Goal: Task Accomplishment & Management: Use online tool/utility

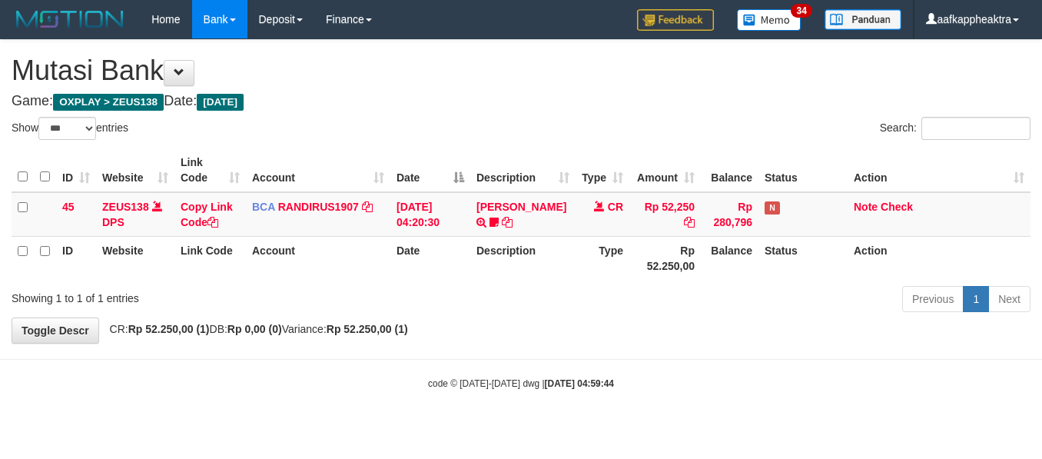
select select "***"
click at [593, 362] on body "Toggle navigation Home Bank Account List Mutasi Bank Search Note Mutasi Deposit…" at bounding box center [521, 214] width 1042 height 429
click at [586, 377] on body "Toggle navigation Home Bank Account List Mutasi Bank Search Note Mutasi Deposit…" at bounding box center [521, 214] width 1042 height 429
click at [561, 389] on strong "2025/09/01 04:59:44" at bounding box center [579, 383] width 69 height 11
click at [563, 389] on strong "2025/09/01 04:59:44" at bounding box center [579, 383] width 69 height 11
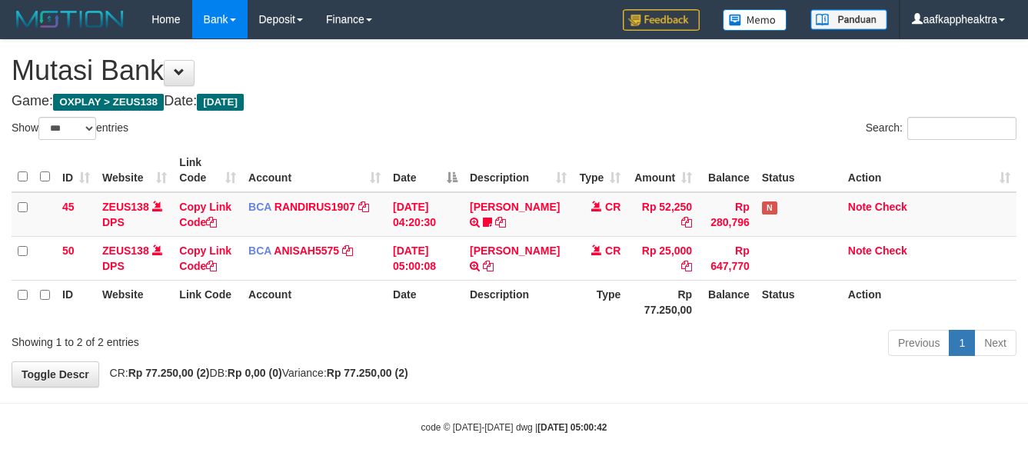
select select "***"
click at [586, 367] on div "**********" at bounding box center [514, 213] width 1028 height 347
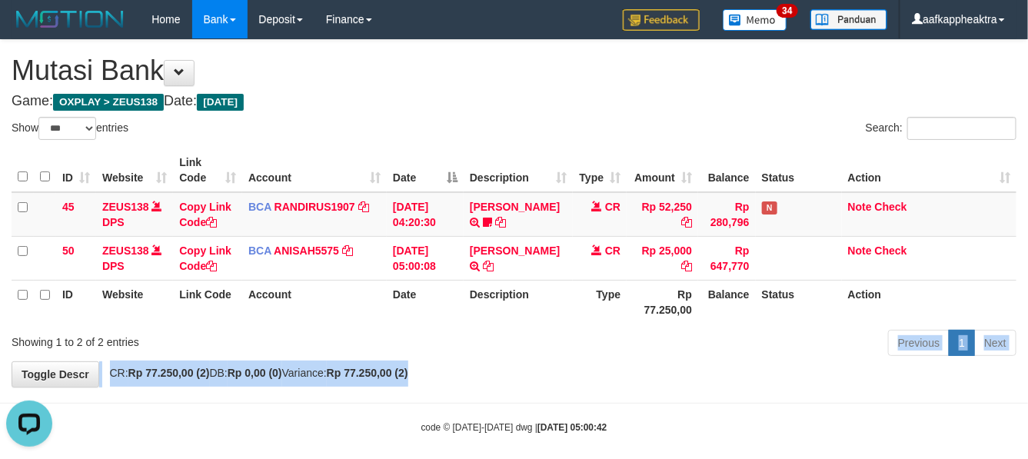
click at [583, 362] on div "**********" at bounding box center [514, 213] width 1028 height 347
click at [569, 363] on div "**********" at bounding box center [514, 213] width 1028 height 347
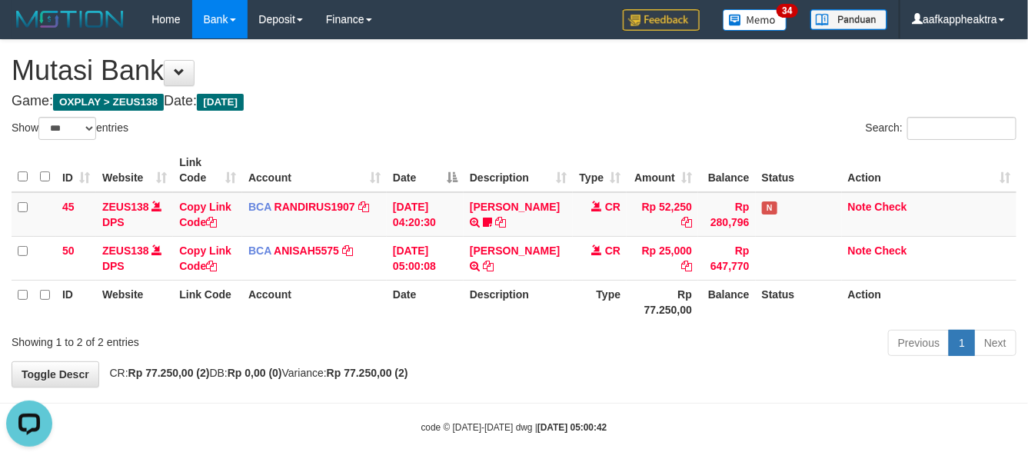
click at [497, 356] on div "Previous 1 Next" at bounding box center [728, 344] width 577 height 33
drag, startPoint x: 481, startPoint y: 347, endPoint x: 497, endPoint y: 343, distance: 15.8
click at [490, 346] on div "Previous 1 Next" at bounding box center [728, 344] width 577 height 33
drag, startPoint x: 494, startPoint y: 341, endPoint x: 501, endPoint y: 337, distance: 8.6
click at [497, 340] on div "Previous 1 Next" at bounding box center [728, 344] width 577 height 33
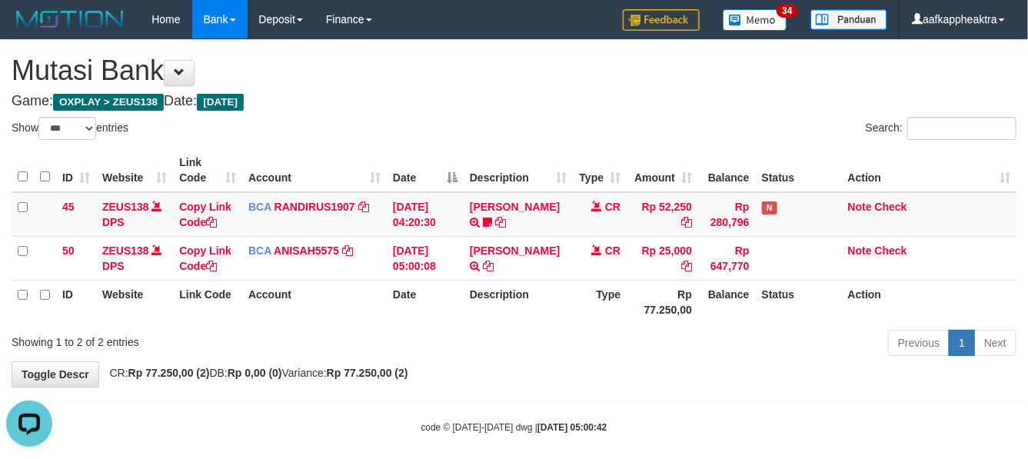
drag, startPoint x: 501, startPoint y: 337, endPoint x: 512, endPoint y: 327, distance: 14.2
click at [507, 334] on div "Previous 1 Next" at bounding box center [728, 344] width 577 height 33
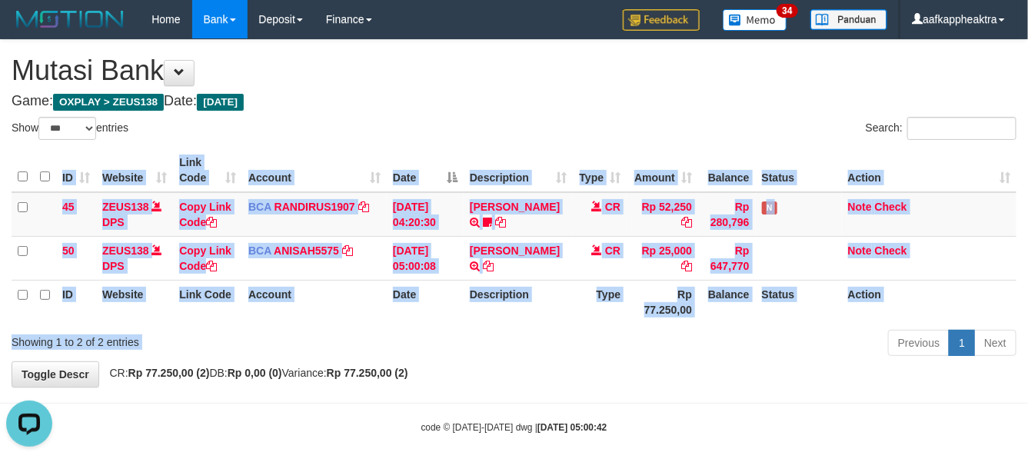
drag, startPoint x: 512, startPoint y: 327, endPoint x: 527, endPoint y: 311, distance: 22.3
click at [524, 320] on div "Show ** ** ** *** entries Search: ID Website Link Code Account Date Description…" at bounding box center [514, 239] width 1005 height 244
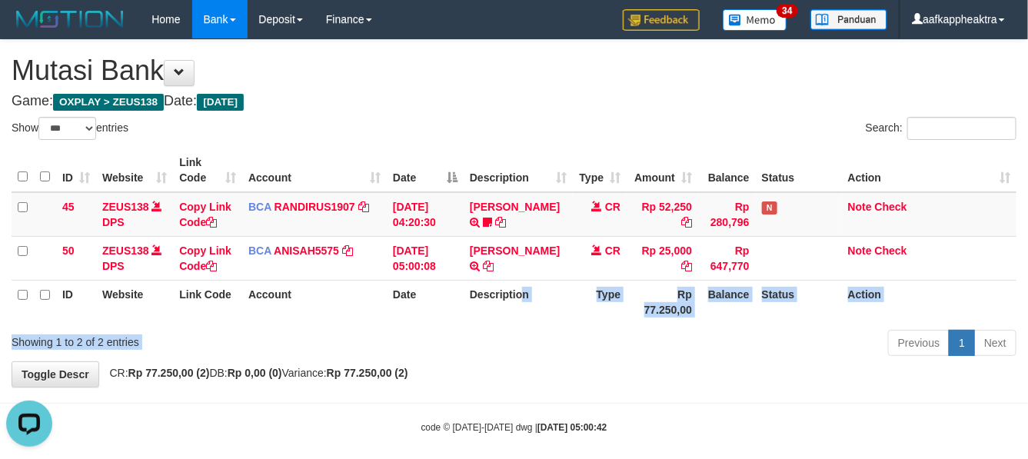
drag, startPoint x: 537, startPoint y: 294, endPoint x: 538, endPoint y: 281, distance: 13.2
click at [538, 292] on th "Description" at bounding box center [518, 302] width 109 height 44
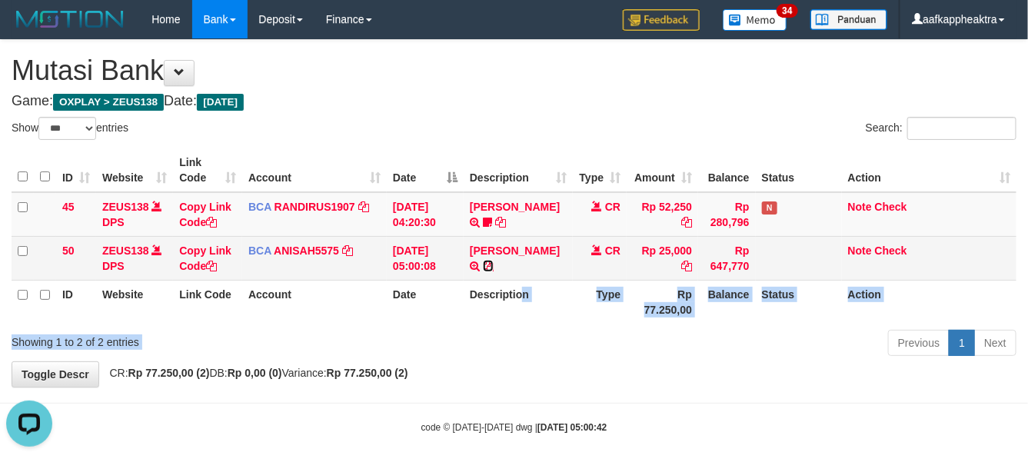
click at [494, 265] on icon at bounding box center [488, 266] width 11 height 11
copy div "n Type Rp 77.250,00 Balance Status Action Showing 1 to 2 of 2 entries"
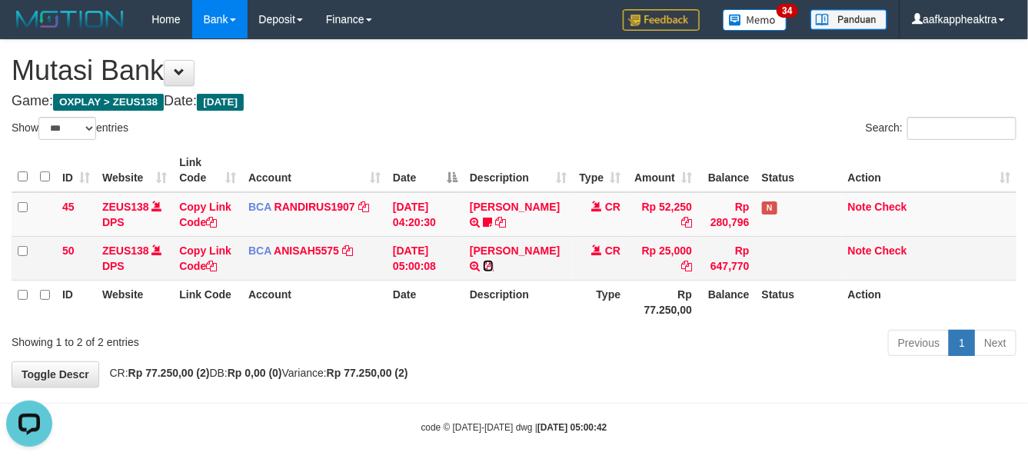
click at [494, 265] on icon at bounding box center [488, 266] width 11 height 11
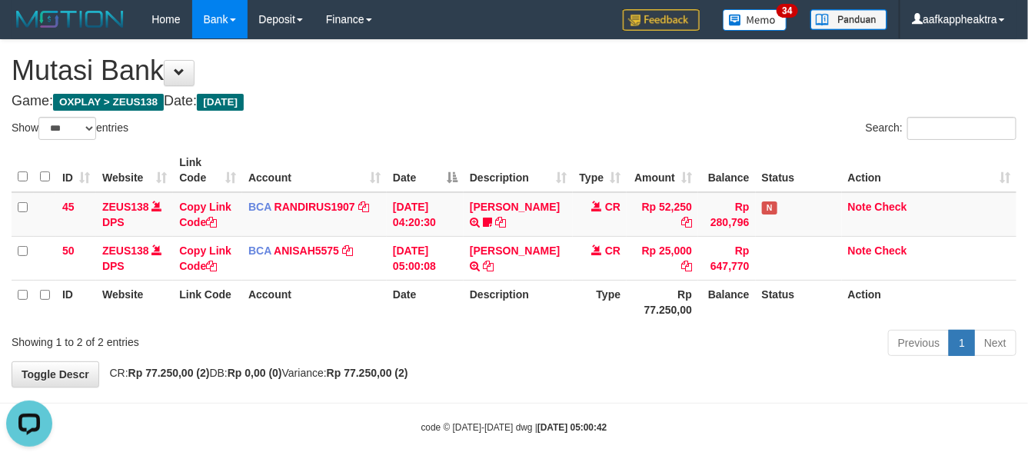
click at [597, 355] on div "Previous 1 Next" at bounding box center [728, 344] width 577 height 33
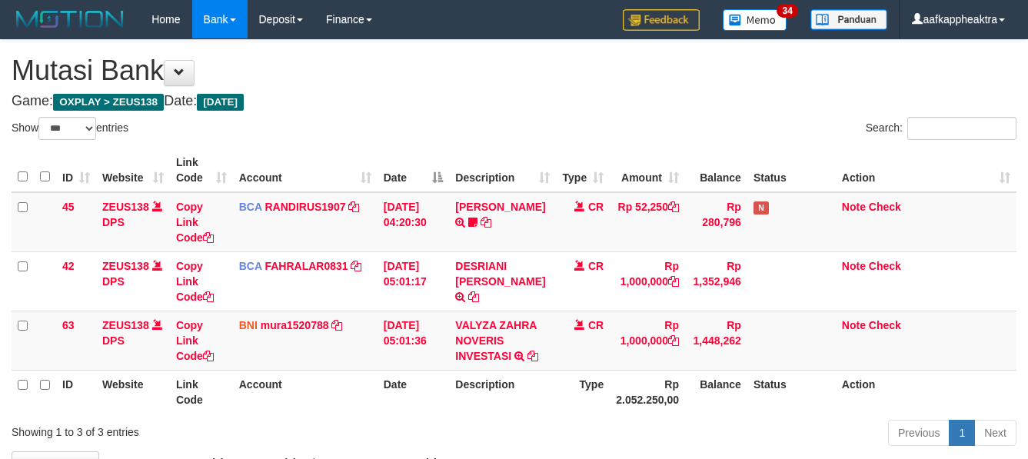
select select "***"
click at [533, 384] on th "Description" at bounding box center [502, 392] width 107 height 44
click at [523, 377] on th "Description" at bounding box center [502, 392] width 107 height 44
select select "***"
click at [527, 354] on icon at bounding box center [532, 356] width 11 height 11
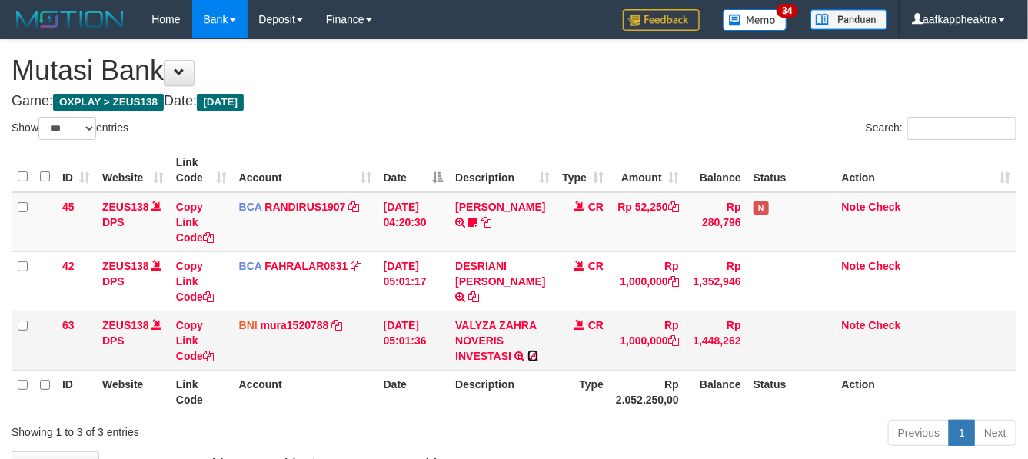
click at [527, 354] on icon at bounding box center [532, 356] width 11 height 11
click at [411, 339] on td "[DATE] 05:01:36" at bounding box center [413, 340] width 72 height 59
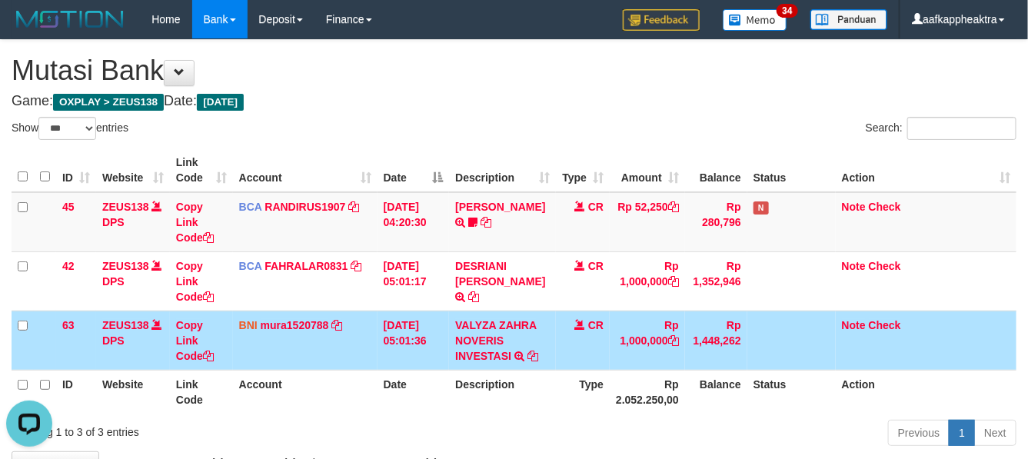
drag, startPoint x: 473, startPoint y: 392, endPoint x: 513, endPoint y: 400, distance: 40.7
click at [473, 396] on th "Description" at bounding box center [502, 392] width 107 height 44
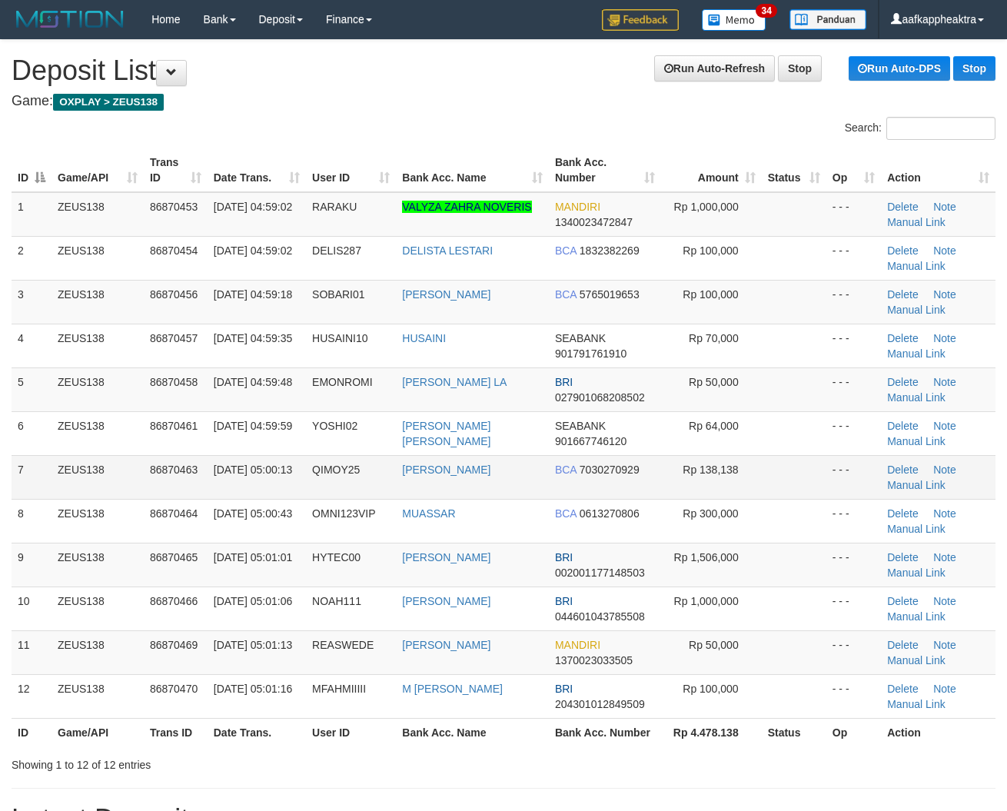
drag, startPoint x: 689, startPoint y: 474, endPoint x: 765, endPoint y: 471, distance: 76.2
click at [765, 471] on tr "7 ZEUS138 86870463 01/09/2025 05:00:13 QIMOY25 MIFTAHUL HILMI BCA 7030270929 Rp…" at bounding box center [504, 477] width 984 height 44
click at [765, 471] on td at bounding box center [794, 477] width 65 height 44
click at [909, 221] on link "Manual Link" at bounding box center [916, 222] width 58 height 12
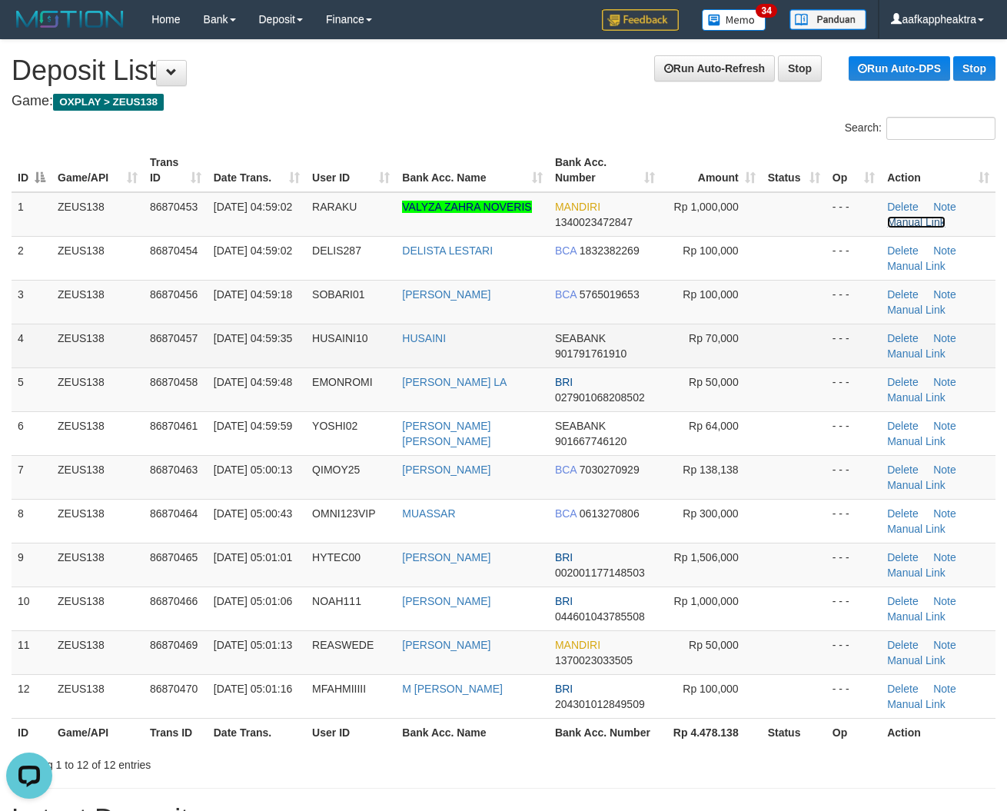
click at [887, 216] on link "Manual Link" at bounding box center [916, 222] width 58 height 12
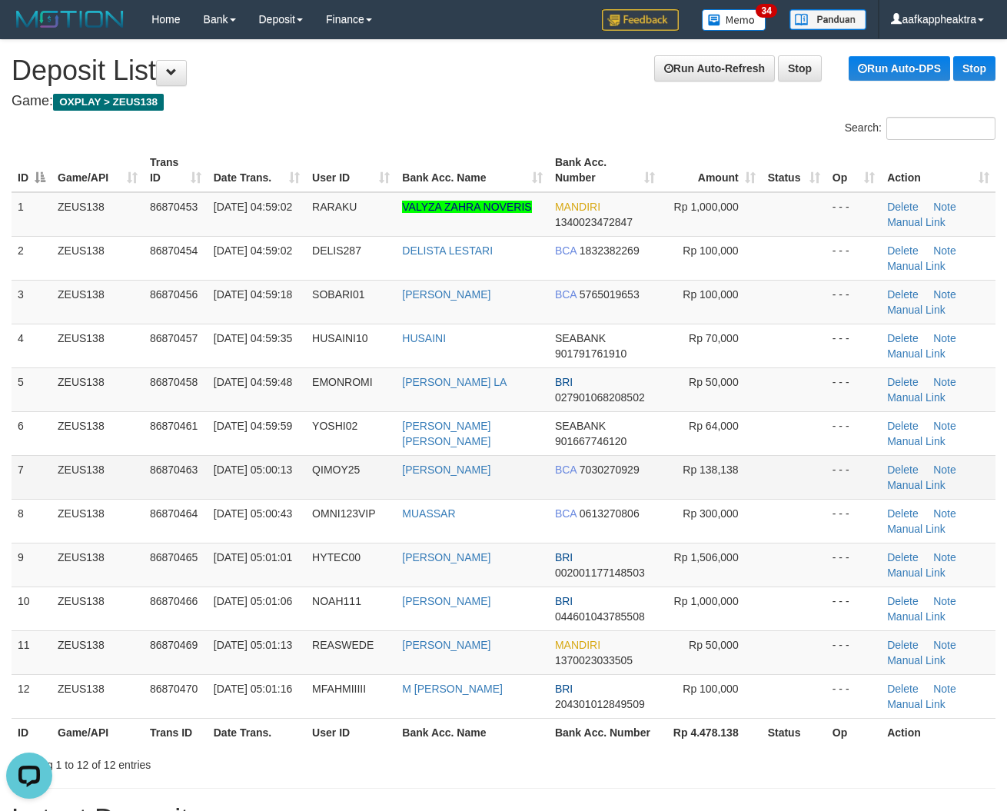
click at [750, 494] on td "Rp 138,138" at bounding box center [711, 477] width 100 height 44
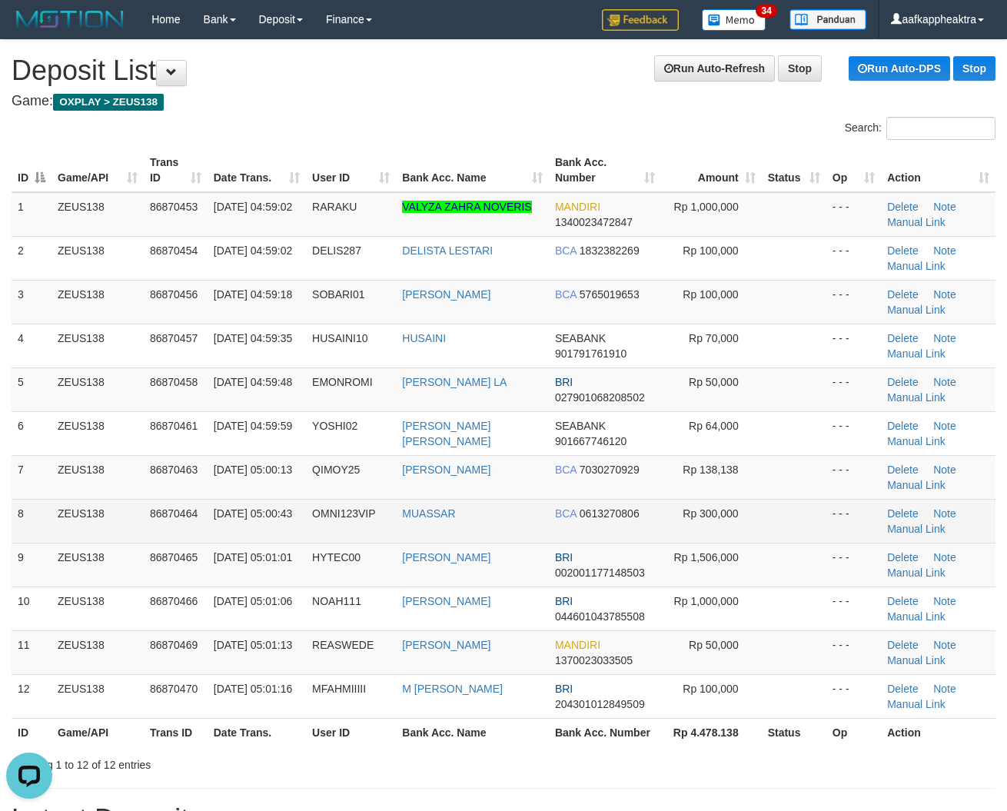
click at [497, 539] on td "MUASSAR" at bounding box center [472, 521] width 153 height 44
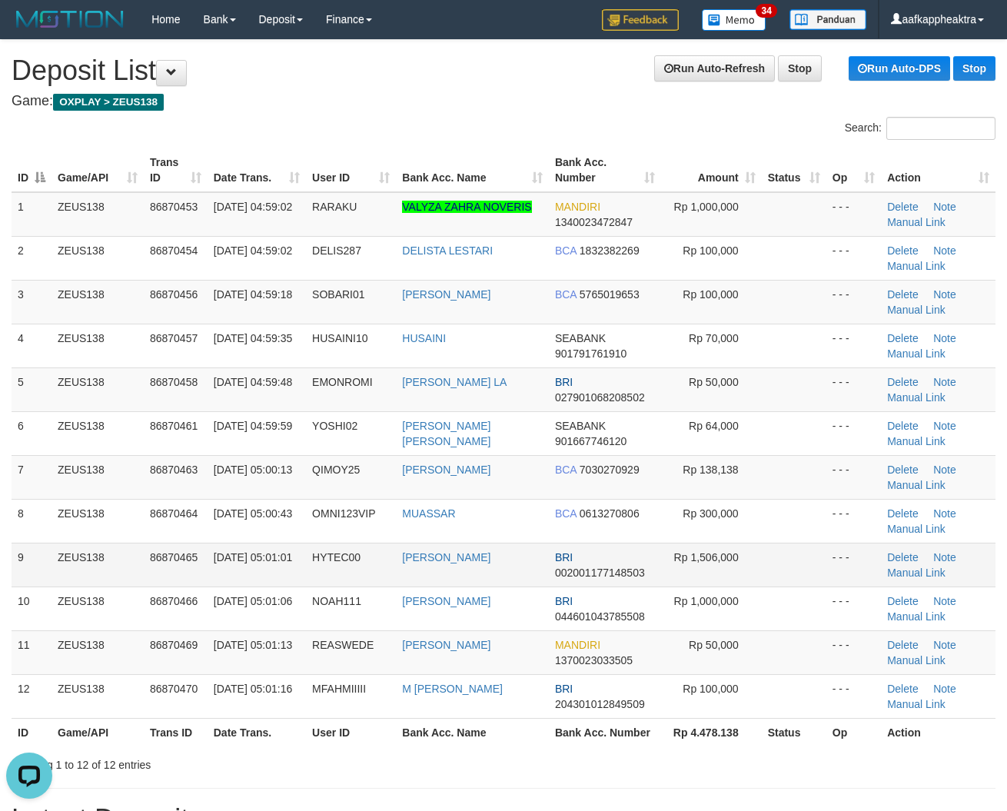
click at [487, 543] on td "OWEN BAHAL GUR" at bounding box center [472, 565] width 153 height 44
drag, startPoint x: 481, startPoint y: 543, endPoint x: 494, endPoint y: 558, distance: 19.7
click at [484, 551] on td "OWEN BAHAL GUR" at bounding box center [472, 565] width 153 height 44
drag, startPoint x: 509, startPoint y: 547, endPoint x: 523, endPoint y: 543, distance: 15.3
click at [524, 548] on td "[PERSON_NAME]" at bounding box center [472, 565] width 153 height 44
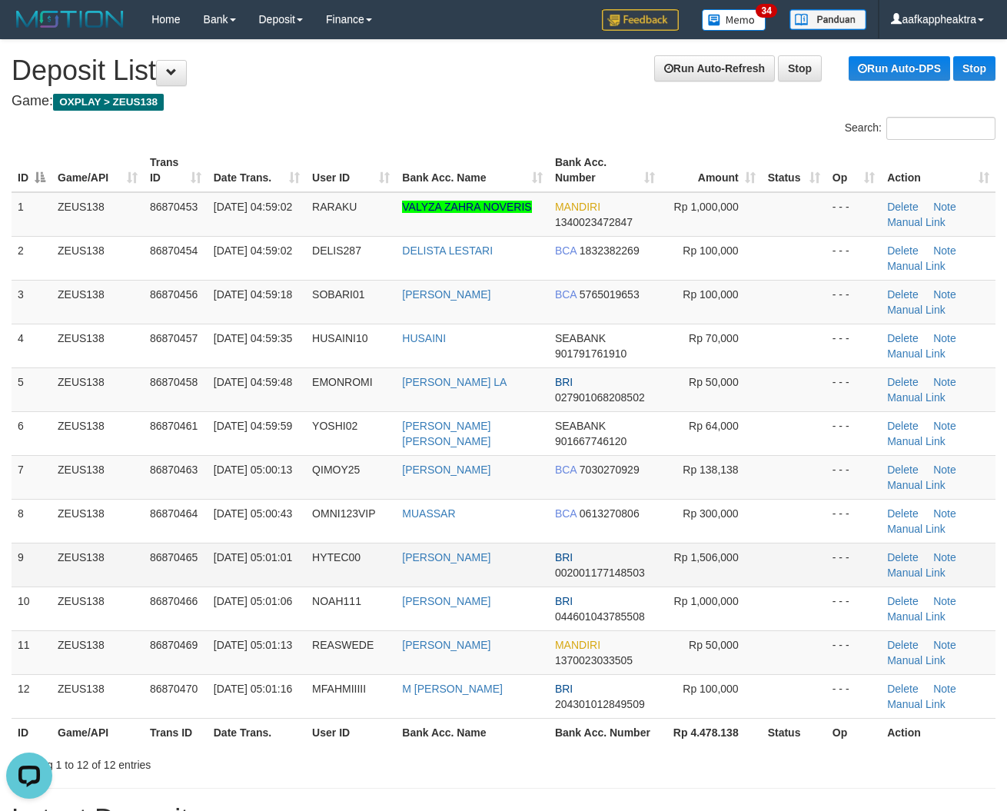
drag, startPoint x: 523, startPoint y: 542, endPoint x: 413, endPoint y: 544, distance: 110.7
click at [521, 547] on tbody "1 ZEUS138 86870453 01/09/2025 04:59:02 RARAKU VALYZA ZAHRA NOVERIS MANDIRI 1340…" at bounding box center [504, 455] width 984 height 527
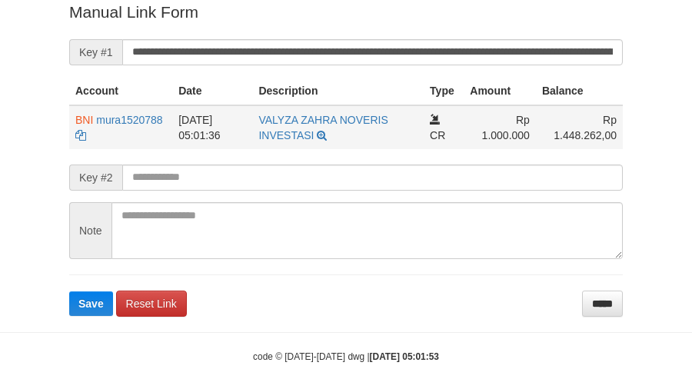
scroll to position [315, 0]
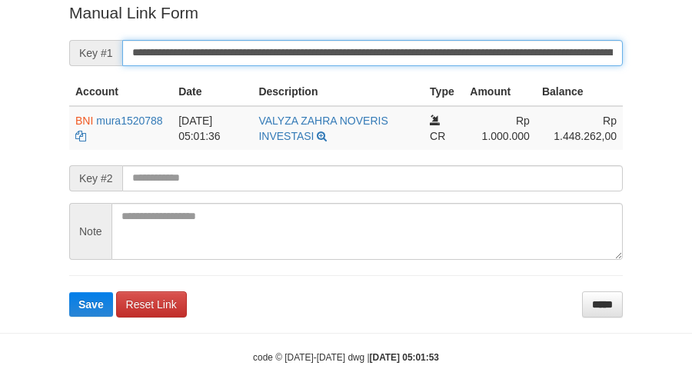
click at [294, 50] on input "**********" at bounding box center [372, 53] width 500 height 26
click at [69, 292] on button "Save" at bounding box center [91, 304] width 44 height 25
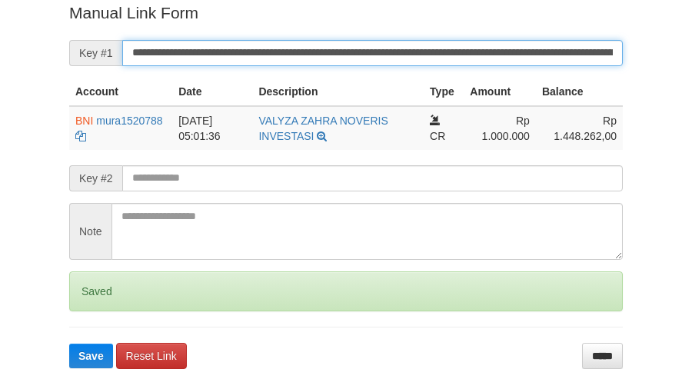
click at [69, 344] on button "Save" at bounding box center [91, 356] width 44 height 25
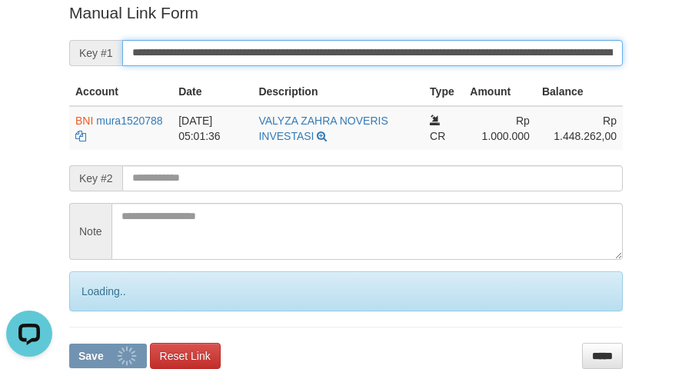
click at [69, 344] on button "Save" at bounding box center [108, 356] width 78 height 25
click at [294, 50] on input "**********" at bounding box center [372, 53] width 500 height 26
click at [69, 344] on button "Save" at bounding box center [108, 356] width 78 height 25
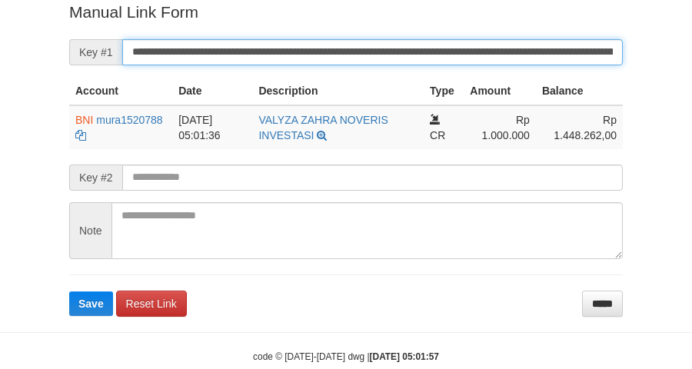
click at [69, 291] on button "Save" at bounding box center [91, 303] width 44 height 25
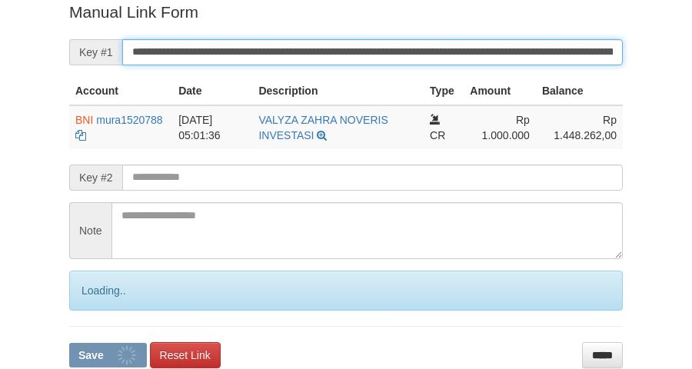
click at [371, 48] on input "**********" at bounding box center [372, 52] width 500 height 26
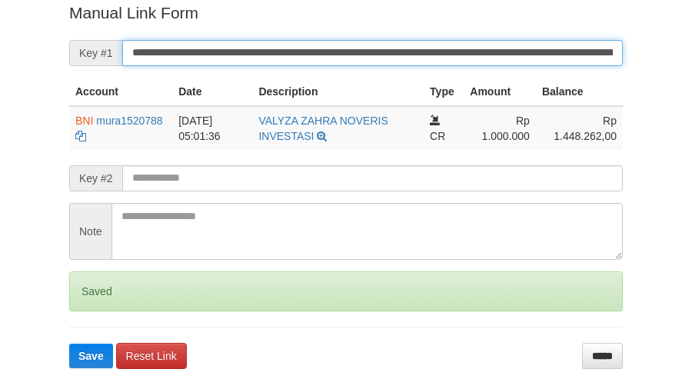
click at [69, 344] on button "Save" at bounding box center [91, 356] width 44 height 25
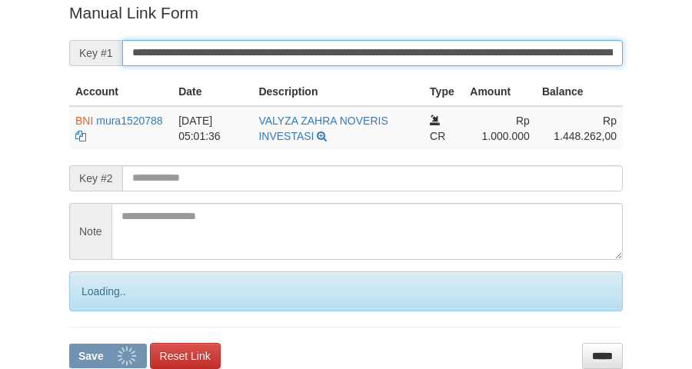
click at [69, 344] on button "Save" at bounding box center [108, 356] width 78 height 25
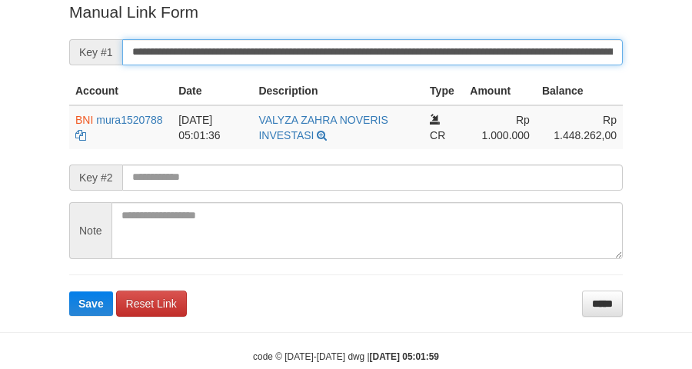
drag, startPoint x: 0, startPoint y: 0, endPoint x: 371, endPoint y: 48, distance: 373.6
click at [371, 48] on input "**********" at bounding box center [372, 52] width 500 height 26
click at [69, 291] on button "Save" at bounding box center [91, 303] width 44 height 25
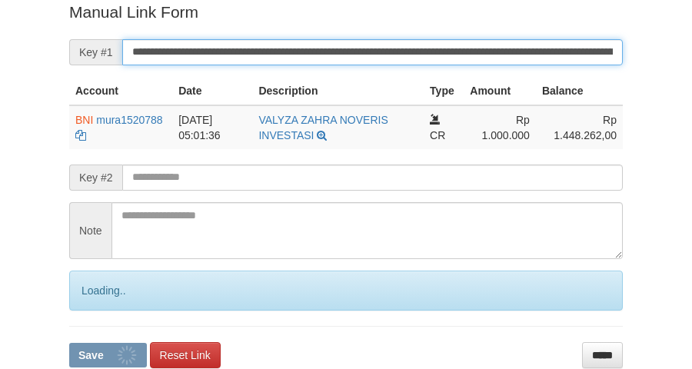
scroll to position [315, 0]
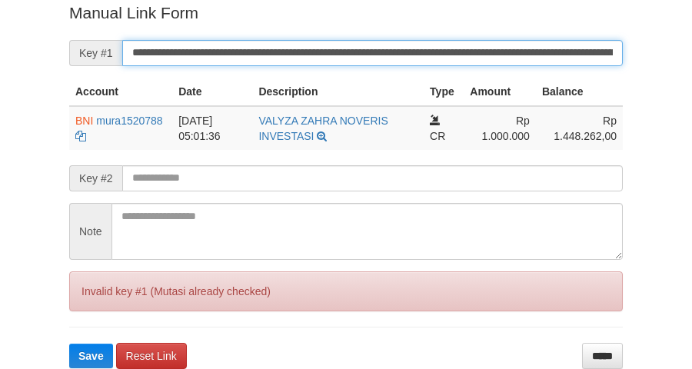
click at [69, 344] on button "Save" at bounding box center [91, 356] width 44 height 25
click at [371, 48] on input "**********" at bounding box center [372, 53] width 500 height 26
click at [69, 344] on button "Save" at bounding box center [91, 356] width 44 height 25
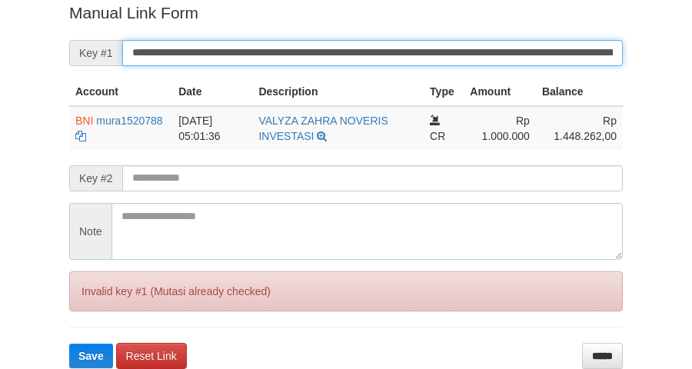
click at [371, 48] on input "**********" at bounding box center [372, 53] width 500 height 26
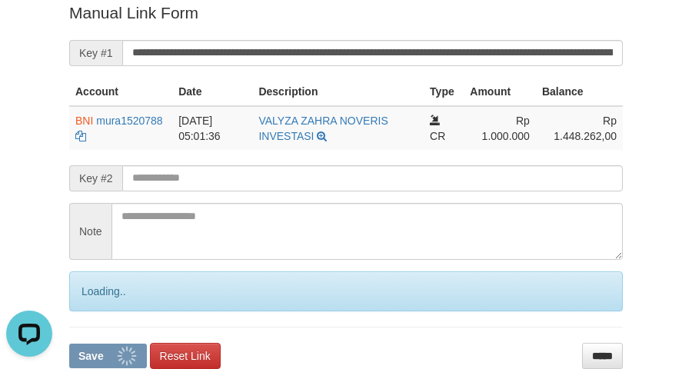
scroll to position [0, 0]
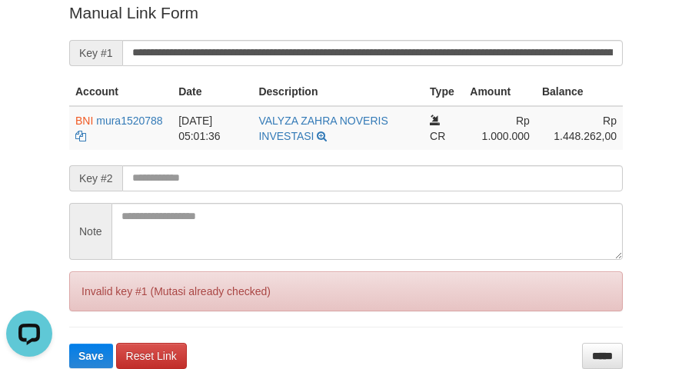
drag, startPoint x: 31, startPoint y: 215, endPoint x: 48, endPoint y: 211, distance: 17.3
click at [31, 215] on div "Deposit Detail Game/API Trans ID Date Trans. User ID Bank Acc. Name Bank Acc. N…" at bounding box center [346, 27] width 692 height 684
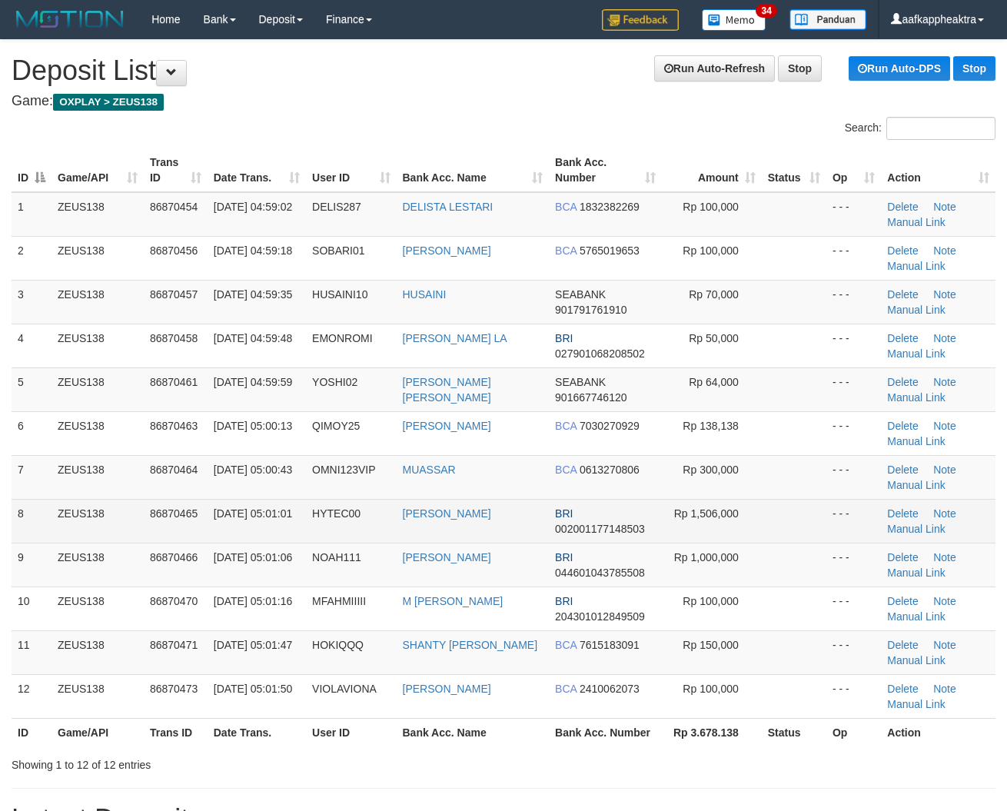
click at [388, 530] on td "HYTEC00" at bounding box center [351, 521] width 90 height 44
click at [359, 530] on td "HYTEC00" at bounding box center [351, 521] width 90 height 44
drag, startPoint x: 616, startPoint y: 533, endPoint x: 586, endPoint y: 540, distance: 30.9
click at [616, 535] on span "002001177148503" at bounding box center [600, 529] width 90 height 12
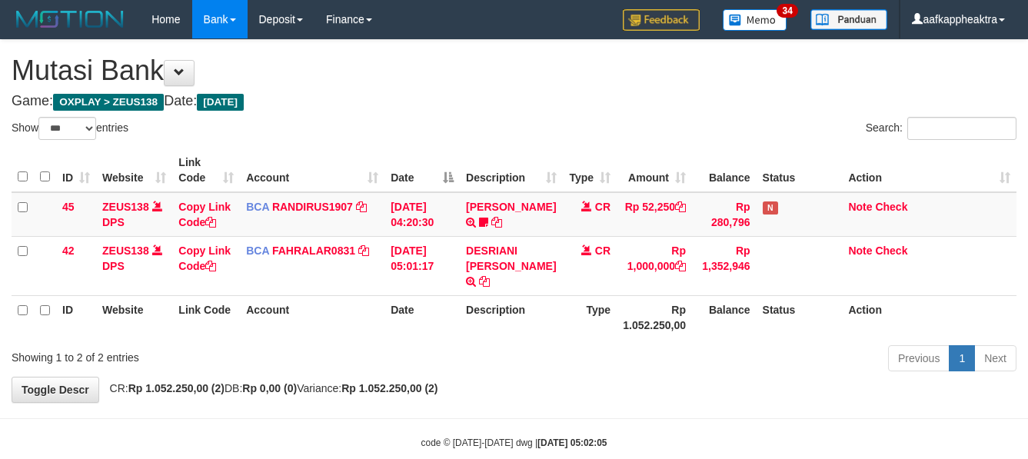
select select "***"
drag, startPoint x: 671, startPoint y: 431, endPoint x: 646, endPoint y: 421, distance: 27.3
click at [646, 425] on body "Toggle navigation Home Bank Account List Mutasi Bank Search Note Mutasi Deposit…" at bounding box center [514, 244] width 1028 height 488
drag, startPoint x: 696, startPoint y: 394, endPoint x: 671, endPoint y: 400, distance: 25.9
click at [690, 397] on div "**********" at bounding box center [514, 221] width 1028 height 362
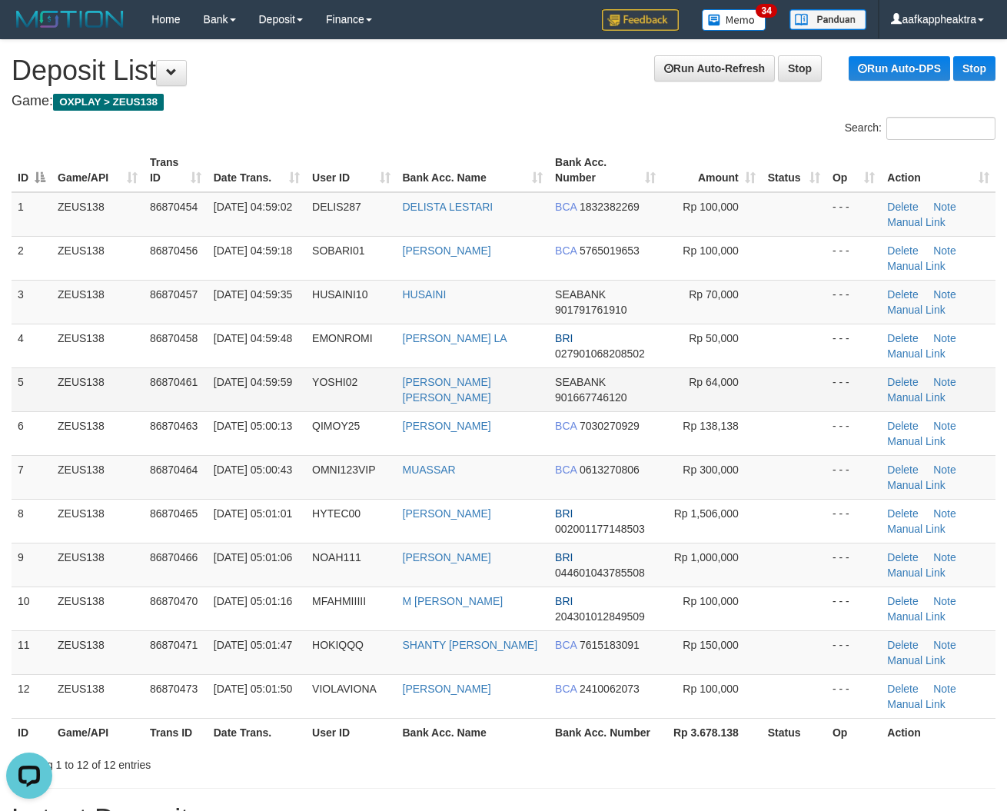
click at [534, 392] on td "[PERSON_NAME] [PERSON_NAME]" at bounding box center [473, 389] width 153 height 44
click at [509, 398] on td "[PERSON_NAME] [PERSON_NAME]" at bounding box center [473, 389] width 153 height 44
drag, startPoint x: 500, startPoint y: 392, endPoint x: 410, endPoint y: 163, distance: 246.4
click at [497, 374] on td "[PERSON_NAME] [PERSON_NAME]" at bounding box center [473, 389] width 153 height 44
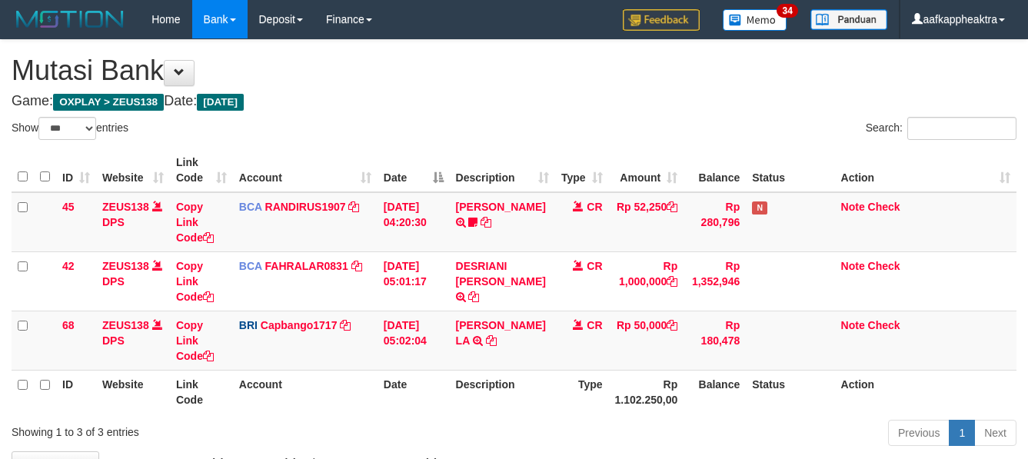
select select "***"
click at [497, 340] on td "[PERSON_NAME] LA TRANSFER NBMB [PERSON_NAME] LA TO HELMI" at bounding box center [502, 340] width 105 height 59
click at [494, 340] on icon at bounding box center [490, 340] width 11 height 11
drag, startPoint x: 494, startPoint y: 340, endPoint x: 1032, endPoint y: 404, distance: 542.6
click at [497, 340] on td "ABDURRAHMAN LA TRANSFER NBMB ABDURRAHMAN LA TO HELMI" at bounding box center [502, 340] width 105 height 59
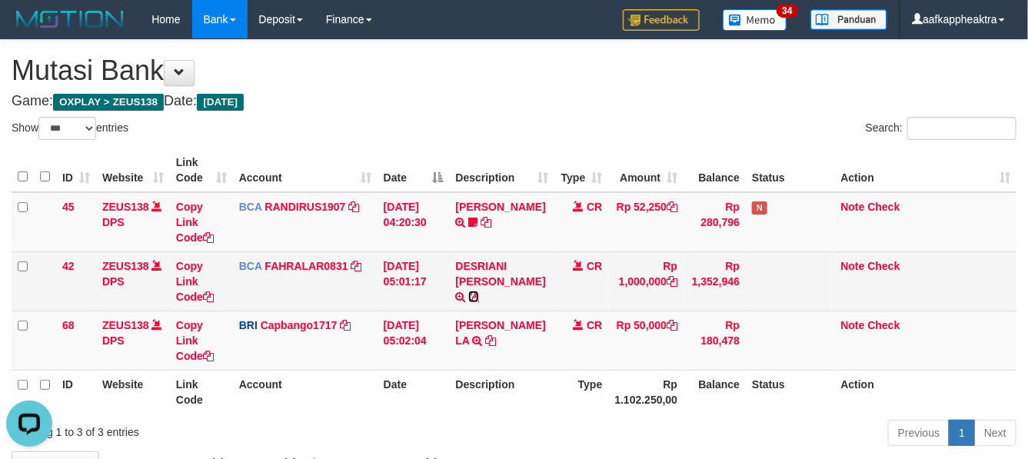
click at [479, 291] on icon at bounding box center [473, 296] width 11 height 11
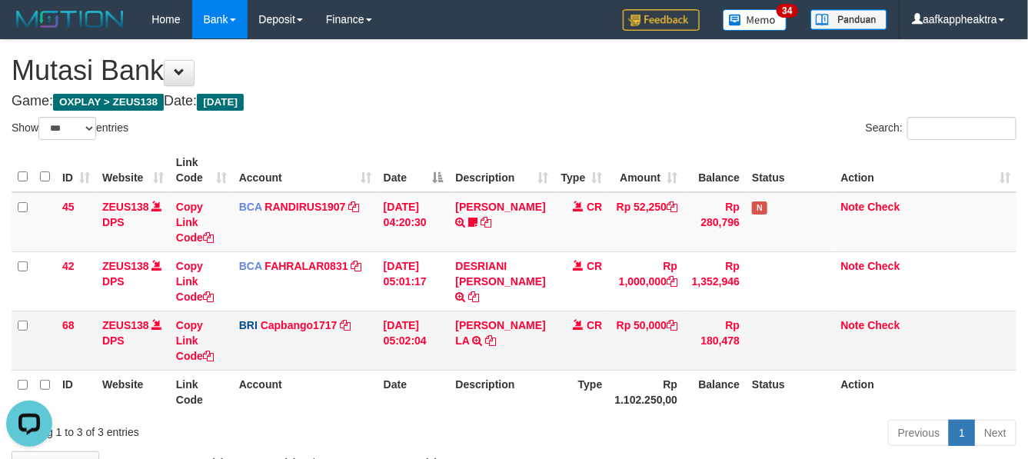
click at [482, 313] on td "ABDURRAHMAN LA TRANSFER NBMB ABDURRAHMAN LA TO HELMI" at bounding box center [502, 340] width 105 height 59
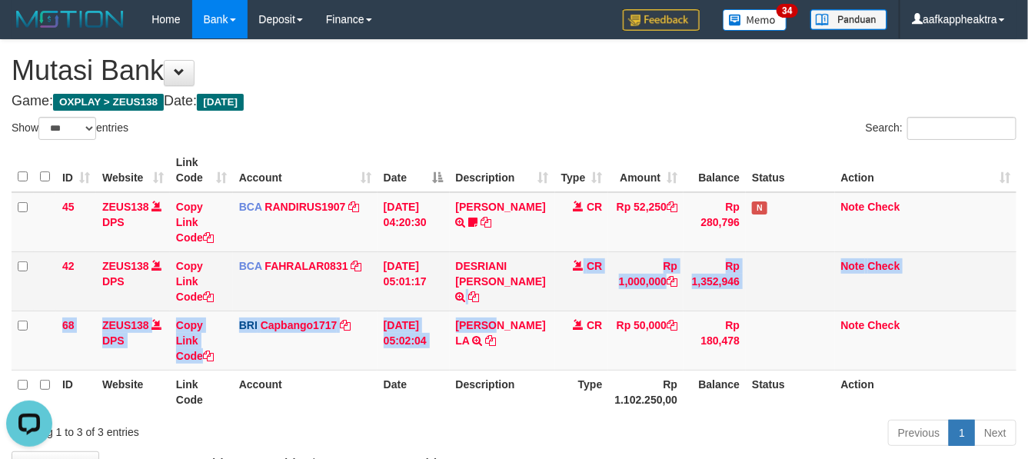
drag, startPoint x: 502, startPoint y: 310, endPoint x: 530, endPoint y: 305, distance: 28.8
click at [527, 306] on tbody "45 ZEUS138 DPS Copy Link Code BCA RANDIRUS1907 DPS RANDI RUSTANDI mutasi_202509…" at bounding box center [514, 281] width 1005 height 178
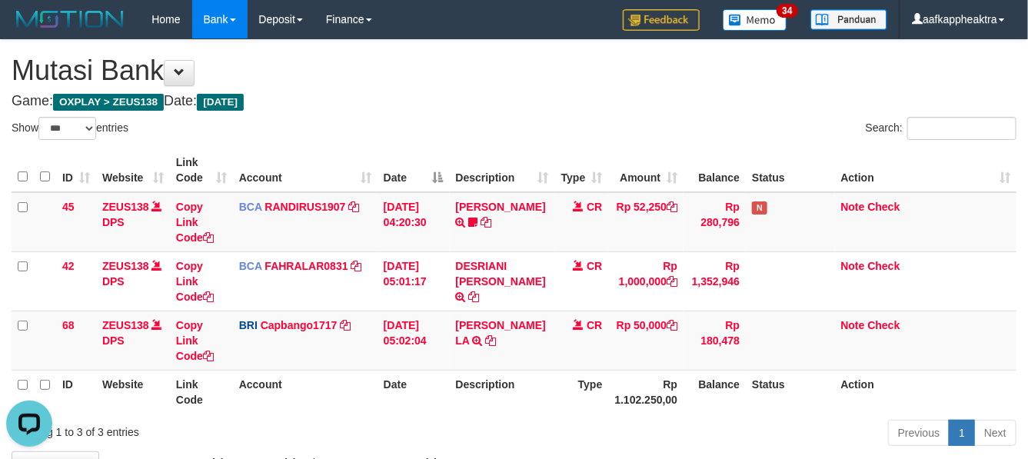
drag, startPoint x: 502, startPoint y: 361, endPoint x: 1035, endPoint y: 342, distance: 533.8
click at [507, 358] on td "ABDURRAHMAN LA TRANSFER NBMB ABDURRAHMAN LA TO HELMI" at bounding box center [502, 340] width 105 height 59
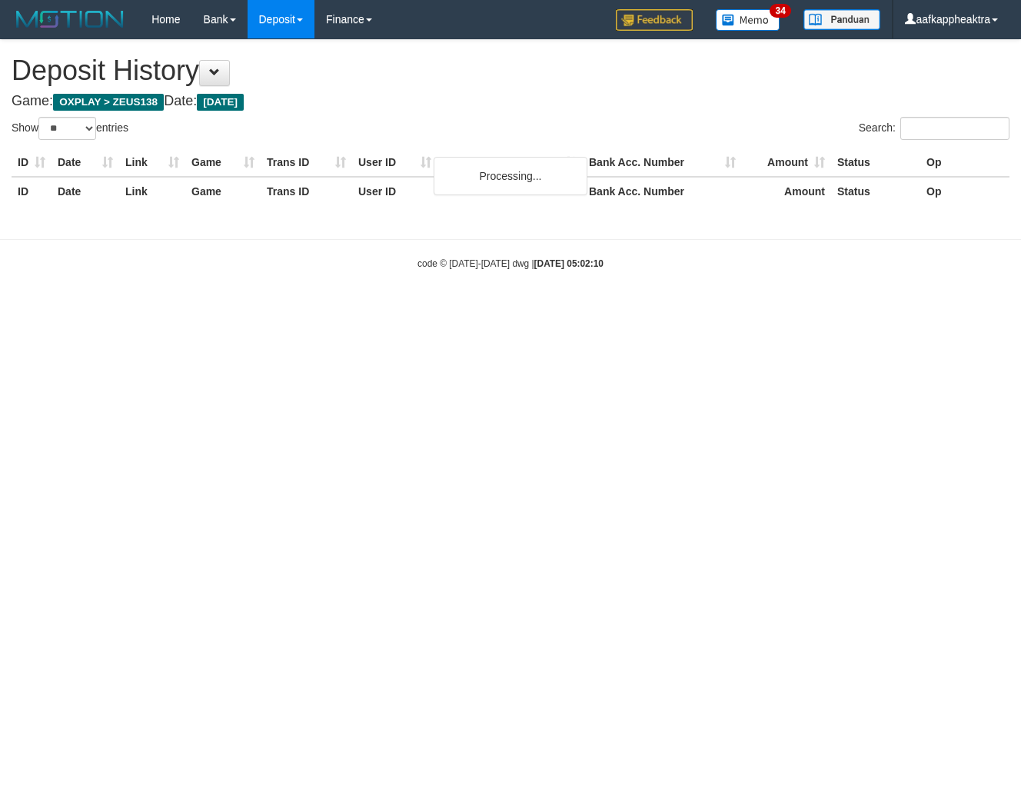
select select "**"
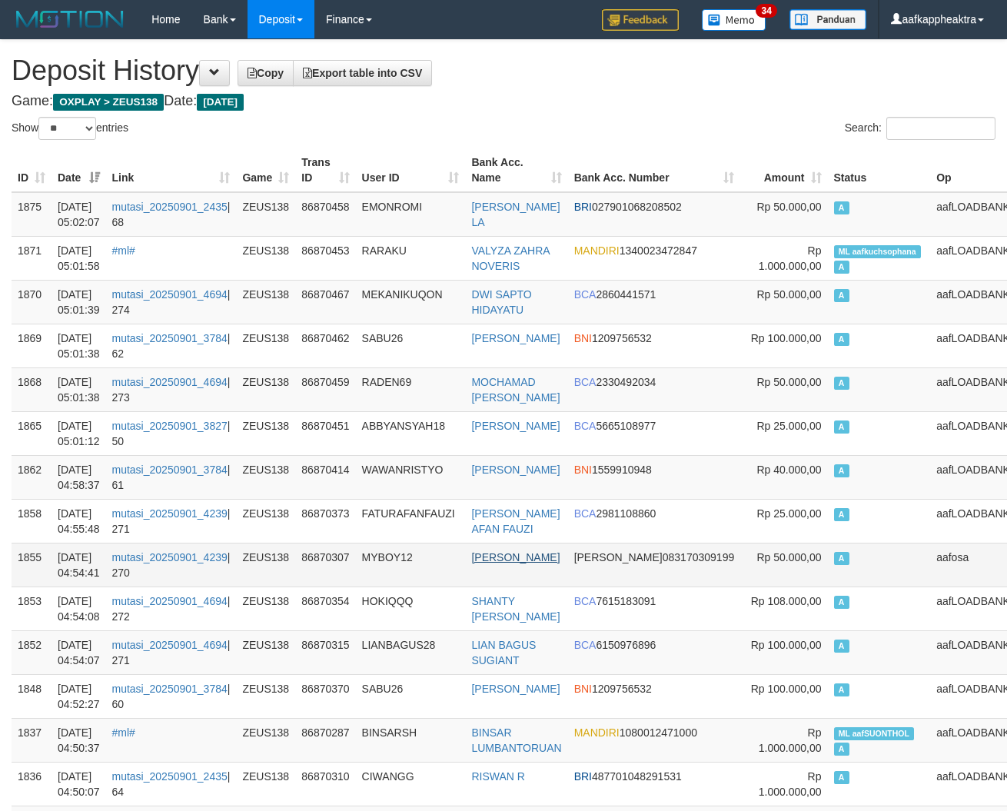
click at [559, 561] on td "[PERSON_NAME]" at bounding box center [516, 565] width 102 height 44
click at [552, 569] on td "[PERSON_NAME]" at bounding box center [516, 565] width 102 height 44
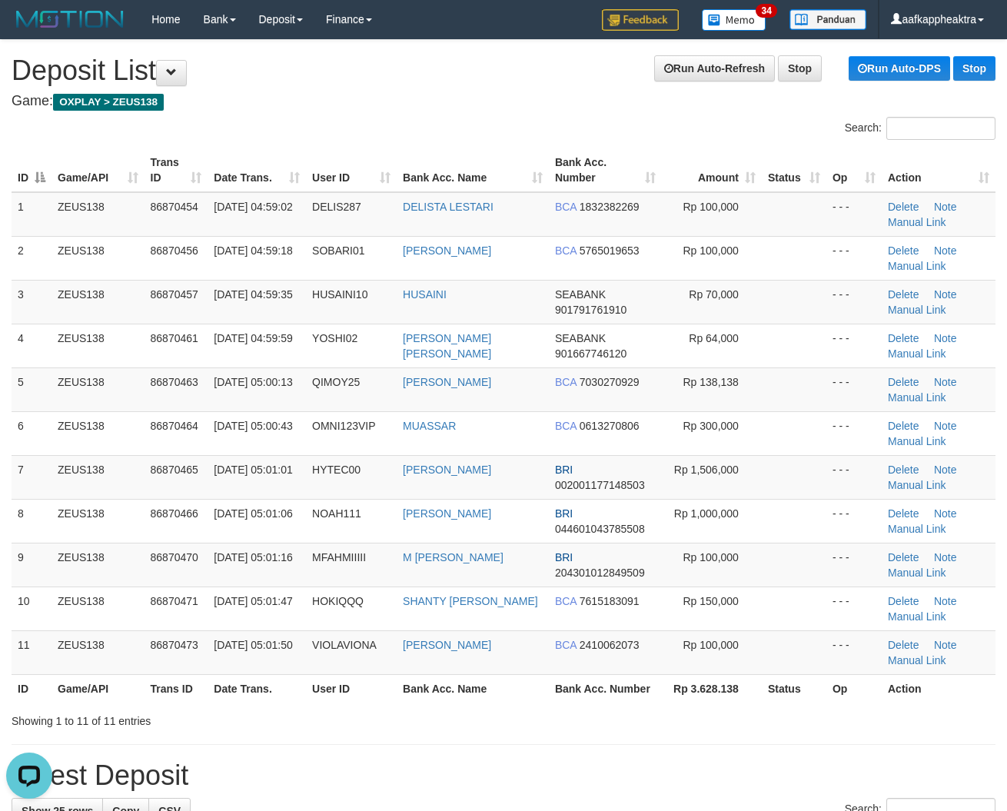
scroll to position [484, 0]
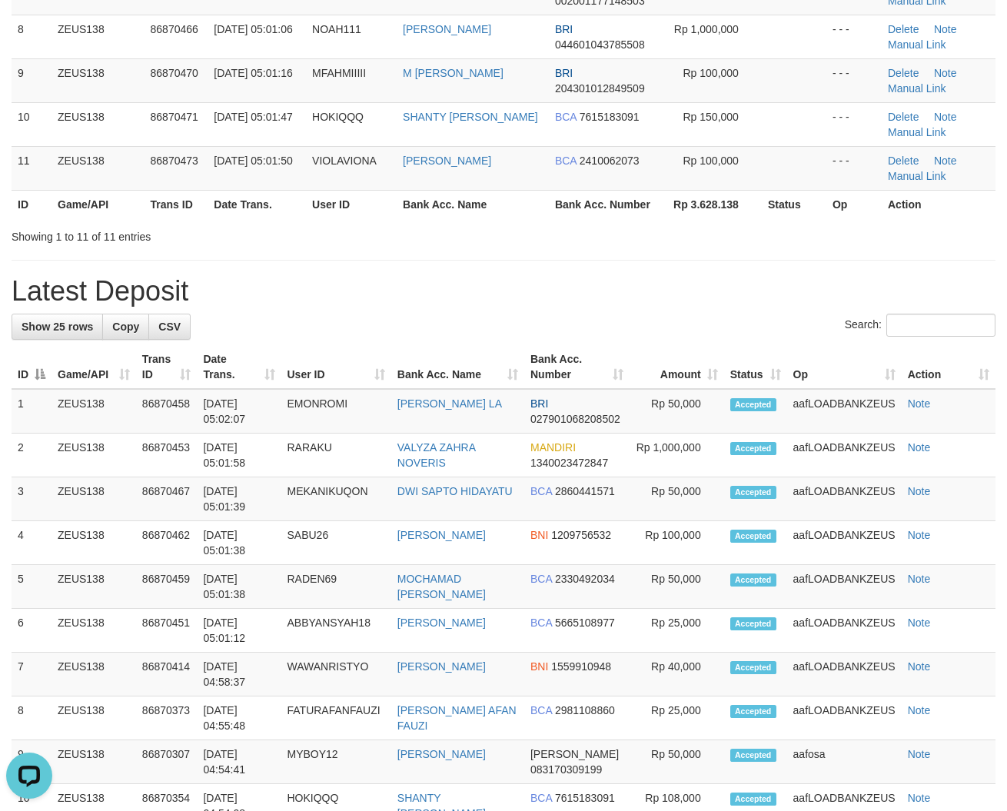
click at [646, 382] on tr "ID Game/API Trans ID Date Trans. User ID Bank Acc. Name Bank Acc. Number Amount…" at bounding box center [504, 367] width 984 height 44
drag, startPoint x: 625, startPoint y: 383, endPoint x: 4, endPoint y: 350, distance: 622.0
click at [608, 385] on th "Bank Acc. Number" at bounding box center [576, 367] width 105 height 44
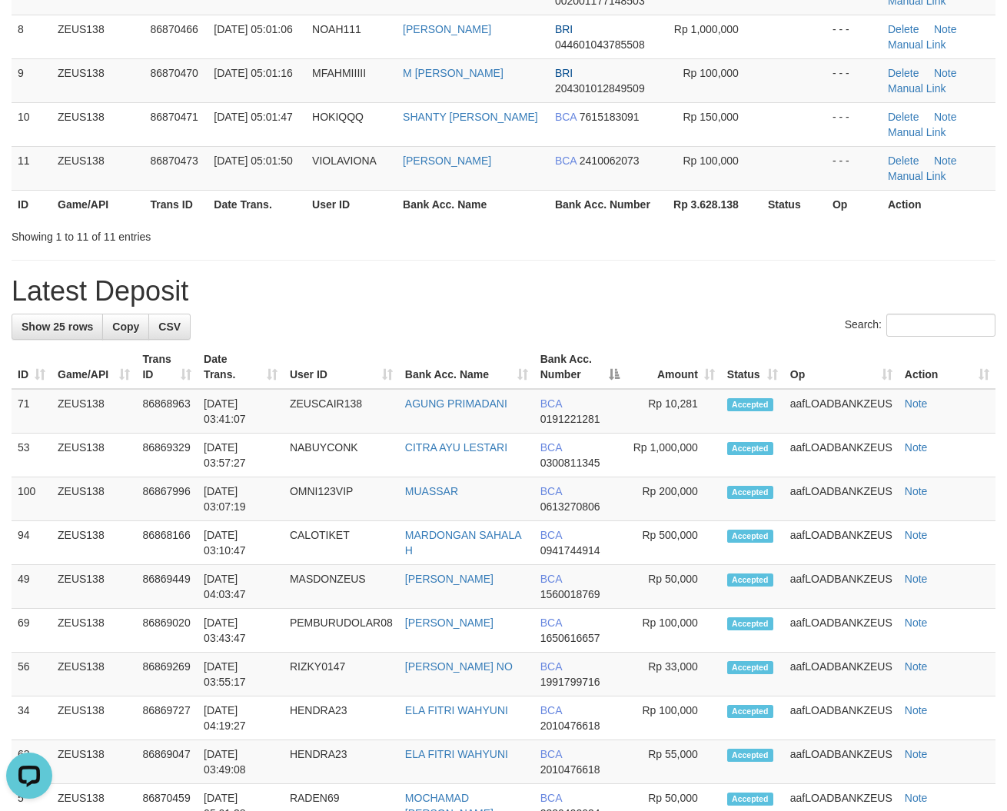
drag, startPoint x: 757, startPoint y: 297, endPoint x: 743, endPoint y: 297, distance: 14.6
click at [754, 297] on h1 "Latest Deposit" at bounding box center [504, 291] width 984 height 31
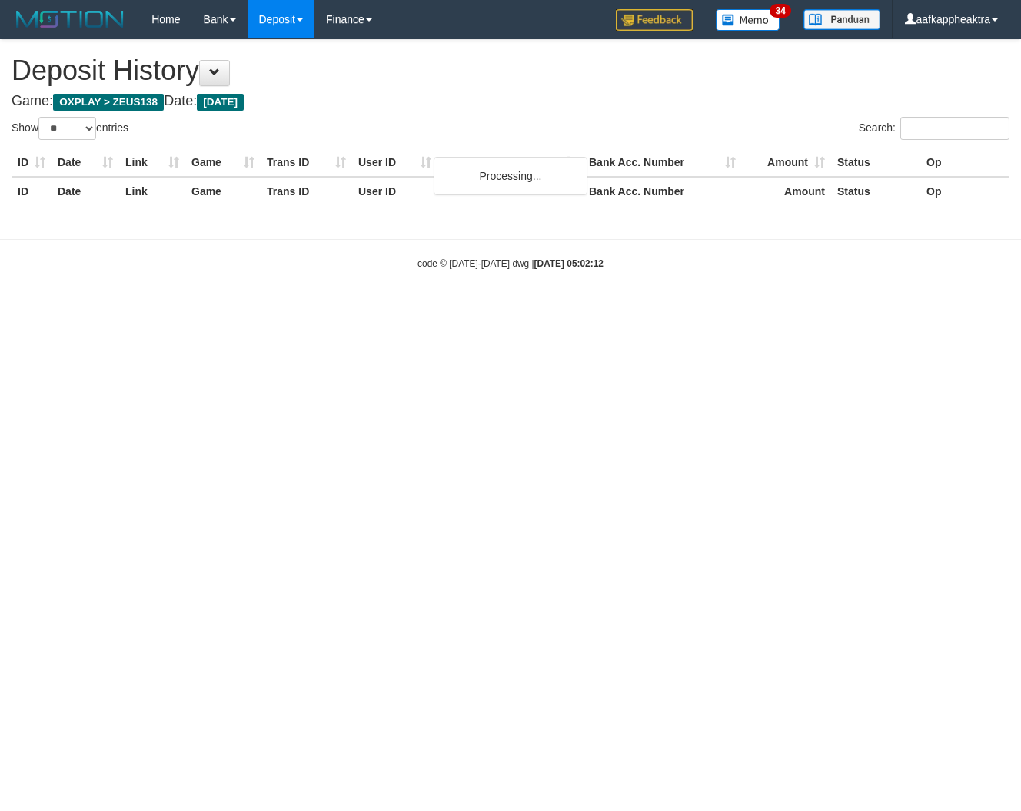
select select "**"
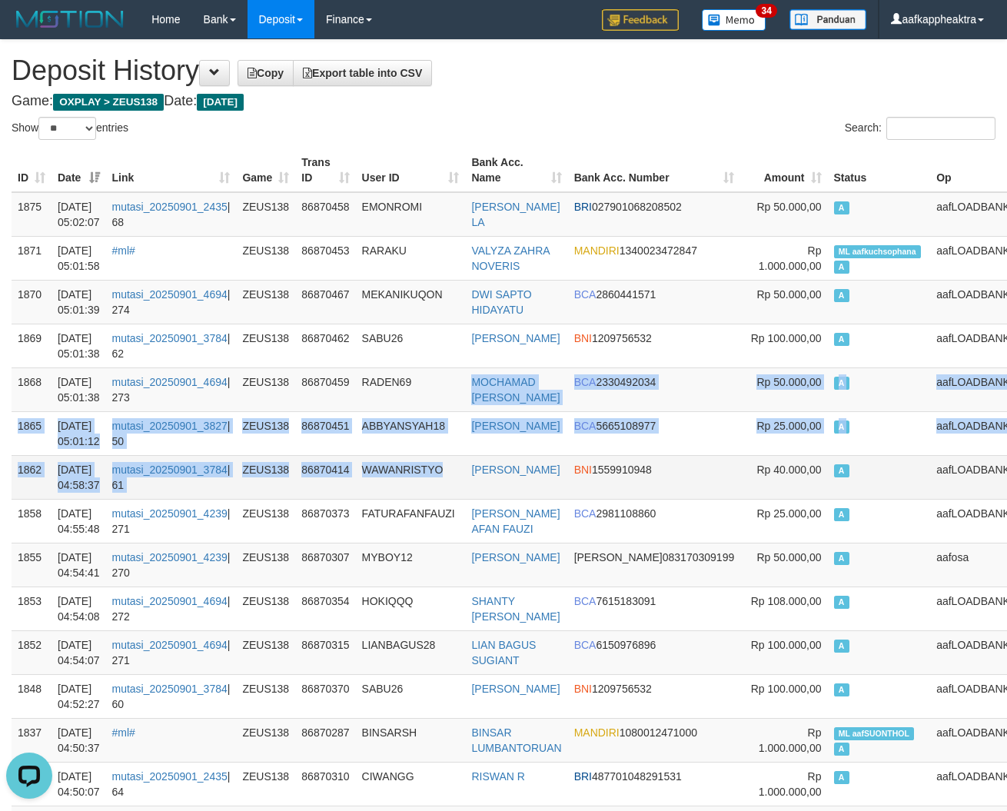
drag, startPoint x: 460, startPoint y: 443, endPoint x: 459, endPoint y: 475, distance: 32.3
click at [455, 470] on td "WAWANRISTYO" at bounding box center [411, 477] width 110 height 44
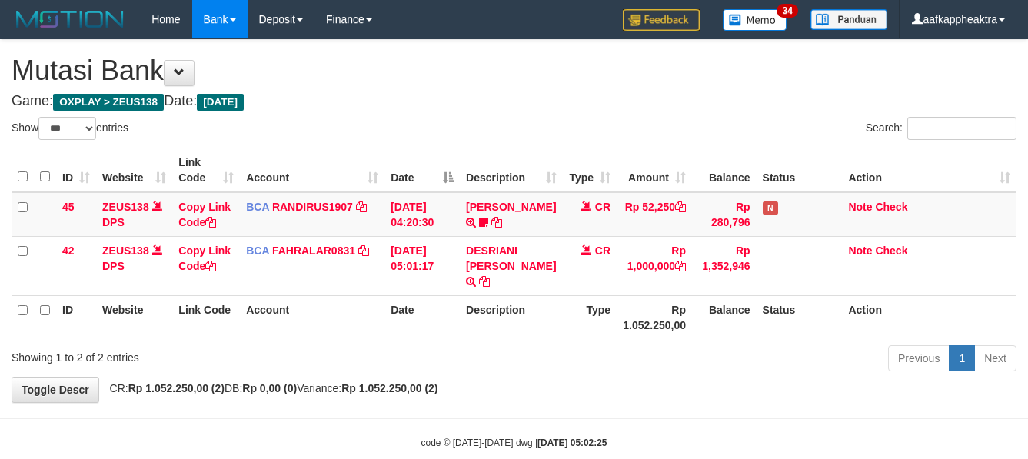
select select "***"
click at [704, 344] on div "Previous 1 Next" at bounding box center [728, 360] width 577 height 33
click at [673, 344] on div "Previous 1 Next" at bounding box center [728, 360] width 577 height 33
click at [670, 342] on div "ID Website Link Code Account Date Description Type Amount Balance Status Action…" at bounding box center [514, 244] width 1028 height 200
click at [625, 351] on div "Previous 1 Next" at bounding box center [728, 360] width 577 height 33
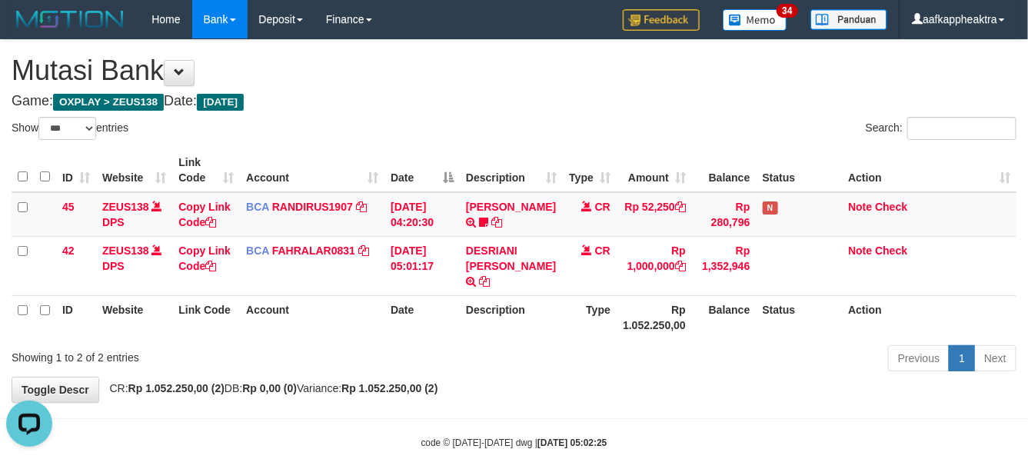
click at [625, 354] on div "Previous 1 Next" at bounding box center [728, 360] width 577 height 33
click at [610, 362] on div "Previous 1 Next" at bounding box center [728, 360] width 577 height 33
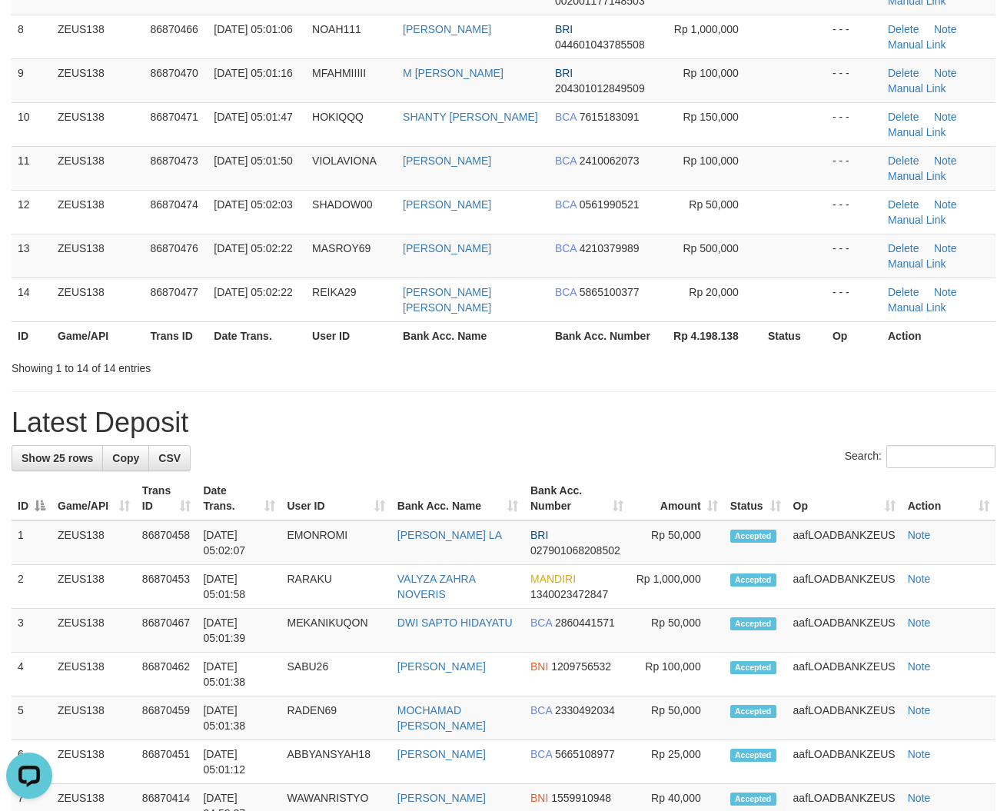
drag, startPoint x: 543, startPoint y: 343, endPoint x: 555, endPoint y: 338, distance: 12.4
click at [555, 338] on tr "ID Game/API Trans ID Date Trans. User ID Bank Acc. Name Bank Acc. Number Rp 4.1…" at bounding box center [504, 335] width 984 height 28
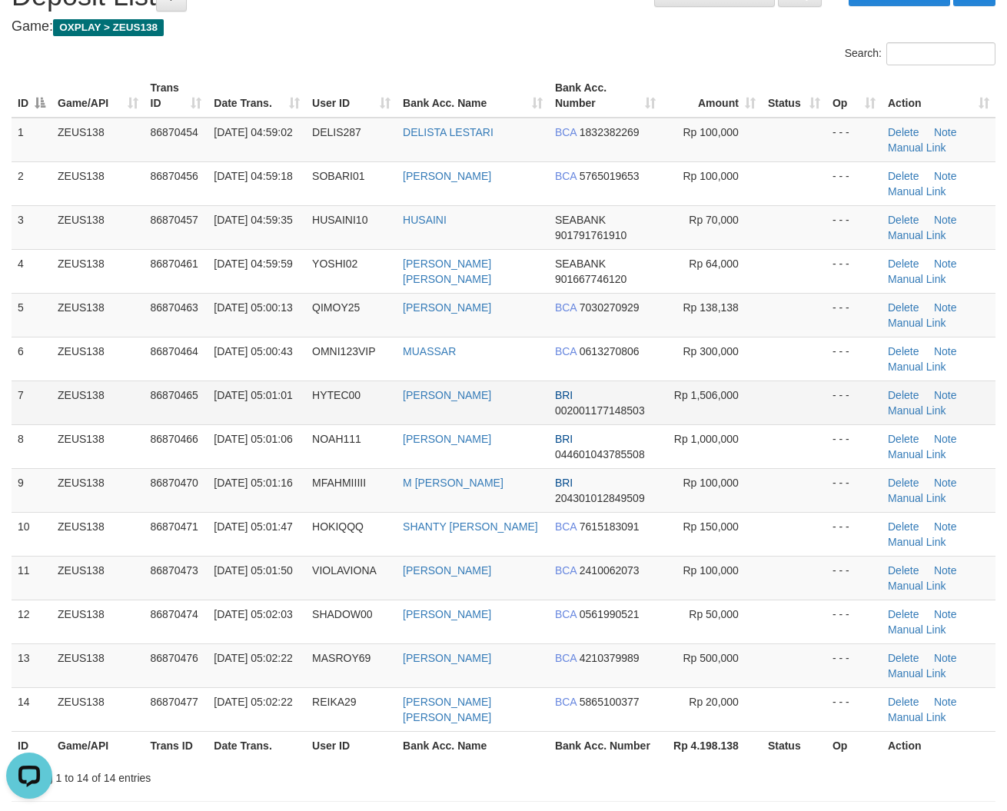
scroll to position [196, 0]
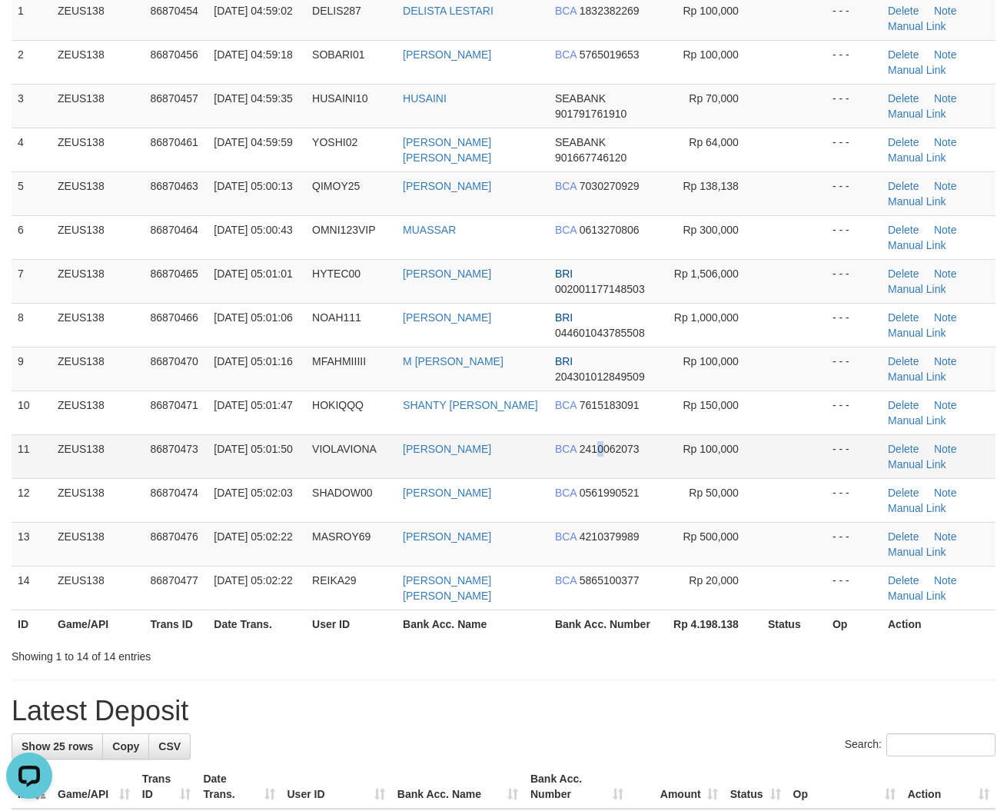
click at [600, 452] on span "2410062073" at bounding box center [610, 449] width 60 height 12
click at [598, 444] on span "2410062073" at bounding box center [610, 449] width 60 height 12
click at [763, 473] on tr "11 ZEUS138 86870473 [DATE] 05:01:50 VIOLAVIONA [PERSON_NAME] BCA 2410062073 Rp …" at bounding box center [504, 456] width 984 height 44
drag, startPoint x: 739, startPoint y: 465, endPoint x: 716, endPoint y: 469, distance: 24.1
click at [734, 466] on td "Rp 100,000" at bounding box center [712, 456] width 100 height 44
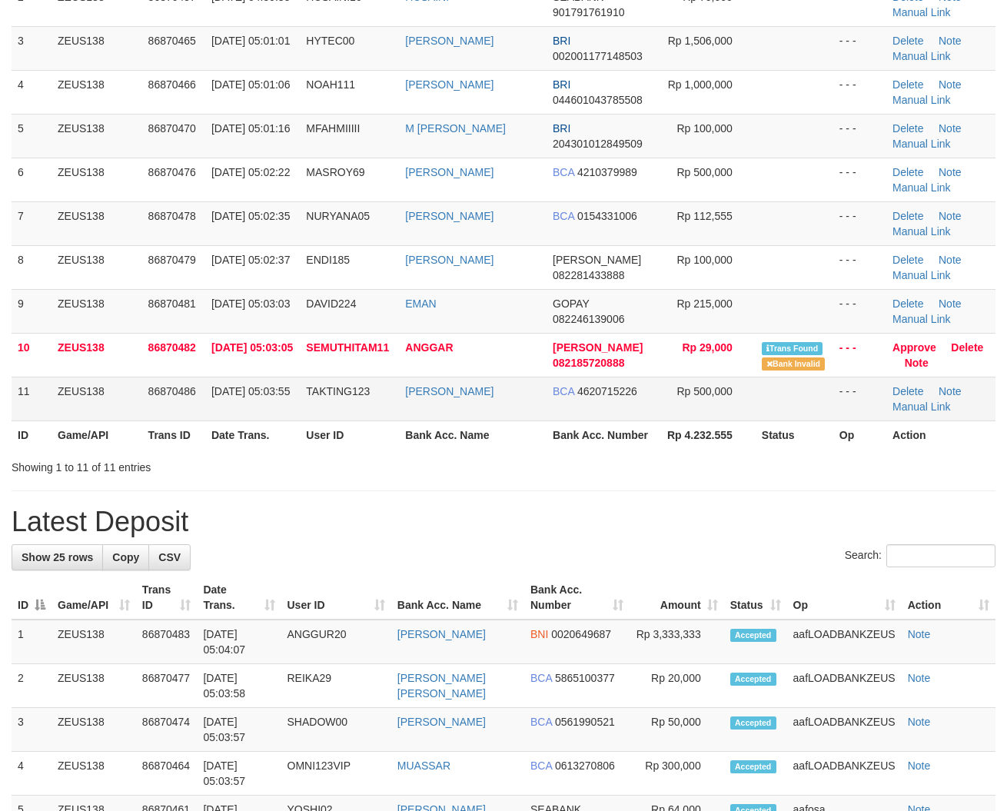
scroll to position [196, 0]
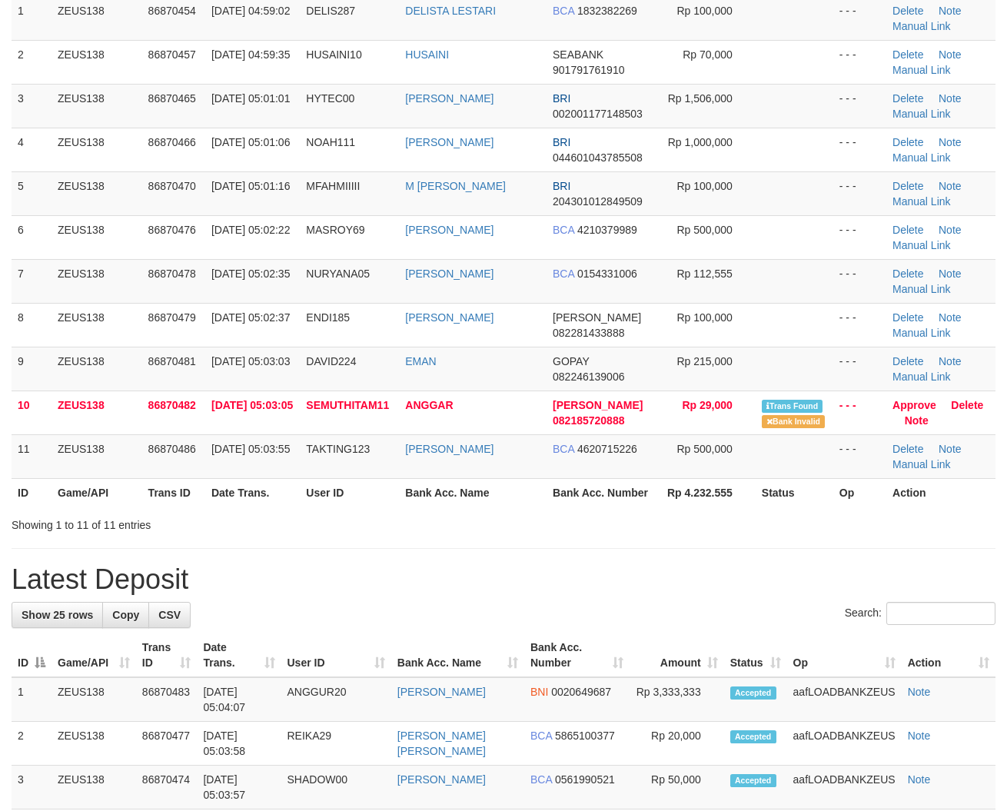
drag, startPoint x: 505, startPoint y: 435, endPoint x: 5, endPoint y: 409, distance: 501.1
click at [496, 438] on tbody "1 ZEUS138 86870454 01/09/2025 04:59:02 DELIS287 DELISTA LESTARI BCA 1832382269 …" at bounding box center [504, 237] width 984 height 483
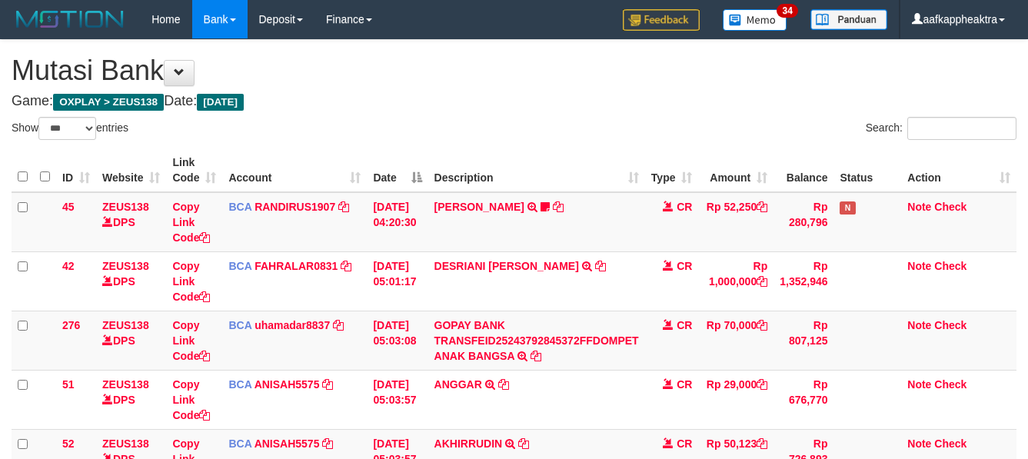
select select "***"
click at [520, 327] on td "GOPAY BANK TRANSFEID25243792845372FFDOMPET ANAK BANGSA TRSF E-BANKING CR 0109/F…" at bounding box center [535, 340] width 217 height 59
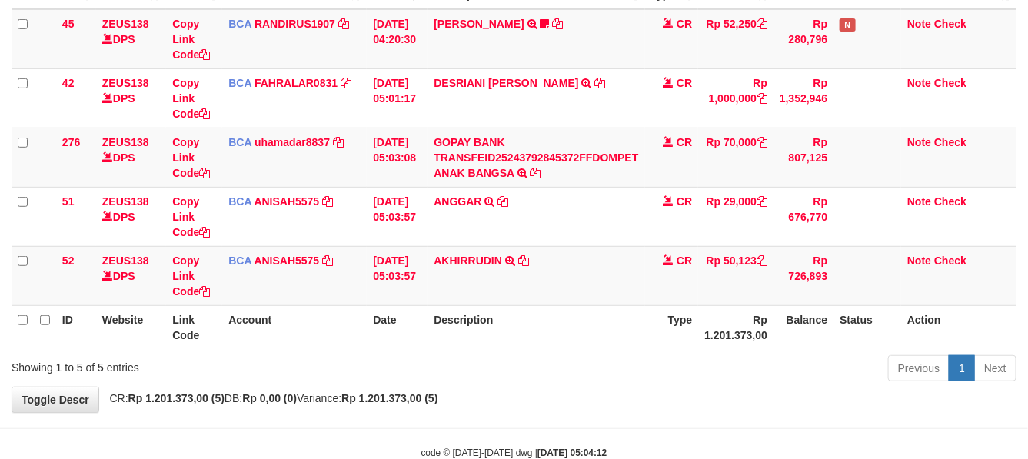
scroll to position [192, 0]
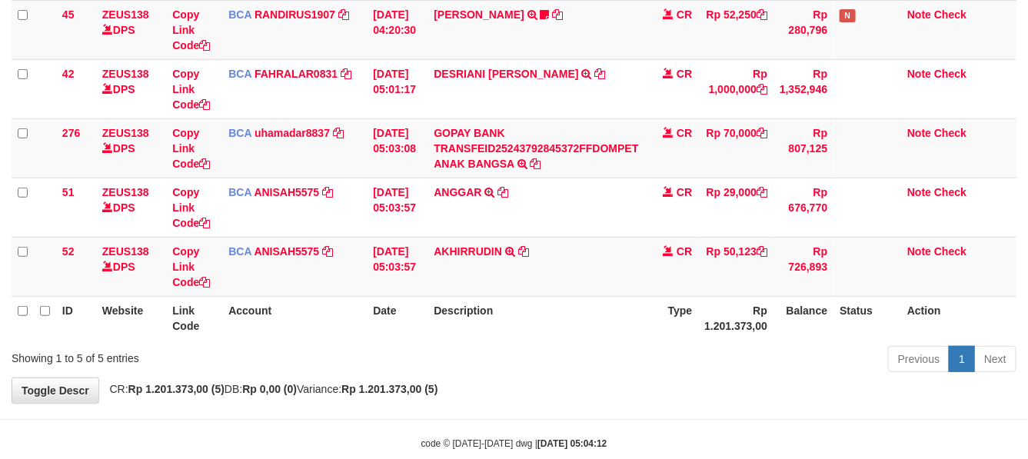
click at [575, 357] on div "Previous 1 Next" at bounding box center [728, 360] width 577 height 33
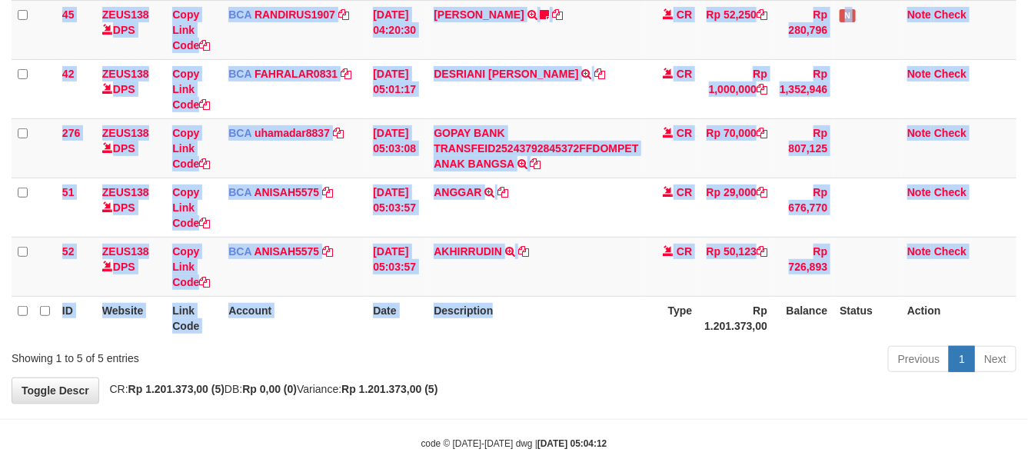
click at [573, 337] on div "ID Website Link Code Account Date Description Type Amount Balance Status Action…" at bounding box center [514, 148] width 1028 height 393
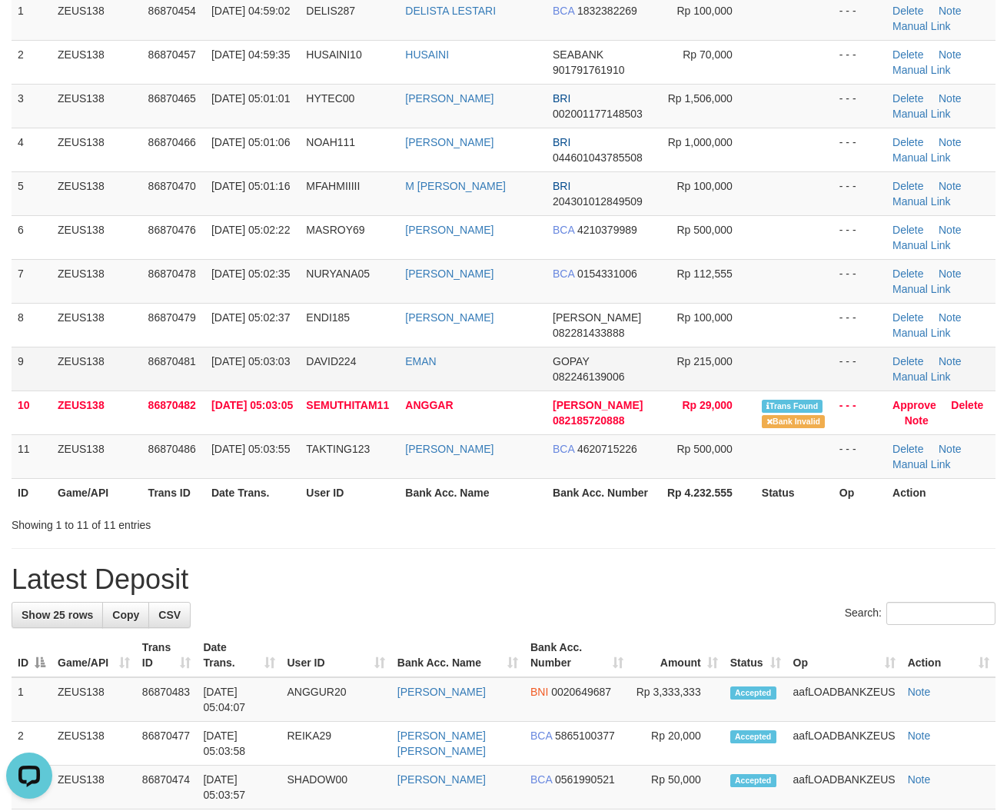
drag, startPoint x: 429, startPoint y: 377, endPoint x: 447, endPoint y: 374, distance: 17.9
click at [447, 374] on tr "9 ZEUS138 86870481 01/09/2025 05:03:03 DAVID224 EMAN GOPAY 082246139006 Rp 215,…" at bounding box center [504, 369] width 984 height 44
click at [508, 382] on td "EMAN" at bounding box center [473, 369] width 148 height 44
click at [512, 383] on td "EMAN" at bounding box center [473, 369] width 148 height 44
click at [504, 388] on td "EMAN" at bounding box center [473, 369] width 148 height 44
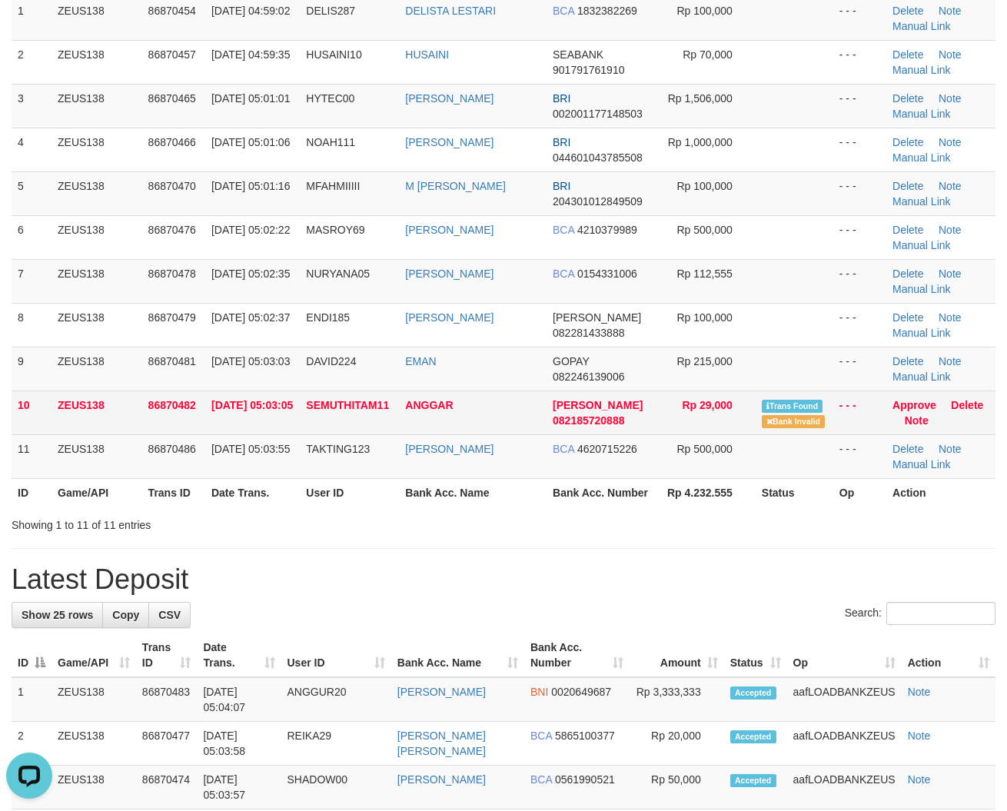
click at [511, 392] on td "ANGGAR" at bounding box center [473, 413] width 148 height 44
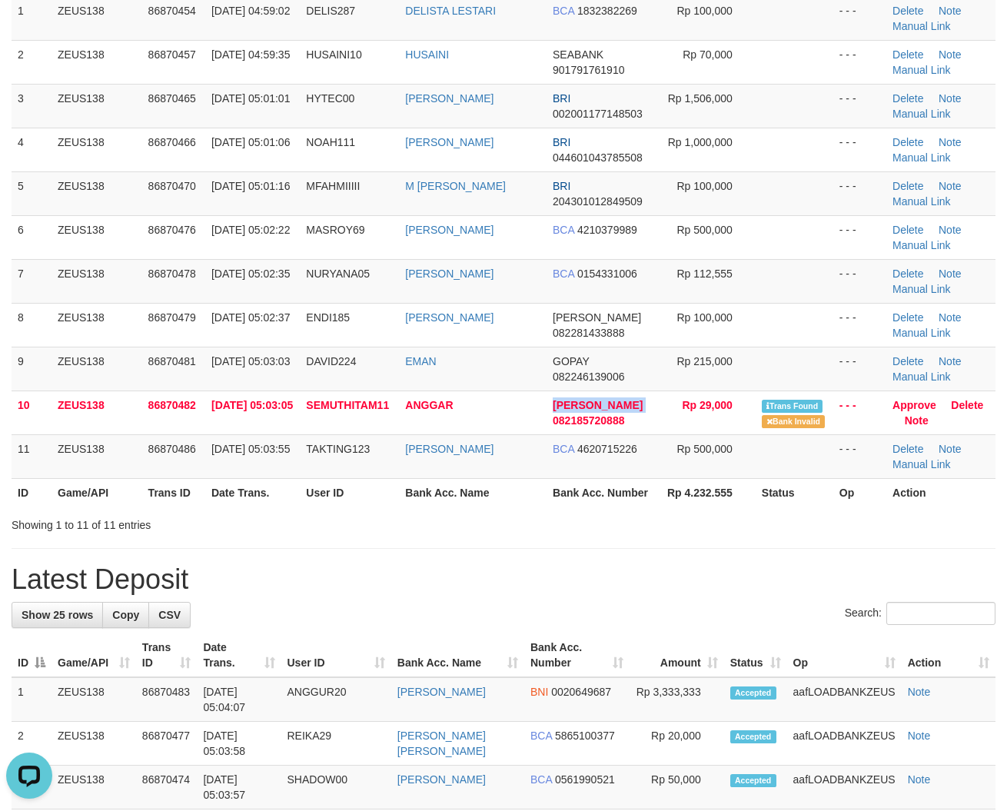
drag, startPoint x: 548, startPoint y: 419, endPoint x: 2, endPoint y: 373, distance: 548.5
click at [542, 420] on td "ANGGAR" at bounding box center [473, 413] width 148 height 44
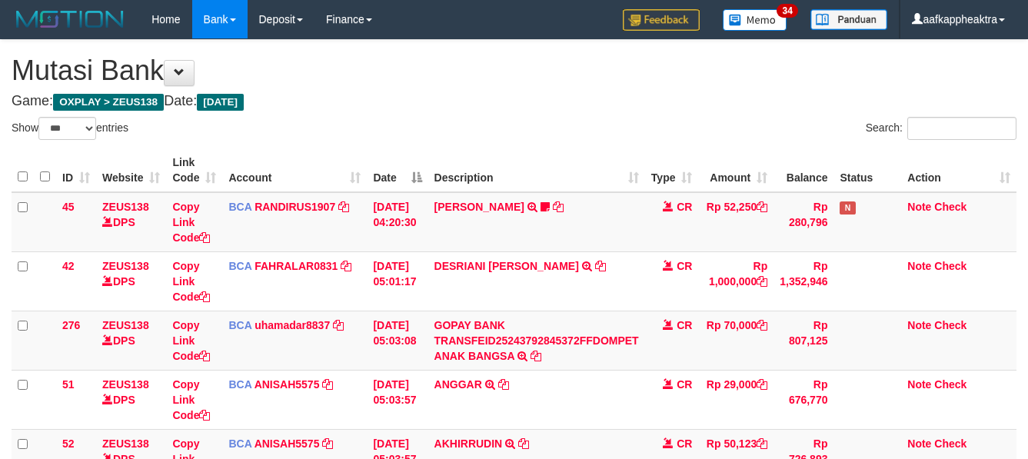
select select "***"
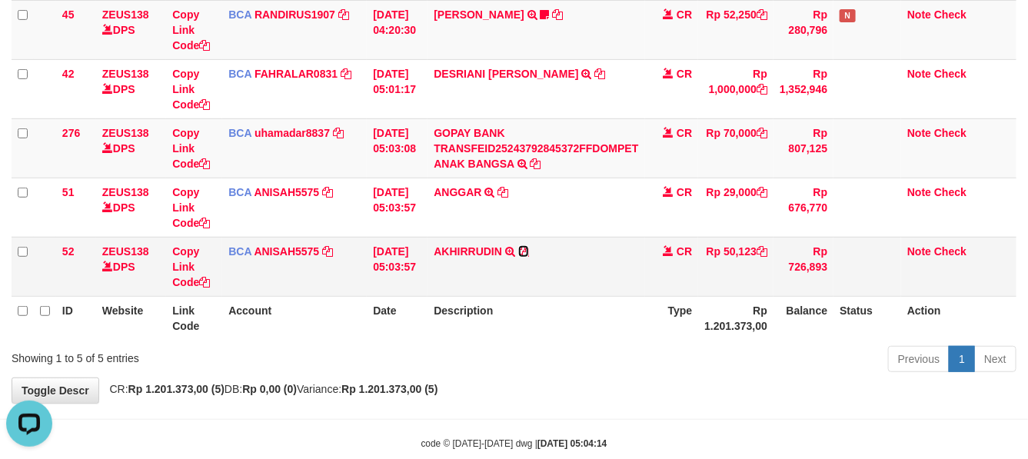
click at [528, 251] on icon at bounding box center [523, 251] width 11 height 11
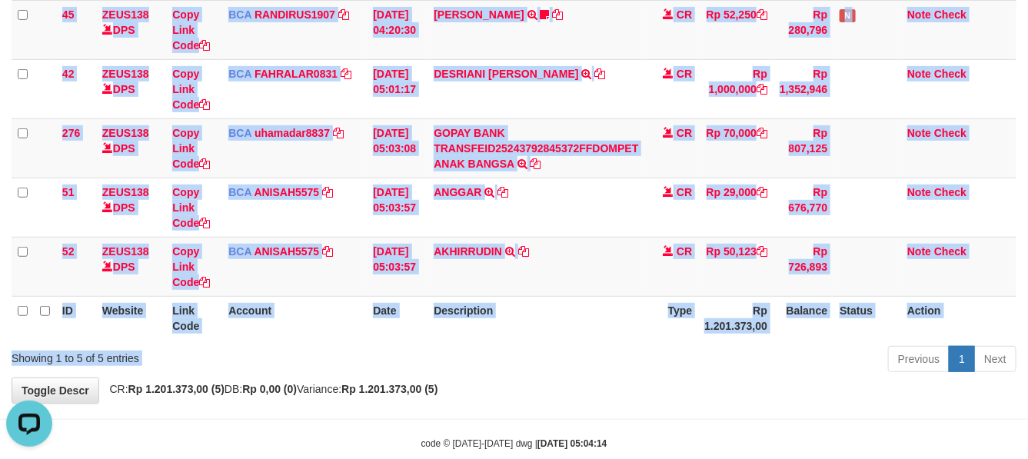
drag, startPoint x: 621, startPoint y: 340, endPoint x: 636, endPoint y: 327, distance: 20.2
click at [623, 338] on div "Show ** ** ** *** entries Search: ID Website Link Code Account Date Description…" at bounding box center [514, 151] width 1005 height 453
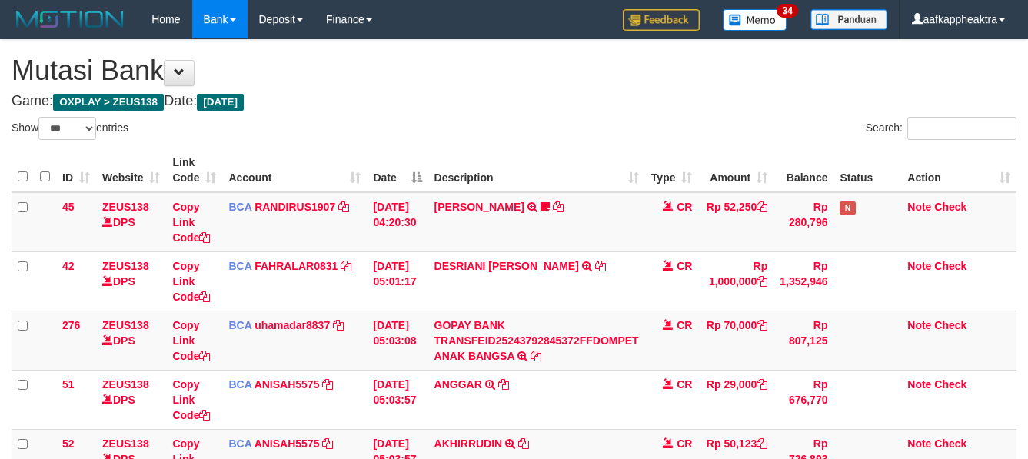
select select "***"
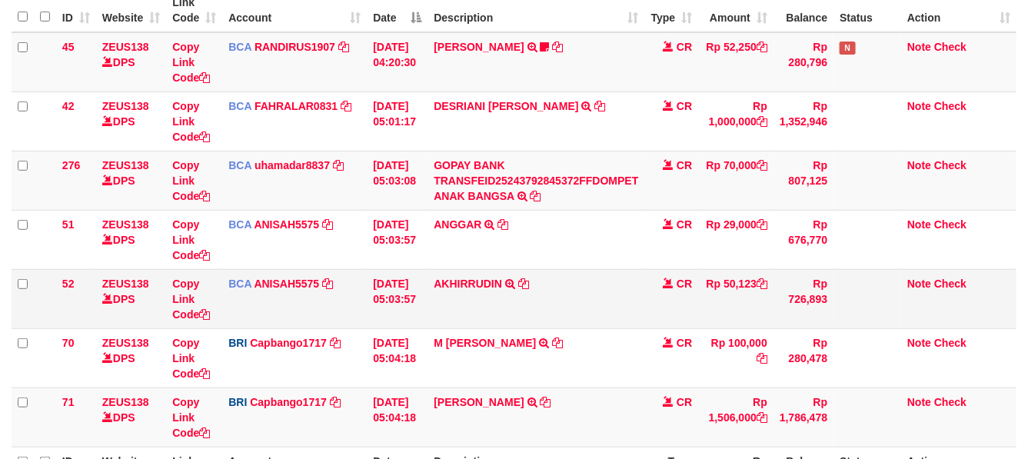
click at [604, 311] on td "AKHIRRUDIN TRSF E-BANKING CR 0109/FTSCY/WS95051 50123.002025090167917904 TRFDN-…" at bounding box center [535, 298] width 217 height 59
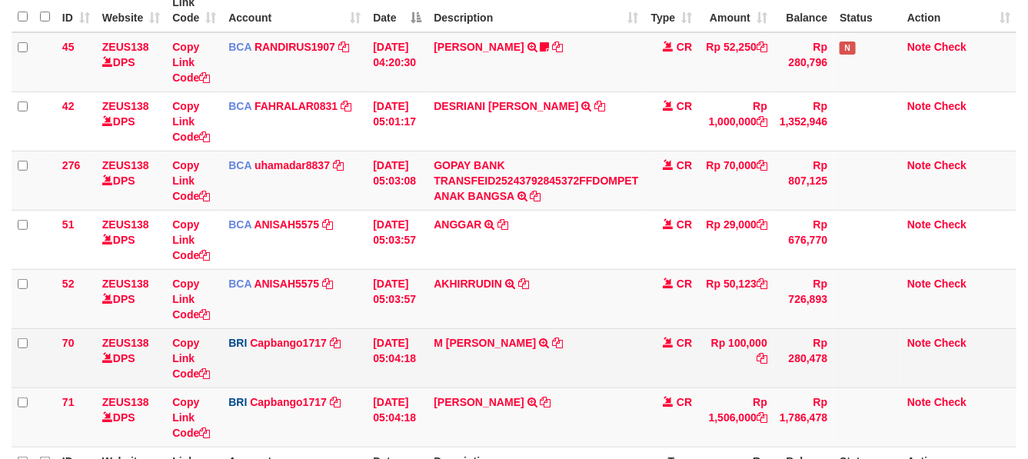
scroll to position [192, 0]
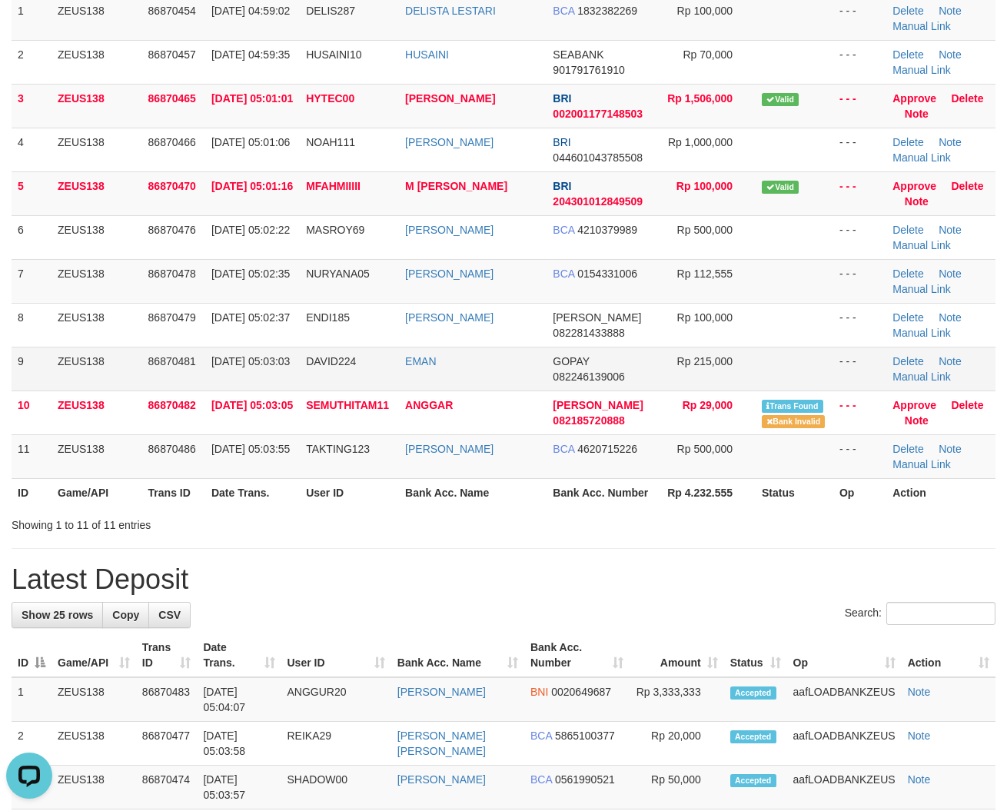
click at [593, 355] on tbody "1 ZEUS138 86870454 01/09/2025 04:59:02 DELIS287 DELISTA LESTARI BCA 1832382269 …" at bounding box center [504, 237] width 984 height 483
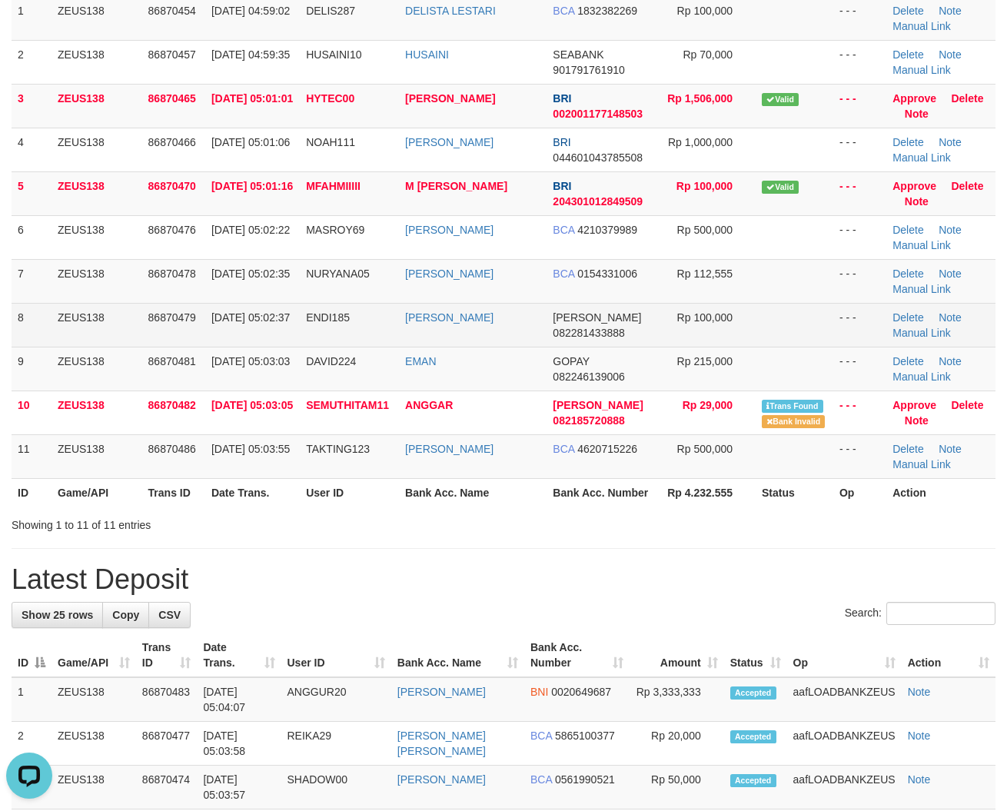
click at [594, 306] on tbody "1 ZEUS138 86870454 01/09/2025 04:59:02 DELIS287 DELISTA LESTARI BCA 1832382269 …" at bounding box center [504, 237] width 984 height 483
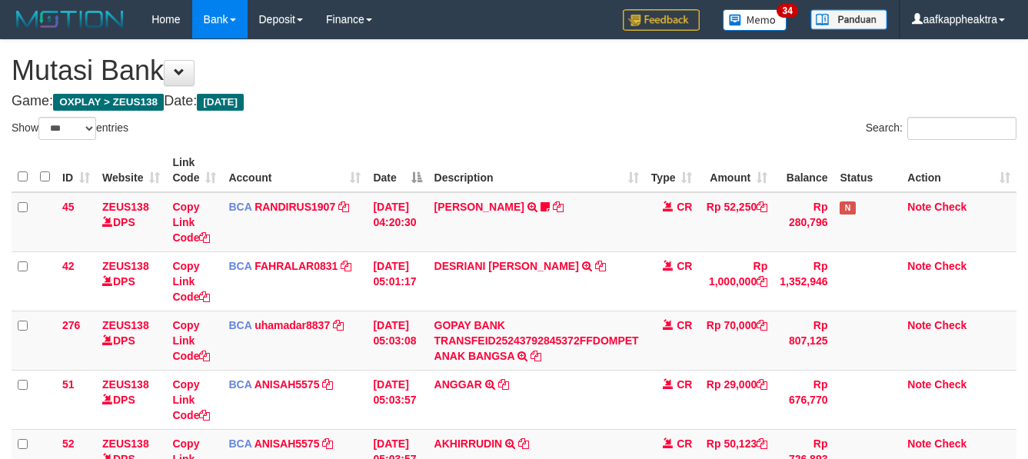
select select "***"
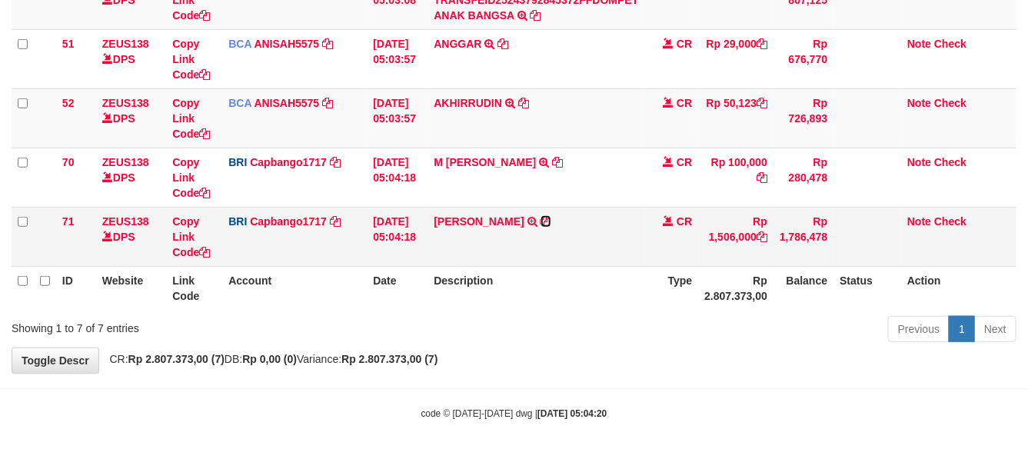
click at [551, 220] on icon at bounding box center [545, 221] width 11 height 11
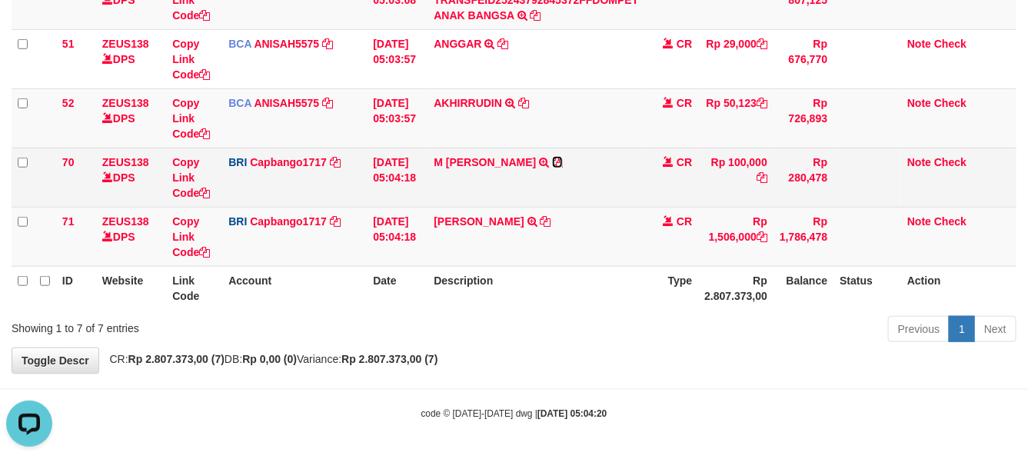
click at [552, 157] on icon at bounding box center [557, 162] width 11 height 11
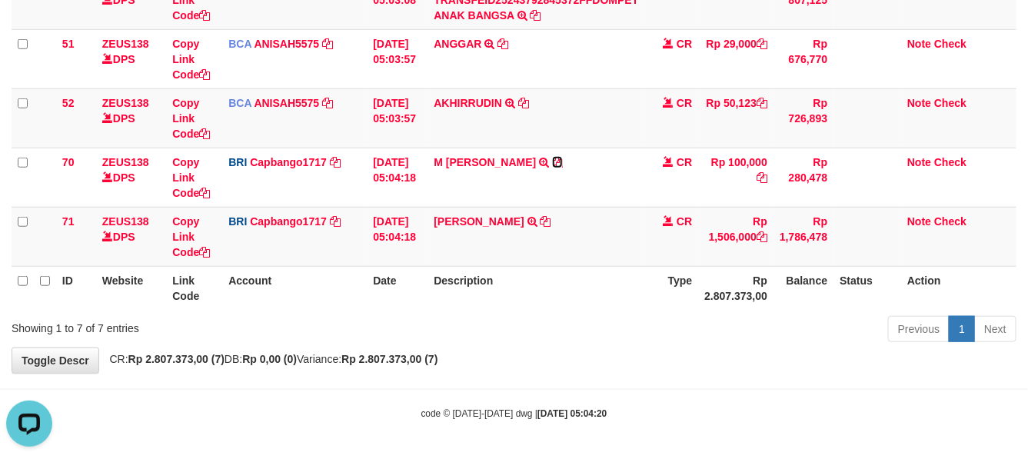
drag, startPoint x: 553, startPoint y: 158, endPoint x: 1028, endPoint y: 227, distance: 479.2
click at [554, 158] on icon at bounding box center [557, 162] width 11 height 11
click at [612, 218] on td "OWEN BAHAL GUR TRANSFER NBMB OWEN BAHAL GUR TO HELMI" at bounding box center [535, 236] width 217 height 59
drag, startPoint x: 582, startPoint y: 229, endPoint x: 547, endPoint y: 237, distance: 35.4
click at [566, 235] on td "OWEN BAHAL GUR TRANSFER NBMB OWEN BAHAL GUR TO HELMI" at bounding box center [535, 236] width 217 height 59
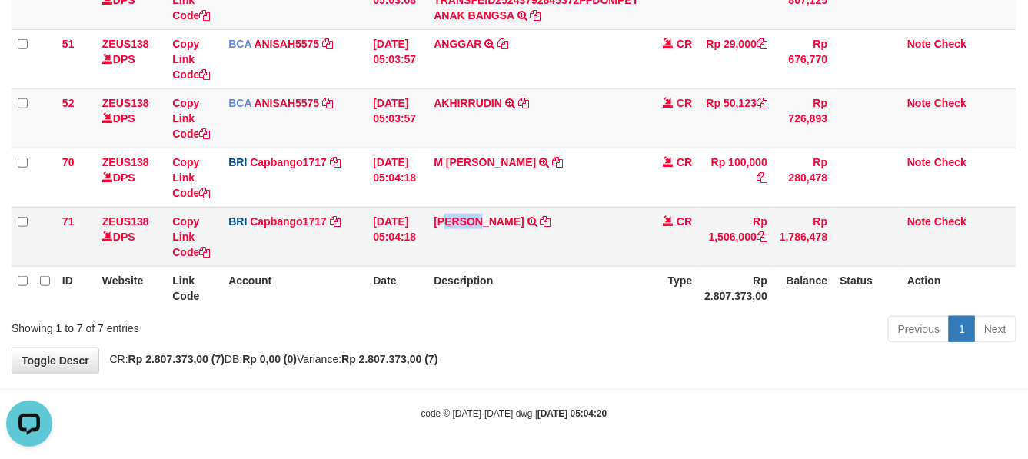
click at [462, 240] on td "OWEN BAHAL GUR TRANSFER NBMB OWEN BAHAL GUR TO HELMI" at bounding box center [535, 236] width 217 height 59
drag, startPoint x: 698, startPoint y: 277, endPoint x: 655, endPoint y: 277, distance: 43.0
click at [678, 278] on tr "ID Website Link Code Account Date Description Type Rp 2.807.373,00 Balance Stat…" at bounding box center [514, 288] width 1005 height 44
drag, startPoint x: 611, startPoint y: 274, endPoint x: 736, endPoint y: 290, distance: 126.2
click at [736, 290] on tr "ID Website Link Code Account Date Description Type Rp 2.807.373,00 Balance Stat…" at bounding box center [514, 288] width 1005 height 44
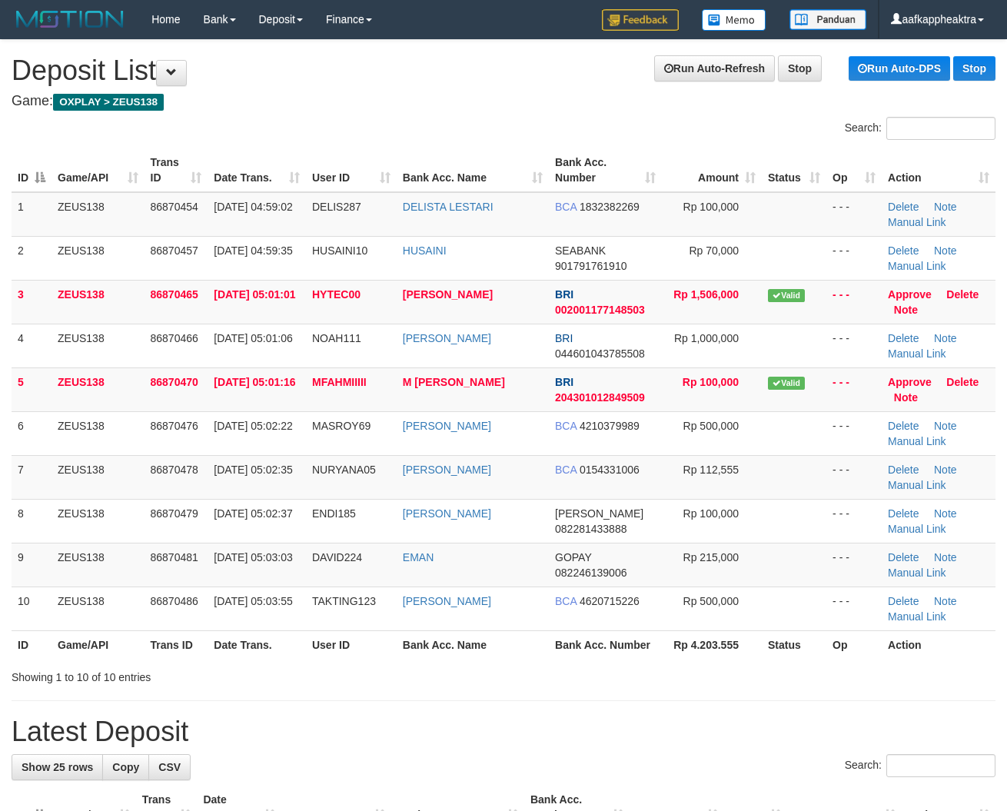
scroll to position [206, 0]
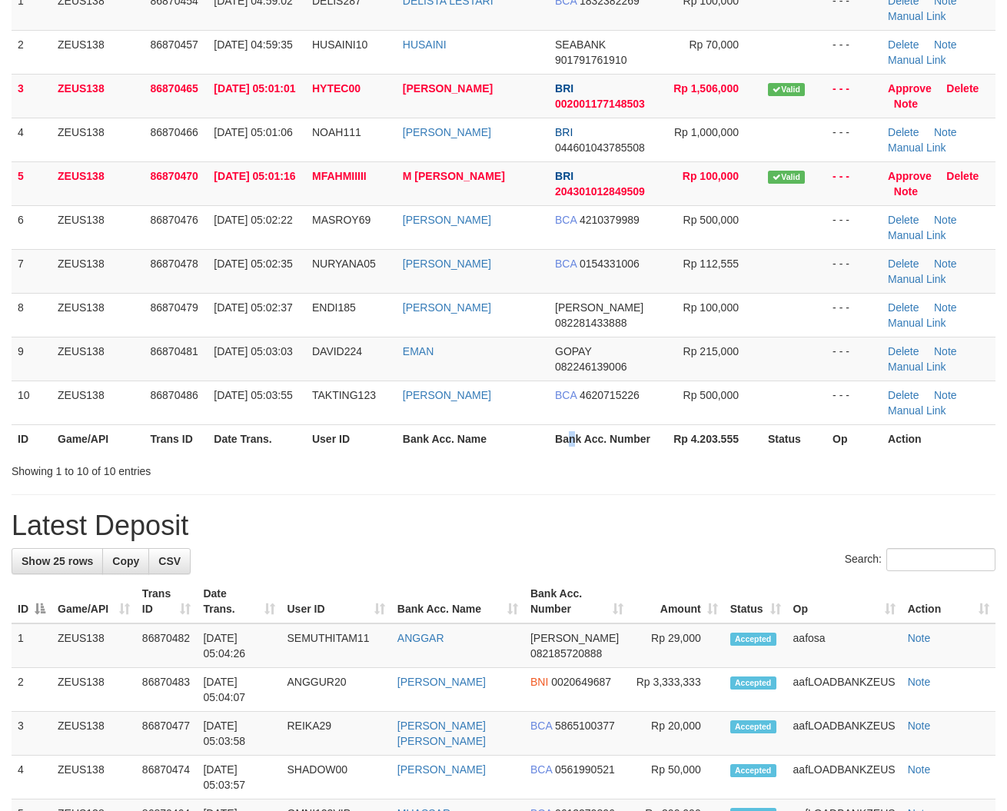
drag, startPoint x: 573, startPoint y: 448, endPoint x: 498, endPoint y: 440, distance: 75.0
click at [573, 448] on th "Bank Acc. Number" at bounding box center [605, 438] width 113 height 28
drag, startPoint x: 498, startPoint y: 440, endPoint x: 486, endPoint y: 437, distance: 12.9
click at [486, 437] on th "Bank Acc. Name" at bounding box center [473, 438] width 152 height 28
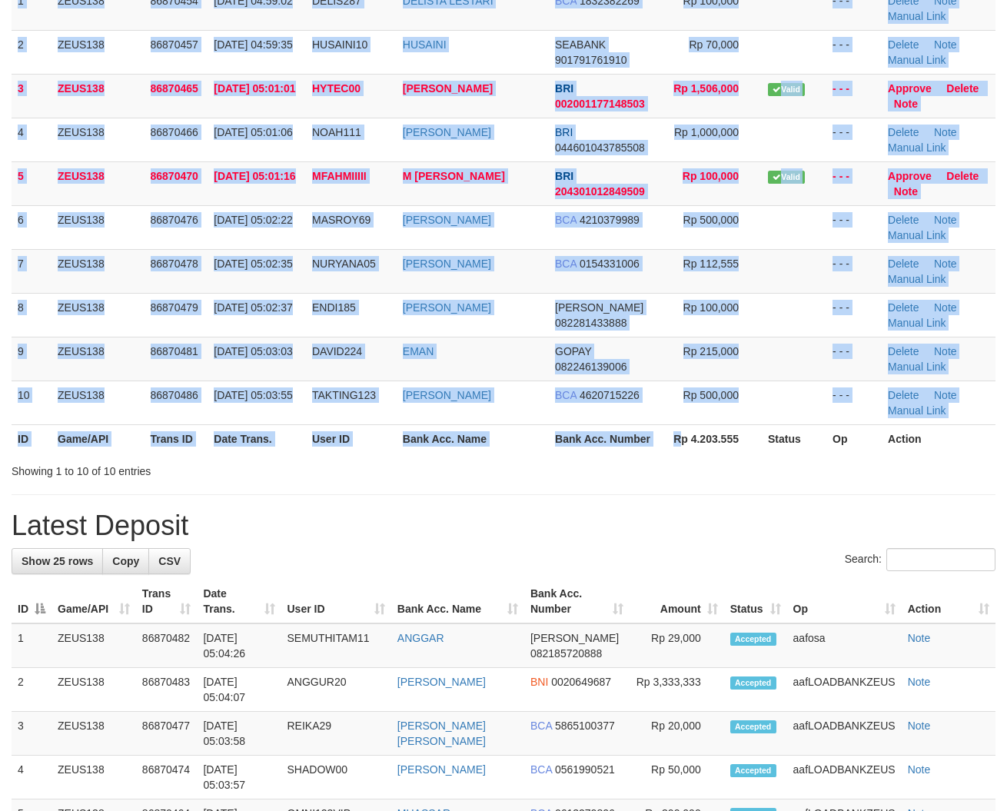
drag, startPoint x: 682, startPoint y: 455, endPoint x: 9, endPoint y: 391, distance: 675.7
click at [663, 456] on div "ID Game/API Trans ID Date Trans. User ID Bank Acc. Name Bank Acc. Number Amount…" at bounding box center [503, 198] width 1007 height 520
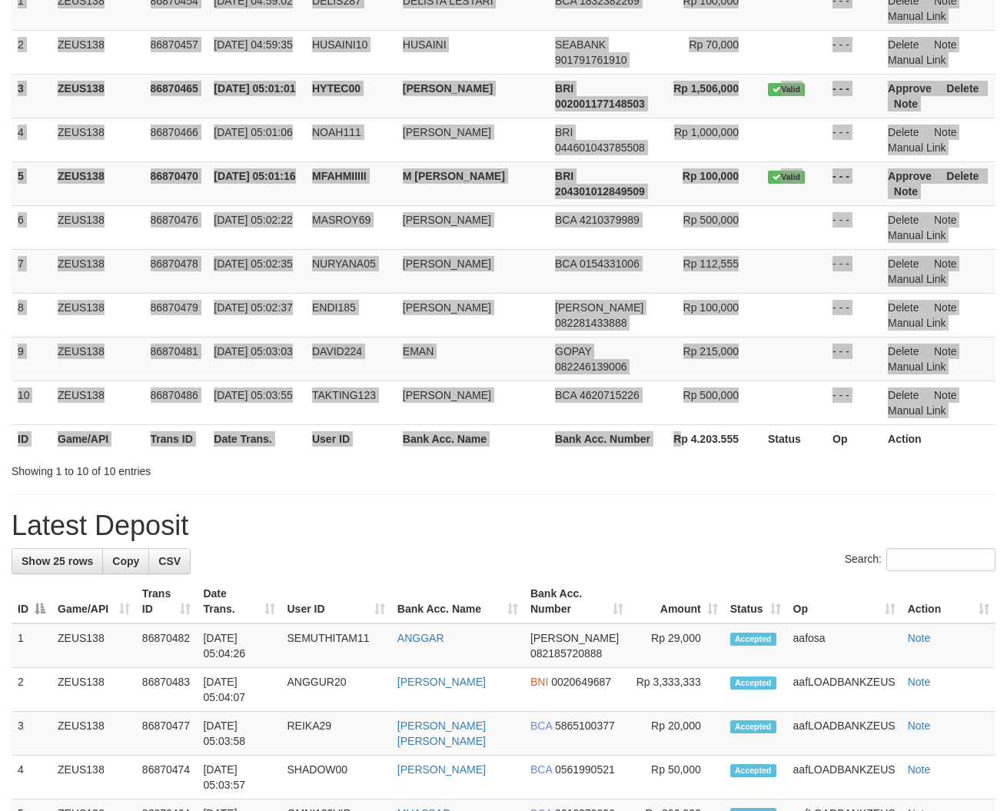
scroll to position [196, 0]
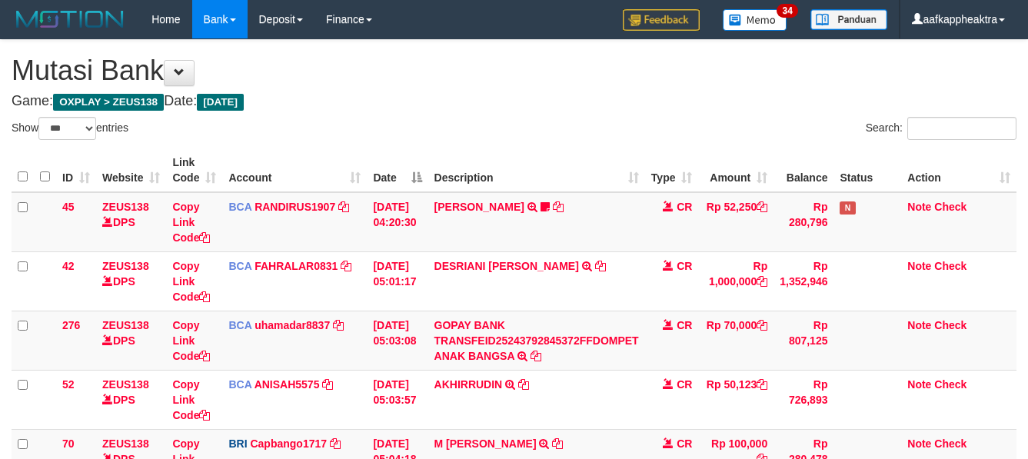
select select "***"
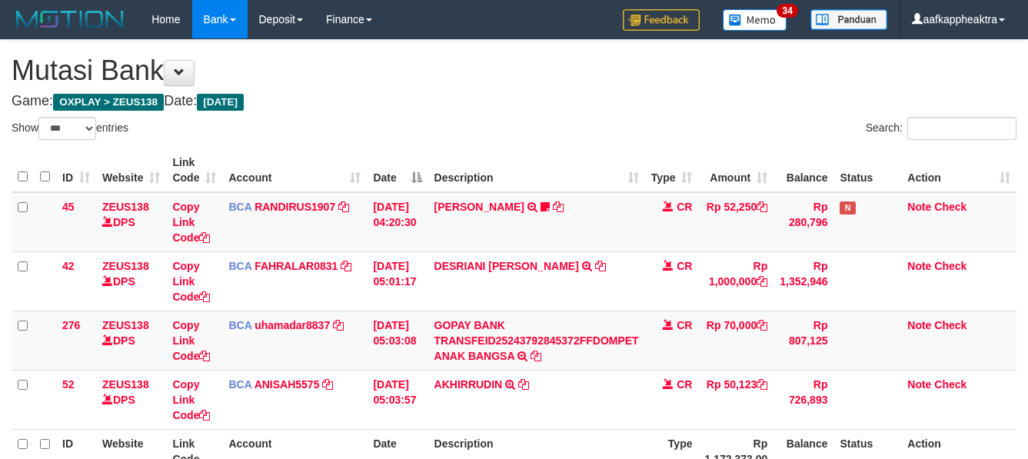
select select "***"
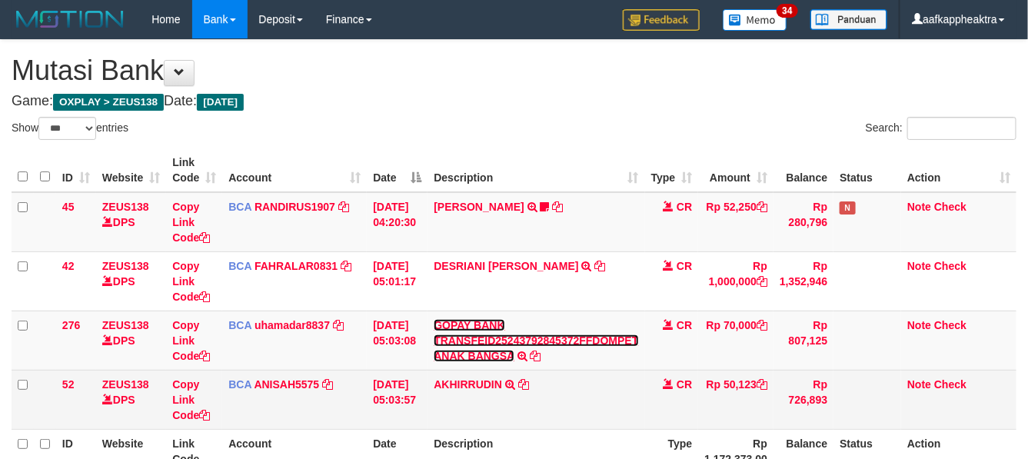
scroll to position [163, 0]
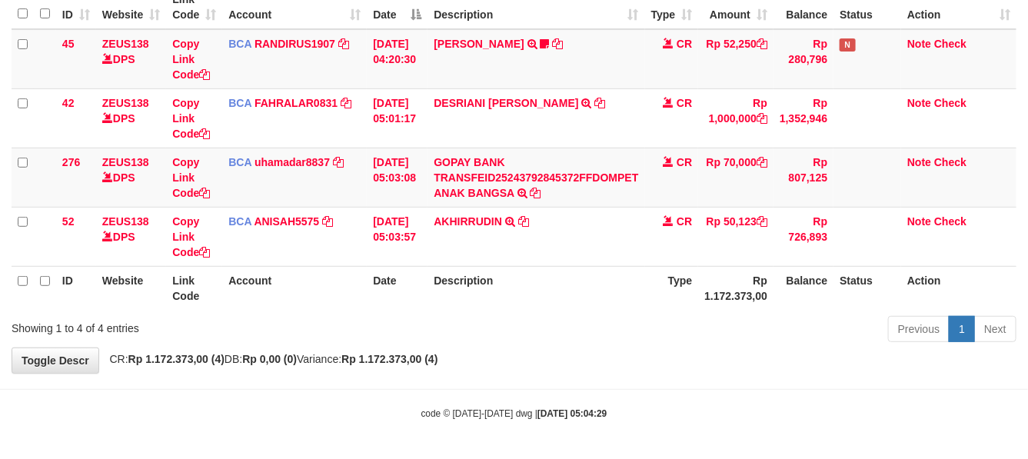
click at [560, 336] on div "Previous 1 Next" at bounding box center [728, 330] width 577 height 33
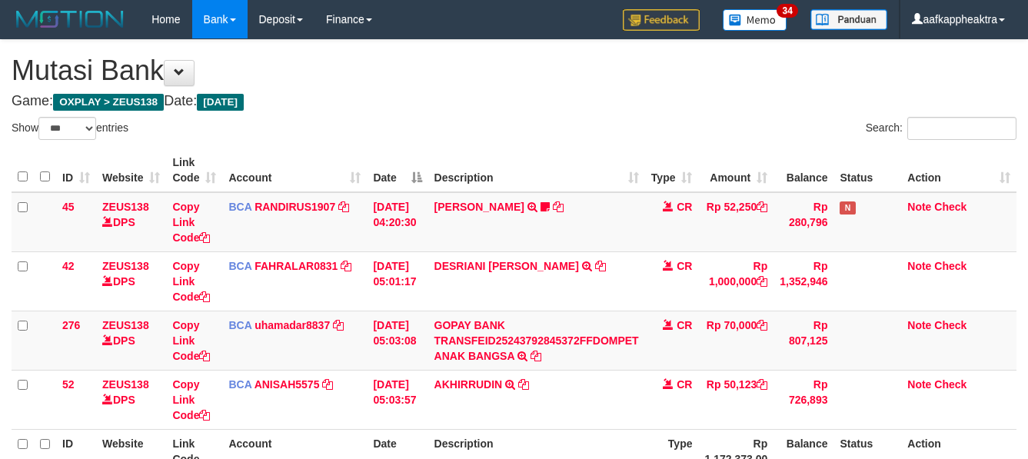
select select "***"
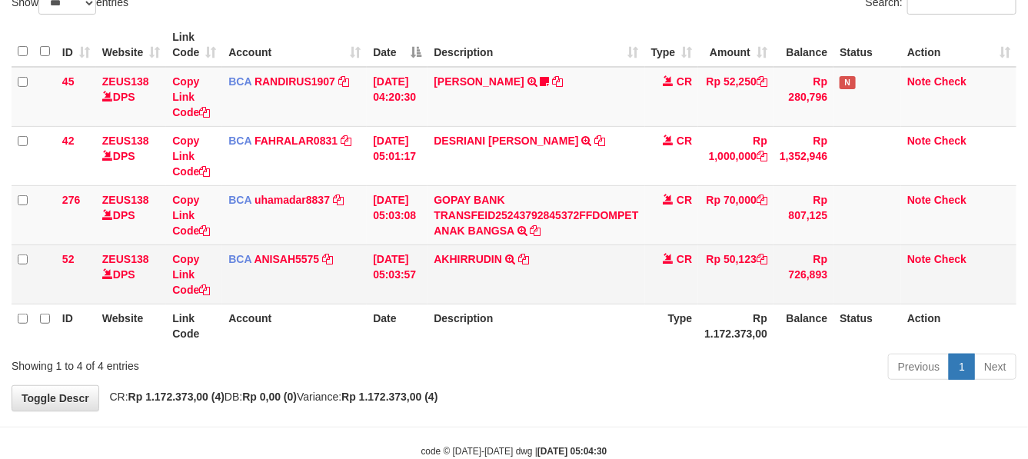
scroll to position [163, 0]
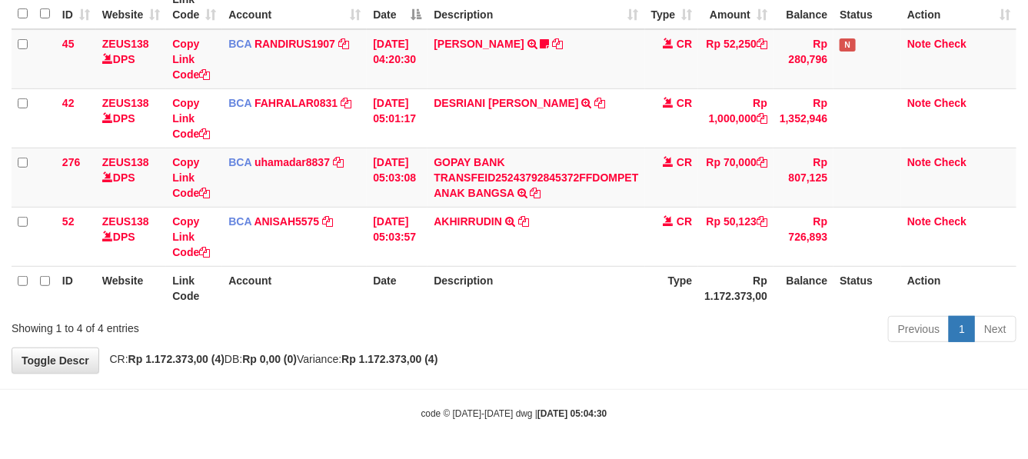
drag, startPoint x: 536, startPoint y: 296, endPoint x: 874, endPoint y: 348, distance: 342.2
click at [553, 300] on th "Description" at bounding box center [535, 288] width 217 height 44
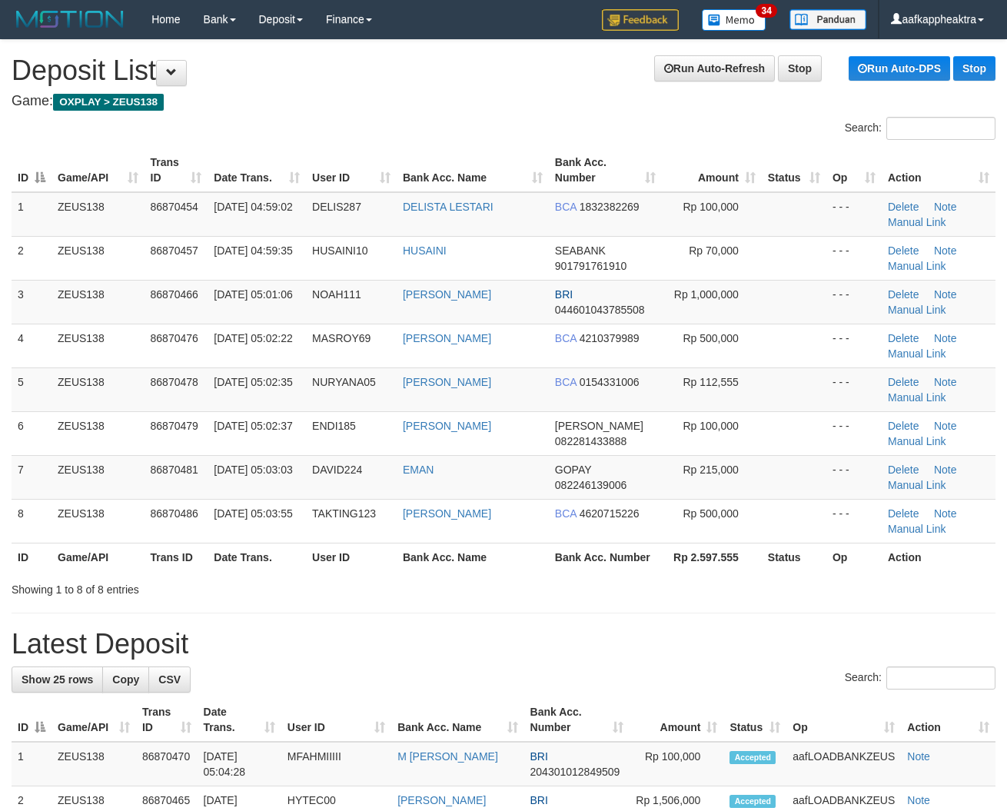
scroll to position [254, 0]
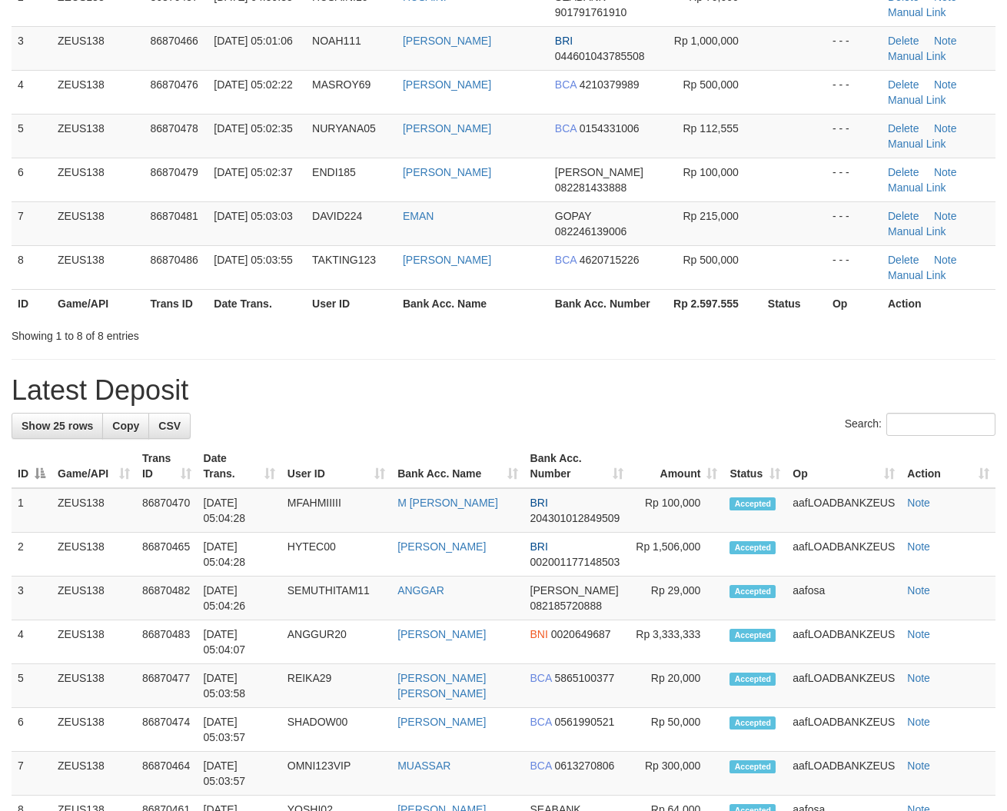
drag, startPoint x: 424, startPoint y: 429, endPoint x: 52, endPoint y: 400, distance: 373.2
click at [420, 430] on div "Search:" at bounding box center [504, 426] width 984 height 27
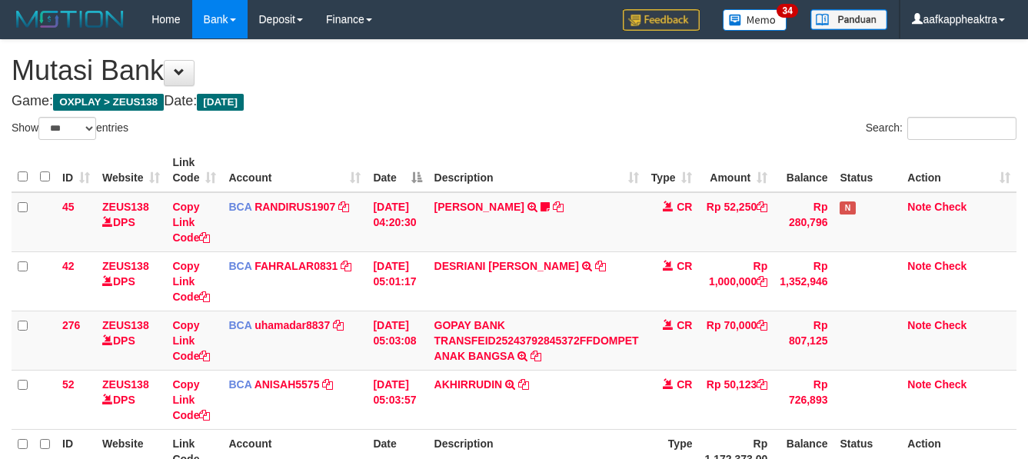
select select "***"
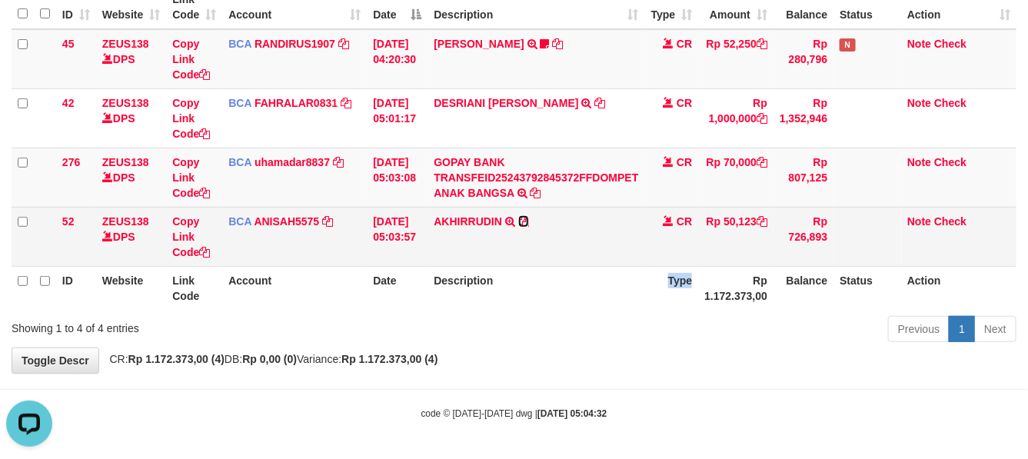
click at [529, 219] on icon at bounding box center [523, 221] width 11 height 11
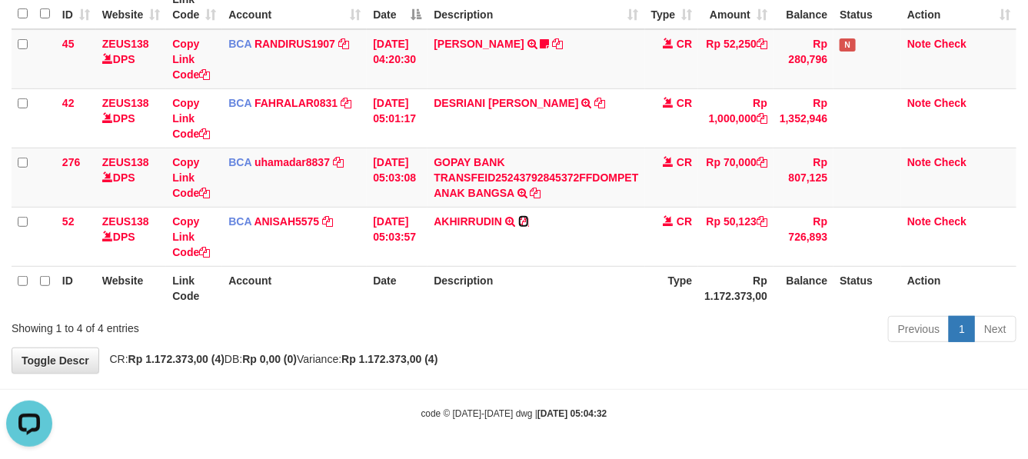
drag, startPoint x: 529, startPoint y: 219, endPoint x: 997, endPoint y: 309, distance: 476.7
click at [548, 223] on td "AKHIRRUDIN TRSF E-BANKING CR 0109/FTSCY/WS95051 50123.002025090167917904 TRFDN-…" at bounding box center [535, 236] width 217 height 59
click at [661, 270] on tr "ID Website Link Code Account Date Description Type Rp 1.172.373,00 Balance Stat…" at bounding box center [514, 288] width 1005 height 44
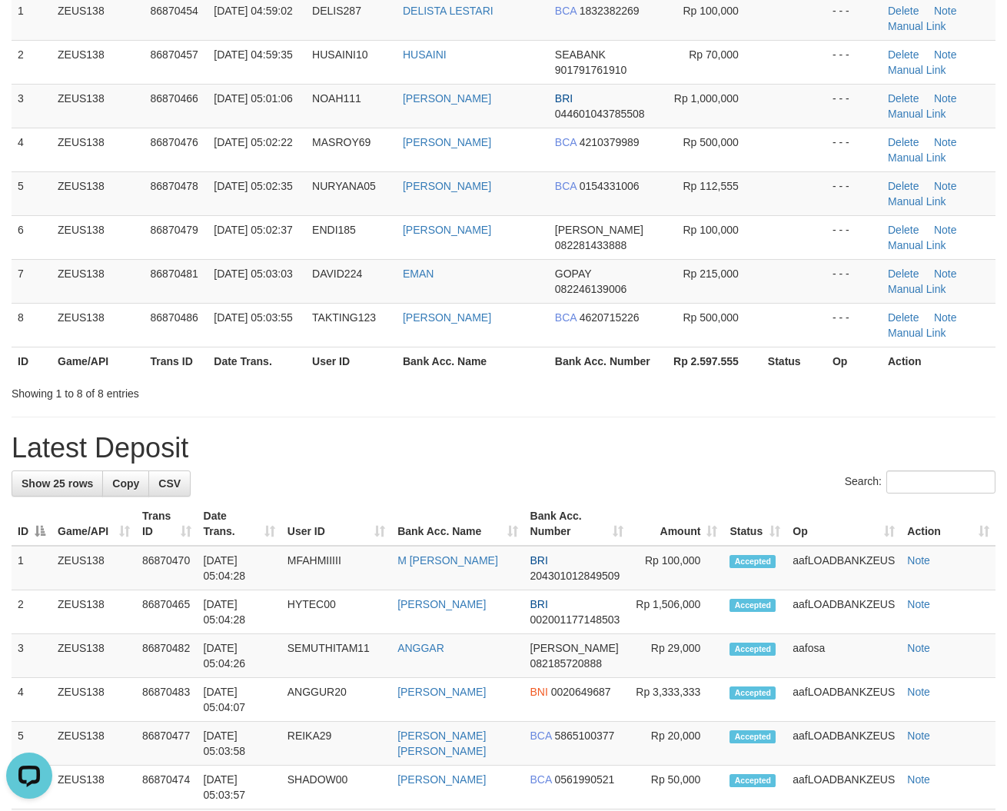
click at [628, 381] on div "Search: ID Game/API Trans ID Date Trans. User ID Bank Acc. Name Bank Acc. Numbe…" at bounding box center [504, 161] width 984 height 480
click at [474, 413] on div "**********" at bounding box center [503, 794] width 1007 height 1900
drag, startPoint x: 590, startPoint y: 424, endPoint x: 9, endPoint y: 377, distance: 582.3
click at [583, 424] on div "**********" at bounding box center [503, 794] width 1007 height 1900
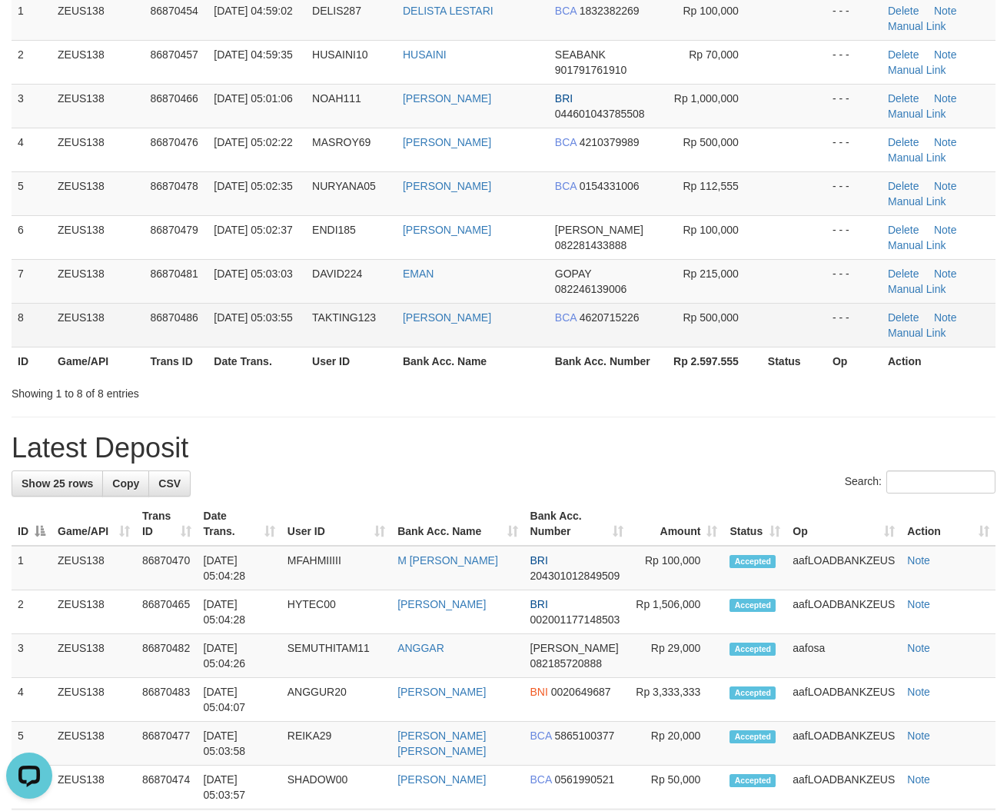
click at [407, 332] on tr "8 ZEUS138 86870486 01/09/2025 05:03:55 TAKTING123 RIFKI KURNIAWAN BCA 462071522…" at bounding box center [504, 325] width 984 height 44
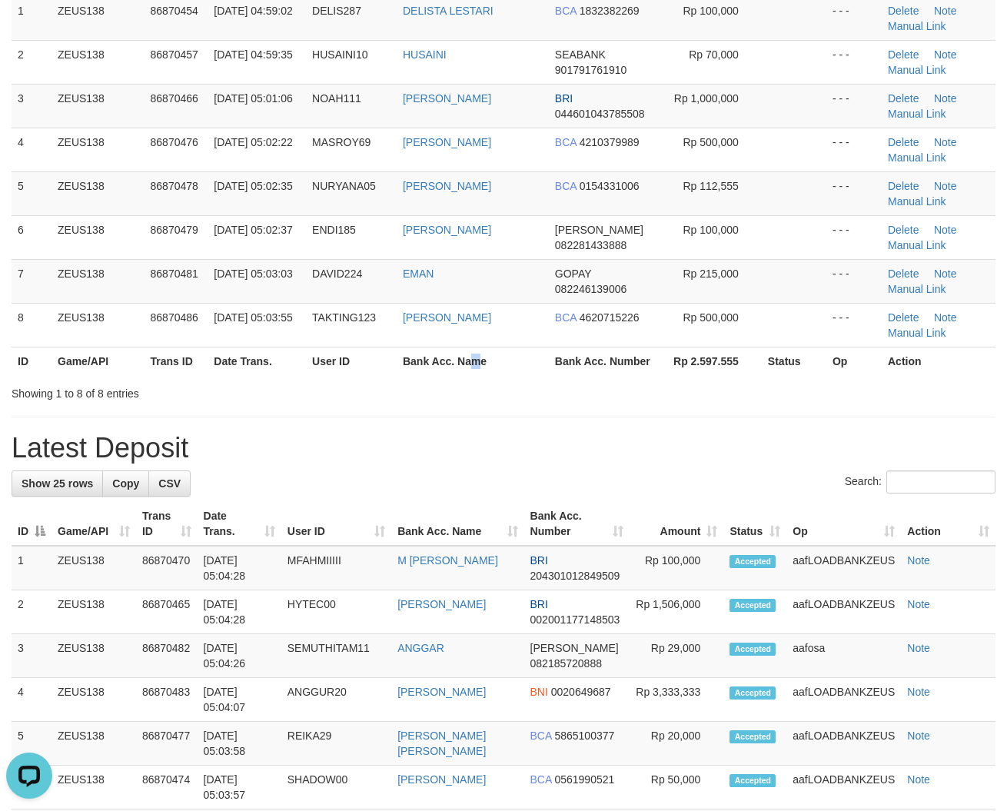
click at [482, 366] on th "Bank Acc. Name" at bounding box center [473, 361] width 152 height 28
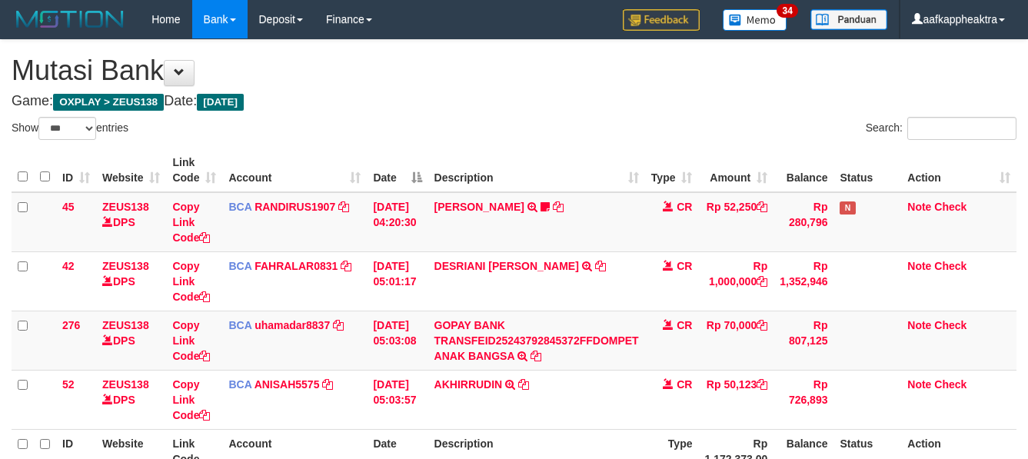
select select "***"
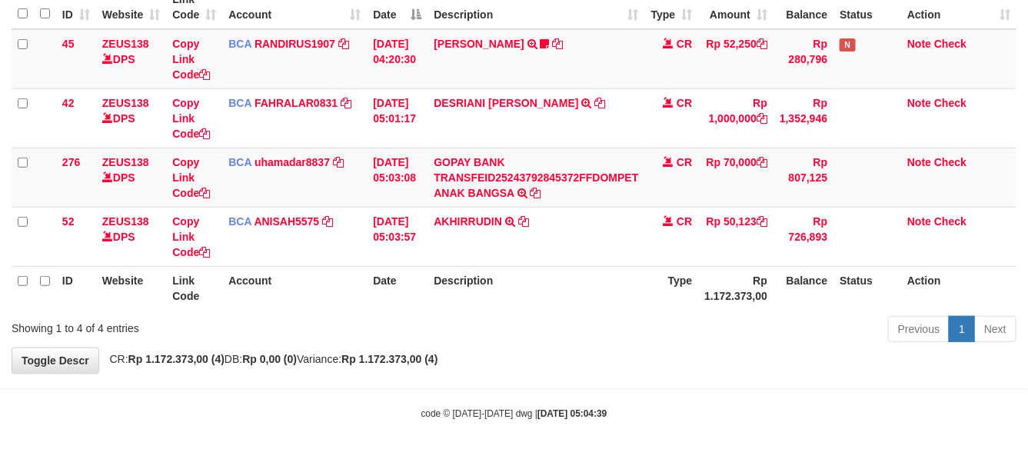
drag, startPoint x: 0, startPoint y: 0, endPoint x: 621, endPoint y: 278, distance: 680.3
click at [621, 278] on th "Description" at bounding box center [535, 288] width 217 height 44
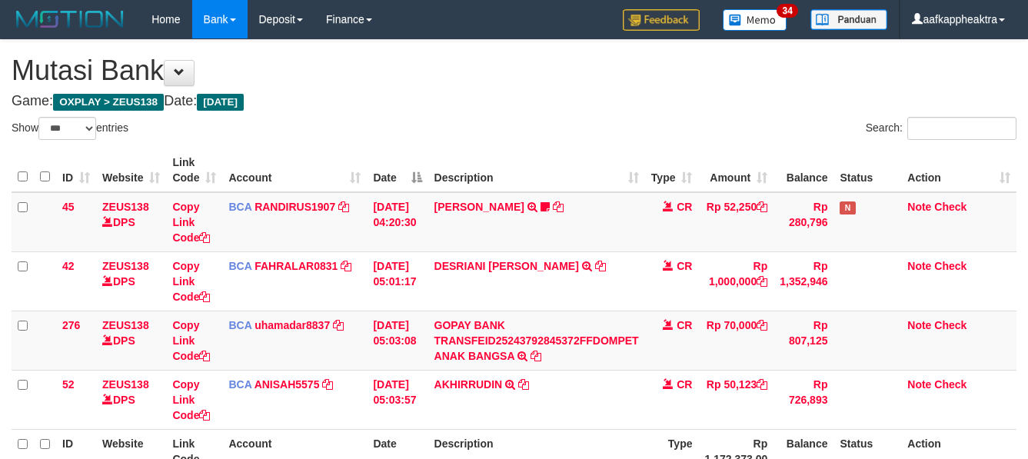
select select "***"
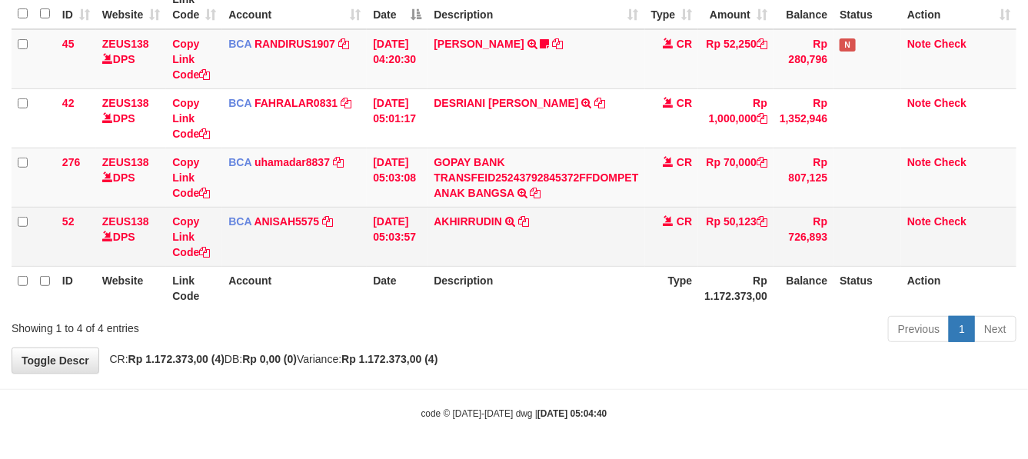
click at [625, 248] on td "AKHIRRUDIN TRSF E-BANKING CR 0109/FTSCY/WS95051 50123.002025090167917904 TRFDN-…" at bounding box center [535, 236] width 217 height 59
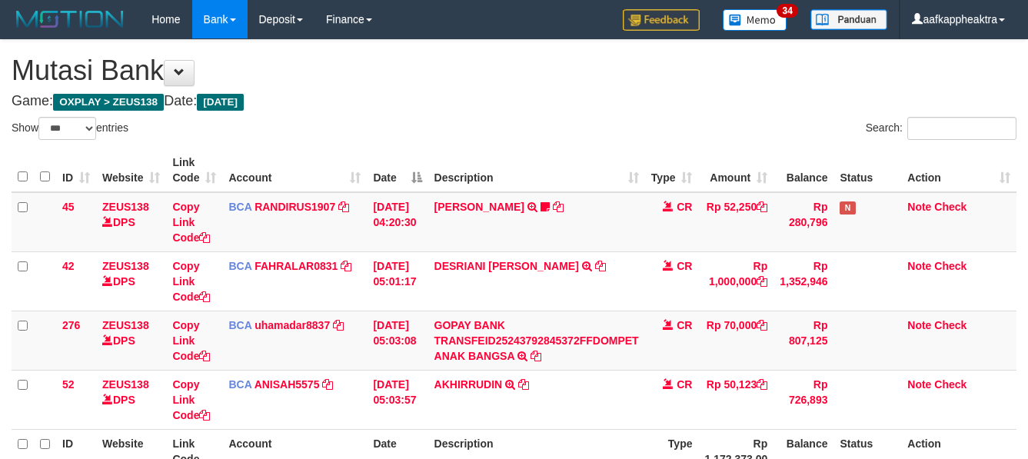
select select "***"
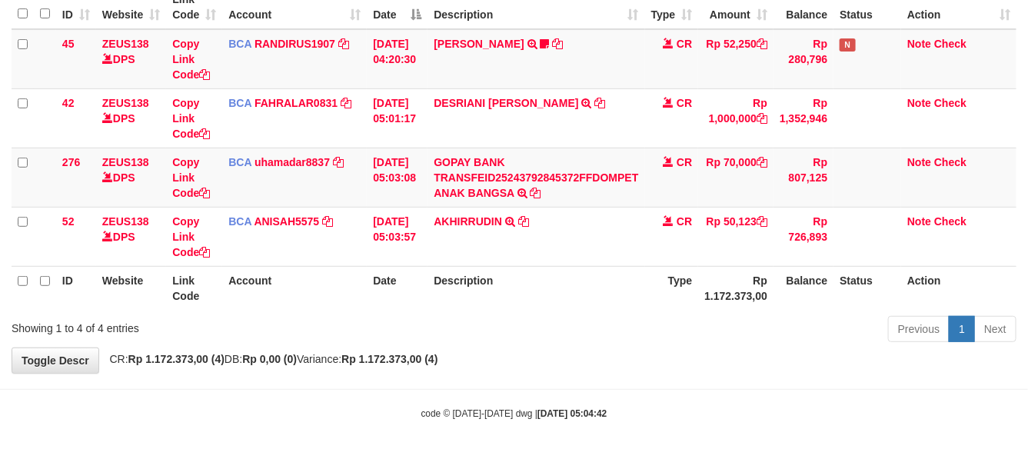
drag, startPoint x: 0, startPoint y: 0, endPoint x: 643, endPoint y: 309, distance: 713.1
click at [643, 309] on th "Description" at bounding box center [535, 288] width 217 height 44
click at [653, 298] on th "Type" at bounding box center [672, 288] width 54 height 44
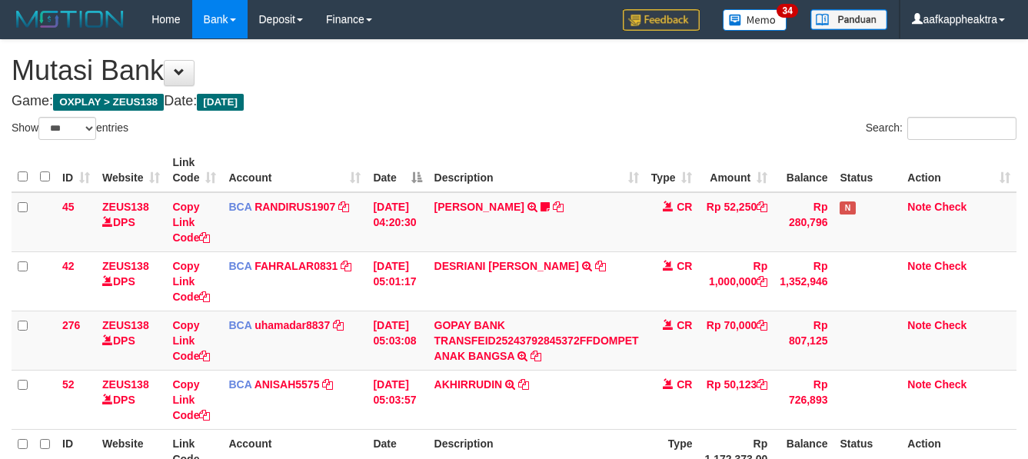
select select "***"
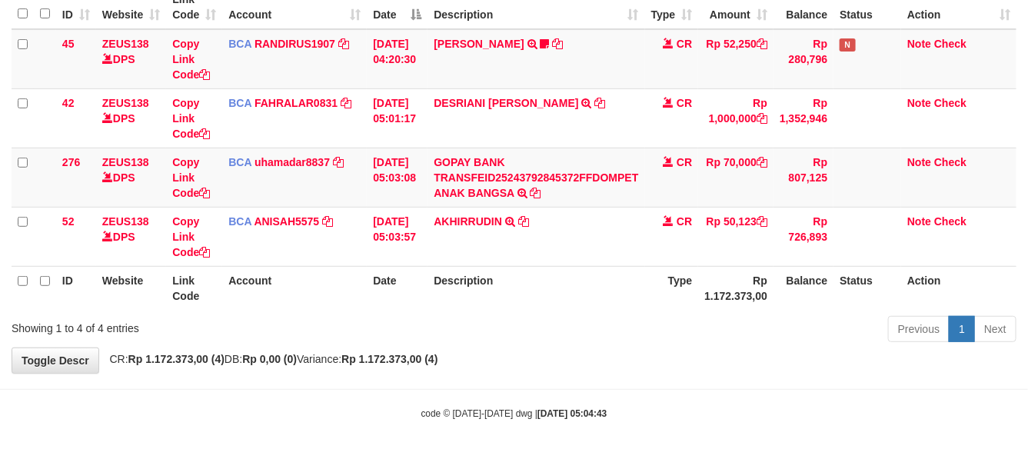
drag, startPoint x: 650, startPoint y: 298, endPoint x: 1036, endPoint y: 324, distance: 387.5
click at [656, 298] on th "Type" at bounding box center [672, 288] width 54 height 44
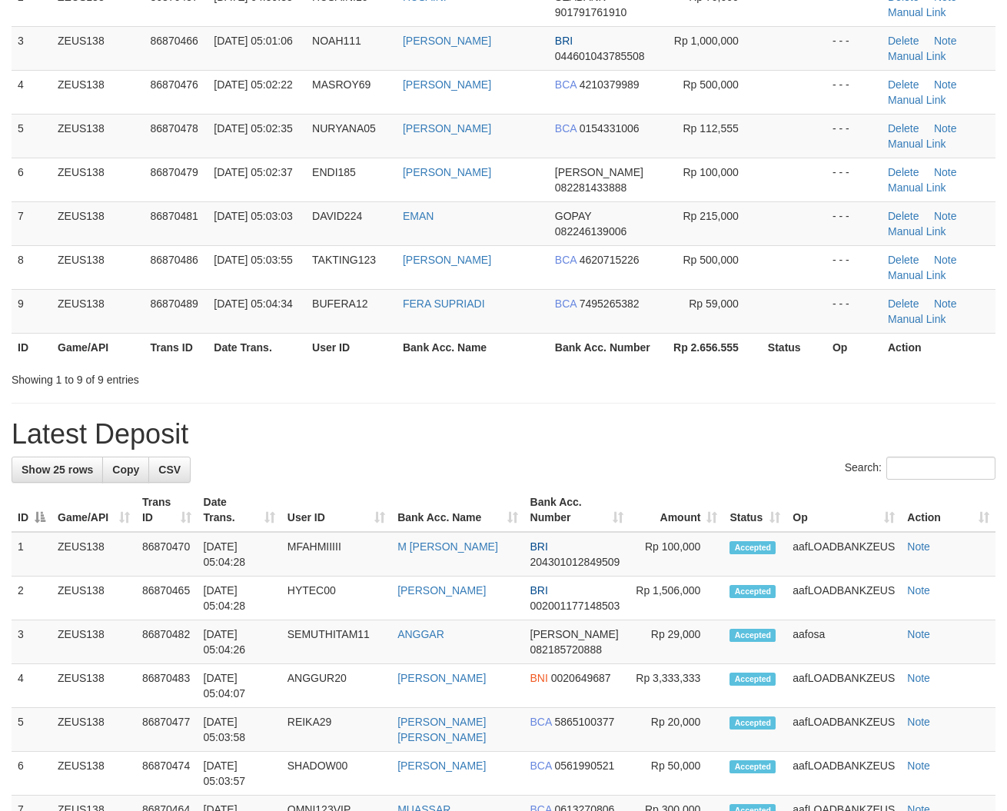
click at [477, 371] on div "Showing 1 to 9 of 9 entries" at bounding box center [503, 377] width 1007 height 22
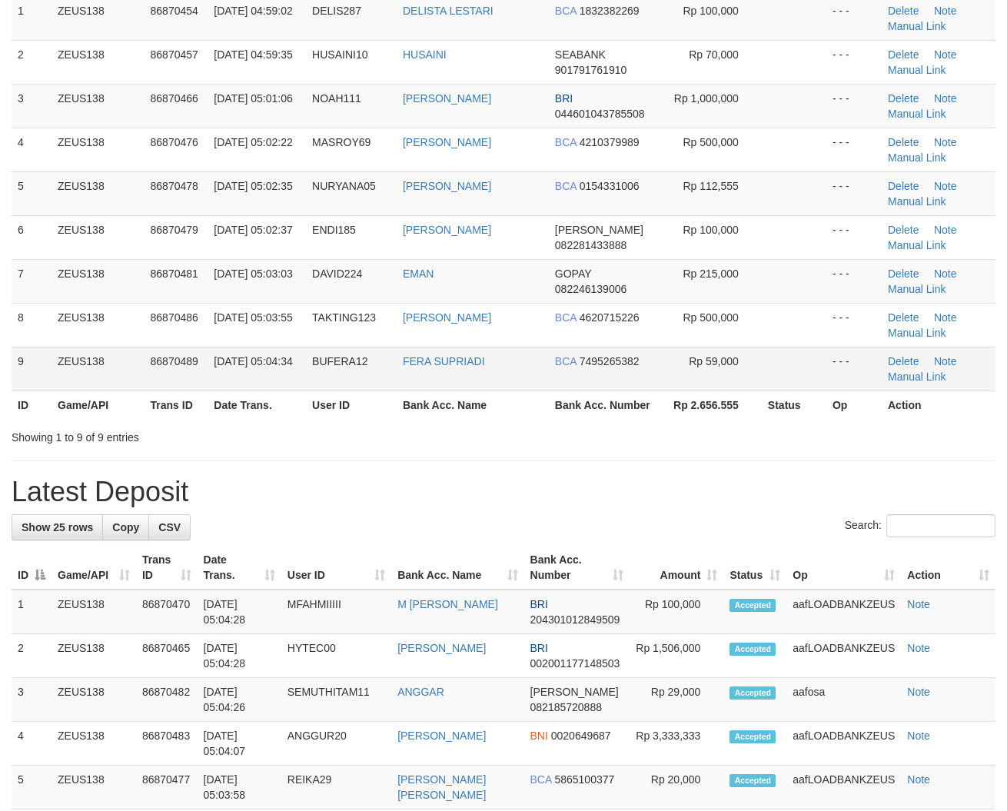
click at [604, 371] on td "BCA 7495265382" at bounding box center [605, 369] width 113 height 44
drag, startPoint x: 597, startPoint y: 374, endPoint x: 228, endPoint y: 369, distance: 369.0
click at [594, 375] on td "BCA 7495265382" at bounding box center [605, 369] width 113 height 44
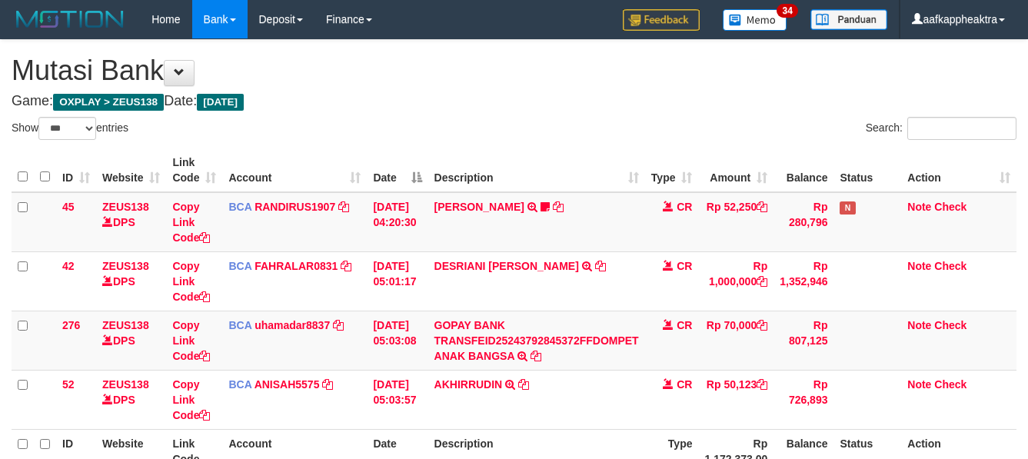
select select "***"
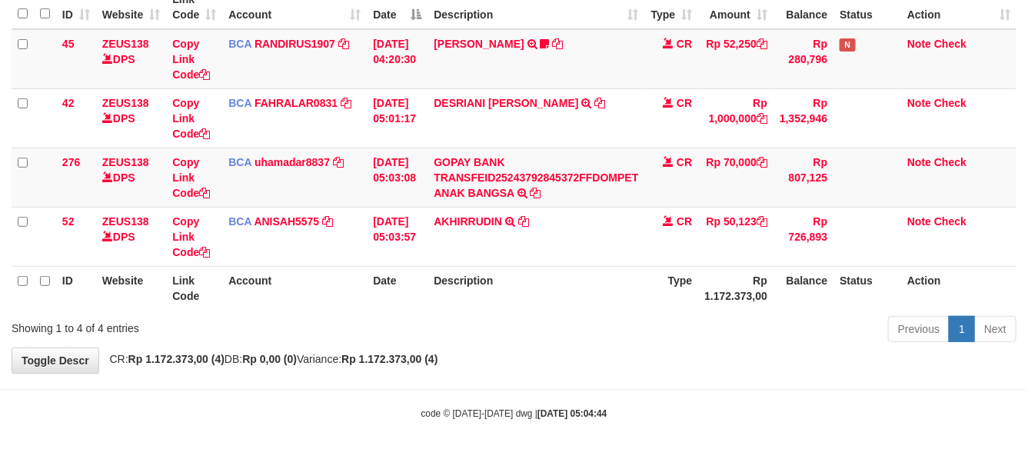
click at [587, 300] on th "Description" at bounding box center [535, 288] width 217 height 44
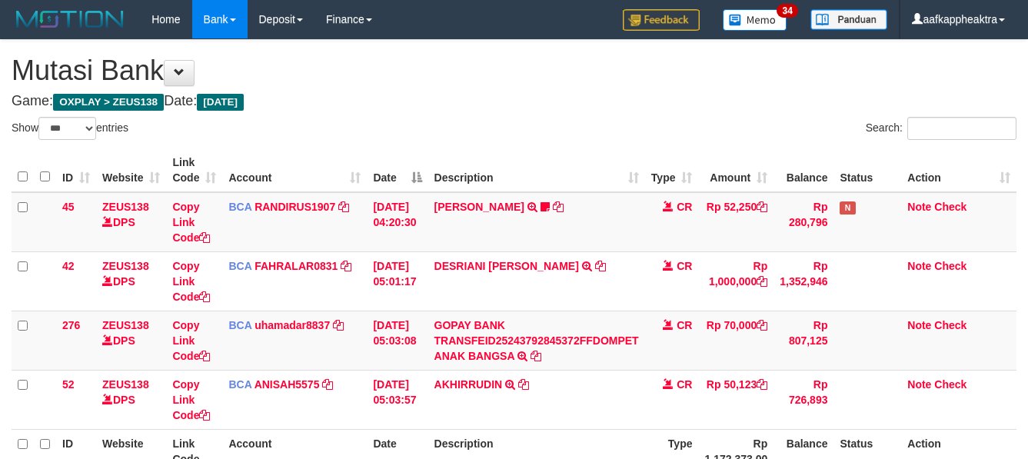
select select "***"
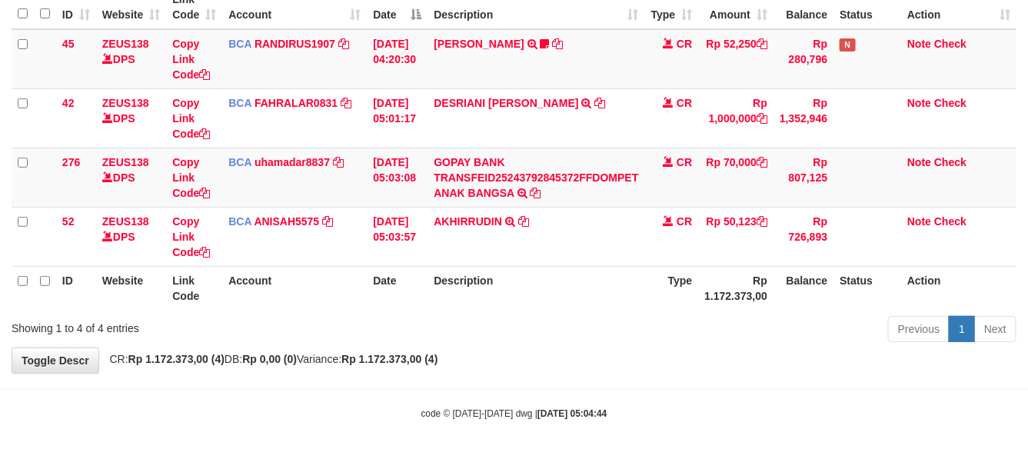
click at [487, 294] on th "Description" at bounding box center [535, 288] width 217 height 44
click at [490, 292] on th "Description" at bounding box center [535, 288] width 217 height 44
click at [485, 290] on th "Description" at bounding box center [535, 288] width 217 height 44
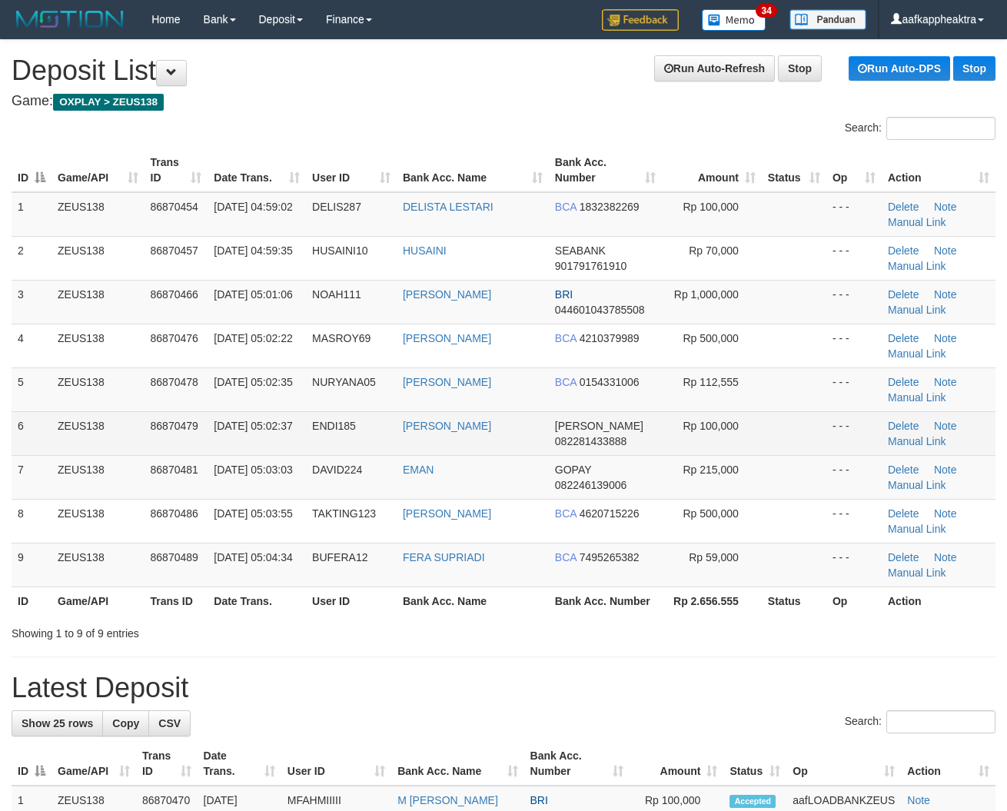
click at [402, 420] on td "[PERSON_NAME]" at bounding box center [473, 433] width 152 height 44
click at [427, 417] on td "[PERSON_NAME]" at bounding box center [473, 433] width 152 height 44
drag, startPoint x: 300, startPoint y: 444, endPoint x: 6, endPoint y: 440, distance: 293.7
click at [290, 446] on td "[DATE] 05:02:37" at bounding box center [257, 433] width 98 height 44
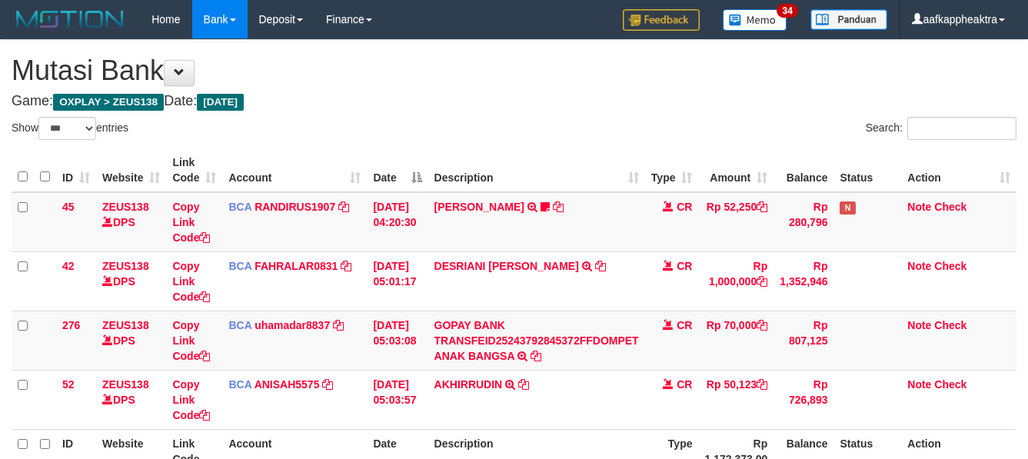
select select "***"
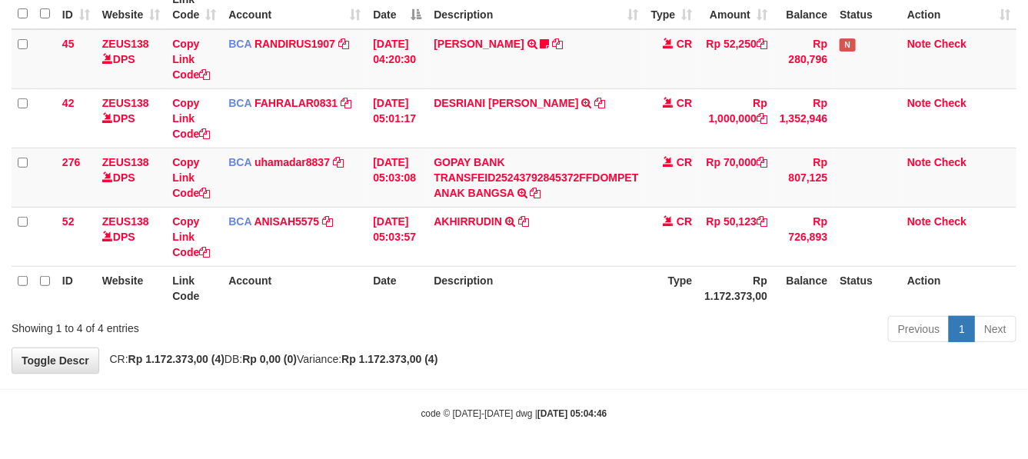
drag, startPoint x: 673, startPoint y: 293, endPoint x: 660, endPoint y: 290, distance: 14.2
click at [660, 290] on th "Type" at bounding box center [672, 288] width 54 height 44
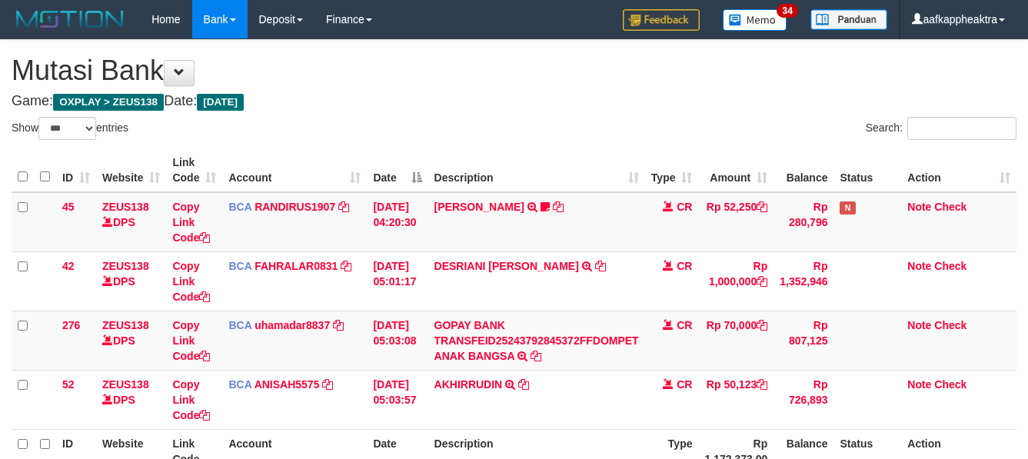
select select "***"
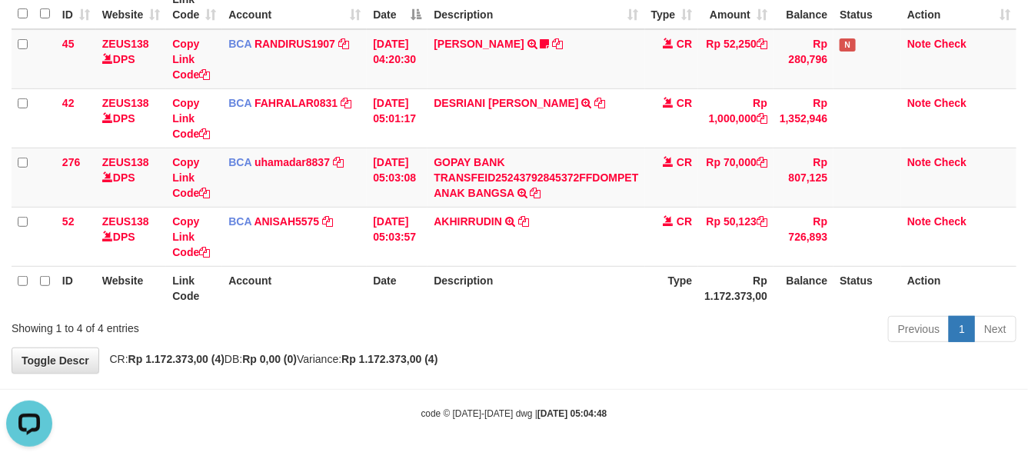
click at [663, 301] on th "Type" at bounding box center [672, 288] width 54 height 44
click at [676, 305] on th "Type" at bounding box center [672, 288] width 54 height 44
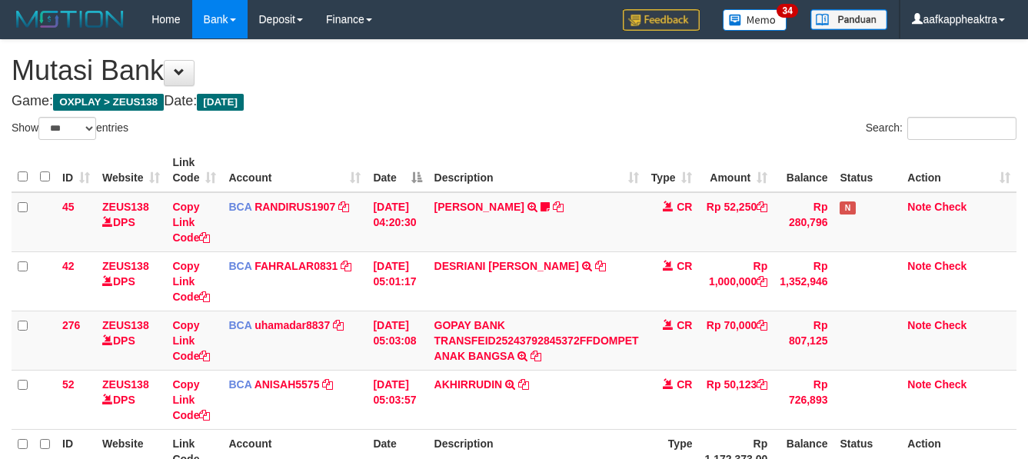
select select "***"
click at [562, 367] on div "**********" at bounding box center [514, 288] width 1028 height 496
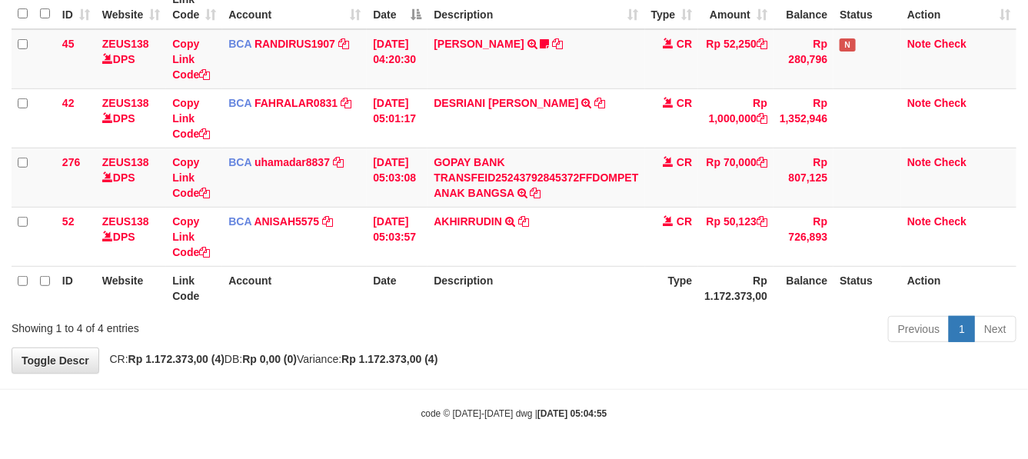
click at [566, 364] on div "**********" at bounding box center [514, 125] width 1028 height 496
click at [570, 364] on div "**********" at bounding box center [514, 125] width 1028 height 496
click at [571, 359] on div "**********" at bounding box center [514, 125] width 1028 height 496
drag, startPoint x: 567, startPoint y: 358, endPoint x: 579, endPoint y: 359, distance: 12.3
click at [567, 358] on div "**********" at bounding box center [514, 125] width 1028 height 496
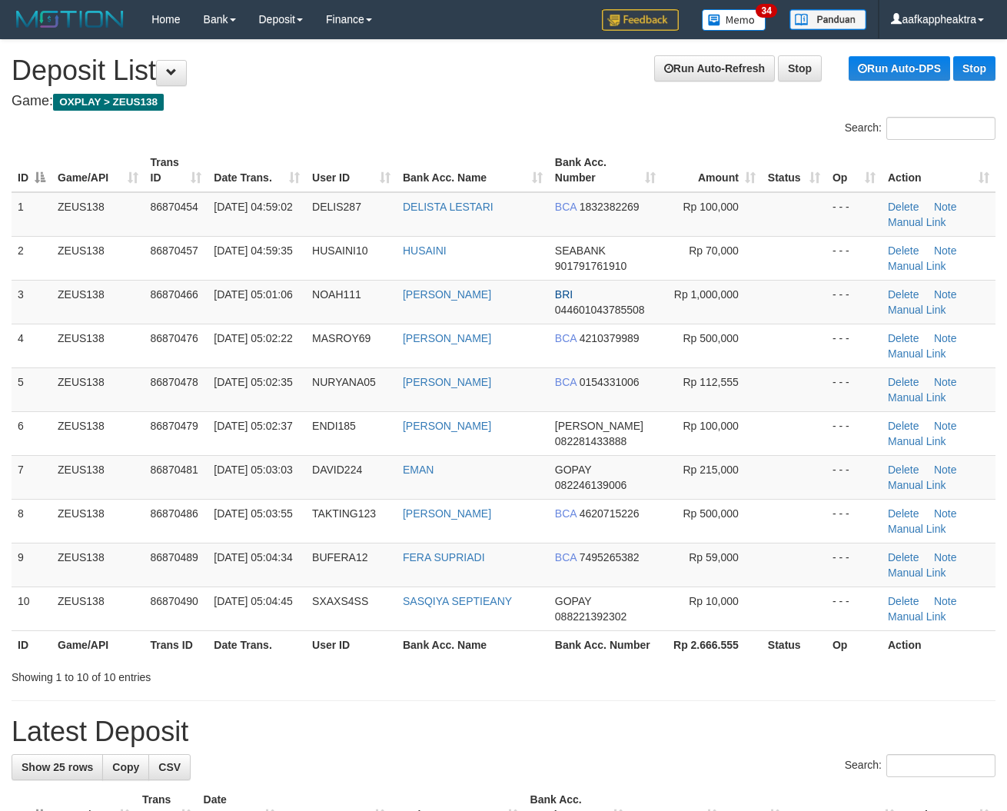
click at [390, 420] on td "ENDI185" at bounding box center [351, 433] width 91 height 44
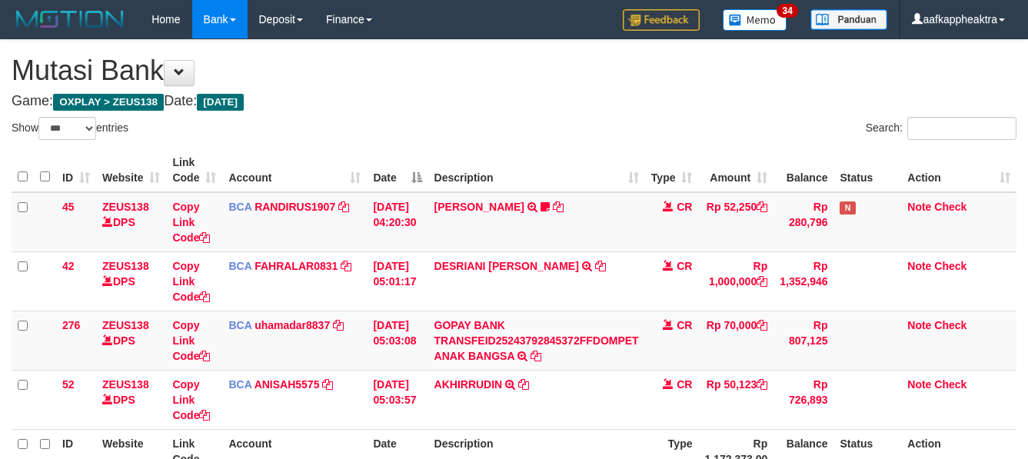
select select "***"
click at [555, 367] on div "**********" at bounding box center [514, 288] width 1028 height 496
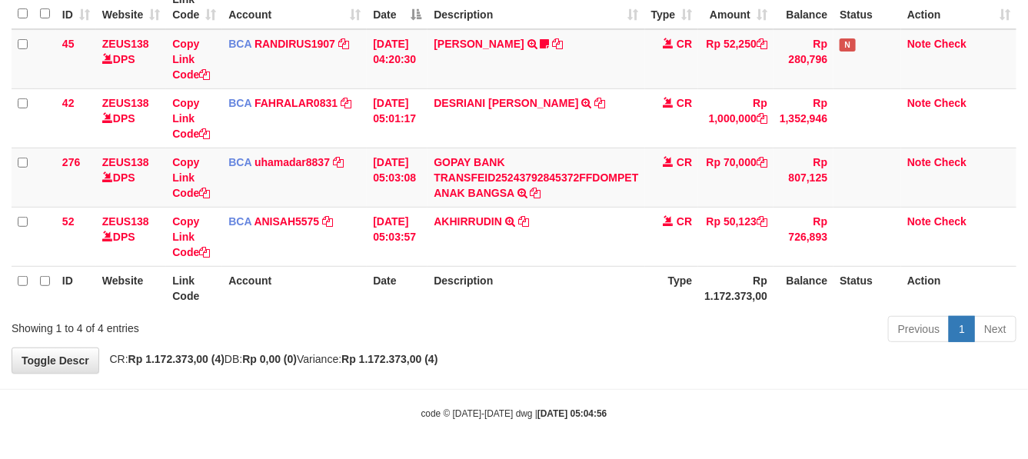
click at [547, 364] on div "**********" at bounding box center [514, 125] width 1028 height 496
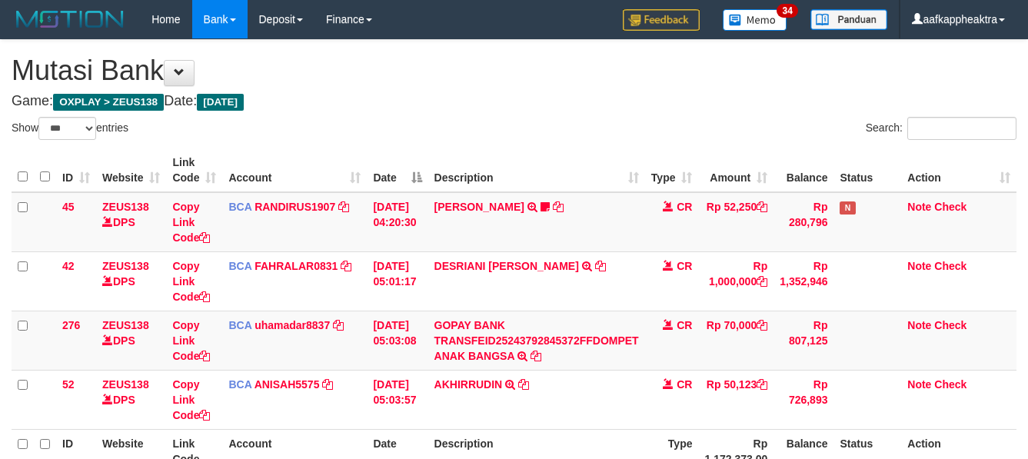
select select "***"
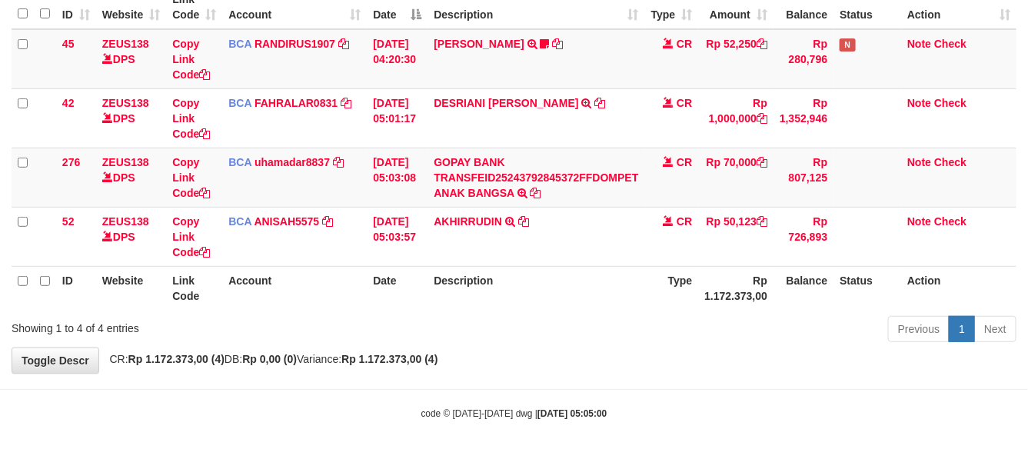
click at [562, 350] on div "**********" at bounding box center [514, 125] width 1028 height 496
click at [575, 335] on div "Previous 1 Next" at bounding box center [728, 330] width 577 height 33
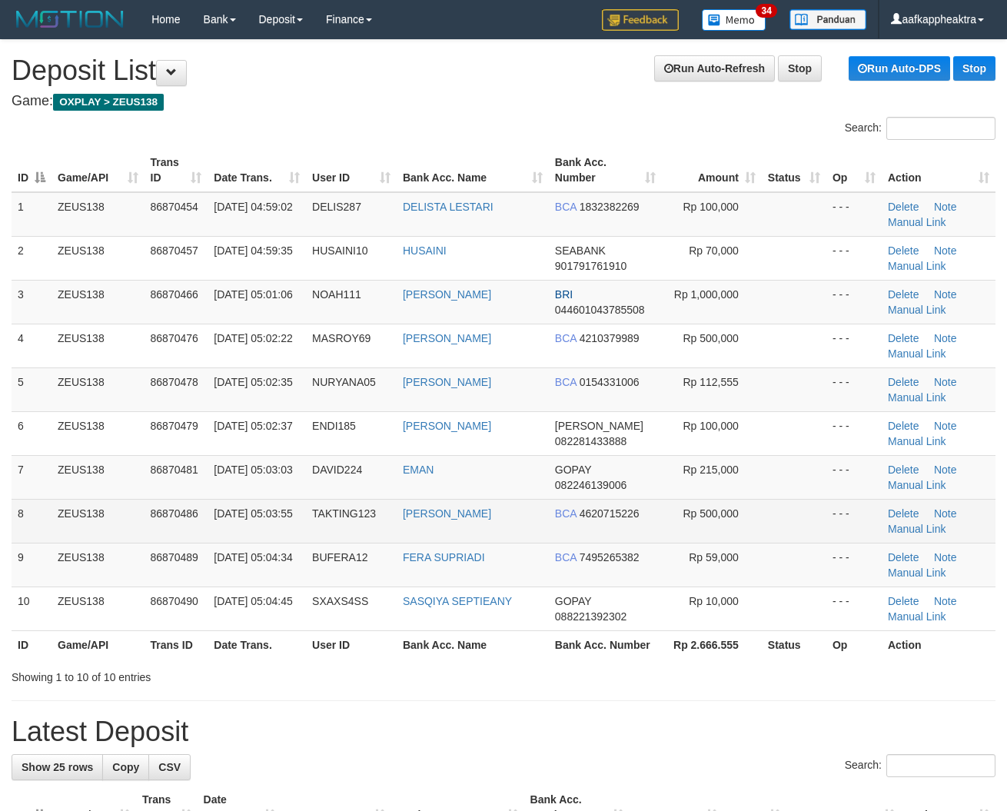
drag, startPoint x: 490, startPoint y: 507, endPoint x: 434, endPoint y: 506, distance: 56.1
click at [487, 507] on tbody "1 ZEUS138 86870454 01/09/2025 04:59:02 DELIS287 DELISTA LESTARI BCA 1832382269 …" at bounding box center [504, 411] width 984 height 439
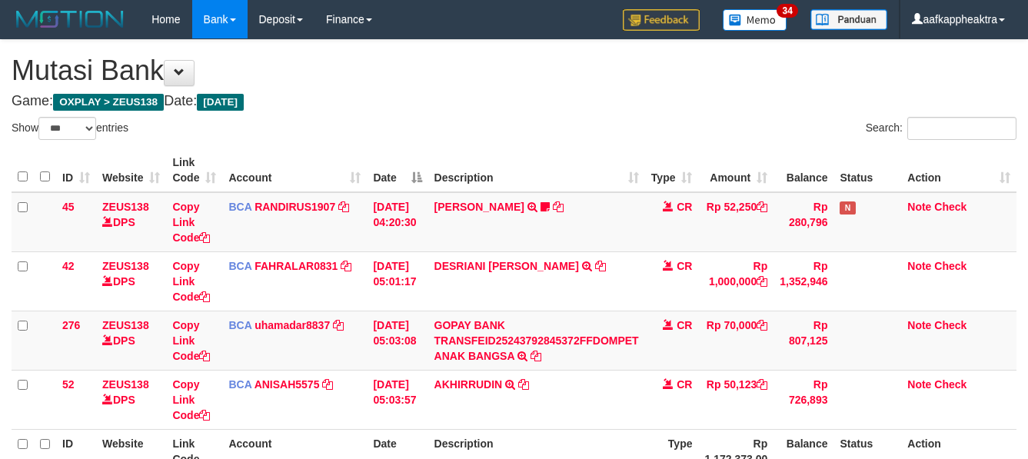
select select "***"
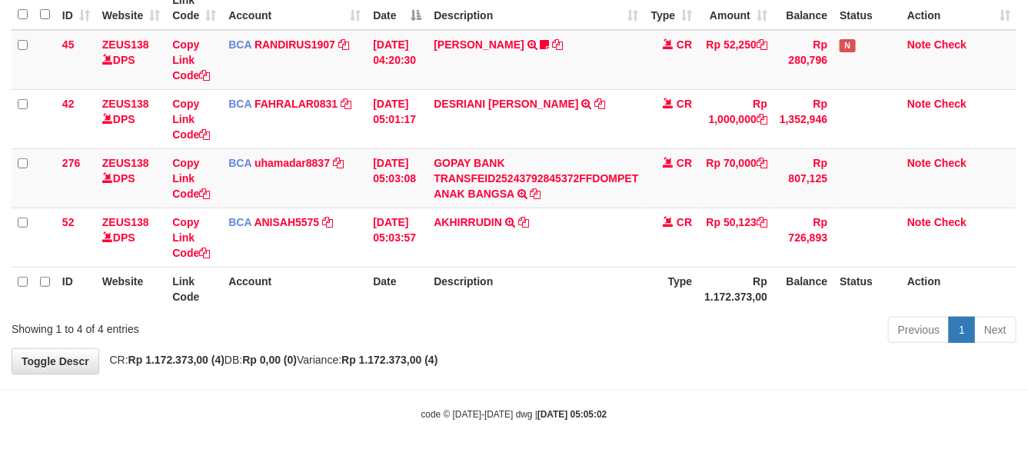
scroll to position [163, 0]
click at [584, 350] on div "**********" at bounding box center [514, 125] width 1028 height 496
drag, startPoint x: 540, startPoint y: 392, endPoint x: 571, endPoint y: 381, distance: 33.3
click at [542, 391] on body "Toggle navigation Home Bank Account List Mutasi Bank Search Note Mutasi Deposit…" at bounding box center [514, 148] width 1028 height 622
drag, startPoint x: 571, startPoint y: 381, endPoint x: 586, endPoint y: 377, distance: 15.1
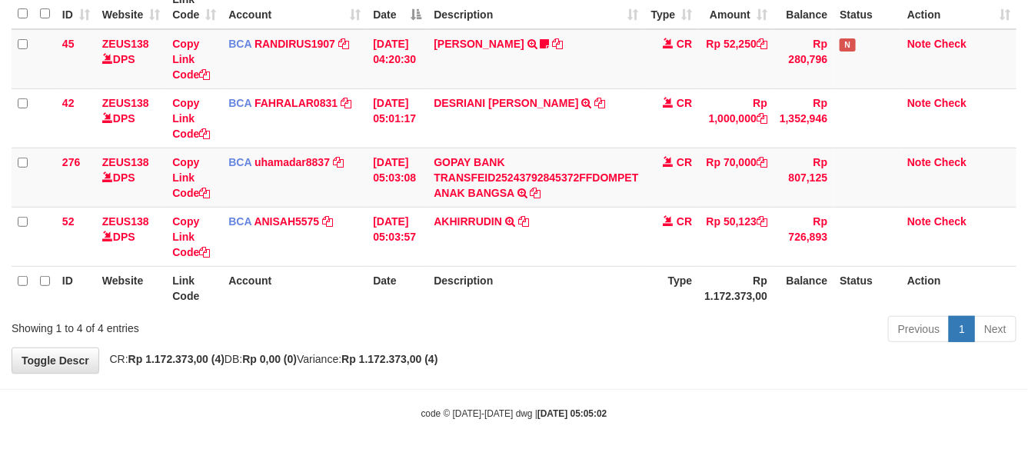
click at [578, 379] on body "Toggle navigation Home Bank Account List Mutasi Bank Search Note Mutasi Deposit…" at bounding box center [514, 148] width 1028 height 622
drag, startPoint x: 593, startPoint y: 367, endPoint x: 603, endPoint y: 367, distance: 10.0
click at [598, 367] on div "**********" at bounding box center [514, 125] width 1028 height 496
click at [616, 363] on div "**********" at bounding box center [514, 125] width 1028 height 496
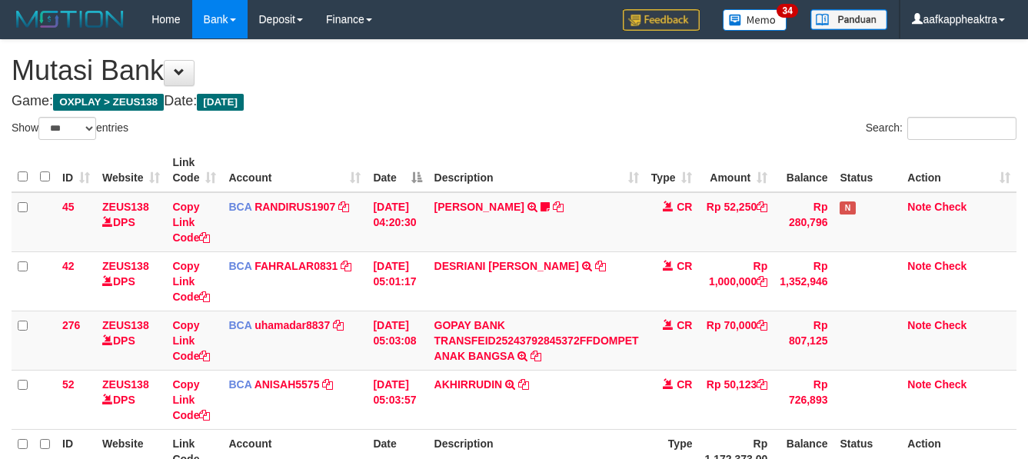
select select "***"
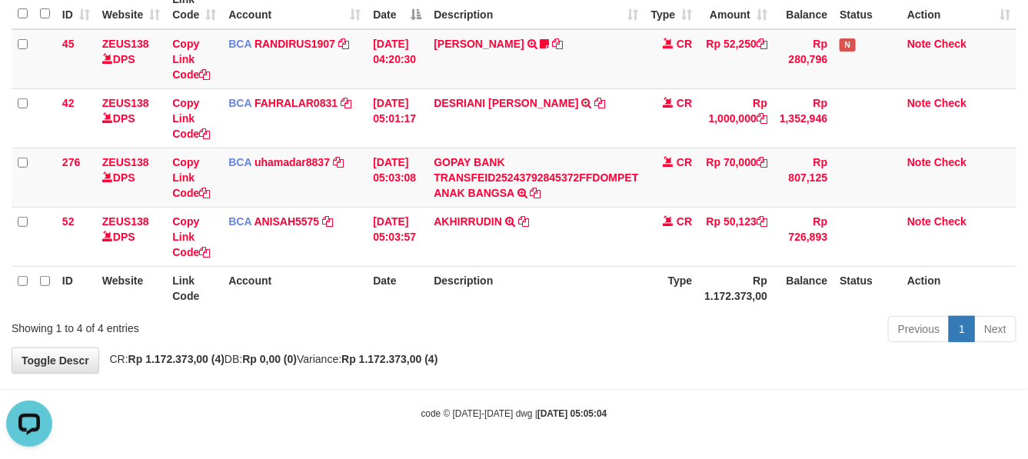
click at [533, 351] on div "**********" at bounding box center [514, 125] width 1028 height 496
click at [525, 332] on div "Previous 1 Next" at bounding box center [728, 330] width 577 height 33
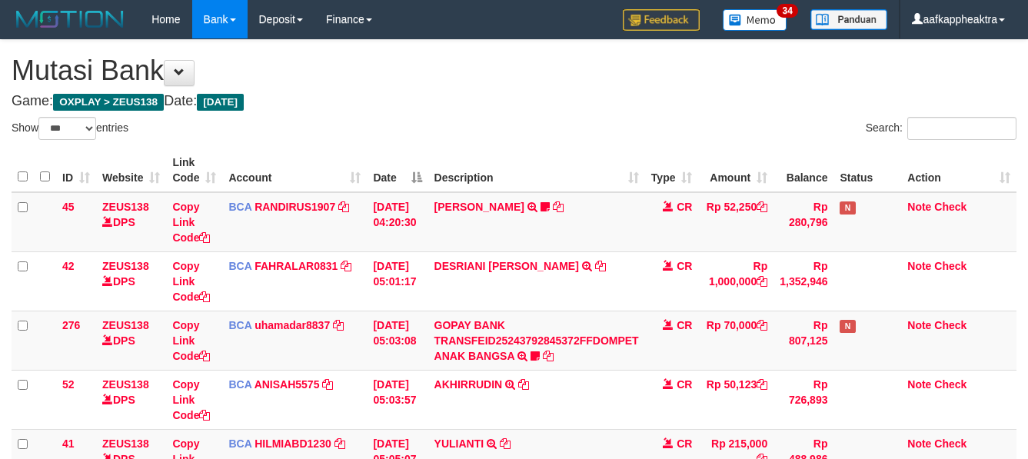
select select "***"
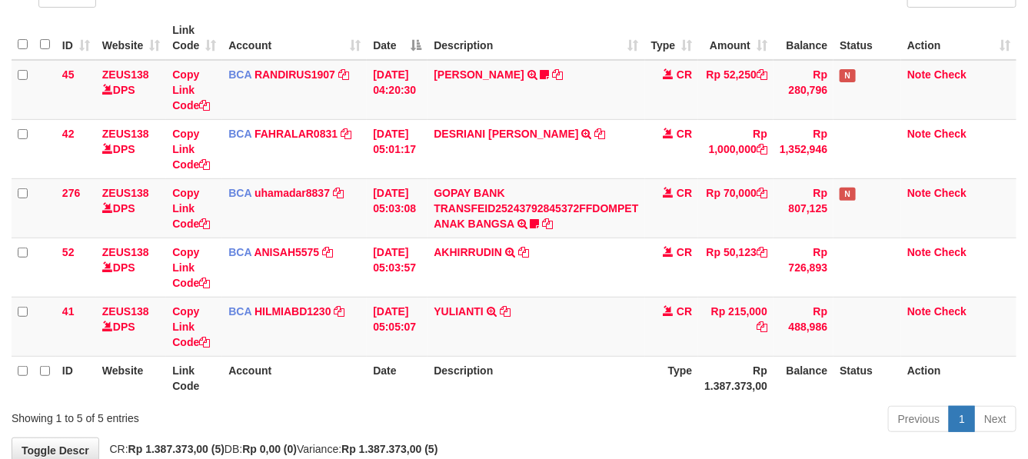
click at [660, 415] on div "Previous 1 Next" at bounding box center [728, 420] width 577 height 33
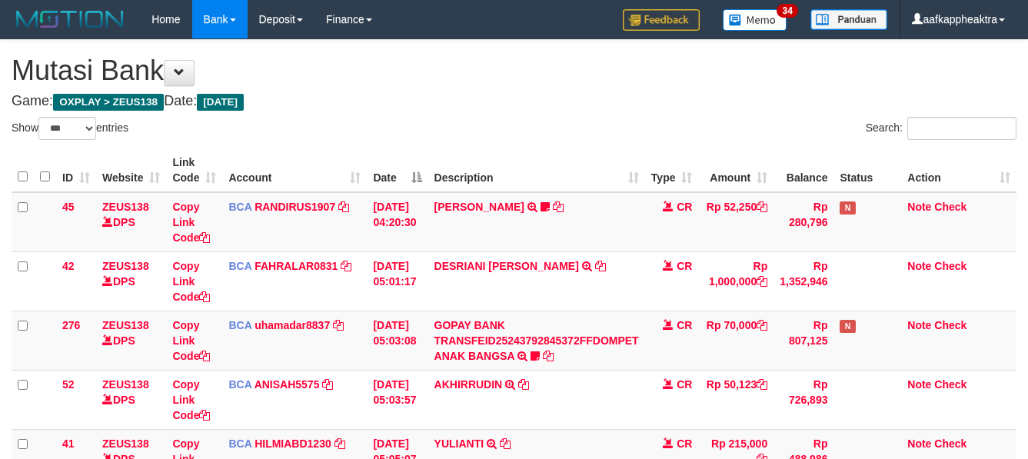
select select "***"
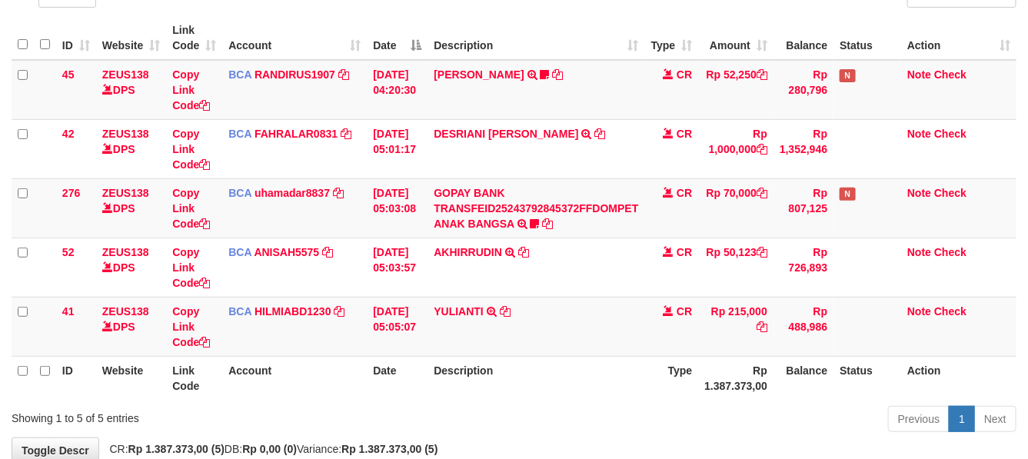
click at [587, 443] on div "**********" at bounding box center [514, 185] width 1028 height 555
click at [557, 423] on div "Previous 1 Next" at bounding box center [728, 420] width 577 height 33
drag, startPoint x: 546, startPoint y: 391, endPoint x: 542, endPoint y: 338, distance: 52.4
click at [551, 381] on th "Description" at bounding box center [535, 378] width 217 height 44
click at [532, 331] on td "YULIANTI TRSF E-BANKING CR 0109/FTSCY/WS95051 215000.002025090189518818 TRFDN-Y…" at bounding box center [535, 326] width 217 height 59
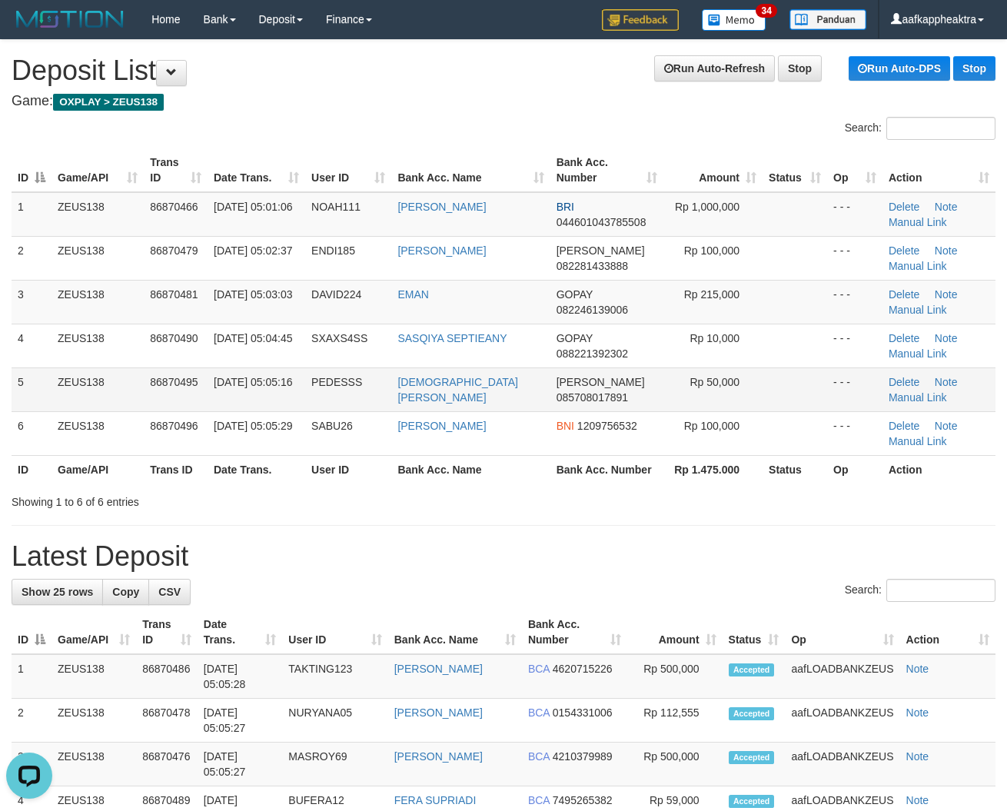
drag, startPoint x: 600, startPoint y: 384, endPoint x: 611, endPoint y: 384, distance: 11.5
click at [611, 384] on tr "5 ZEUS138 86870495 [DATE] 05:05:16 PEDESSS [PERSON_NAME] 085708017891 Rp 50,000…" at bounding box center [504, 389] width 984 height 44
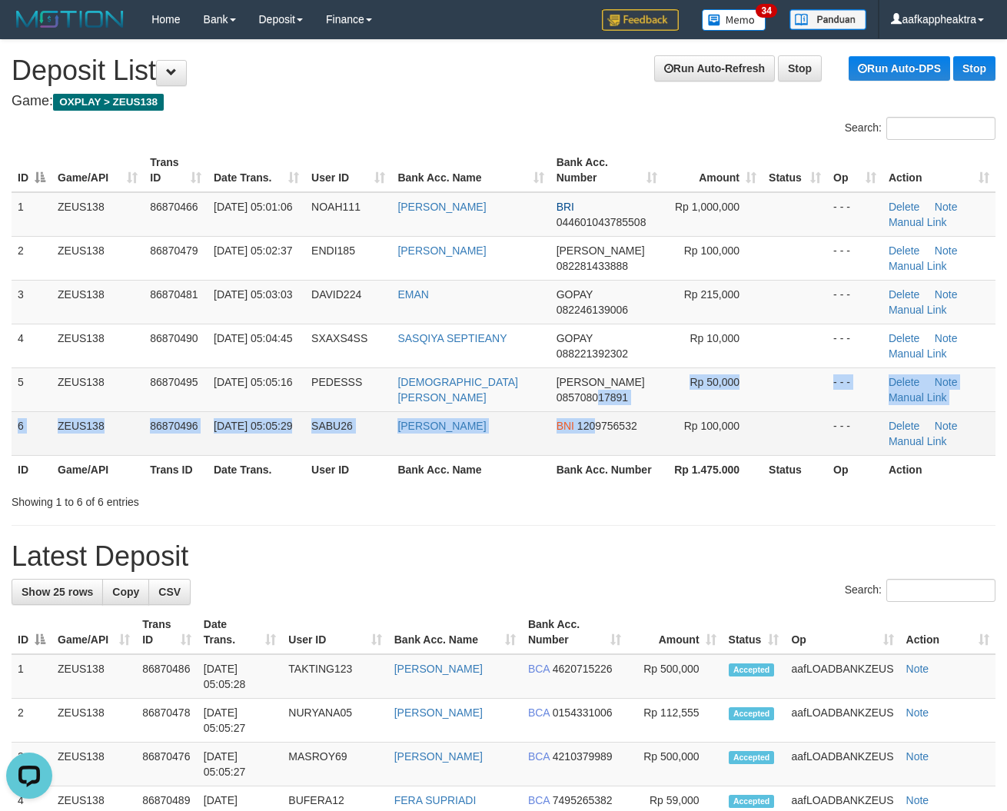
click at [590, 431] on tbody "1 ZEUS138 86870466 [DATE] 05:01:06 NOAH111 [PERSON_NAME] BRI 044601043785508 Rp…" at bounding box center [504, 324] width 984 height 264
click at [563, 432] on td "BNI 1209756532" at bounding box center [606, 433] width 113 height 44
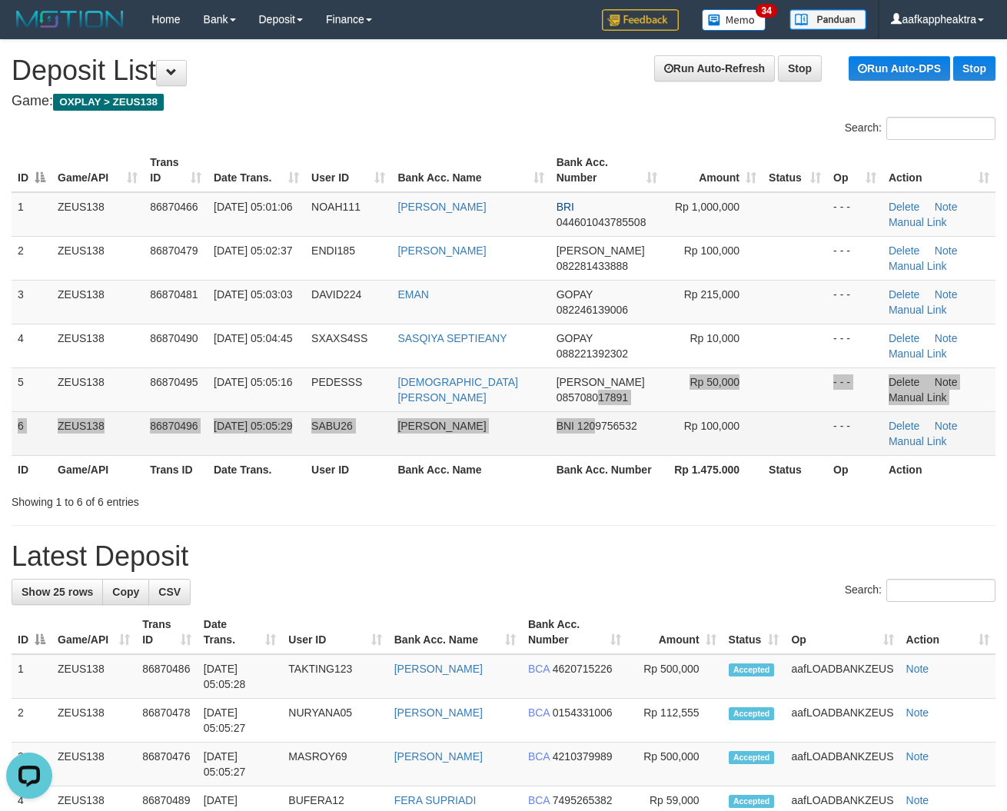
click at [563, 432] on td "BNI 1209756532" at bounding box center [606, 433] width 113 height 44
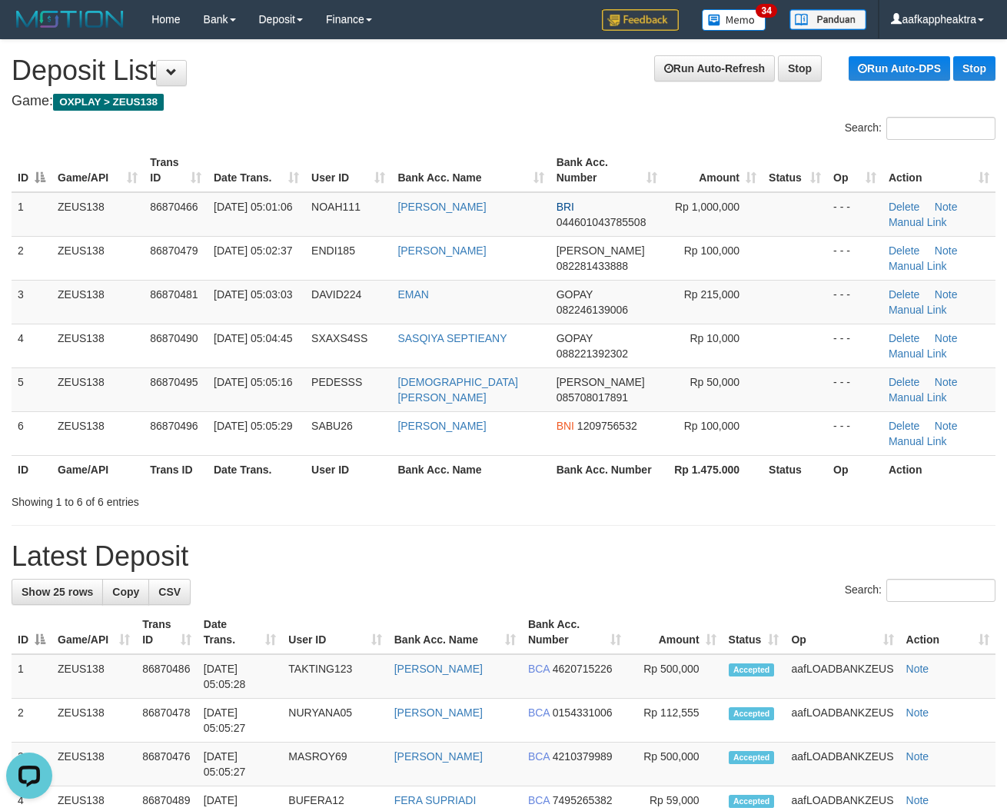
click at [529, 460] on th "Bank Acc. Name" at bounding box center [470, 469] width 158 height 28
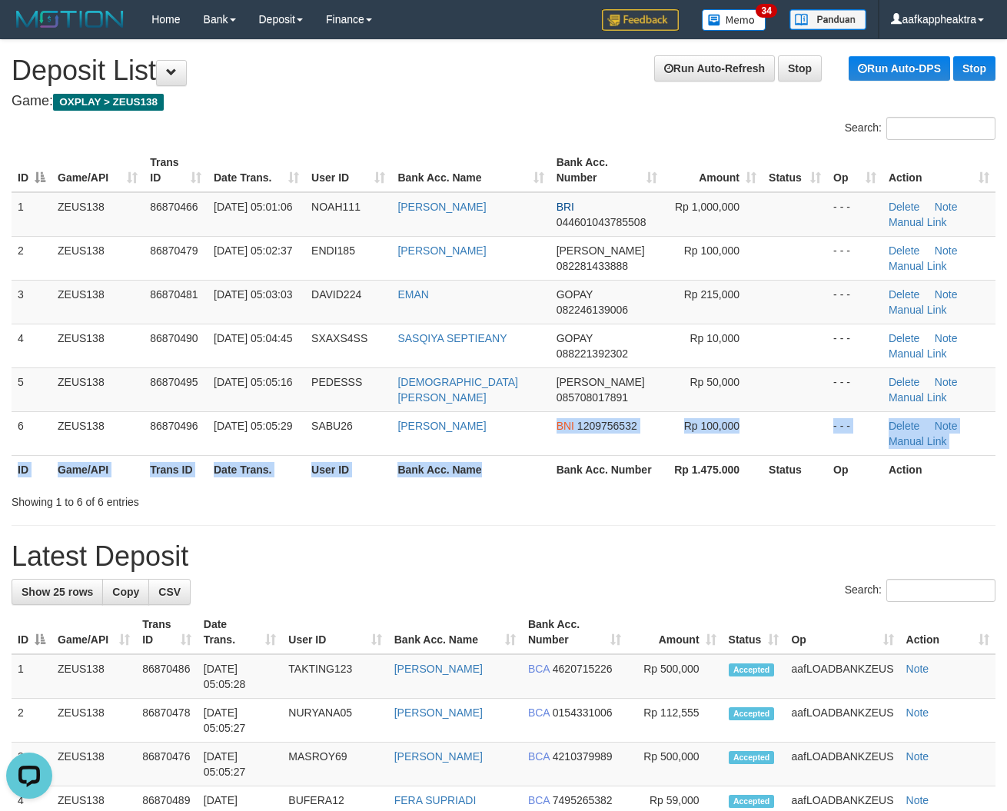
drag, startPoint x: 525, startPoint y: 452, endPoint x: 510, endPoint y: 473, distance: 25.8
click at [512, 475] on table "ID Game/API Trans ID Date Trans. User ID Bank Acc. Name Bank Acc. Number Amount…" at bounding box center [504, 315] width 984 height 335
click at [502, 470] on th "Bank Acc. Name" at bounding box center [470, 469] width 158 height 28
click at [498, 470] on th "Bank Acc. Name" at bounding box center [470, 469] width 158 height 28
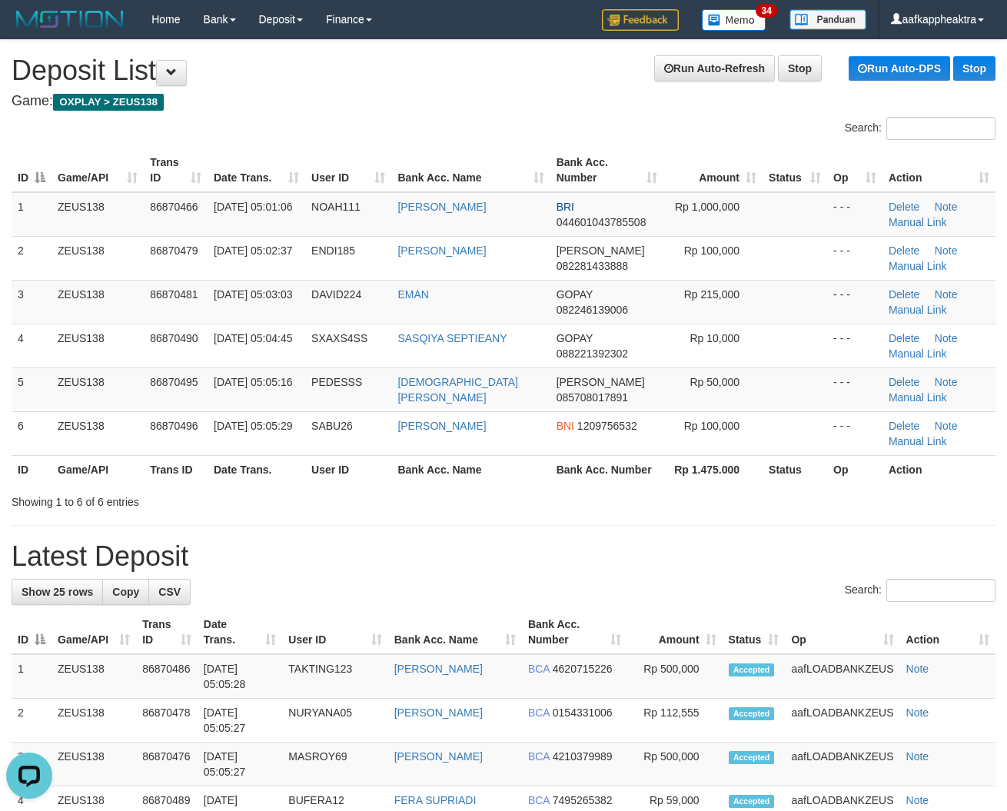
click at [497, 470] on th "Bank Acc. Name" at bounding box center [470, 469] width 158 height 28
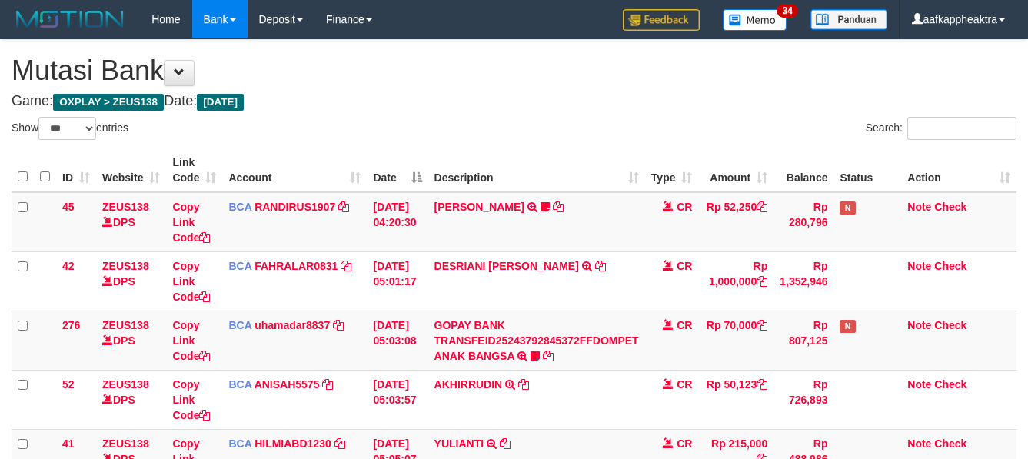
select select "***"
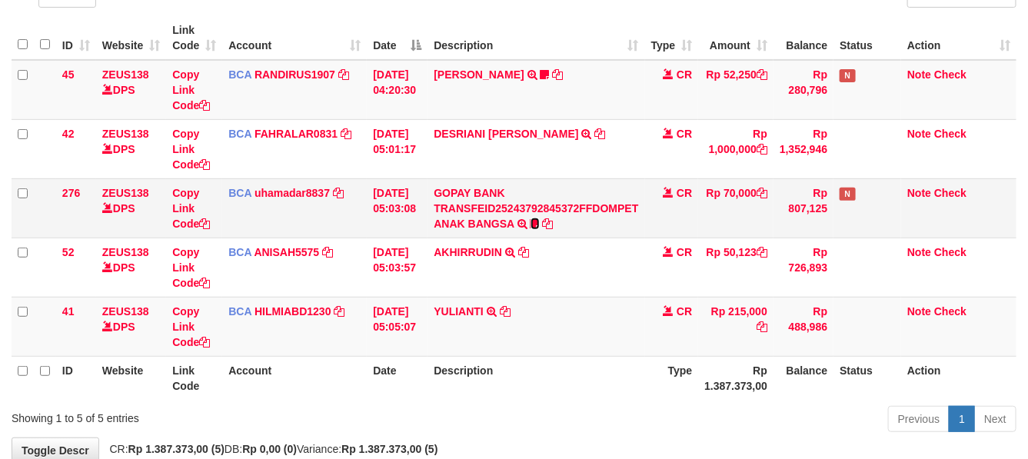
click at [539, 224] on icon at bounding box center [534, 223] width 9 height 11
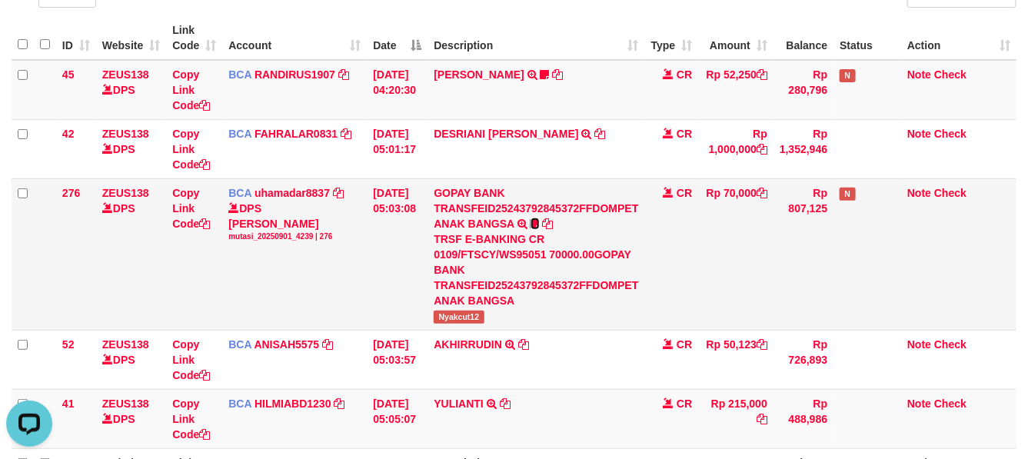
scroll to position [0, 0]
drag, startPoint x: 442, startPoint y: 315, endPoint x: 503, endPoint y: 314, distance: 61.5
click at [503, 314] on td "GOPAY BANK TRANSFEID25243792845372FFDOMPET ANAK BANGSA TRSF E-BANKING CR 0109/F…" at bounding box center [535, 253] width 217 height 151
copy span "Nyakcut12"
click at [333, 270] on td "BCA uhamadar8837 DPS [PERSON_NAME] MAFIUDIN mutasi_20250901_4239 | 276 mutasi_2…" at bounding box center [294, 253] width 145 height 151
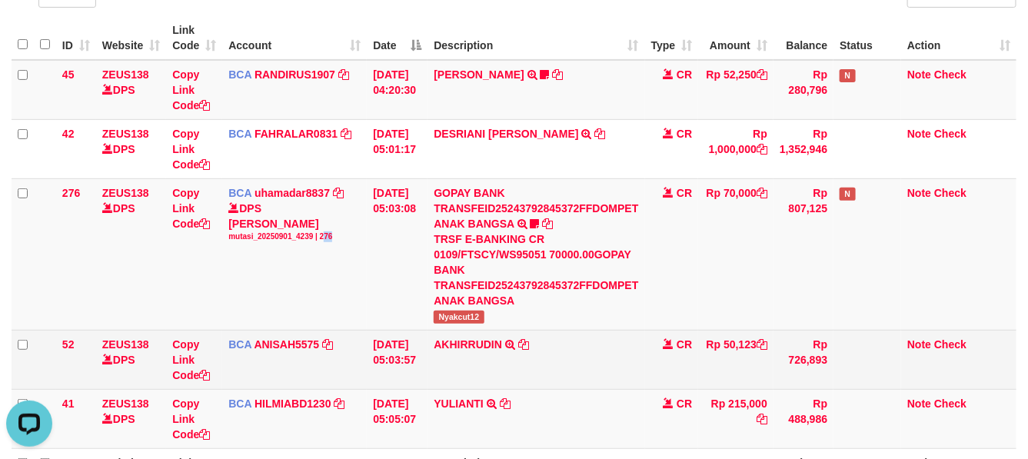
click at [756, 378] on td "Rp 50,123" at bounding box center [735, 359] width 75 height 59
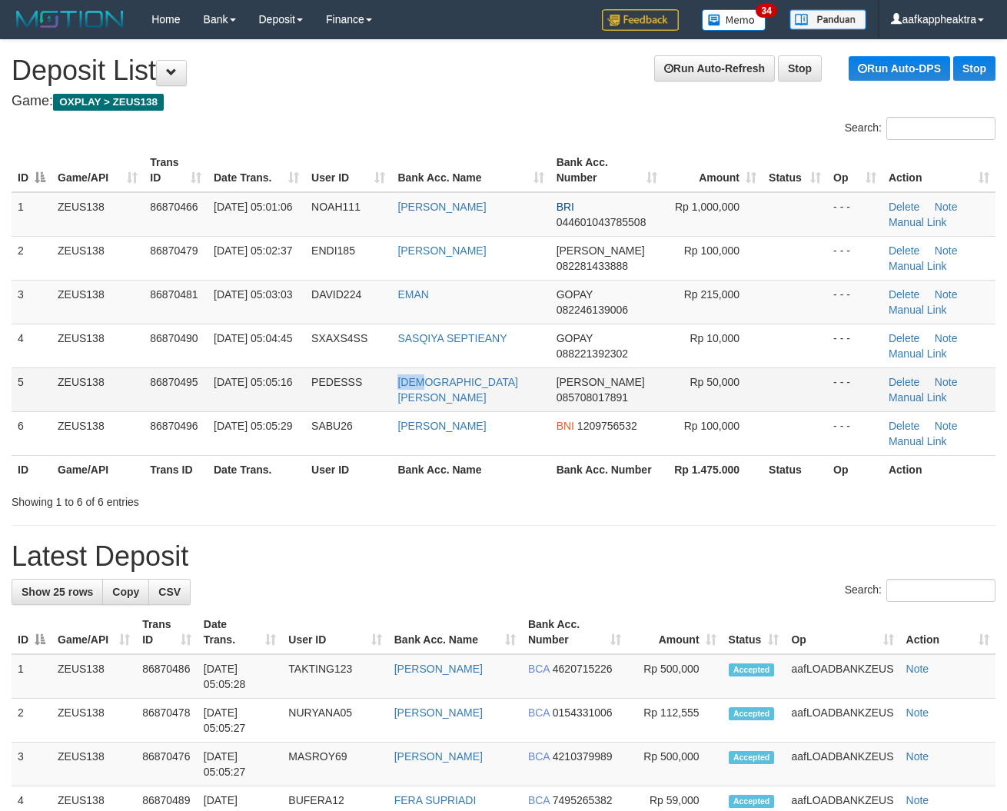
click at [431, 404] on tr "5 ZEUS138 86870495 01/09/2025 05:05:16 PEDESSS MUHAMMAD FAQIH DANA 085708017891…" at bounding box center [504, 389] width 984 height 44
click at [288, 408] on td "[DATE] 05:05:16" at bounding box center [257, 389] width 98 height 44
click at [228, 409] on td "[DATE] 05:05:16" at bounding box center [257, 389] width 98 height 44
click at [292, 391] on td "[DATE] 05:05:16" at bounding box center [257, 389] width 98 height 44
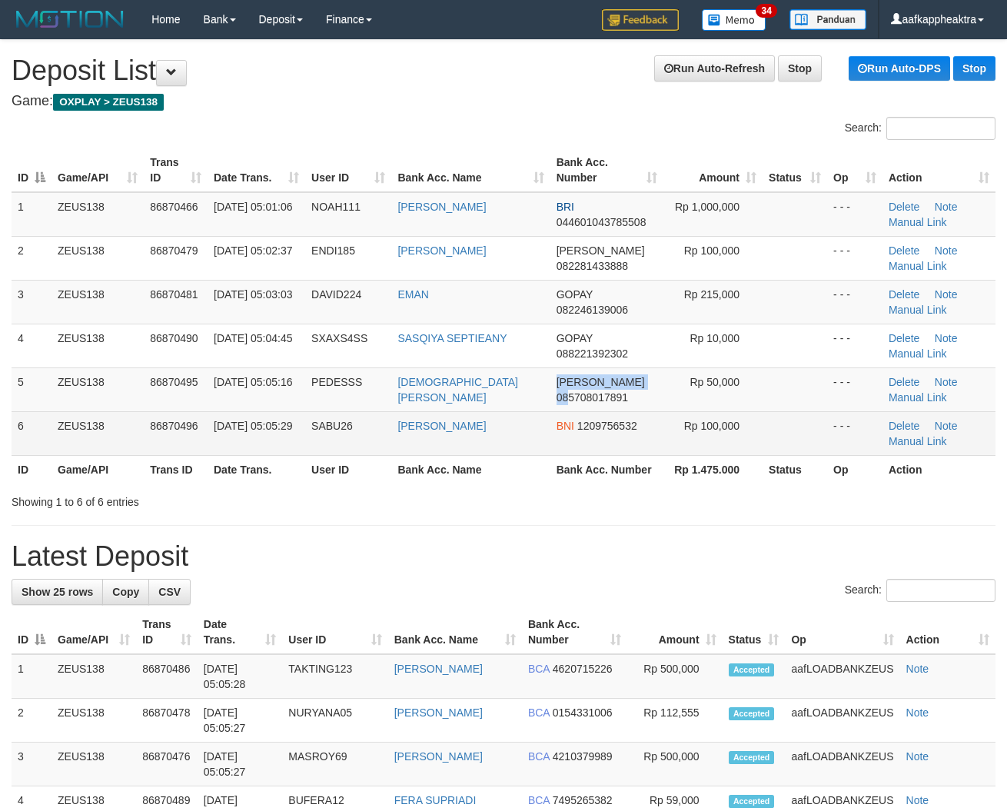
drag, startPoint x: 529, startPoint y: 397, endPoint x: 517, endPoint y: 412, distance: 18.6
click at [563, 407] on tr "5 ZEUS138 86870495 01/09/2025 05:05:16 PEDESSS MUHAMMAD FAQIH DANA 085708017891…" at bounding box center [504, 389] width 984 height 44
click at [458, 416] on td "ACHMAD RIYANTO" at bounding box center [470, 433] width 158 height 44
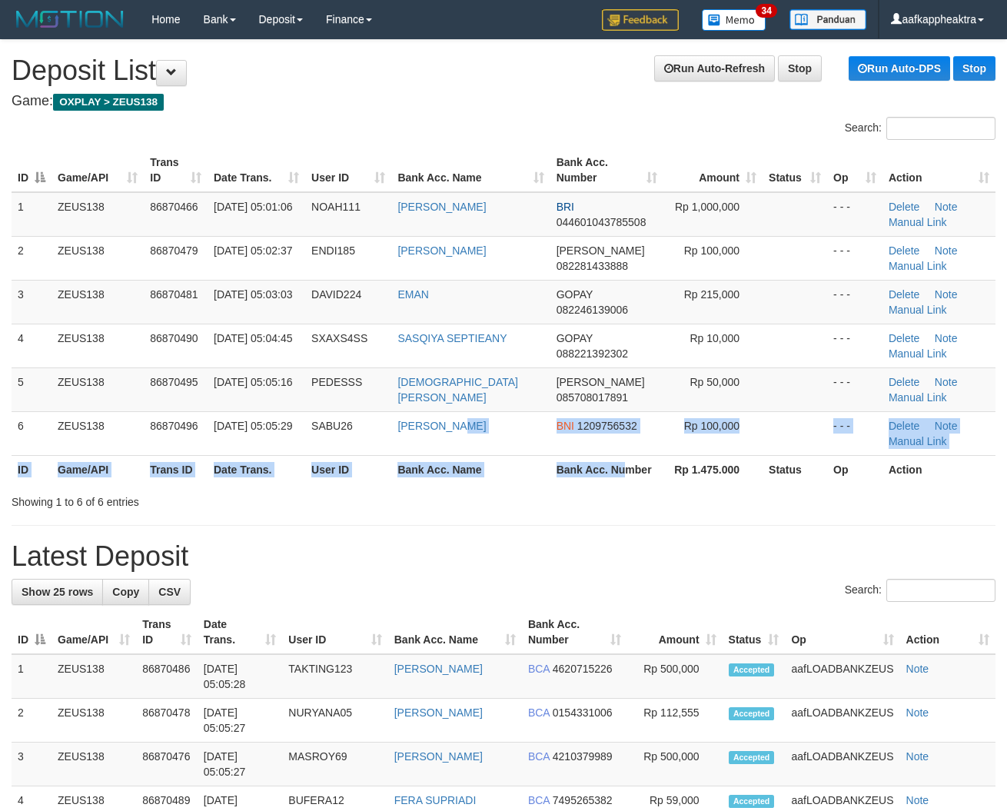
click at [619, 466] on table "ID Game/API Trans ID Date Trans. User ID Bank Acc. Name Bank Acc. Number Amount…" at bounding box center [504, 315] width 984 height 335
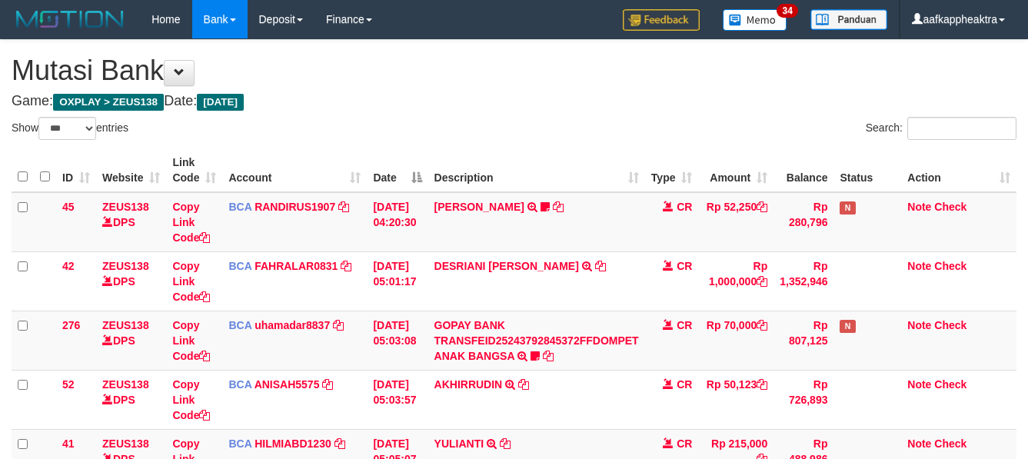
select select "***"
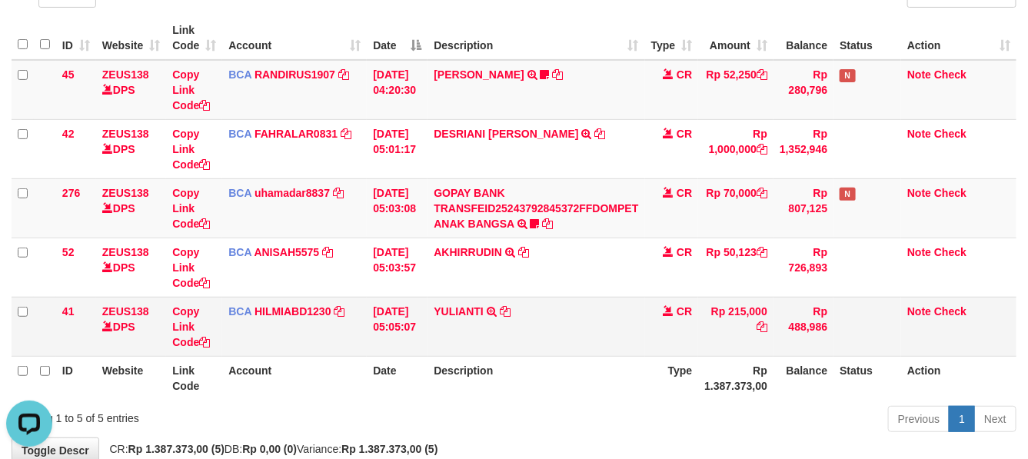
click at [515, 339] on td "YULIANTI TRSF E-BANKING CR 0109/FTSCY/WS95051 215000.002025090189518818 TRFDN-Y…" at bounding box center [535, 326] width 217 height 59
drag, startPoint x: 528, startPoint y: 335, endPoint x: 627, endPoint y: 310, distance: 102.4
click at [544, 329] on td "YULIANTI TRSF E-BANKING CR 0109/FTSCY/WS95051 215000.002025090189518818 TRFDN-Y…" at bounding box center [535, 326] width 217 height 59
drag, startPoint x: 627, startPoint y: 310, endPoint x: 626, endPoint y: 324, distance: 14.6
click at [626, 324] on td "YULIANTI TRSF E-BANKING CR 0109/FTSCY/WS95051 215000.002025090189518818 TRFDN-Y…" at bounding box center [535, 326] width 217 height 59
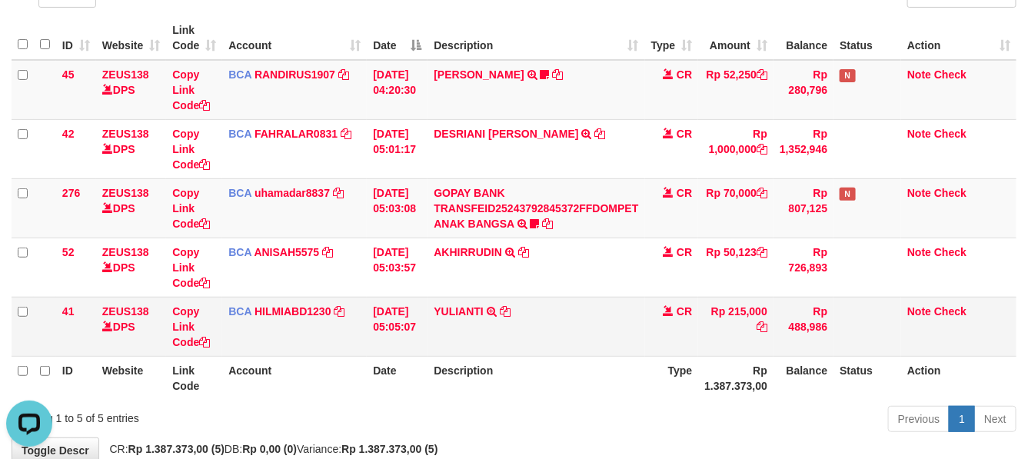
click at [578, 337] on td "YULIANTI TRSF E-BANKING CR 0109/FTSCY/WS95051 215000.002025090189518818 TRFDN-Y…" at bounding box center [535, 326] width 217 height 59
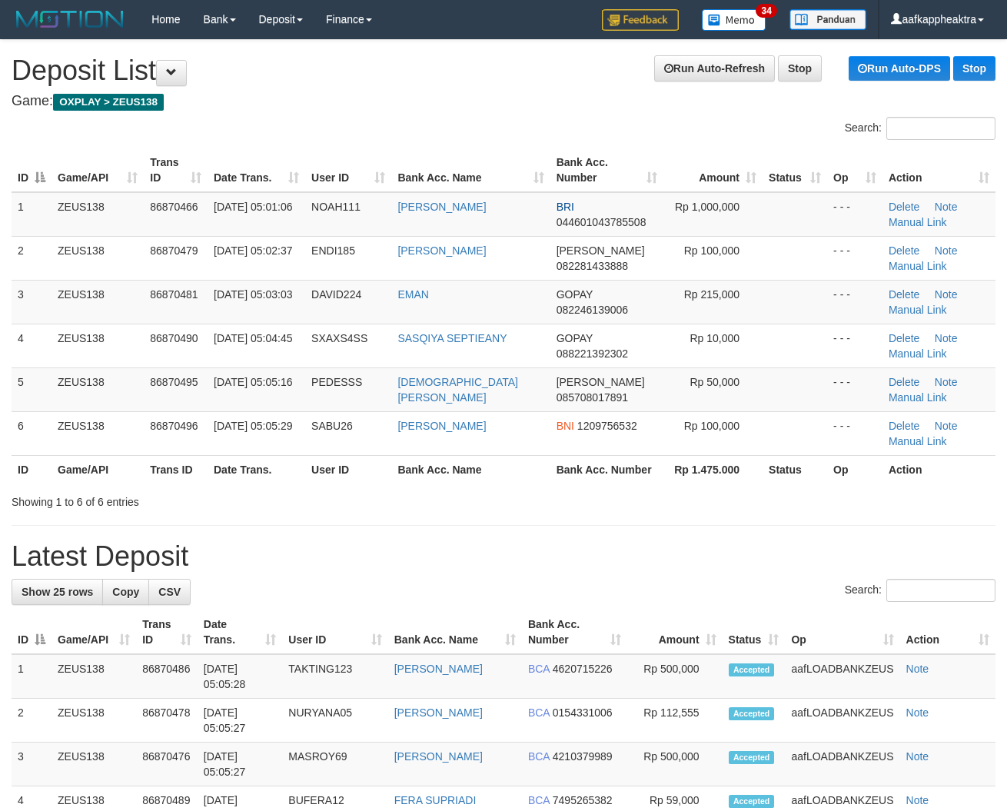
click at [477, 473] on th "Bank Acc. Name" at bounding box center [470, 469] width 158 height 28
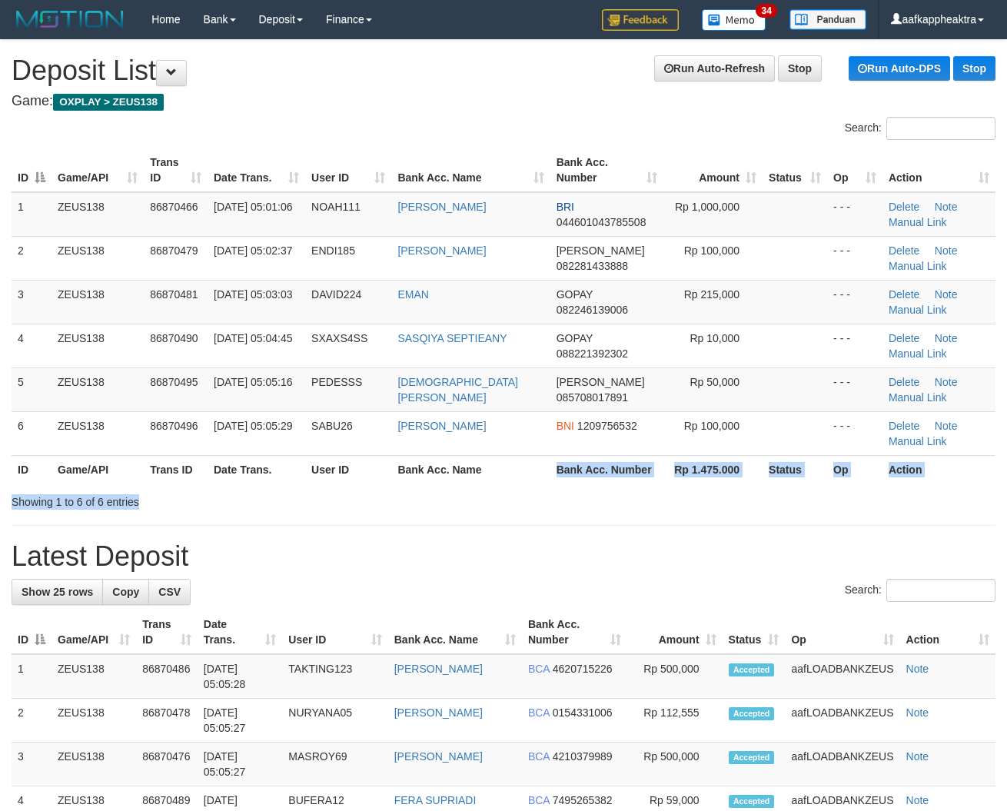
click at [494, 493] on div "Search: ID Game/API Trans ID Date Trans. User ID Bank Acc. Name Bank Acc. Numbe…" at bounding box center [504, 313] width 984 height 393
click at [496, 481] on th "Bank Acc. Name" at bounding box center [470, 469] width 158 height 28
click at [494, 481] on th "Bank Acc. Name" at bounding box center [470, 469] width 158 height 28
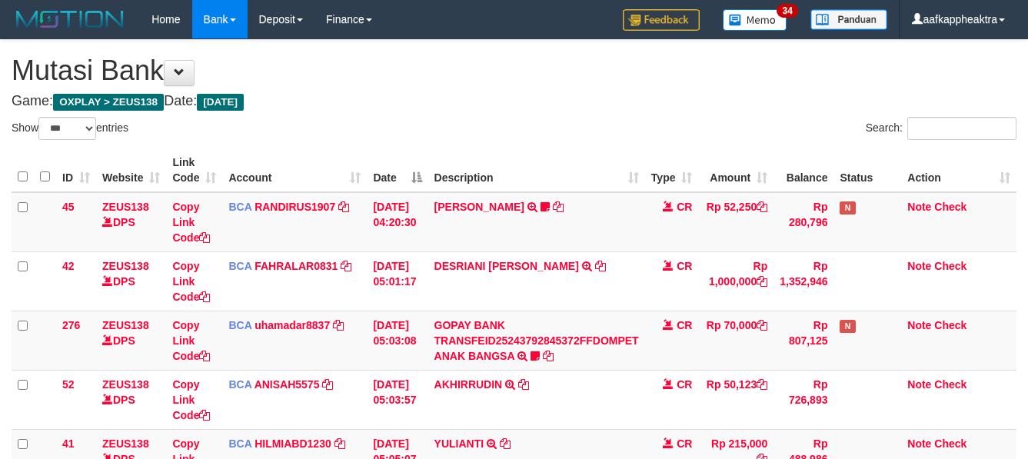
select select "***"
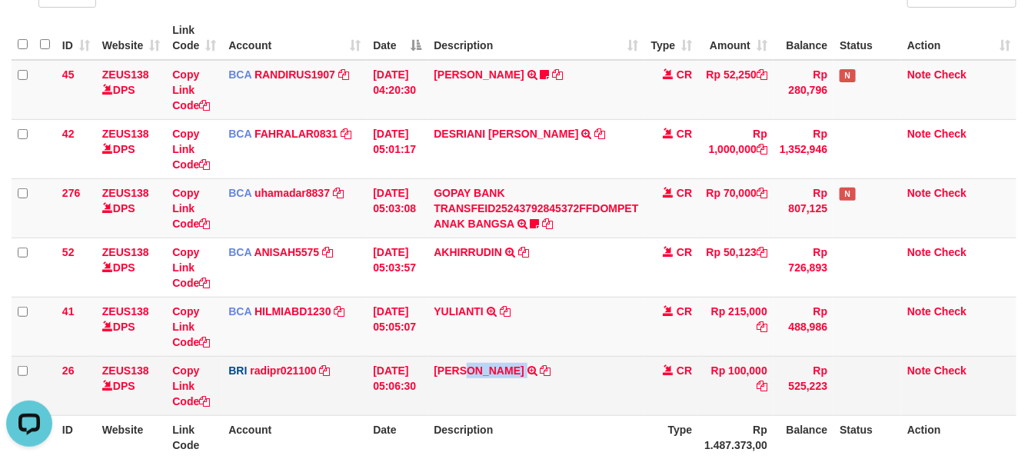
drag, startPoint x: 474, startPoint y: 361, endPoint x: 563, endPoint y: 370, distance: 89.6
click at [563, 370] on td "[PERSON_NAME] TRANSFER NBMB [PERSON_NAME] TO [PERSON_NAME]" at bounding box center [535, 385] width 217 height 59
copy td "NIRWANEFENDY"
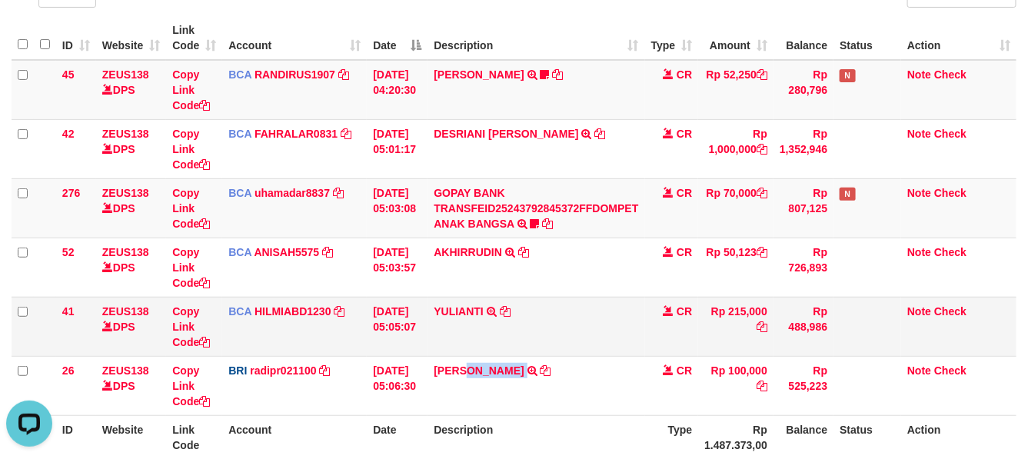
click at [428, 347] on tr "41 ZEUS138 DPS Copy Link Code BCA HILMIABD1230 DPS HILMI ABDILLAH mutasi_202509…" at bounding box center [514, 326] width 1005 height 59
click at [371, 344] on td "01/09/2025 05:05:07" at bounding box center [397, 326] width 61 height 59
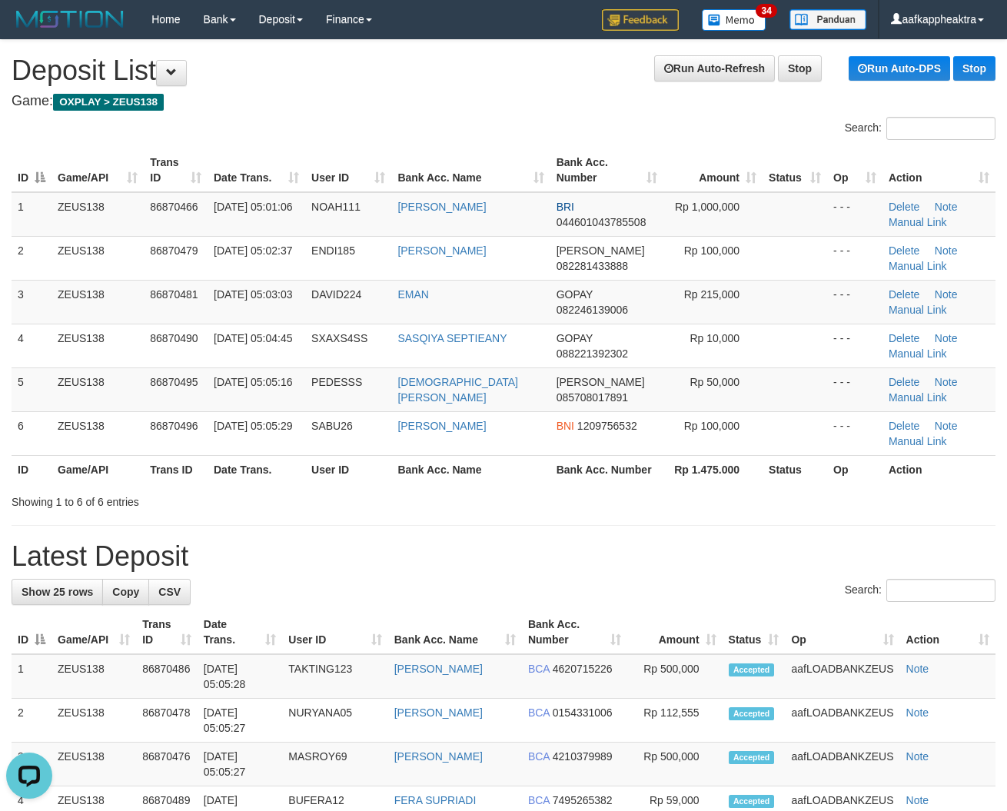
click at [603, 460] on tr "ID Game/API Trans ID Date Trans. User ID Bank Acc. Name Bank Acc. Number Rp 1.4…" at bounding box center [504, 469] width 984 height 28
click at [475, 494] on div "Showing 1 to 6 of 6 entries" at bounding box center [503, 499] width 1007 height 22
drag, startPoint x: 467, startPoint y: 490, endPoint x: 458, endPoint y: 496, distance: 10.0
click at [459, 494] on div "Showing 1 to 6 of 6 entries" at bounding box center [503, 499] width 1007 height 22
click at [458, 496] on div "Showing 1 to 6 of 6 entries" at bounding box center [503, 499] width 1007 height 22
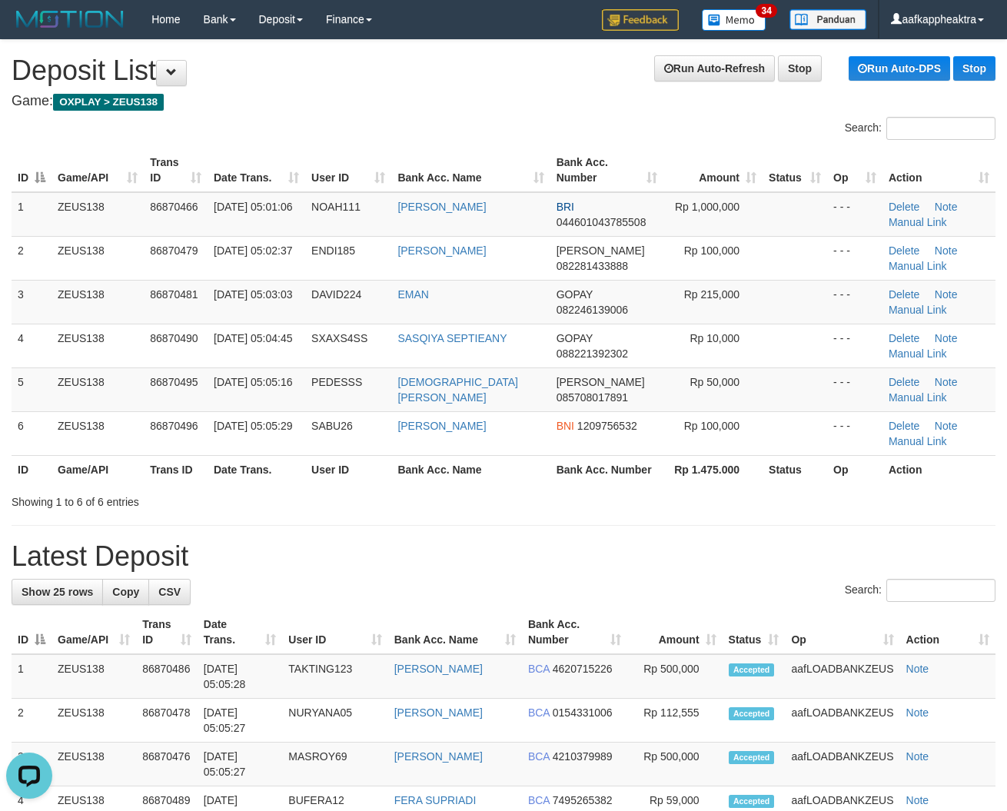
click at [454, 496] on div "Showing 1 to 6 of 6 entries" at bounding box center [503, 499] width 1007 height 22
click at [454, 494] on div "Showing 1 to 6 of 6 entries" at bounding box center [503, 499] width 1007 height 22
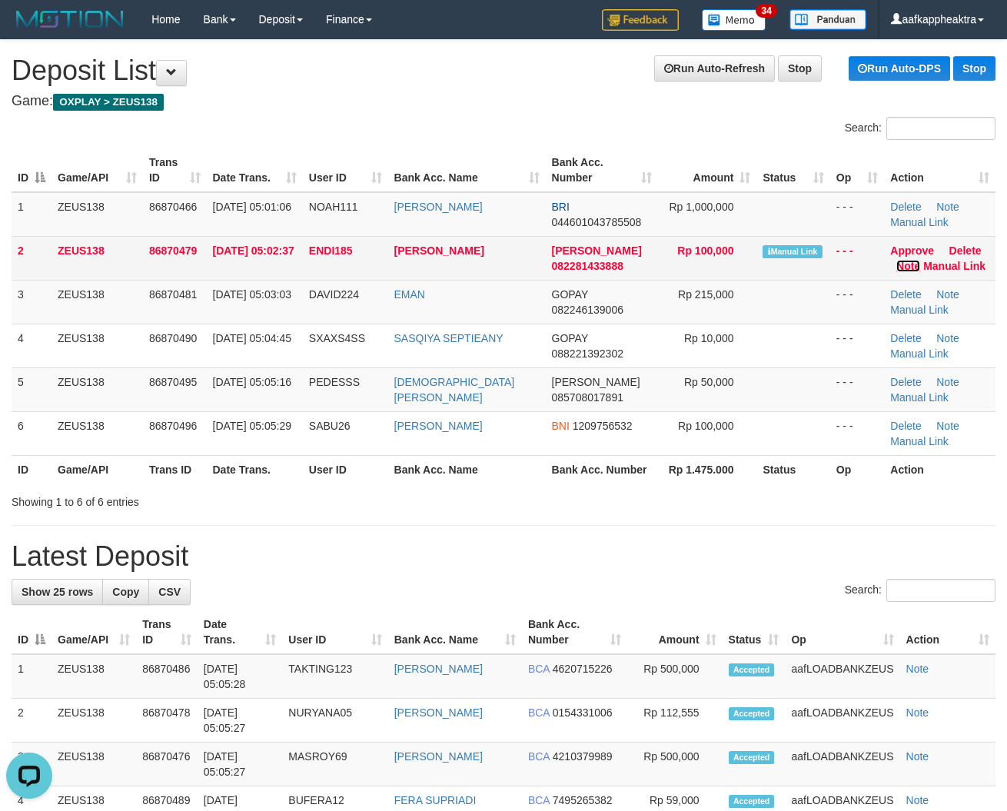
click at [906, 268] on link "Note" at bounding box center [908, 266] width 24 height 12
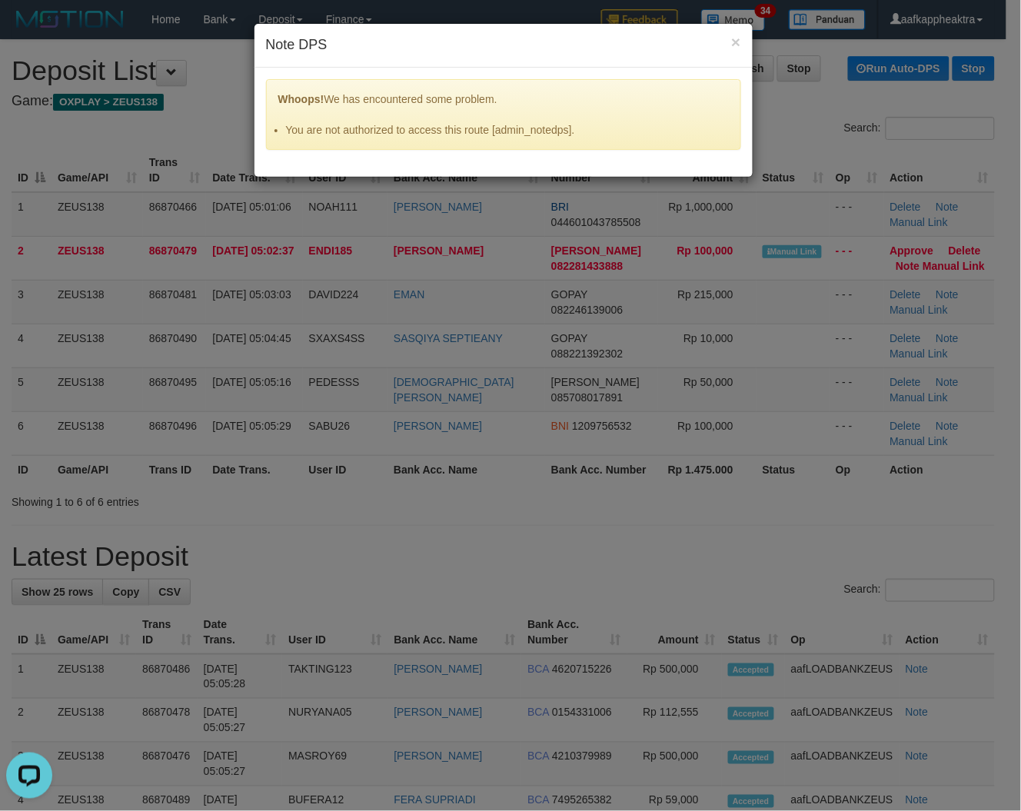
click at [729, 39] on h4 "Note DPS" at bounding box center [503, 45] width 475 height 20
click at [728, 39] on h4 "Note DPS" at bounding box center [503, 45] width 475 height 20
click at [742, 32] on div "× Note DPS" at bounding box center [503, 46] width 498 height 44
click at [738, 40] on button "×" at bounding box center [735, 42] width 9 height 16
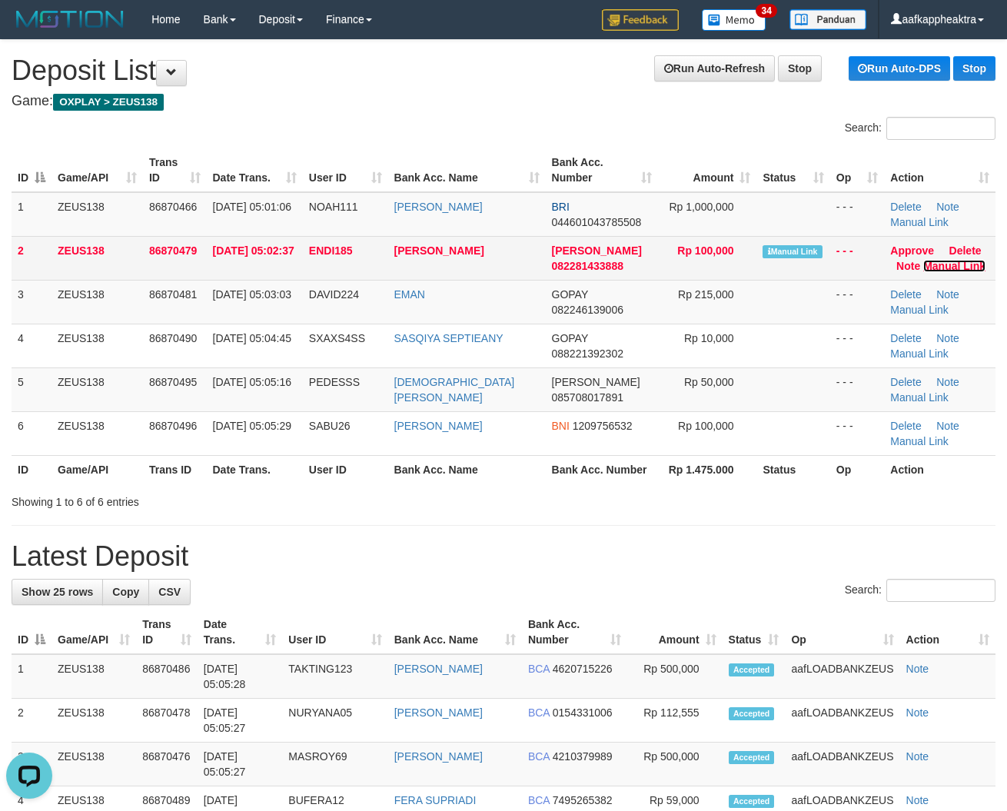
click at [929, 261] on link "Manual Link" at bounding box center [954, 266] width 62 height 12
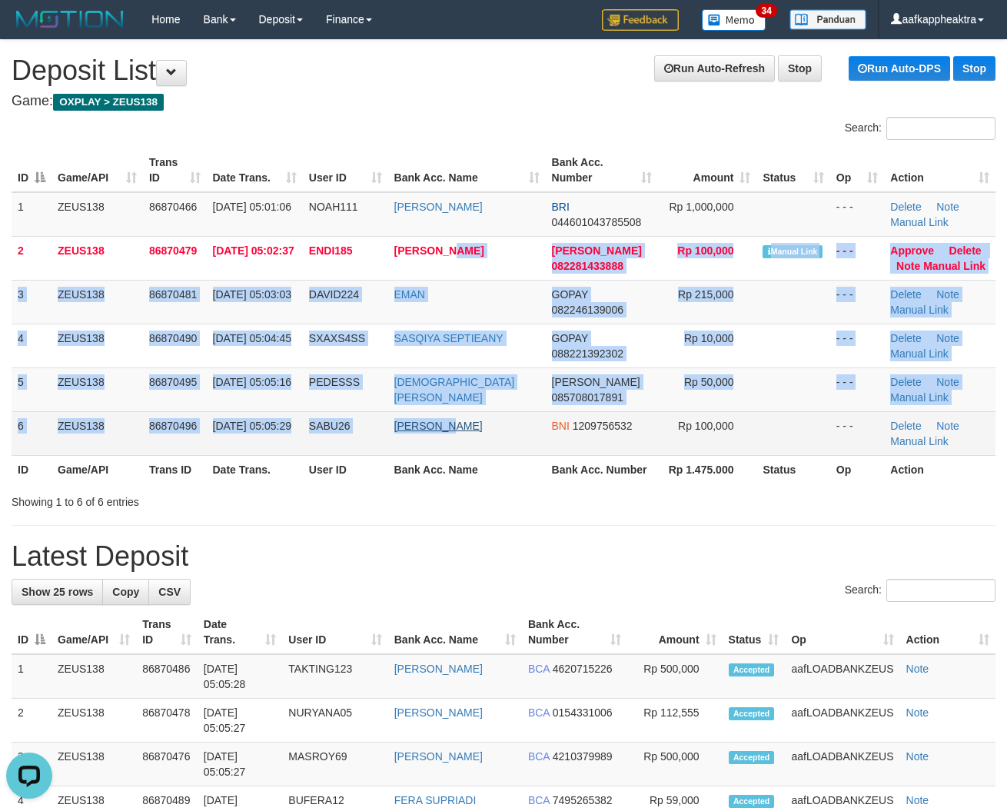
drag, startPoint x: 451, startPoint y: 258, endPoint x: 434, endPoint y: 427, distance: 170.0
click at [462, 416] on tbody "1 ZEUS138 86870466 01/09/2025 05:01:06 NOAH111 WANDI RAHMAN OHEE BRI 0446010437…" at bounding box center [504, 324] width 984 height 264
click at [386, 432] on td "SABU26" at bounding box center [345, 433] width 85 height 44
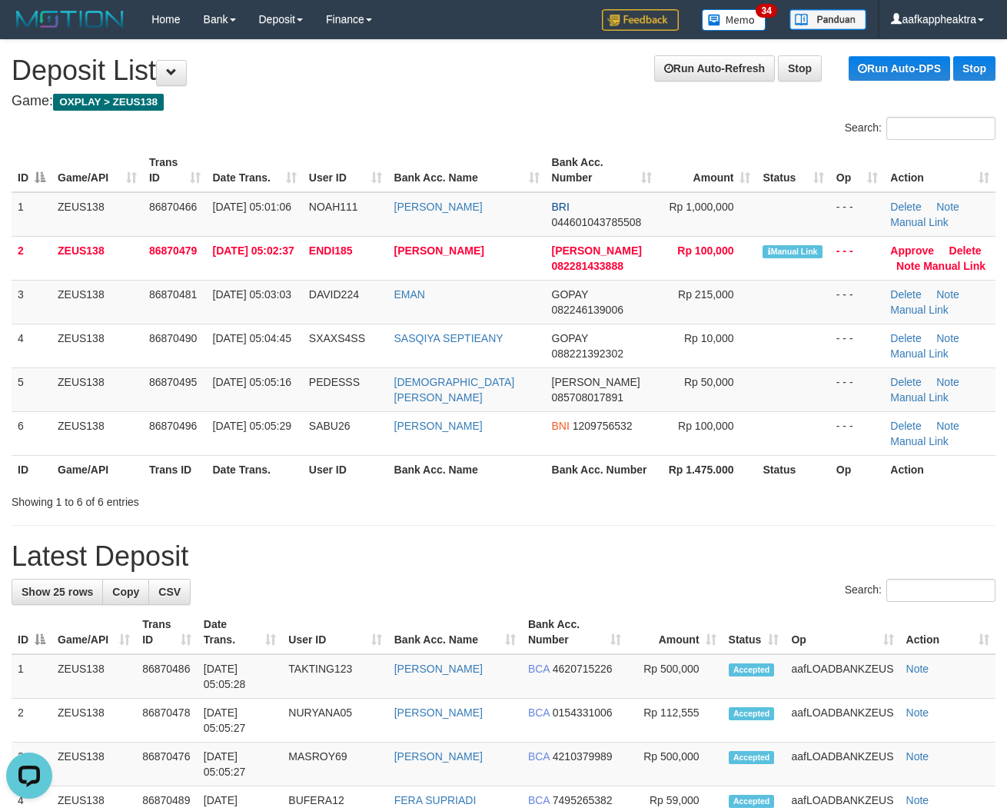
drag, startPoint x: 689, startPoint y: 417, endPoint x: 10, endPoint y: 385, distance: 679.5
click at [673, 424] on td "Rp 100,000" at bounding box center [707, 433] width 98 height 44
click at [304, 459] on table "ID Game/API Trans ID Date Trans. User ID Bank Acc. Name Bank Acc. Number Amount…" at bounding box center [504, 315] width 984 height 335
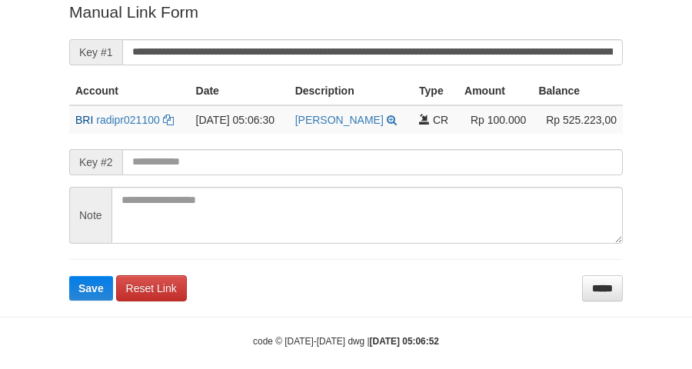
scroll to position [315, 0]
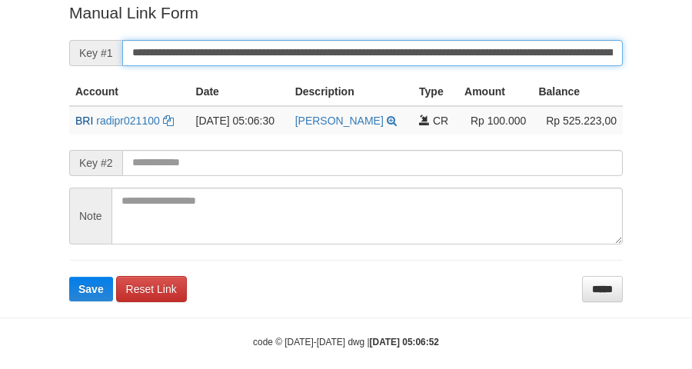
click at [298, 52] on input "**********" at bounding box center [372, 53] width 500 height 26
click at [69, 277] on button "Save" at bounding box center [91, 289] width 44 height 25
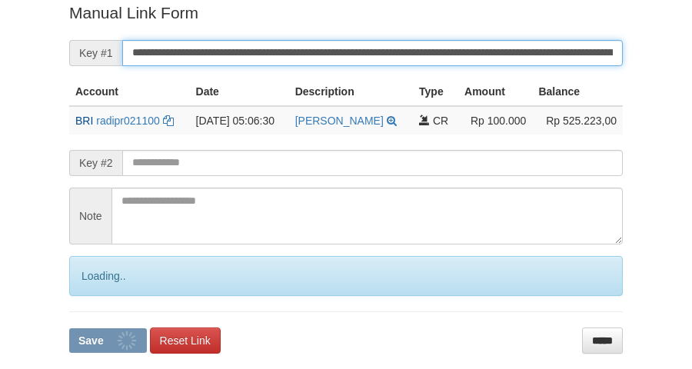
click at [298, 52] on input "**********" at bounding box center [372, 53] width 500 height 26
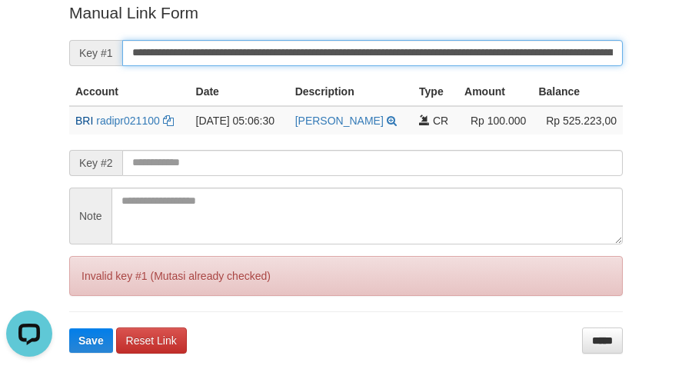
click at [69, 328] on button "Save" at bounding box center [91, 340] width 44 height 25
drag, startPoint x: 298, startPoint y: 52, endPoint x: 391, endPoint y: 38, distance: 93.2
click at [307, 48] on input "**********" at bounding box center [372, 53] width 500 height 26
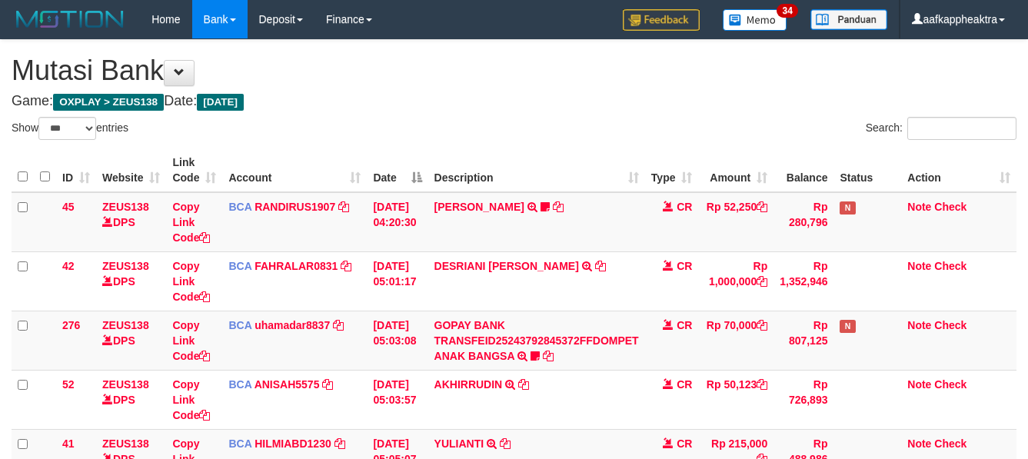
select select "***"
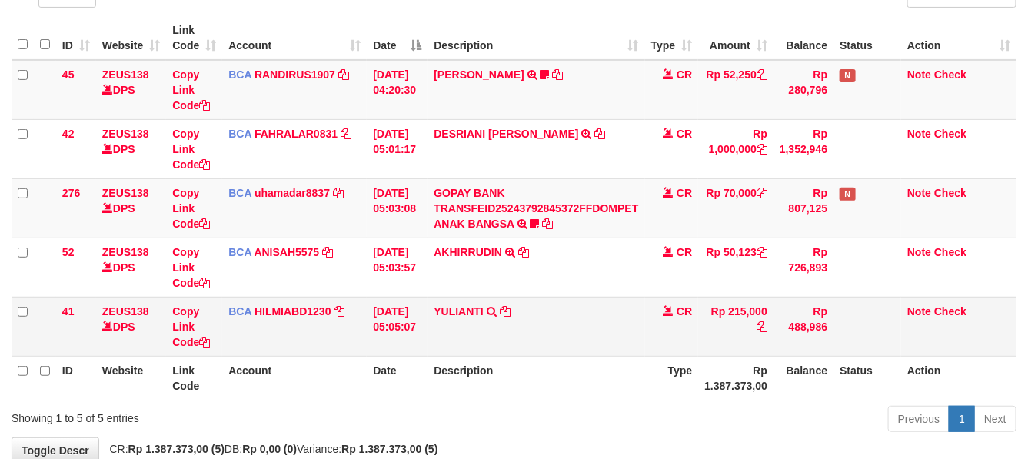
click at [481, 335] on td "YULIANTI TRSF E-BANKING CR 0109/FTSCY/WS95051 215000.002025090189518818 TRFDN-Y…" at bounding box center [535, 326] width 217 height 59
click at [478, 337] on td "YULIANTI TRSF E-BANKING CR 0109/FTSCY/WS95051 215000.002025090189518818 TRFDN-Y…" at bounding box center [535, 326] width 217 height 59
click at [480, 338] on td "YULIANTI TRSF E-BANKING CR 0109/FTSCY/WS95051 215000.002025090189518818 TRFDN-Y…" at bounding box center [535, 326] width 217 height 59
click at [497, 340] on td "YULIANTI TRSF E-BANKING CR 0109/FTSCY/WS95051 215000.002025090189518818 TRFDN-Y…" at bounding box center [535, 326] width 217 height 59
click at [489, 344] on td "YULIANTI TRSF E-BANKING CR 0109/FTSCY/WS95051 215000.002025090189518818 TRFDN-Y…" at bounding box center [535, 326] width 217 height 59
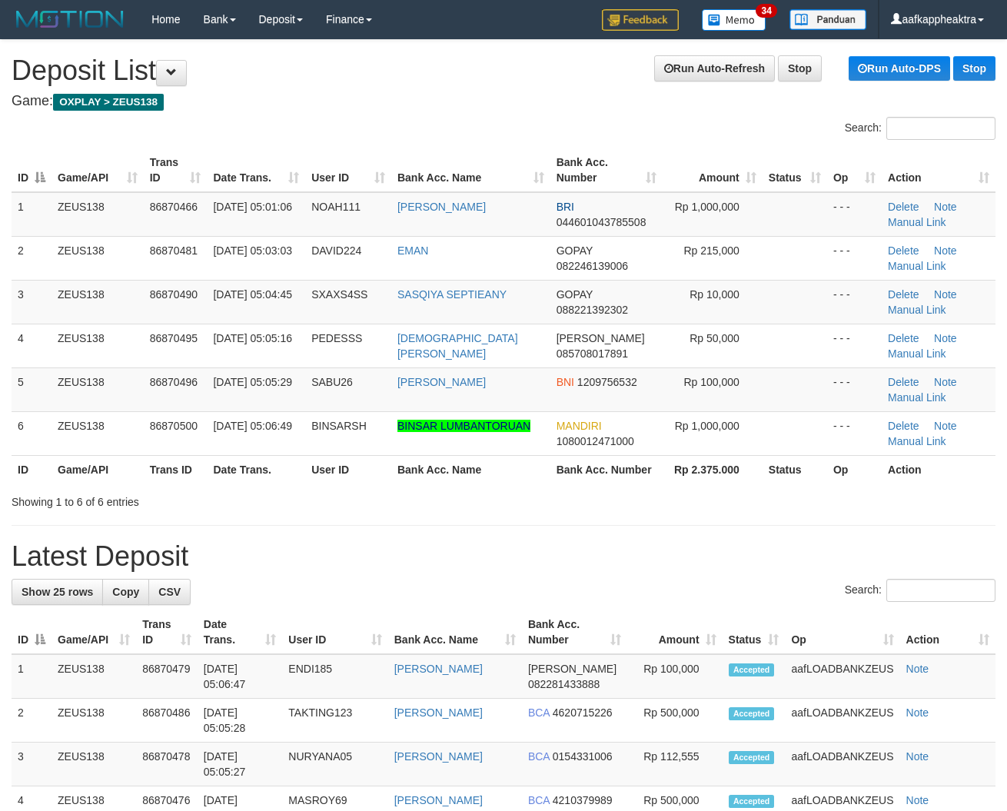
click at [433, 470] on th "Bank Acc. Name" at bounding box center [470, 469] width 159 height 28
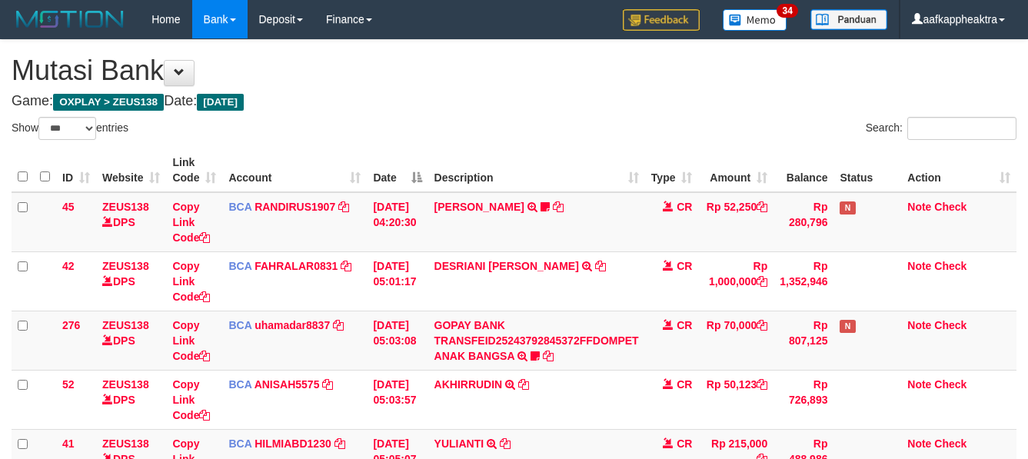
select select "***"
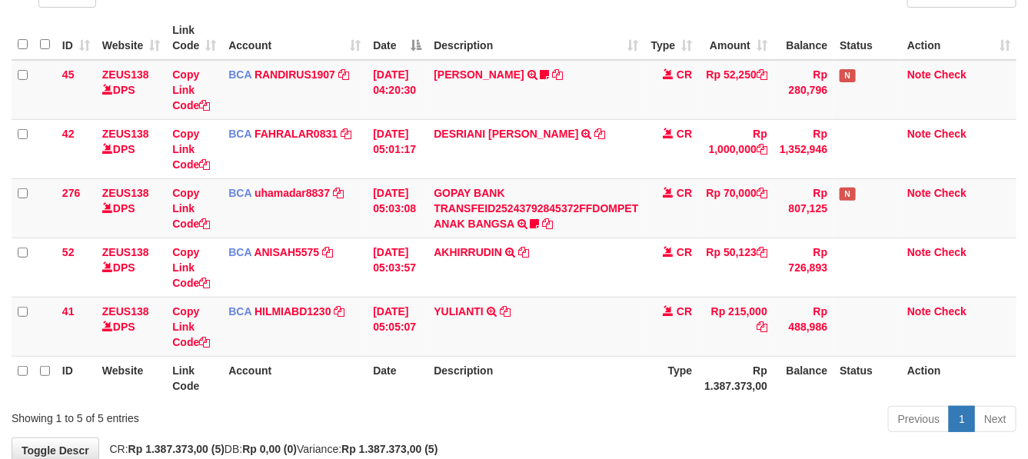
click at [575, 394] on th "Description" at bounding box center [535, 378] width 217 height 44
click at [573, 397] on th "Description" at bounding box center [535, 378] width 217 height 44
click at [567, 394] on th "Description" at bounding box center [535, 378] width 217 height 44
click at [573, 393] on th "Description" at bounding box center [535, 378] width 217 height 44
click at [575, 396] on th "Description" at bounding box center [535, 378] width 217 height 44
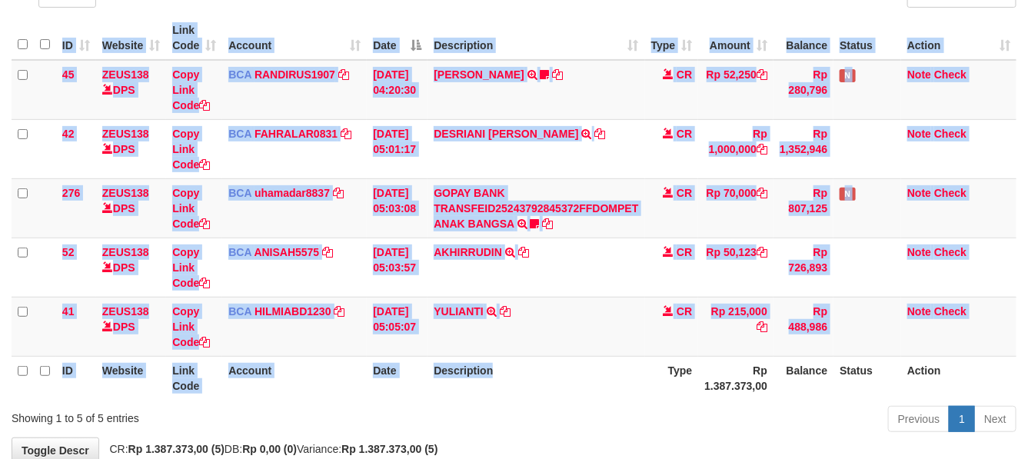
drag, startPoint x: 569, startPoint y: 394, endPoint x: 677, endPoint y: 407, distance: 109.2
click at [570, 400] on div "ID Website Link Code Account Date Description Type Amount Balance Status Action…" at bounding box center [514, 208] width 1028 height 393
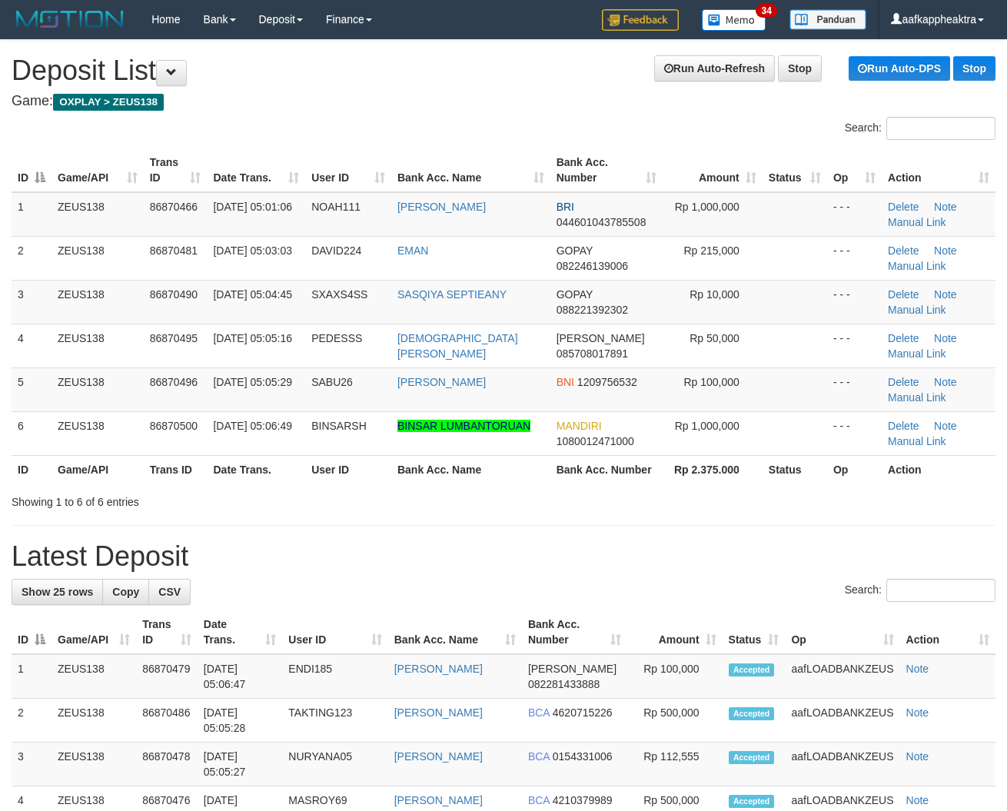
drag, startPoint x: 0, startPoint y: 0, endPoint x: 360, endPoint y: 515, distance: 628.2
drag, startPoint x: 346, startPoint y: 481, endPoint x: 0, endPoint y: 411, distance: 352.9
click at [344, 481] on th "User ID" at bounding box center [348, 469] width 86 height 28
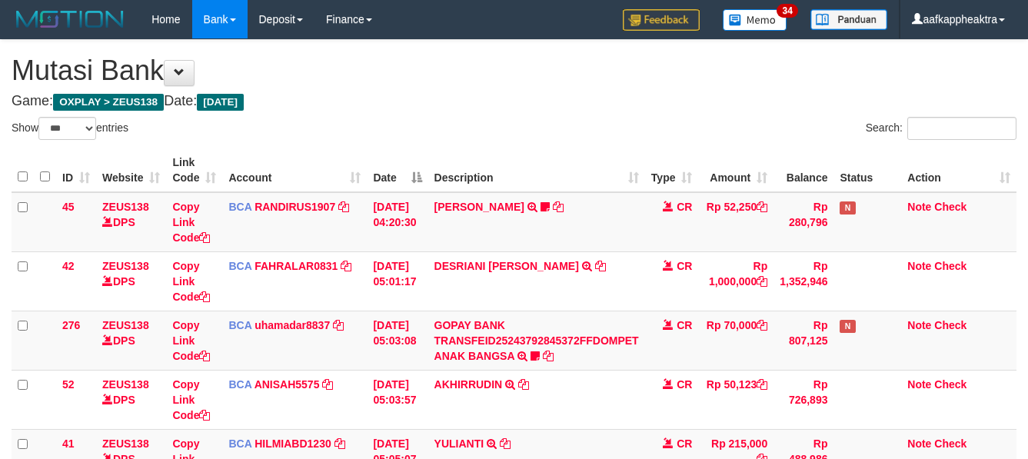
select select "***"
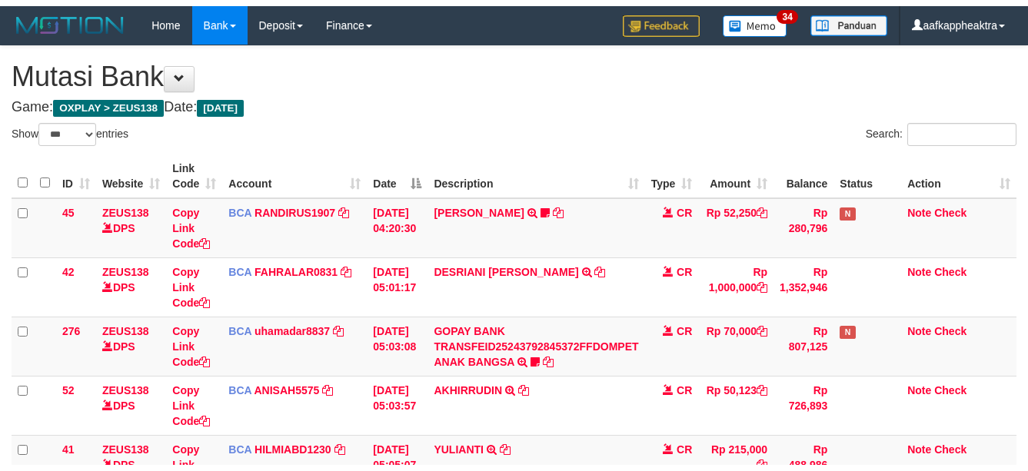
scroll to position [132, 0]
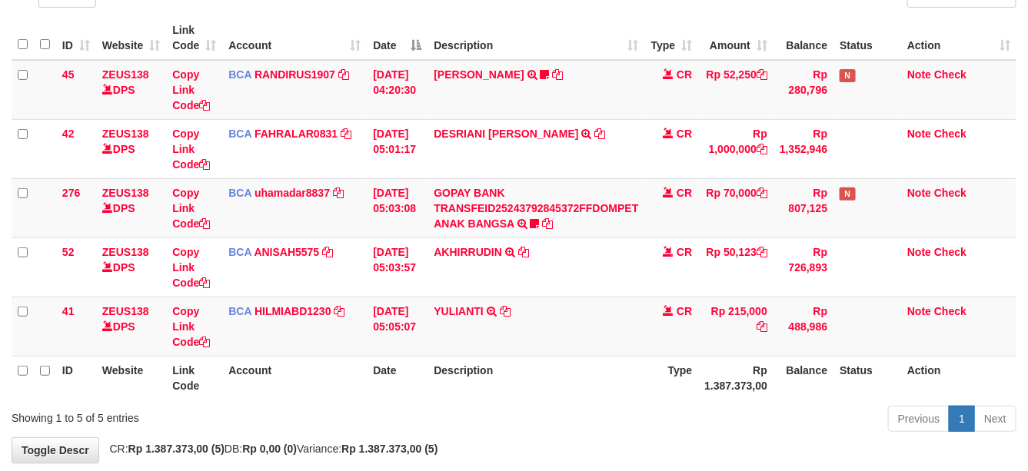
click at [581, 446] on div "**********" at bounding box center [514, 185] width 1028 height 555
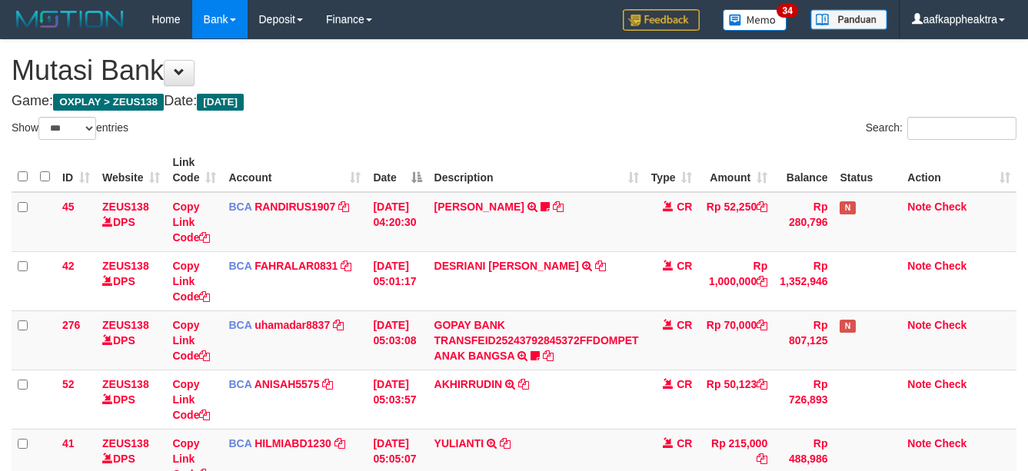
select select "***"
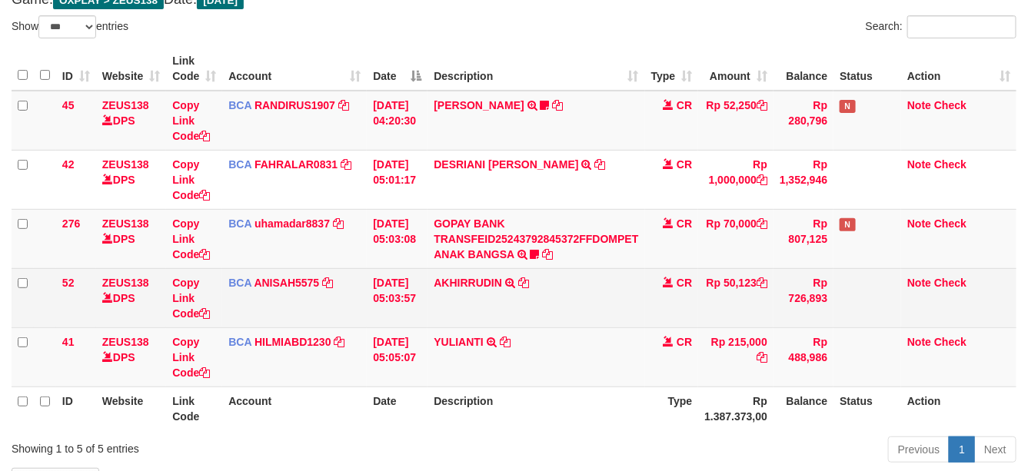
click at [470, 317] on td "AKHIRRUDIN TRSF E-BANKING CR 0109/FTSCY/WS95051 50123.002025090167917904 TRFDN-…" at bounding box center [535, 297] width 217 height 59
click at [496, 302] on td "AKHIRRUDIN TRSF E-BANKING CR 0109/FTSCY/WS95051 50123.002025090167917904 TRFDN-…" at bounding box center [535, 297] width 217 height 59
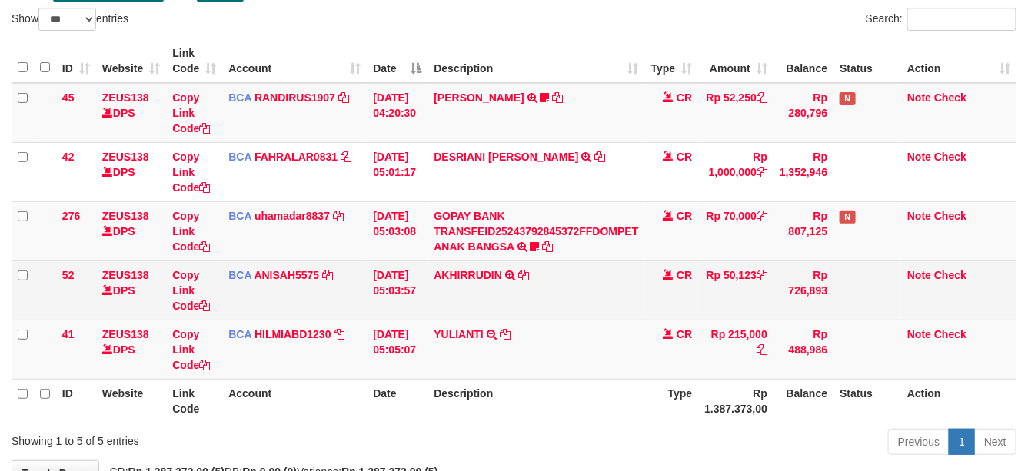
click at [521, 309] on td "AKHIRRUDIN TRSF E-BANKING CR 0109/FTSCY/WS95051 50123.002025090167917904 TRFDN-…" at bounding box center [535, 290] width 217 height 59
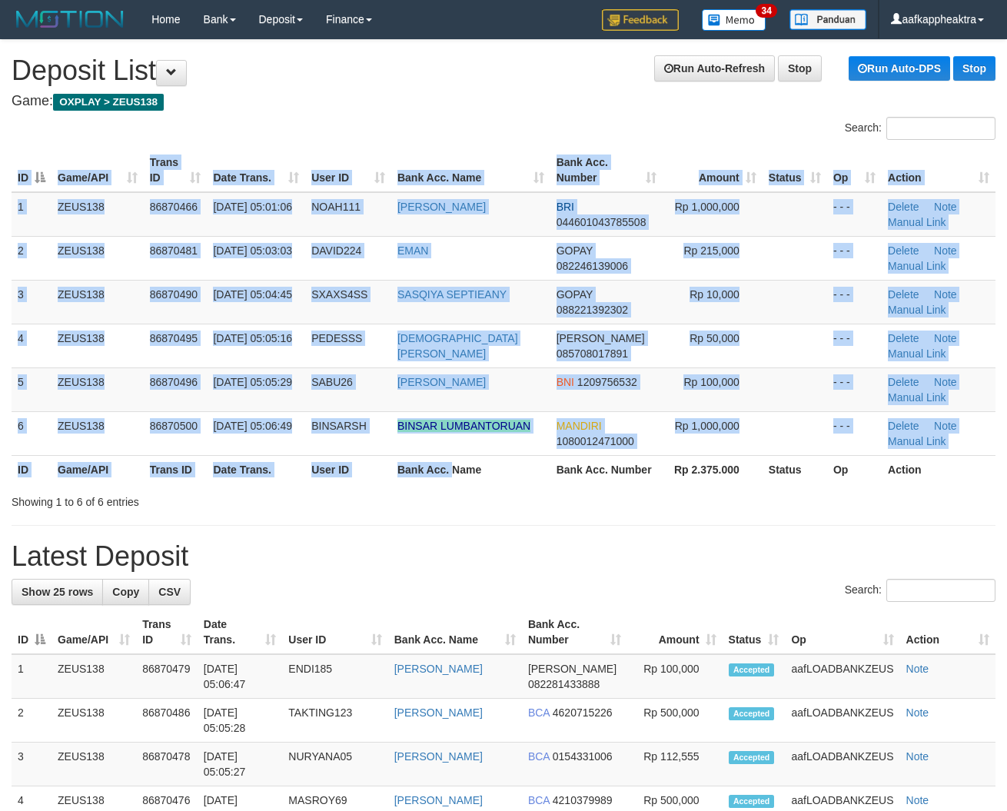
drag, startPoint x: 510, startPoint y: 485, endPoint x: 2, endPoint y: 428, distance: 510.5
click at [506, 485] on div "ID Game/API Trans ID Date Trans. User ID Bank Acc. Name Bank Acc. Number Amount…" at bounding box center [503, 316] width 1007 height 344
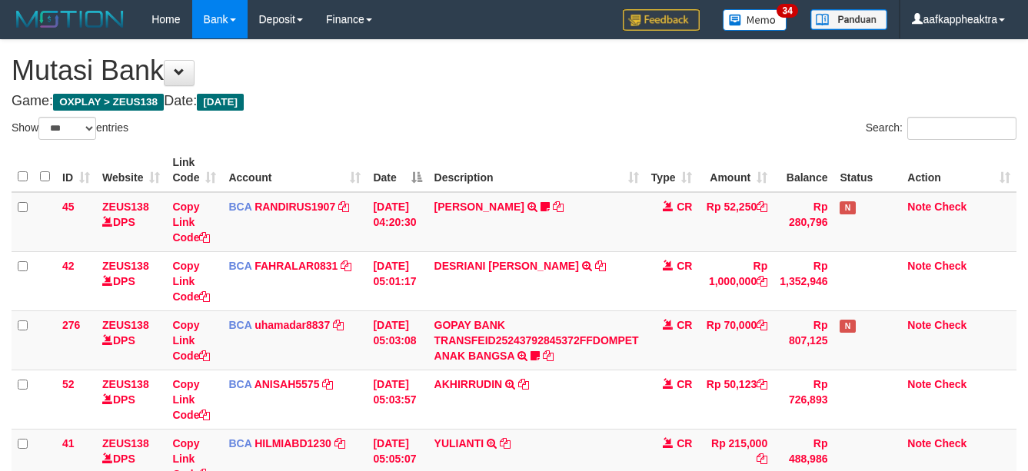
select select "***"
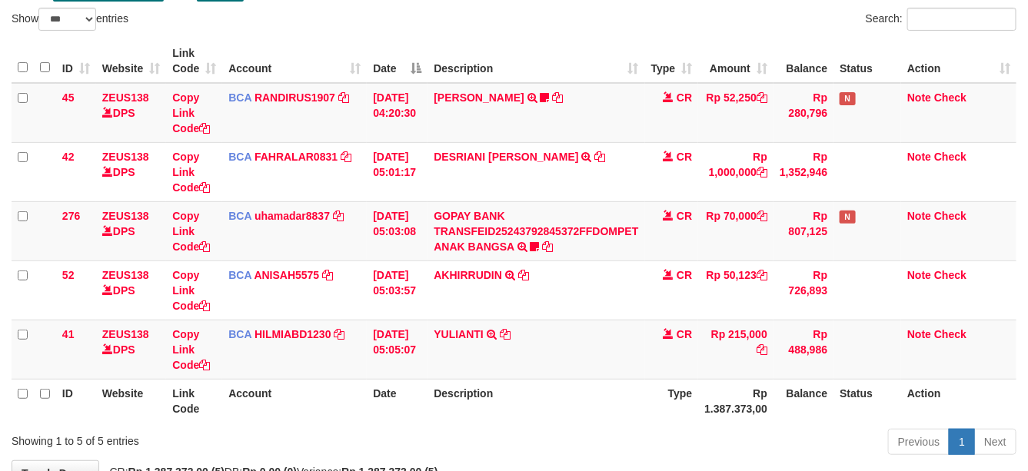
click at [670, 351] on td "CR" at bounding box center [672, 349] width 54 height 59
click at [674, 350] on td "CR" at bounding box center [672, 349] width 54 height 59
click at [673, 351] on td "CR" at bounding box center [672, 349] width 54 height 59
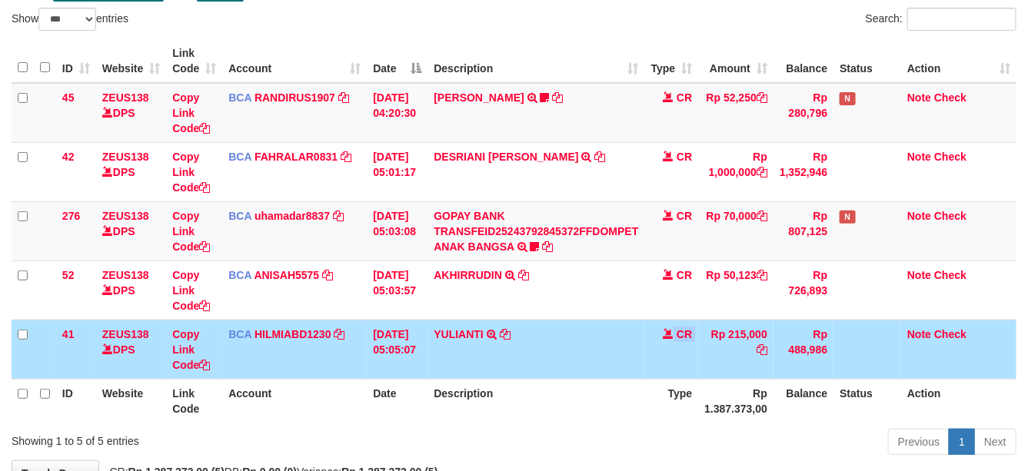
drag, startPoint x: 673, startPoint y: 351, endPoint x: 682, endPoint y: 359, distance: 12.0
click at [677, 359] on td "CR" at bounding box center [672, 349] width 54 height 59
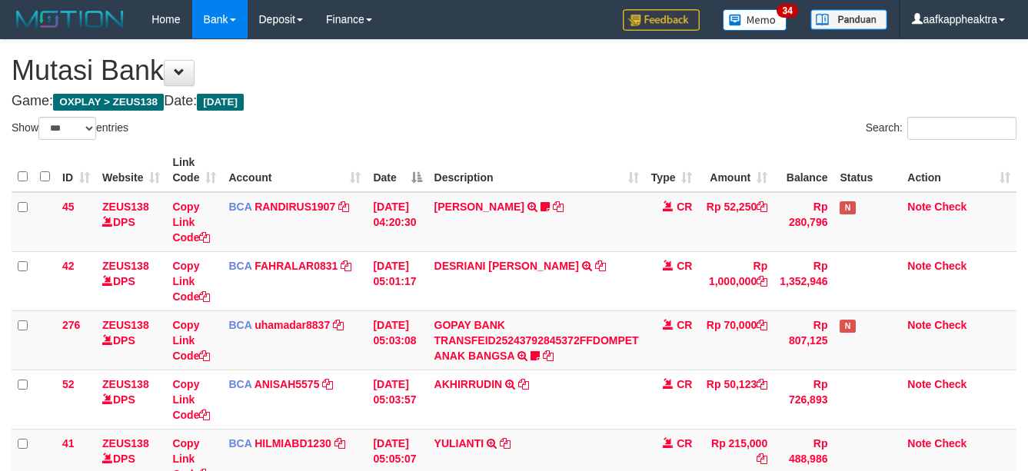
select select "***"
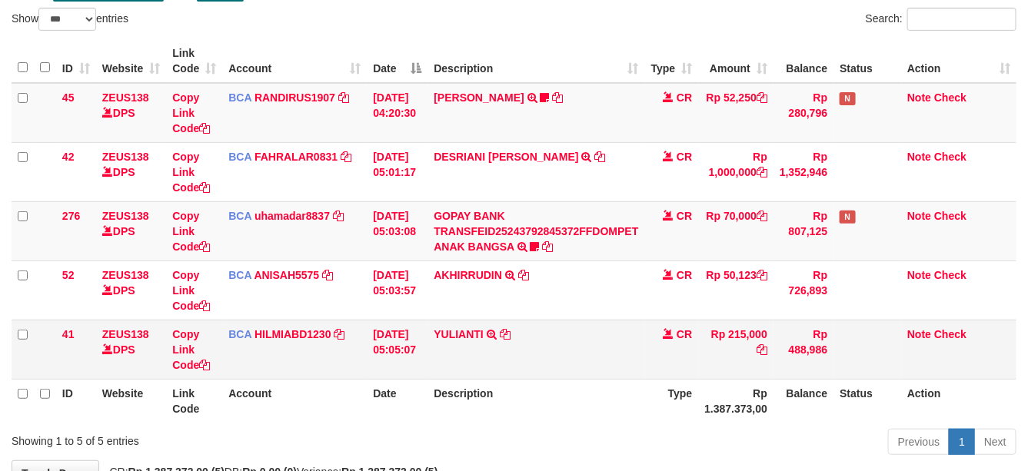
click at [583, 381] on th "Description" at bounding box center [535, 401] width 217 height 44
click at [596, 371] on td "YULIANTI TRSF E-BANKING CR 0109/FTSCY/WS95051 215000.002025090189518818 TRFDN-Y…" at bounding box center [535, 349] width 217 height 59
drag, startPoint x: 598, startPoint y: 364, endPoint x: 596, endPoint y: 352, distance: 11.8
click at [600, 363] on td "YULIANTI TRSF E-BANKING CR 0109/FTSCY/WS95051 215000.002025090189518818 TRFDN-Y…" at bounding box center [535, 349] width 217 height 59
click at [593, 354] on td "YULIANTI TRSF E-BANKING CR 0109/FTSCY/WS95051 215000.002025090189518818 TRFDN-Y…" at bounding box center [535, 349] width 217 height 59
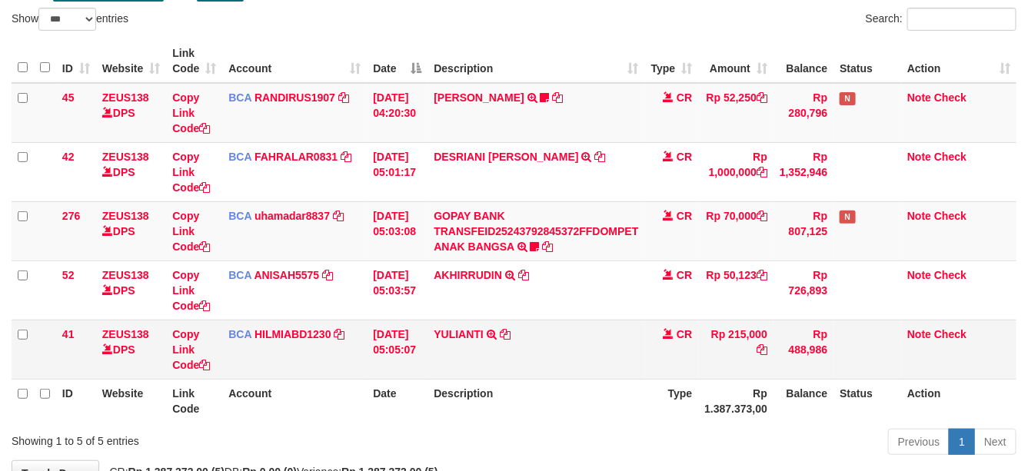
click at [593, 336] on td "YULIANTI TRSF E-BANKING CR 0109/FTSCY/WS95051 215000.002025090189518818 TRFDN-Y…" at bounding box center [535, 349] width 217 height 59
click at [592, 336] on td "YULIANTI TRSF E-BANKING CR 0109/FTSCY/WS95051 215000.002025090189518818 TRFDN-Y…" at bounding box center [535, 349] width 217 height 59
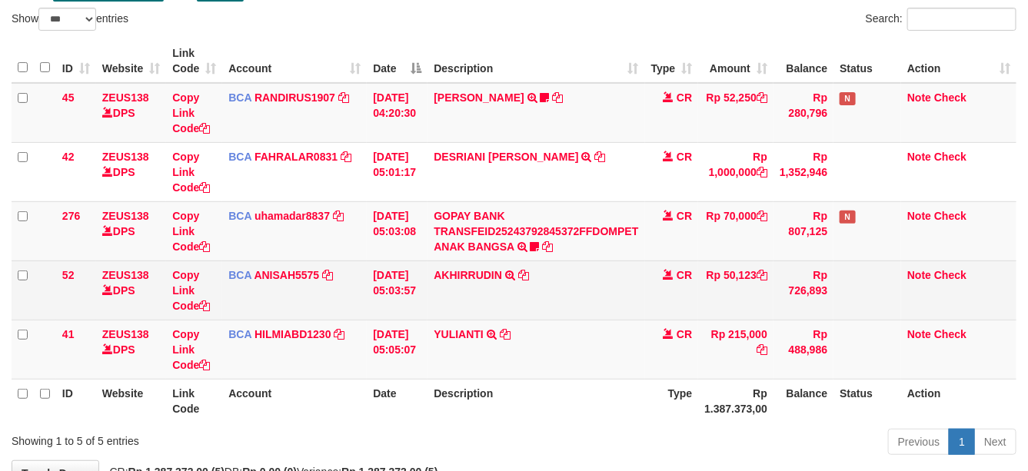
drag, startPoint x: 594, startPoint y: 329, endPoint x: 594, endPoint y: 313, distance: 16.1
click at [597, 320] on td "YULIANTI TRSF E-BANKING CR 0109/FTSCY/WS95051 215000.002025090189518818 TRFDN-Y…" at bounding box center [535, 349] width 217 height 59
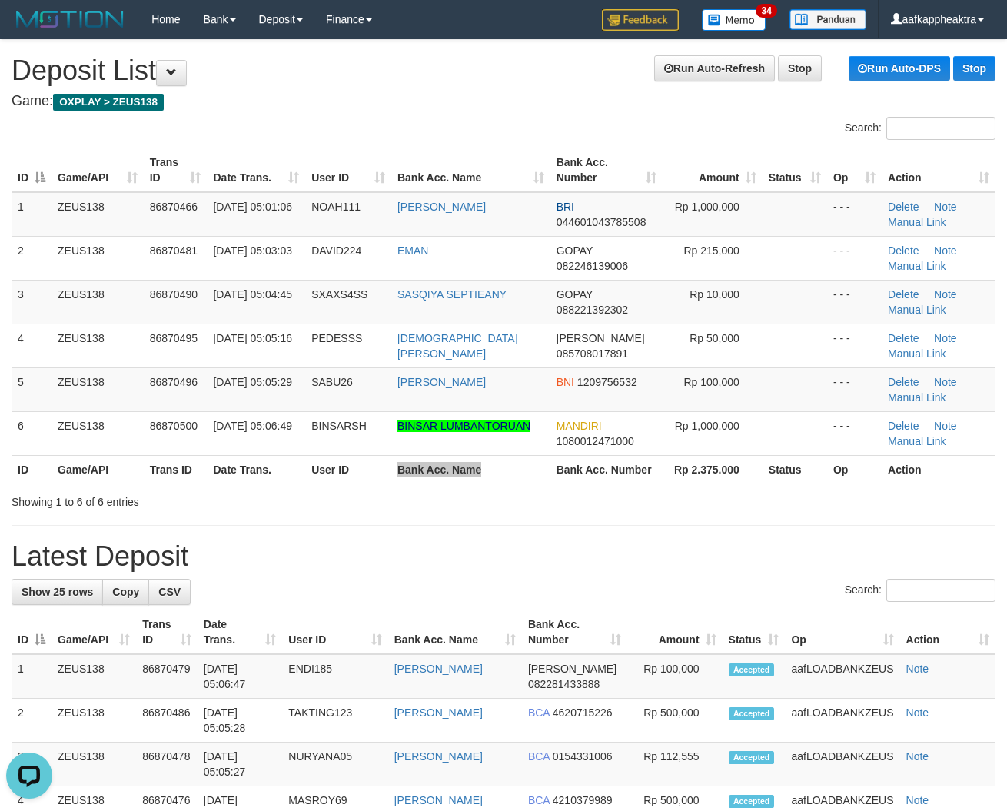
click at [528, 460] on tr "ID Game/API Trans ID Date Trans. User ID Bank Acc. Name Bank Acc. Number Rp 2.3…" at bounding box center [504, 469] width 984 height 28
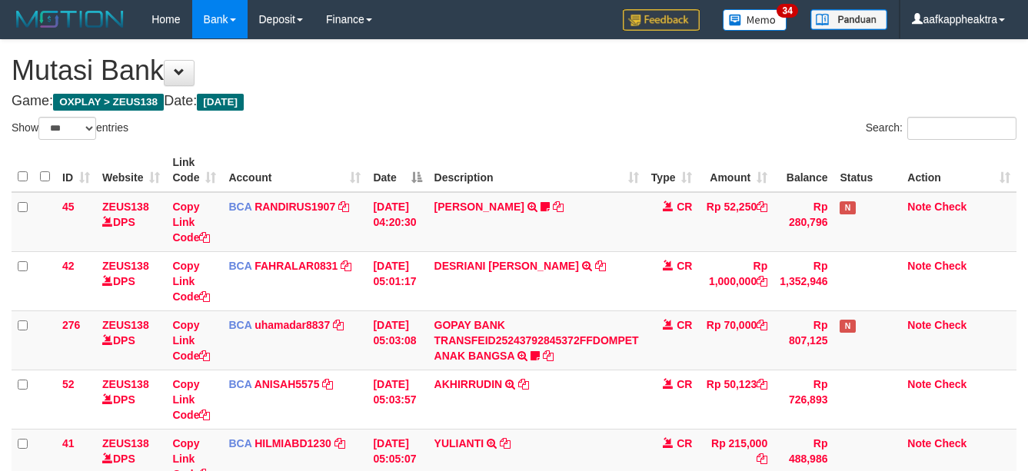
select select "***"
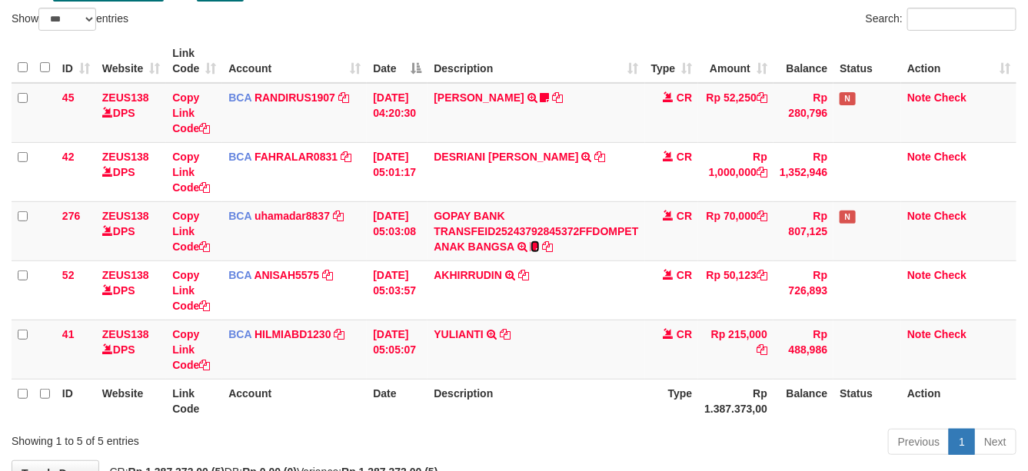
click at [538, 244] on icon at bounding box center [534, 246] width 9 height 11
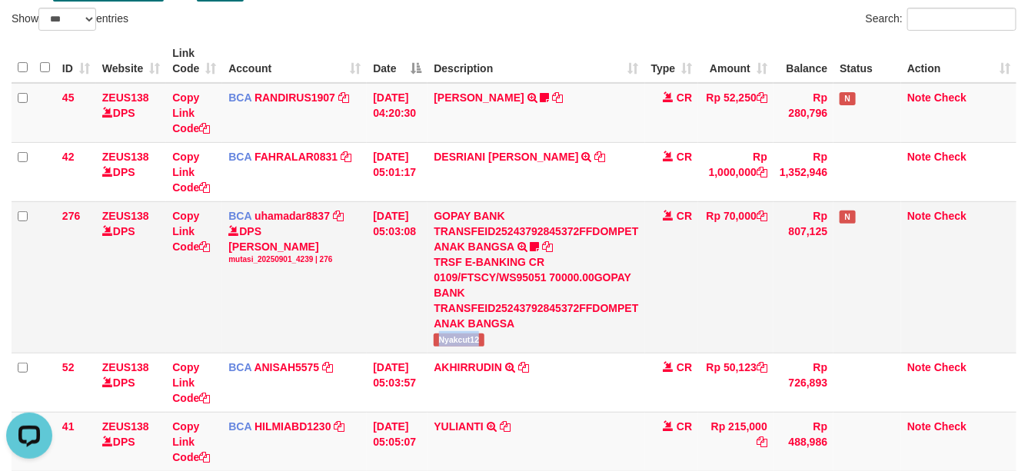
scroll to position [0, 0]
drag, startPoint x: 442, startPoint y: 344, endPoint x: 490, endPoint y: 343, distance: 48.5
click at [490, 343] on td "GOPAY BANK TRANSFEID25243792845372FFDOMPET ANAK BANGSA TRSF E-BANKING CR 0109/F…" at bounding box center [535, 276] width 217 height 151
copy span "Nyakcut12"
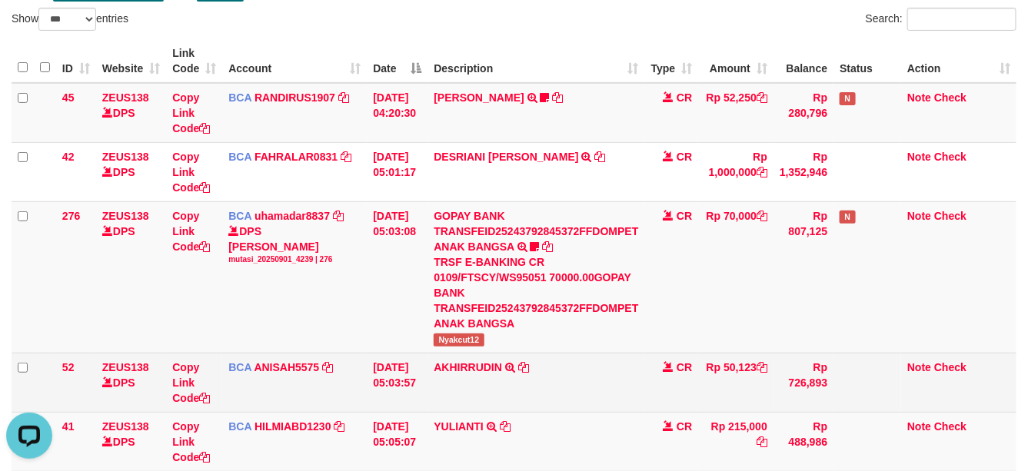
click at [500, 396] on td "AKHIRRUDIN TRSF E-BANKING CR 0109/FTSCY/WS95051 50123.002025090167917904 TRFDN-…" at bounding box center [535, 382] width 217 height 59
click at [527, 390] on td "AKHIRRUDIN TRSF E-BANKING CR 0109/FTSCY/WS95051 50123.002025090167917904 TRFDN-…" at bounding box center [535, 382] width 217 height 59
click at [477, 390] on td "AKHIRRUDIN TRSF E-BANKING CR 0109/FTSCY/WS95051 50123.002025090167917904 TRFDN-…" at bounding box center [535, 382] width 217 height 59
click at [489, 364] on link "AKHIRRUDIN" at bounding box center [468, 367] width 68 height 12
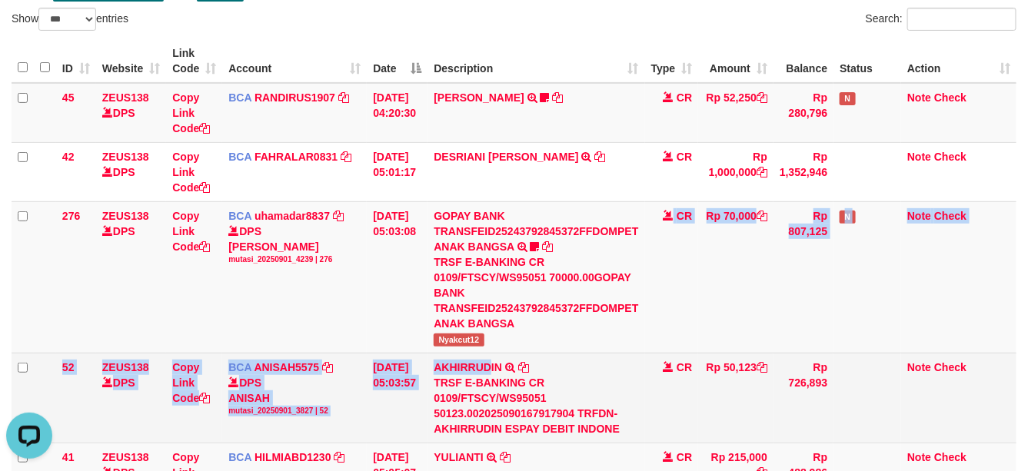
click at [496, 352] on tbody "45 ZEUS138 DPS Copy Link Code BCA RANDIRUS1907 DPS RANDI RUSTANDI mutasi_202509…" at bounding box center [514, 293] width 1005 height 420
click at [510, 354] on tbody "45 ZEUS138 DPS Copy Link Code BCA RANDIRUS1907 DPS RANDI RUSTANDI mutasi_202509…" at bounding box center [514, 293] width 1005 height 420
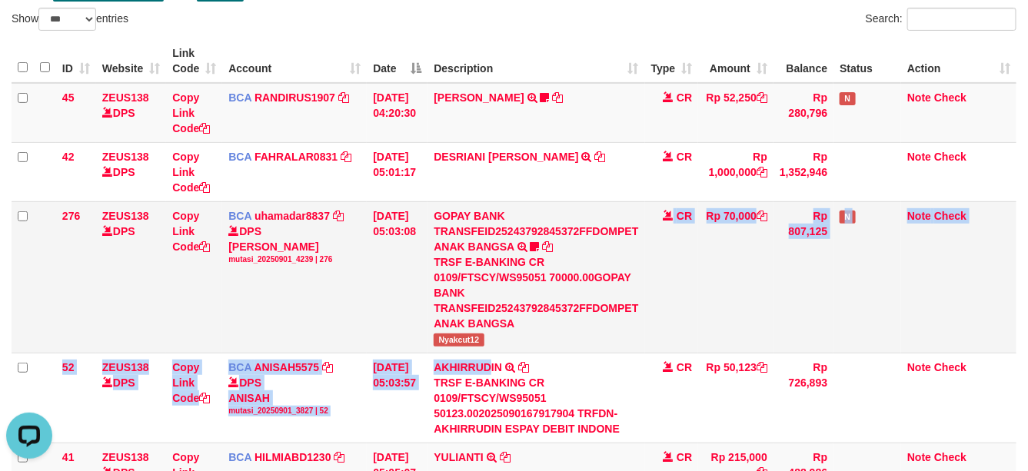
click at [494, 354] on td "AKHIRRUDIN TRSF E-BANKING CR 0109/FTSCY/WS95051 50123.002025090167917904 TRFDN-…" at bounding box center [535, 398] width 217 height 90
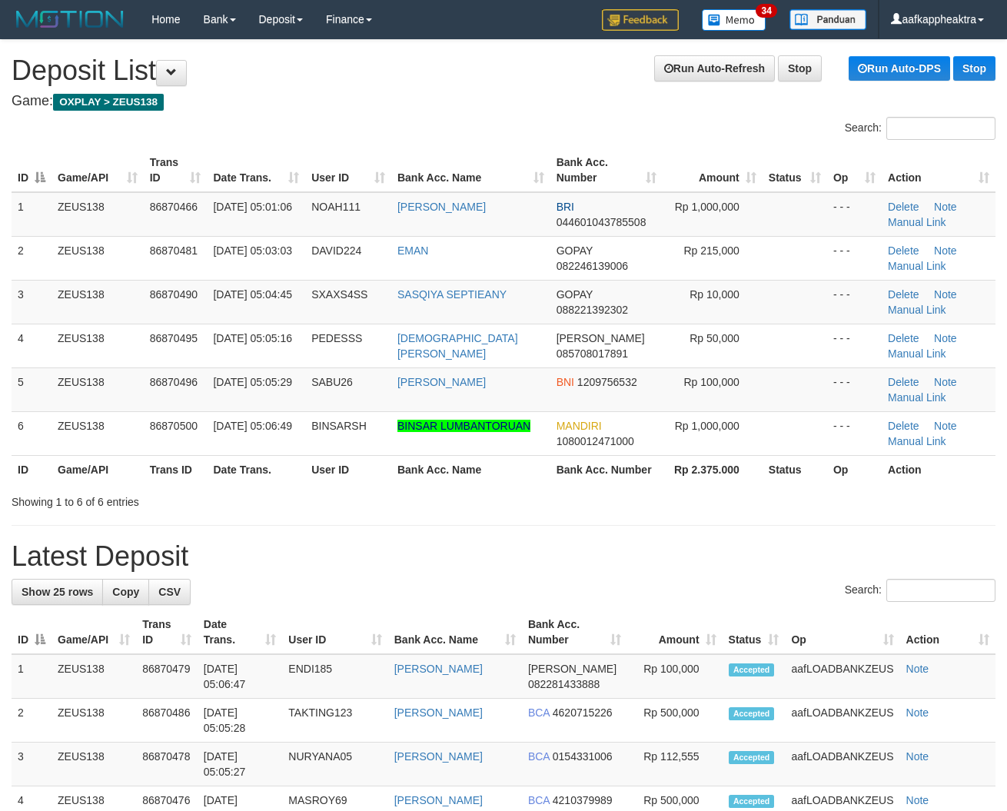
click at [361, 460] on table "ID Game/API Trans ID Date Trans. User ID Bank Acc. Name Bank Acc. Number Amount…" at bounding box center [504, 315] width 984 height 335
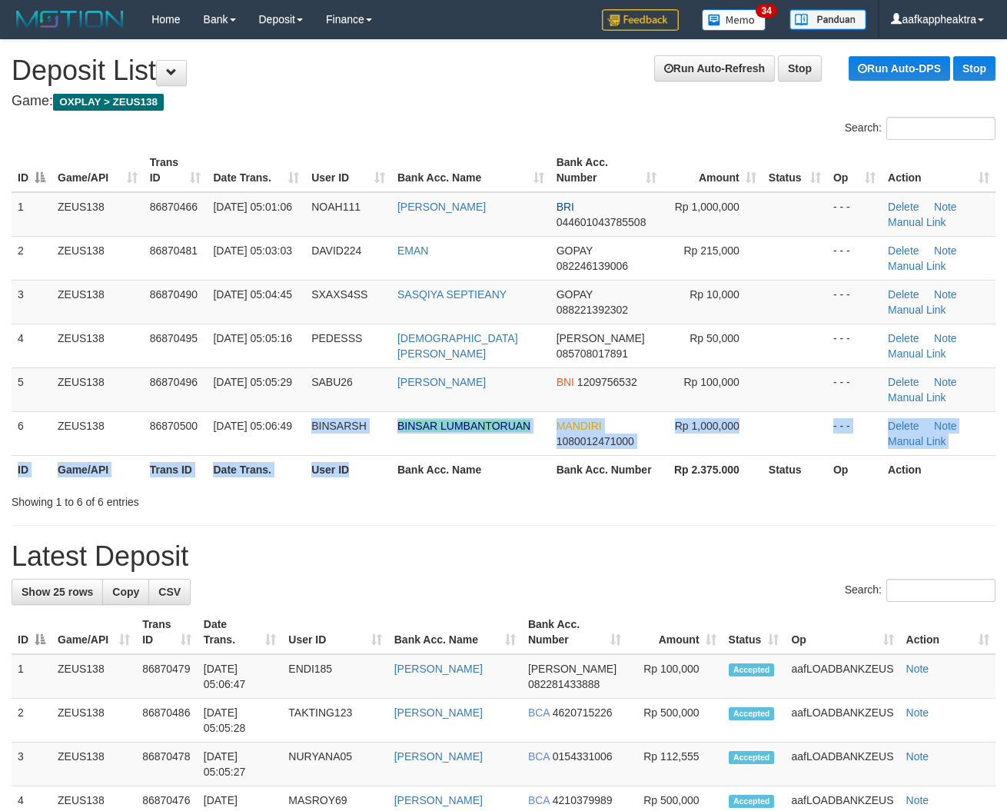
click at [474, 471] on th "Bank Acc. Name" at bounding box center [470, 469] width 159 height 28
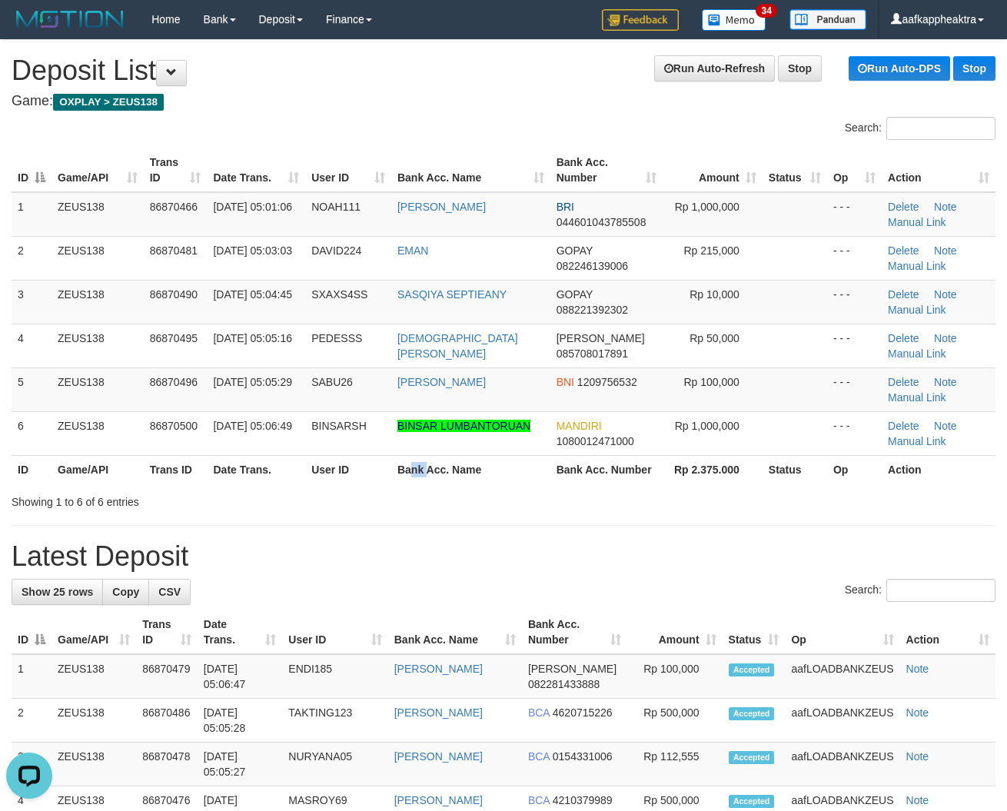
drag, startPoint x: 430, startPoint y: 469, endPoint x: 414, endPoint y: 470, distance: 16.9
click at [414, 470] on th "Bank Acc. Name" at bounding box center [470, 469] width 159 height 28
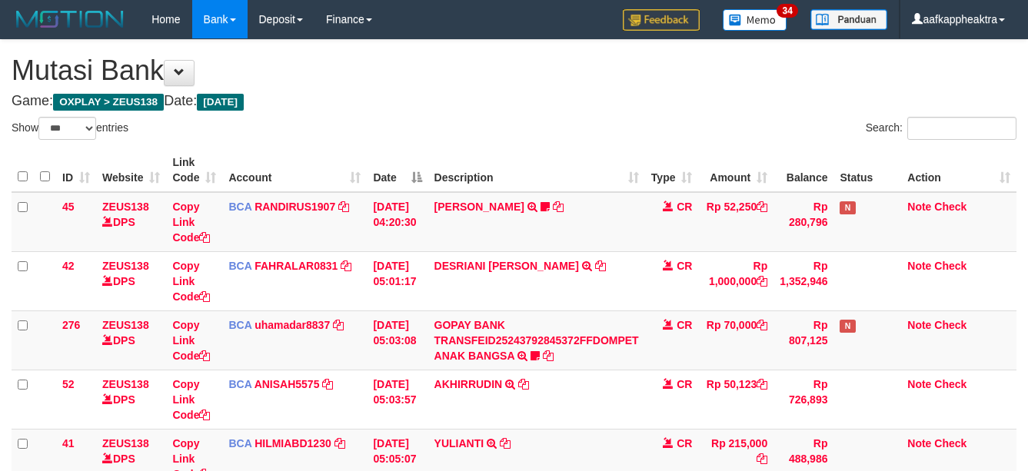
select select "***"
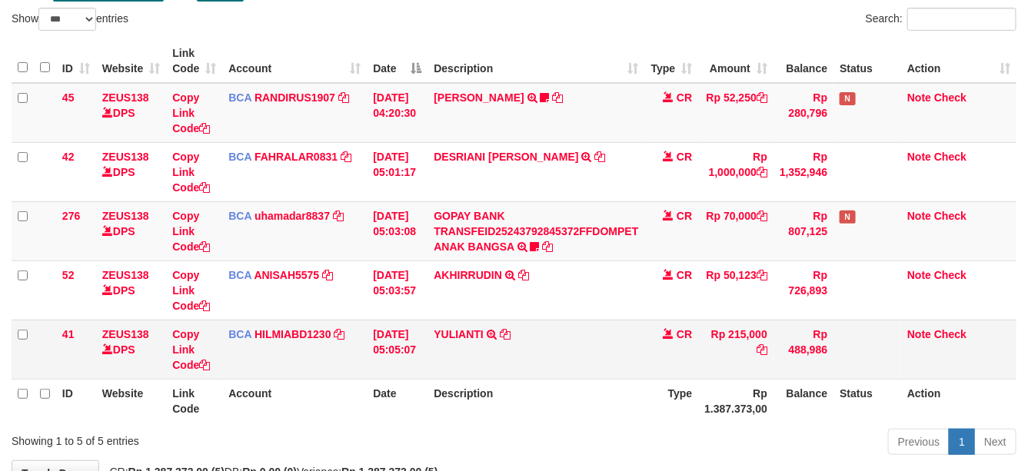
click at [563, 369] on td "YULIANTI TRSF E-BANKING CR 0109/FTSCY/WS95051 215000.002025090189518818 TRFDN-Y…" at bounding box center [535, 349] width 217 height 59
click at [569, 367] on td "YULIANTI TRSF E-BANKING CR 0109/FTSCY/WS95051 215000.002025090189518818 TRFDN-Y…" at bounding box center [535, 349] width 217 height 59
click at [569, 369] on td "YULIANTI TRSF E-BANKING CR 0109/FTSCY/WS95051 215000.002025090189518818 TRFDN-Y…" at bounding box center [535, 349] width 217 height 59
click at [577, 365] on td "YULIANTI TRSF E-BANKING CR 0109/FTSCY/WS95051 215000.002025090189518818 TRFDN-Y…" at bounding box center [535, 349] width 217 height 59
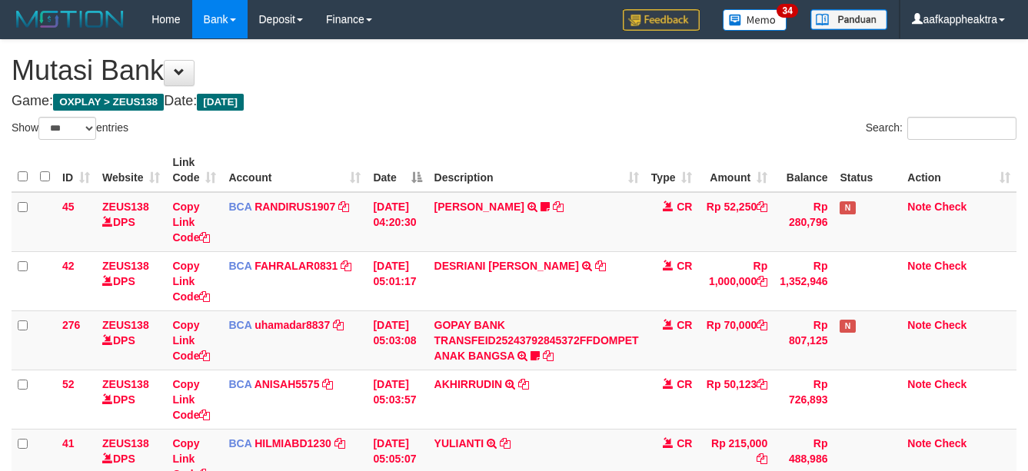
select select "***"
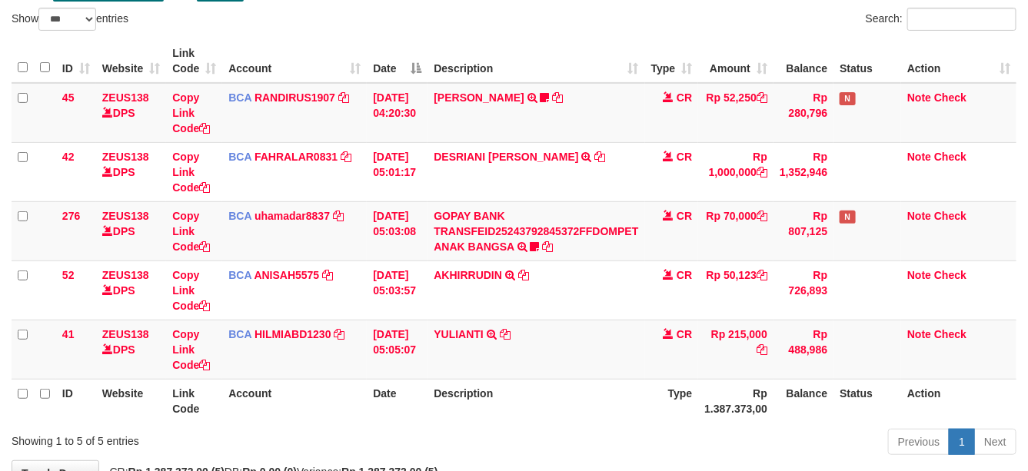
click at [628, 400] on tr "ID Website Link Code Account Date Description Type Rp 1.387.373,00 Balance Stat…" at bounding box center [514, 401] width 1005 height 44
click at [500, 344] on td "YULIANTI TRSF E-BANKING CR 0109/FTSCY/WS95051 215000.002025090189518818 TRFDN-Y…" at bounding box center [535, 349] width 217 height 59
click at [524, 339] on td "YULIANTI TRSF E-BANKING CR 0109/FTSCY/WS95051 215000.002025090189518818 TRFDN-Y…" at bounding box center [535, 349] width 217 height 59
click at [497, 334] on icon at bounding box center [492, 334] width 10 height 11
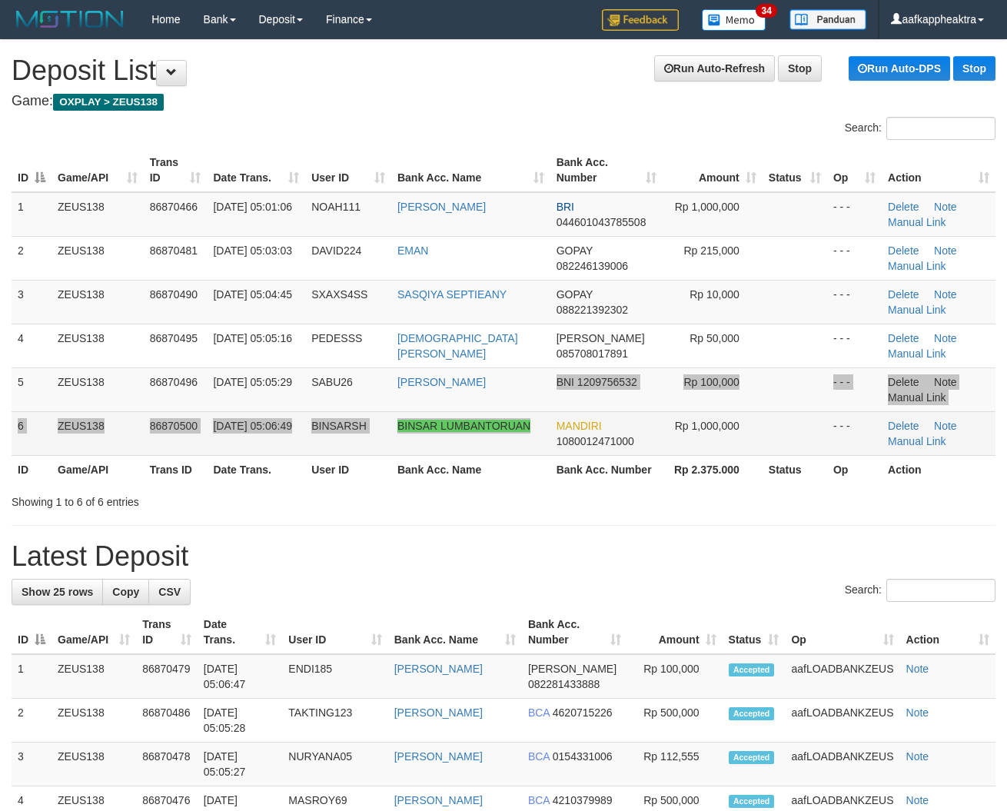
click at [543, 423] on tbody "1 ZEUS138 86870466 [DATE] 05:01:06 NOAH111 [PERSON_NAME] BRI 044601043785508 Rp…" at bounding box center [504, 324] width 984 height 264
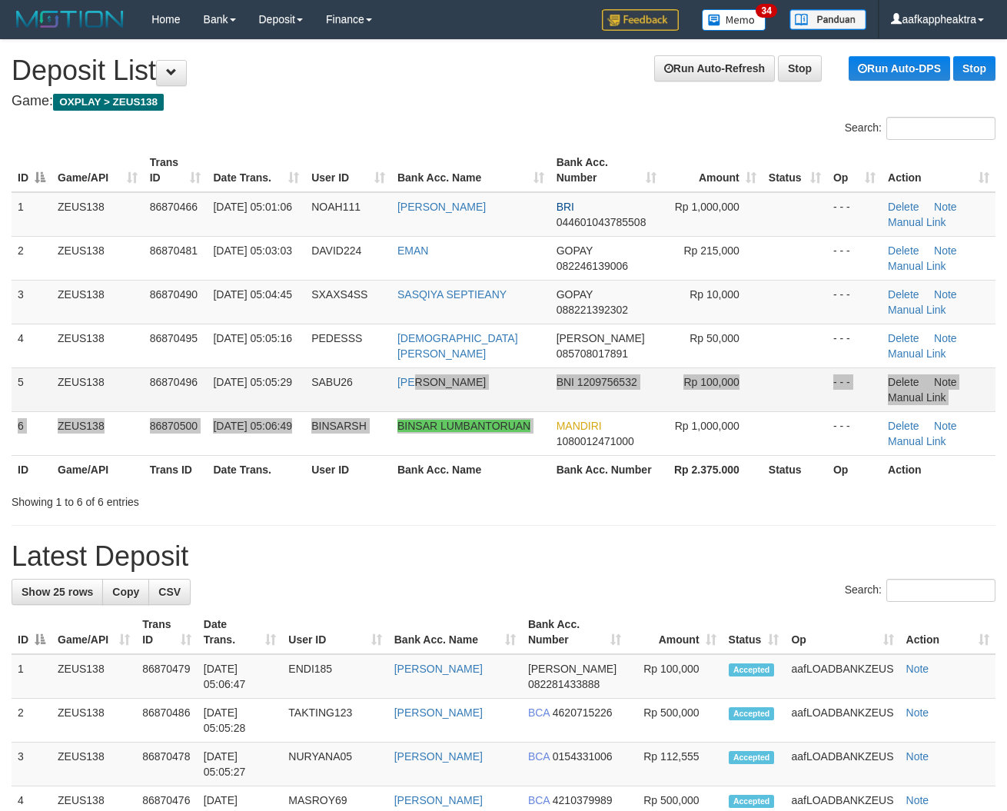
drag, startPoint x: 547, startPoint y: 412, endPoint x: 86, endPoint y: 398, distance: 460.7
click at [547, 412] on tbody "1 ZEUS138 86870466 [DATE] 05:01:06 NOAH111 [PERSON_NAME] BRI 044601043785508 Rp…" at bounding box center [504, 324] width 984 height 264
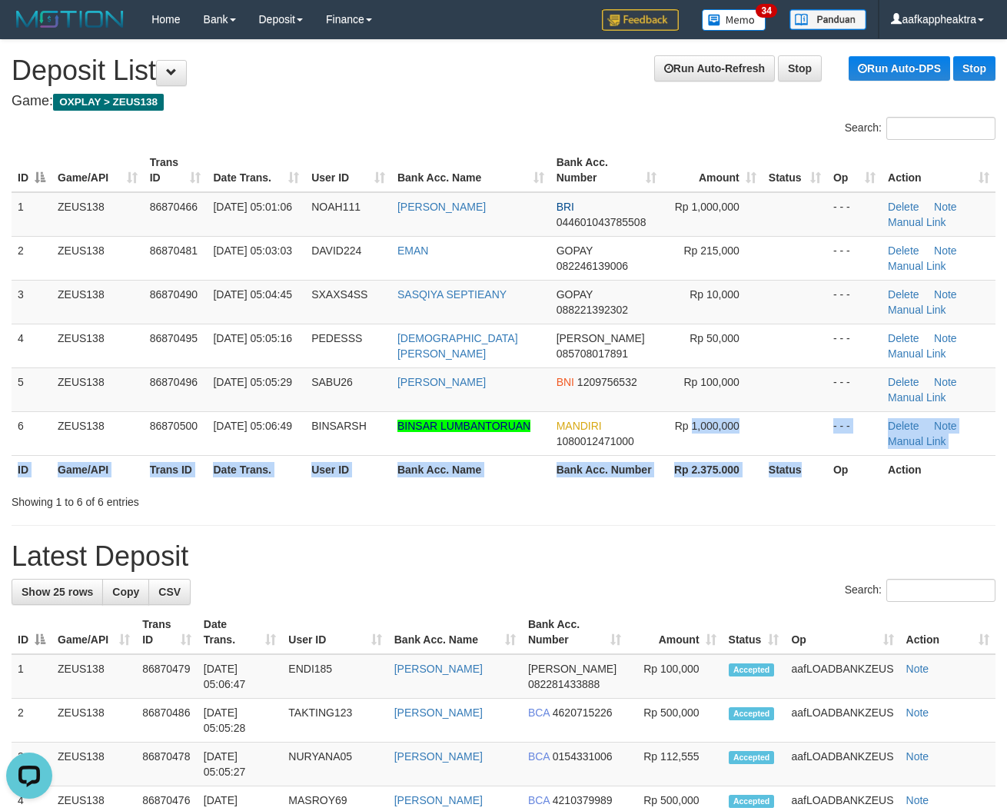
drag, startPoint x: 806, startPoint y: 460, endPoint x: 793, endPoint y: 460, distance: 12.3
click at [802, 460] on table "ID Game/API Trans ID Date Trans. User ID Bank Acc. Name Bank Acc. Number Amount…" at bounding box center [504, 315] width 984 height 335
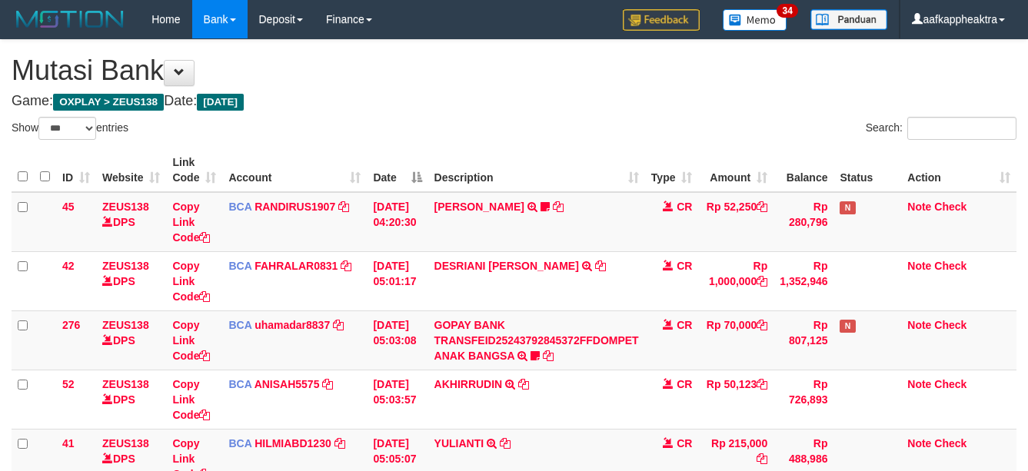
select select "***"
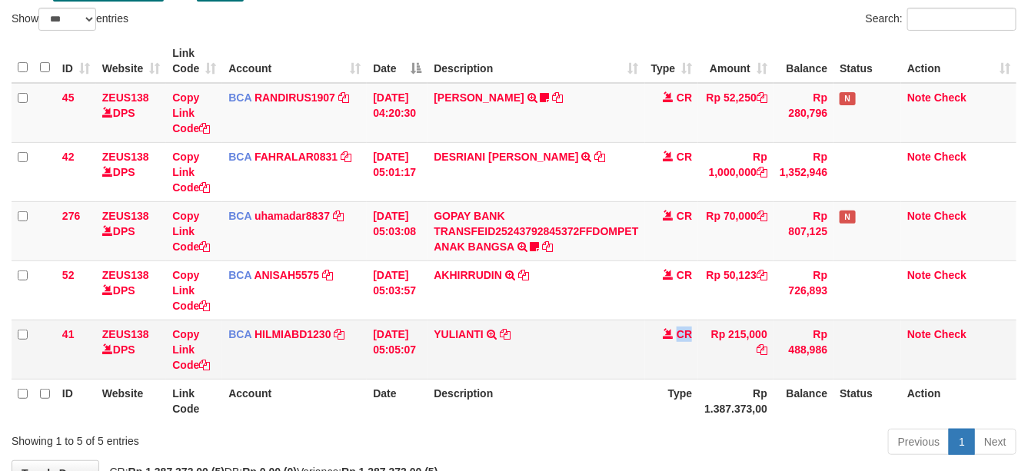
click at [685, 377] on td "CR" at bounding box center [672, 349] width 54 height 59
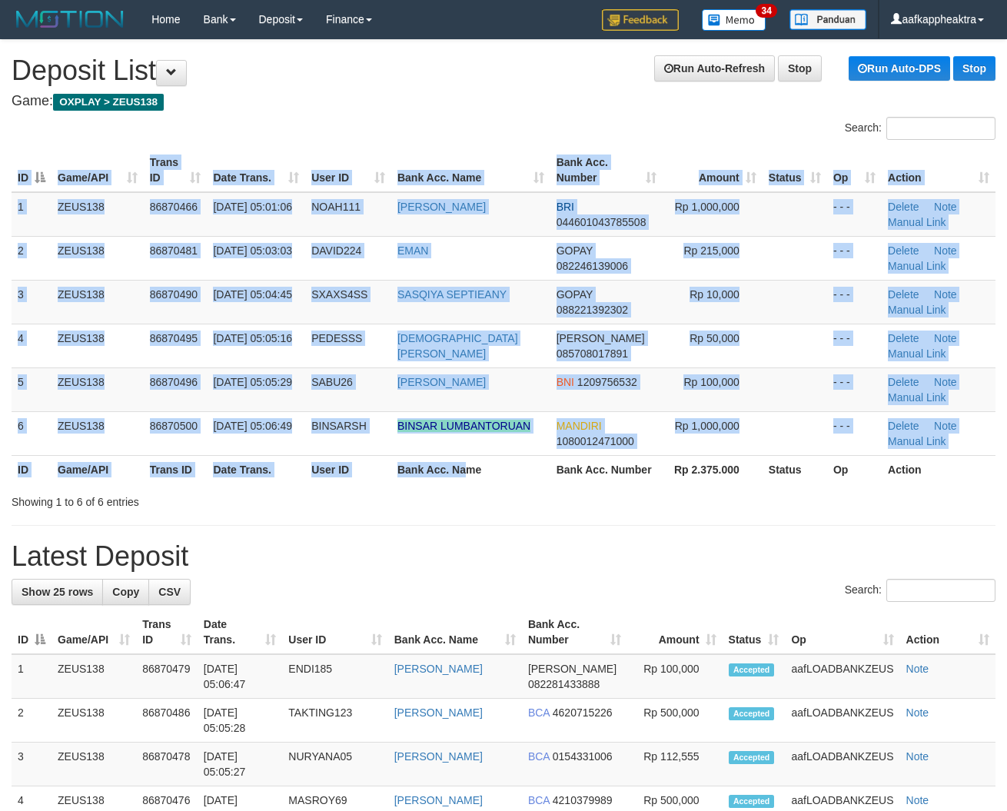
click at [475, 485] on div "ID Game/API Trans ID Date Trans. User ID Bank Acc. Name Bank Acc. Number Amount…" at bounding box center [503, 316] width 1007 height 344
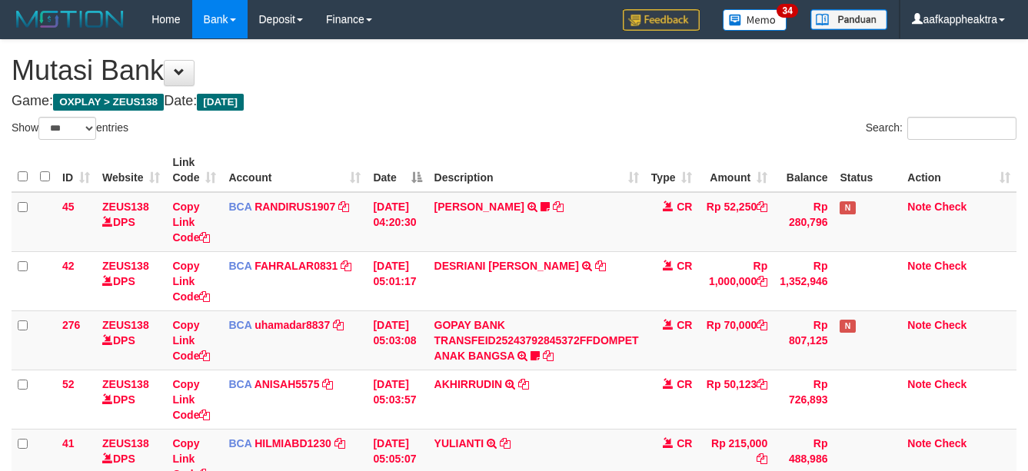
select select "***"
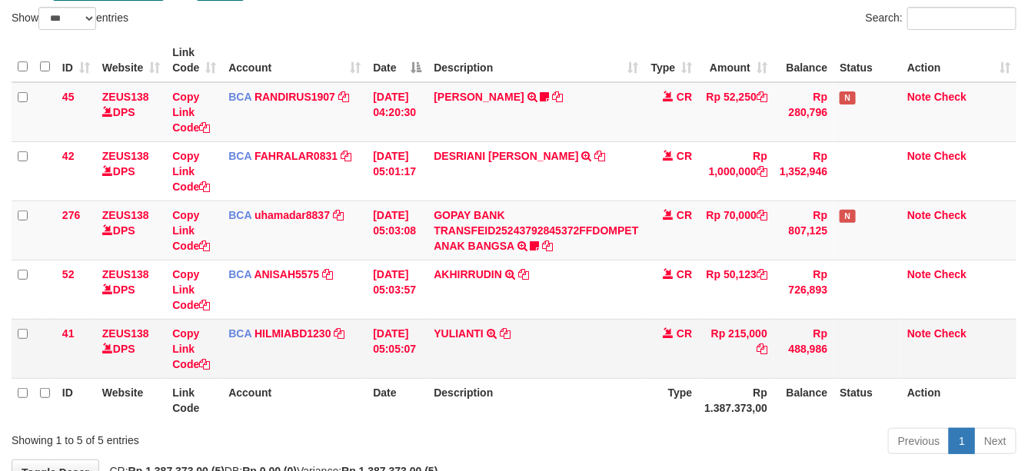
click at [586, 375] on table "ID Website Link Code Account Date Description Type Amount Balance Status Action…" at bounding box center [514, 230] width 1005 height 384
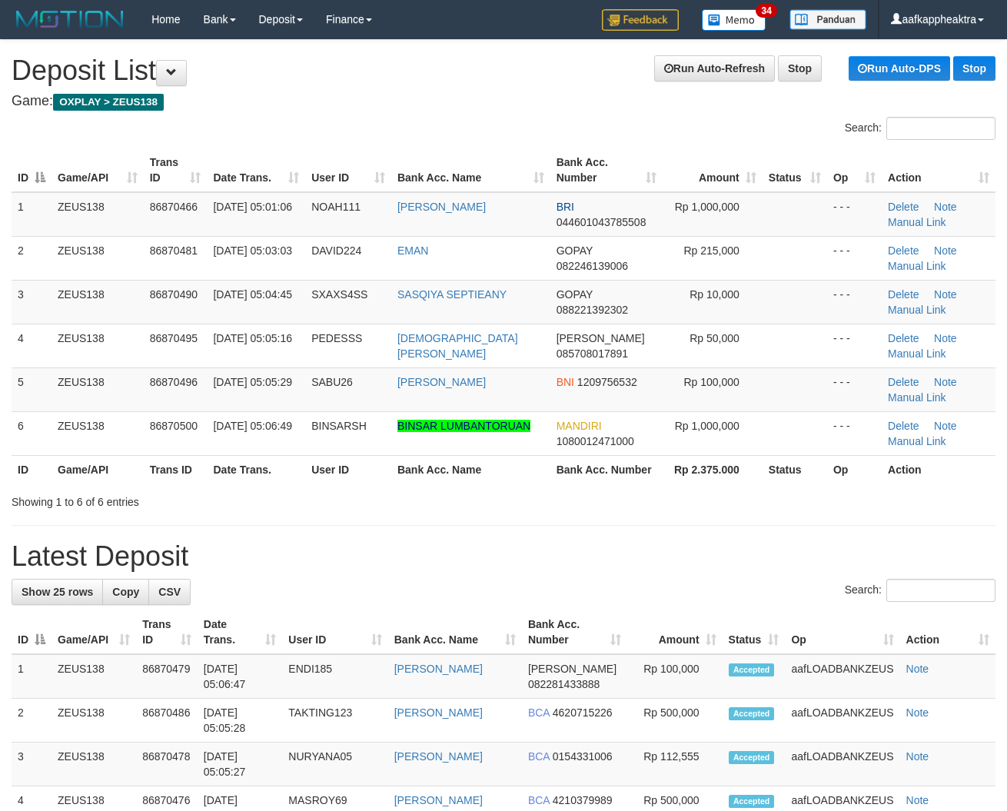
drag, startPoint x: 388, startPoint y: 501, endPoint x: 408, endPoint y: 510, distance: 21.7
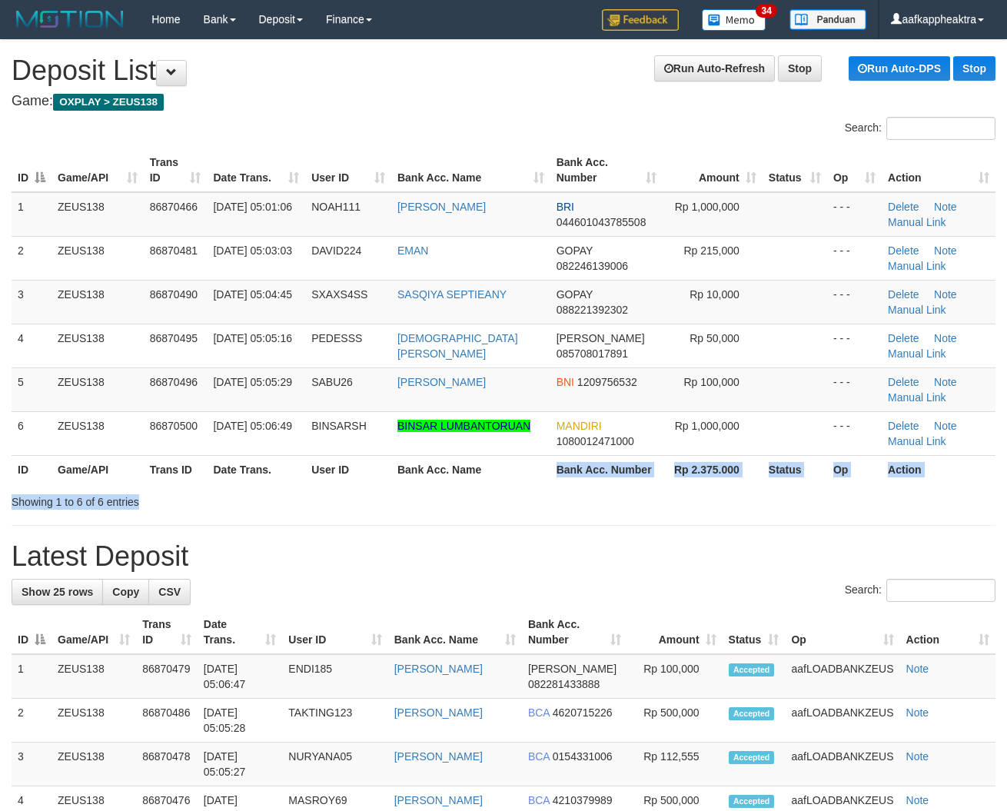
drag, startPoint x: 588, startPoint y: 489, endPoint x: 5, endPoint y: 452, distance: 584.6
click at [587, 490] on div "Search: ID Game/API Trans ID Date Trans. User ID Bank Acc. Name Bank Acc. Numbe…" at bounding box center [504, 313] width 984 height 393
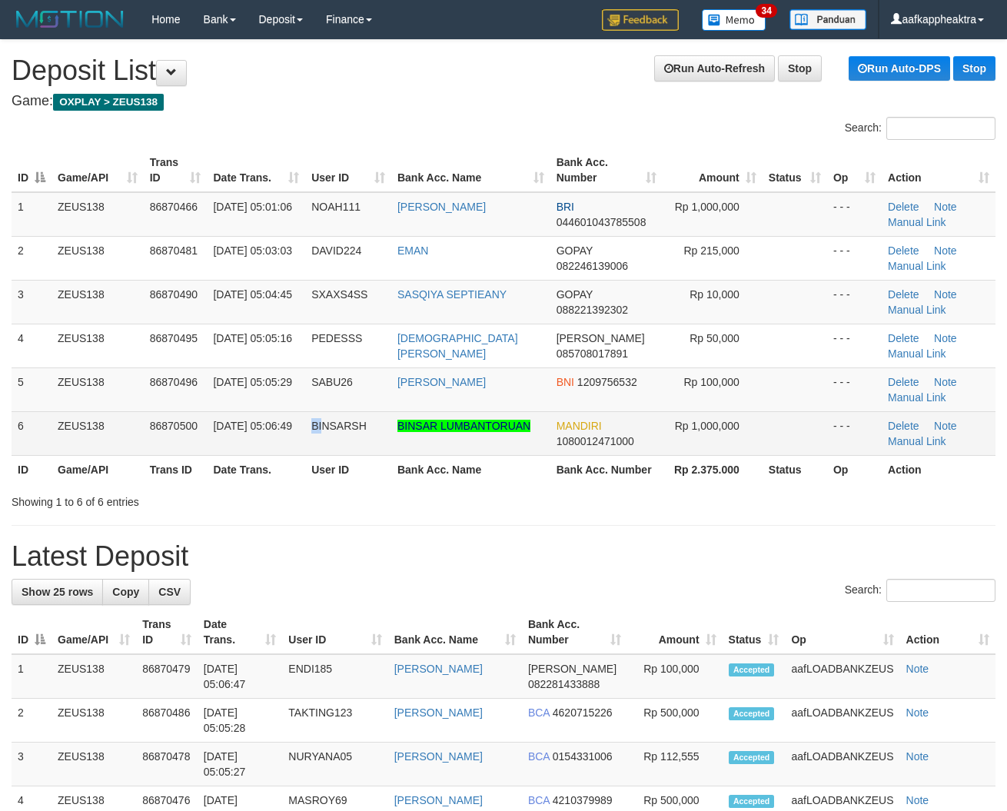
click at [325, 433] on td "BINSARSH" at bounding box center [348, 433] width 86 height 44
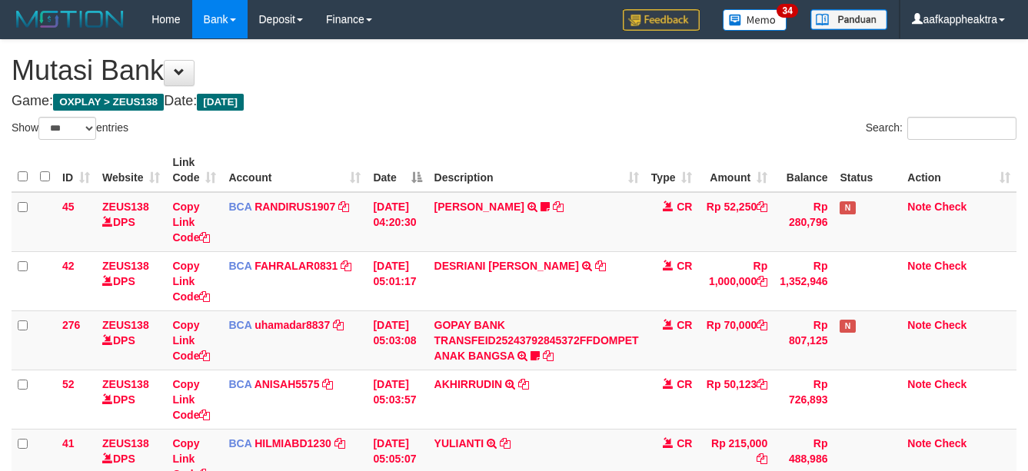
select select "***"
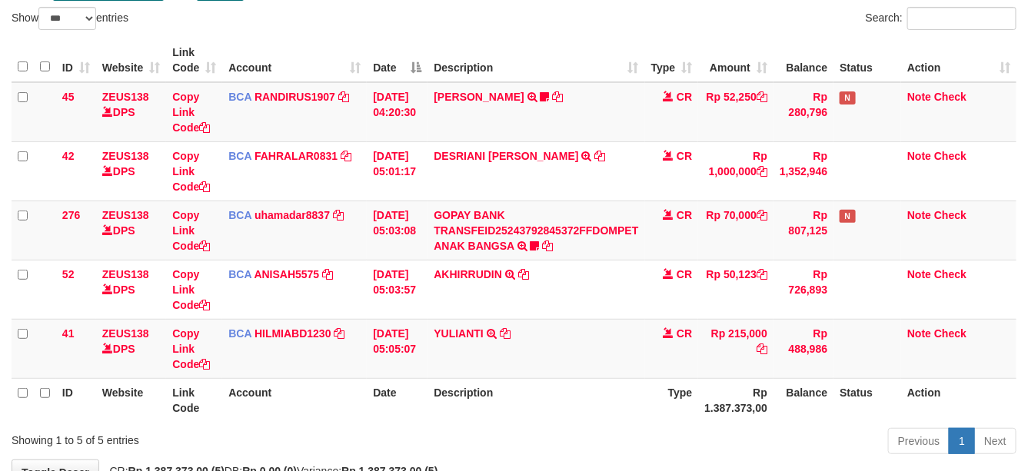
drag, startPoint x: 0, startPoint y: 0, endPoint x: 678, endPoint y: 412, distance: 793.4
click at [600, 404] on th "Description" at bounding box center [535, 400] width 217 height 44
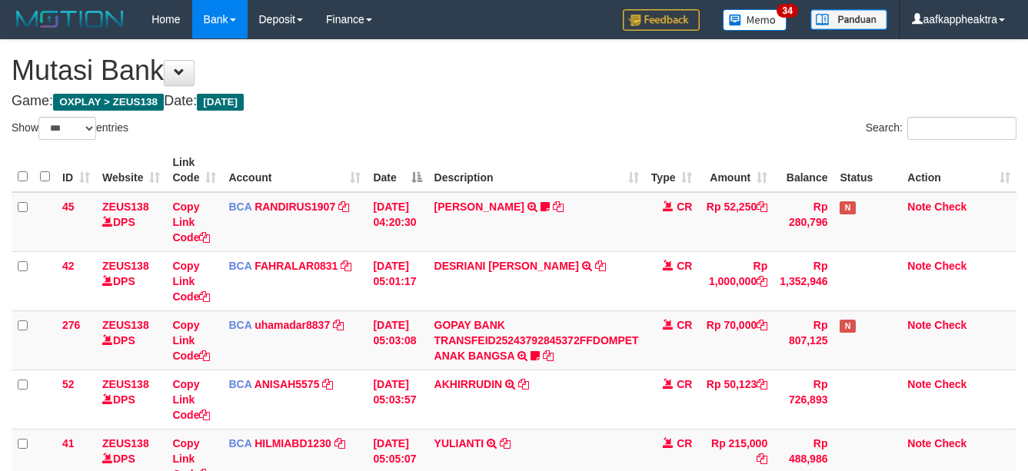
select select "***"
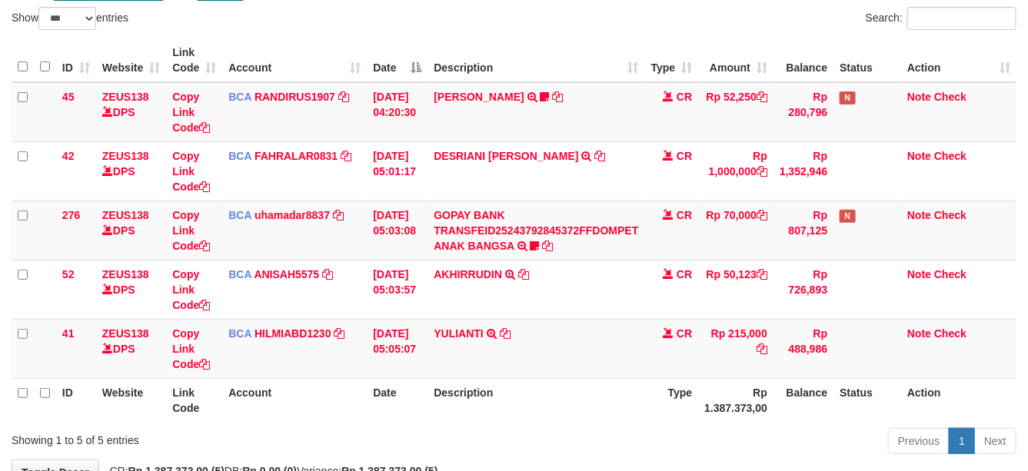
click at [600, 398] on th "Description" at bounding box center [535, 400] width 217 height 44
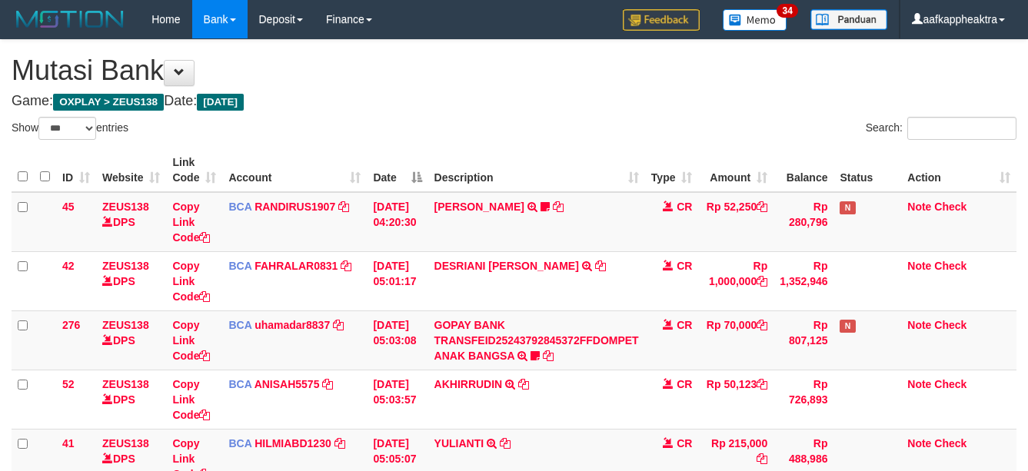
select select "***"
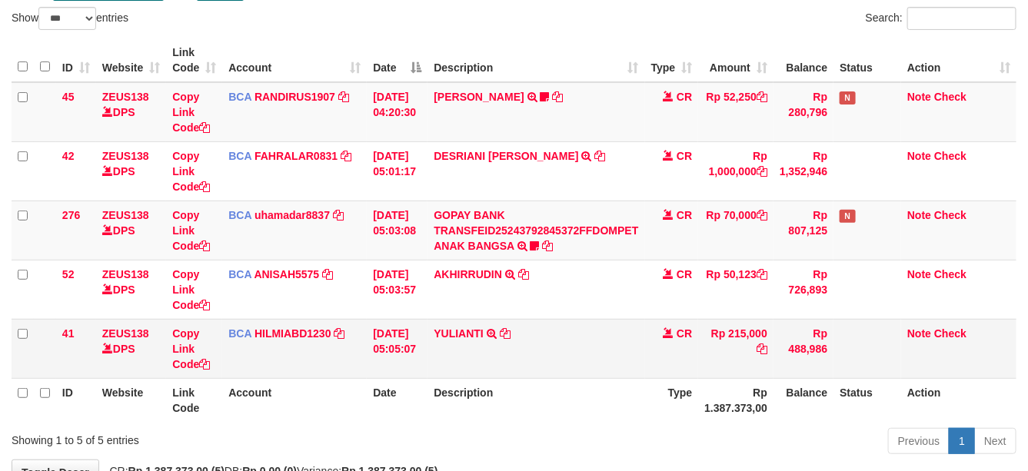
click at [619, 371] on td "YULIANTI TRSF E-BANKING CR 0109/FTSCY/WS95051 215000.002025090189518818 TRFDN-Y…" at bounding box center [535, 348] width 217 height 59
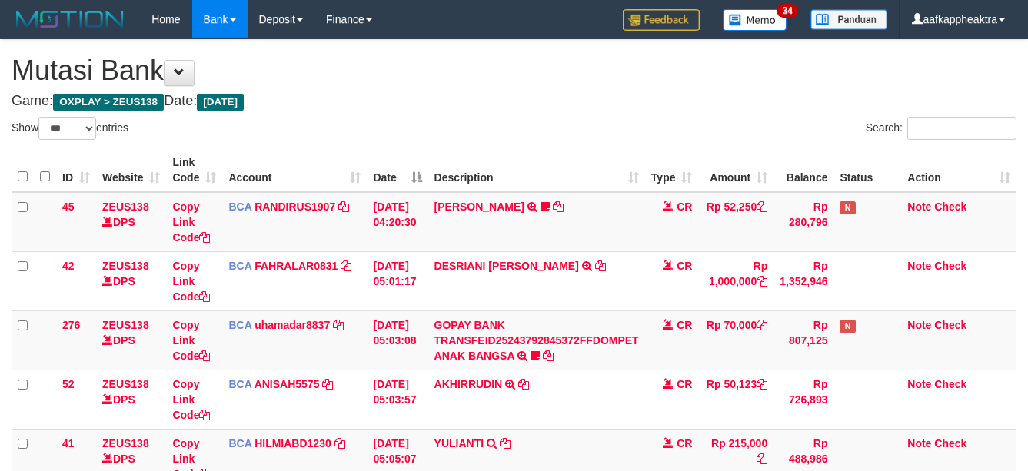
select select "***"
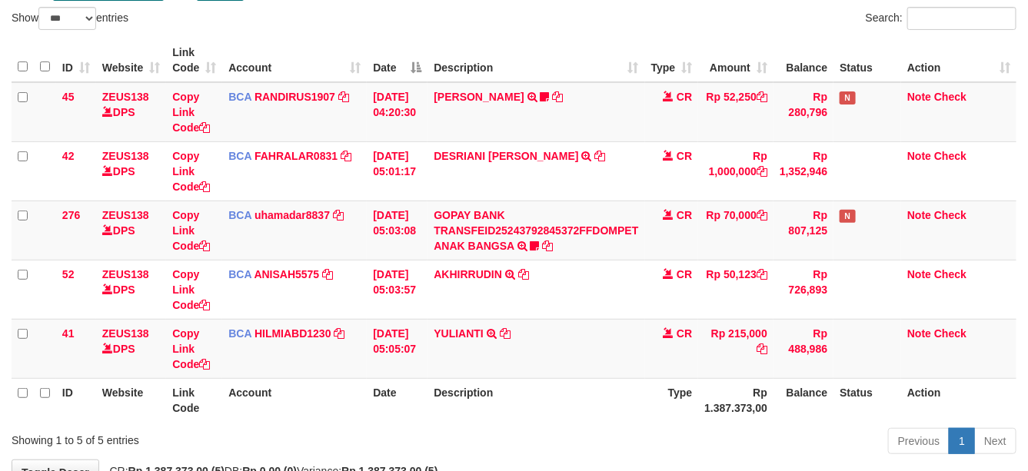
drag, startPoint x: 602, startPoint y: 371, endPoint x: 1038, endPoint y: 394, distance: 436.5
click at [592, 373] on td "YULIANTI TRSF E-BANKING CR 0109/FTSCY/WS95051 215000.002025090189518818 TRFDN-Y…" at bounding box center [535, 348] width 217 height 59
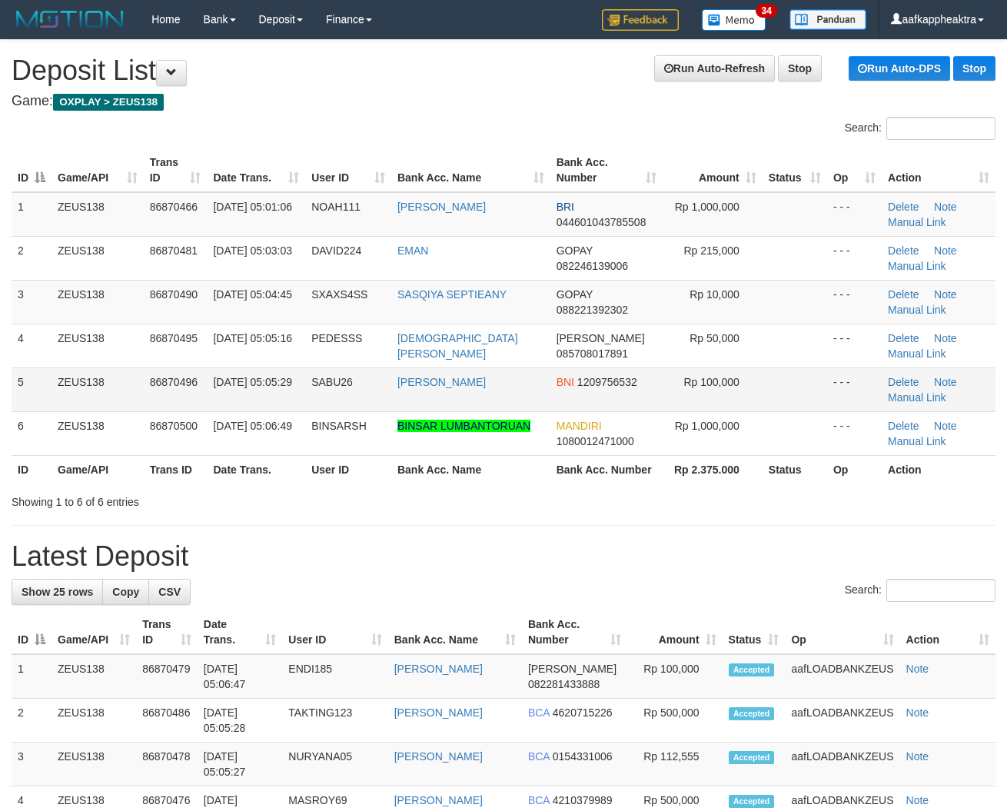
click at [339, 404] on tr "5 ZEUS138 86870496 [DATE] 05:05:29 SABU26 [PERSON_NAME] BNI 1209756532 Rp 100,0…" at bounding box center [504, 389] width 984 height 44
click at [339, 404] on td "SABU26" at bounding box center [348, 389] width 86 height 44
drag, startPoint x: 603, startPoint y: 397, endPoint x: 635, endPoint y: 390, distance: 32.3
click at [635, 390] on tr "5 ZEUS138 86870496 01/09/2025 05:05:29 SABU26 ACHMAD RIYANTO BNI 1209756532 Rp …" at bounding box center [504, 389] width 984 height 44
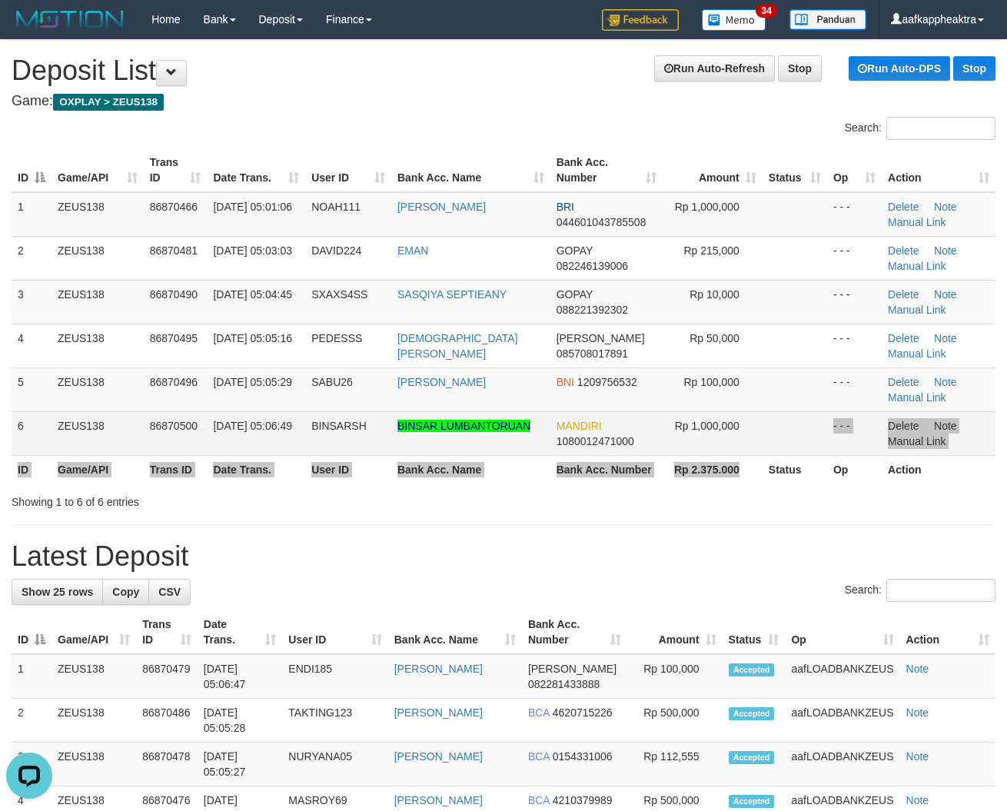
drag, startPoint x: 750, startPoint y: 456, endPoint x: 567, endPoint y: 429, distance: 185.7
click at [730, 451] on td "Rp 1,000,000" at bounding box center [713, 433] width 100 height 44
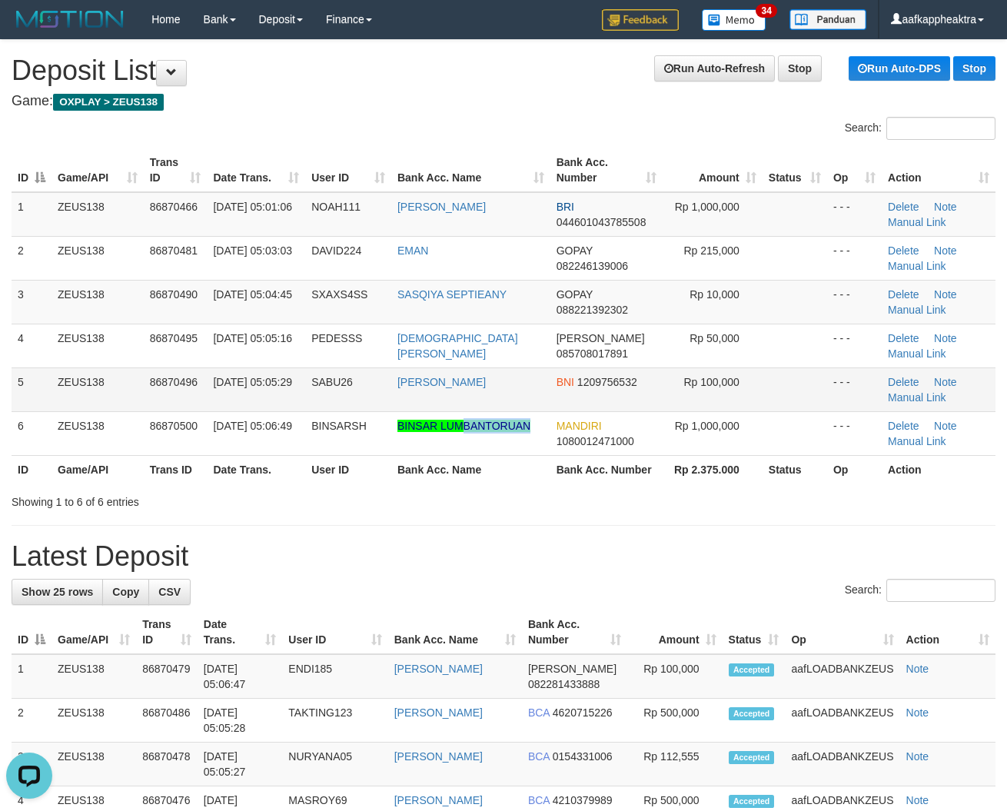
drag, startPoint x: 546, startPoint y: 420, endPoint x: 135, endPoint y: 406, distance: 411.5
click at [543, 420] on td "BINSAR LUMBANTORUAN" at bounding box center [470, 433] width 159 height 44
click at [579, 405] on td "BNI 1209756532" at bounding box center [606, 389] width 112 height 44
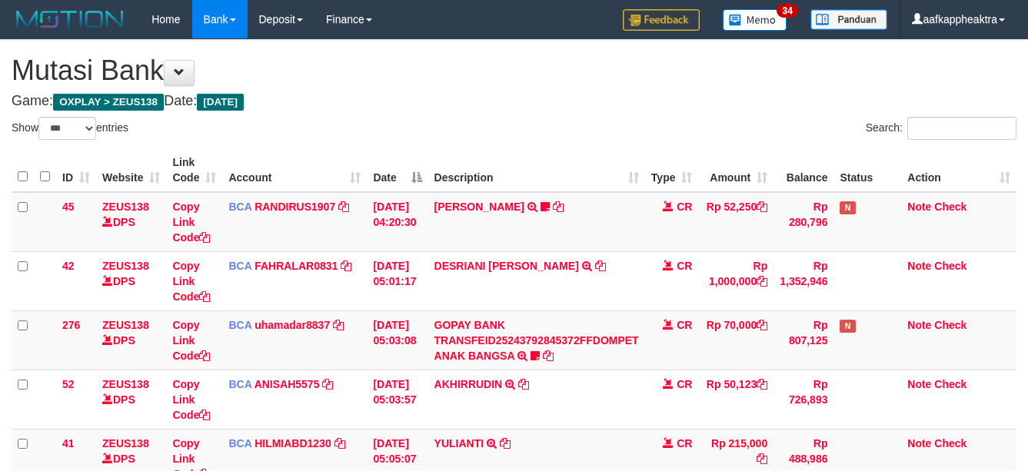
select select "***"
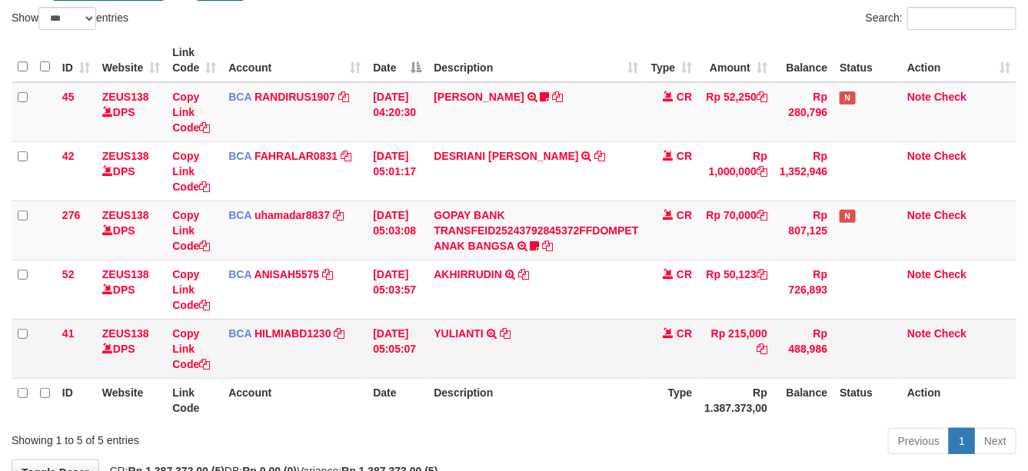
click at [617, 356] on td "YULIANTI TRSF E-BANKING CR 0109/FTSCY/WS95051 215000.002025090189518818 TRFDN-Y…" at bounding box center [535, 348] width 217 height 59
click at [626, 331] on td "YULIANTI TRSF E-BANKING CR 0109/FTSCY/WS95051 215000.002025090189518818 TRFDN-Y…" at bounding box center [535, 348] width 217 height 59
click at [627, 331] on td "YULIANTI TRSF E-BANKING CR 0109/FTSCY/WS95051 215000.002025090189518818 TRFDN-Y…" at bounding box center [535, 348] width 217 height 59
click at [635, 331] on td "YULIANTI TRSF E-BANKING CR 0109/FTSCY/WS95051 215000.002025090189518818 TRFDN-Y…" at bounding box center [535, 348] width 217 height 59
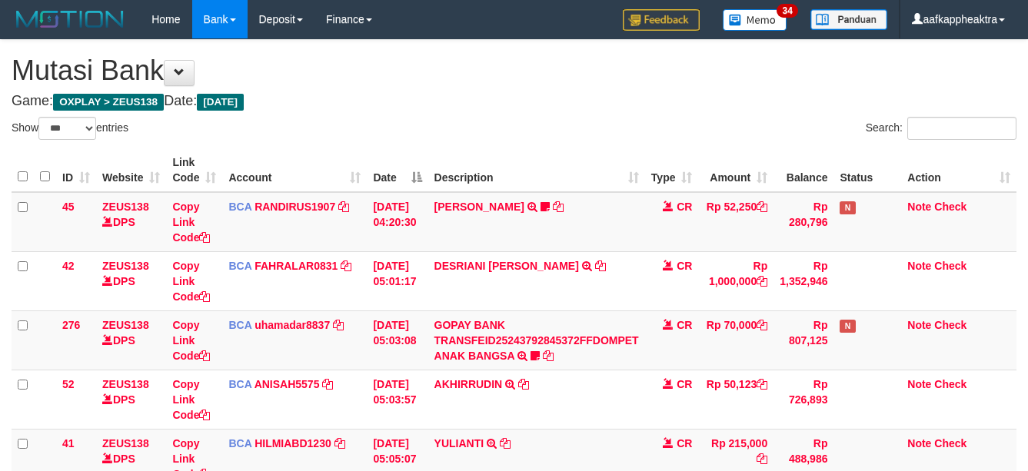
select select "***"
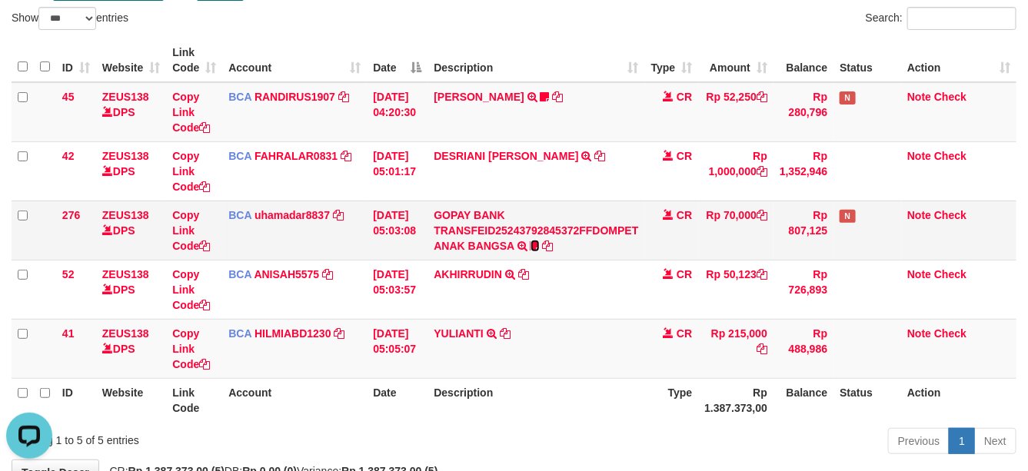
click at [538, 241] on icon at bounding box center [534, 246] width 9 height 11
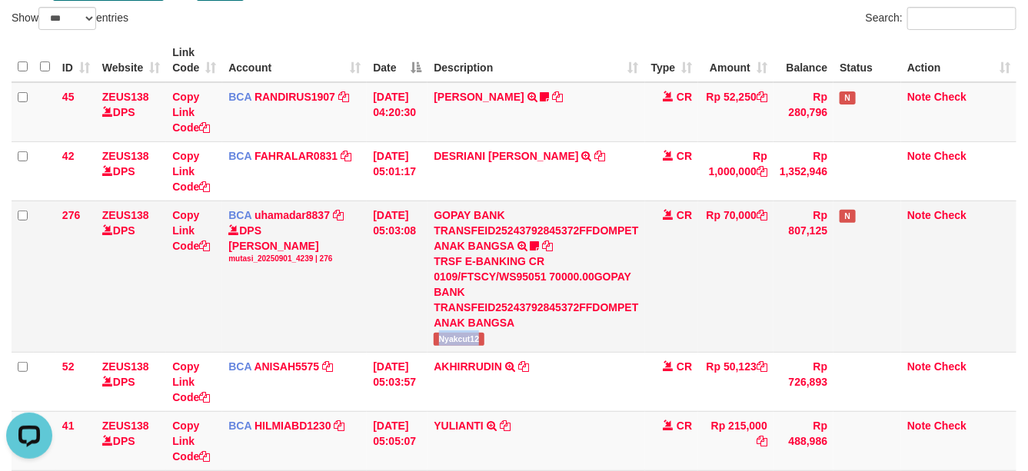
drag, startPoint x: 442, startPoint y: 343, endPoint x: 487, endPoint y: 342, distance: 44.6
click at [484, 342] on span "Nyakcut12" at bounding box center [459, 339] width 50 height 13
copy span "Nyakcut12"
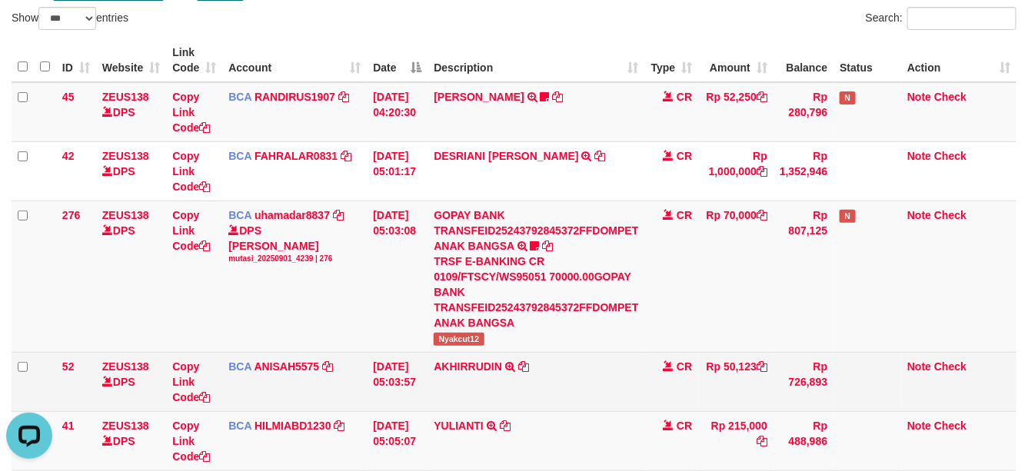
drag, startPoint x: 615, startPoint y: 365, endPoint x: 630, endPoint y: 354, distance: 18.8
click at [616, 365] on tr "52 ZEUS138 DPS Copy Link Code BCA ANISAH5575 DPS ANISAH mutasi_20250901_3827 | …" at bounding box center [514, 381] width 1005 height 59
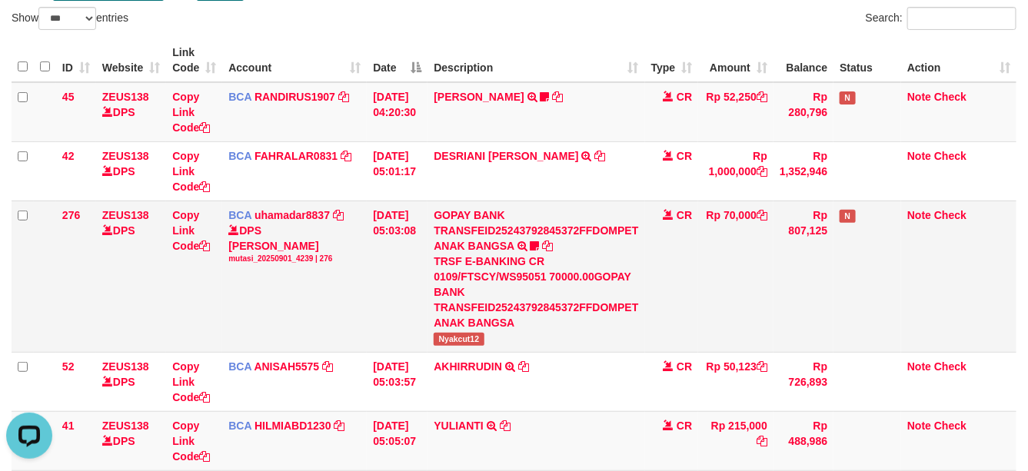
drag, startPoint x: 675, startPoint y: 325, endPoint x: 673, endPoint y: 334, distance: 9.4
click at [673, 334] on td "CR" at bounding box center [672, 276] width 54 height 151
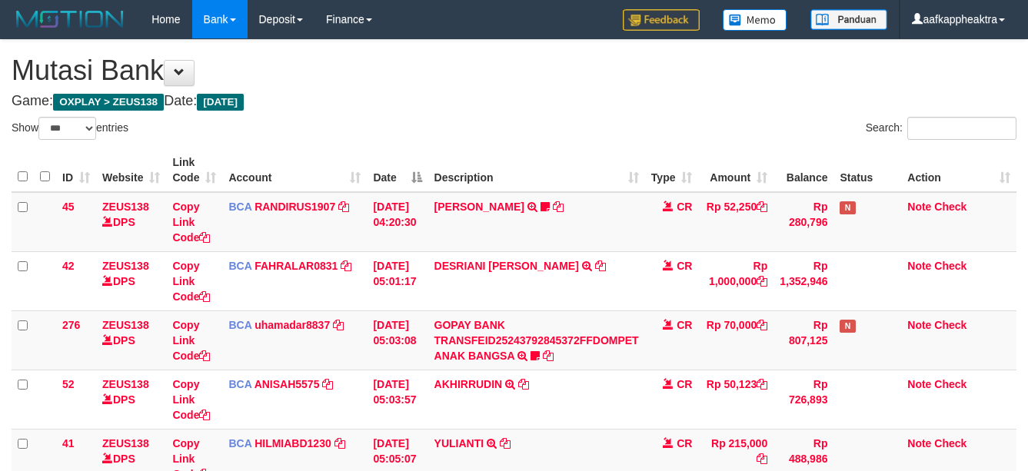
select select "***"
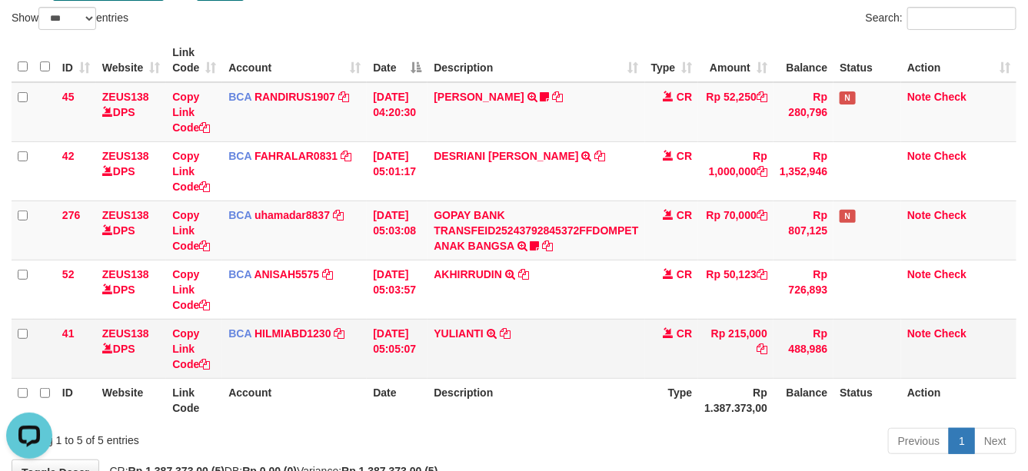
drag, startPoint x: 498, startPoint y: 358, endPoint x: 513, endPoint y: 355, distance: 14.9
click at [509, 357] on td "YULIANTI TRSF E-BANKING CR 0109/FTSCY/WS95051 215000.002025090189518818 TRFDN-Y…" at bounding box center [535, 348] width 217 height 59
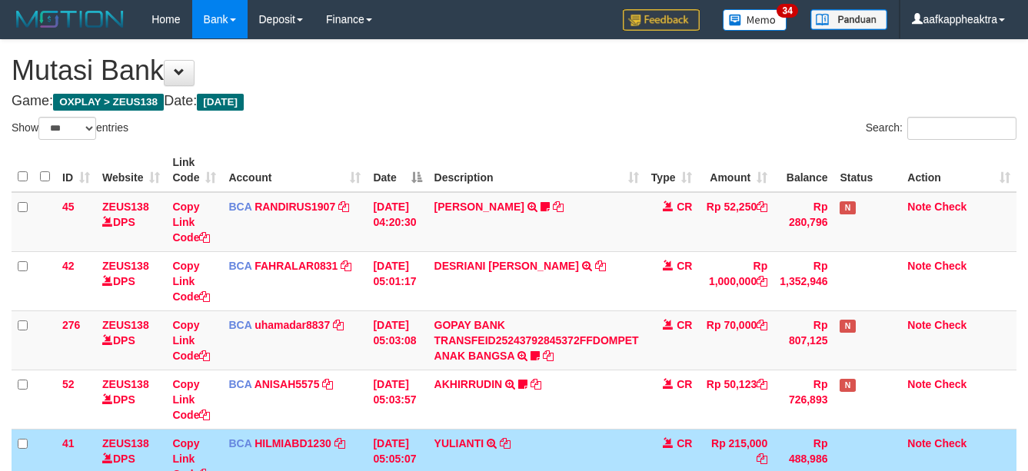
select select "***"
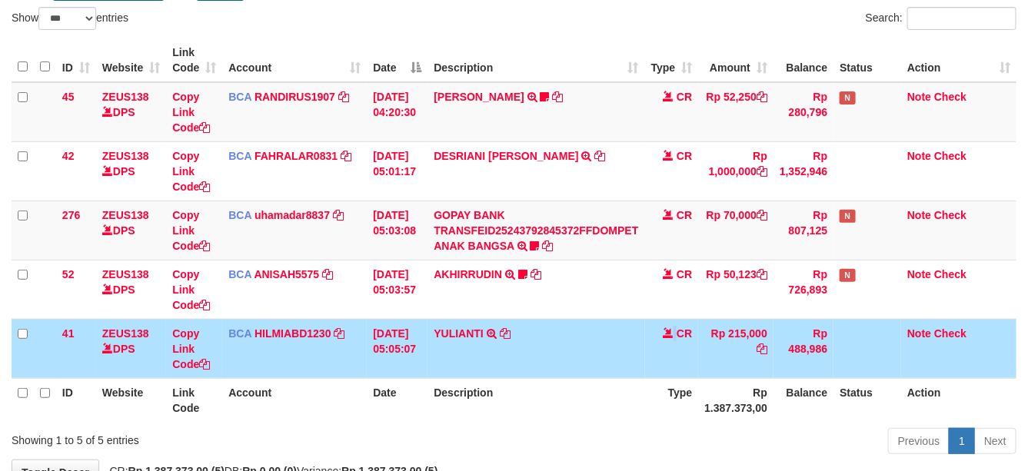
click at [710, 336] on tr "41 ZEUS138 DPS Copy Link Code BCA HILMIABD1230 DPS HILMI ABDILLAH mutasi_202509…" at bounding box center [514, 348] width 1005 height 59
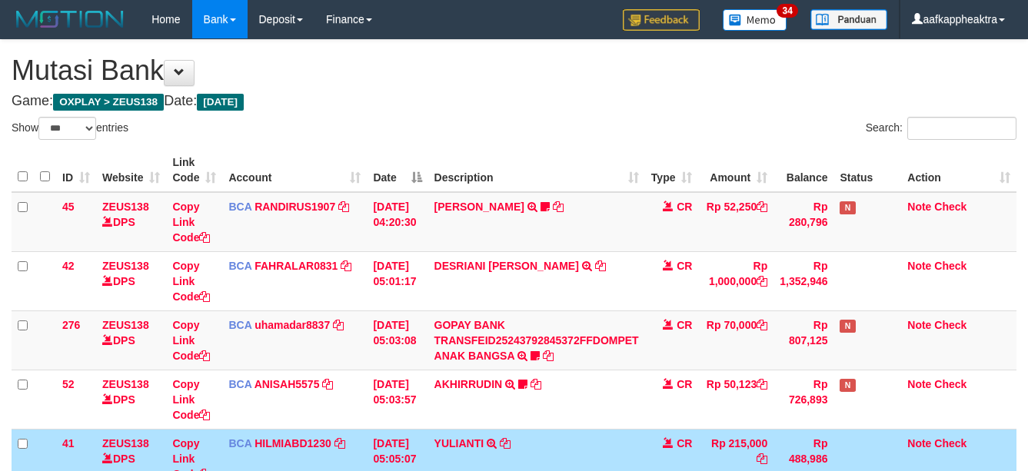
select select "***"
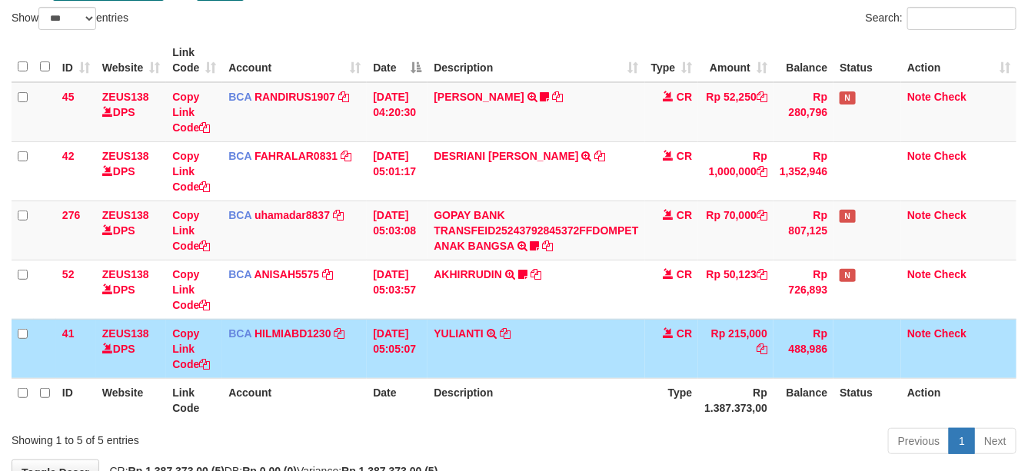
click at [815, 352] on td "Rp 488,986" at bounding box center [803, 348] width 60 height 59
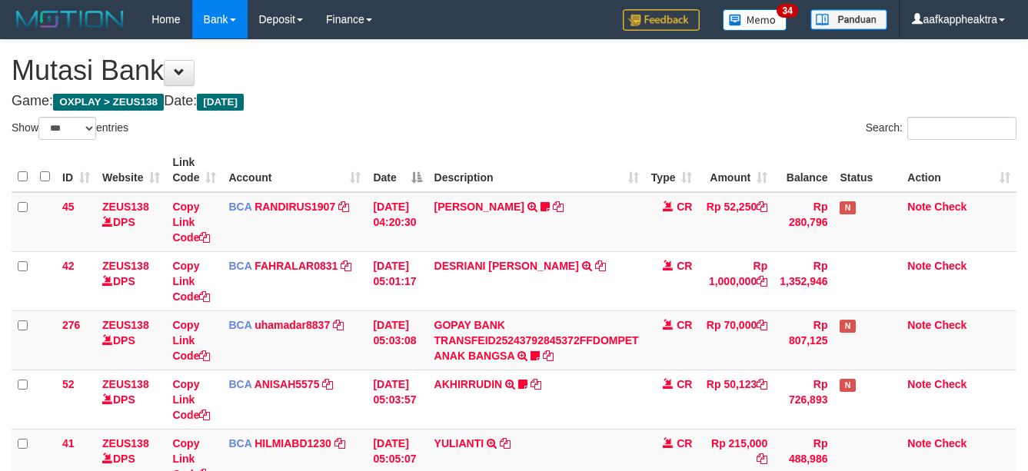
select select "***"
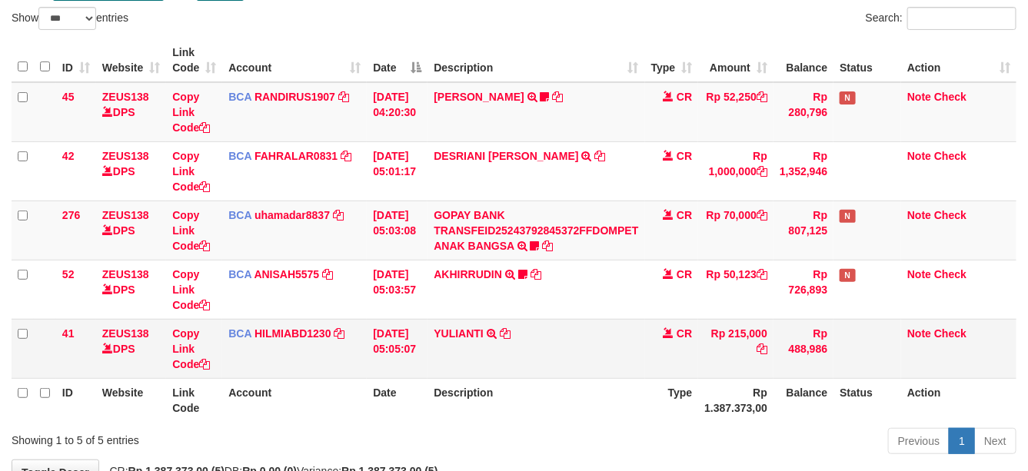
drag, startPoint x: 671, startPoint y: 347, endPoint x: 713, endPoint y: 335, distance: 44.0
click at [680, 347] on td "CR" at bounding box center [672, 348] width 54 height 59
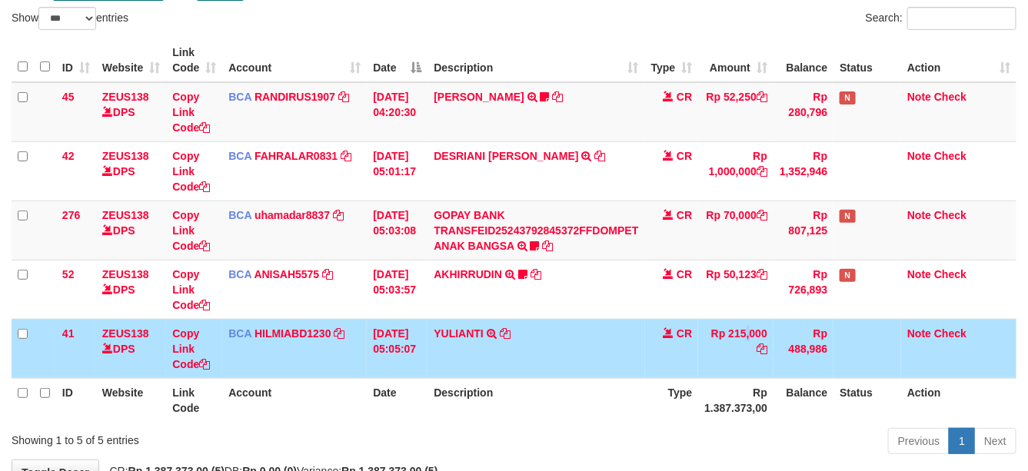
click at [721, 340] on td "Rp 215,000" at bounding box center [735, 348] width 75 height 59
click at [724, 348] on td "Rp 215,000" at bounding box center [735, 348] width 75 height 59
click at [743, 328] on td "Rp 215,000" at bounding box center [735, 348] width 75 height 59
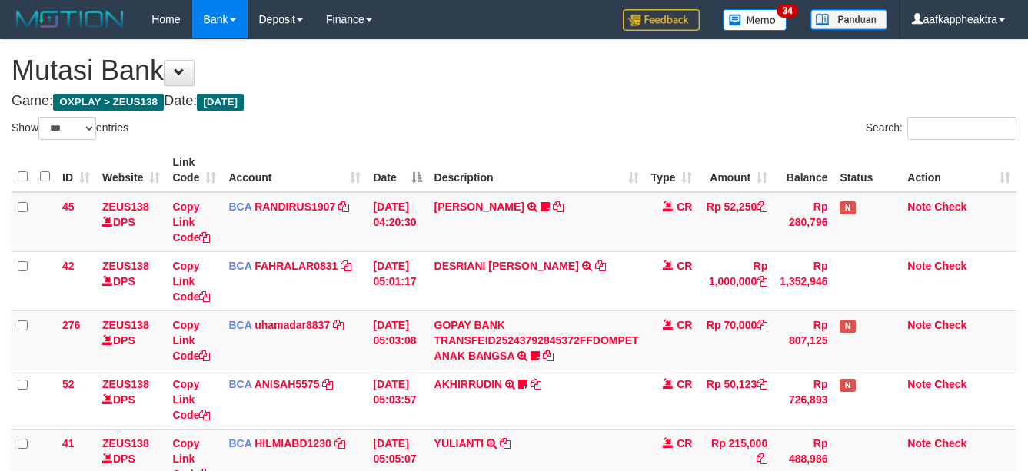
select select "***"
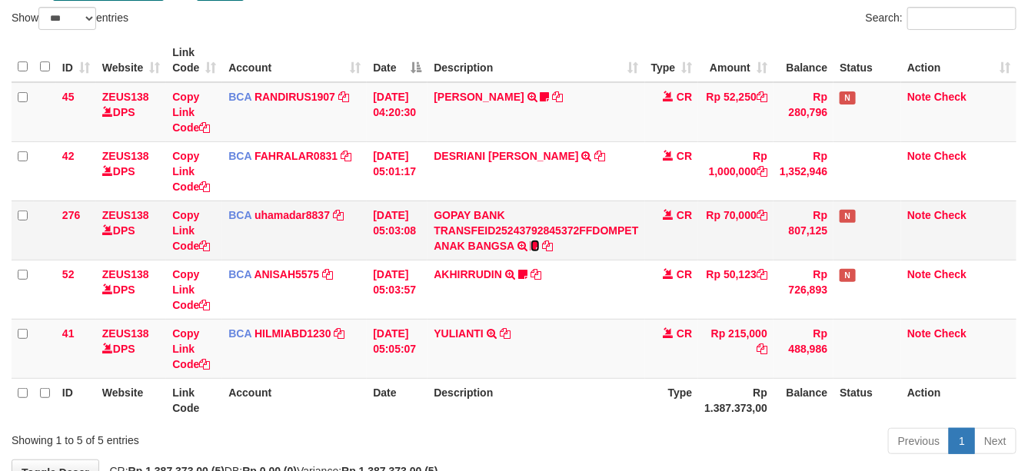
click at [536, 248] on icon at bounding box center [534, 246] width 9 height 11
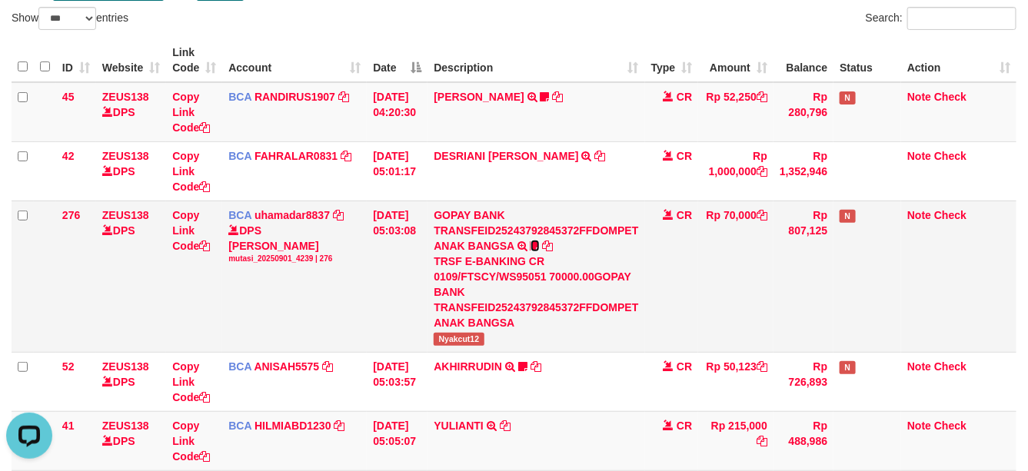
scroll to position [0, 0]
drag, startPoint x: 467, startPoint y: 343, endPoint x: 502, endPoint y: 343, distance: 34.6
click at [502, 343] on td "GOPAY BANK TRANSFEID25243792845372FFDOMPET ANAK BANGSA TRSF E-BANKING CR 0109/F…" at bounding box center [535, 276] width 217 height 151
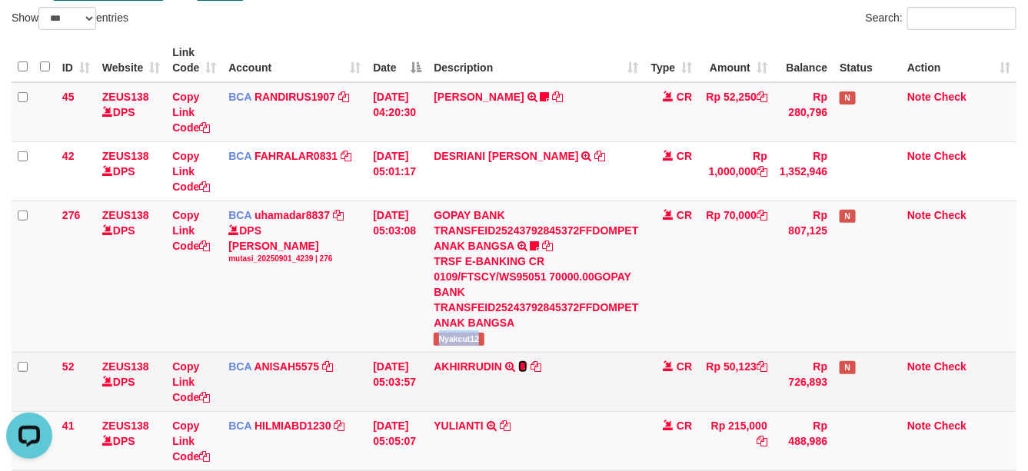
click at [527, 367] on icon at bounding box center [522, 366] width 9 height 11
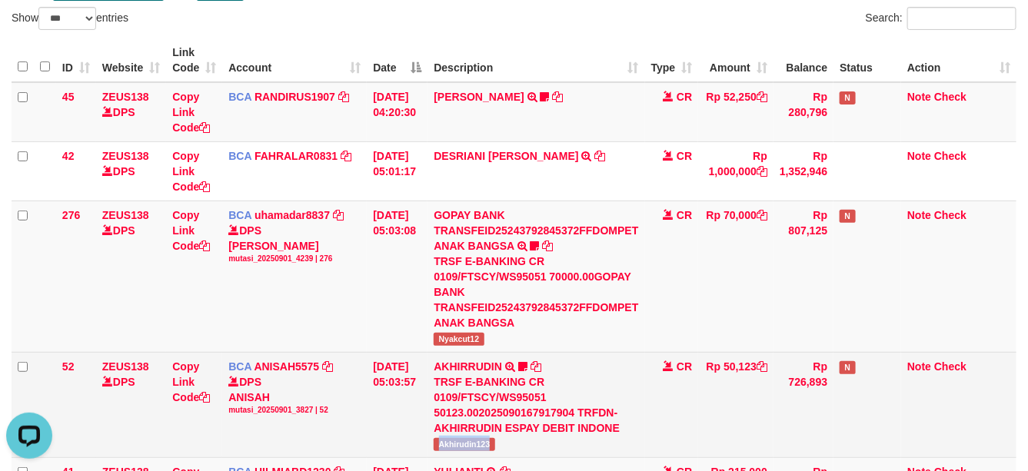
drag, startPoint x: 490, startPoint y: 440, endPoint x: 511, endPoint y: 440, distance: 20.8
click at [511, 440] on td "AKHIRRUDIN TRSF E-BANKING CR 0109/FTSCY/WS95051 50123.002025090167917904 TRFDN-…" at bounding box center [535, 404] width 217 height 105
copy span "Akhirudin123"
drag, startPoint x: 516, startPoint y: 409, endPoint x: 540, endPoint y: 407, distance: 23.9
click at [530, 408] on div "TRSF E-BANKING CR 0109/FTSCY/WS95051 50123.002025090167917904 TRFDN-AKHIRRUDIN …" at bounding box center [536, 404] width 204 height 61
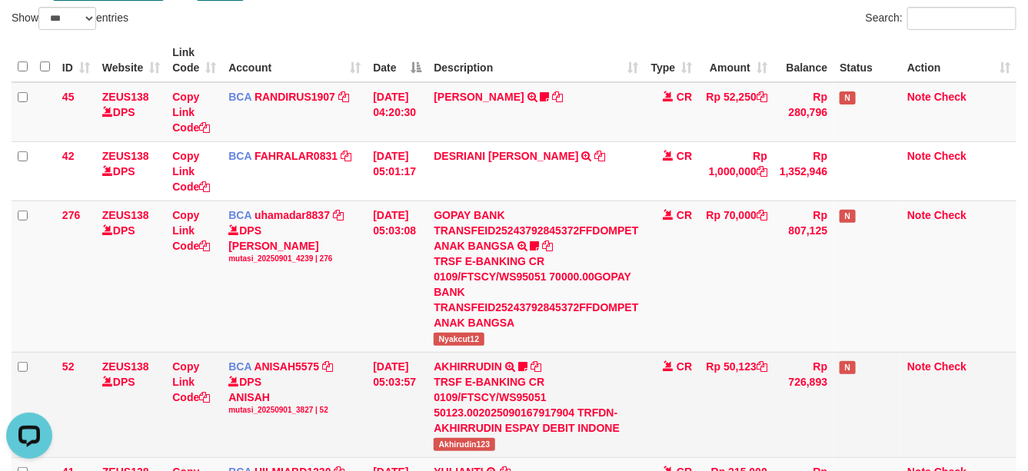
click at [651, 442] on td "CR" at bounding box center [672, 404] width 54 height 105
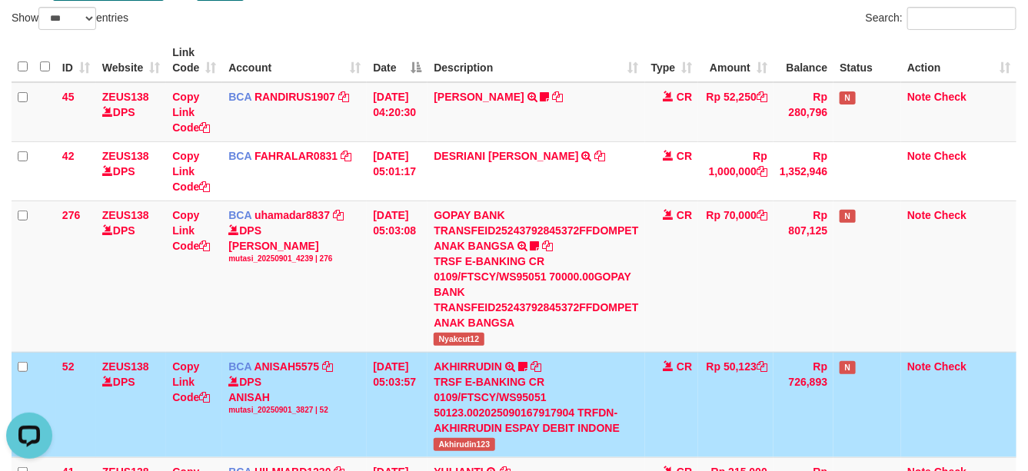
click at [738, 400] on td "Rp 50,123" at bounding box center [735, 404] width 75 height 105
click at [713, 408] on td "Rp 50,123" at bounding box center [735, 404] width 75 height 105
click at [678, 416] on td "CR" at bounding box center [672, 404] width 54 height 105
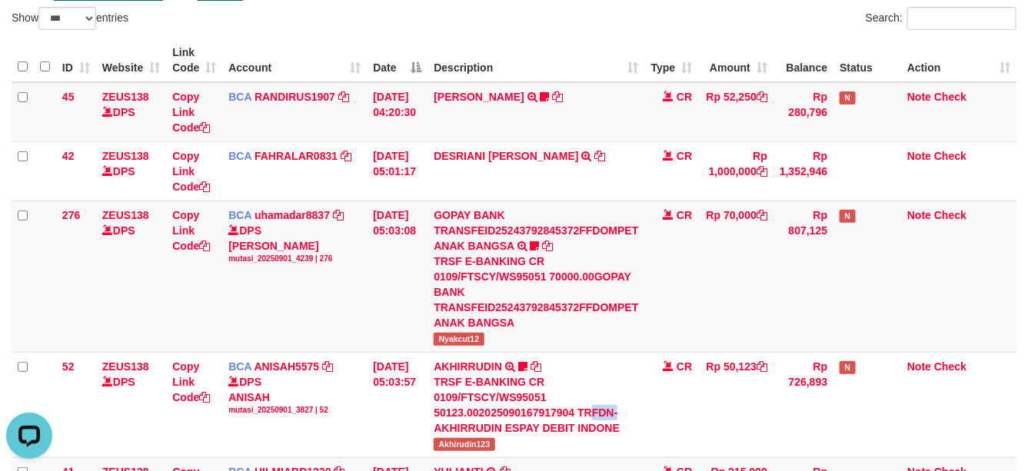
drag, startPoint x: 593, startPoint y: 415, endPoint x: 1035, endPoint y: 409, distance: 442.0
click at [596, 413] on div "TRSF E-BANKING CR 0109/FTSCY/WS95051 50123.002025090167917904 TRFDN-AKHIRRUDIN …" at bounding box center [536, 404] width 204 height 61
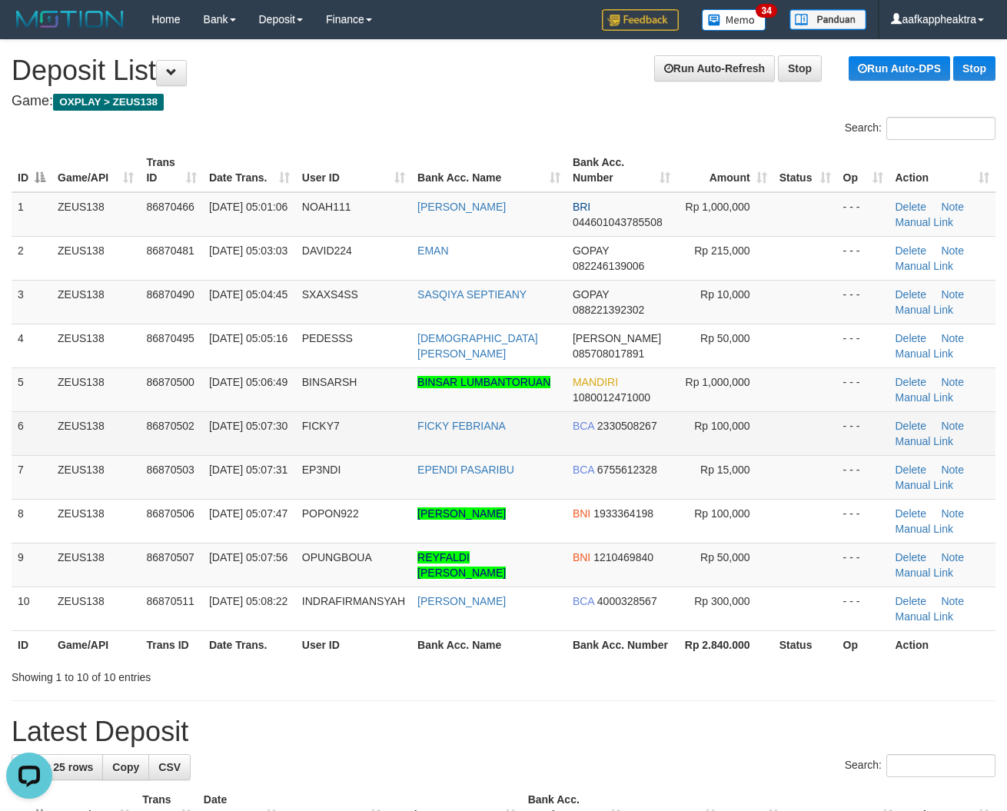
drag, startPoint x: 500, startPoint y: 446, endPoint x: 513, endPoint y: 446, distance: 13.1
click at [513, 446] on tr "6 ZEUS138 86870502 01/09/2025 05:07:30 FICKY7 FICKY FEBRIANA BCA 2330508267 Rp …" at bounding box center [504, 433] width 984 height 44
click at [513, 446] on td "FICKY FEBRIANA" at bounding box center [488, 433] width 155 height 44
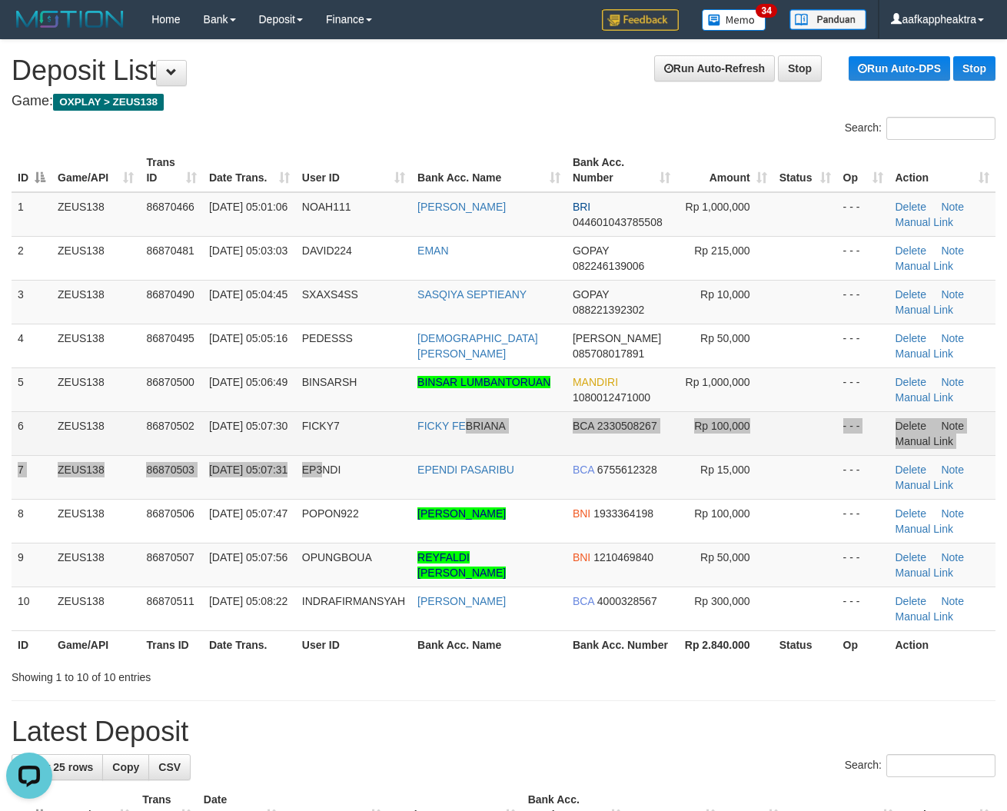
click at [467, 451] on tbody "1 ZEUS138 86870466 01/09/2025 05:01:06 NOAH111 WANDI RAHMAN OHEE BRI 0446010437…" at bounding box center [504, 411] width 984 height 439
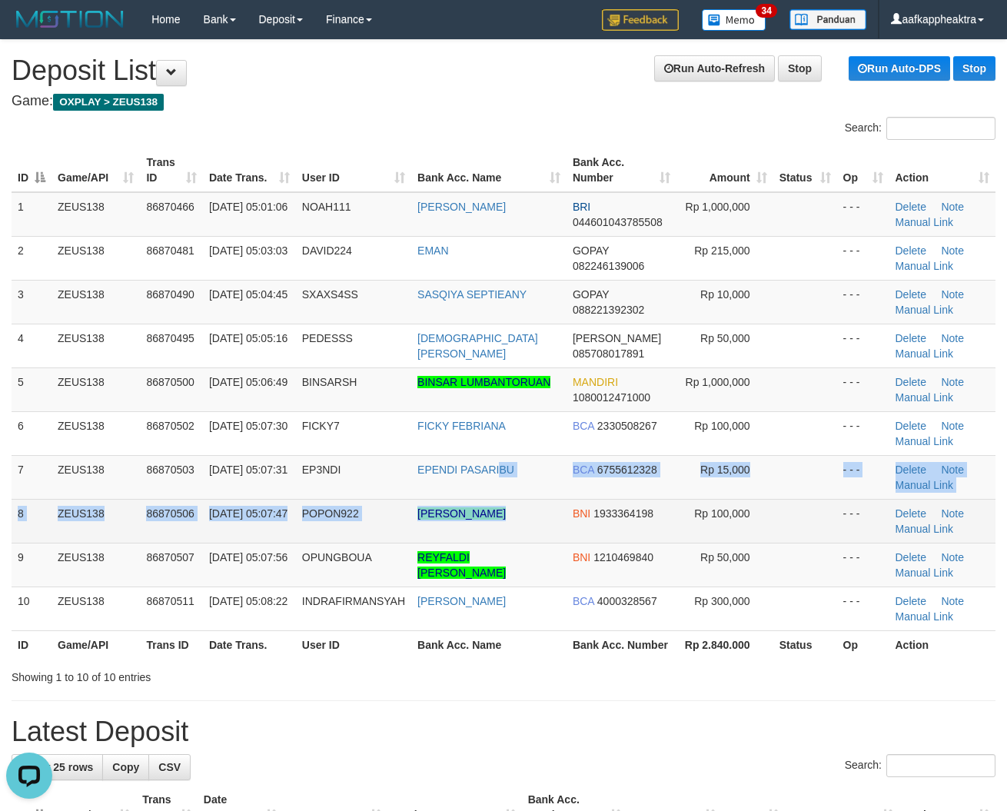
click at [515, 504] on tbody "1 ZEUS138 86870466 01/09/2025 05:01:06 NOAH111 WANDI RAHMAN OHEE BRI 0446010437…" at bounding box center [504, 411] width 984 height 439
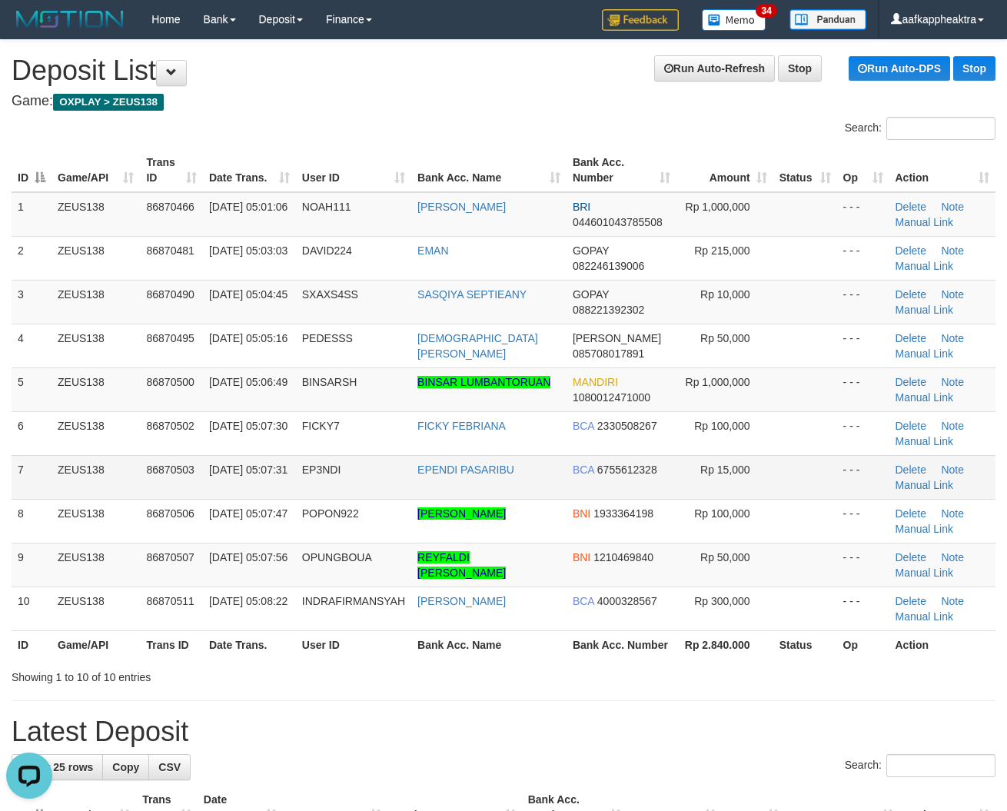
click at [300, 490] on tr "7 ZEUS138 86870503 01/09/2025 05:07:31 EP3NDI EPENDI PASARIBU BCA 6755612328 Rp…" at bounding box center [504, 477] width 984 height 44
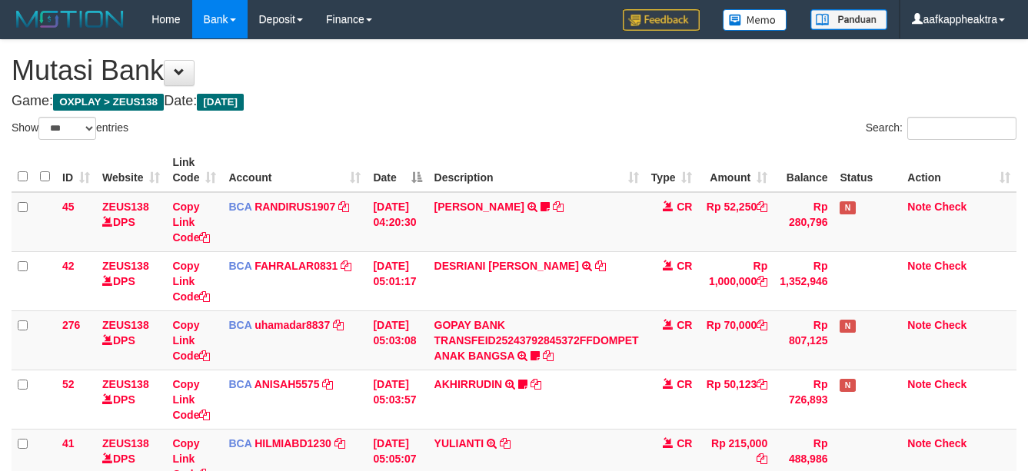
select select "***"
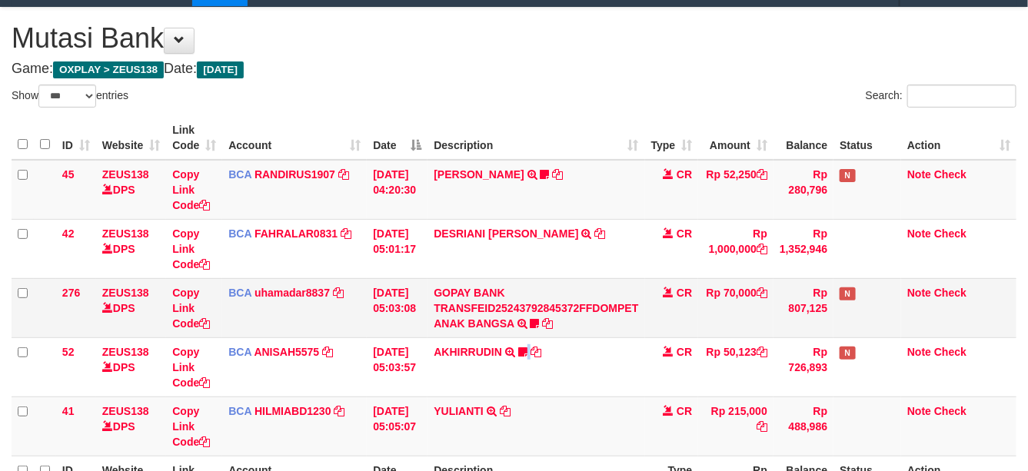
drag, startPoint x: 570, startPoint y: 366, endPoint x: 696, endPoint y: 335, distance: 130.5
click at [582, 362] on td "AKHIRRUDIN TRSF E-BANKING CR 0109/FTSCY/WS95051 50123.002025090167917904 TRFDN-…" at bounding box center [535, 366] width 217 height 59
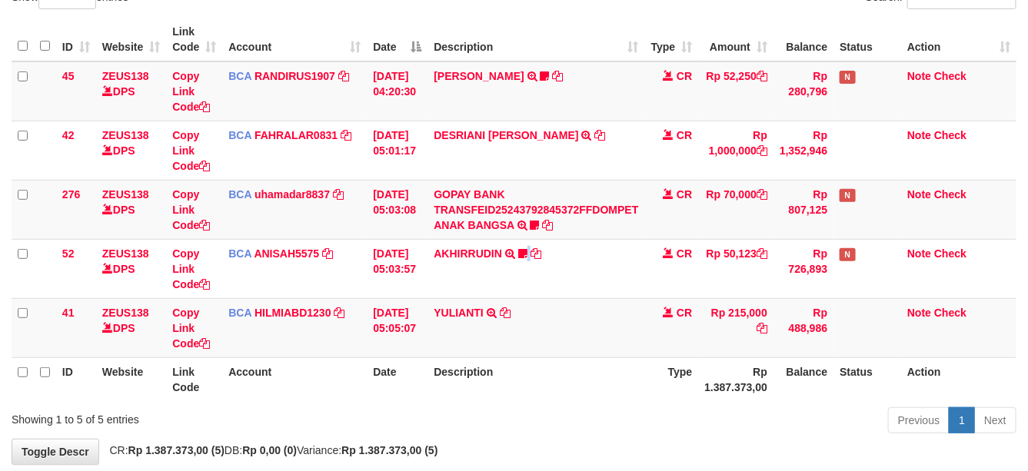
scroll to position [210, 0]
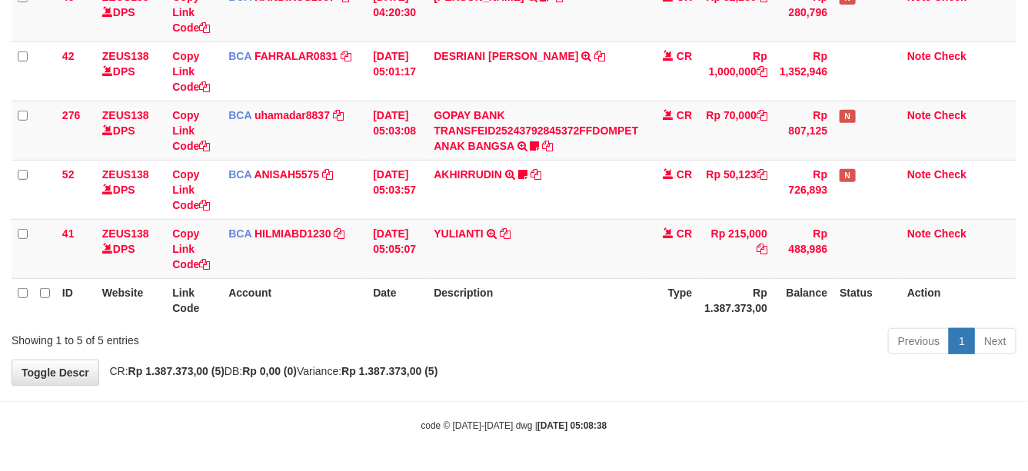
click at [601, 365] on div "**********" at bounding box center [514, 107] width 1028 height 555
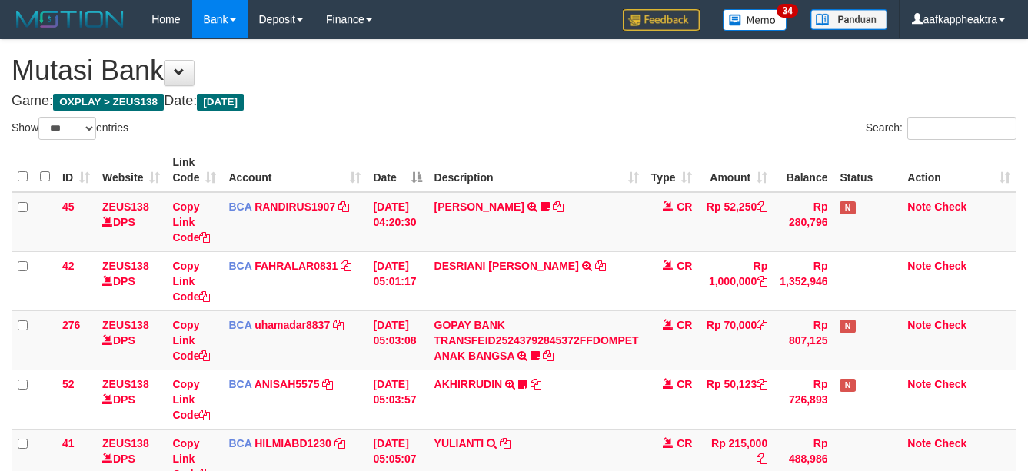
select select "***"
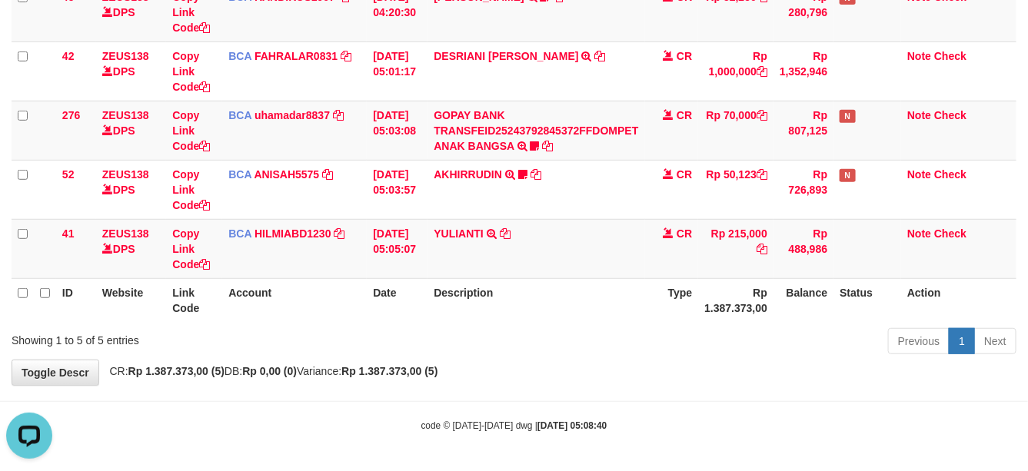
drag, startPoint x: 766, startPoint y: 351, endPoint x: 1032, endPoint y: 351, distance: 266.0
click at [786, 351] on div "Previous 1 Next" at bounding box center [728, 343] width 577 height 33
click at [710, 348] on div "Previous 1 Next" at bounding box center [728, 343] width 577 height 33
drag, startPoint x: 721, startPoint y: 329, endPoint x: 1029, endPoint y: 334, distance: 307.5
click at [707, 331] on div "Previous 1 Next" at bounding box center [728, 343] width 577 height 33
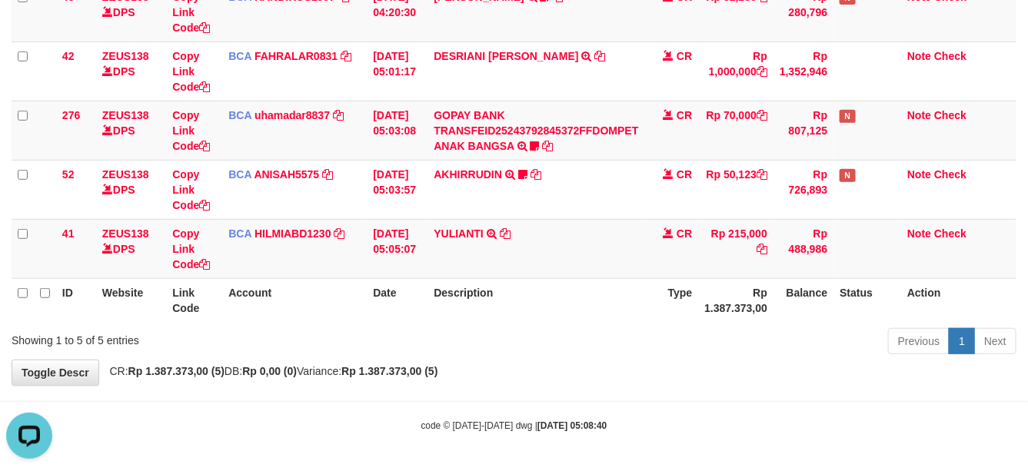
click at [678, 324] on div "Show ** ** ** *** entries Search: ID Website Link Code Account Date Description…" at bounding box center [514, 133] width 1005 height 453
drag, startPoint x: 705, startPoint y: 308, endPoint x: 1038, endPoint y: 324, distance: 333.2
click at [666, 317] on tr "ID Website Link Code Account Date Description Type Rp 1.387.373,00 Balance Stat…" at bounding box center [514, 300] width 1005 height 44
click at [432, 321] on div "ID Website Link Code Account Date Description Type Amount Balance Status Action…" at bounding box center [514, 130] width 1028 height 393
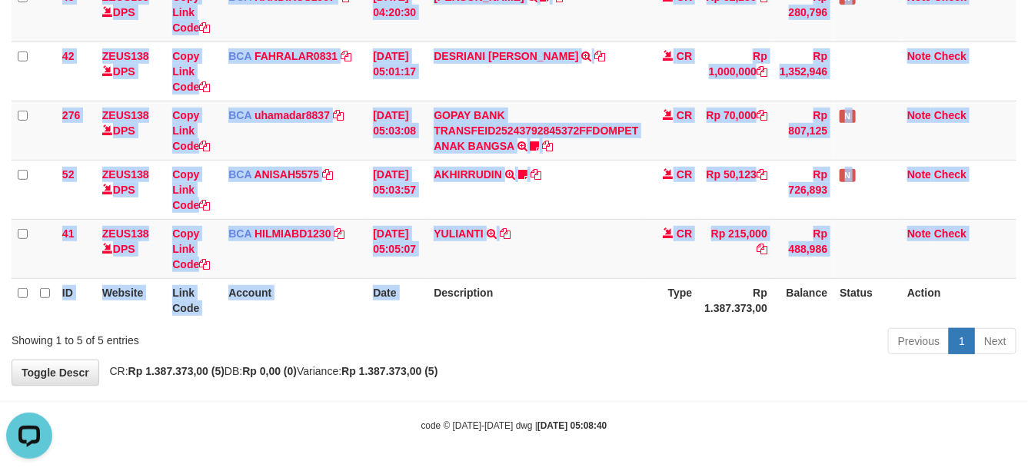
drag, startPoint x: 532, startPoint y: 286, endPoint x: 503, endPoint y: 296, distance: 30.1
click at [513, 292] on th "Description" at bounding box center [535, 300] width 217 height 44
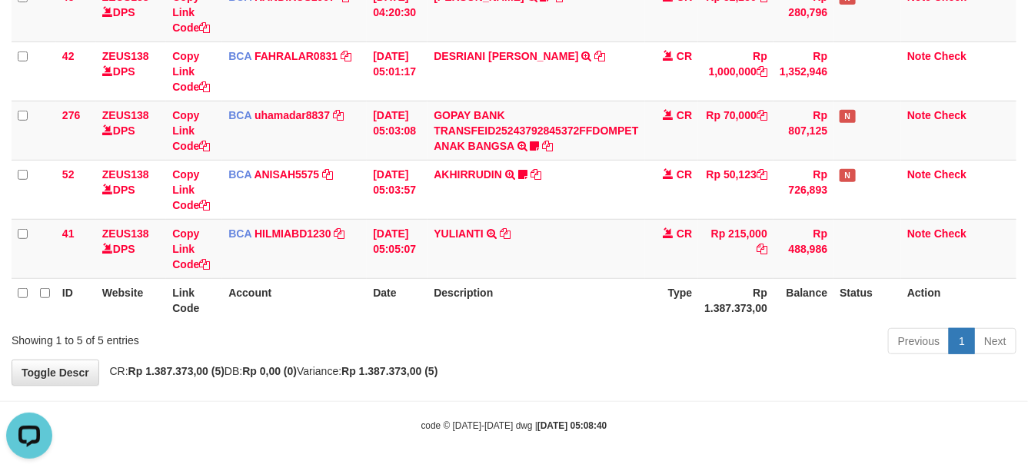
click at [497, 297] on th "Description" at bounding box center [535, 300] width 217 height 44
click at [689, 331] on div "Previous 1 Next" at bounding box center [728, 343] width 577 height 33
click at [697, 315] on tr "ID Website Link Code Account Date Description Type Rp 1.387.373,00 Balance Stat…" at bounding box center [514, 300] width 1005 height 44
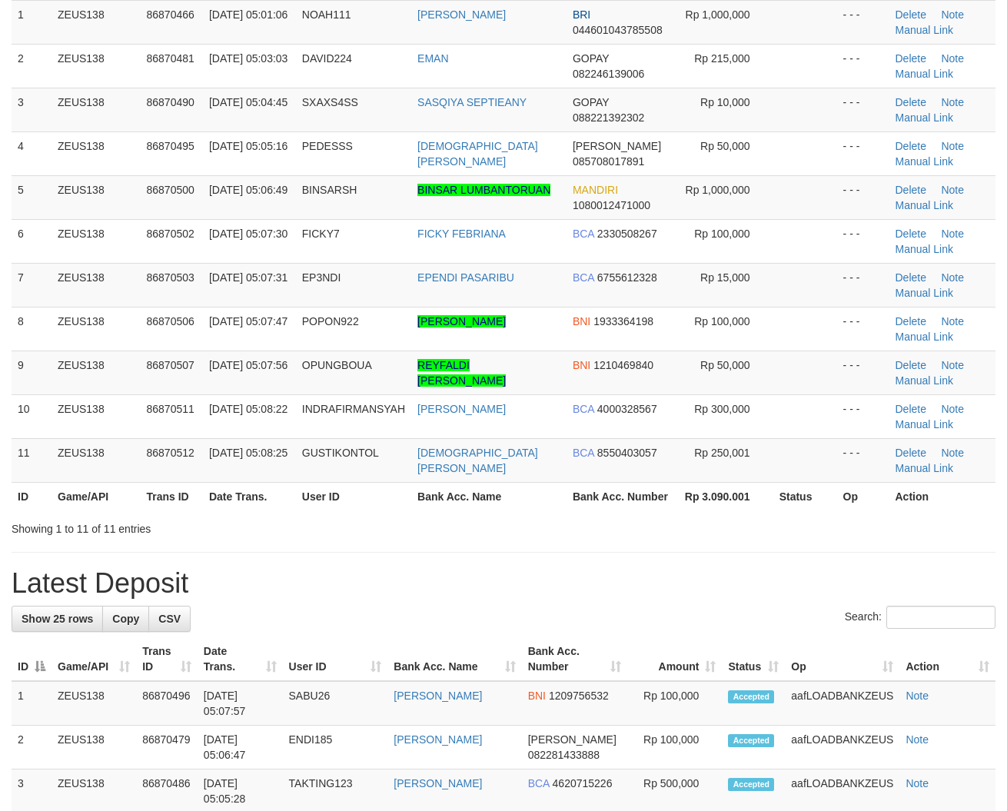
scroll to position [250, 0]
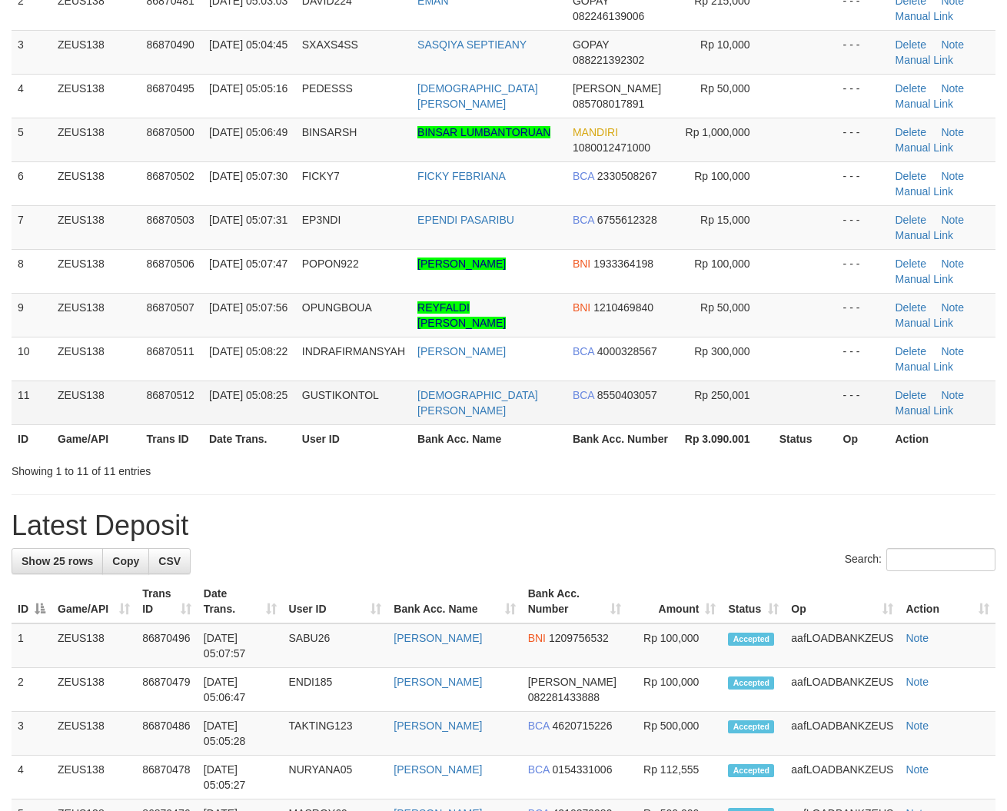
click at [494, 424] on td "[DEMOGRAPHIC_DATA][PERSON_NAME]" at bounding box center [488, 403] width 155 height 44
click at [503, 377] on td "[PERSON_NAME]" at bounding box center [488, 359] width 155 height 44
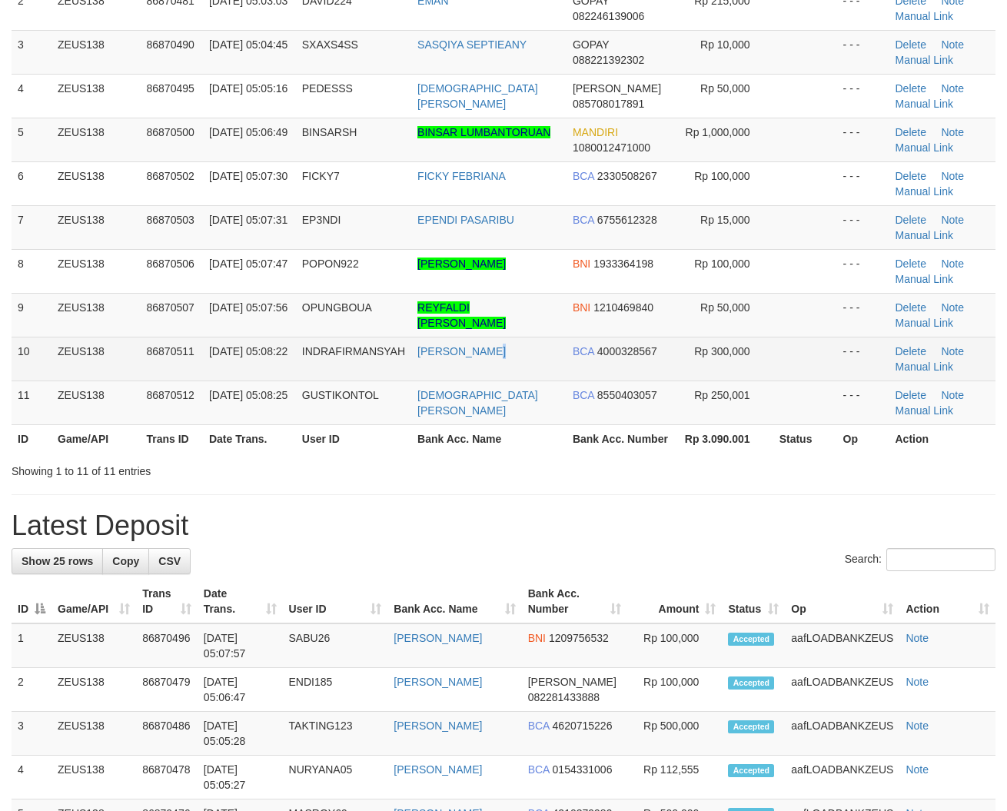
drag, startPoint x: 496, startPoint y: 382, endPoint x: 59, endPoint y: 377, distance: 436.7
click at [479, 387] on td "[DEMOGRAPHIC_DATA][PERSON_NAME]" at bounding box center [488, 403] width 155 height 44
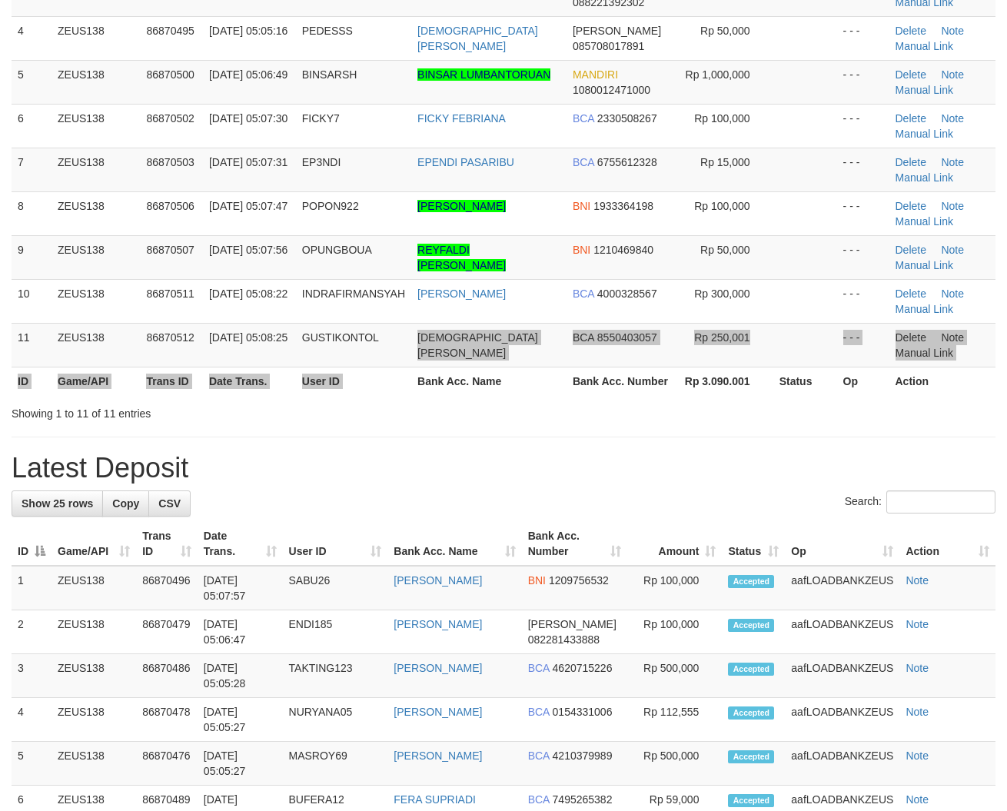
scroll to position [250, 0]
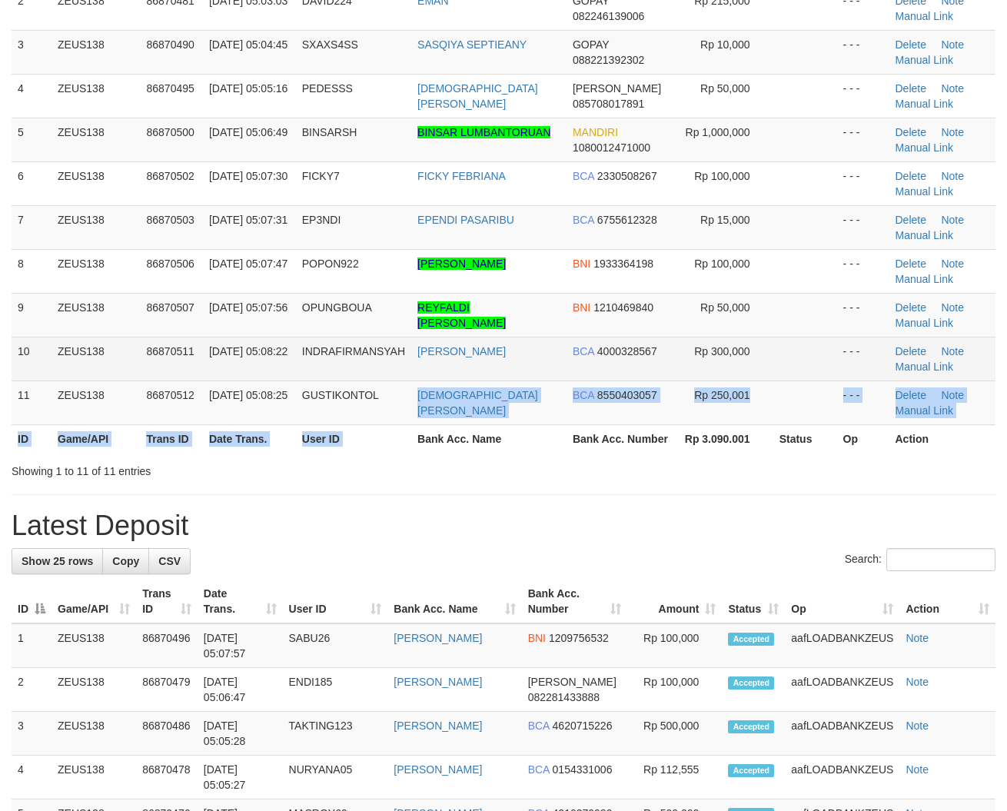
click at [484, 379] on td "[PERSON_NAME]" at bounding box center [488, 359] width 155 height 44
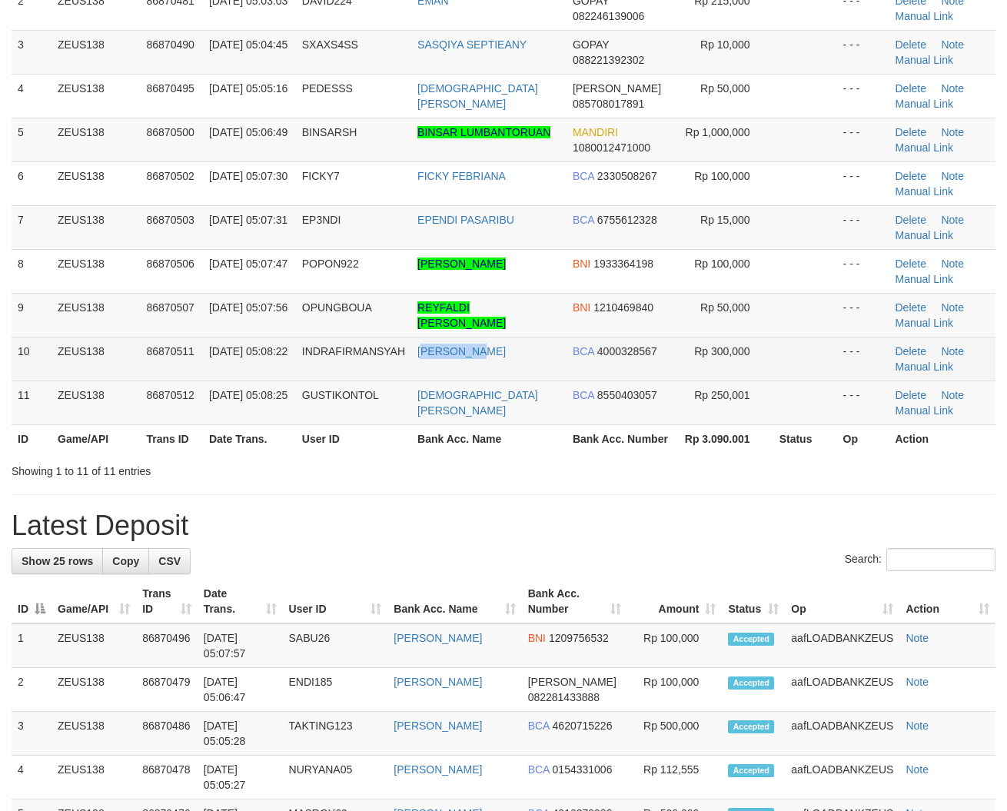
click at [484, 379] on td "[PERSON_NAME]" at bounding box center [488, 359] width 155 height 44
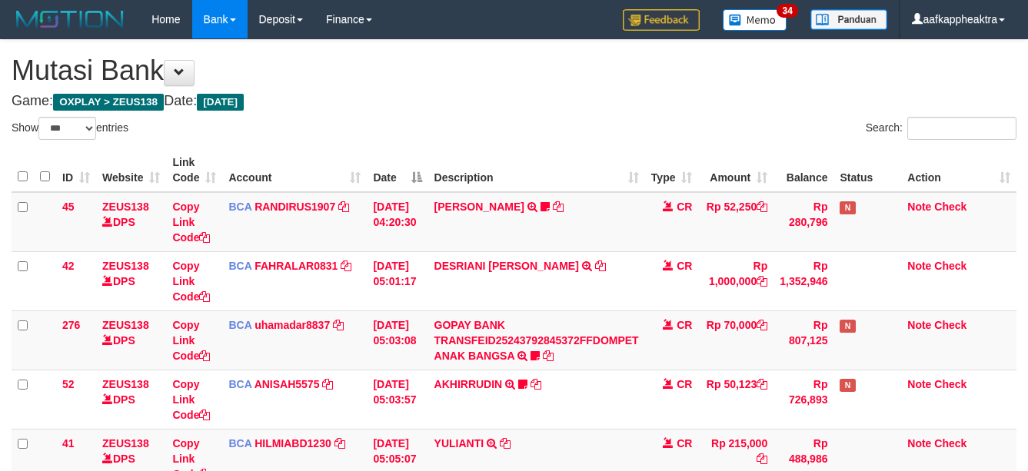
select select "***"
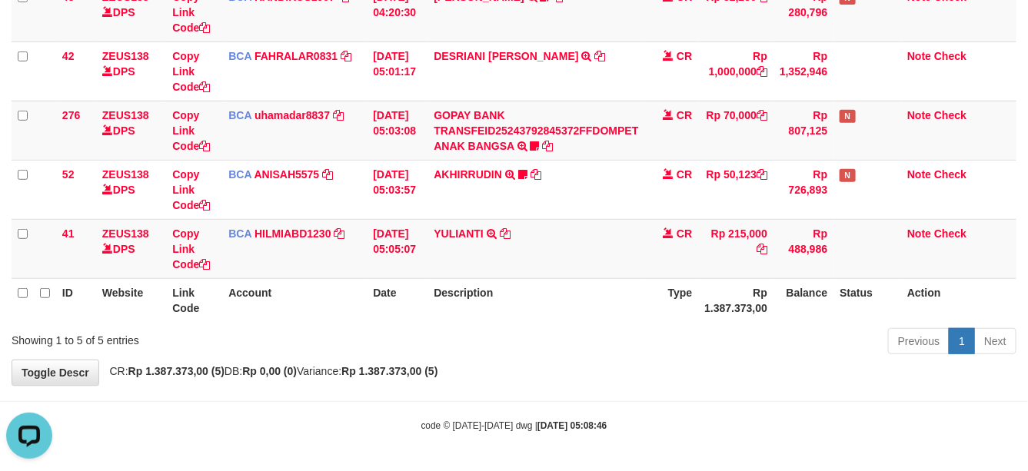
click at [532, 317] on th "Description" at bounding box center [535, 300] width 217 height 44
drag, startPoint x: 532, startPoint y: 309, endPoint x: 1024, endPoint y: 325, distance: 492.2
click at [570, 309] on th "Description" at bounding box center [535, 300] width 217 height 44
drag, startPoint x: 477, startPoint y: 305, endPoint x: 547, endPoint y: 301, distance: 70.1
click at [479, 305] on th "Description" at bounding box center [535, 300] width 217 height 44
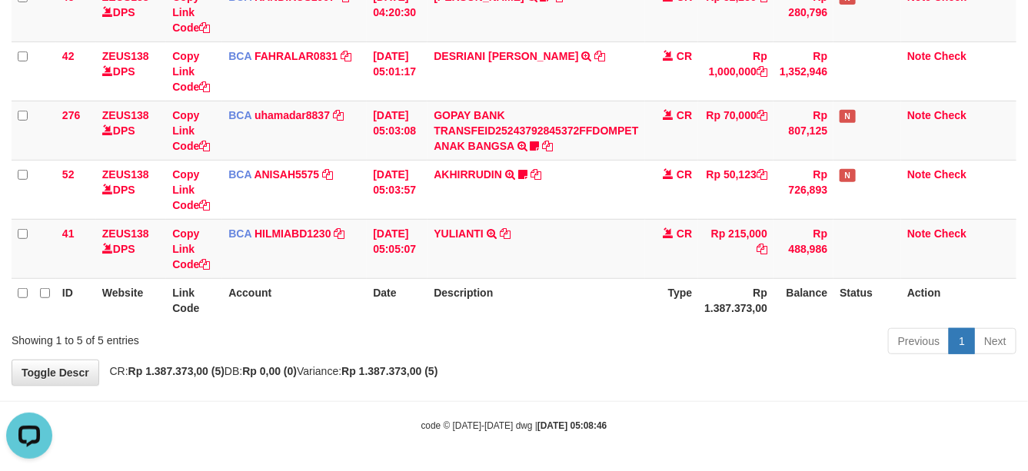
drag, startPoint x: 547, startPoint y: 301, endPoint x: 571, endPoint y: 302, distance: 23.8
click at [559, 306] on th "Description" at bounding box center [535, 300] width 217 height 44
drag, startPoint x: 513, startPoint y: 310, endPoint x: 466, endPoint y: 314, distance: 47.8
click at [469, 313] on th "Description" at bounding box center [535, 300] width 217 height 44
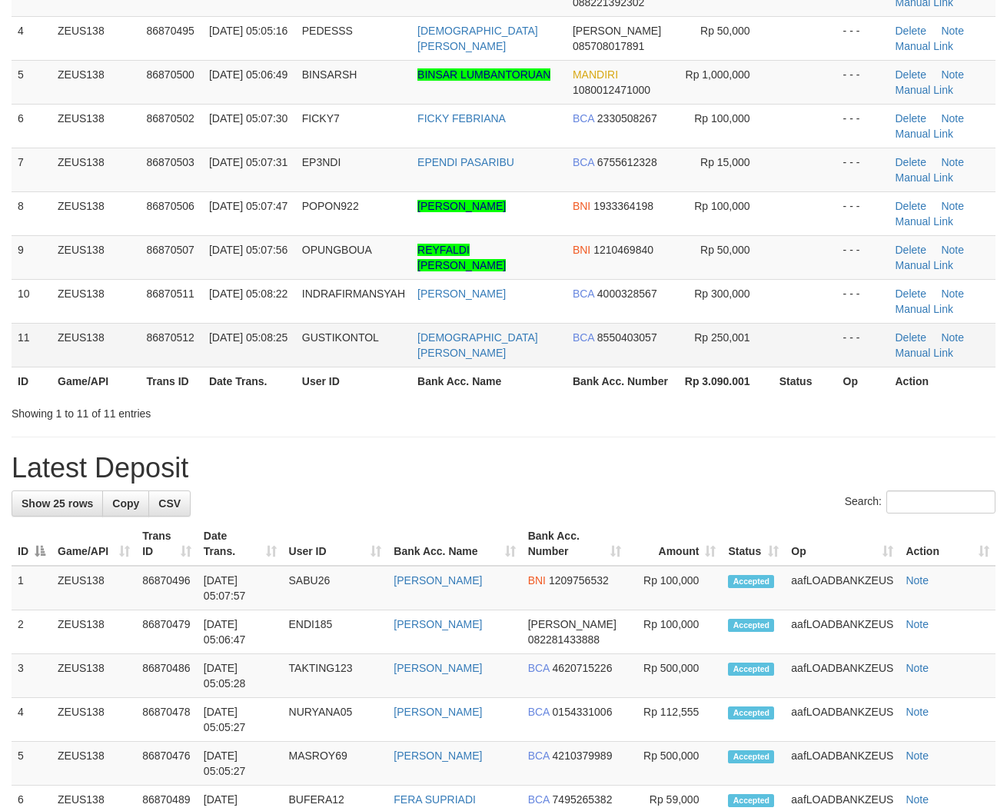
scroll to position [250, 0]
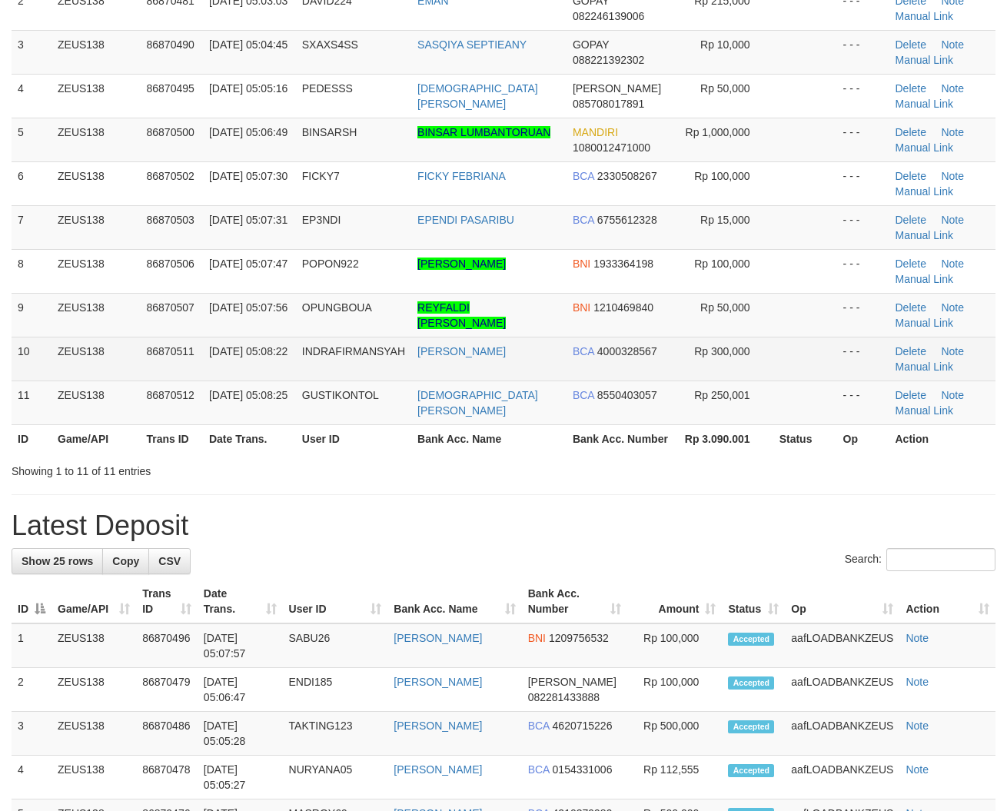
click at [278, 351] on td "[DATE] 05:08:22" at bounding box center [249, 359] width 93 height 44
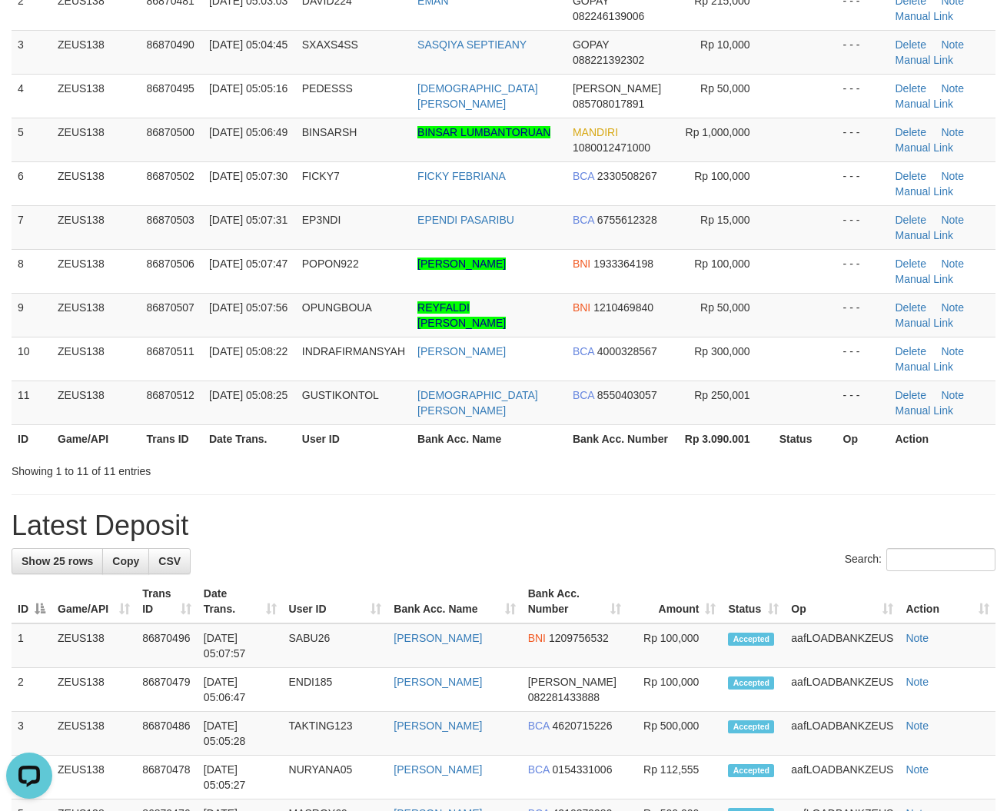
scroll to position [0, 0]
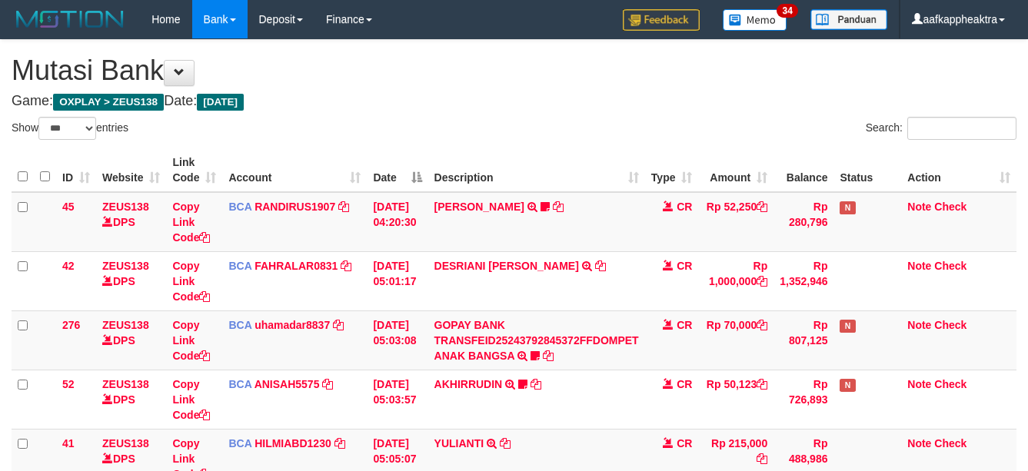
select select "***"
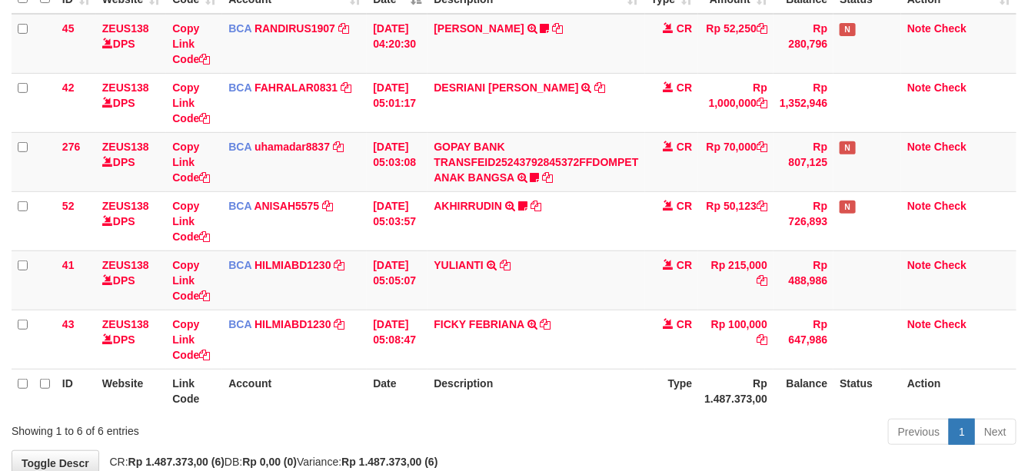
scroll to position [210, 0]
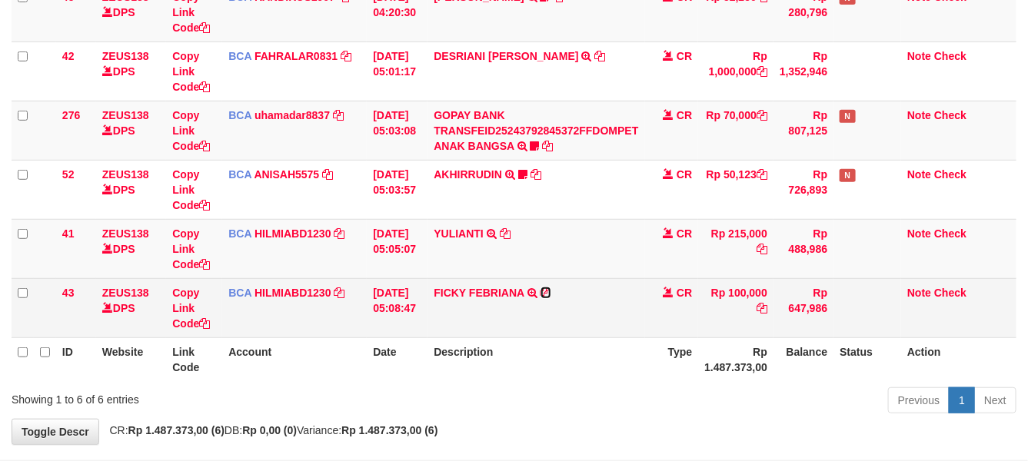
click at [551, 294] on icon at bounding box center [545, 292] width 11 height 11
click at [551, 293] on icon at bounding box center [545, 292] width 11 height 11
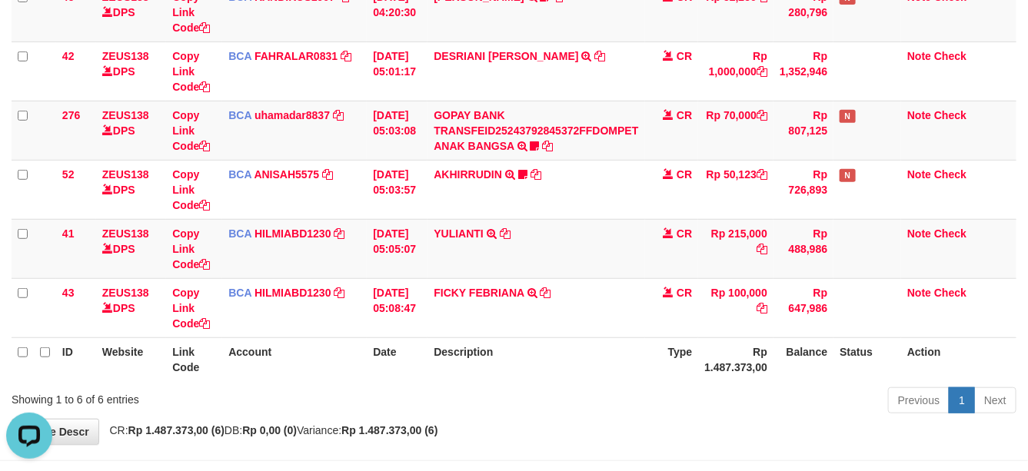
scroll to position [0, 0]
drag, startPoint x: 484, startPoint y: 310, endPoint x: 1035, endPoint y: 364, distance: 553.8
click at [546, 313] on td "FICKY FEBRIANA TRSF E-BANKING CR 0109/FTSCY/WS95271 100000.00FICKY FEBRIANA" at bounding box center [535, 307] width 217 height 59
click at [606, 343] on th "Description" at bounding box center [535, 359] width 217 height 44
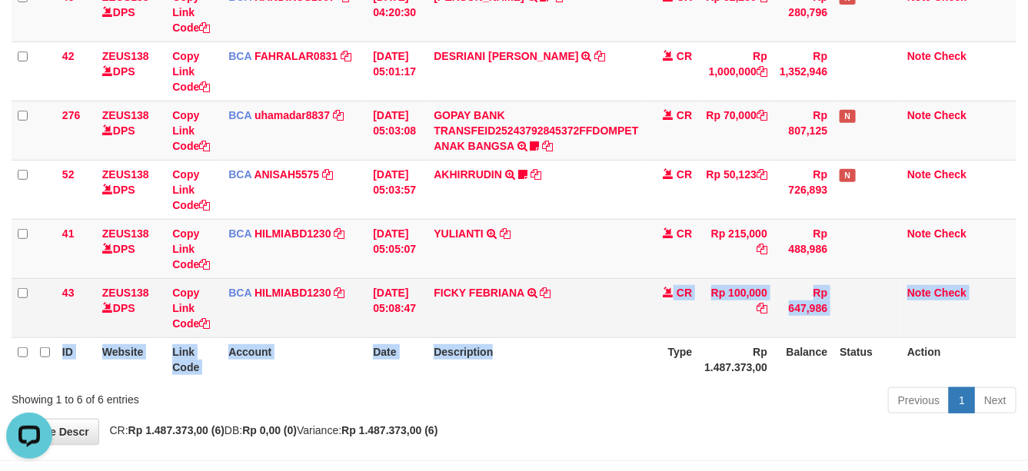
drag, startPoint x: 606, startPoint y: 343, endPoint x: 657, endPoint y: 320, distance: 56.4
click at [628, 331] on table "ID Website Link Code Account Date Description Type Amount Balance Status Action…" at bounding box center [514, 160] width 1005 height 443
click at [656, 320] on td "CR" at bounding box center [672, 307] width 54 height 59
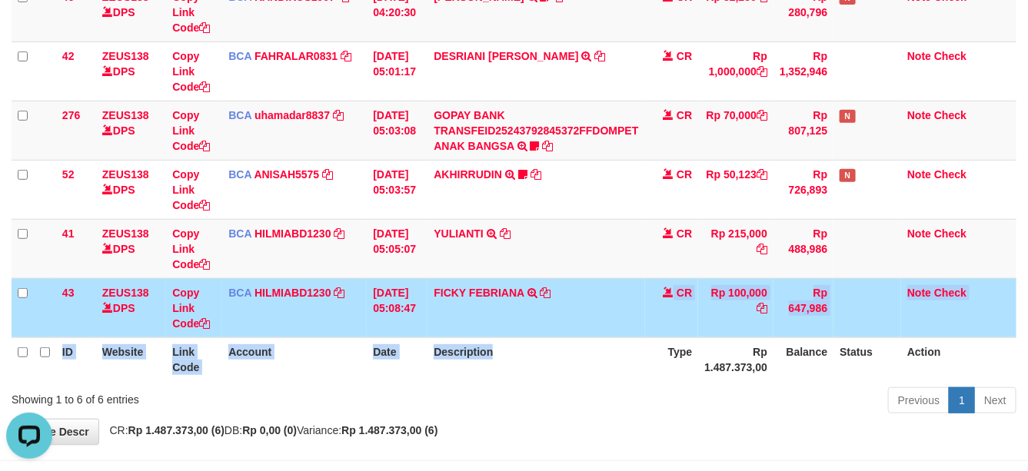
click at [639, 323] on td "FICKY FEBRIANA TRSF E-BANKING CR 0109/FTSCY/WS95271 100000.00FICKY FEBRIANA" at bounding box center [535, 307] width 217 height 59
drag, startPoint x: 639, startPoint y: 323, endPoint x: 662, endPoint y: 314, distance: 24.8
click at [643, 321] on td "FICKY FEBRIANA TRSF E-BANKING CR 0109/FTSCY/WS95271 100000.00FICKY FEBRIANA" at bounding box center [535, 307] width 217 height 59
click at [660, 315] on td "CR" at bounding box center [672, 307] width 54 height 59
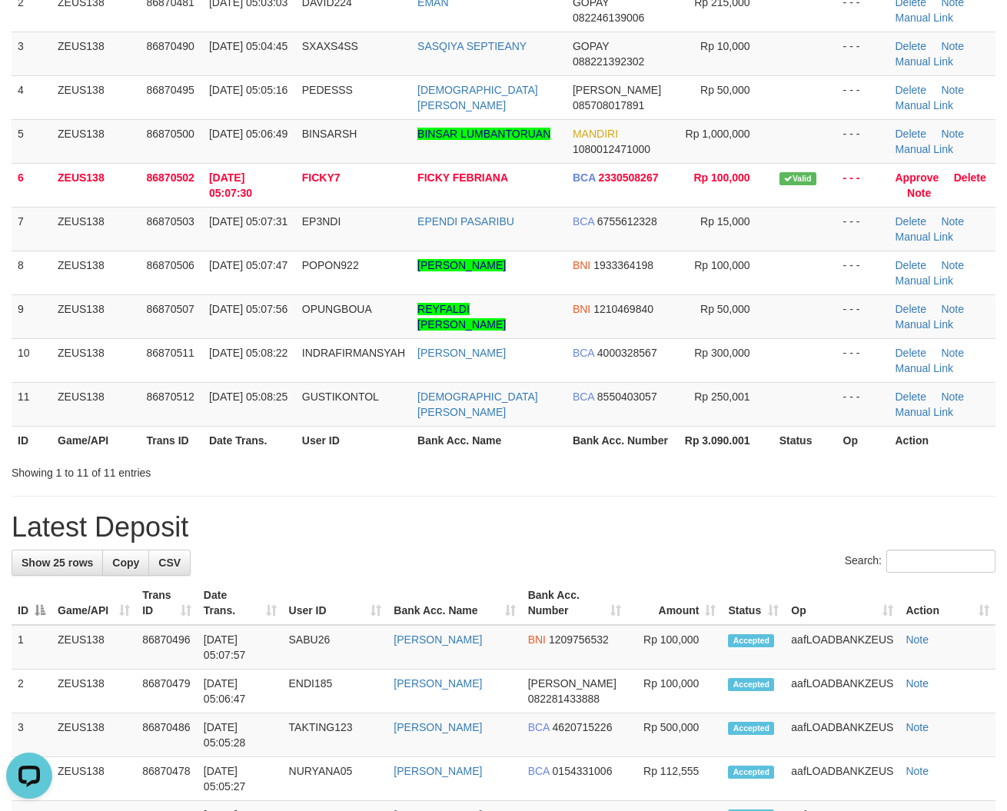
drag, startPoint x: 397, startPoint y: 428, endPoint x: 650, endPoint y: 448, distance: 253.7
click at [650, 448] on table "ID Game/API Trans ID Date Trans. User ID Bank Acc. Name Bank Acc. Number Amount…" at bounding box center [504, 177] width 984 height 554
click at [278, 421] on td "[DATE] 05:08:25" at bounding box center [249, 404] width 93 height 44
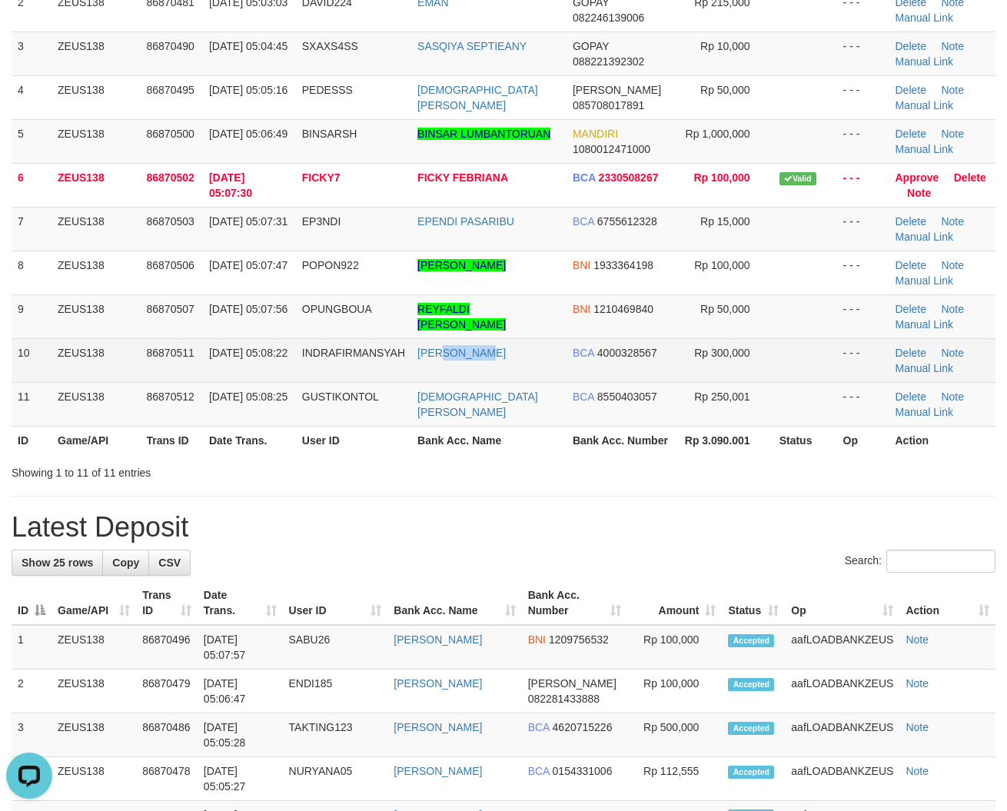
click at [492, 379] on td "[PERSON_NAME]" at bounding box center [488, 360] width 155 height 44
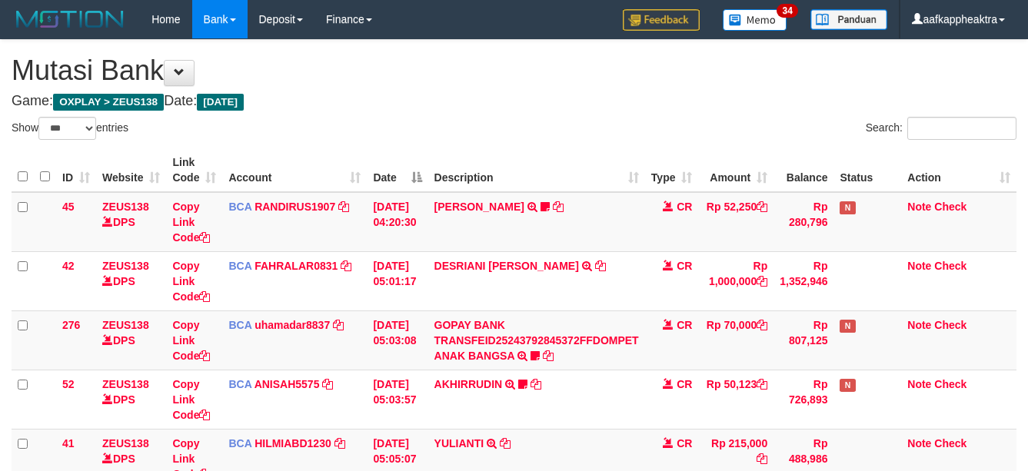
select select "***"
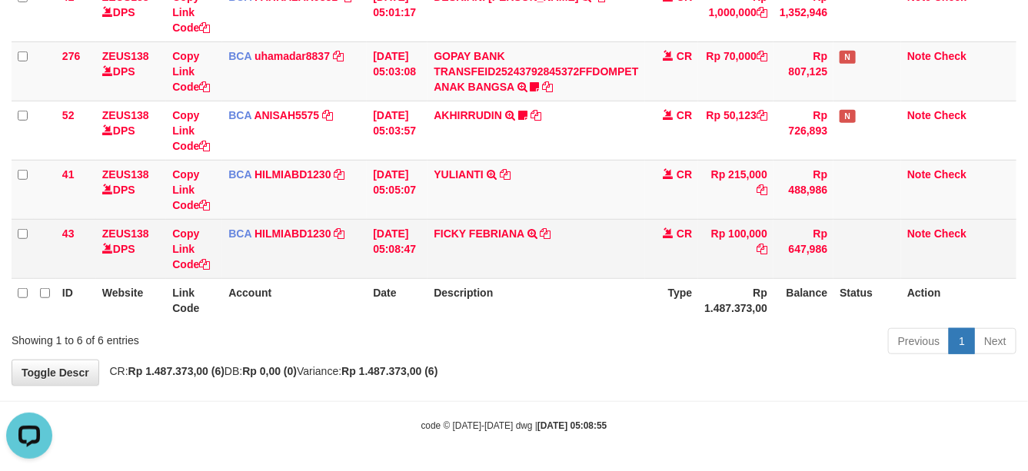
drag, startPoint x: 357, startPoint y: 263, endPoint x: 378, endPoint y: 265, distance: 20.9
click at [358, 263] on td "BCA HILMIABD1230 DPS HILMI ABDILLAH mutasi_20250901_4766 | 43 mutasi_20250901_4…" at bounding box center [294, 248] width 145 height 59
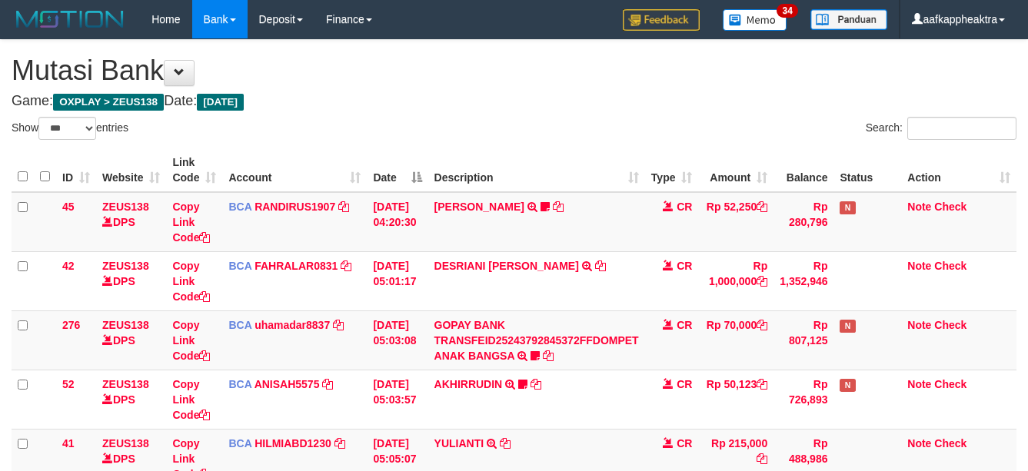
select select "***"
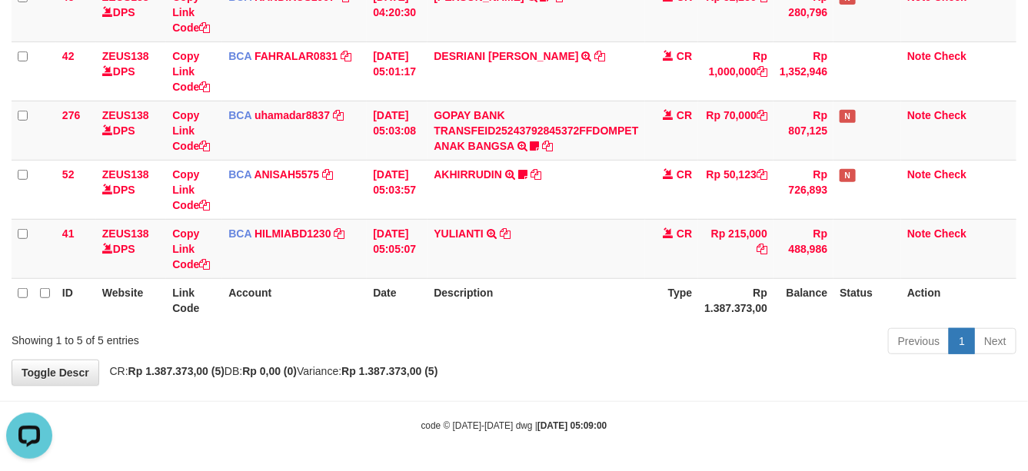
click at [585, 324] on div "ID Website Link Code Account Date Description Type Amount Balance Status Action…" at bounding box center [514, 130] width 1028 height 393
drag, startPoint x: 570, startPoint y: 333, endPoint x: 1005, endPoint y: 343, distance: 434.4
click at [579, 332] on div "Previous 1 Next" at bounding box center [728, 343] width 577 height 33
click at [660, 342] on div "Previous 1 Next" at bounding box center [728, 343] width 577 height 33
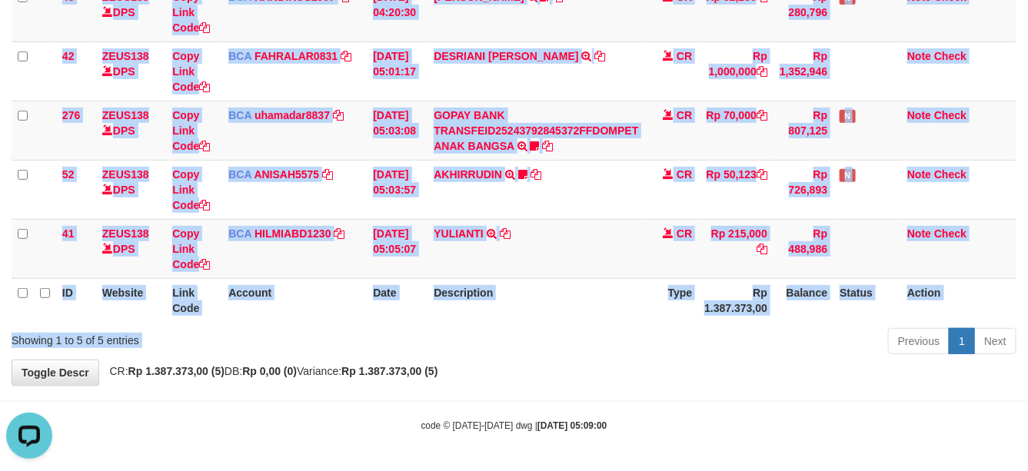
drag, startPoint x: 621, startPoint y: 337, endPoint x: 567, endPoint y: 336, distance: 53.8
click at [612, 343] on div "Show ** ** ** *** entries Search: ID Website Link Code Account Date Description…" at bounding box center [514, 133] width 1005 height 453
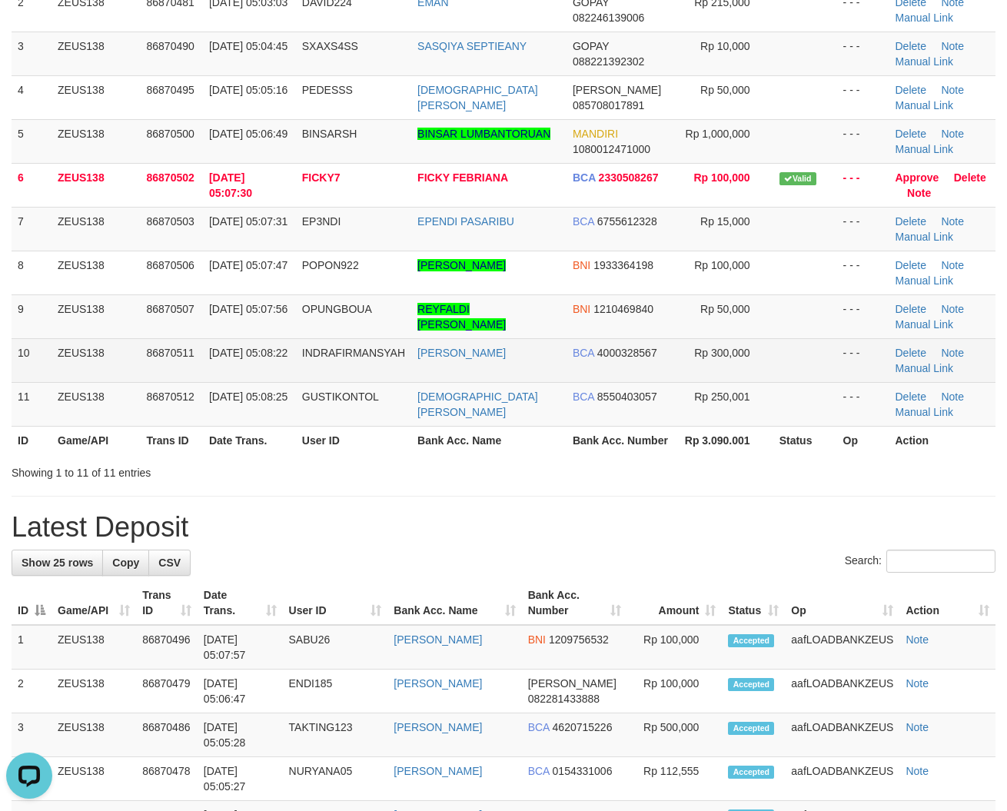
click at [440, 373] on td "INDRA FIRMANSYAH" at bounding box center [488, 360] width 155 height 44
drag, startPoint x: 440, startPoint y: 373, endPoint x: 619, endPoint y: 378, distance: 178.4
click at [444, 371] on td "INDRA FIRMANSYAH" at bounding box center [488, 360] width 155 height 44
click at [470, 364] on td "INDRA FIRMANSYAH" at bounding box center [488, 360] width 155 height 44
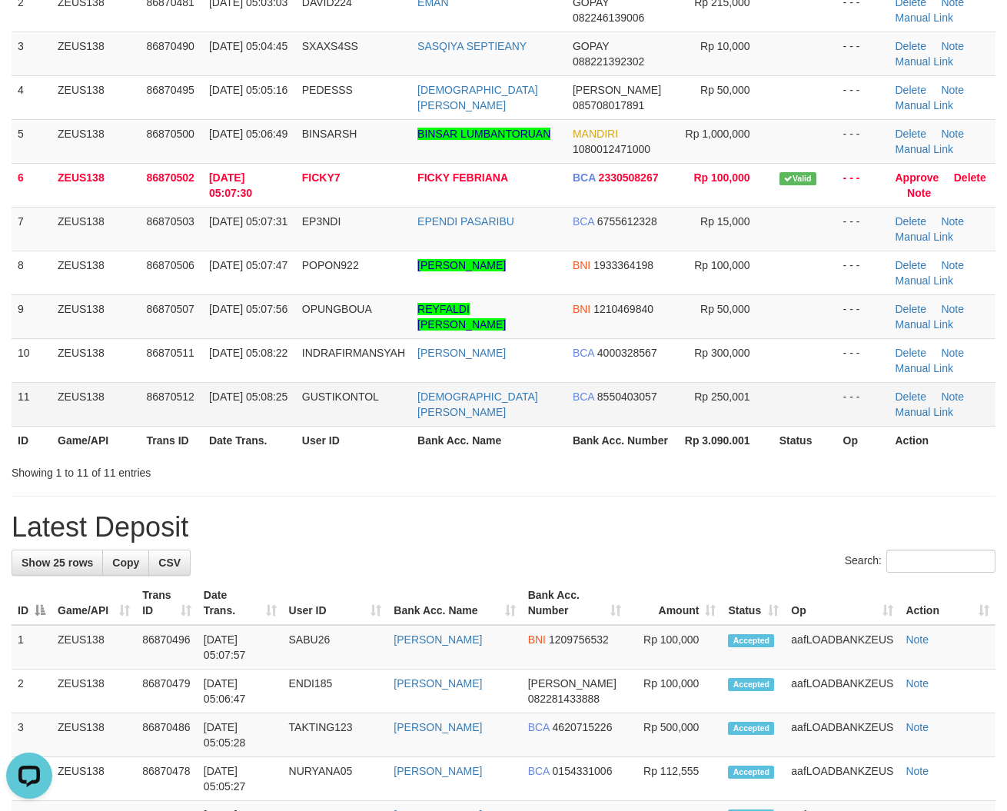
click at [517, 408] on td "RAMADHIN VALEM WID" at bounding box center [488, 404] width 155 height 44
click at [440, 405] on td "RAMADHIN VALEM WID" at bounding box center [488, 404] width 155 height 44
click at [616, 429] on th "Bank Acc. Number" at bounding box center [622, 440] width 110 height 28
click at [558, 431] on tr "ID Game/API Trans ID Date Trans. User ID Bank Acc. Name Bank Acc. Number Rp 3.0…" at bounding box center [504, 440] width 984 height 28
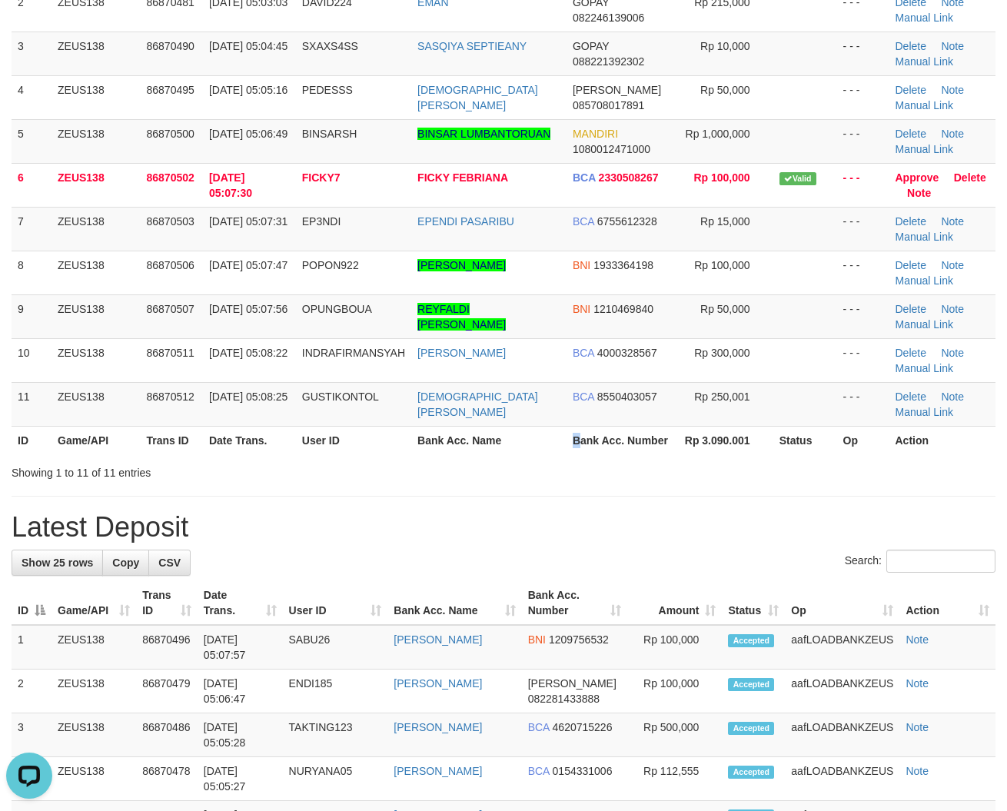
click at [567, 436] on th "Bank Acc. Number" at bounding box center [622, 440] width 110 height 28
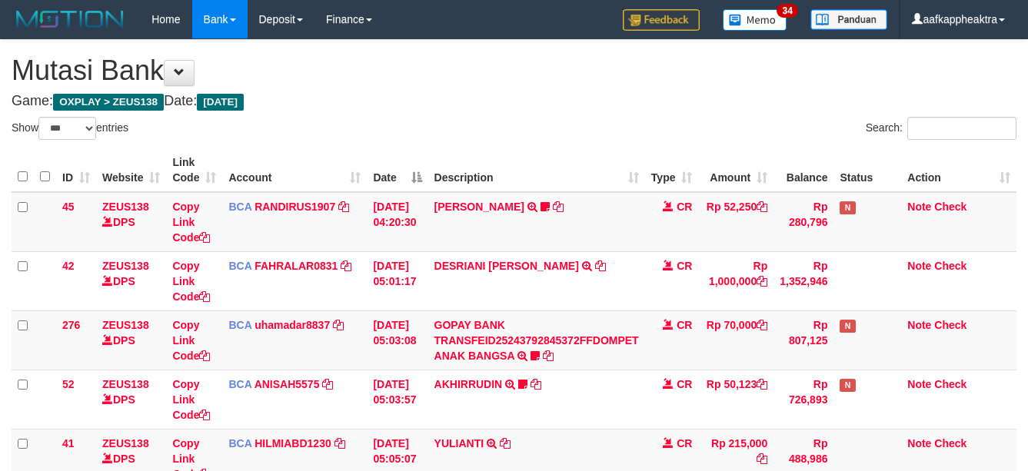
select select "***"
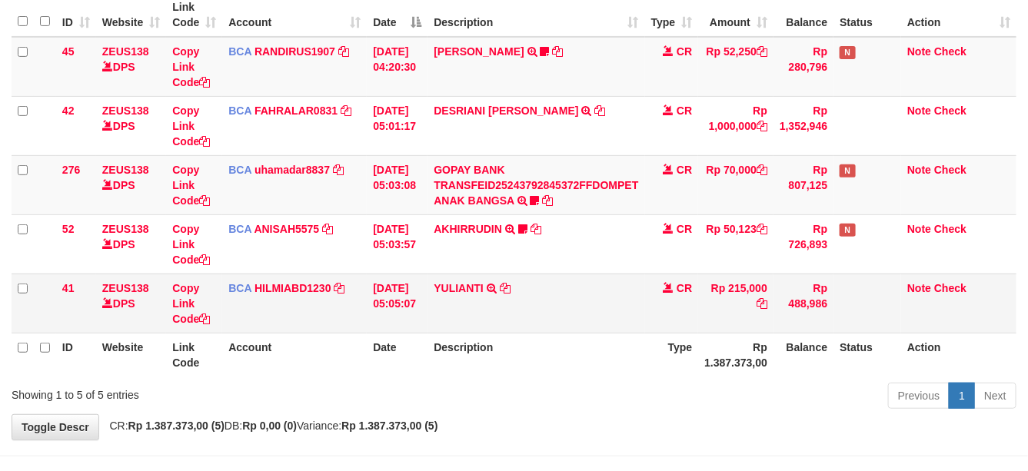
click at [593, 317] on td "YULIANTI TRSF E-BANKING CR 0109/FTSCY/WS95051 215000.002025090189518818 TRFDN-Y…" at bounding box center [535, 303] width 217 height 59
drag, startPoint x: 597, startPoint y: 317, endPoint x: 1039, endPoint y: 386, distance: 446.5
click at [605, 317] on td "YULIANTI TRSF E-BANKING CR 0109/FTSCY/WS95051 215000.002025090189518818 TRFDN-Y…" at bounding box center [535, 303] width 217 height 59
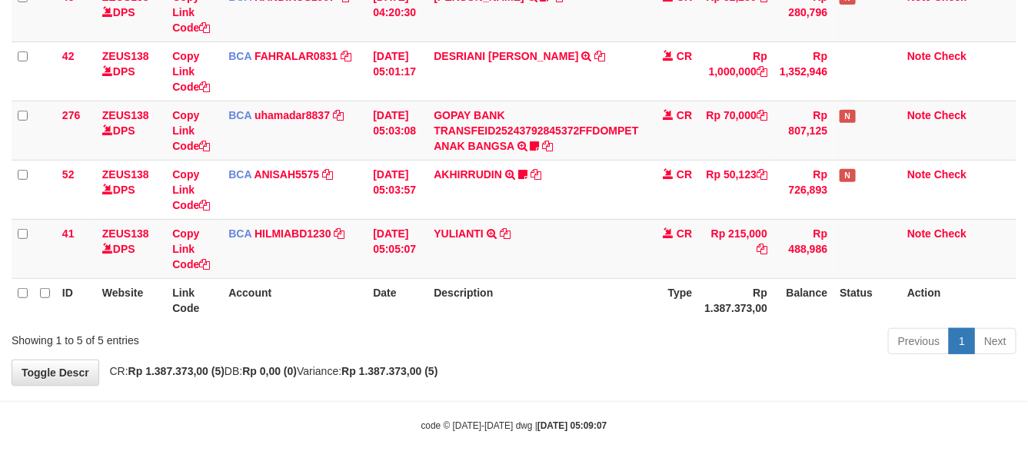
click at [597, 356] on div "Previous 1 Next" at bounding box center [728, 343] width 577 height 33
drag, startPoint x: 479, startPoint y: 371, endPoint x: 532, endPoint y: 346, distance: 58.5
click at [480, 371] on div "**********" at bounding box center [514, 107] width 1028 height 555
drag, startPoint x: 532, startPoint y: 346, endPoint x: 543, endPoint y: 338, distance: 13.9
click at [543, 339] on div "Previous 1 Next" at bounding box center [728, 343] width 577 height 33
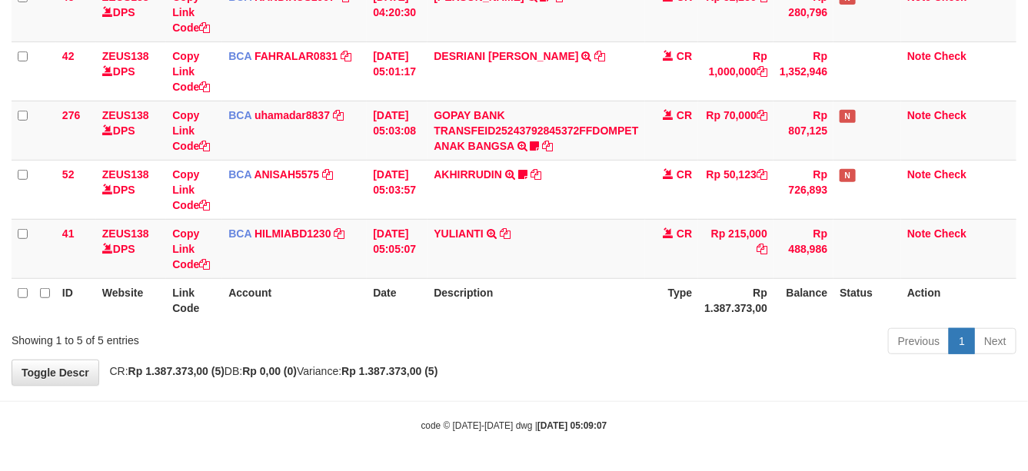
click at [523, 338] on div "Previous 1 Next" at bounding box center [728, 343] width 577 height 33
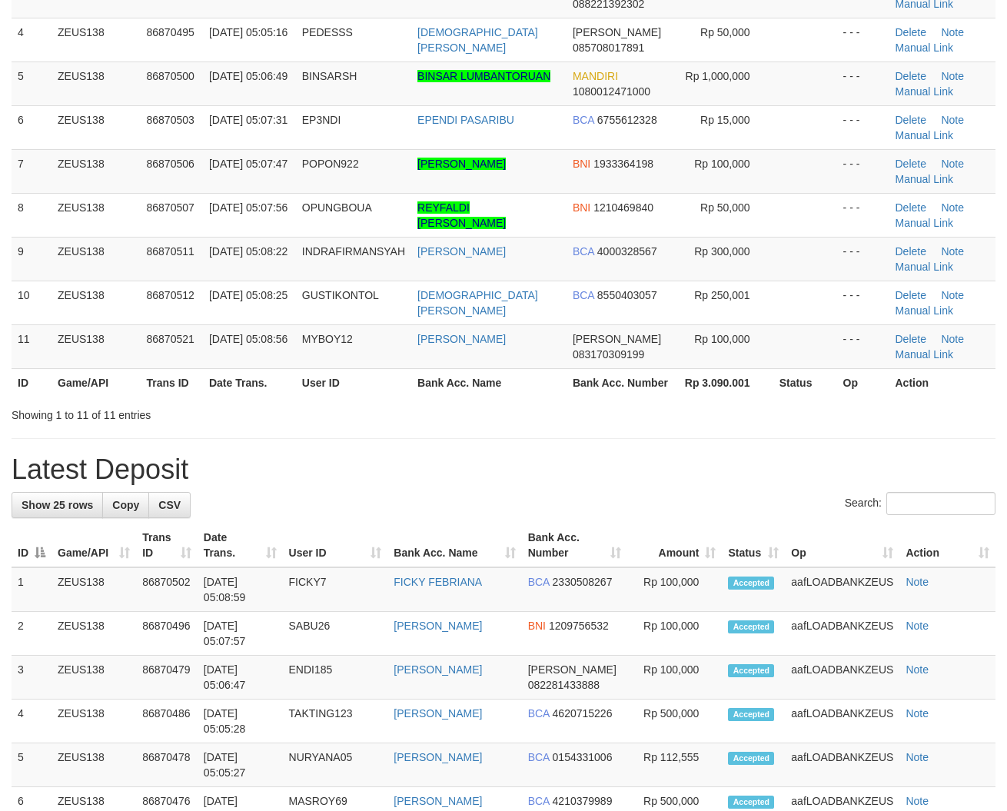
drag, startPoint x: 434, startPoint y: 420, endPoint x: 4, endPoint y: 402, distance: 430.9
click at [433, 420] on div "Showing 1 to 11 of 11 entries" at bounding box center [503, 412] width 1007 height 22
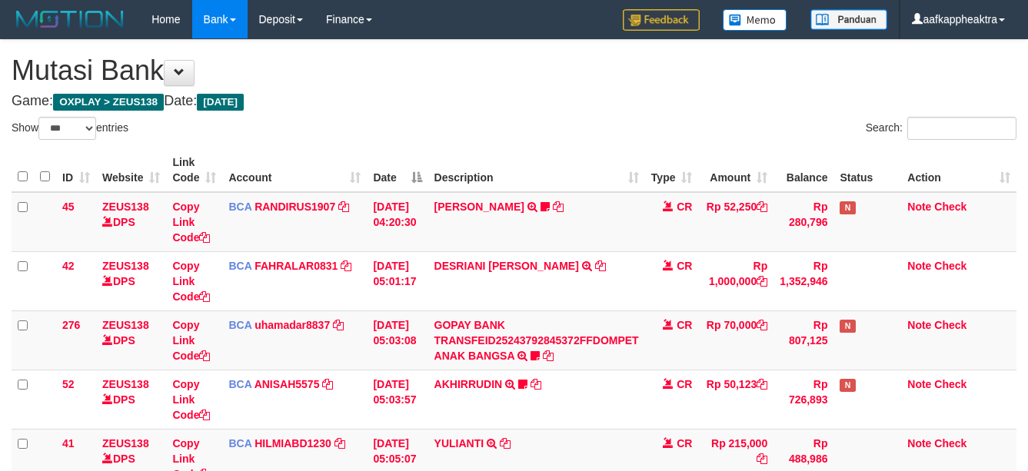
select select "***"
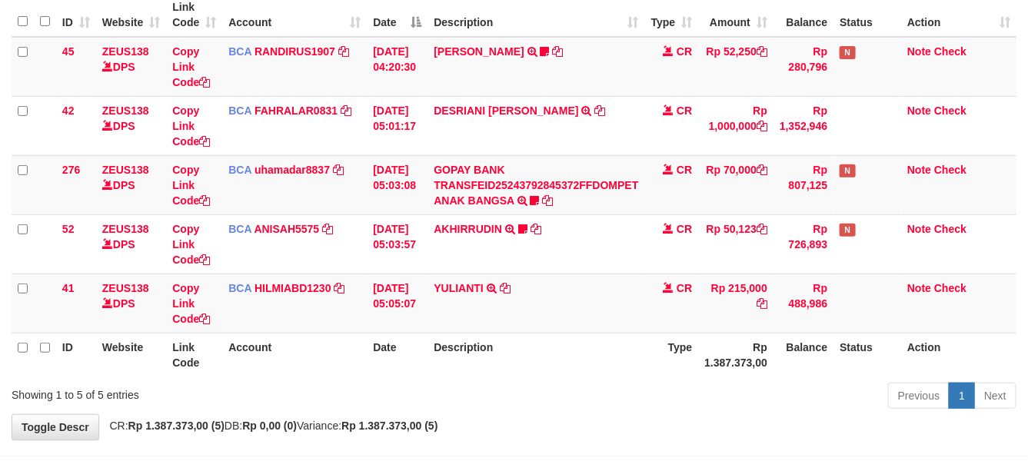
click at [573, 394] on div "Previous 1 Next" at bounding box center [728, 397] width 577 height 33
drag, startPoint x: 600, startPoint y: 382, endPoint x: 961, endPoint y: 396, distance: 360.8
click at [600, 381] on div "Previous 1 Next" at bounding box center [728, 397] width 577 height 33
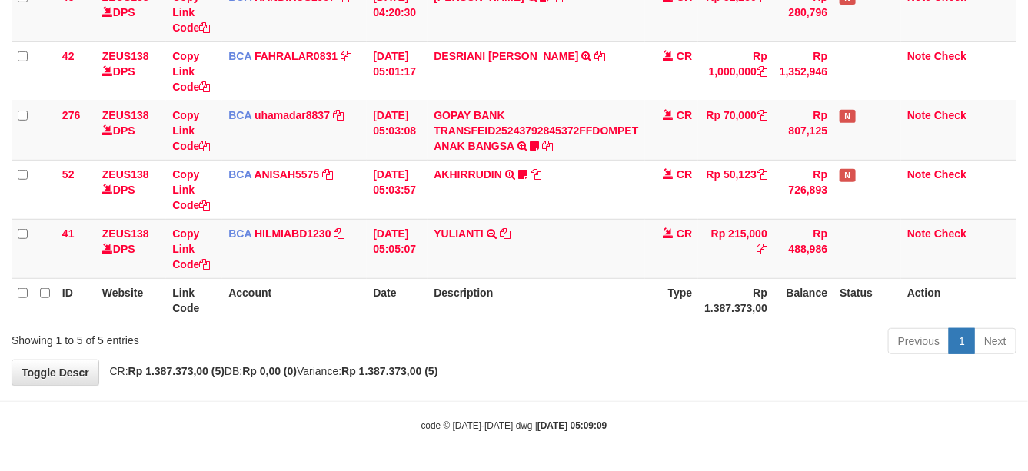
click at [644, 381] on div "**********" at bounding box center [514, 107] width 1028 height 555
click at [678, 369] on div "**********" at bounding box center [514, 107] width 1028 height 555
click at [640, 367] on div "**********" at bounding box center [514, 107] width 1028 height 555
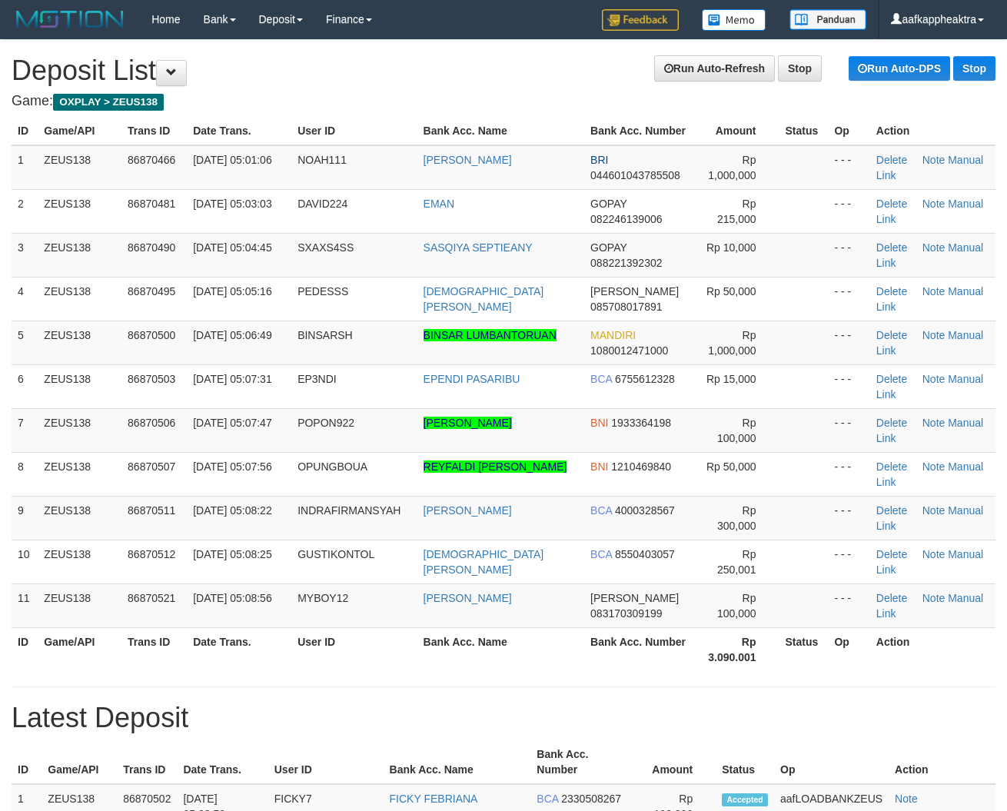
scroll to position [160, 0]
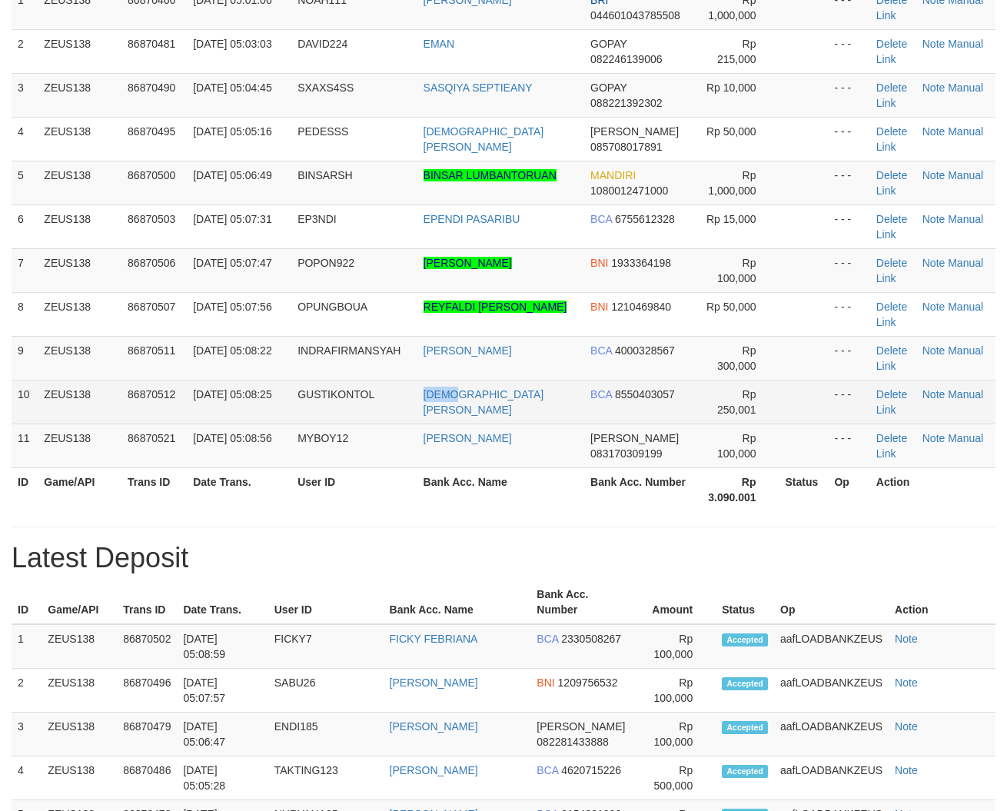
click at [460, 411] on tr "10 ZEUS138 86870512 01/09/2025 05:08:25 GUSTIKONTOL RAMADHIN VALEM WID BCA 8550…" at bounding box center [504, 402] width 984 height 44
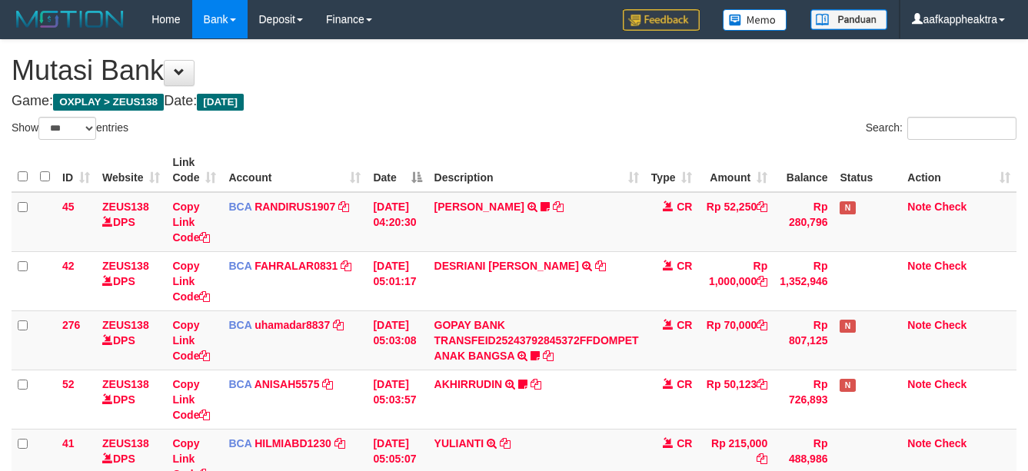
select select "***"
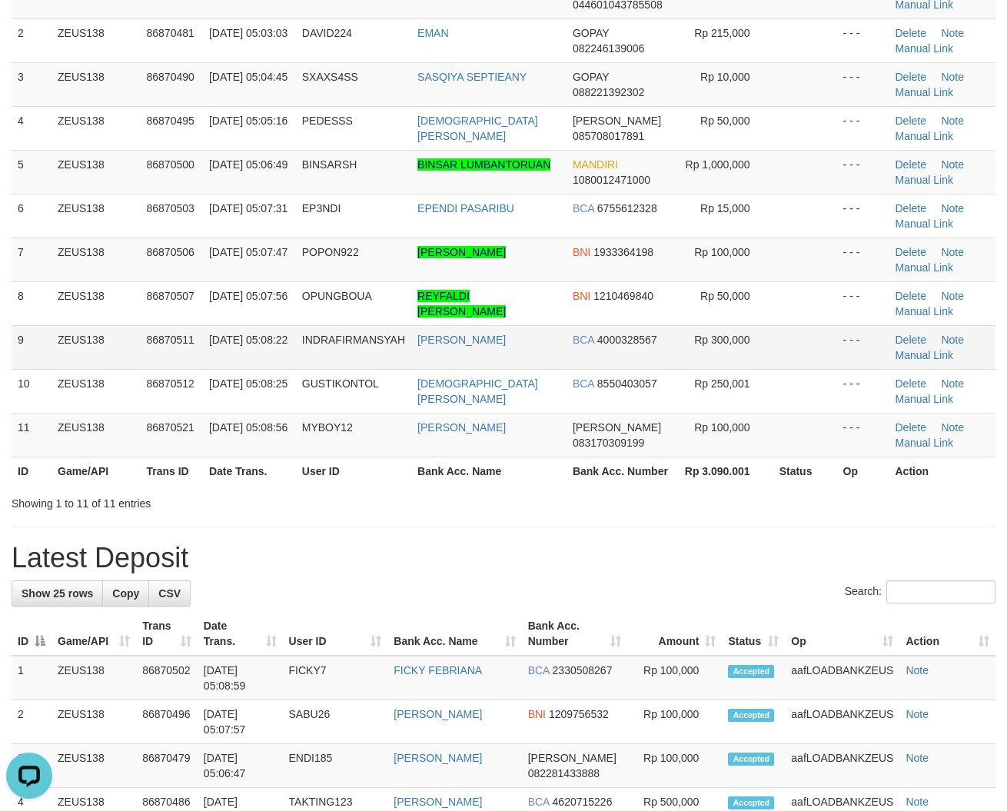
drag, startPoint x: 414, startPoint y: 348, endPoint x: 43, endPoint y: 344, distance: 370.5
click at [404, 354] on tr "9 ZEUS138 86870511 01/09/2025 05:08:22 INDRAFIRMANSYAH INDRA FIRMANSYAH BCA 400…" at bounding box center [504, 347] width 984 height 44
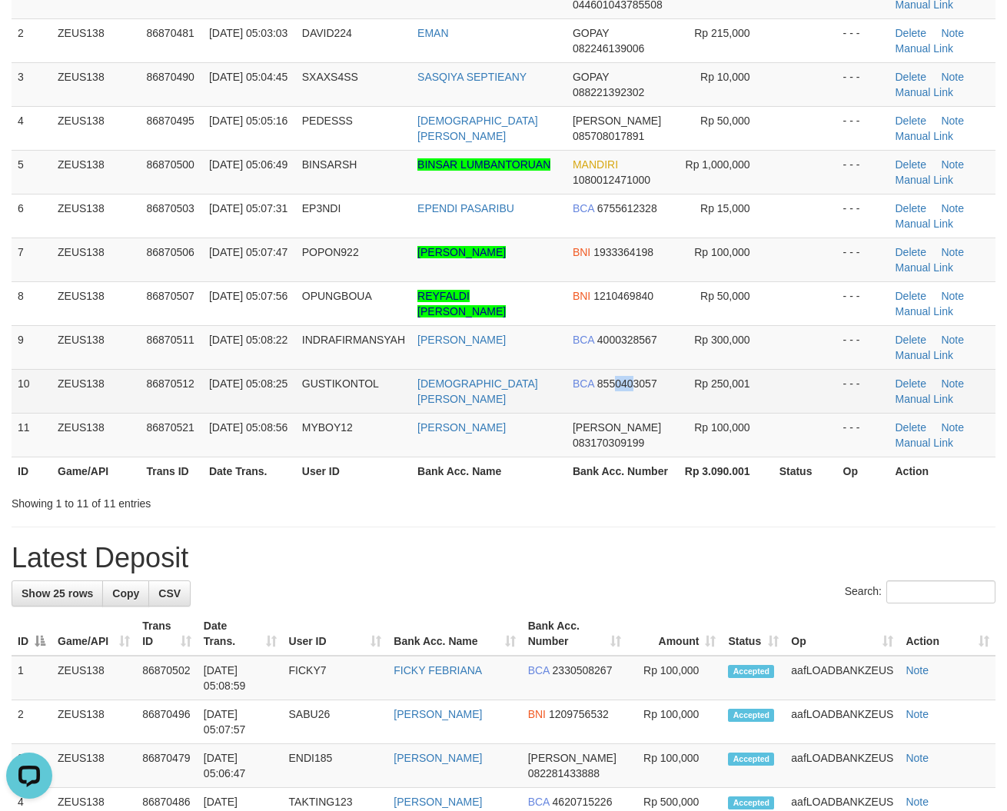
drag, startPoint x: 626, startPoint y: 408, endPoint x: 1, endPoint y: 378, distance: 626.4
click at [626, 410] on td "BCA 8550403057" at bounding box center [622, 391] width 110 height 44
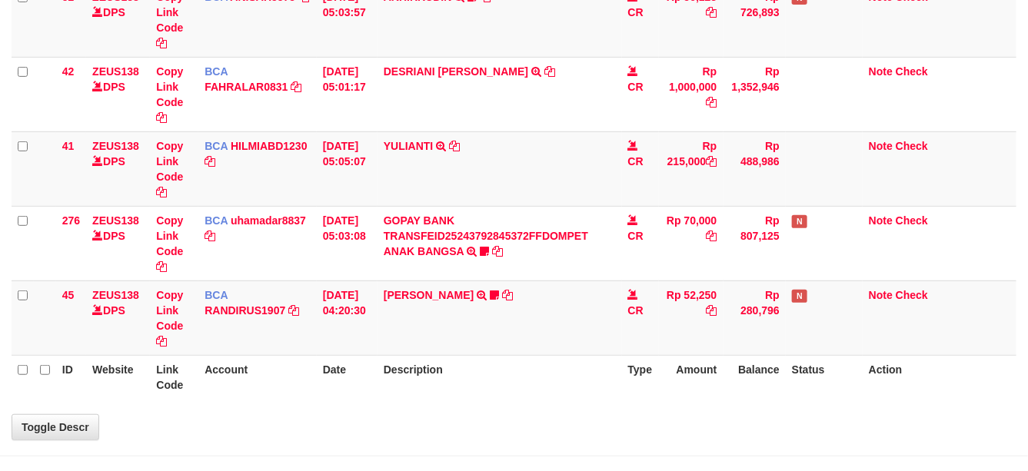
scroll to position [155, 0]
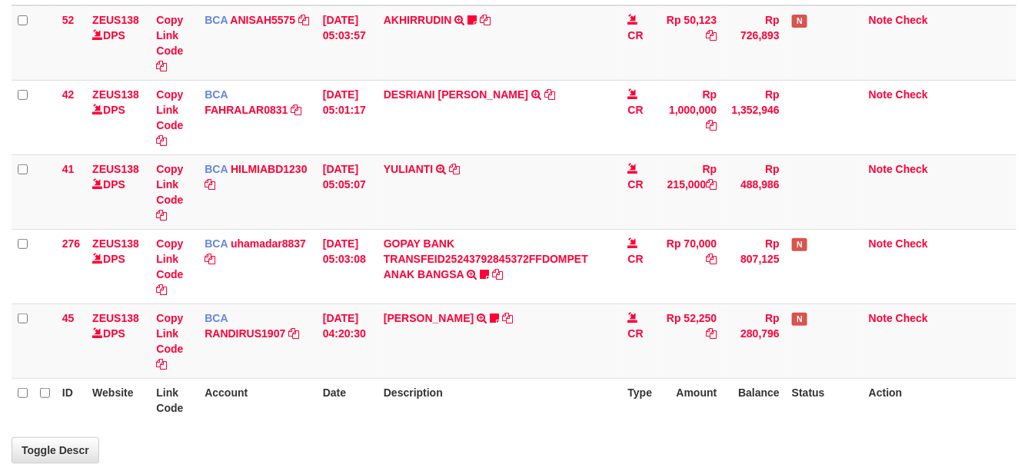
select select "***"
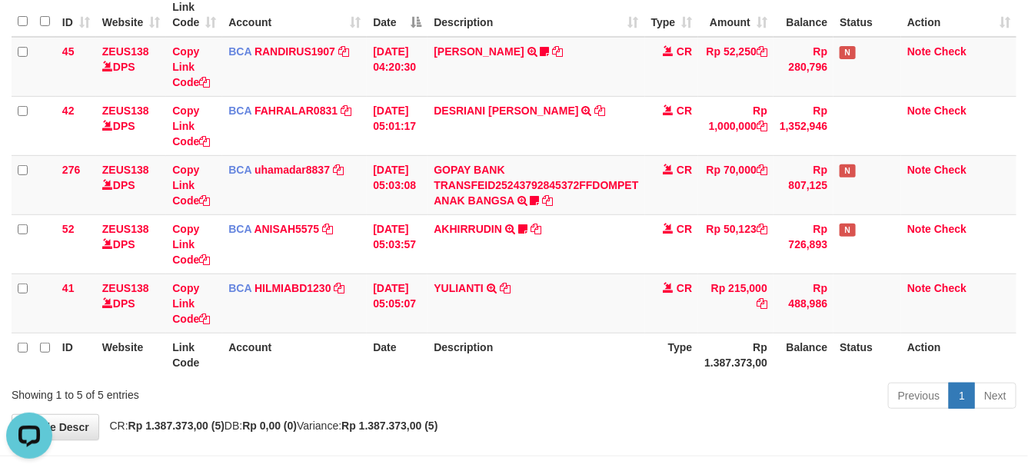
scroll to position [0, 0]
drag, startPoint x: 462, startPoint y: 314, endPoint x: 490, endPoint y: 310, distance: 28.7
click at [490, 316] on td "YULIANTI TRSF E-BANKING CR 0109/FTSCY/WS95051 215000.002025090189518818 TRFDN-Y…" at bounding box center [535, 303] width 217 height 59
click at [490, 310] on td "YULIANTI TRSF E-BANKING CR 0109/FTSCY/WS95051 215000.002025090189518818 TRFDN-Y…" at bounding box center [535, 303] width 217 height 59
drag, startPoint x: 484, startPoint y: 308, endPoint x: 493, endPoint y: 297, distance: 13.7
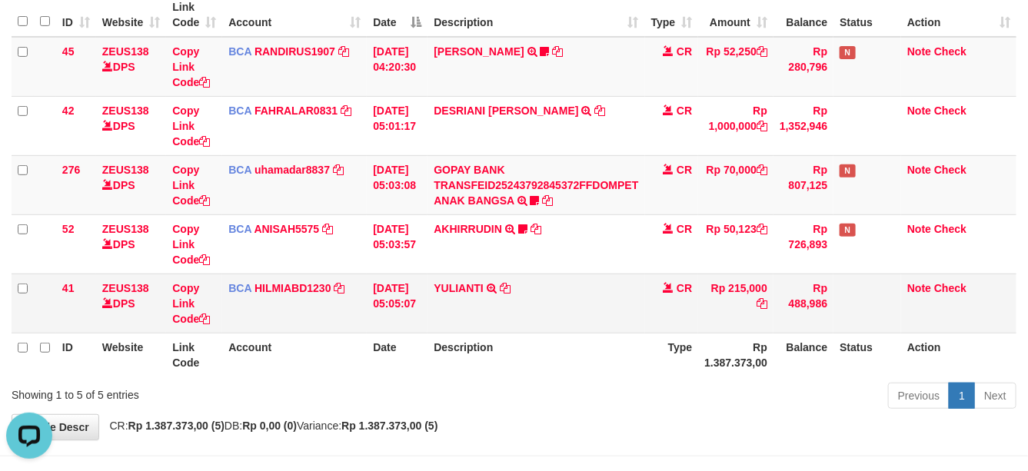
click at [483, 306] on td "YULIANTI TRSF E-BANKING CR 0109/FTSCY/WS95051 215000.002025090189518818 TRFDN-Y…" at bounding box center [535, 303] width 217 height 59
click at [486, 297] on td "YULIANTI TRSF E-BANKING CR 0109/FTSCY/WS95051 215000.002025090189518818 TRFDN-Y…" at bounding box center [535, 303] width 217 height 59
click at [658, 297] on td "CR" at bounding box center [672, 303] width 54 height 59
click at [675, 291] on td "CR" at bounding box center [672, 303] width 54 height 59
drag, startPoint x: 656, startPoint y: 297, endPoint x: 1035, endPoint y: 342, distance: 382.4
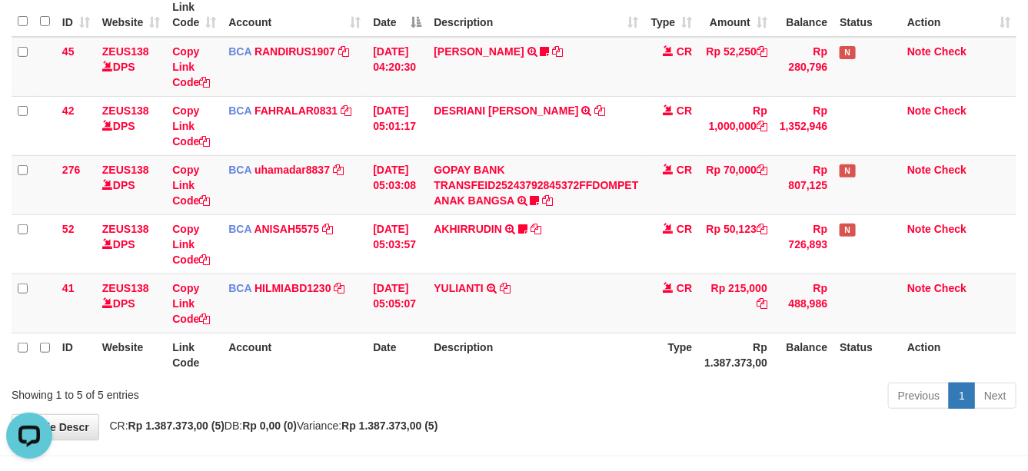
click at [660, 308] on td "CR" at bounding box center [672, 303] width 54 height 59
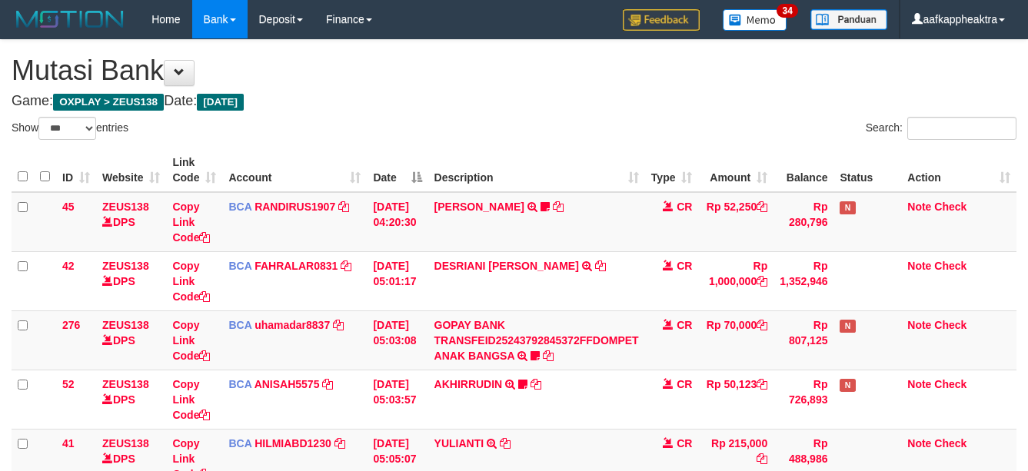
select select "***"
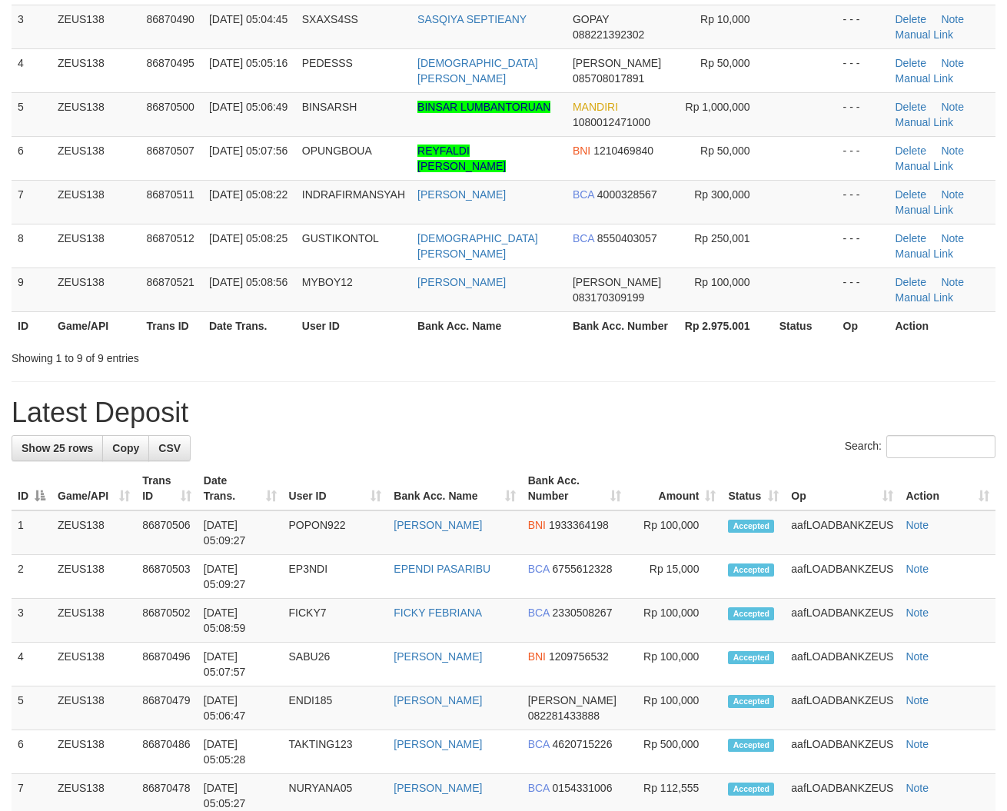
drag, startPoint x: 592, startPoint y: 404, endPoint x: 582, endPoint y: 404, distance: 10.0
click at [588, 404] on h1 "Latest Deposit" at bounding box center [504, 412] width 984 height 31
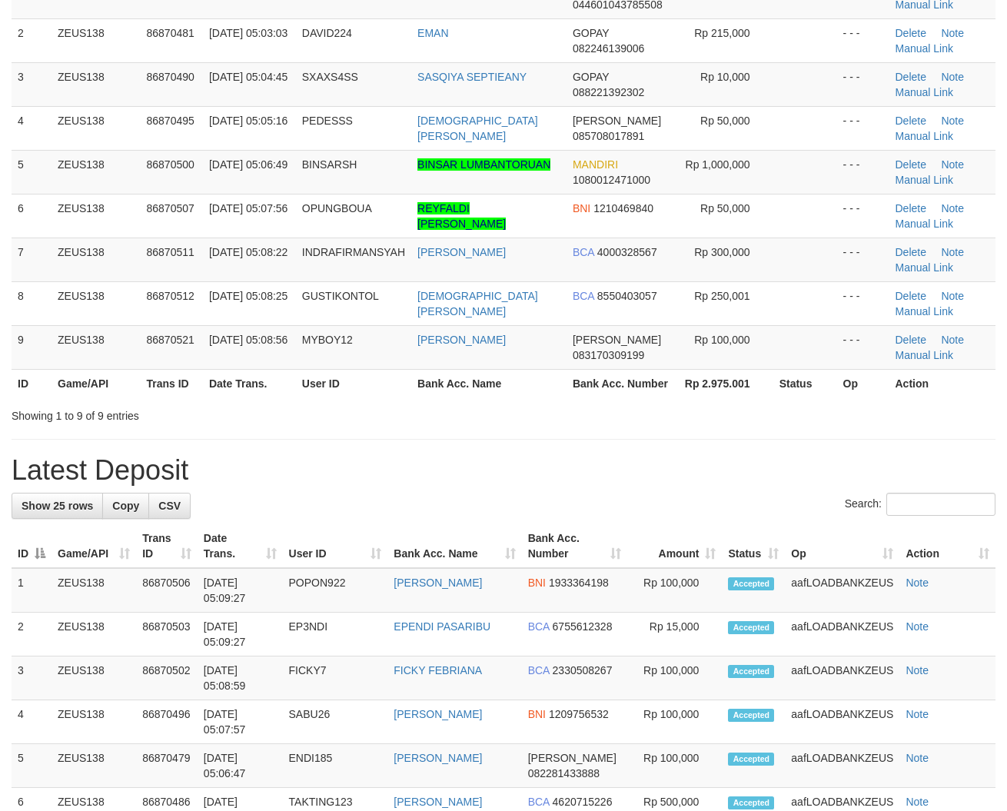
click at [535, 409] on div "Showing 1 to 9 of 9 entries" at bounding box center [503, 413] width 1007 height 22
click at [646, 420] on div "Showing 1 to 9 of 9 entries" at bounding box center [503, 413] width 1007 height 22
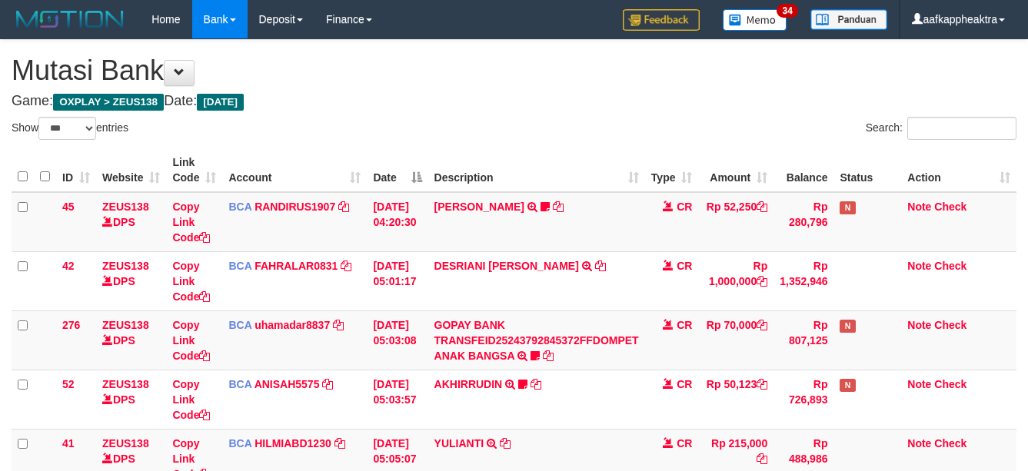
select select "***"
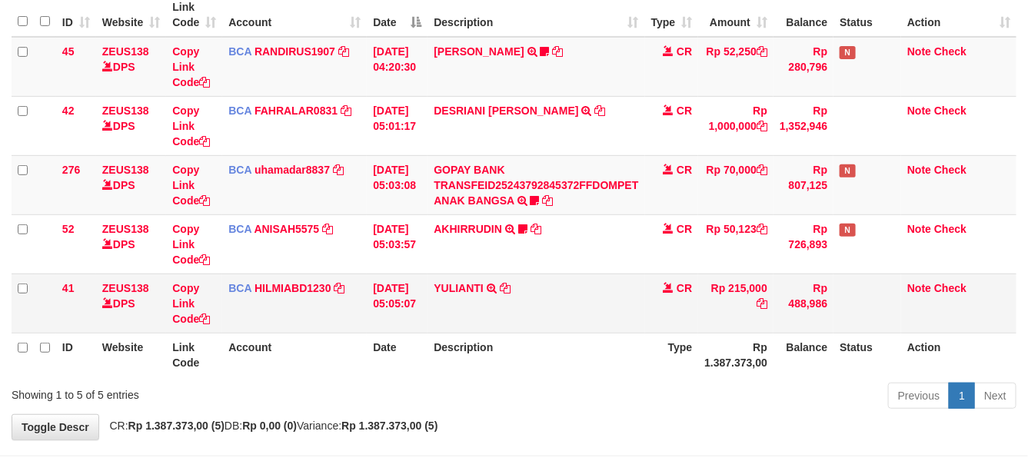
drag, startPoint x: 656, startPoint y: 300, endPoint x: 671, endPoint y: 291, distance: 17.9
click at [657, 300] on td "CR" at bounding box center [672, 303] width 54 height 59
drag, startPoint x: 671, startPoint y: 291, endPoint x: 916, endPoint y: 307, distance: 245.0
click at [666, 294] on td "CR" at bounding box center [672, 303] width 54 height 59
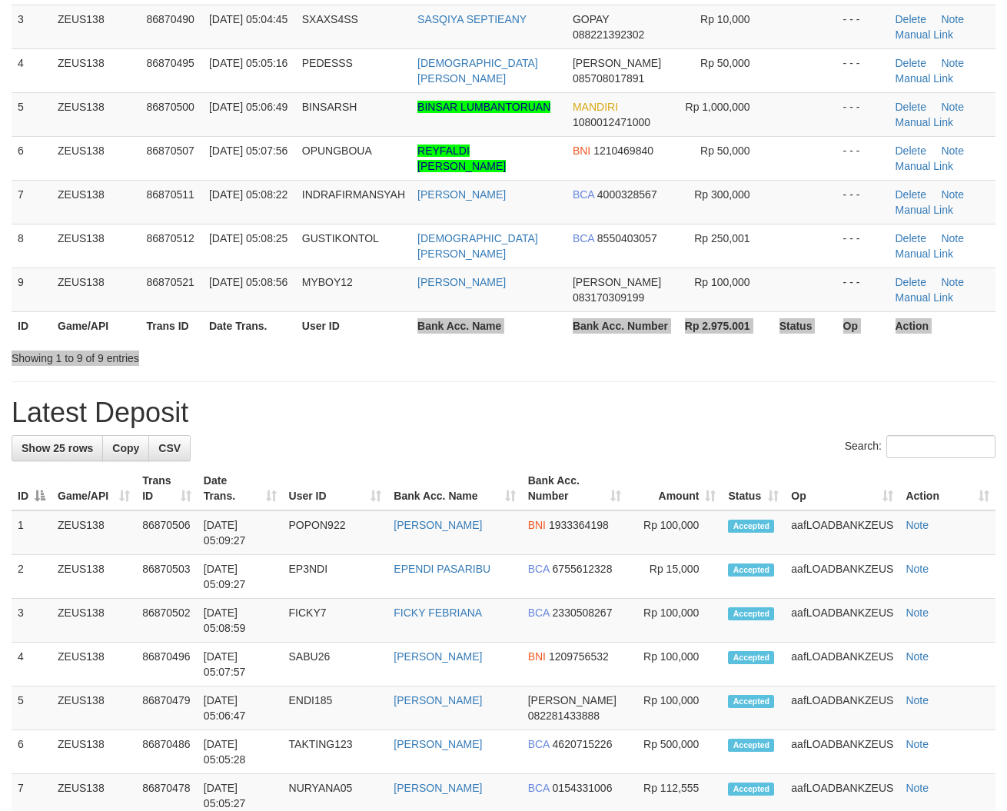
scroll to position [218, 0]
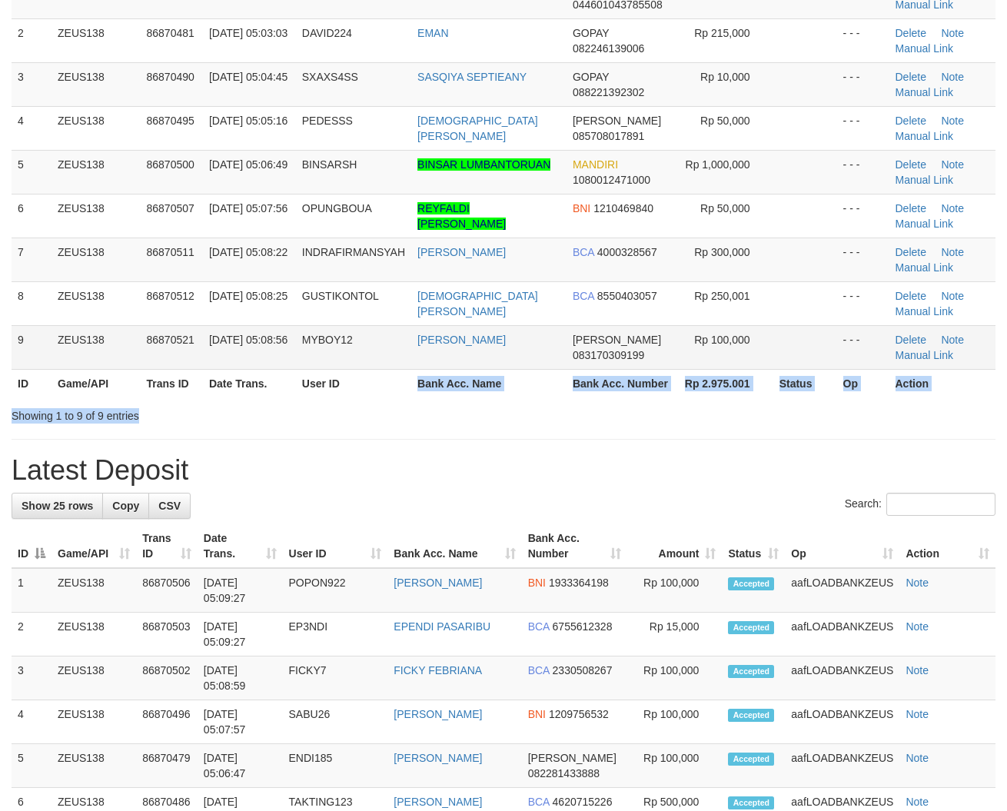
click at [486, 365] on td "BOBBY ALIYUS" at bounding box center [488, 347] width 155 height 44
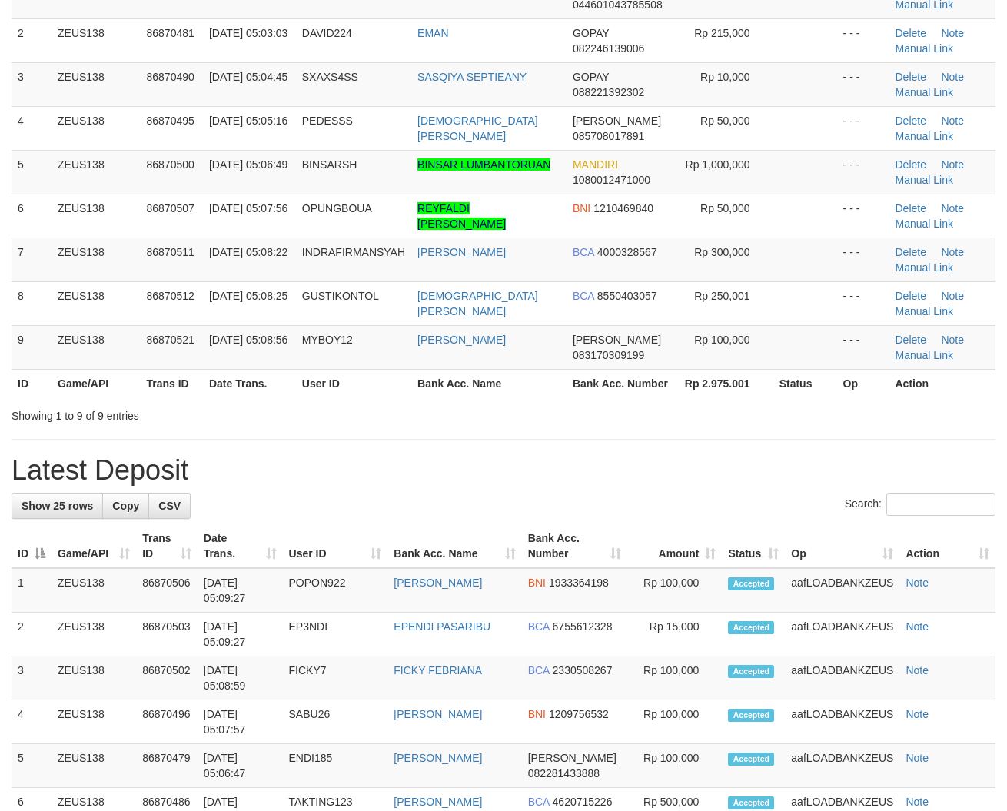
drag, startPoint x: 381, startPoint y: 374, endPoint x: 367, endPoint y: 379, distance: 14.6
click at [374, 377] on th "User ID" at bounding box center [353, 383] width 115 height 28
click at [563, 421] on div "Showing 1 to 9 of 9 entries" at bounding box center [503, 413] width 1007 height 22
click at [570, 420] on div "Showing 1 to 9 of 9 entries" at bounding box center [503, 413] width 1007 height 22
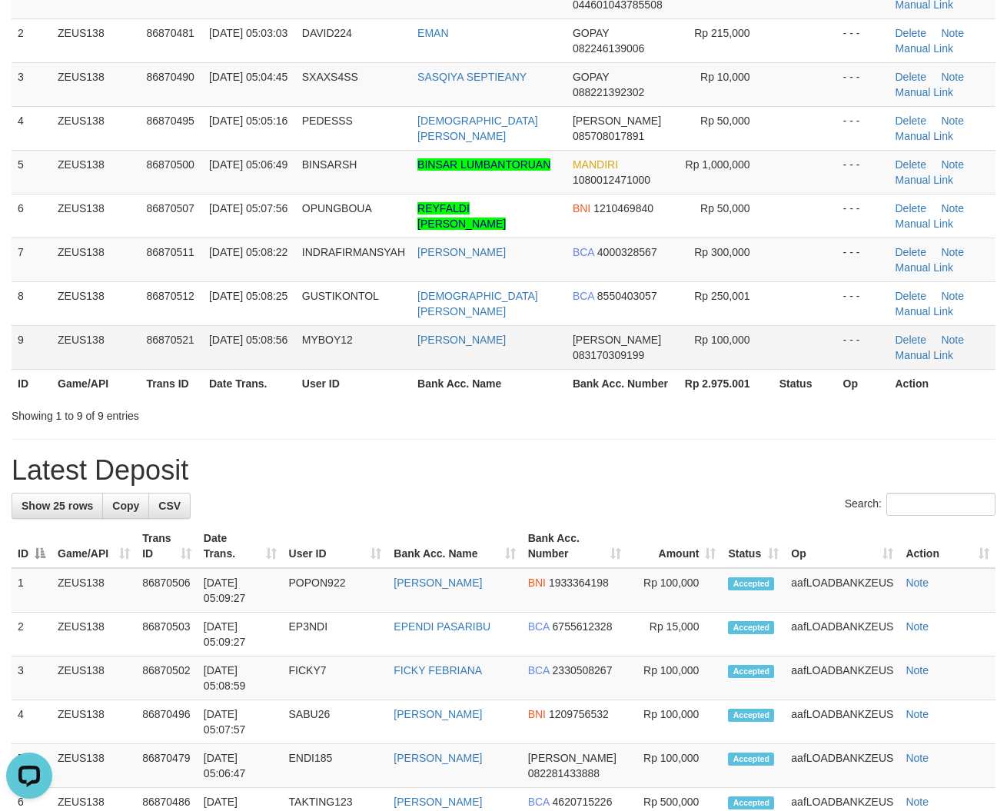
drag, startPoint x: 500, startPoint y: 388, endPoint x: 38, endPoint y: 360, distance: 462.1
click at [498, 390] on th "Bank Acc. Name" at bounding box center [488, 383] width 155 height 28
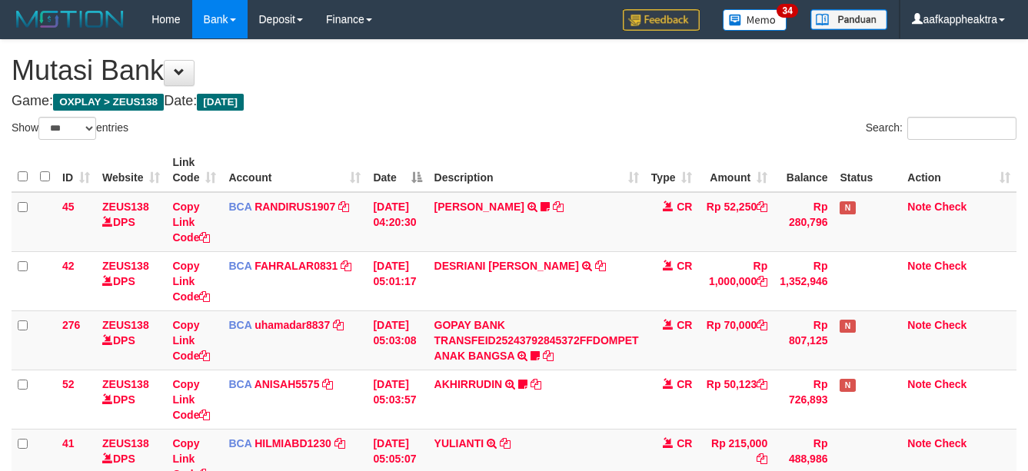
select select "***"
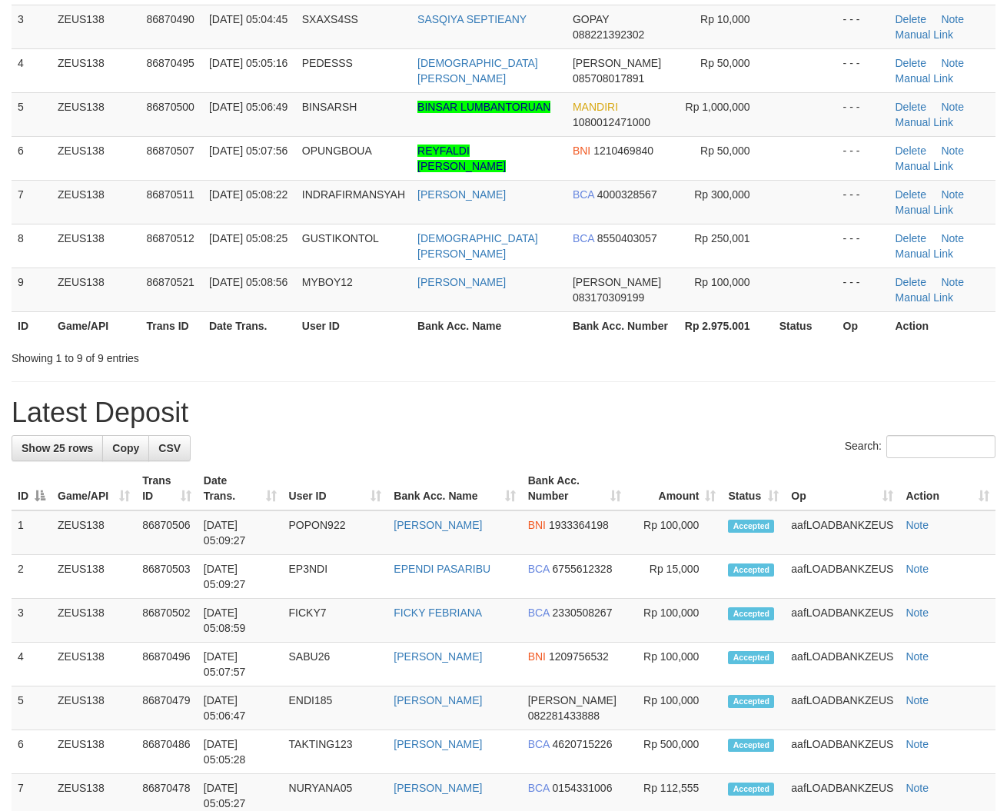
scroll to position [218, 0]
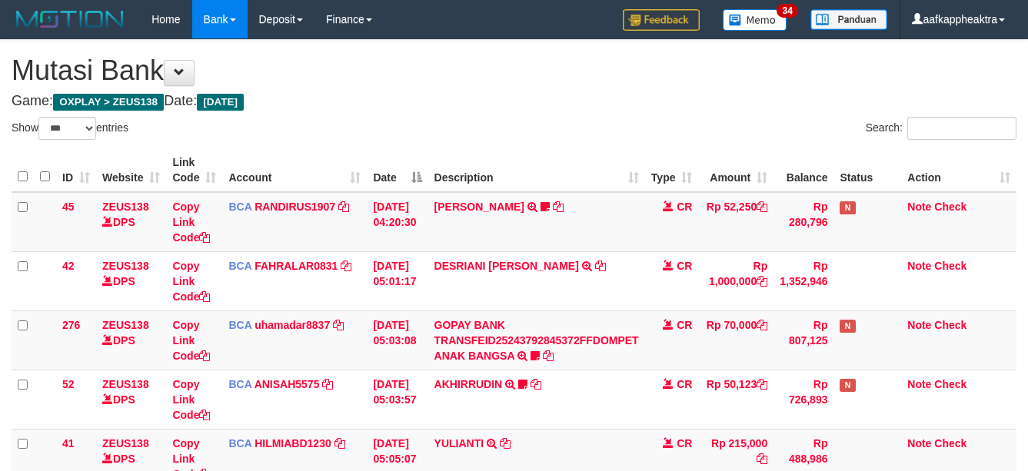
select select "***"
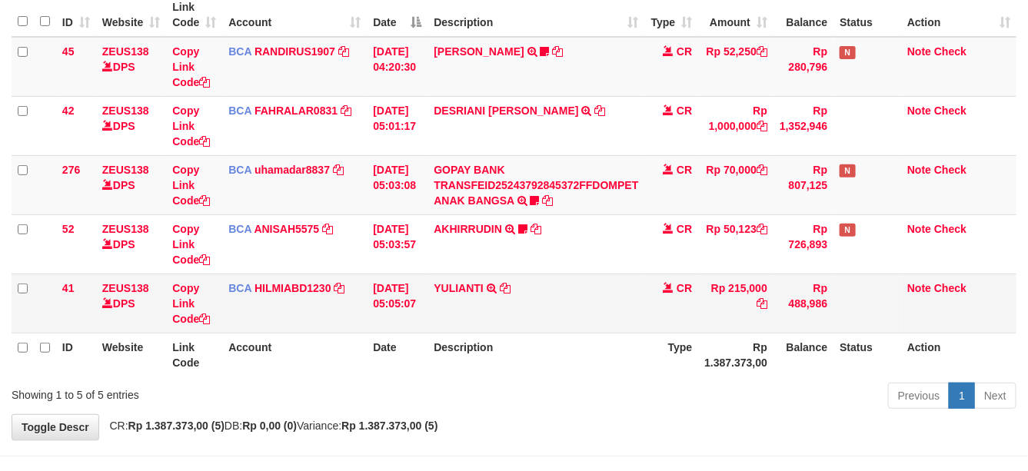
drag, startPoint x: 0, startPoint y: 0, endPoint x: 625, endPoint y: 321, distance: 702.4
click at [625, 321] on td "YULIANTI TRSF E-BANKING CR 0109/FTSCY/WS95051 215000.002025090189518818 TRFDN-Y…" at bounding box center [535, 303] width 217 height 59
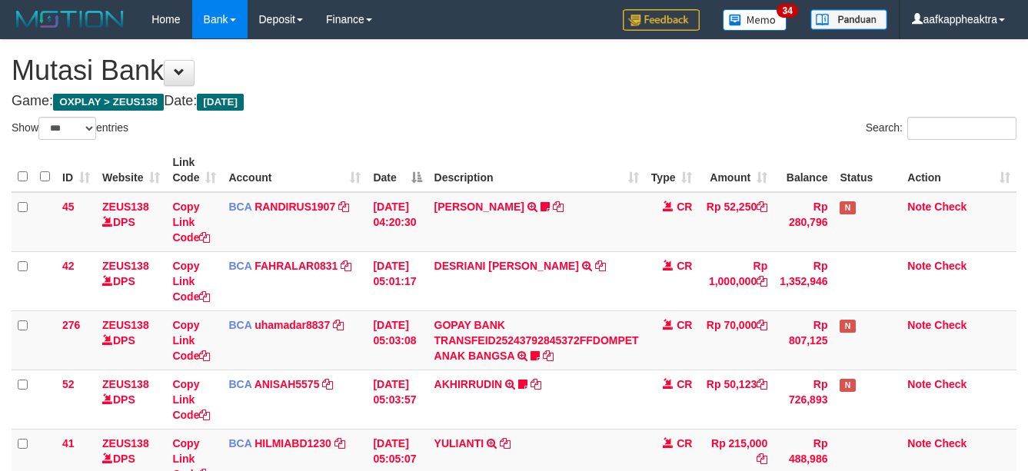
select select "***"
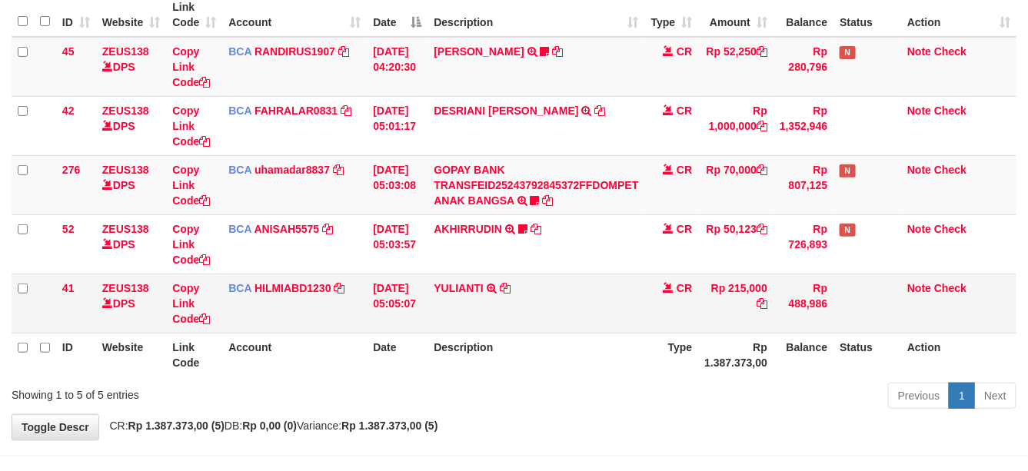
click at [623, 324] on td "YULIANTI TRSF E-BANKING CR 0109/FTSCY/WS95051 215000.002025090189518818 TRFDN-Y…" at bounding box center [535, 303] width 217 height 59
click at [600, 329] on td "YULIANTI TRSF E-BANKING CR 0109/FTSCY/WS95051 215000.002025090189518818 TRFDN-Y…" at bounding box center [535, 303] width 217 height 59
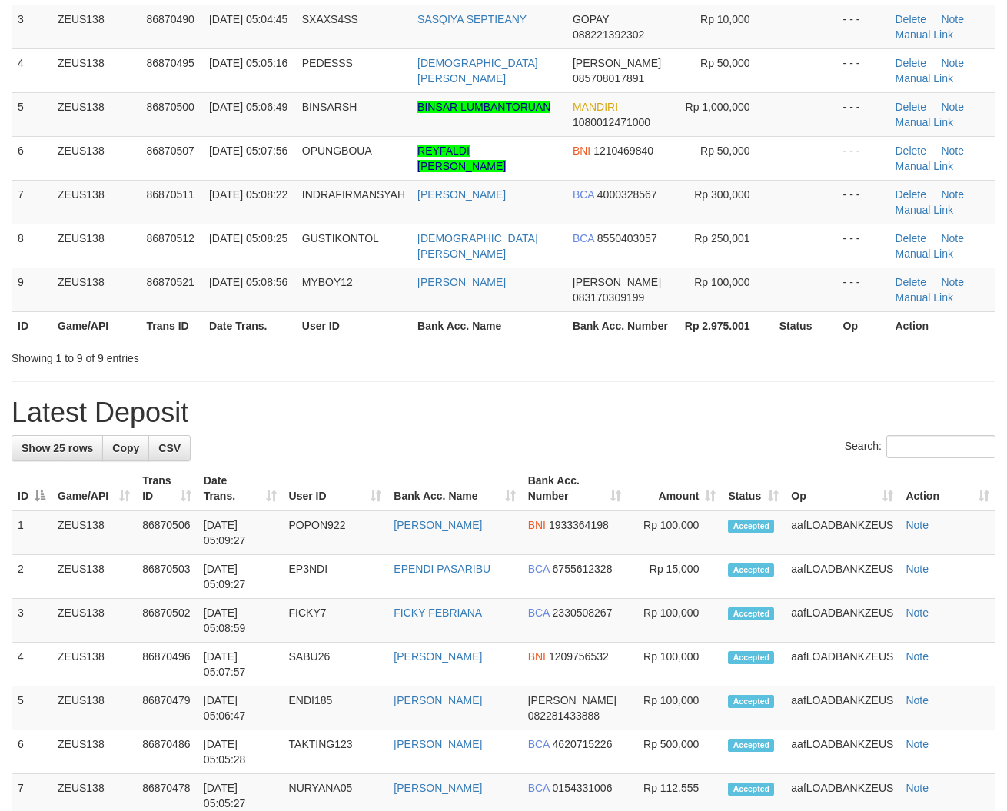
scroll to position [218, 0]
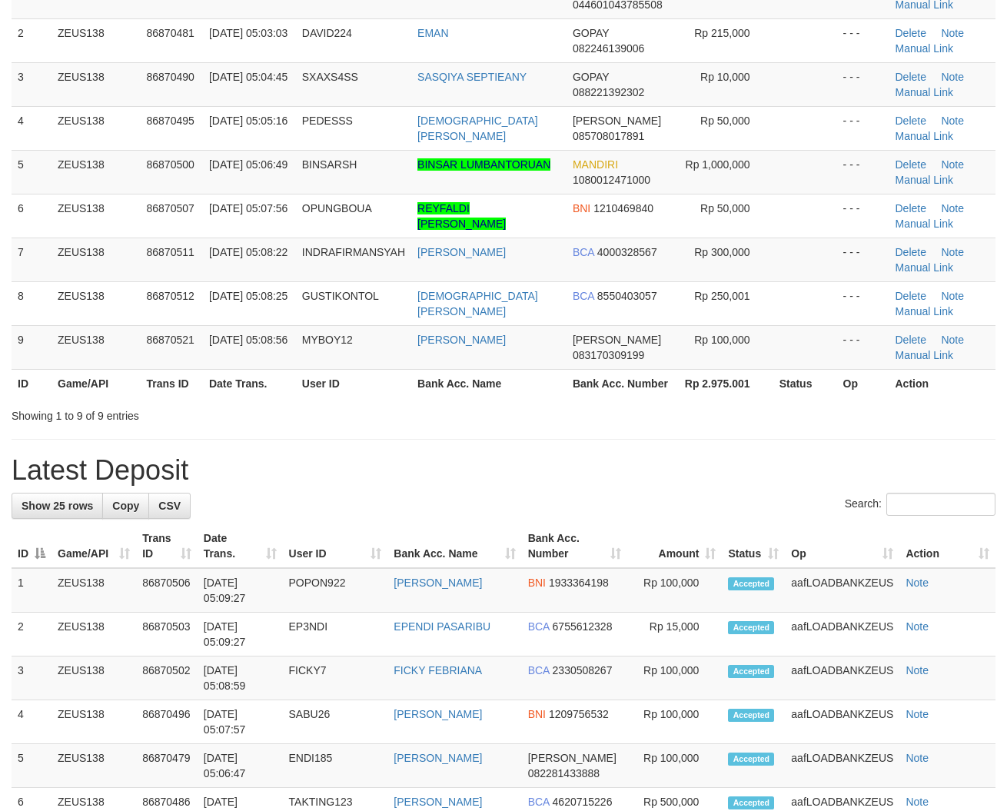
click at [364, 432] on div "**********" at bounding box center [503, 794] width 1007 height 1944
drag, startPoint x: 358, startPoint y: 384, endPoint x: 5, endPoint y: 386, distance: 352.8
click at [337, 400] on div "ID Game/API Trans ID Date Trans. User ID Bank Acc. Name Bank Acc. Number Amount…" at bounding box center [503, 164] width 1007 height 476
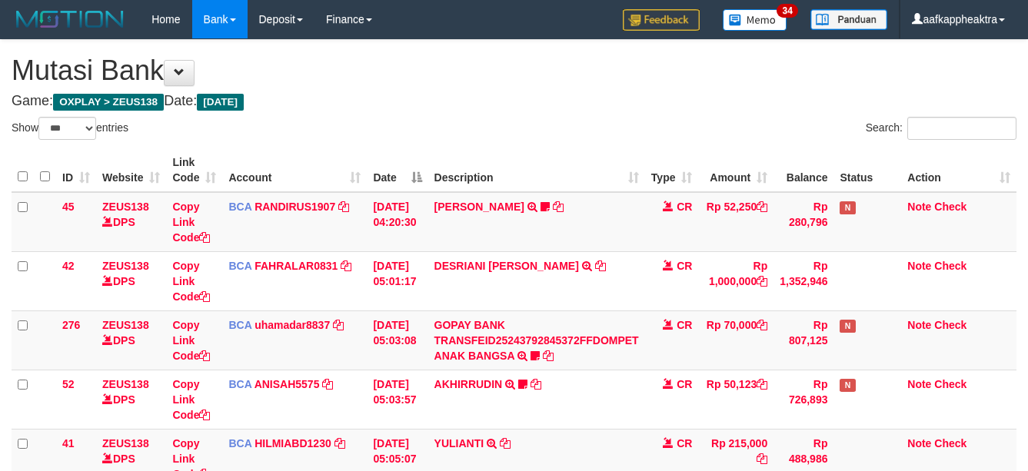
select select "***"
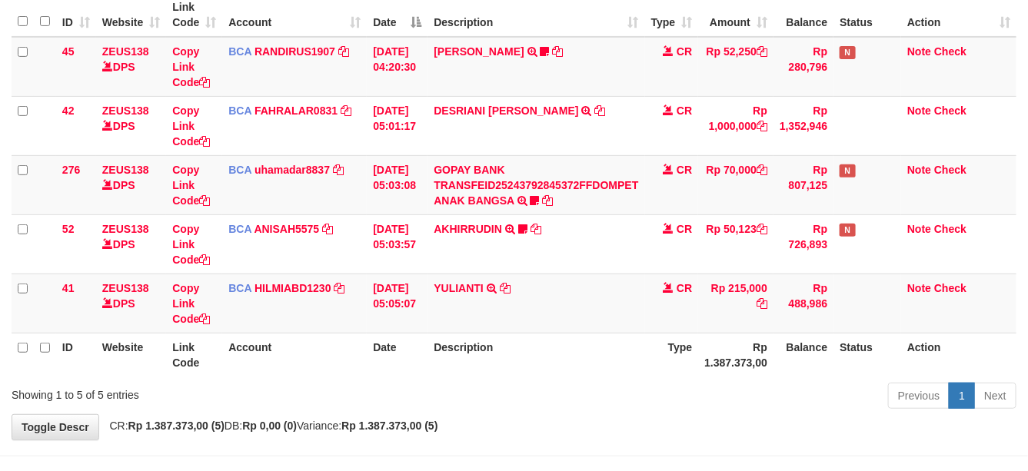
drag, startPoint x: 667, startPoint y: 357, endPoint x: 950, endPoint y: 377, distance: 283.5
click at [809, 367] on tr "ID Website Link Code Account Date Description Type Rp 1.387.373,00 Balance Stat…" at bounding box center [514, 355] width 1005 height 44
click at [688, 319] on td "CR" at bounding box center [672, 303] width 54 height 59
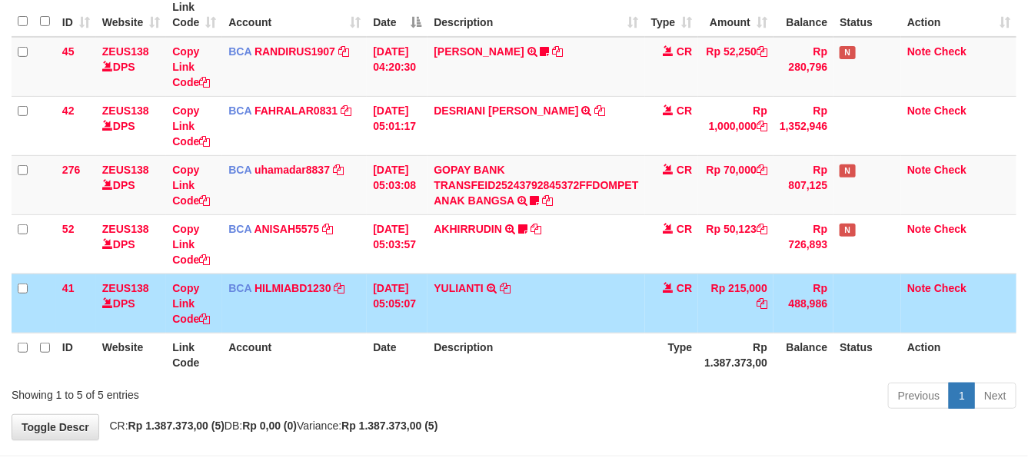
click at [684, 321] on td "CR" at bounding box center [672, 303] width 54 height 59
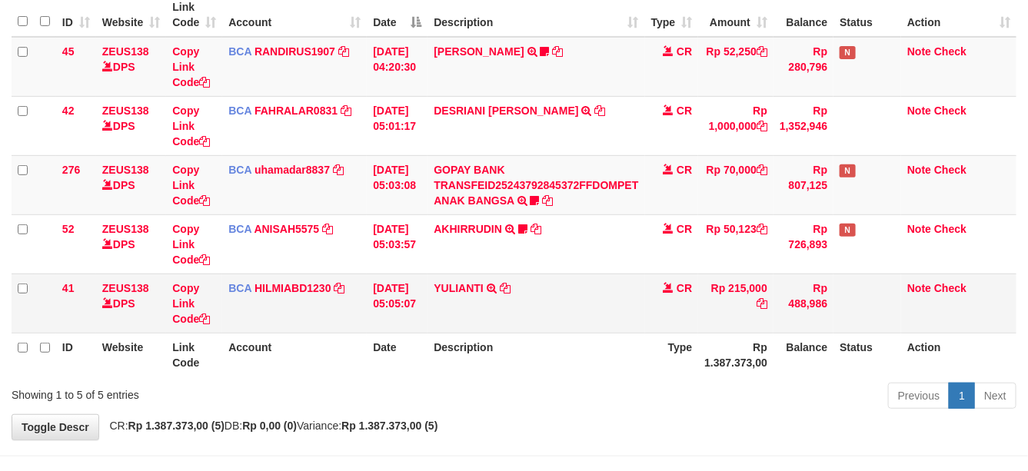
drag, startPoint x: 660, startPoint y: 324, endPoint x: 615, endPoint y: 332, distance: 45.4
click at [652, 327] on td "CR" at bounding box center [672, 303] width 54 height 59
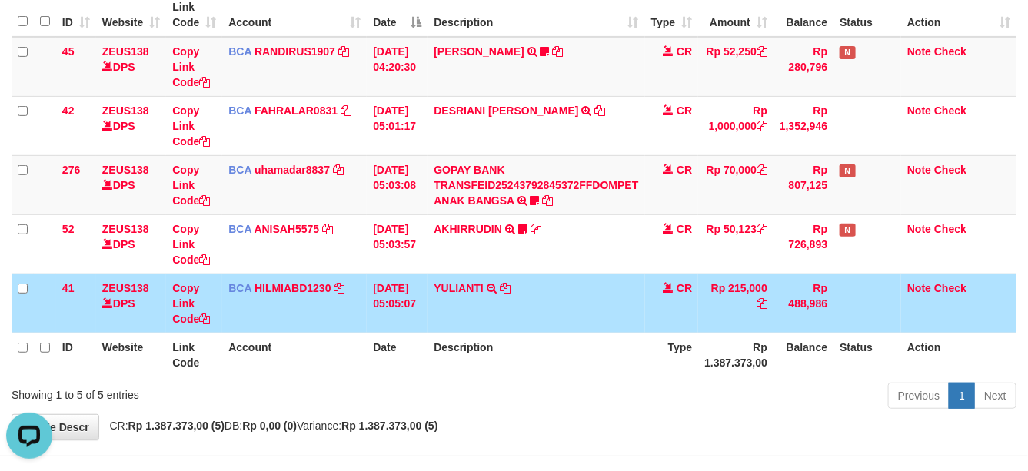
click at [556, 328] on td "YULIANTI TRSF E-BANKING CR 0109/FTSCY/WS95051 215000.002025090189518818 TRFDN-Y…" at bounding box center [535, 303] width 217 height 59
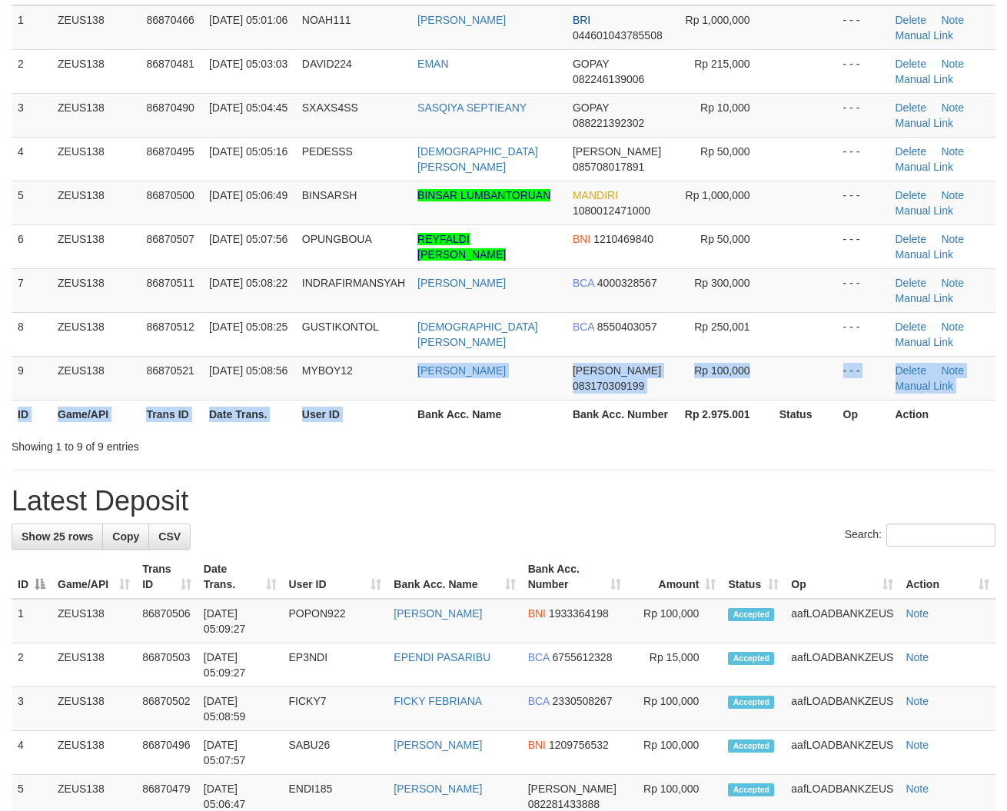
drag, startPoint x: 420, startPoint y: 409, endPoint x: 411, endPoint y: 417, distance: 11.4
click at [419, 415] on table "ID Game/API Trans ID Date Trans. User ID Bank Acc. Name Bank Acc. Number Amount…" at bounding box center [504, 195] width 984 height 467
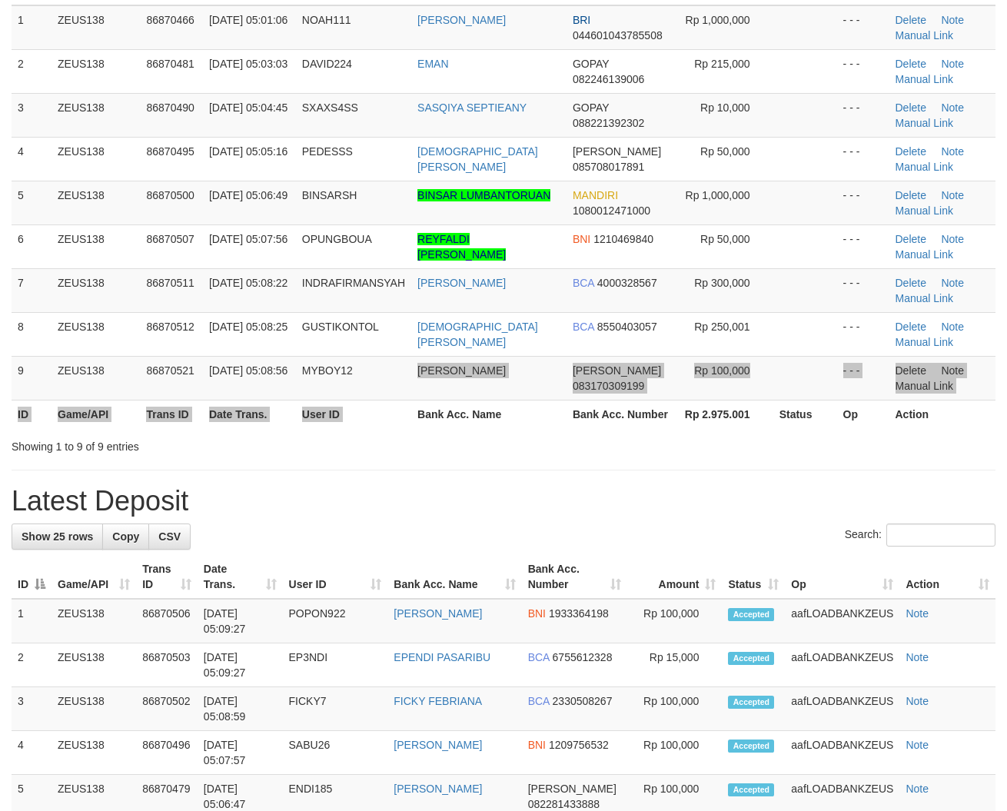
scroll to position [218, 0]
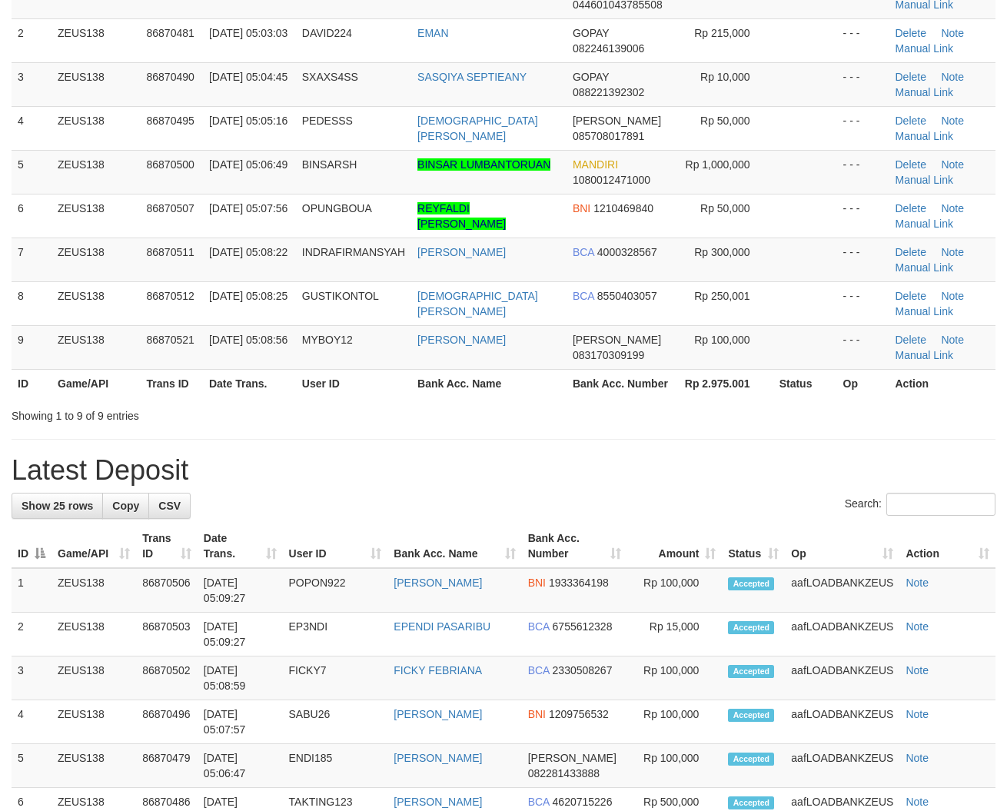
click at [610, 424] on div "Showing 1 to 9 of 9 entries" at bounding box center [503, 413] width 1007 height 22
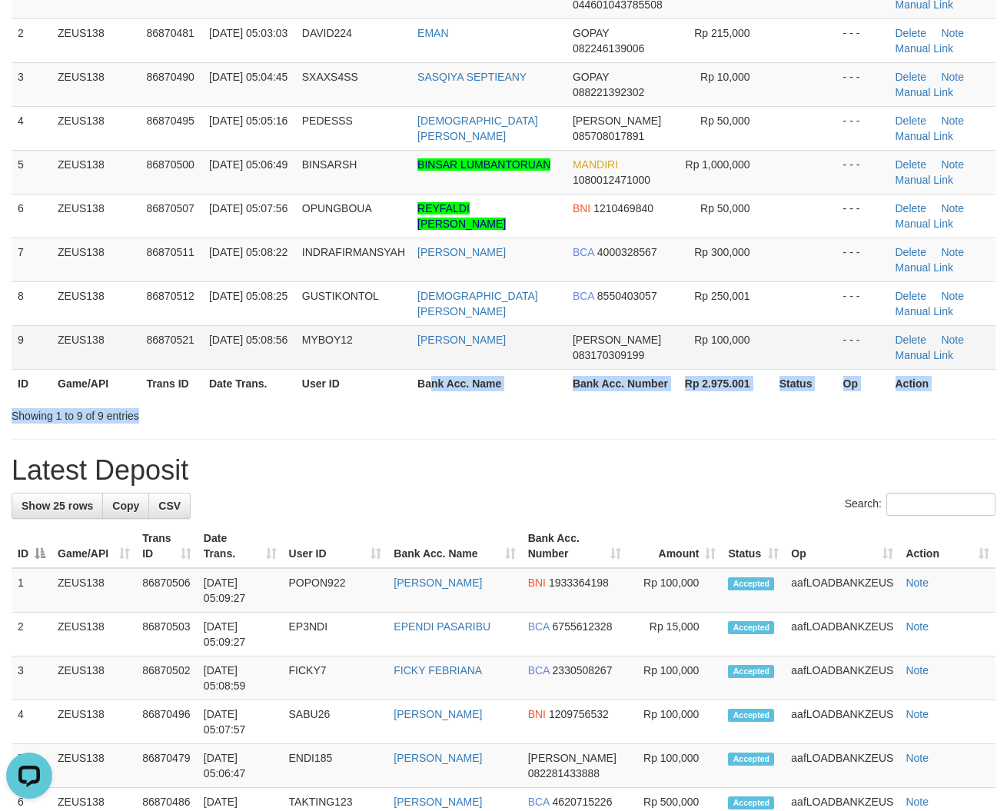
scroll to position [0, 0]
drag, startPoint x: 537, startPoint y: 412, endPoint x: 38, endPoint y: 365, distance: 500.3
click at [520, 416] on div "Search: ID Game/API Trans ID Date Trans. User ID Bank Acc. Name Bank Acc. Numbe…" at bounding box center [504, 161] width 984 height 524
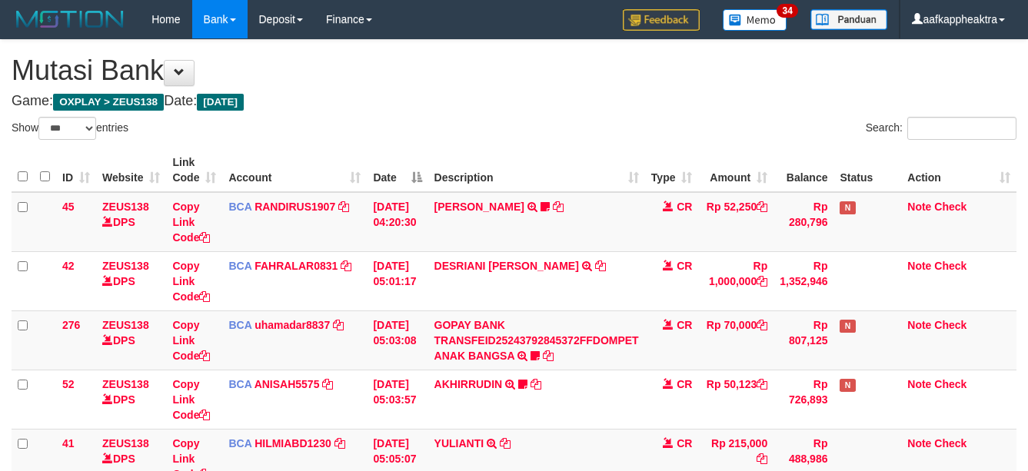
select select "***"
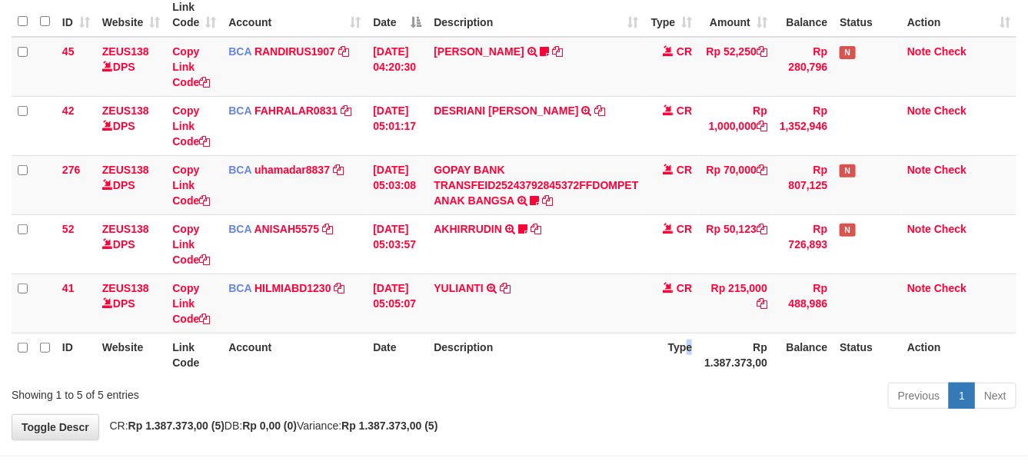
click at [694, 336] on th "Type" at bounding box center [672, 355] width 54 height 44
drag, startPoint x: 707, startPoint y: 331, endPoint x: 1002, endPoint y: 352, distance: 295.2
click at [700, 331] on tr "41 ZEUS138 DPS Copy Link Code BCA HILMIABD1230 DPS HILMI ABDILLAH mutasi_202509…" at bounding box center [514, 303] width 1005 height 59
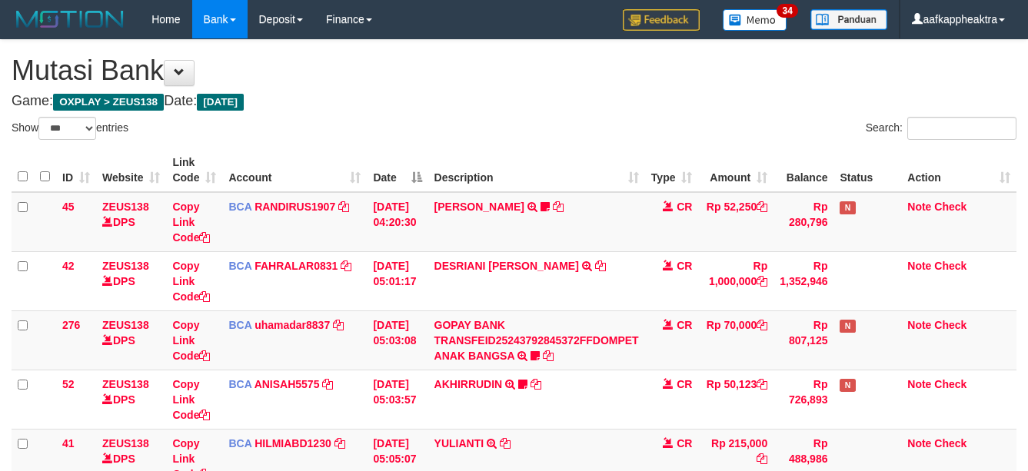
select select "***"
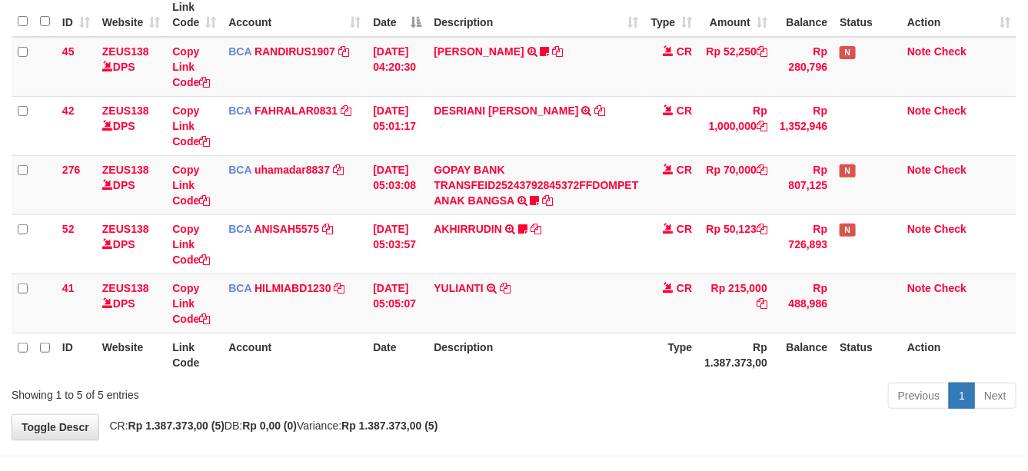
click at [593, 342] on th "Description" at bounding box center [535, 355] width 217 height 44
drag, startPoint x: 603, startPoint y: 339, endPoint x: 1039, endPoint y: 350, distance: 436.0
click at [582, 338] on th "Description" at bounding box center [535, 355] width 217 height 44
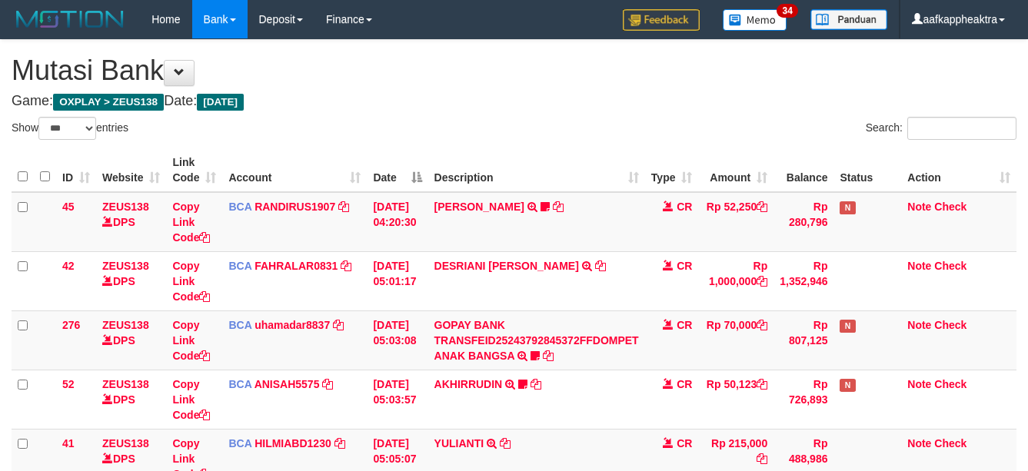
select select "***"
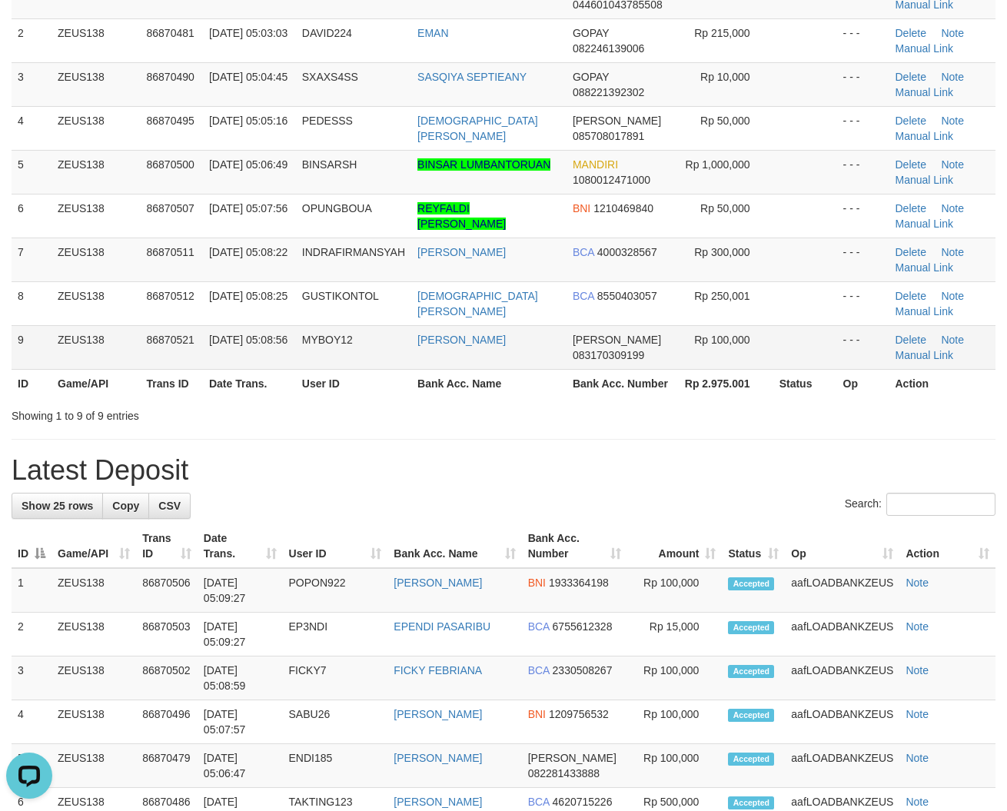
click at [584, 366] on tr "9 ZEUS138 86870521 01/09/2025 05:08:56 MYBOY12 BOBBY ALIYUS DANA 083170309199 R…" at bounding box center [504, 347] width 984 height 44
drag, startPoint x: 448, startPoint y: 347, endPoint x: 516, endPoint y: 354, distance: 67.9
click at [516, 354] on tr "9 ZEUS138 86870521 01/09/2025 05:08:56 MYBOY12 BOBBY ALIYUS DANA 083170309199 R…" at bounding box center [504, 347] width 984 height 44
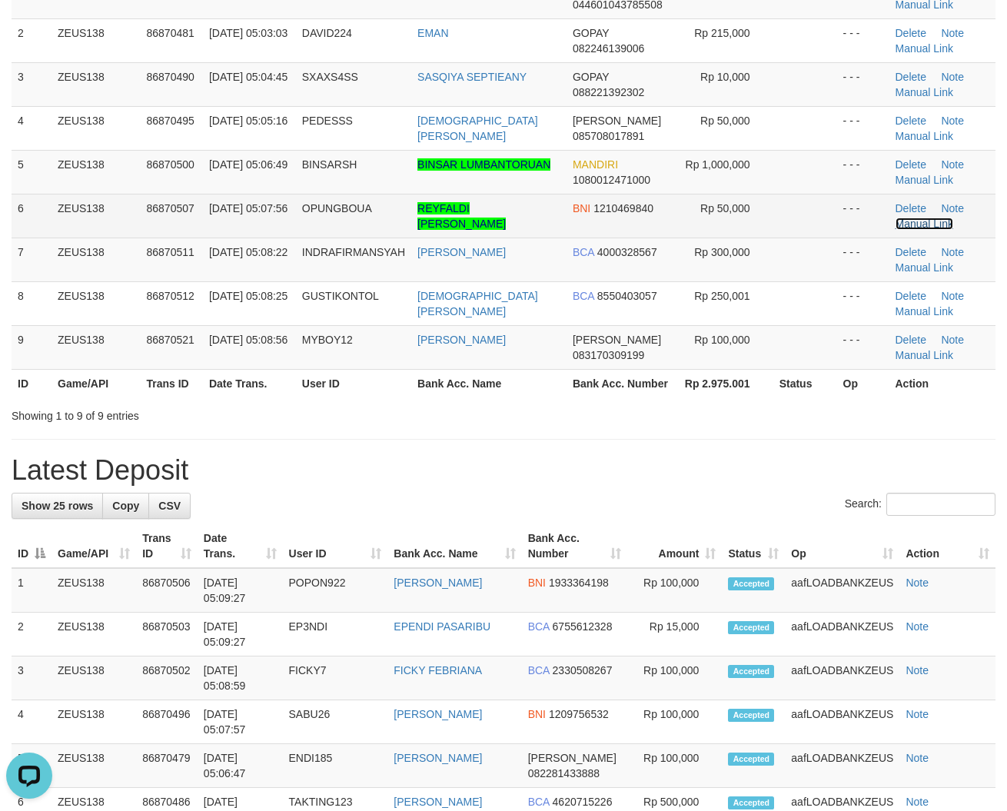
click at [911, 223] on link "Manual Link" at bounding box center [925, 224] width 58 height 12
click at [919, 206] on link "Delete" at bounding box center [911, 208] width 31 height 12
click at [903, 220] on link "Manual Link" at bounding box center [925, 224] width 58 height 12
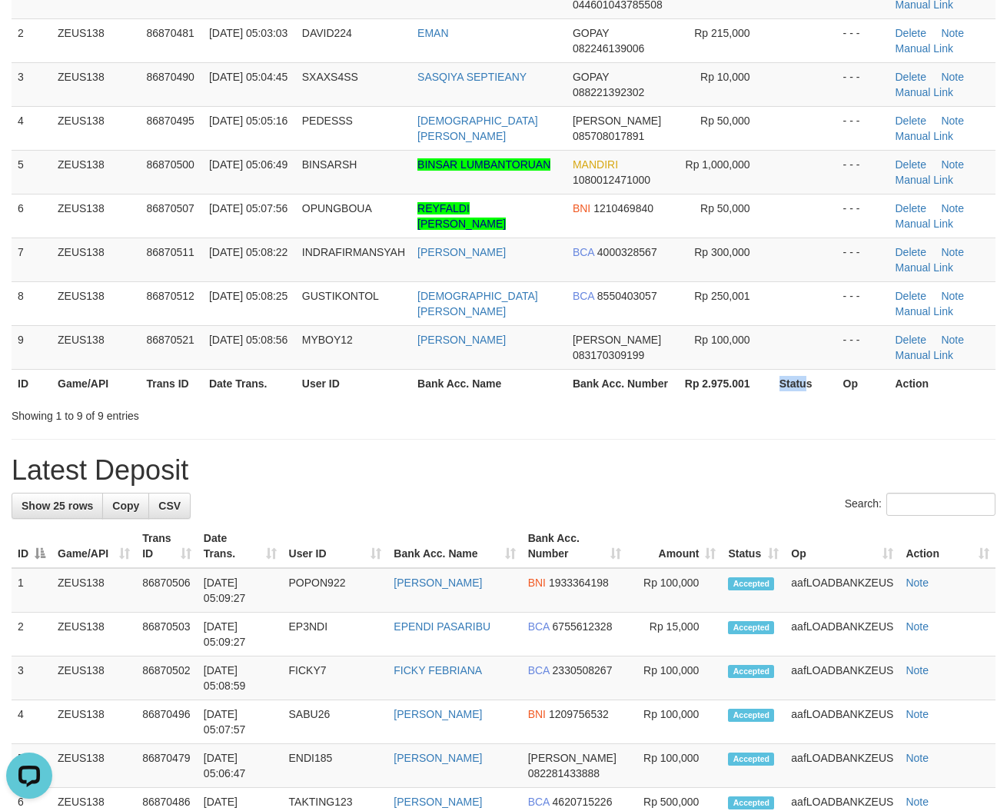
drag, startPoint x: 801, startPoint y: 371, endPoint x: 765, endPoint y: 383, distance: 37.9
click at [805, 374] on th "Status" at bounding box center [805, 383] width 64 height 28
click at [420, 460] on div "**********" at bounding box center [503, 794] width 1007 height 1944
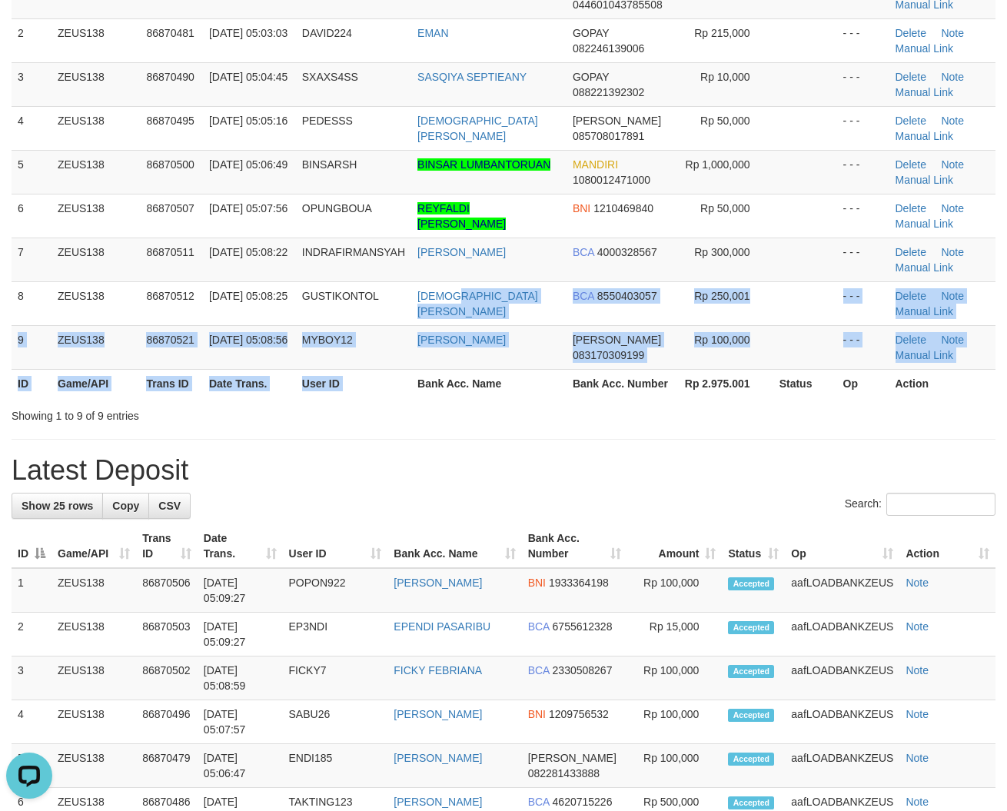
drag, startPoint x: 435, startPoint y: 360, endPoint x: 415, endPoint y: 382, distance: 29.9
click at [415, 382] on table "ID Game/API Trans ID Date Trans. User ID Bank Acc. Name Bank Acc. Number Amount…" at bounding box center [504, 164] width 984 height 467
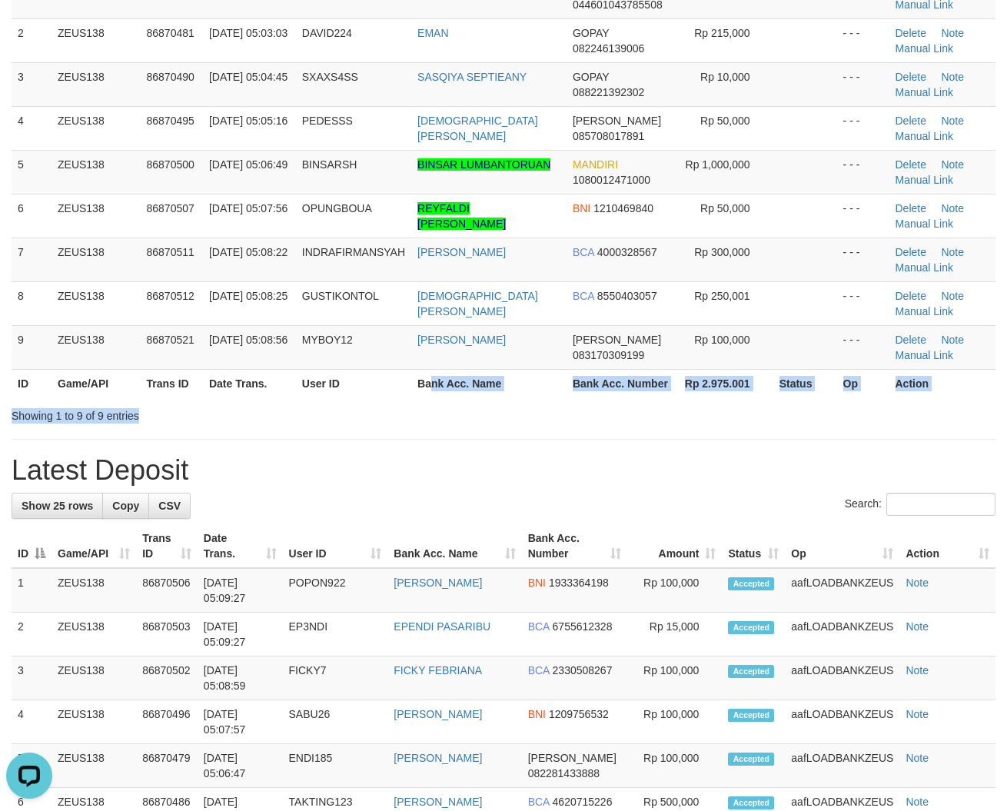
drag, startPoint x: 504, startPoint y: 407, endPoint x: 5, endPoint y: 317, distance: 507.7
click at [501, 407] on div "Search: ID Game/API Trans ID Date Trans. User ID Bank Acc. Name Bank Acc. Numbe…" at bounding box center [504, 161] width 984 height 524
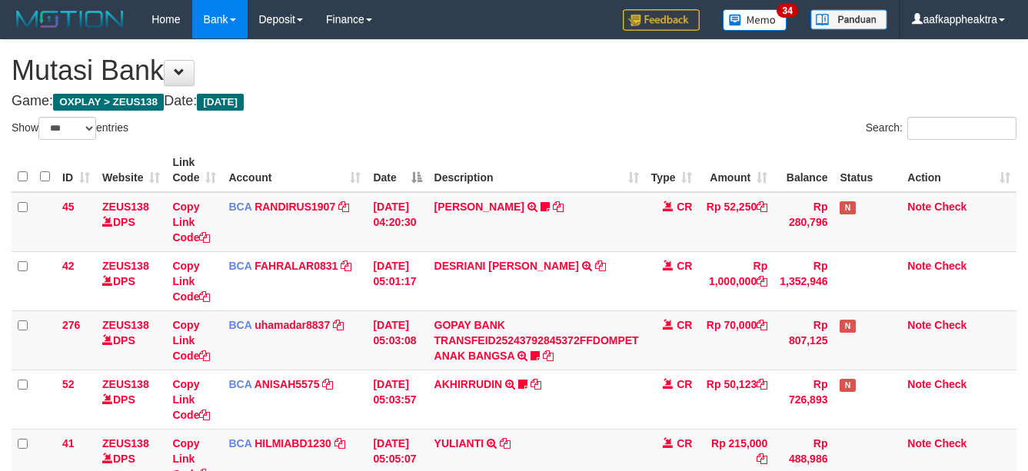
select select "***"
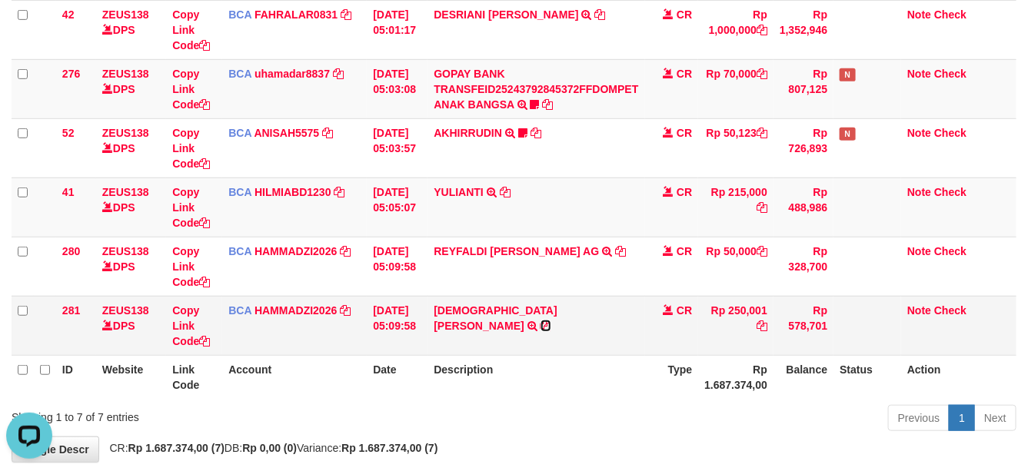
click at [551, 321] on icon at bounding box center [545, 326] width 11 height 11
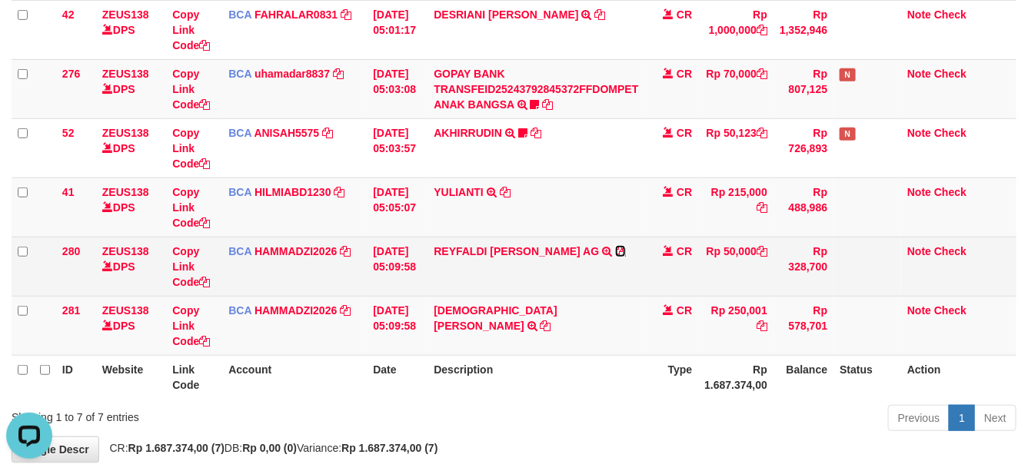
click at [615, 250] on icon at bounding box center [620, 251] width 11 height 11
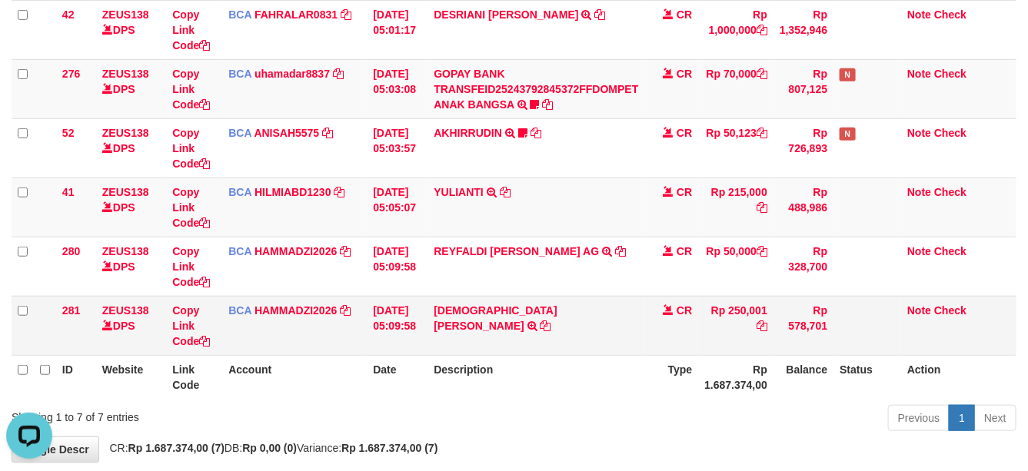
drag, startPoint x: 416, startPoint y: 366, endPoint x: 555, endPoint y: 335, distance: 142.5
click at [519, 338] on table "ID Website Link Code Account Date Description Type Amount Balance Status Action…" at bounding box center [514, 148] width 1005 height 502
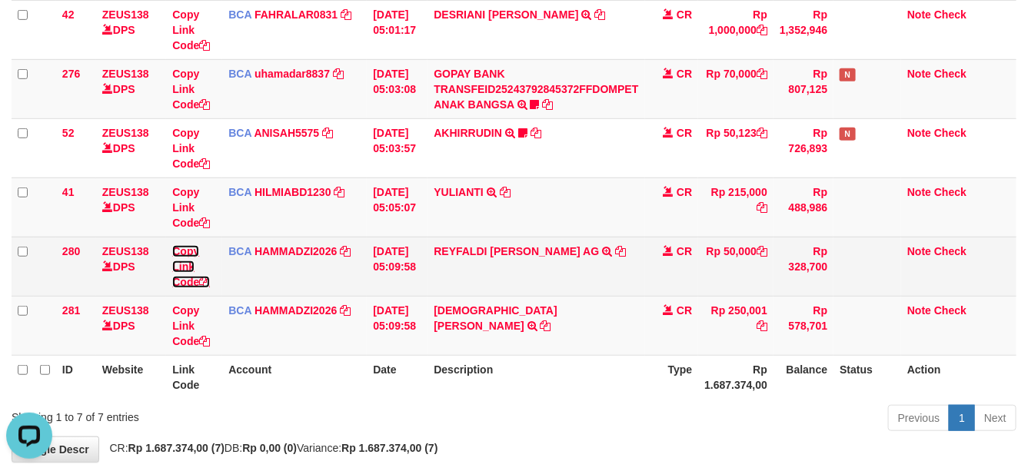
click at [208, 281] on icon at bounding box center [204, 282] width 11 height 11
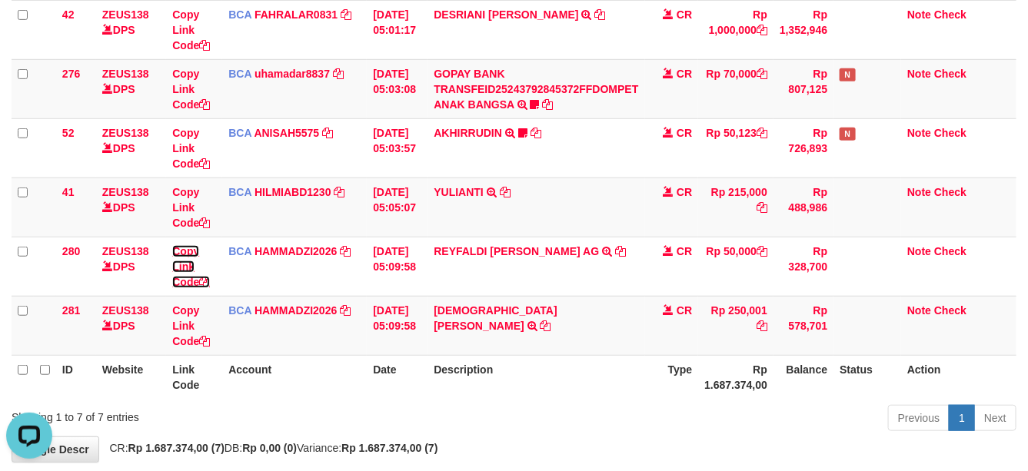
drag, startPoint x: 208, startPoint y: 281, endPoint x: 1038, endPoint y: 382, distance: 835.5
click at [218, 282] on td "Copy Link Code" at bounding box center [194, 266] width 56 height 59
click at [172, 245] on link "Copy Link Code" at bounding box center [191, 266] width 38 height 43
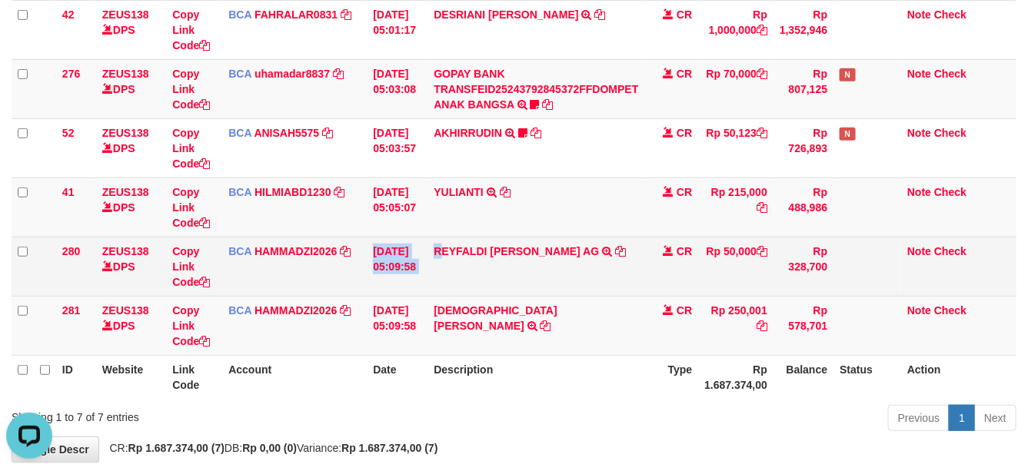
drag, startPoint x: 390, startPoint y: 255, endPoint x: 437, endPoint y: 250, distance: 47.2
click at [402, 254] on tr "280 ZEUS138 DPS Copy Link Code BCA HAMMADZI2026 DPS MUHAMMAD ZIDAN KURNIAWAN mu…" at bounding box center [514, 266] width 1005 height 59
click at [447, 270] on td "REYFALDI SAMUEL AG TRSF E-BANKING CR 0109/FTSCY/WS95031 50000.00REYFALDI SAMUEL…" at bounding box center [535, 266] width 217 height 59
click at [447, 271] on td "REYFALDI SAMUEL AG TRSF E-BANKING CR 0109/FTSCY/WS95031 50000.00REYFALDI SAMUEL…" at bounding box center [535, 266] width 217 height 59
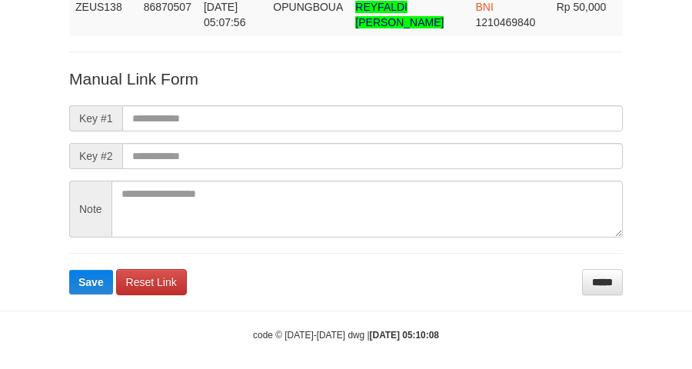
scroll to position [121, 0]
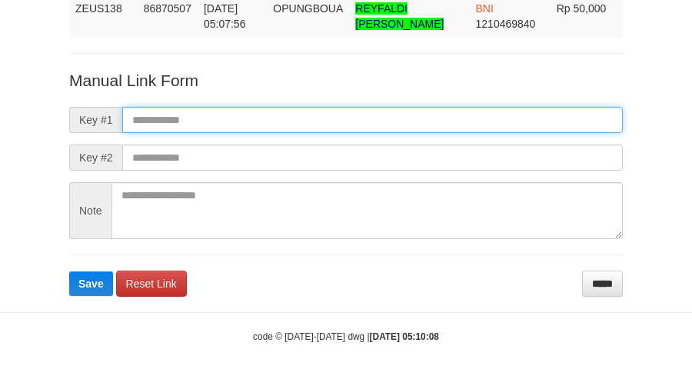
click at [179, 133] on input "text" at bounding box center [372, 120] width 500 height 26
paste input "**********"
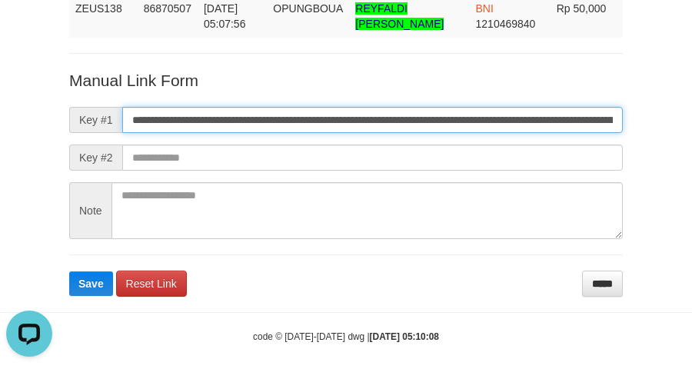
scroll to position [0, 1062]
type input "**********"
click at [69, 271] on button "Save" at bounding box center [91, 283] width 44 height 25
click at [179, 133] on input "**********" at bounding box center [372, 120] width 500 height 26
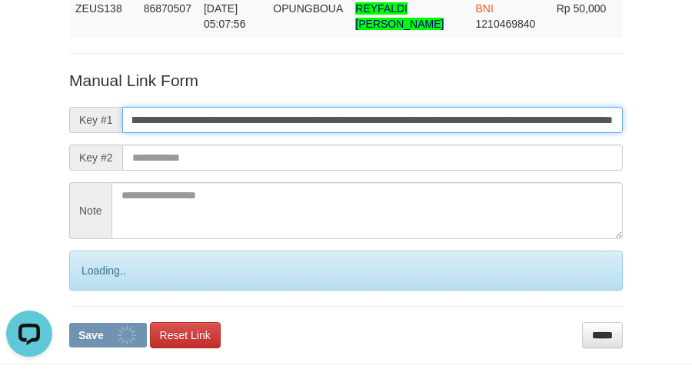
click at [69, 323] on button "Save" at bounding box center [108, 335] width 78 height 25
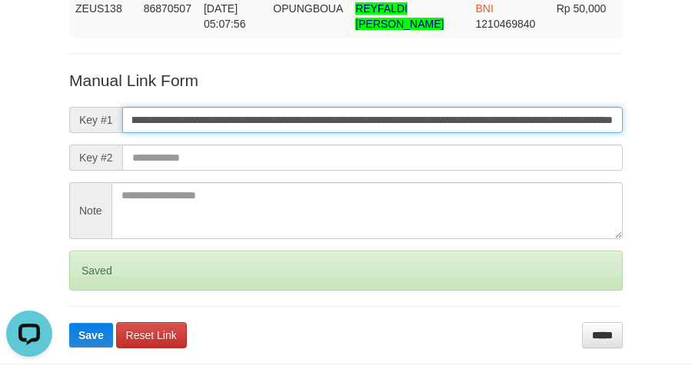
click at [69, 323] on button "Save" at bounding box center [91, 335] width 44 height 25
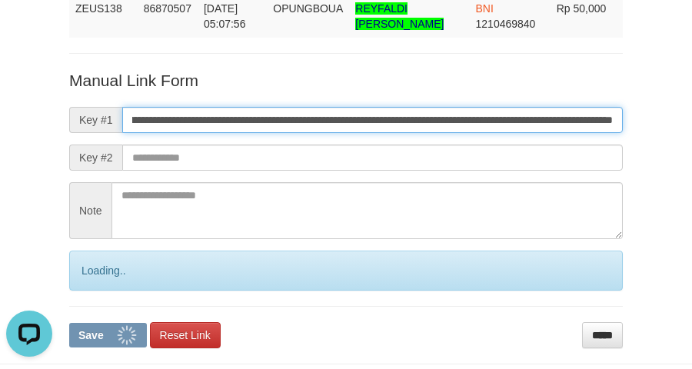
click at [69, 323] on button "Save" at bounding box center [108, 335] width 78 height 25
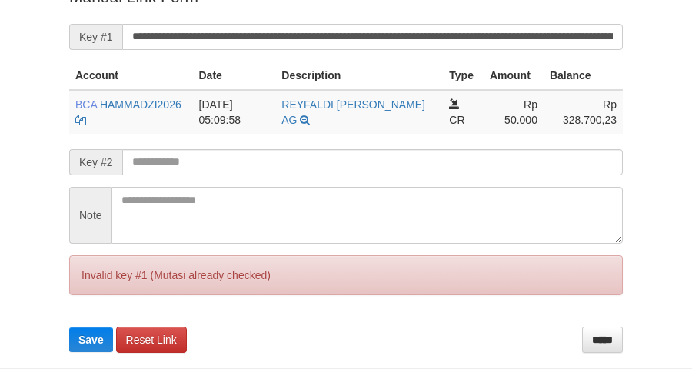
click at [69, 327] on button "Save" at bounding box center [91, 339] width 44 height 25
click at [420, 50] on input "**********" at bounding box center [372, 37] width 500 height 26
click at [69, 327] on button "Save" at bounding box center [91, 339] width 44 height 25
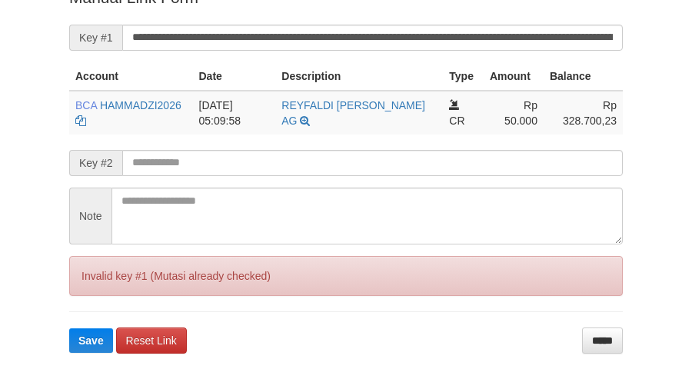
click at [69, 328] on button "Save" at bounding box center [91, 340] width 44 height 25
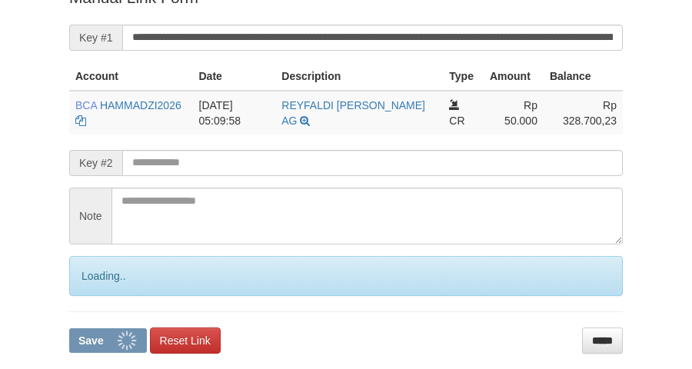
click at [69, 328] on button "Save" at bounding box center [108, 340] width 78 height 25
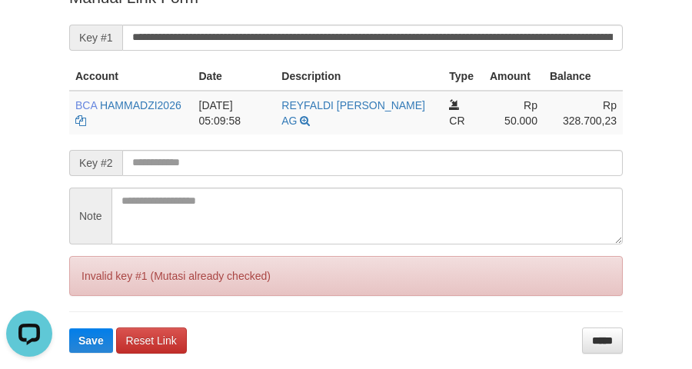
click at [69, 328] on button "Save" at bounding box center [91, 340] width 44 height 25
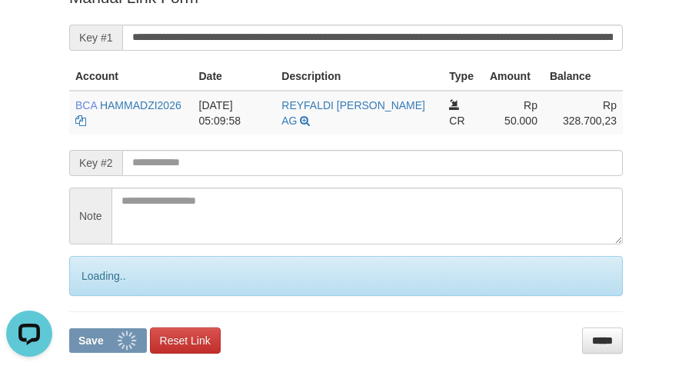
click at [69, 328] on button "Save" at bounding box center [108, 340] width 78 height 25
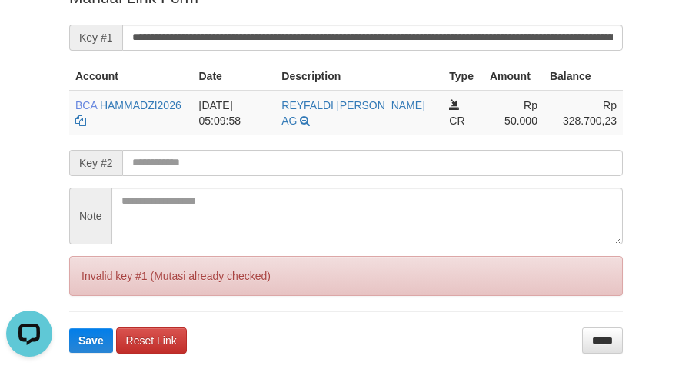
click at [69, 328] on button "Save" at bounding box center [91, 340] width 44 height 25
drag, startPoint x: 420, startPoint y: 50, endPoint x: 701, endPoint y: 54, distance: 281.4
click at [425, 48] on input "**********" at bounding box center [372, 38] width 500 height 26
drag, startPoint x: 40, startPoint y: 227, endPoint x: 205, endPoint y: 191, distance: 169.2
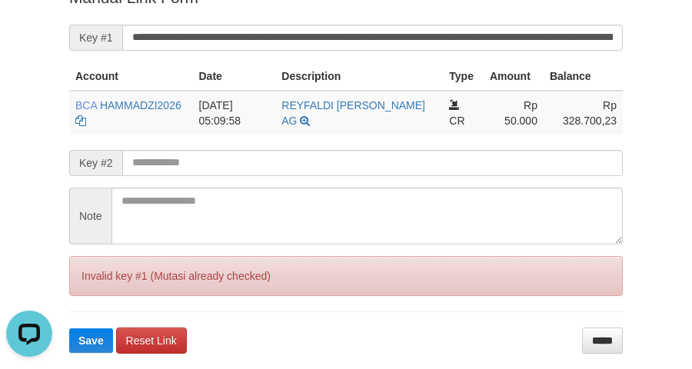
click at [75, 217] on div "Deposit Detail Game/API Trans ID Date Trans. User ID Bank Acc. Name Bank Acc. N…" at bounding box center [346, 11] width 692 height 684
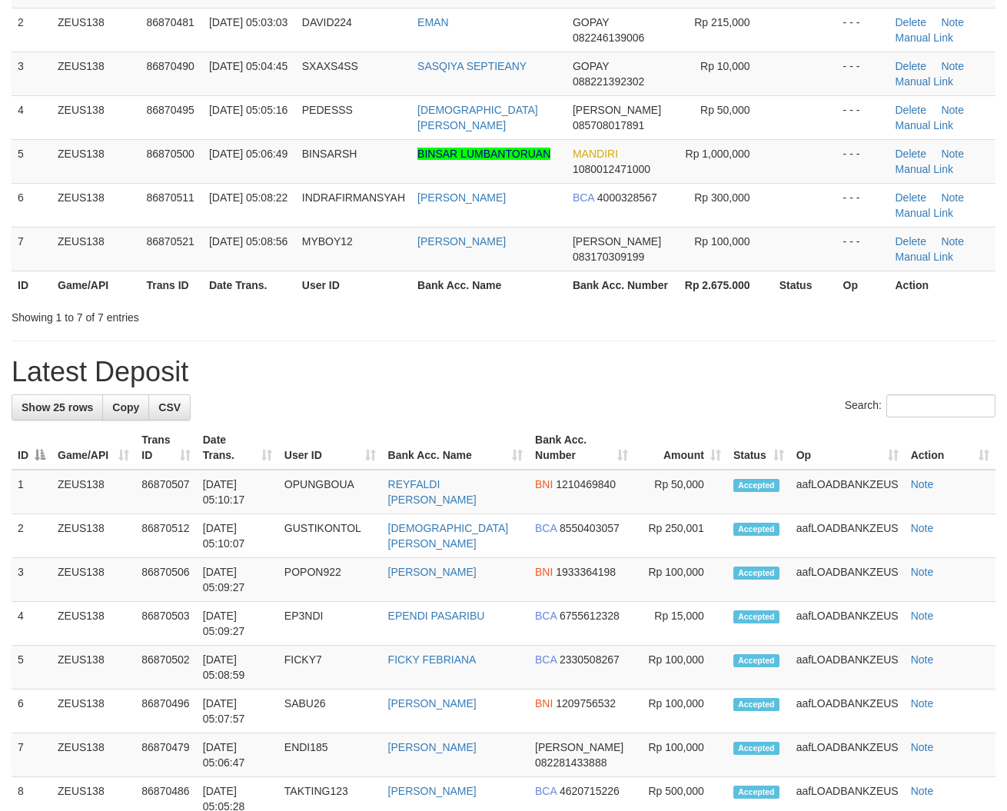
click at [434, 323] on div "Showing 1 to 7 of 7 entries" at bounding box center [503, 315] width 1007 height 22
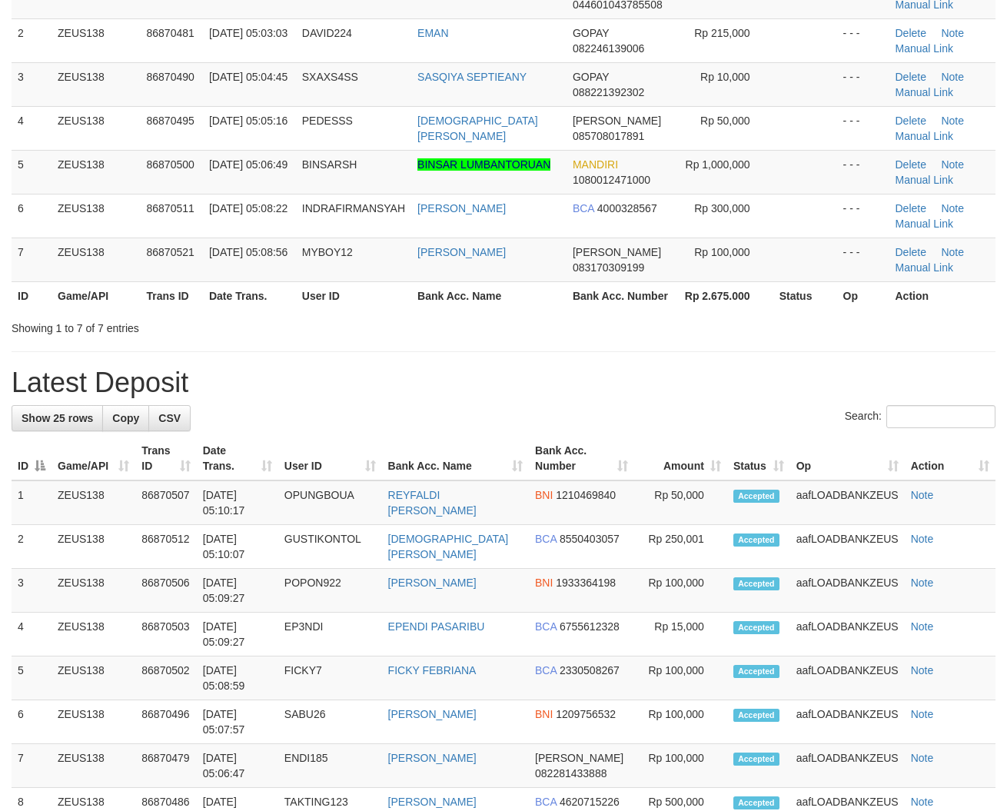
click at [432, 301] on th "Bank Acc. Name" at bounding box center [488, 295] width 155 height 28
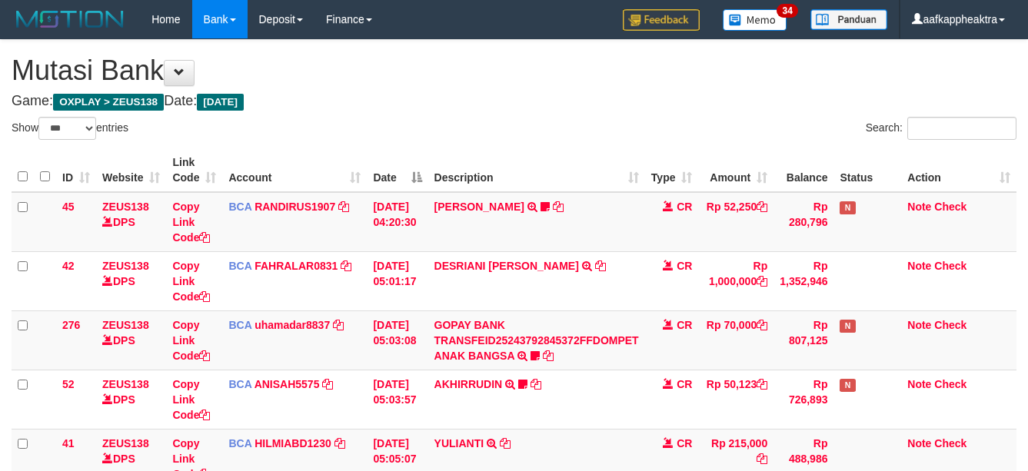
select select "***"
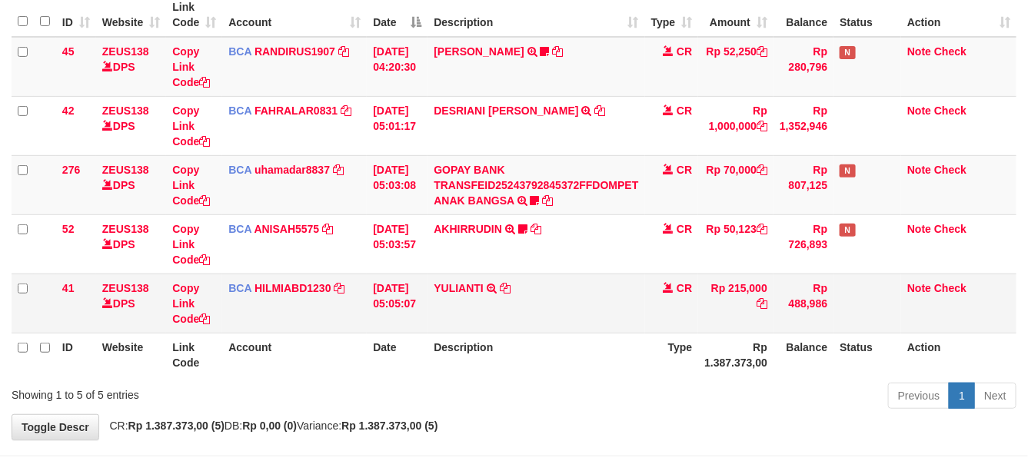
click at [567, 309] on td "YULIANTI TRSF E-BANKING CR 0109/FTSCY/WS95051 215000.002025090189518818 TRFDN-Y…" at bounding box center [535, 303] width 217 height 59
click at [510, 302] on td "YULIANTI TRSF E-BANKING CR 0109/FTSCY/WS95051 215000.002025090189518818 TRFDN-Y…" at bounding box center [535, 303] width 217 height 59
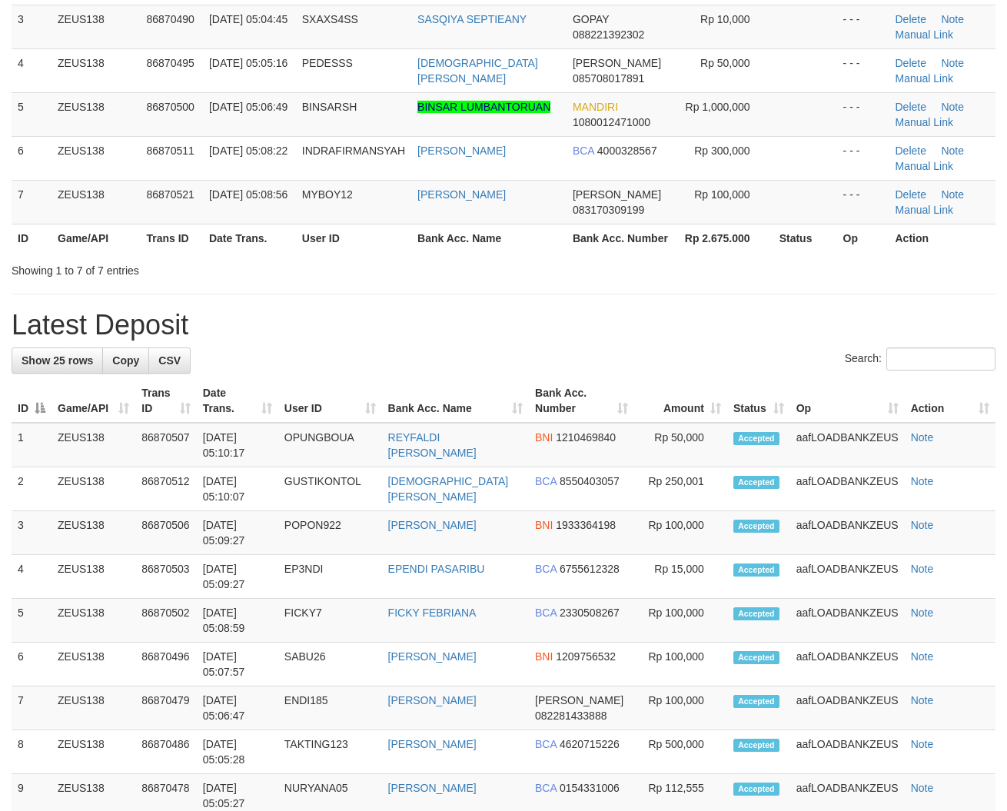
scroll to position [218, 0]
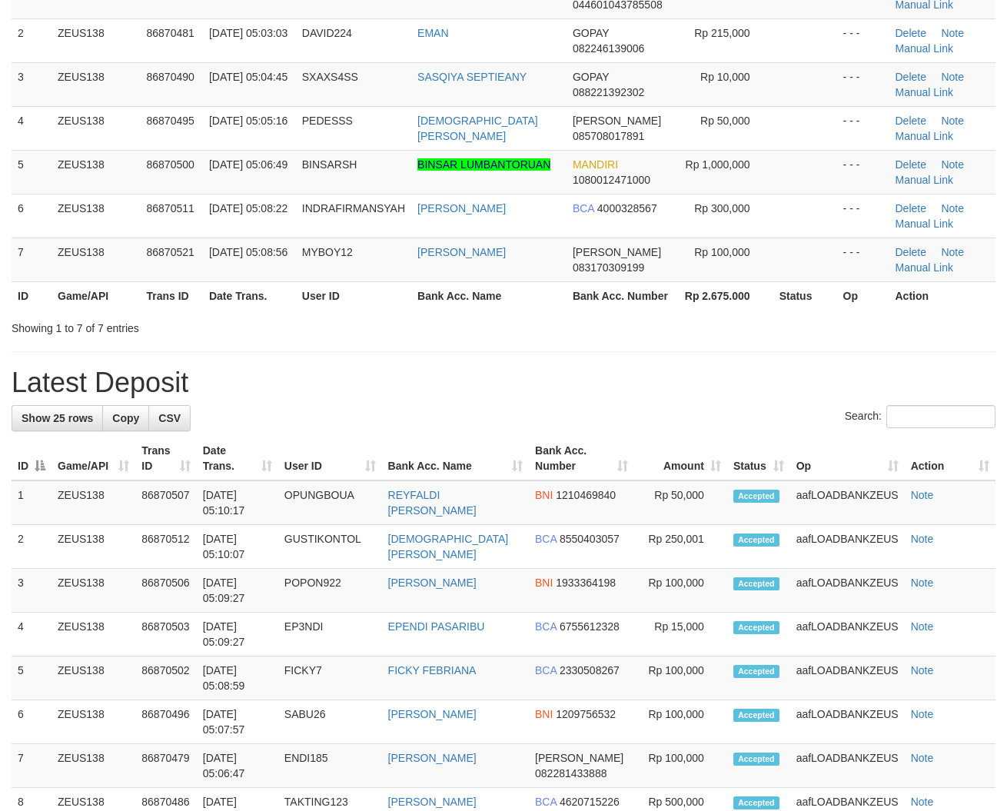
drag, startPoint x: 455, startPoint y: 354, endPoint x: 56, endPoint y: 344, distance: 399.1
click at [446, 356] on div "**********" at bounding box center [503, 750] width 1007 height 1856
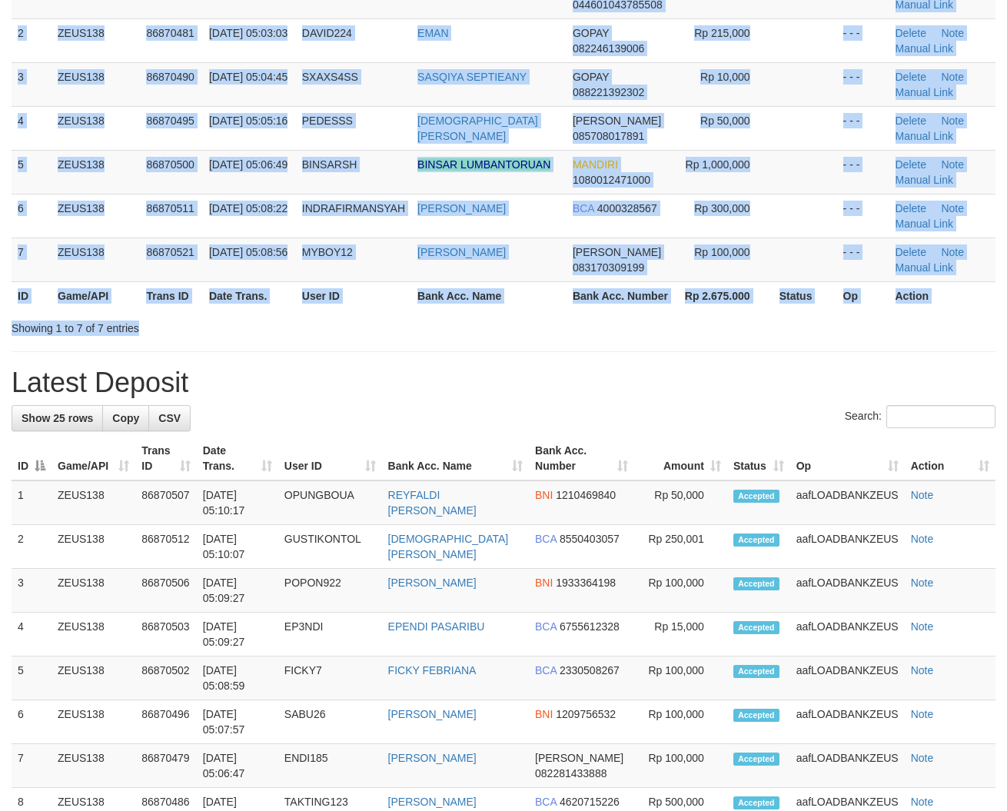
click at [642, 317] on div "Search: ID Game/API Trans ID Date Trans. User ID Bank Acc. Name Bank Acc. Numbe…" at bounding box center [504, 117] width 984 height 437
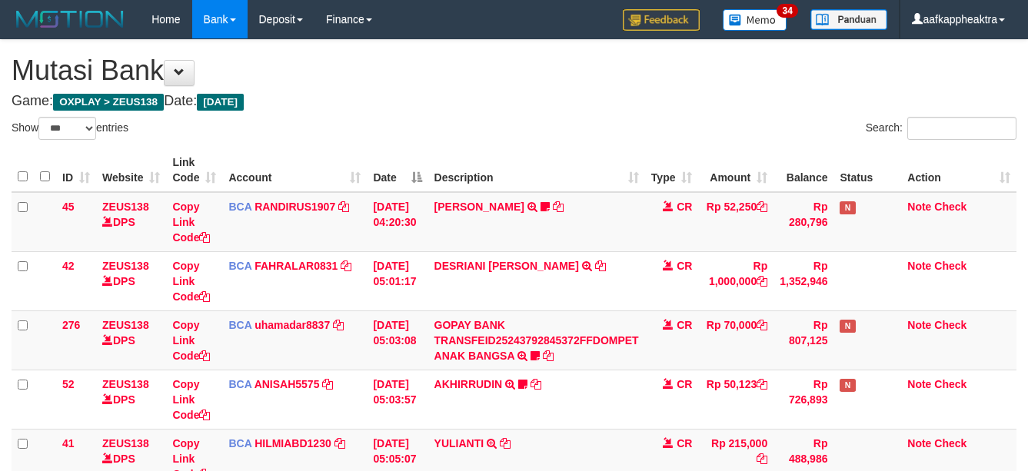
select select "***"
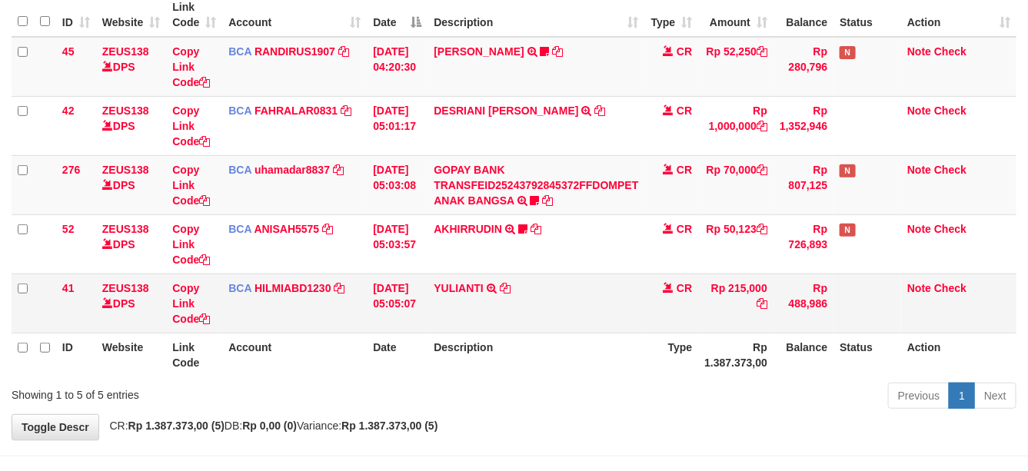
drag, startPoint x: 696, startPoint y: 289, endPoint x: 750, endPoint y: 289, distance: 53.8
click at [698, 289] on tr "41 ZEUS138 DPS Copy Link Code BCA HILMIABD1230 DPS HILMI ABDILLAH mutasi_202509…" at bounding box center [514, 303] width 1005 height 59
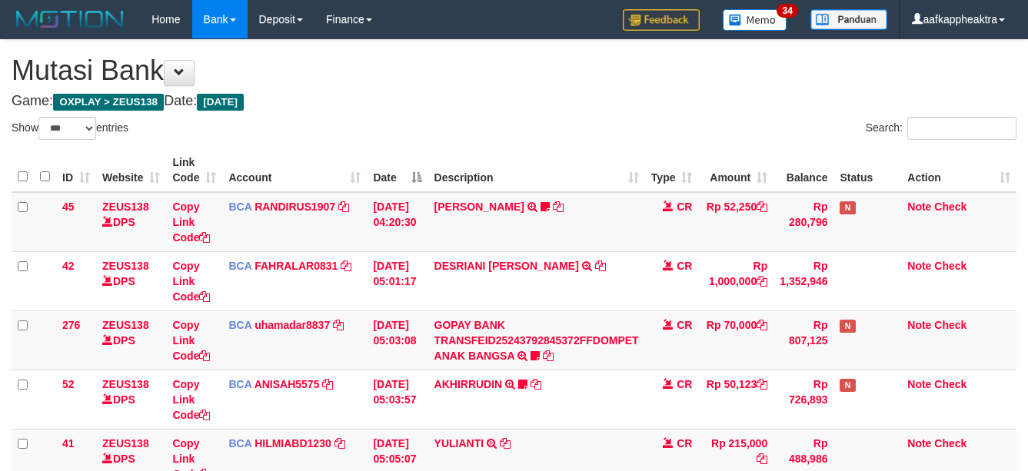
select select "***"
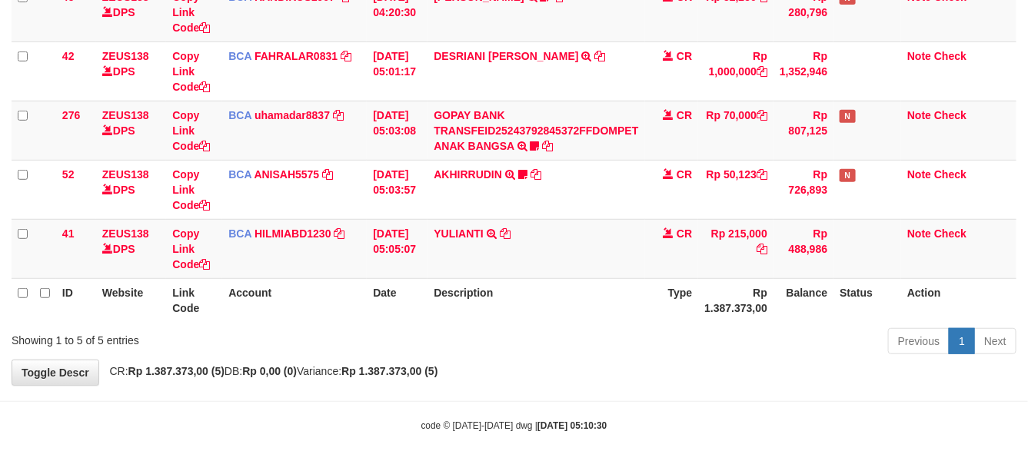
click at [350, 306] on tr "ID Website Link Code Account Date Description Type Rp 1.387.373,00 Balance Stat…" at bounding box center [514, 300] width 1005 height 44
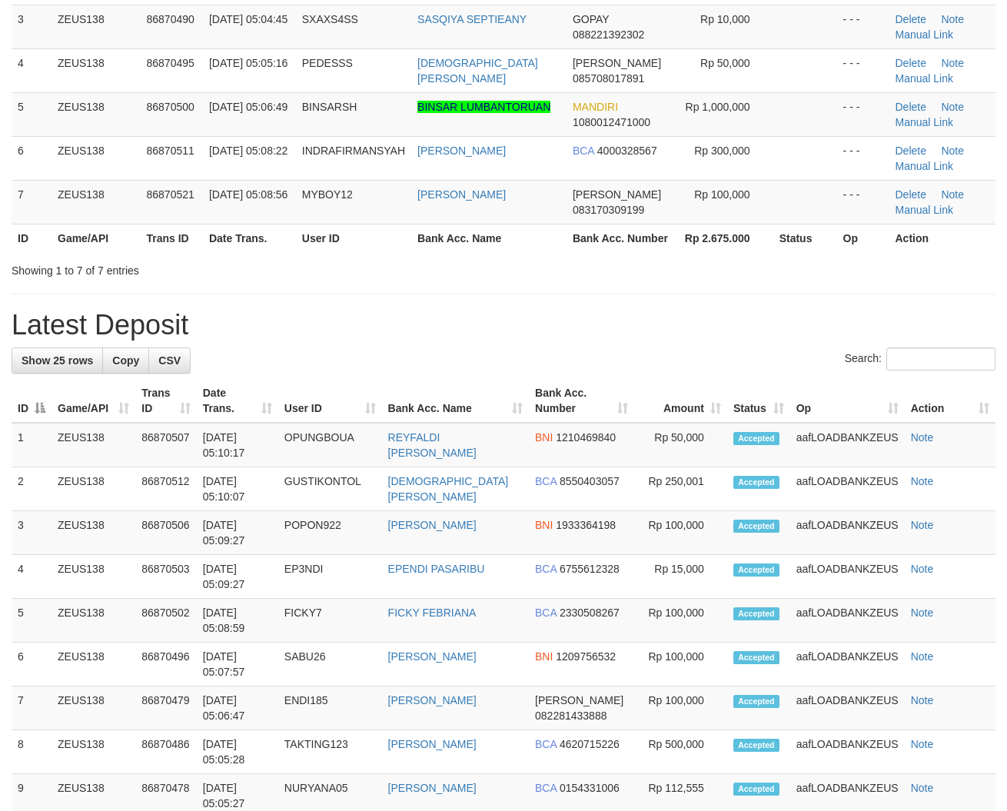
click at [513, 370] on div "Search:" at bounding box center [504, 360] width 984 height 27
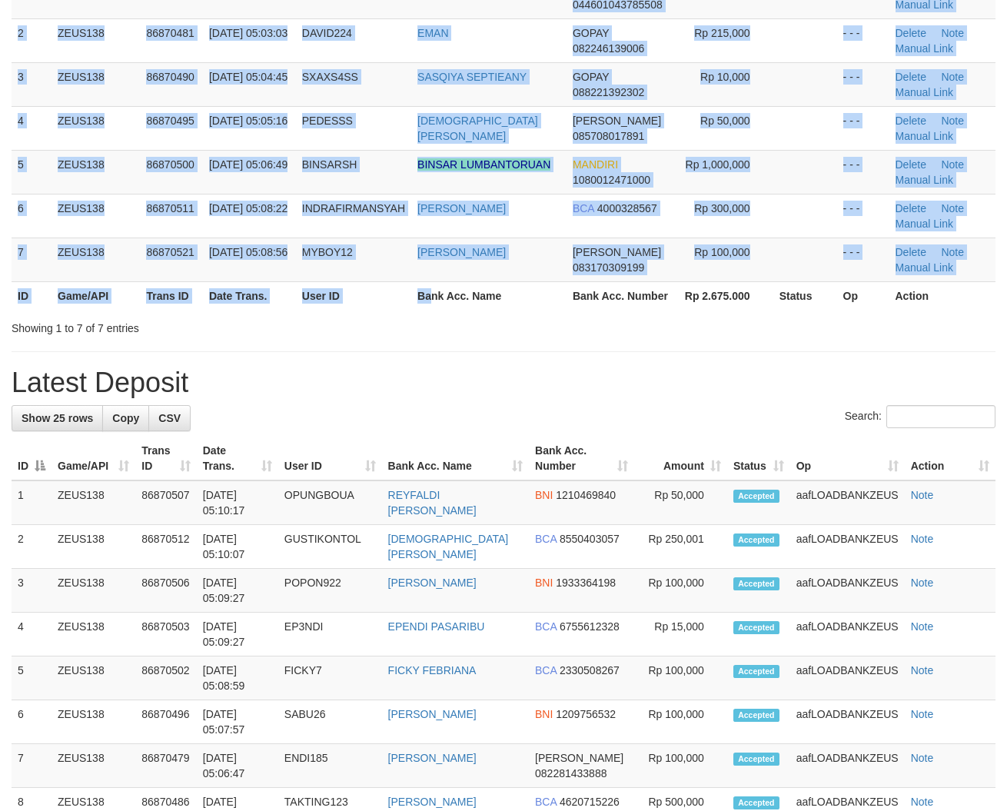
click at [423, 313] on div "ID Game/API Trans ID Date Trans. User ID Bank Acc. Name Bank Acc. Number Amount…" at bounding box center [503, 120] width 1007 height 388
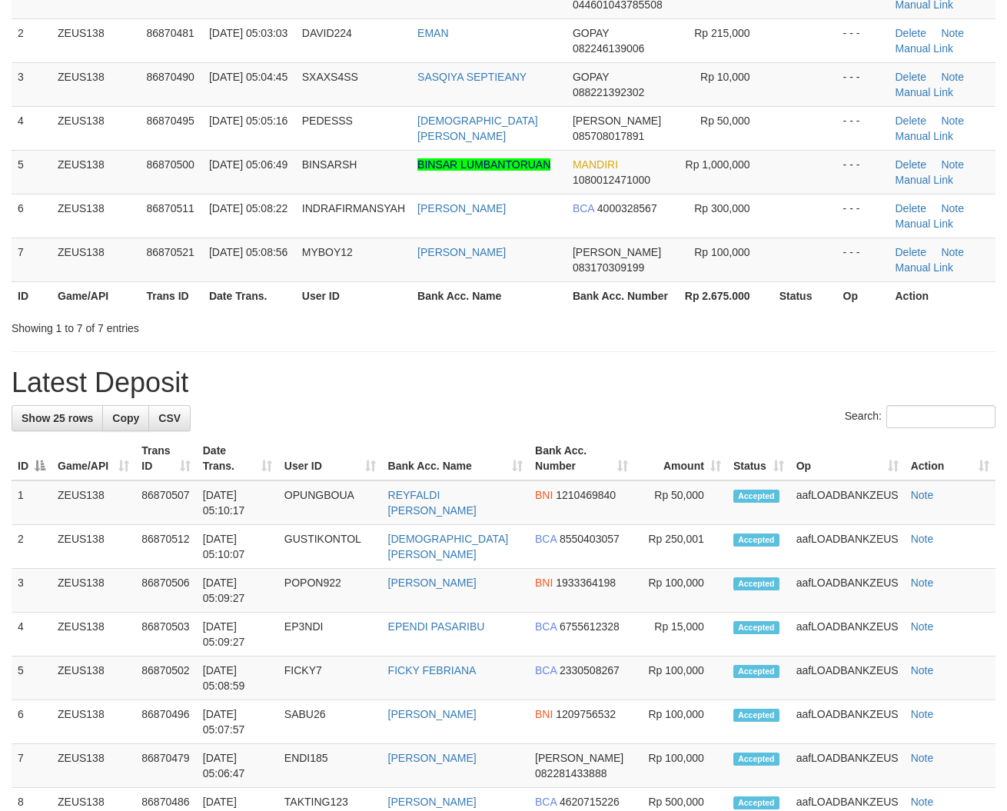
drag, startPoint x: 250, startPoint y: 327, endPoint x: 402, endPoint y: 324, distance: 152.3
click at [244, 327] on div "Showing 1 to 7 of 7 entries" at bounding box center [210, 325] width 397 height 22
click at [635, 327] on div "Showing 1 to 7 of 7 entries" at bounding box center [503, 325] width 1007 height 22
click at [532, 328] on div "Showing 1 to 7 of 7 entries" at bounding box center [503, 325] width 1007 height 22
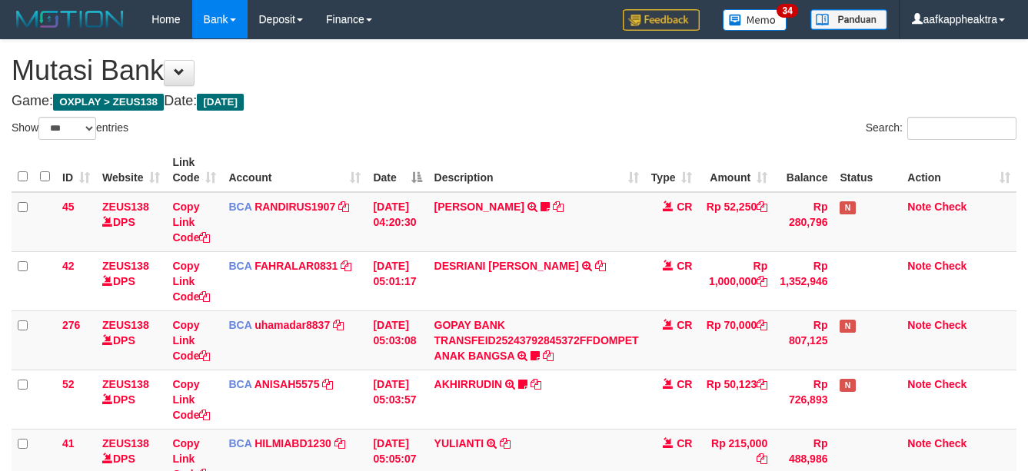
select select "***"
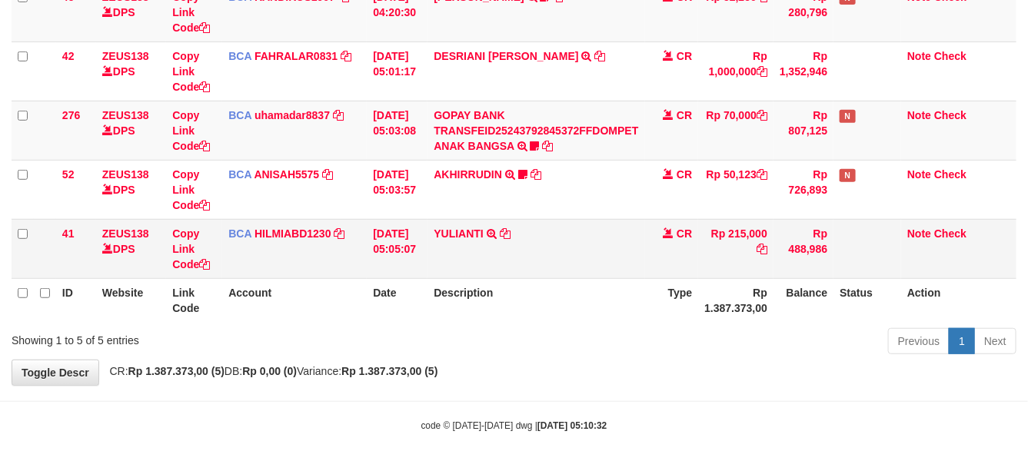
drag, startPoint x: 727, startPoint y: 265, endPoint x: 744, endPoint y: 260, distance: 17.7
click at [729, 264] on td "Rp 215,000" at bounding box center [735, 248] width 75 height 59
click at [727, 271] on td "Rp 215,000" at bounding box center [735, 248] width 75 height 59
click at [739, 284] on th "Rp 1.387.373,00" at bounding box center [735, 300] width 75 height 44
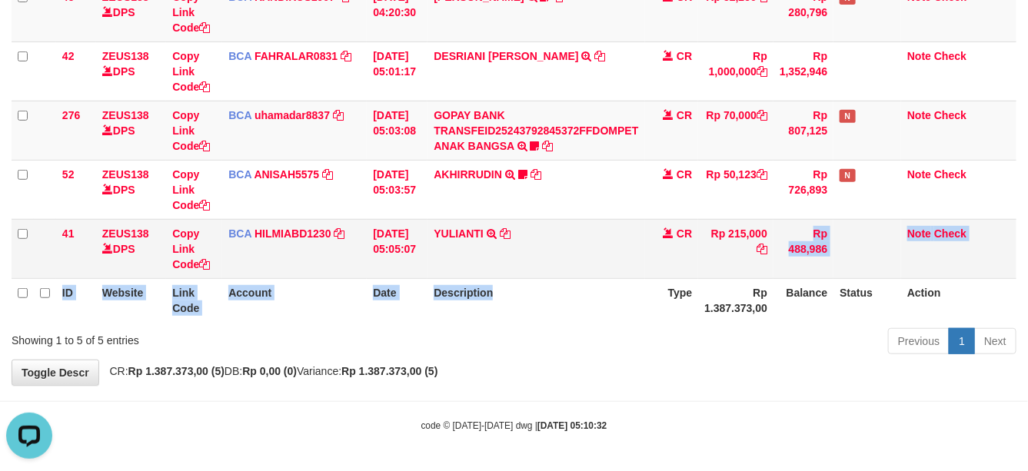
drag, startPoint x: 673, startPoint y: 277, endPoint x: 593, endPoint y: 269, distance: 79.5
click at [575, 278] on table "ID Website Link Code Account Date Description Type Amount Balance Status Action…" at bounding box center [514, 131] width 1005 height 384
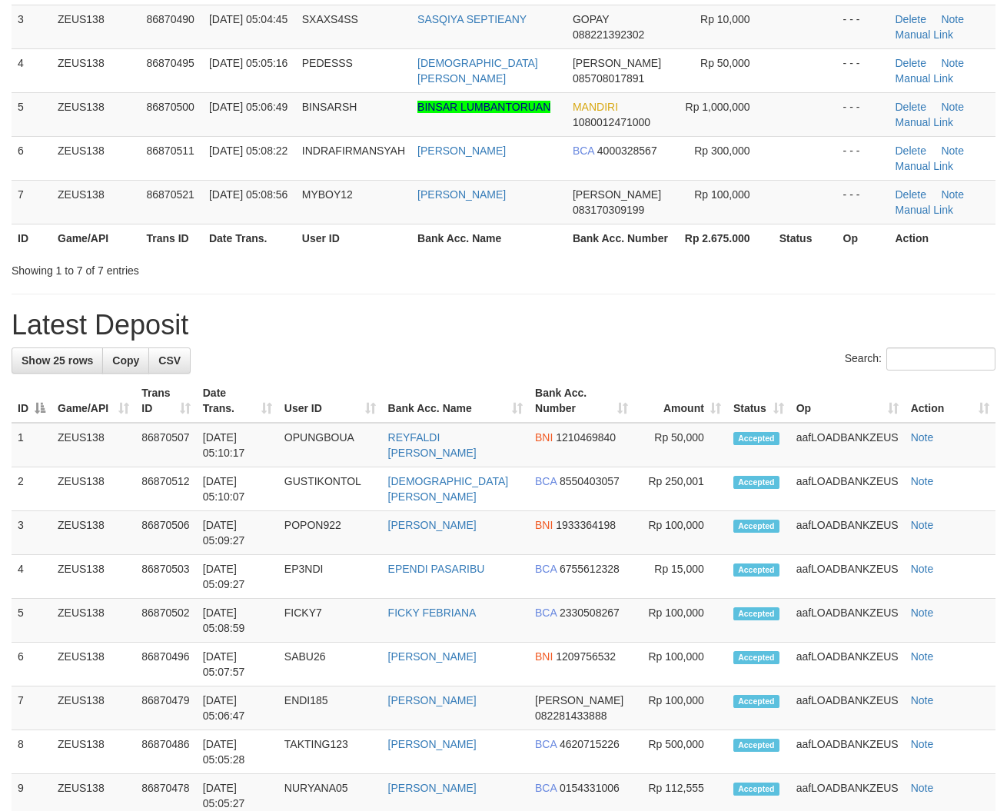
scroll to position [218, 0]
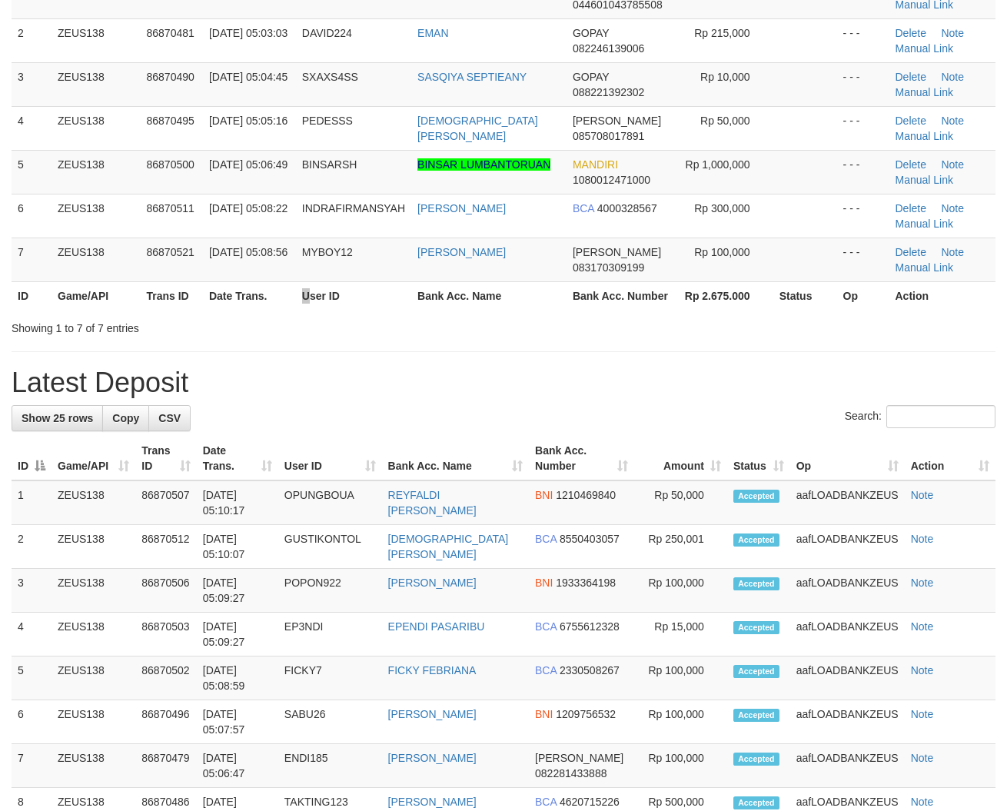
click at [307, 300] on th "User ID" at bounding box center [353, 295] width 115 height 28
drag, startPoint x: 16, startPoint y: 287, endPoint x: 480, endPoint y: 268, distance: 464.7
click at [14, 285] on tr "ID Game/API Trans ID Date Trans. User ID Bank Acc. Name Bank Acc. Number Rp 2.6…" at bounding box center [504, 295] width 984 height 28
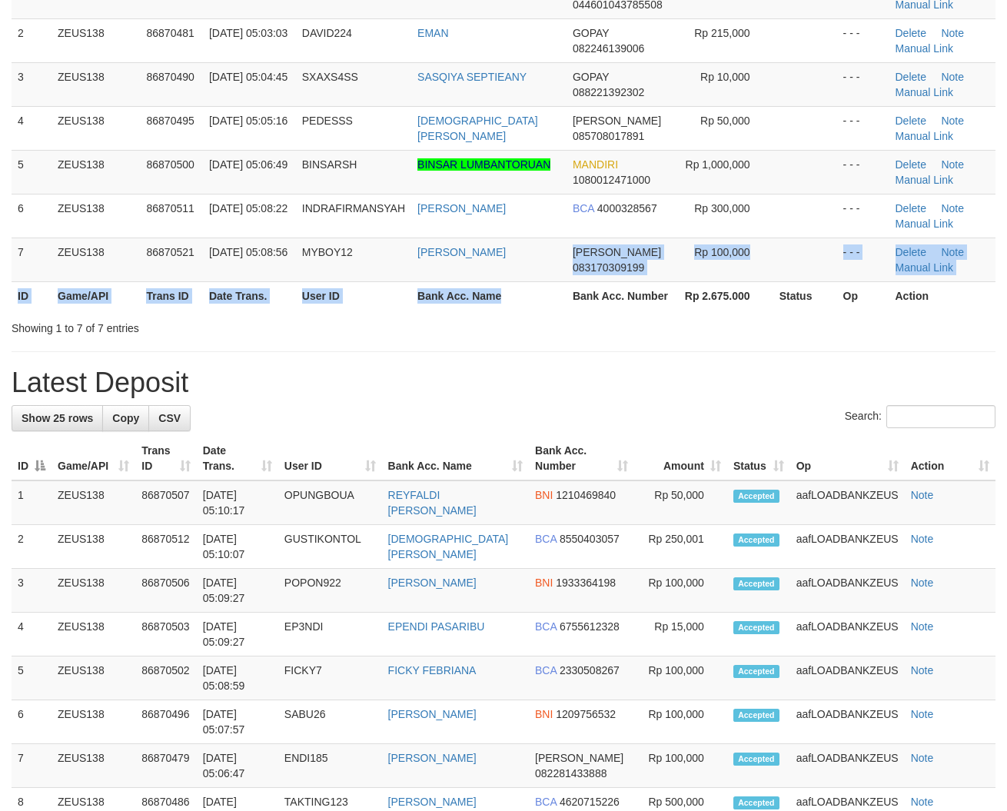
drag, startPoint x: 524, startPoint y: 292, endPoint x: 347, endPoint y: 287, distance: 176.9
click at [524, 293] on table "ID Game/API Trans ID Date Trans. User ID Bank Acc. Name Bank Acc. Number Amount…" at bounding box center [504, 120] width 984 height 379
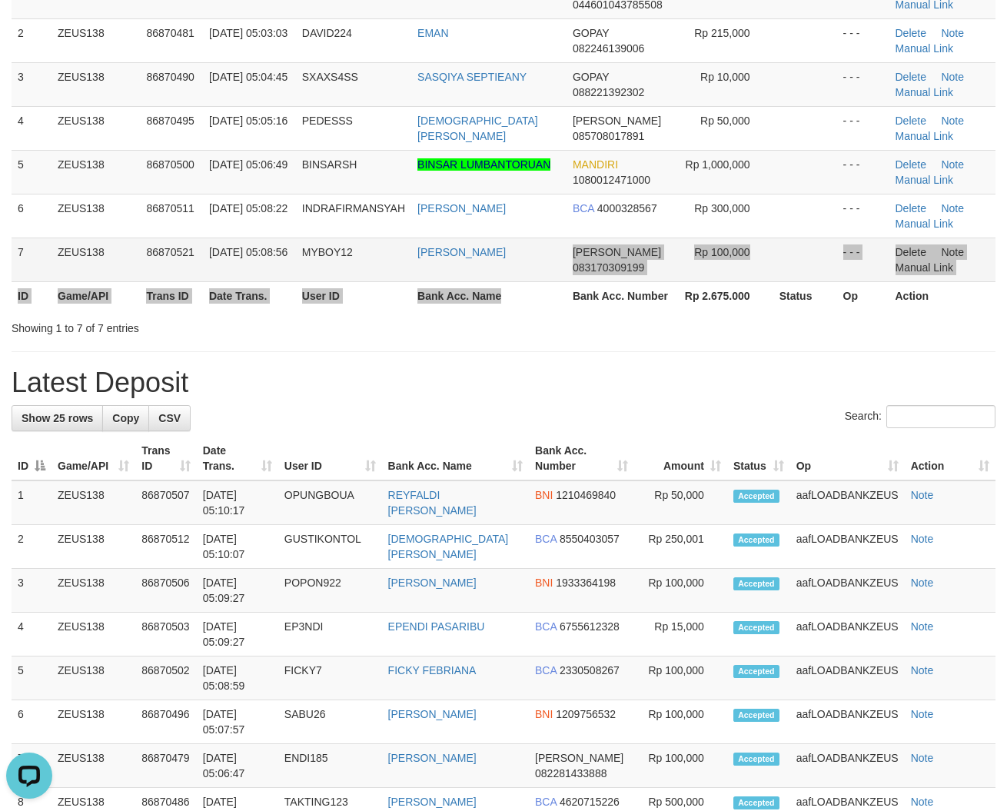
scroll to position [0, 0]
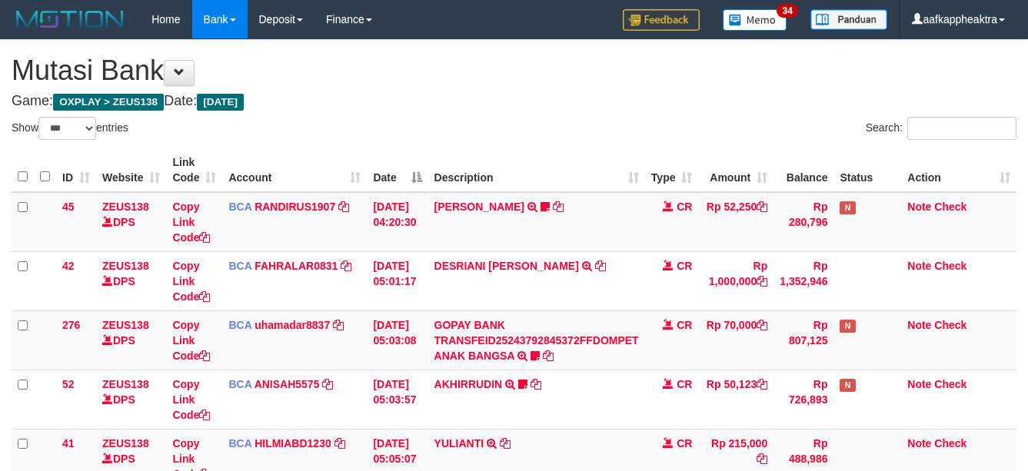
select select "***"
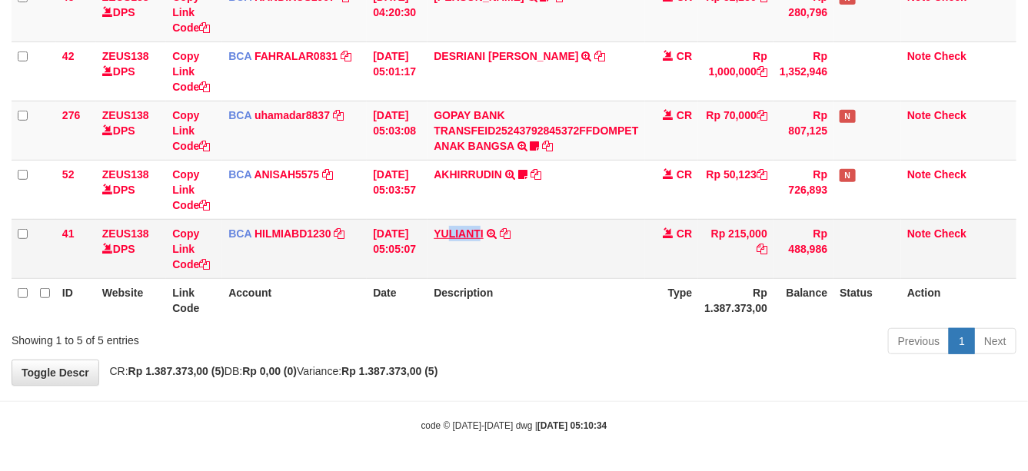
click at [466, 235] on td "YULIANTI TRSF E-BANKING CR 0109/FTSCY/WS95051 215000.002025090189518818 TRFDN-Y…" at bounding box center [535, 248] width 217 height 59
click at [494, 219] on td "YULIANTI TRSF E-BANKING CR 0109/FTSCY/WS95051 215000.002025090189518818 TRFDN-Y…" at bounding box center [535, 248] width 217 height 59
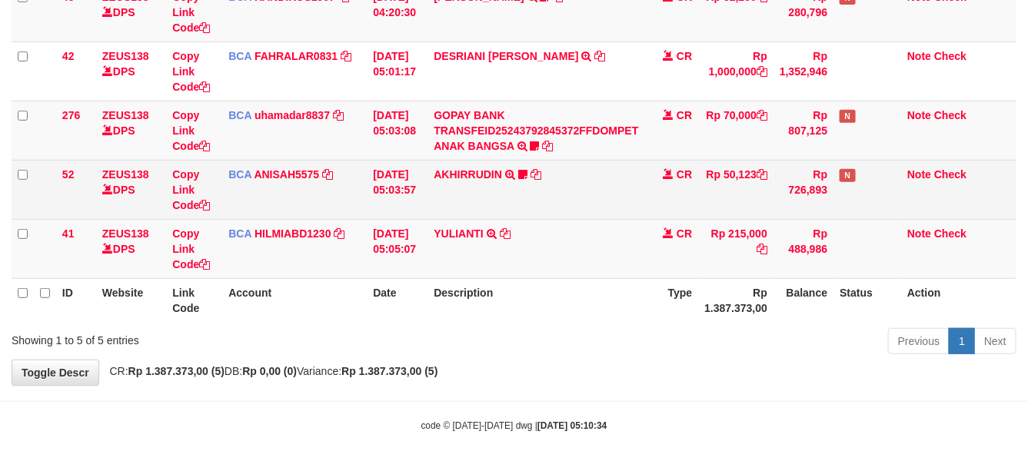
click at [460, 208] on td "AKHIRRUDIN TRSF E-BANKING CR 0109/FTSCY/WS95051 50123.002025090167917904 TRFDN-…" at bounding box center [535, 189] width 217 height 59
click at [484, 200] on td "AKHIRRUDIN TRSF E-BANKING CR 0109/FTSCY/WS95051 50123.002025090167917904 TRFDN-…" at bounding box center [535, 189] width 217 height 59
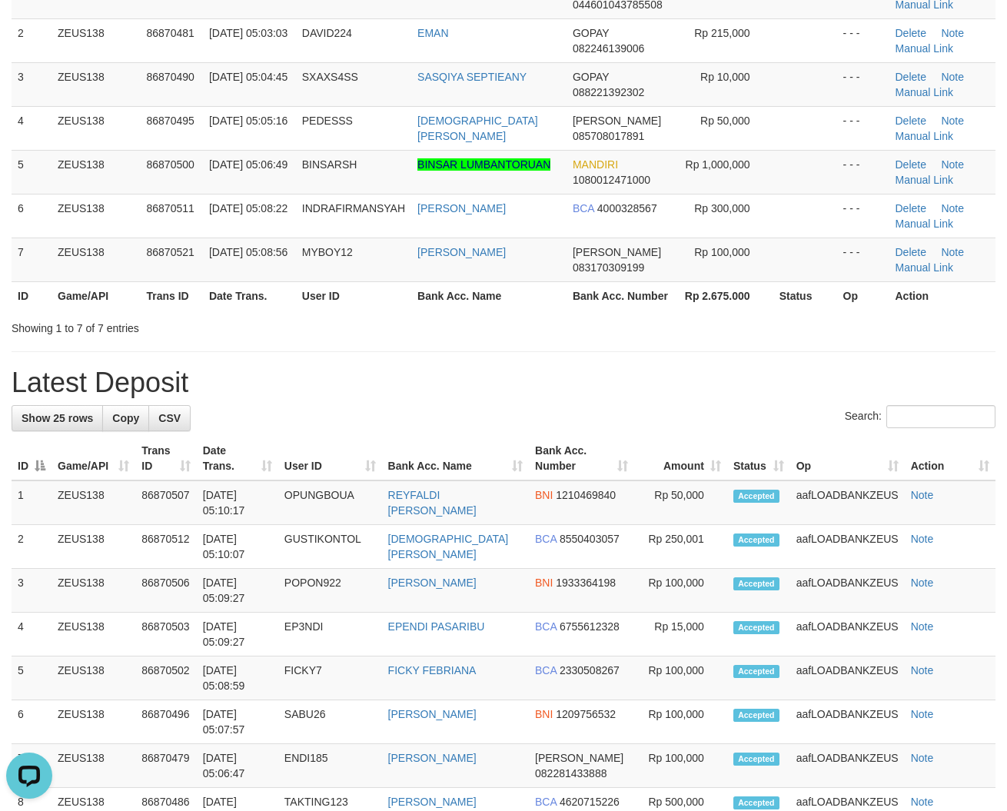
drag, startPoint x: 469, startPoint y: 344, endPoint x: 447, endPoint y: 347, distance: 22.5
click at [465, 346] on div "**********" at bounding box center [503, 750] width 1007 height 1856
drag, startPoint x: 484, startPoint y: 325, endPoint x: 2, endPoint y: 307, distance: 482.3
click at [473, 325] on div "Showing 1 to 7 of 7 entries" at bounding box center [503, 325] width 1007 height 22
drag, startPoint x: 428, startPoint y: 341, endPoint x: 8, endPoint y: 319, distance: 421.0
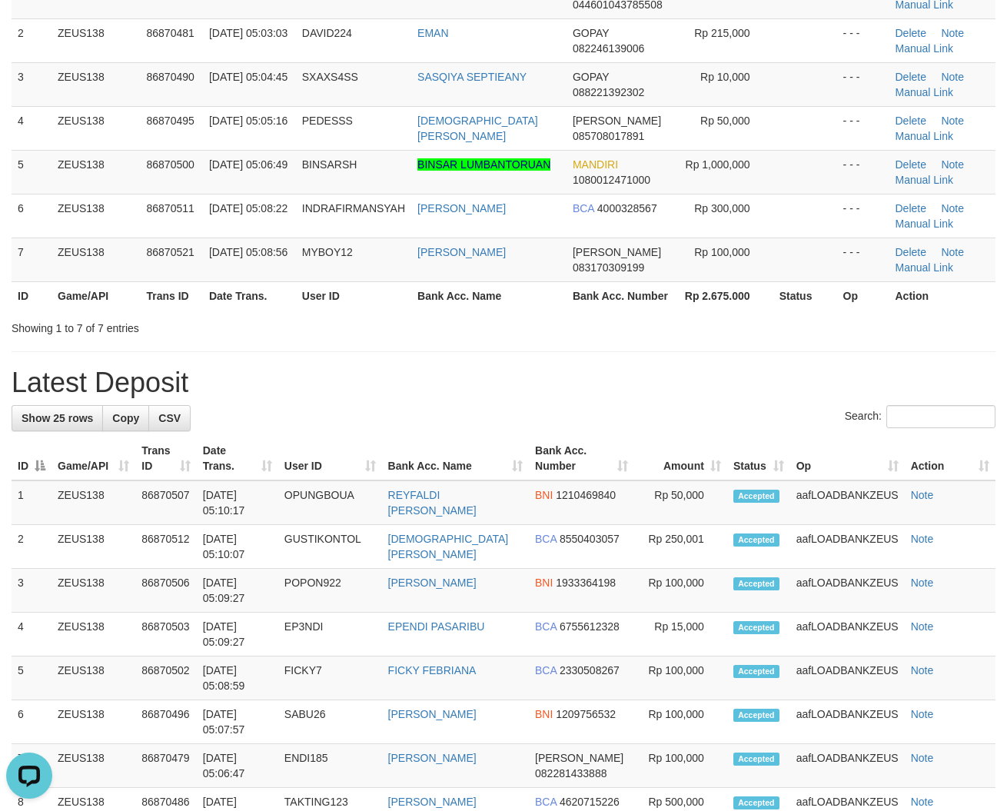
click at [424, 344] on div "**********" at bounding box center [503, 750] width 1007 height 1856
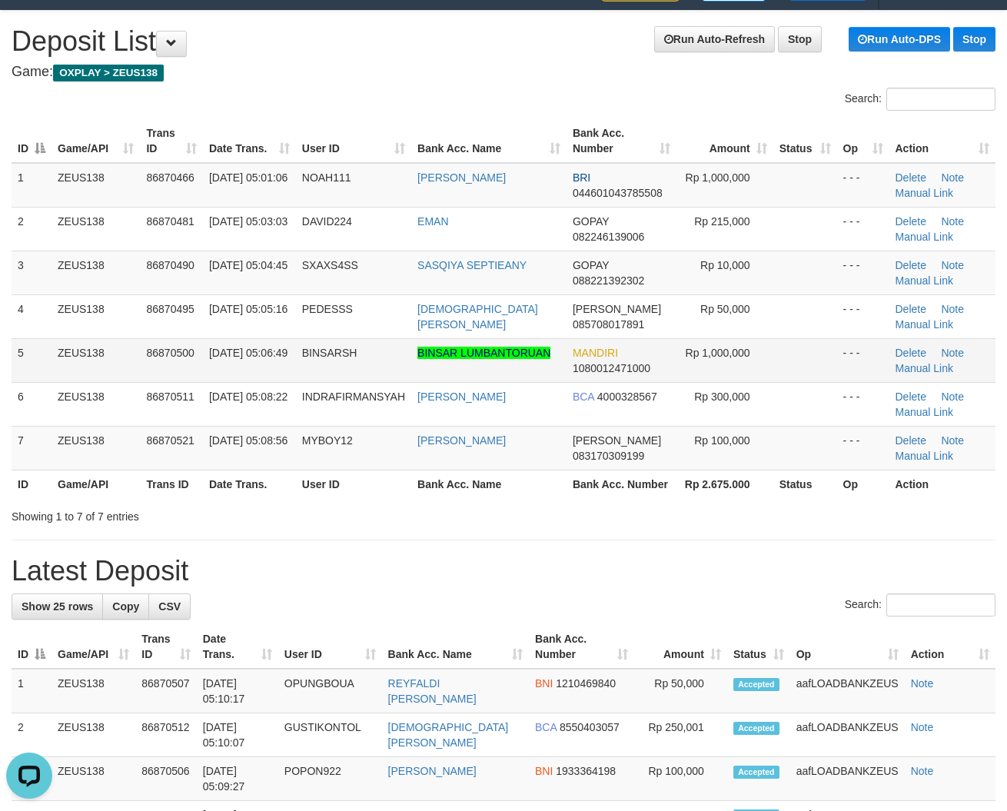
scroll to position [25, 0]
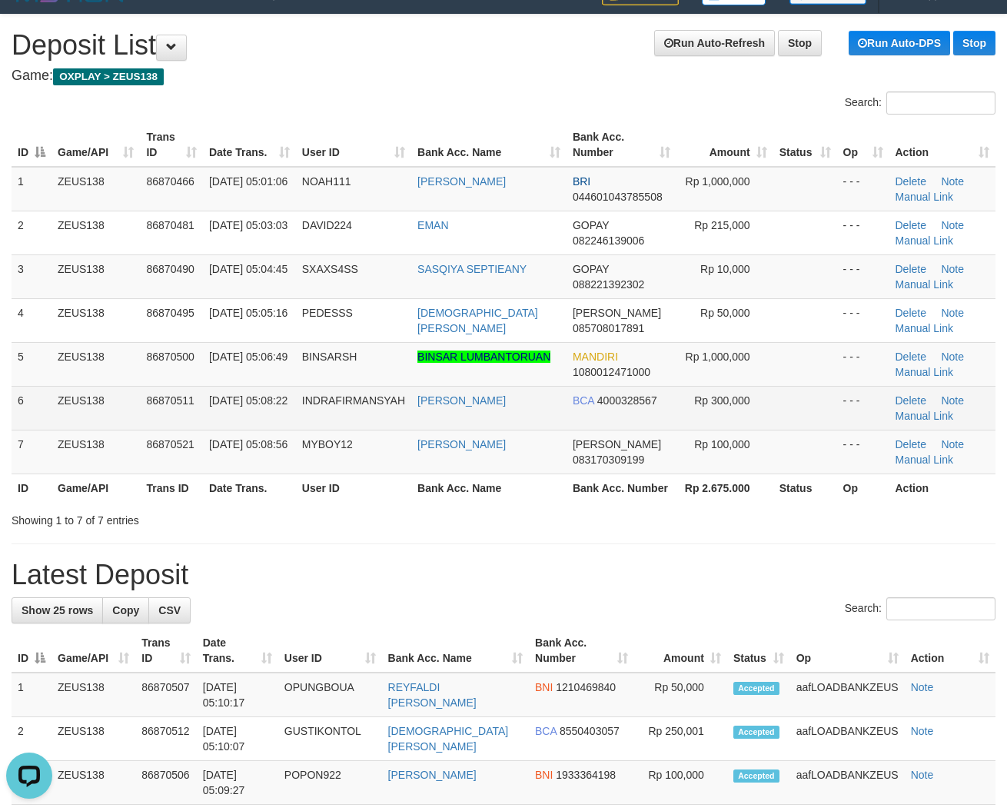
click at [575, 400] on span "BCA" at bounding box center [584, 400] width 22 height 12
click at [578, 404] on span "BCA" at bounding box center [584, 400] width 22 height 12
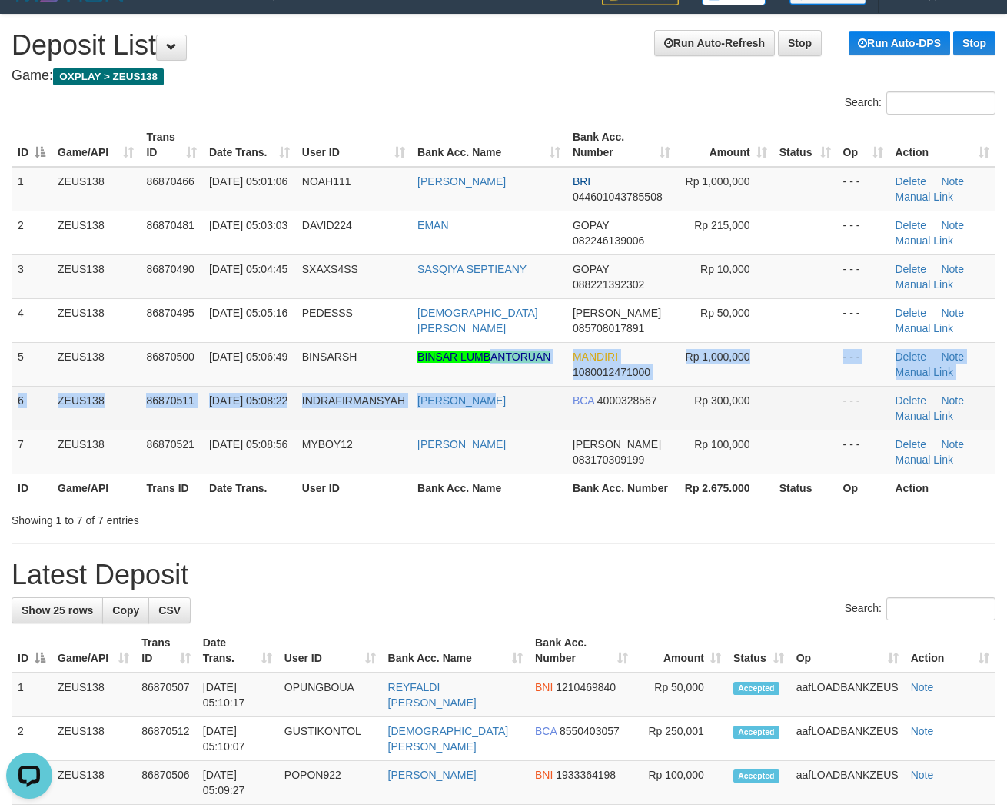
drag, startPoint x: 493, startPoint y: 382, endPoint x: 235, endPoint y: 394, distance: 257.8
click at [490, 394] on tbody "1 ZEUS138 86870466 01/09/2025 05:01:06 NOAH111 WANDI RAHMAN OHEE BRI 0446010437…" at bounding box center [504, 320] width 984 height 307
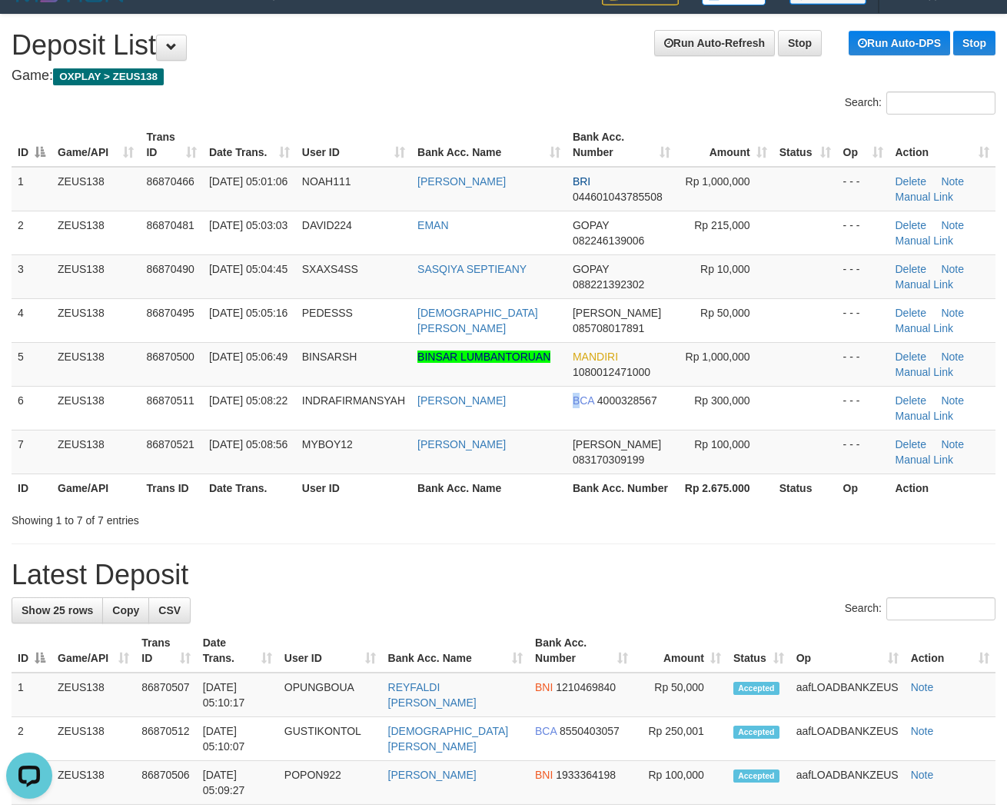
drag, startPoint x: 557, startPoint y: 397, endPoint x: 2, endPoint y: 355, distance: 556.6
click at [474, 401] on tr "6 ZEUS138 86870511 01/09/2025 05:08:22 INDRAFIRMANSYAH INDRA FIRMANSYAH BCA 400…" at bounding box center [504, 408] width 984 height 44
drag, startPoint x: 335, startPoint y: 366, endPoint x: 6, endPoint y: 351, distance: 329.3
click at [320, 369] on td "BINSARSH" at bounding box center [353, 364] width 115 height 44
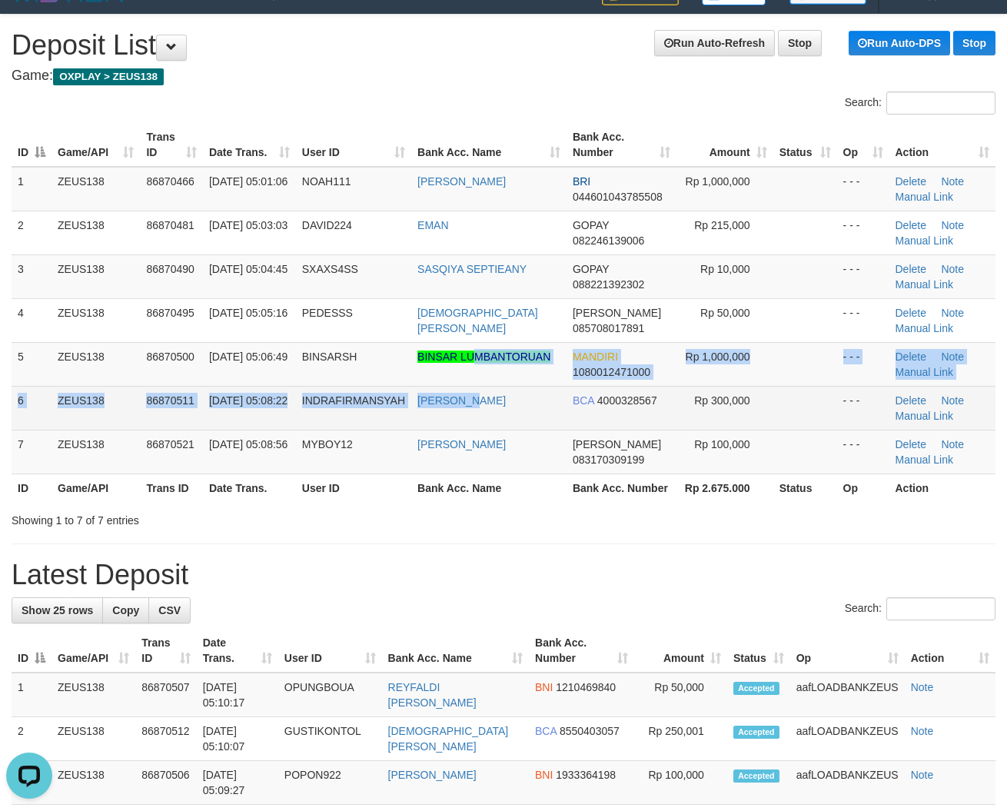
drag, startPoint x: 473, startPoint y: 401, endPoint x: 329, endPoint y: 405, distance: 143.8
click at [446, 415] on tbody "1 ZEUS138 86870466 01/09/2025 05:01:06 NOAH111 WANDI RAHMAN OHEE BRI 0446010437…" at bounding box center [504, 320] width 984 height 307
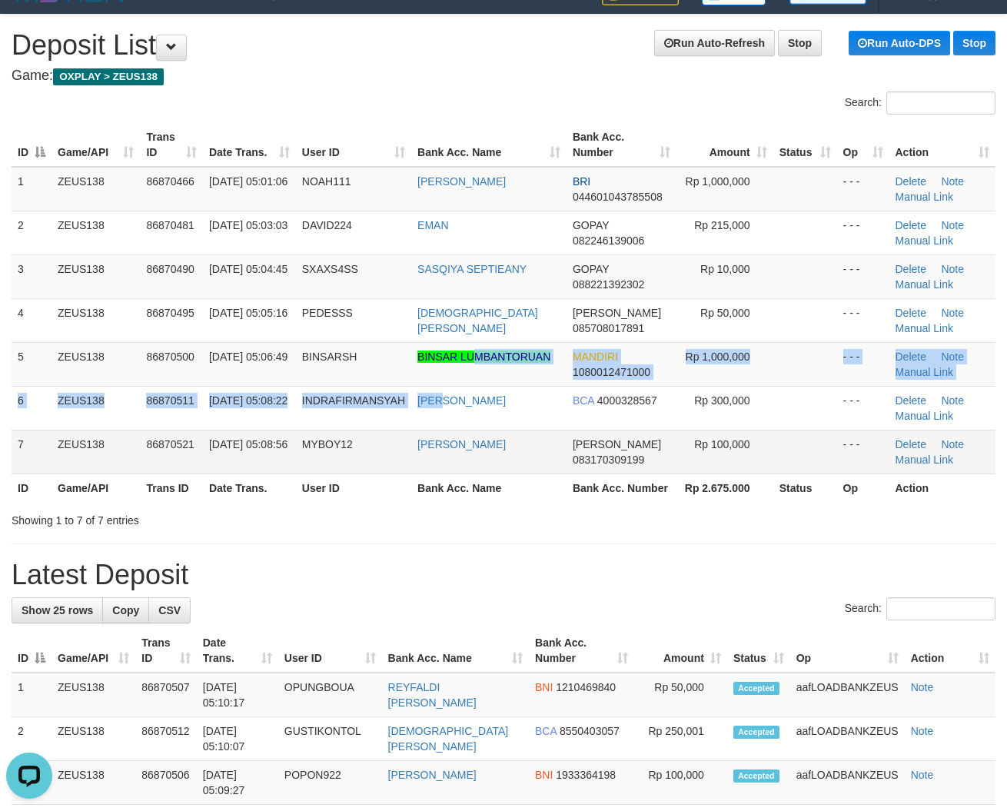
click at [620, 437] on td "DANA 083170309199" at bounding box center [622, 452] width 110 height 44
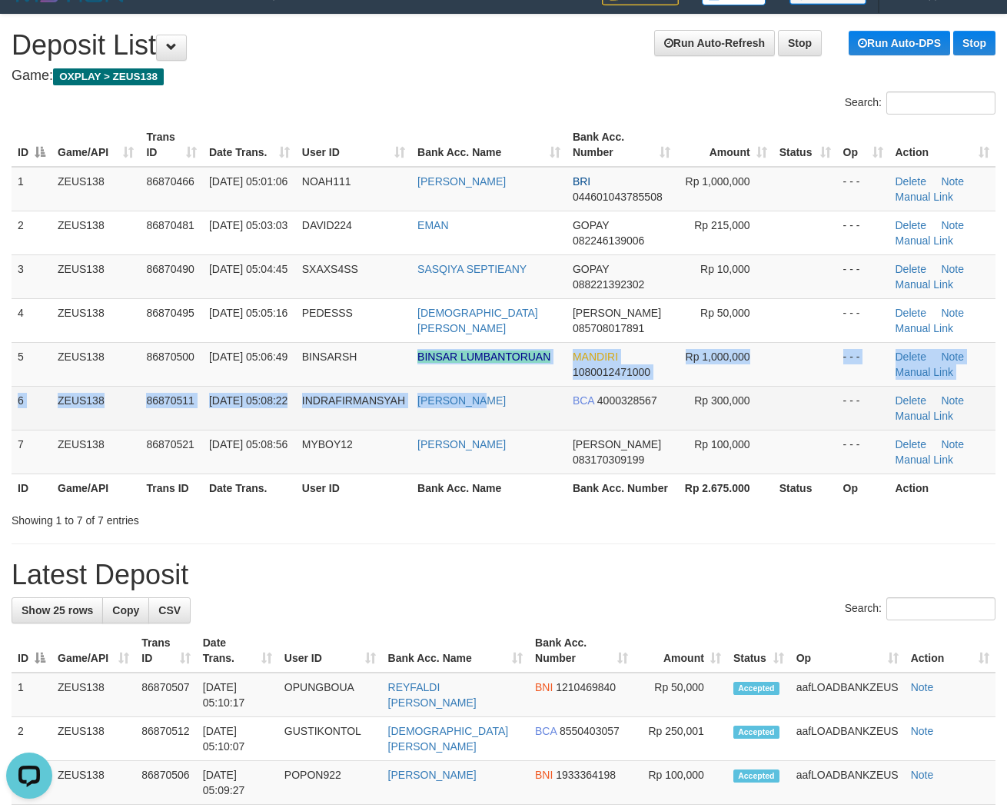
click at [485, 385] on tbody "1 ZEUS138 86870466 01/09/2025 05:01:06 NOAH111 WANDI RAHMAN OHEE BRI 0446010437…" at bounding box center [504, 320] width 984 height 307
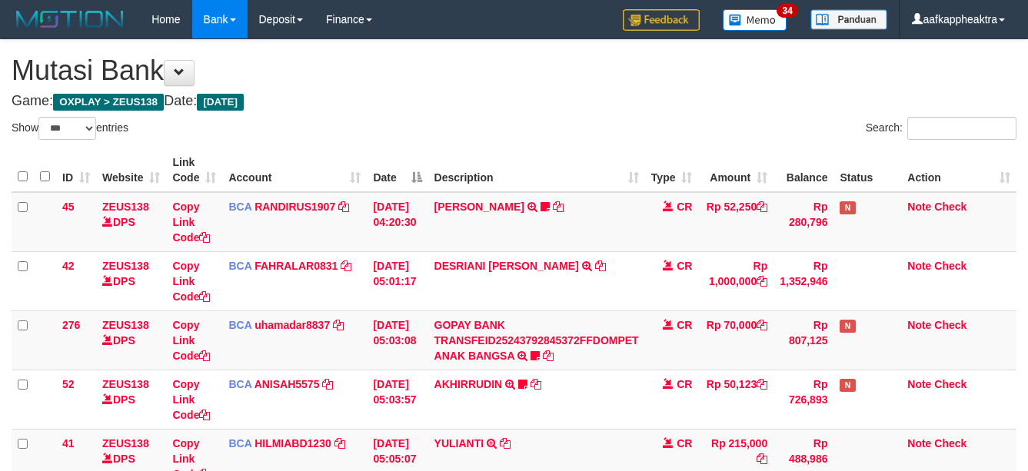
select select "***"
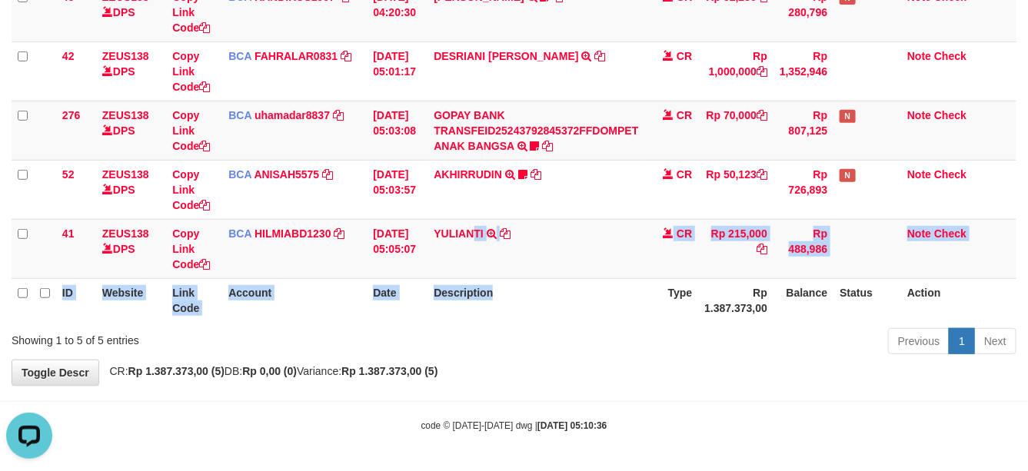
click at [501, 286] on table "ID Website Link Code Account Date Description Type Amount Balance Status Action…" at bounding box center [514, 131] width 1005 height 384
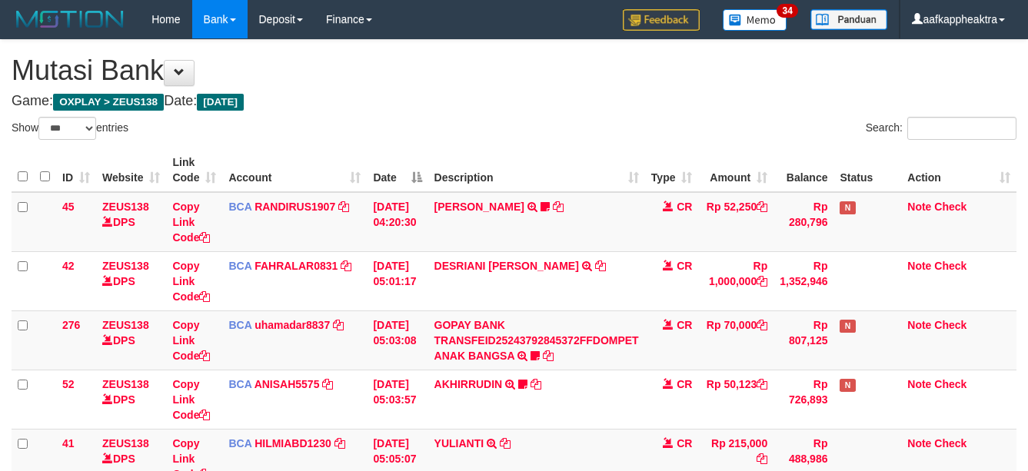
select select "***"
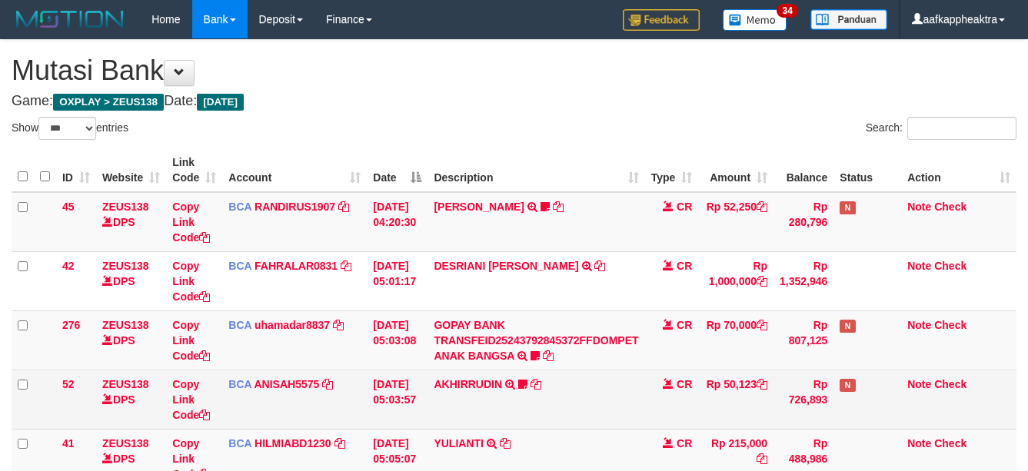
scroll to position [155, 0]
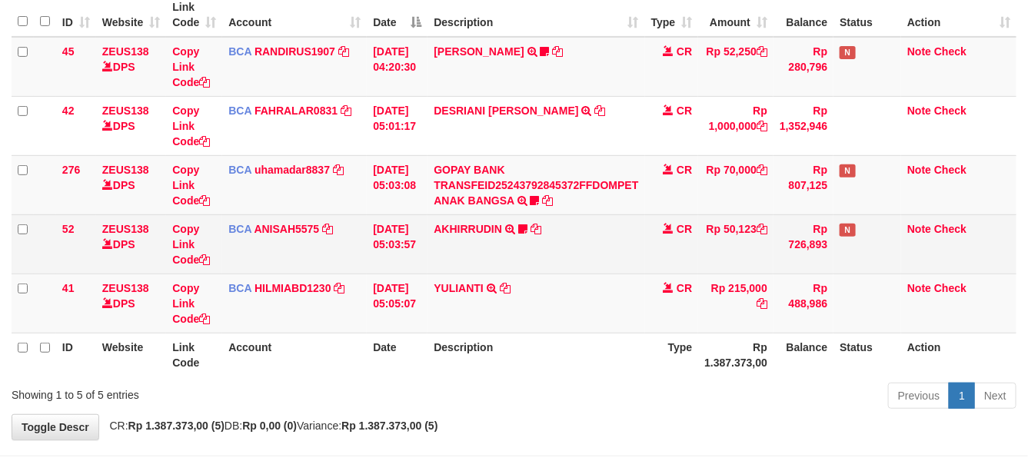
click at [627, 270] on tr "52 ZEUS138 DPS Copy Link Code BCA ANISAH5575 DPS ANISAH mutasi_20250901_3827 | …" at bounding box center [514, 243] width 1005 height 59
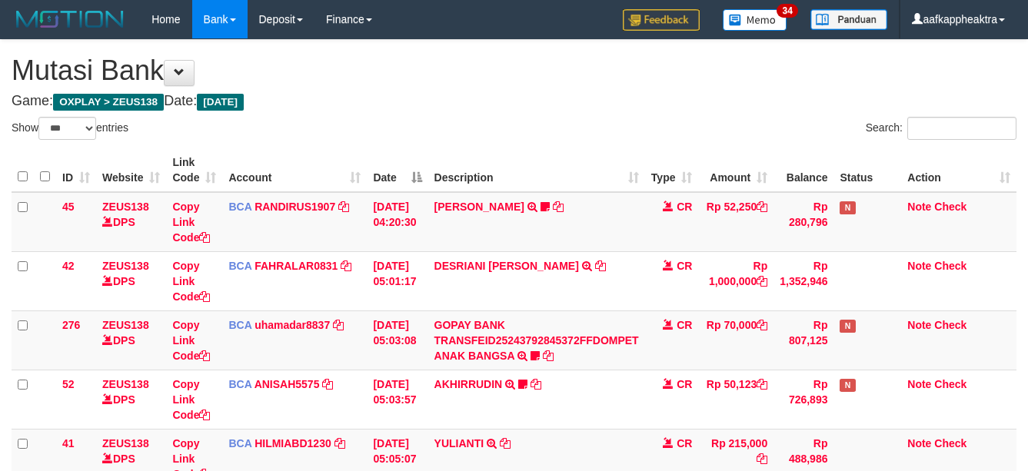
select select "***"
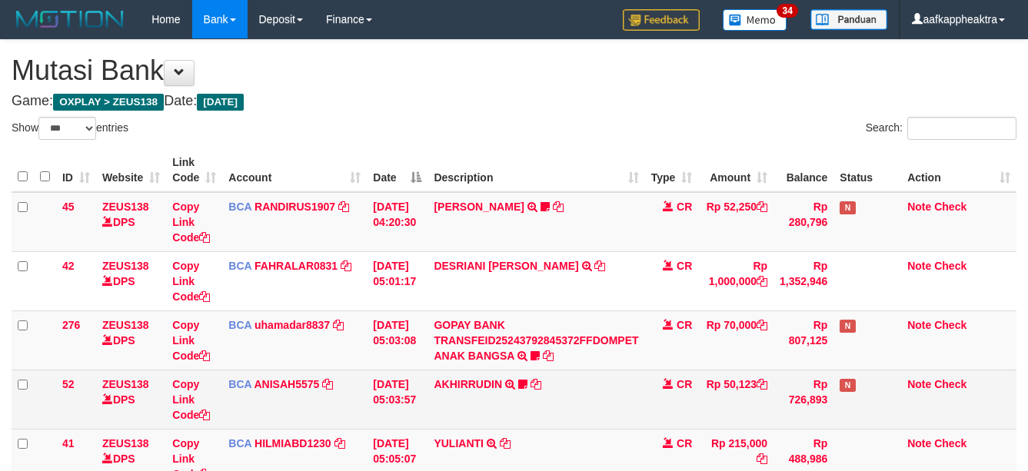
scroll to position [155, 0]
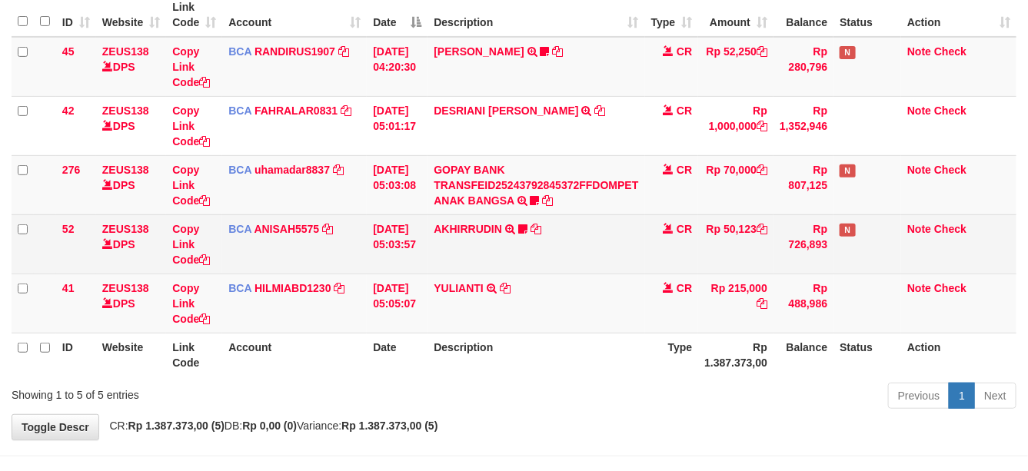
click at [529, 263] on td "AKHIRRUDIN TRSF E-BANKING CR 0109/FTSCY/WS95051 50123.002025090167917904 TRFDN-…" at bounding box center [535, 243] width 217 height 59
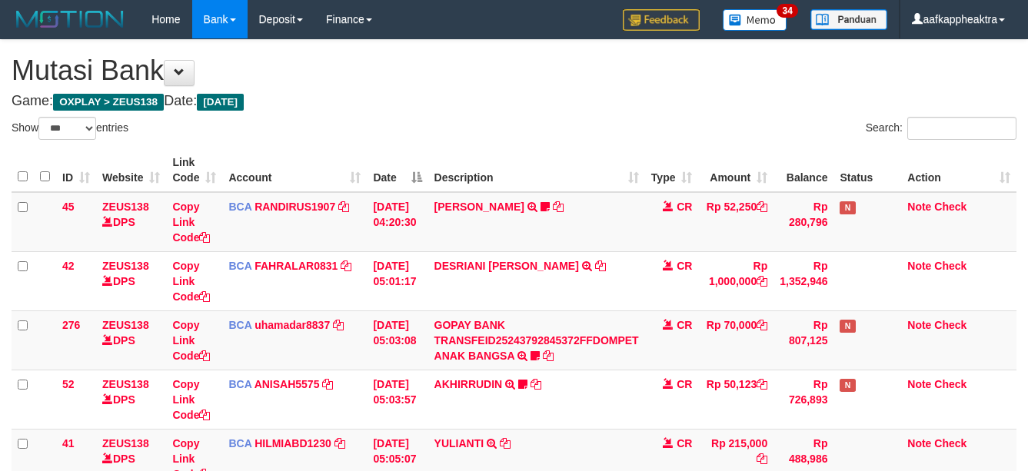
select select "***"
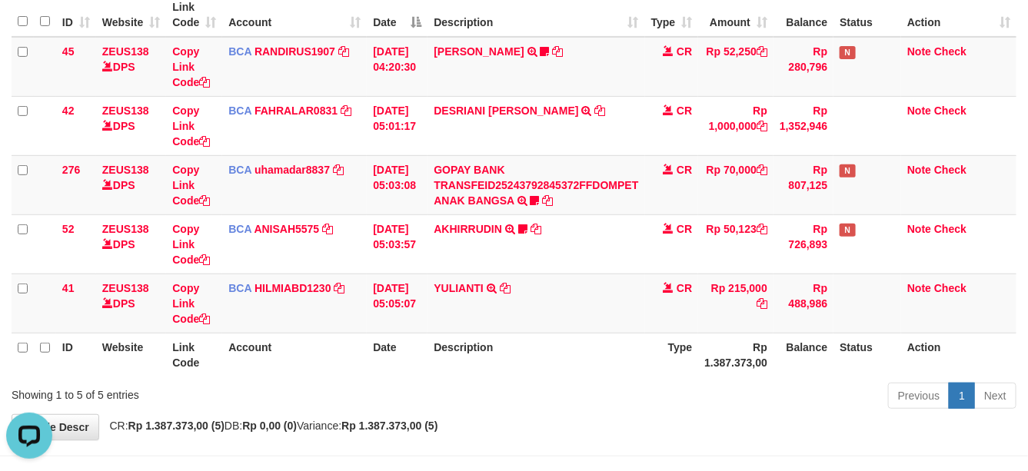
drag, startPoint x: 652, startPoint y: 297, endPoint x: 1038, endPoint y: 338, distance: 388.0
click at [763, 307] on tr "41 ZEUS138 DPS Copy Link Code BCA HILMIABD1230 DPS HILMI ABDILLAH mutasi_202509…" at bounding box center [514, 303] width 1005 height 59
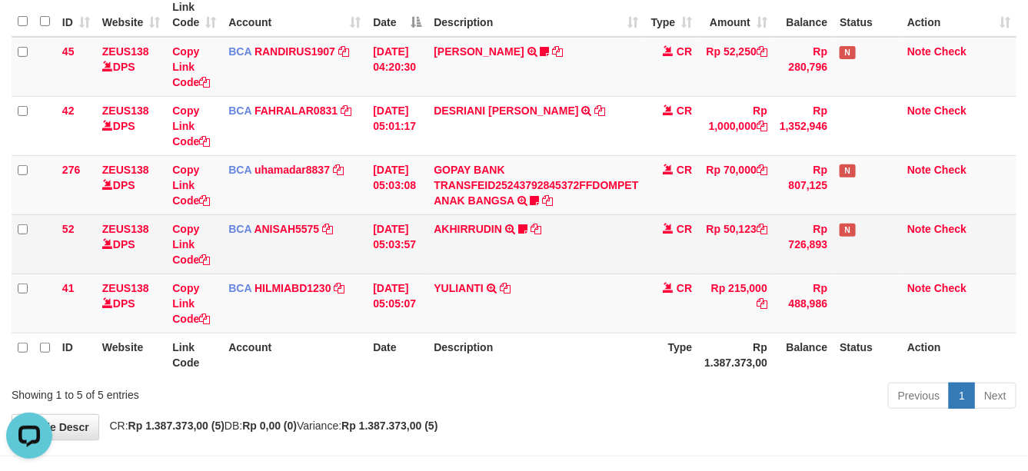
click at [579, 260] on td "AKHIRRUDIN TRSF E-BANKING CR 0109/FTSCY/WS95051 50123.002025090167917904 TRFDN-…" at bounding box center [535, 243] width 217 height 59
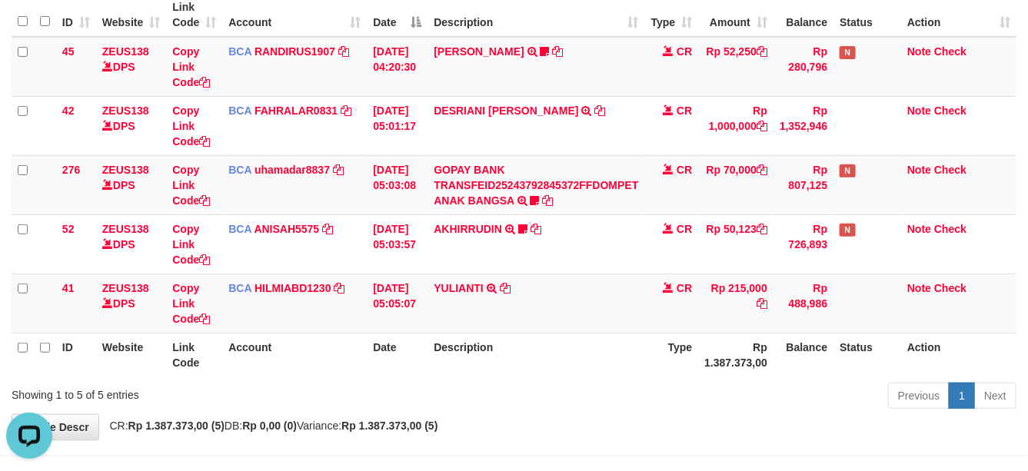
drag, startPoint x: 560, startPoint y: 269, endPoint x: 1029, endPoint y: 297, distance: 469.8
click at [552, 274] on tbody "45 ZEUS138 DPS Copy Link Code BCA RANDIRUS1907 DPS RANDI RUSTANDI mutasi_202509…" at bounding box center [514, 185] width 1005 height 297
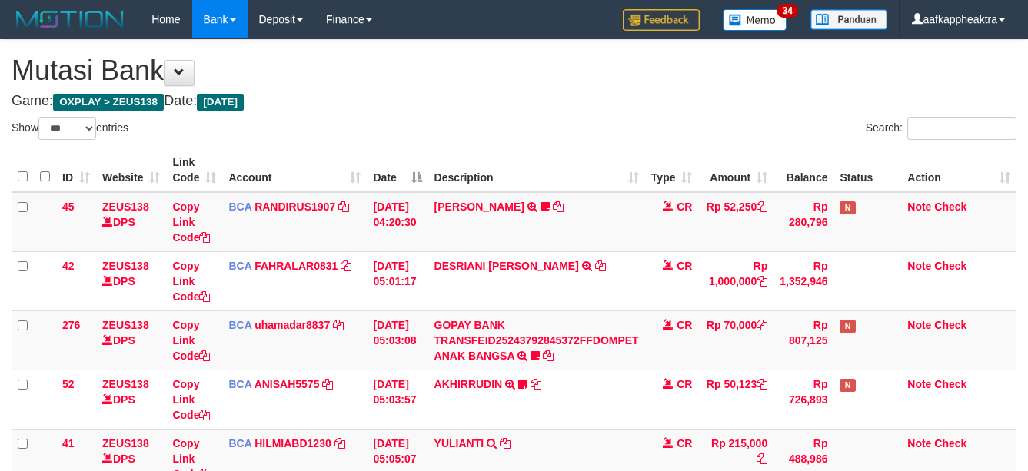
select select "***"
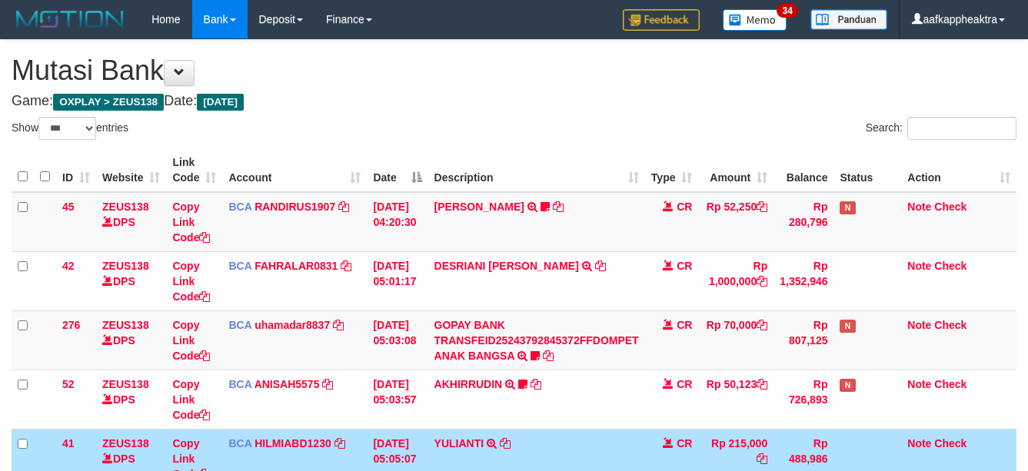
select select "***"
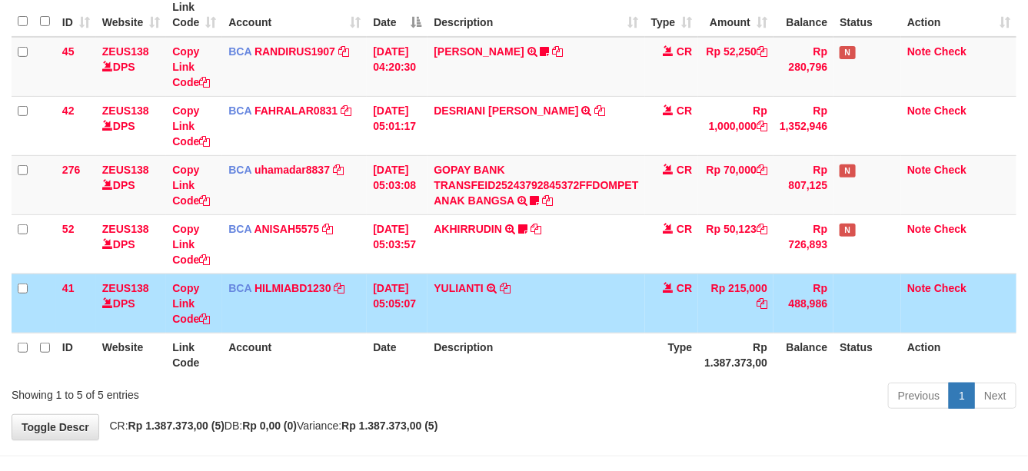
click at [562, 314] on td "YULIANTI TRSF E-BANKING CR 0109/FTSCY/WS95051 215000.002025090189518818 TRFDN-Y…" at bounding box center [535, 303] width 217 height 59
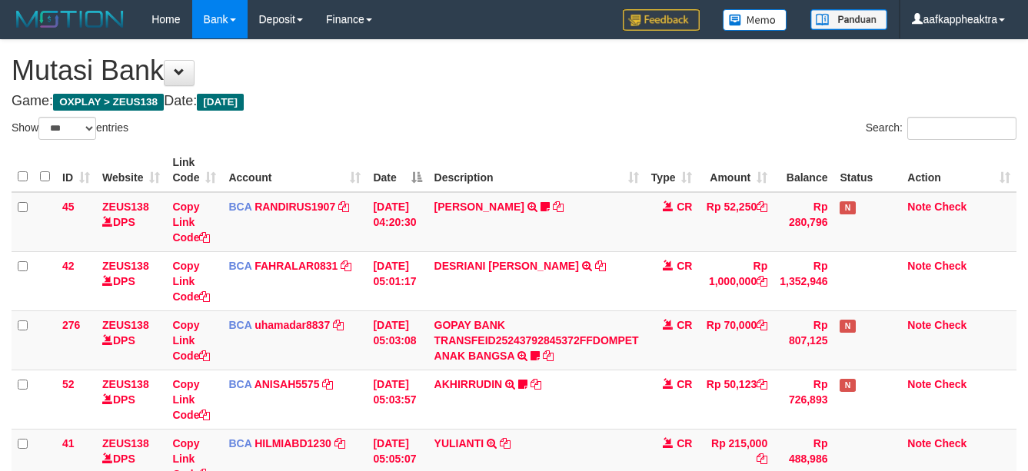
select select "***"
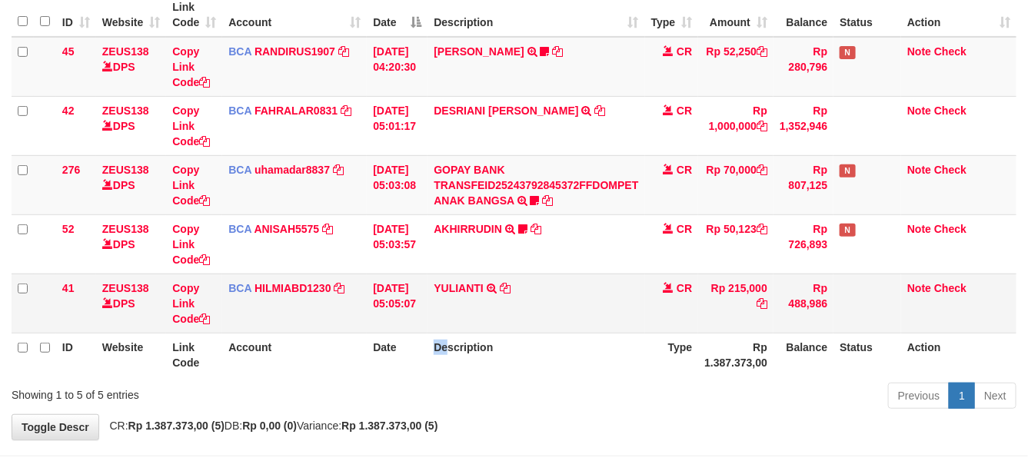
drag, startPoint x: 430, startPoint y: 335, endPoint x: 590, endPoint y: 315, distance: 160.4
click at [486, 335] on tr "ID Website Link Code Account Date Description Type Rp 1.387.373,00 Balance Stat…" at bounding box center [514, 355] width 1005 height 44
drag, startPoint x: 590, startPoint y: 315, endPoint x: 586, endPoint y: 324, distance: 9.3
click at [589, 323] on td "YULIANTI TRSF E-BANKING CR 0109/FTSCY/WS95051 215000.002025090189518818 TRFDN-Y…" at bounding box center [535, 303] width 217 height 59
click at [569, 329] on td "YULIANTI TRSF E-BANKING CR 0109/FTSCY/WS95051 215000.002025090189518818 TRFDN-Y…" at bounding box center [535, 303] width 217 height 59
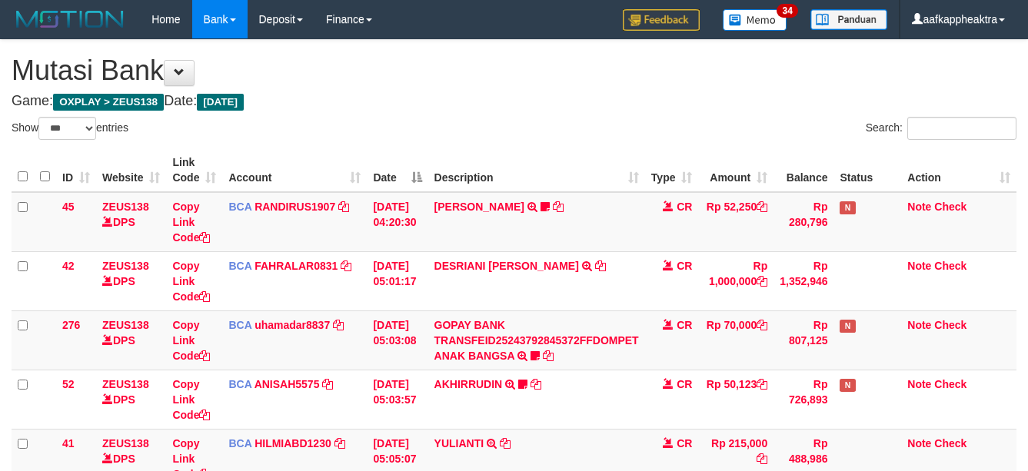
select select "***"
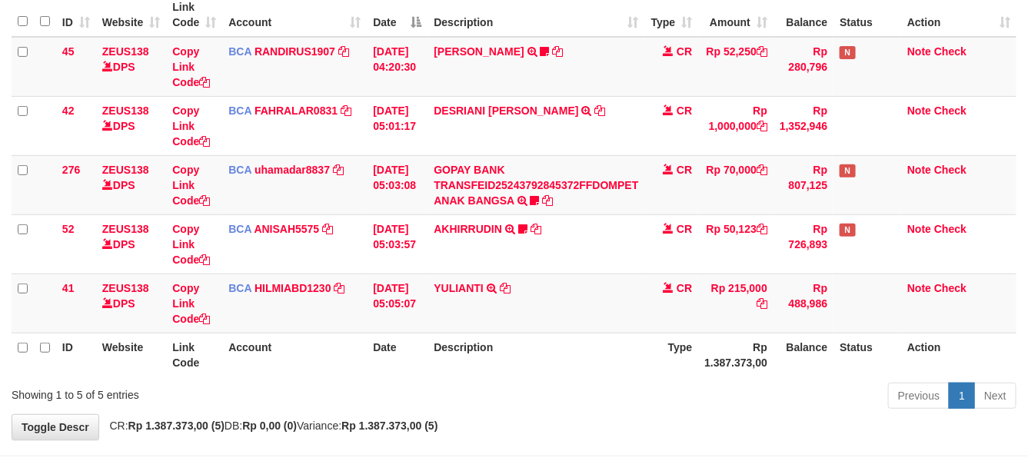
click at [544, 351] on th "Description" at bounding box center [535, 355] width 217 height 44
drag, startPoint x: 567, startPoint y: 343, endPoint x: 550, endPoint y: 351, distance: 17.9
click at [566, 350] on th "Description" at bounding box center [535, 355] width 217 height 44
click at [528, 361] on th "Description" at bounding box center [535, 355] width 217 height 44
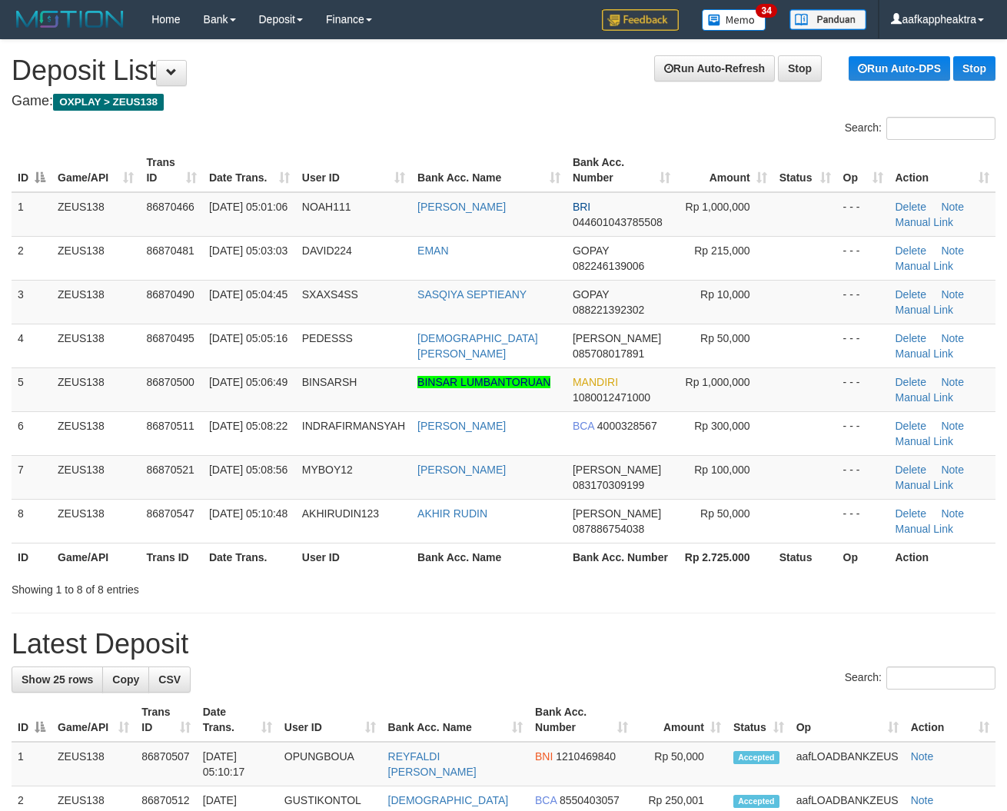
scroll to position [25, 0]
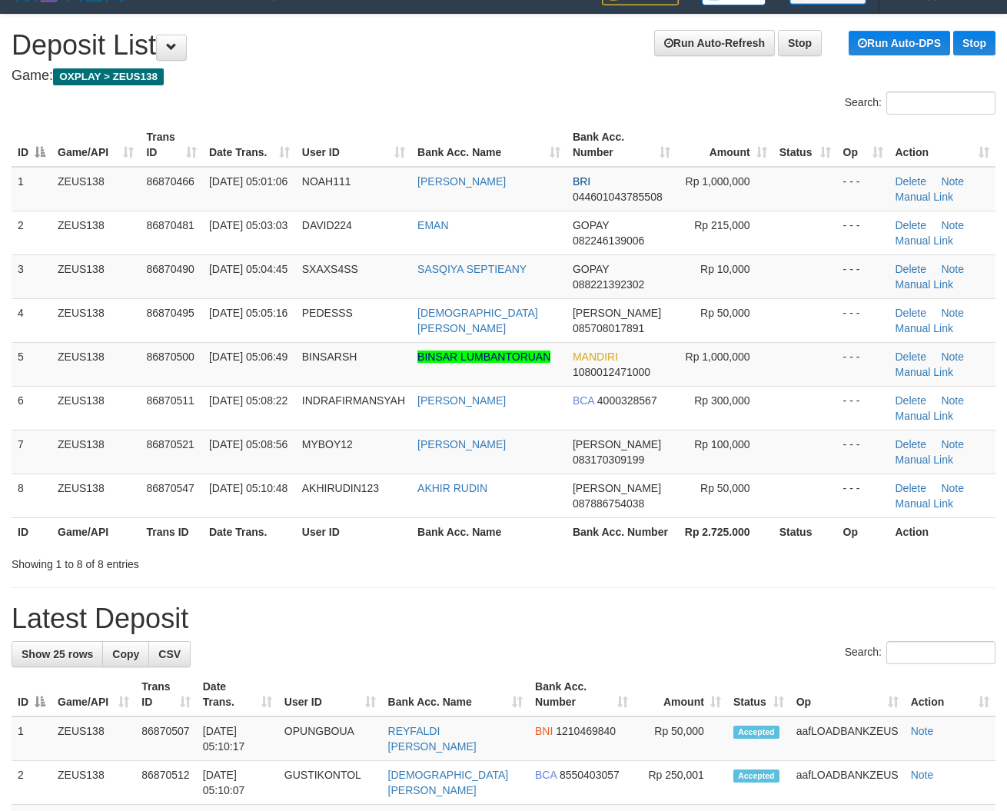
click at [225, 450] on span "[DATE] 05:08:56" at bounding box center [248, 444] width 78 height 12
click at [168, 461] on td "86870521" at bounding box center [171, 452] width 62 height 44
drag, startPoint x: 263, startPoint y: 442, endPoint x: 209, endPoint y: 448, distance: 54.2
click at [246, 446] on td "01/09/2025 05:08:56" at bounding box center [249, 452] width 93 height 44
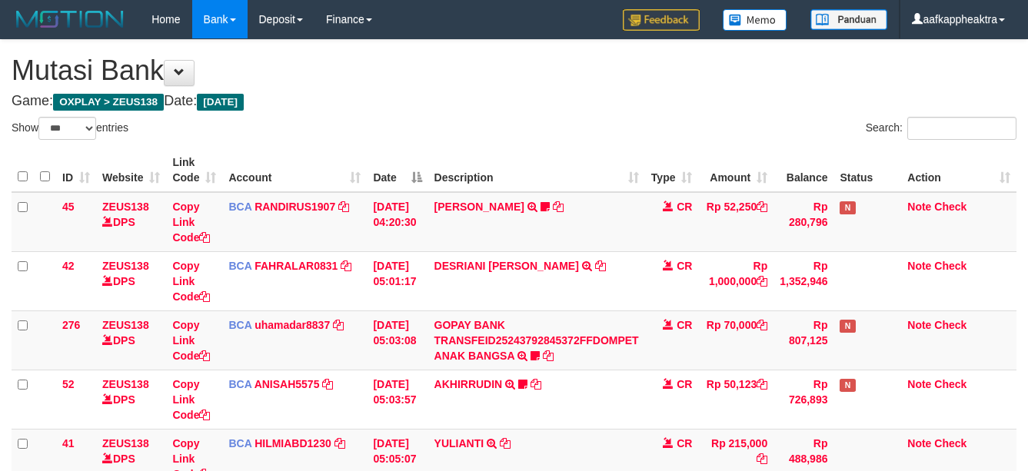
select select "***"
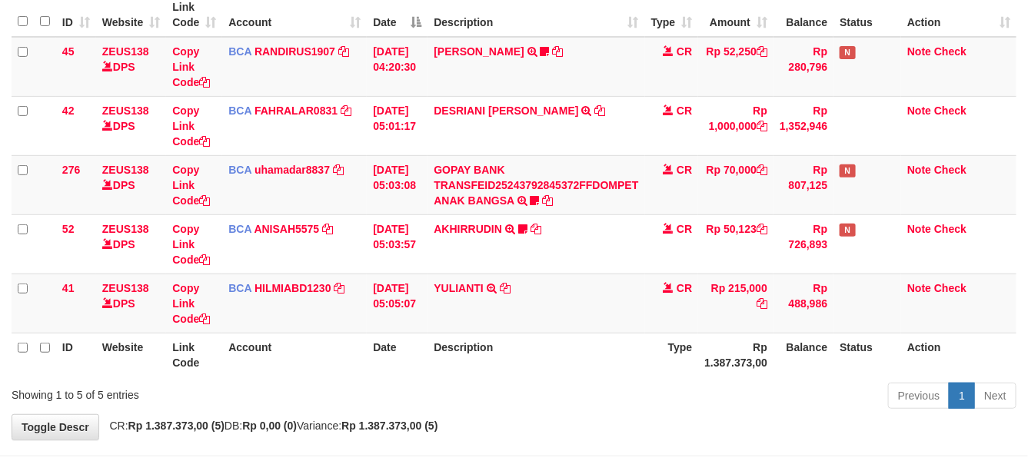
click at [565, 347] on th "Description" at bounding box center [535, 355] width 217 height 44
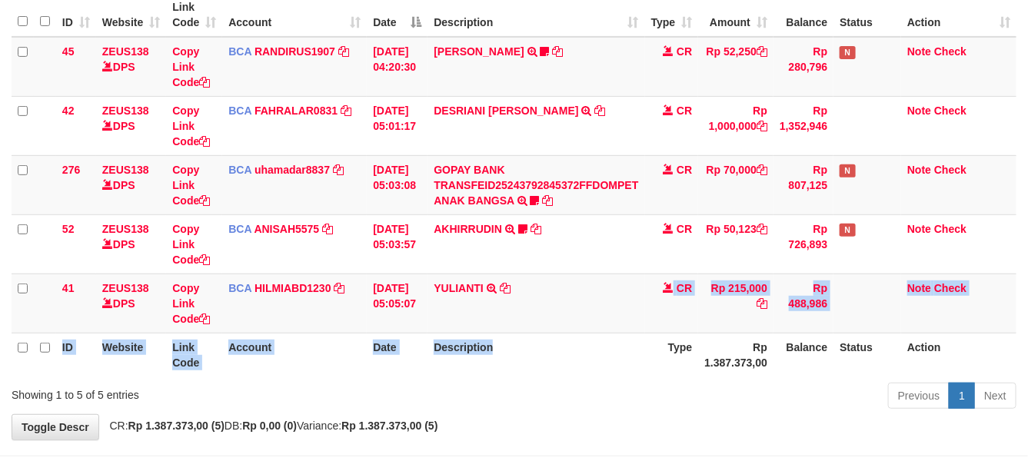
click at [573, 332] on table "ID Website Link Code Account Date Description Type Amount Balance Status Action…" at bounding box center [514, 185] width 1005 height 384
click at [575, 331] on td "YULIANTI TRSF E-BANKING CR 0109/FTSCY/WS95051 215000.002025090189518818 TRFDN-Y…" at bounding box center [535, 303] width 217 height 59
click at [577, 333] on table "ID Website Link Code Account Date Description Type Amount Balance Status Action…" at bounding box center [514, 185] width 1005 height 384
click at [578, 335] on th "Description" at bounding box center [535, 355] width 217 height 44
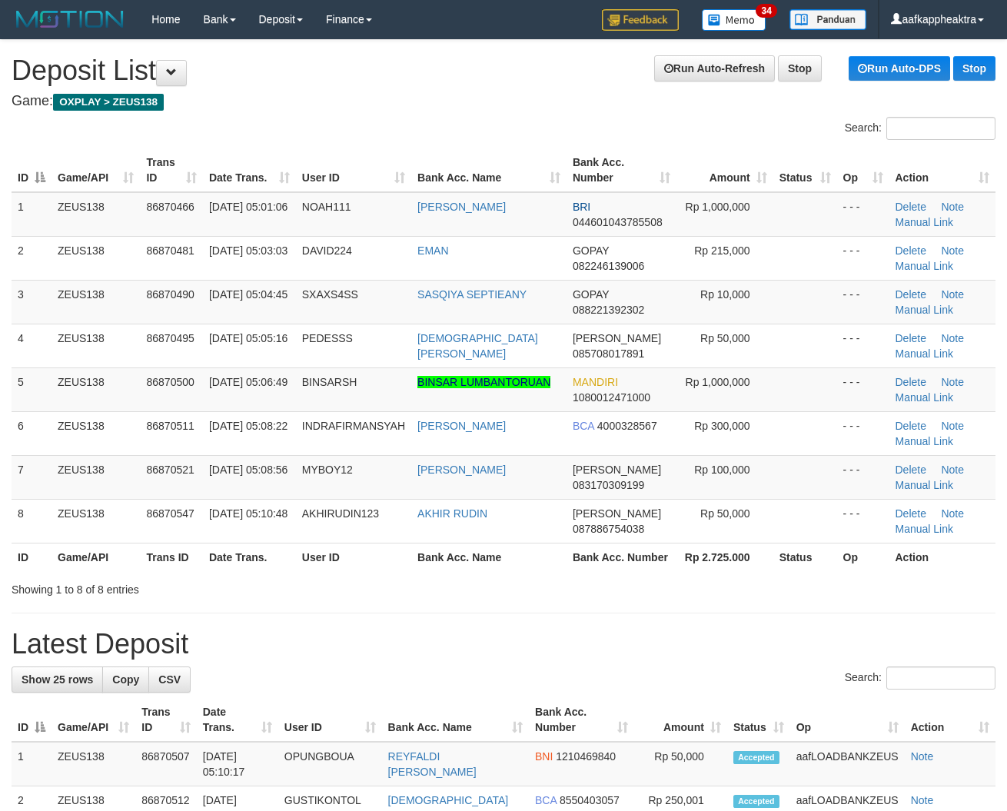
scroll to position [25, 0]
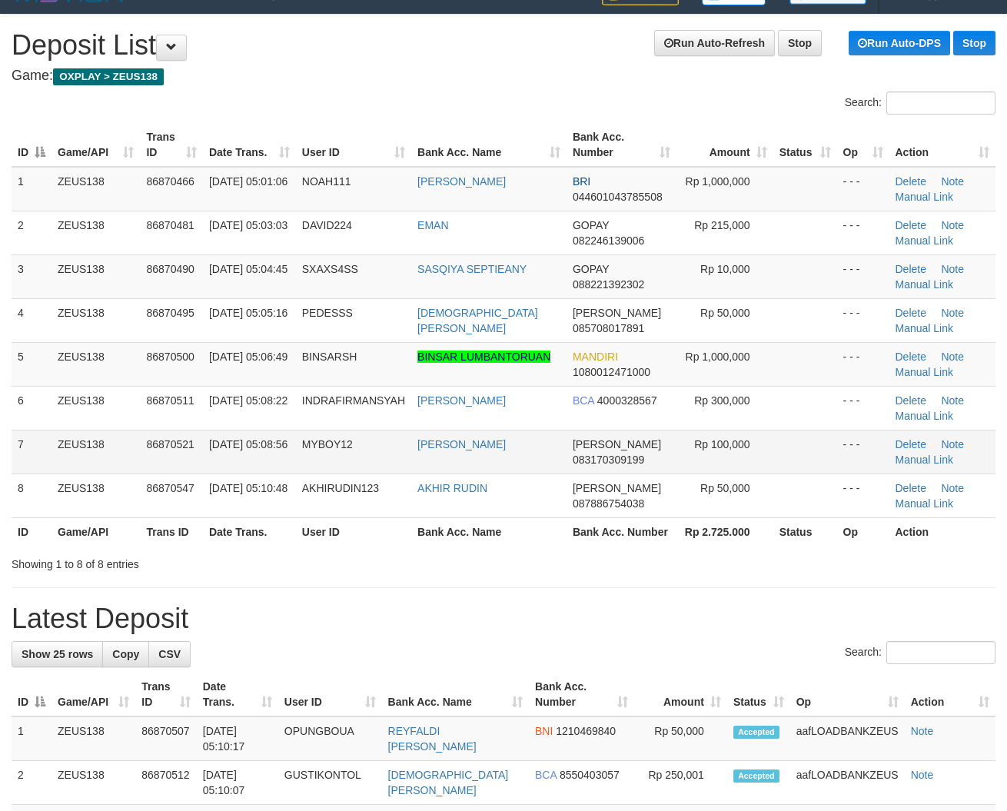
click at [374, 452] on tr "7 ZEUS138 86870521 01/09/2025 05:08:56 MYBOY12 BOBBY ALIYUS DANA 083170309199 R…" at bounding box center [504, 452] width 984 height 44
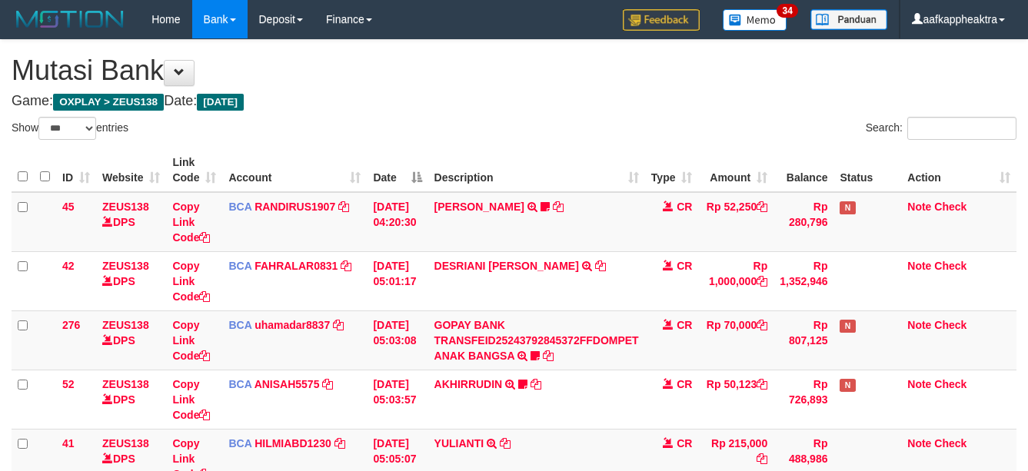
select select "***"
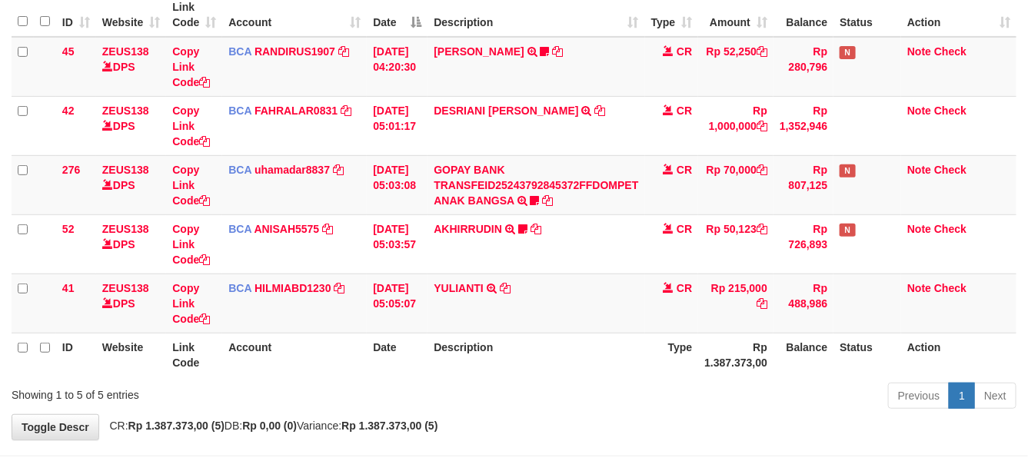
drag, startPoint x: 474, startPoint y: 366, endPoint x: 510, endPoint y: 359, distance: 36.0
click at [480, 365] on th "Description" at bounding box center [535, 355] width 217 height 44
drag, startPoint x: 520, startPoint y: 354, endPoint x: 993, endPoint y: 397, distance: 475.5
click at [523, 355] on th "Description" at bounding box center [535, 355] width 217 height 44
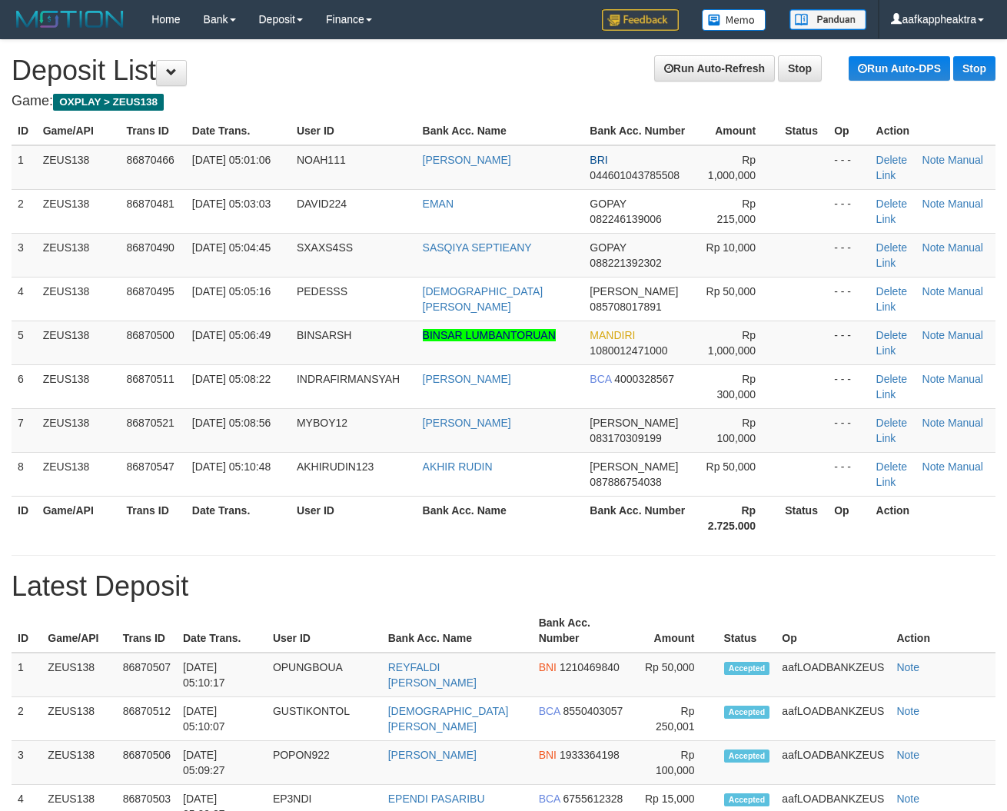
scroll to position [25, 0]
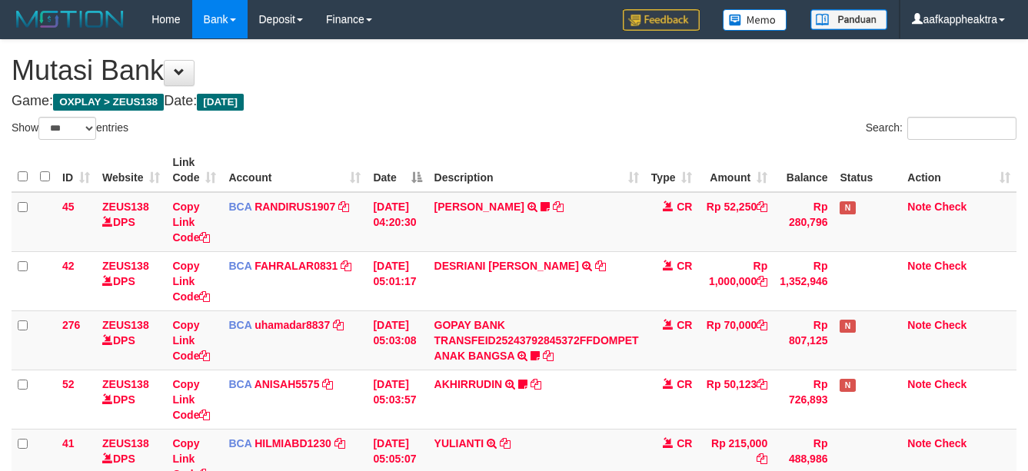
select select "***"
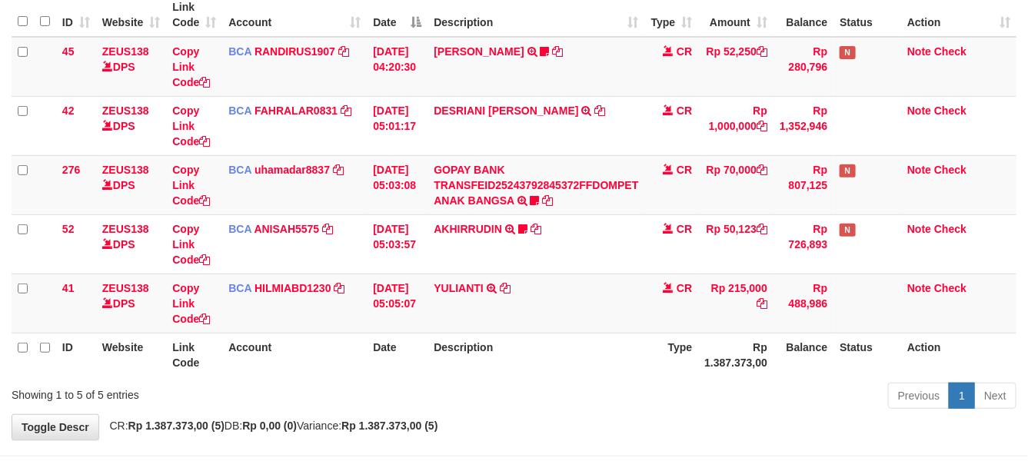
click at [573, 371] on th "Description" at bounding box center [535, 355] width 217 height 44
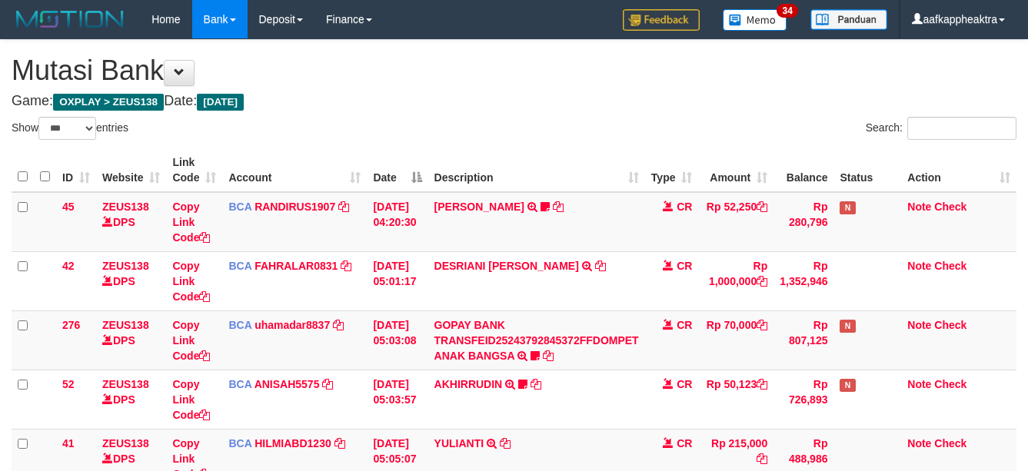
select select "***"
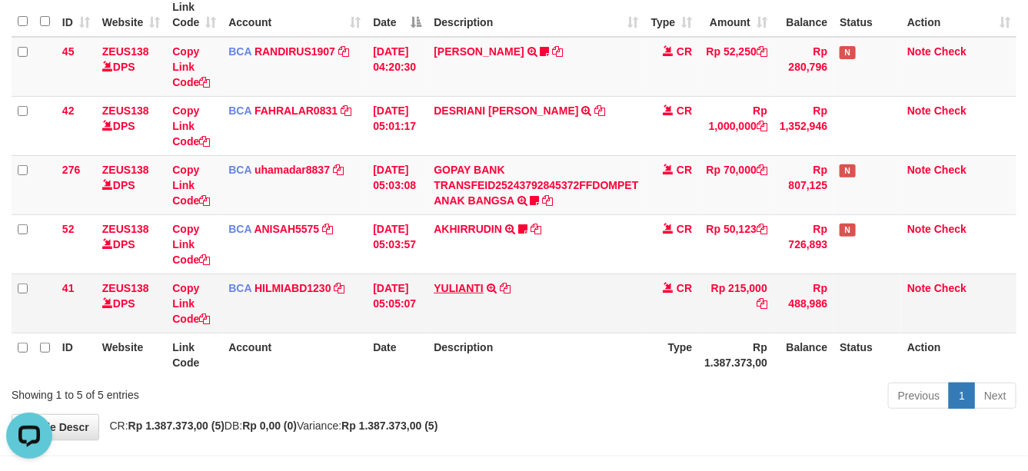
drag, startPoint x: 419, startPoint y: 262, endPoint x: 488, endPoint y: 282, distance: 72.0
click at [440, 271] on tr "52 ZEUS138 DPS Copy Link Code BCA ANISAH5575 DPS ANISAH mutasi_20250901_3827 | …" at bounding box center [514, 243] width 1005 height 59
click at [482, 281] on td "YULIANTI TRSF E-BANKING CR 0109/FTSCY/WS95051 215000.002025090189518818 TRFDN-Y…" at bounding box center [535, 303] width 217 height 59
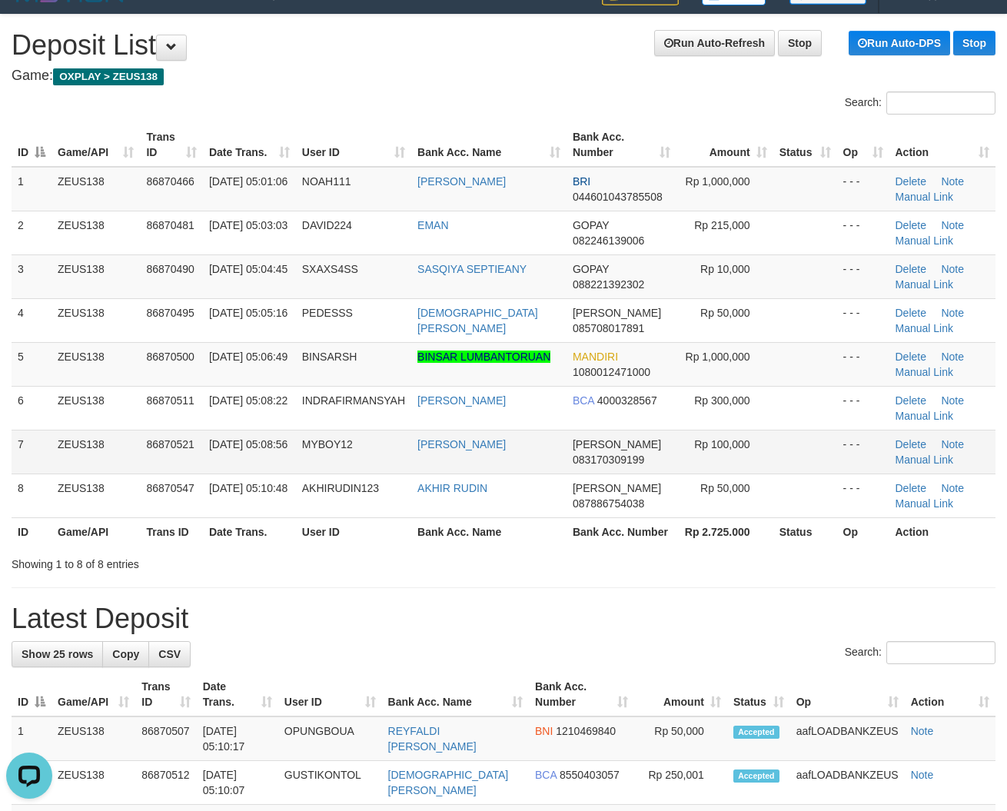
drag, startPoint x: 697, startPoint y: 505, endPoint x: 13, endPoint y: 437, distance: 687.6
click at [692, 505] on td "Rp 50,000" at bounding box center [724, 496] width 97 height 44
drag, startPoint x: 400, startPoint y: 479, endPoint x: 17, endPoint y: 454, distance: 383.6
click at [384, 479] on td "AKHIRUDIN123" at bounding box center [353, 496] width 115 height 44
drag, startPoint x: 329, startPoint y: 448, endPoint x: 5, endPoint y: 428, distance: 325.0
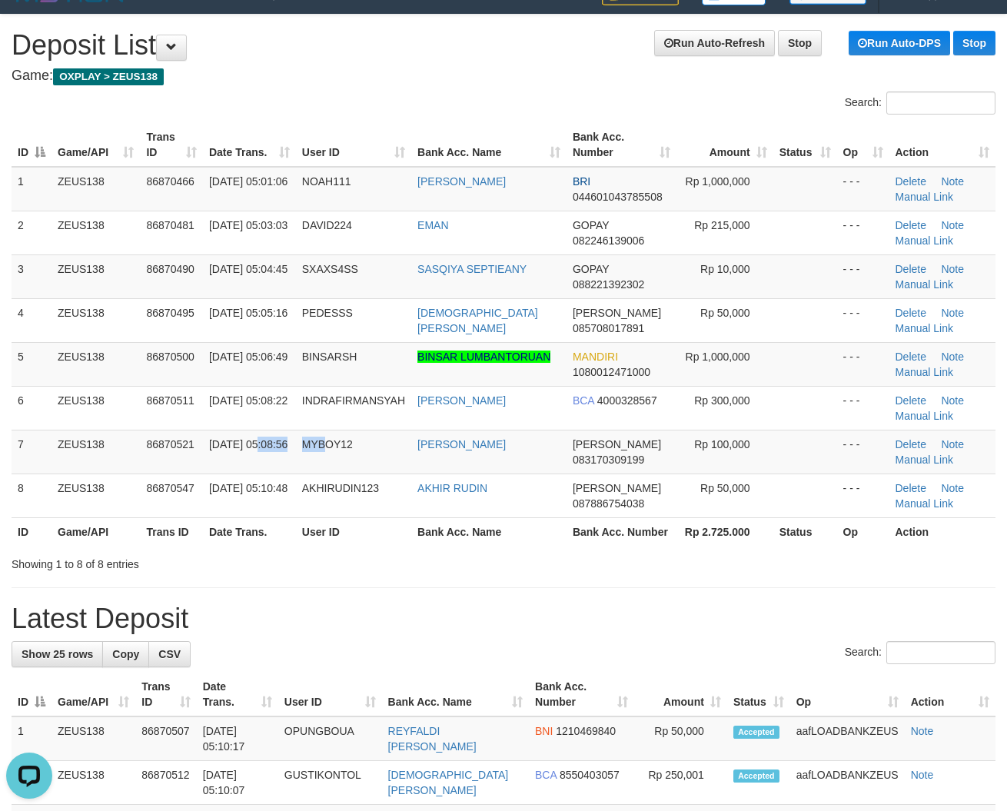
click at [320, 450] on tr "7 ZEUS138 86870521 01/09/2025 05:08:56 MYBOY12 BOBBY ALIYUS DANA 083170309199 R…" at bounding box center [504, 452] width 984 height 44
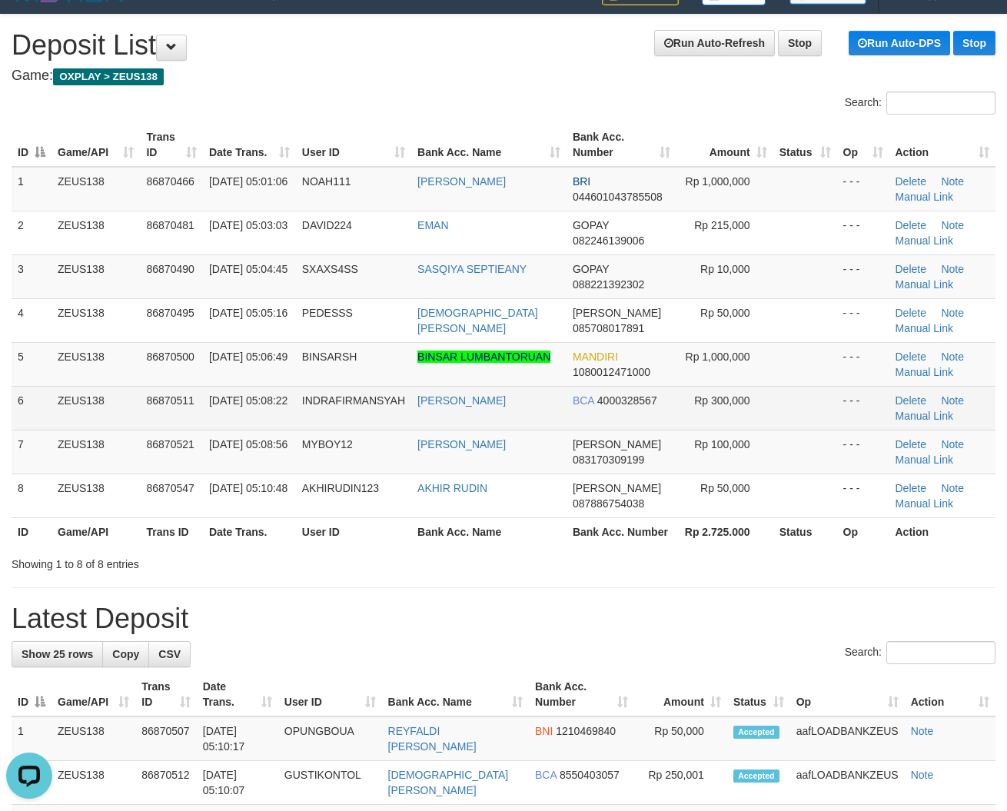
drag, startPoint x: 447, startPoint y: 424, endPoint x: 15, endPoint y: 406, distance: 431.6
click at [429, 431] on tbody "1 ZEUS138 86870466 01/09/2025 05:01:06 NOAH111 WANDI RAHMAN OHEE BRI 0446010437…" at bounding box center [504, 342] width 984 height 351
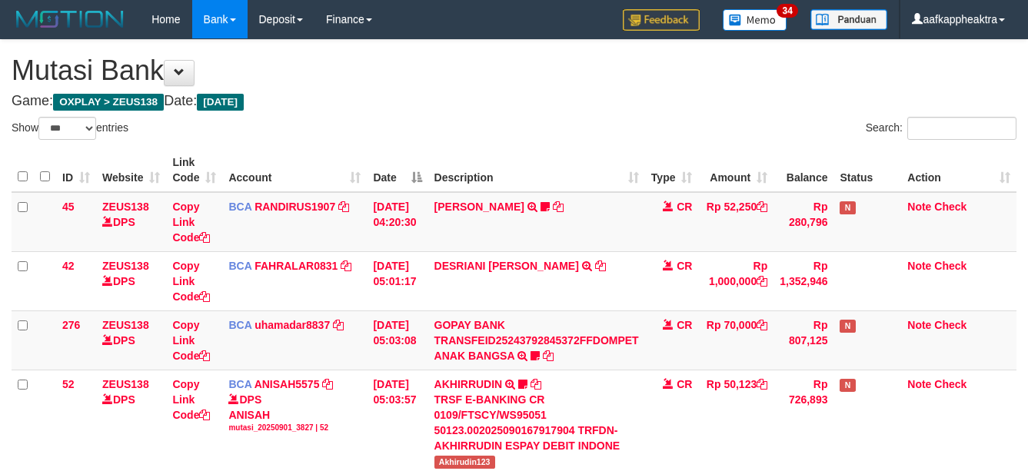
select select "***"
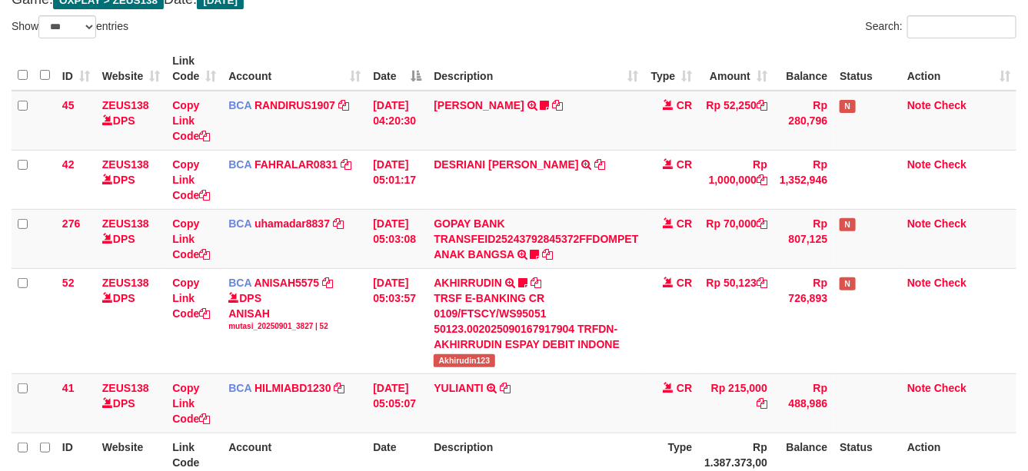
click at [497, 288] on td "AKHIRRUDIN TRSF E-BANKING CR 0109/FTSCY/WS95051 50123.002025090167917904 TRFDN-…" at bounding box center [535, 320] width 217 height 105
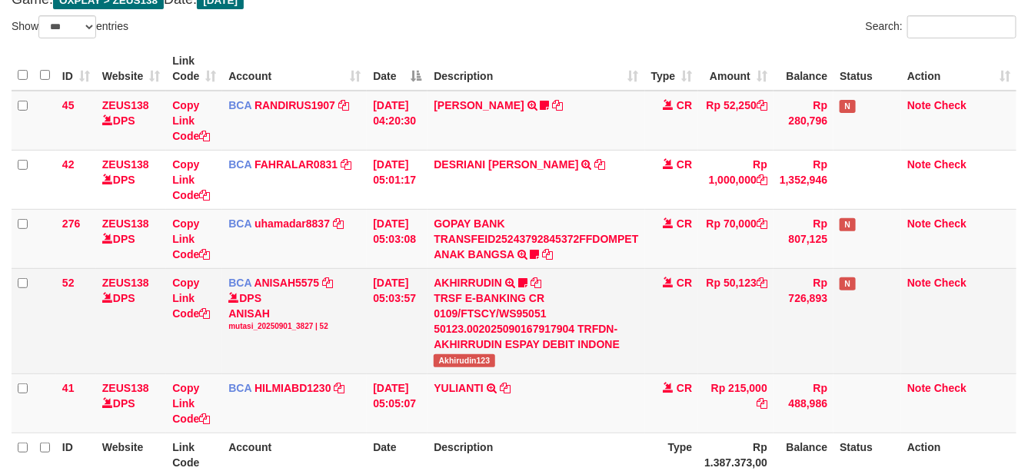
scroll to position [155, 0]
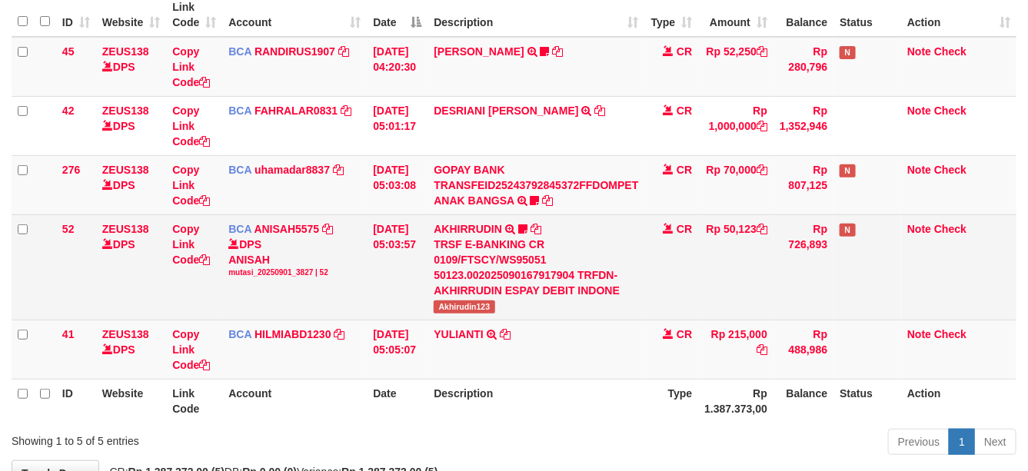
click at [513, 302] on td "AKHIRRUDIN TRSF E-BANKING CR 0109/FTSCY/WS95051 50123.002025090167917904 TRFDN-…" at bounding box center [535, 266] width 217 height 105
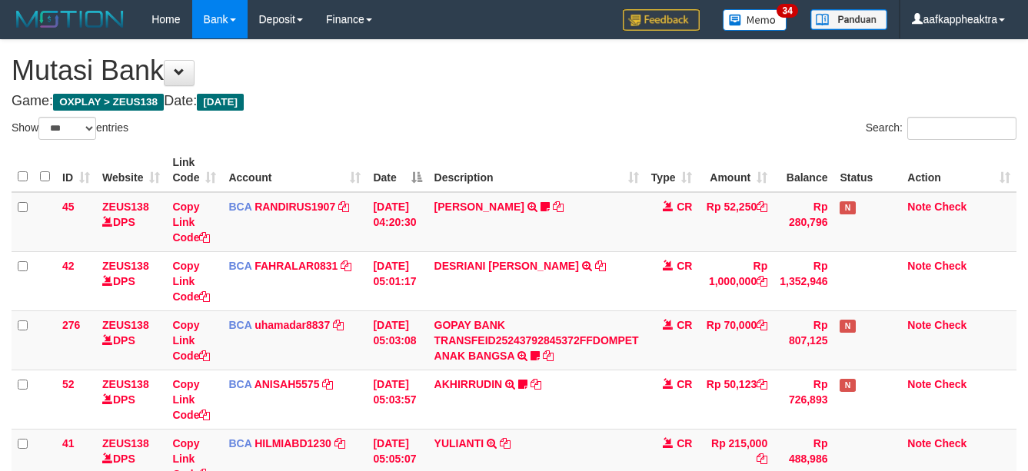
select select "***"
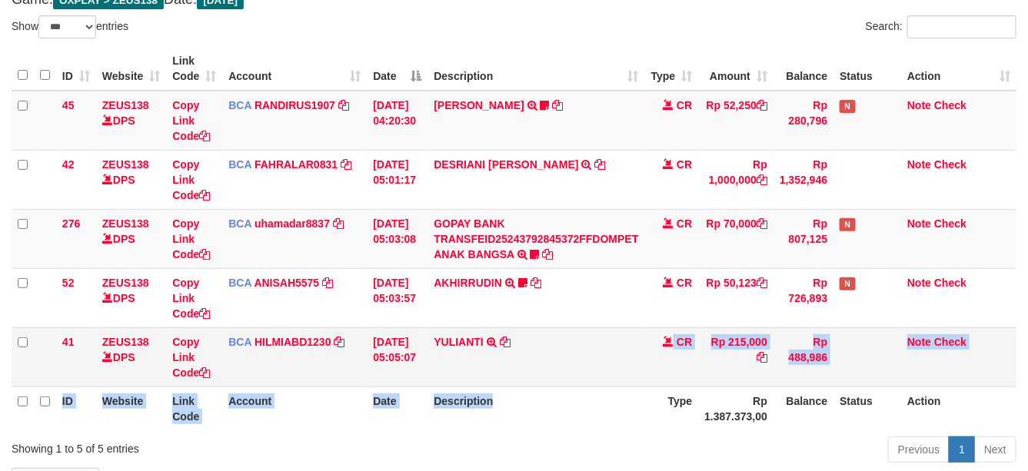
click at [567, 382] on table "ID Website Link Code Account Date Description Type Amount Balance Status Action…" at bounding box center [514, 239] width 1005 height 384
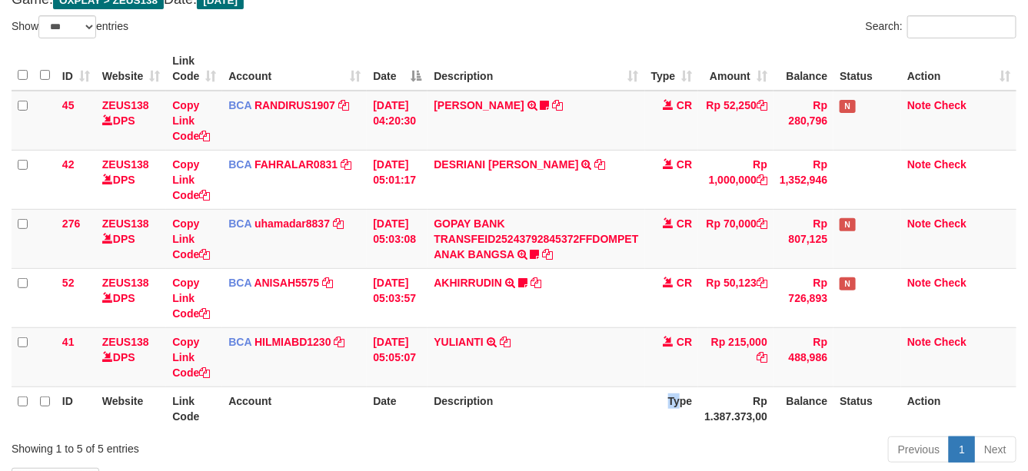
click at [671, 402] on th "Type" at bounding box center [672, 409] width 54 height 44
drag, startPoint x: 711, startPoint y: 394, endPoint x: 1040, endPoint y: 440, distance: 332.2
click at [806, 408] on tr "ID Website Link Code Account Date Description Type Rp 1.387.373,00 Balance Stat…" at bounding box center [514, 409] width 1005 height 44
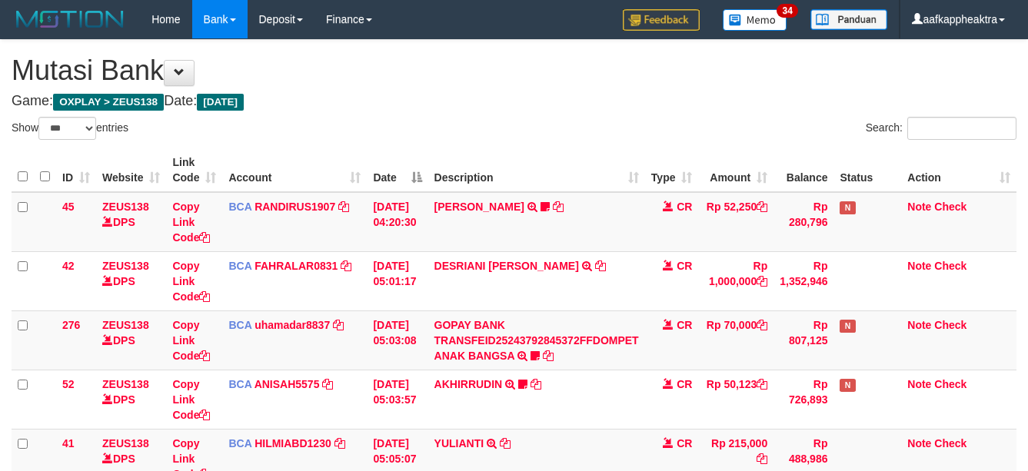
select select "***"
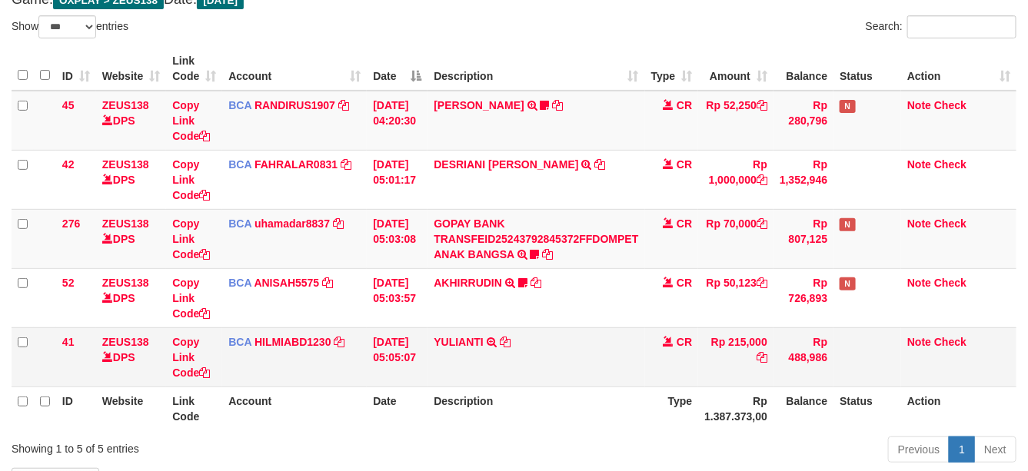
click at [517, 367] on td "YULIANTI TRSF E-BANKING CR 0109/FTSCY/WS95051 215000.002025090189518818 TRFDN-Y…" at bounding box center [535, 356] width 217 height 59
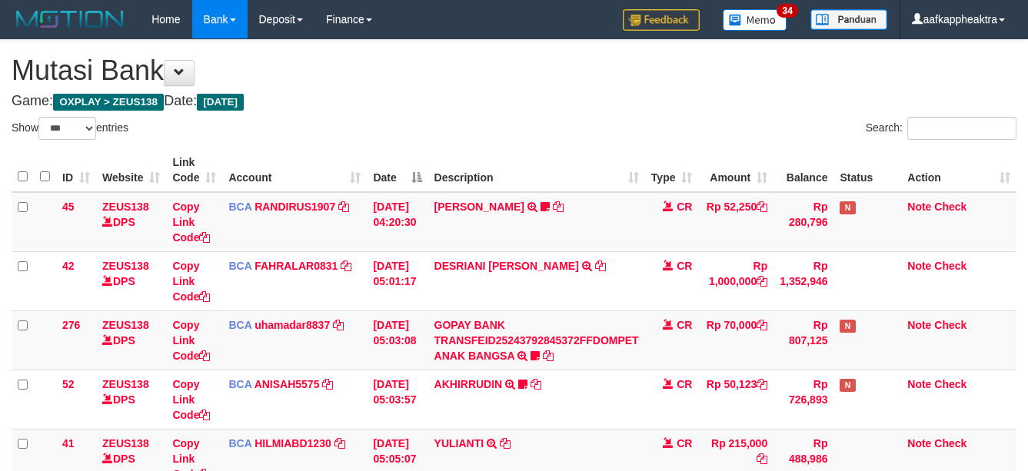
select select "***"
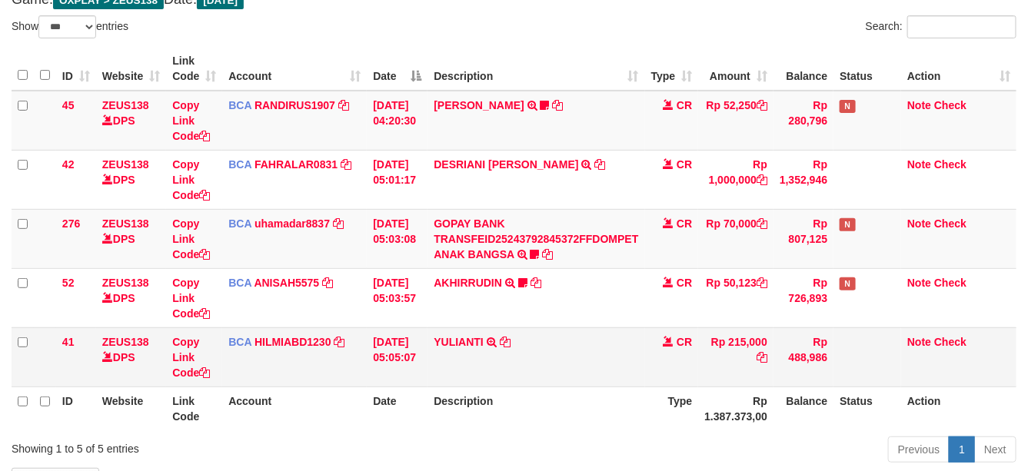
drag, startPoint x: 0, startPoint y: 0, endPoint x: 739, endPoint y: 374, distance: 828.2
click at [577, 357] on td "YULIANTI TRSF E-BANKING CR 0109/FTSCY/WS95051 215000.002025090189518818 TRFDN-Y…" at bounding box center [535, 356] width 217 height 59
click at [502, 335] on td "YULIANTI TRSF E-BANKING CR 0109/FTSCY/WS95051 215000.002025090189518818 TRFDN-Y…" at bounding box center [535, 356] width 217 height 59
click at [474, 344] on link "YULIANTI" at bounding box center [459, 342] width 50 height 12
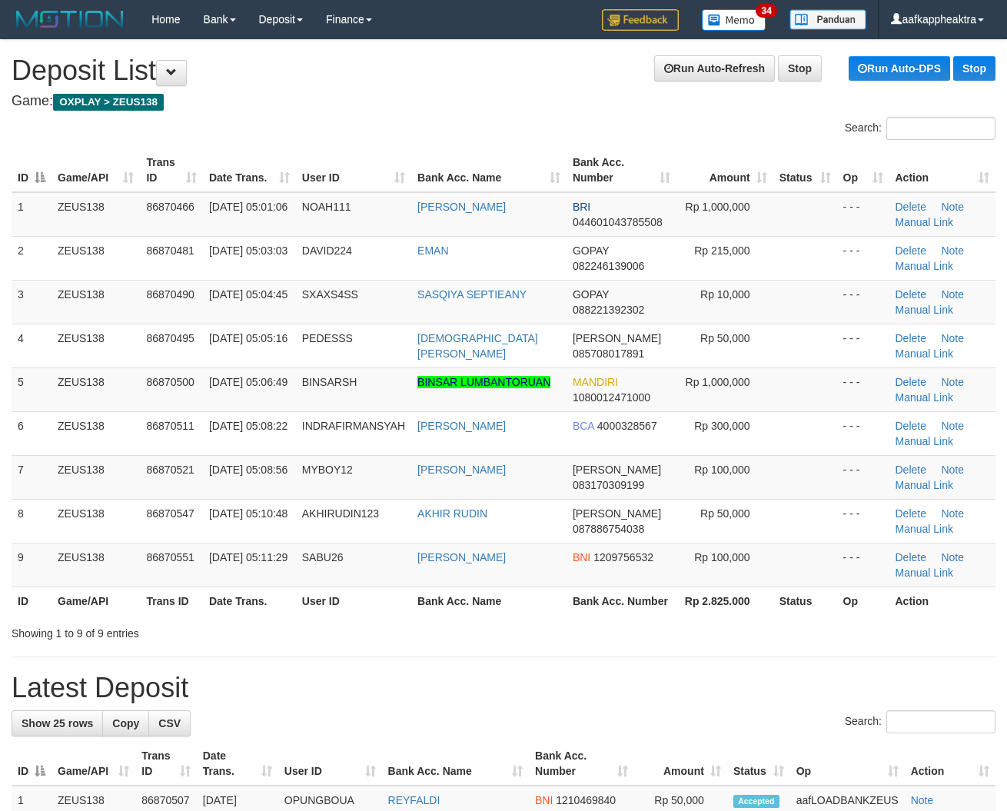
scroll to position [25, 0]
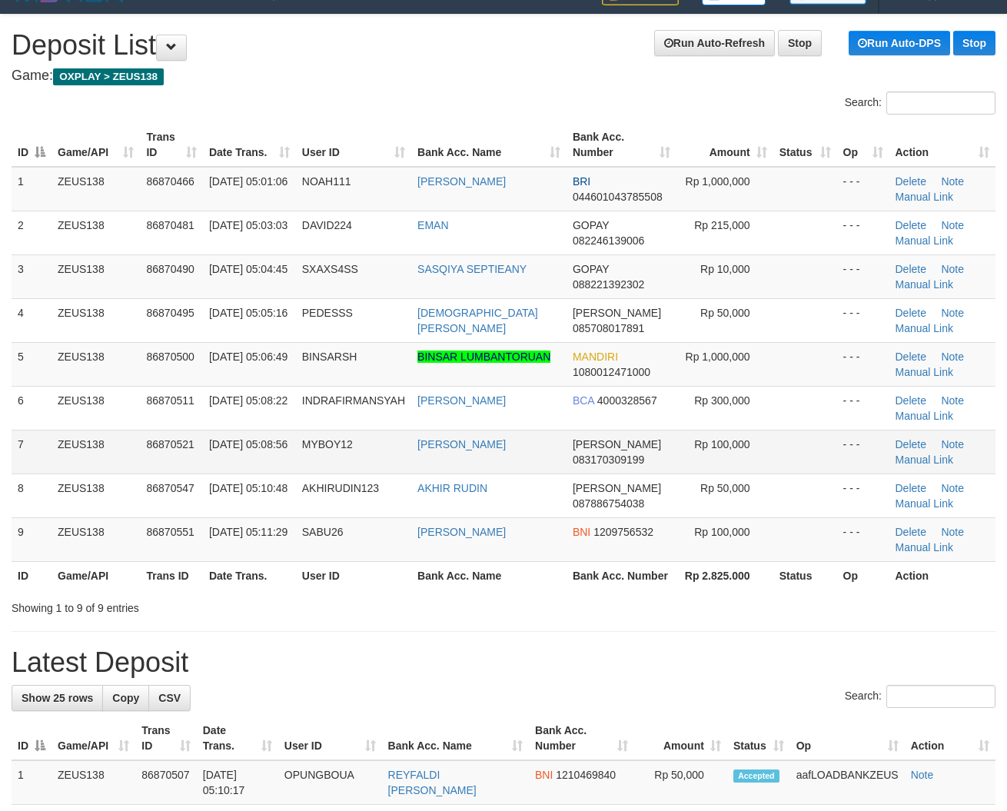
click at [387, 437] on tbody "1 ZEUS138 86870466 [DATE] 05:01:06 NOAH111 [PERSON_NAME] BRI 044601043785508 Rp…" at bounding box center [504, 364] width 984 height 395
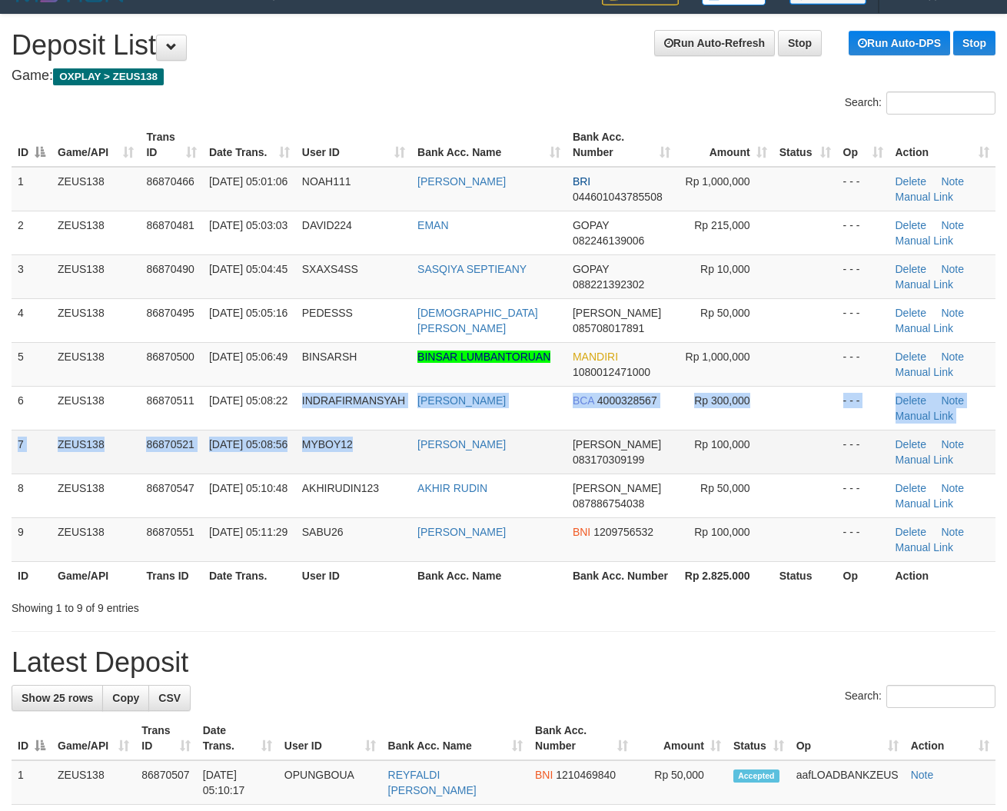
click at [406, 443] on td "MYBOY12" at bounding box center [353, 452] width 115 height 44
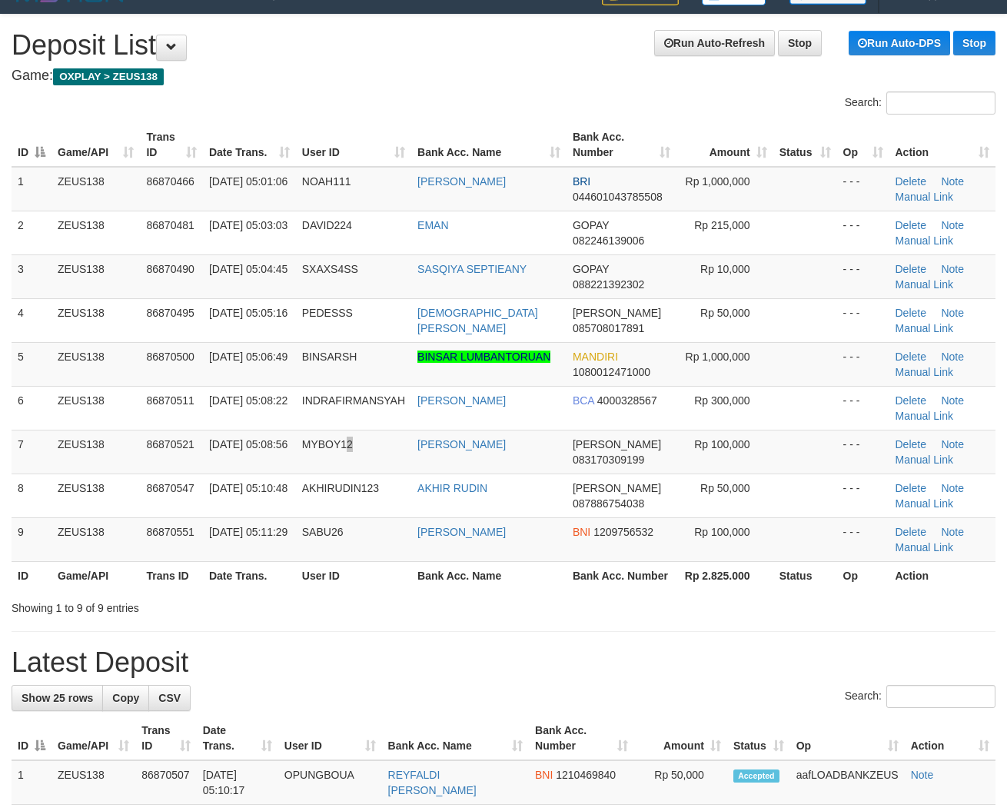
drag, startPoint x: 351, startPoint y: 448, endPoint x: 0, endPoint y: 447, distance: 351.3
click at [355, 458] on td "MYBOY12" at bounding box center [353, 452] width 115 height 44
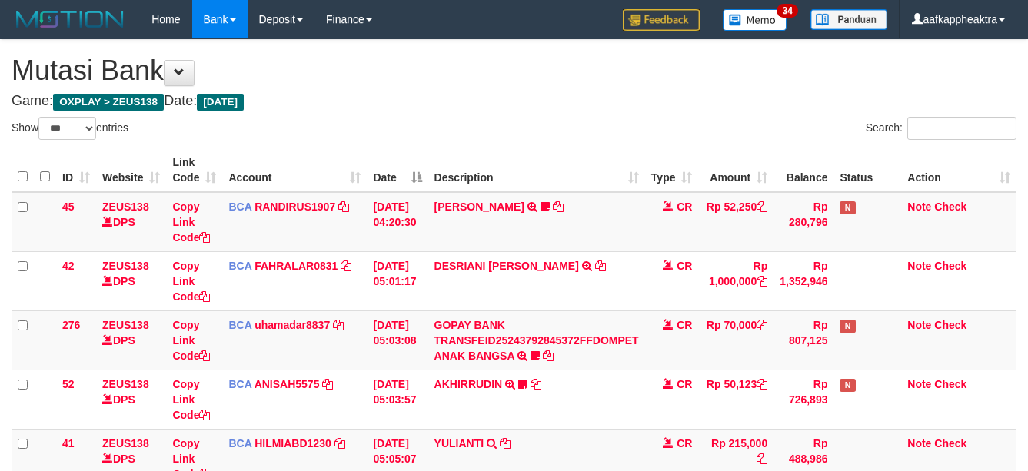
select select "***"
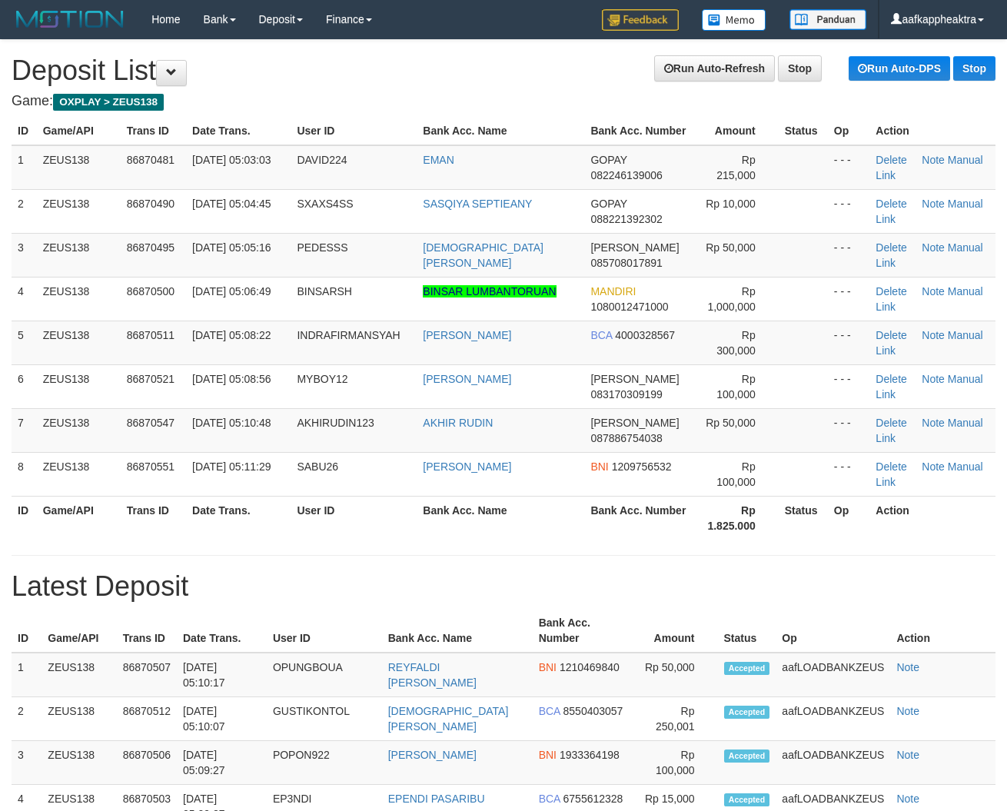
scroll to position [25, 0]
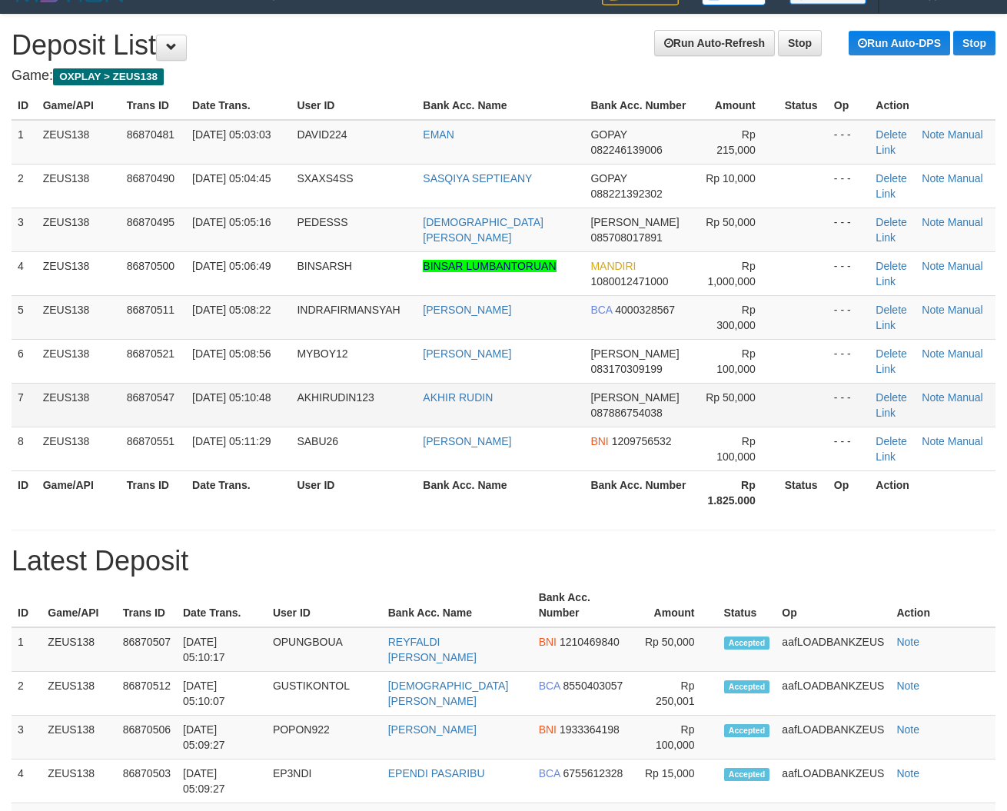
click at [574, 401] on td "AKHIR RUDIN" at bounding box center [501, 405] width 168 height 44
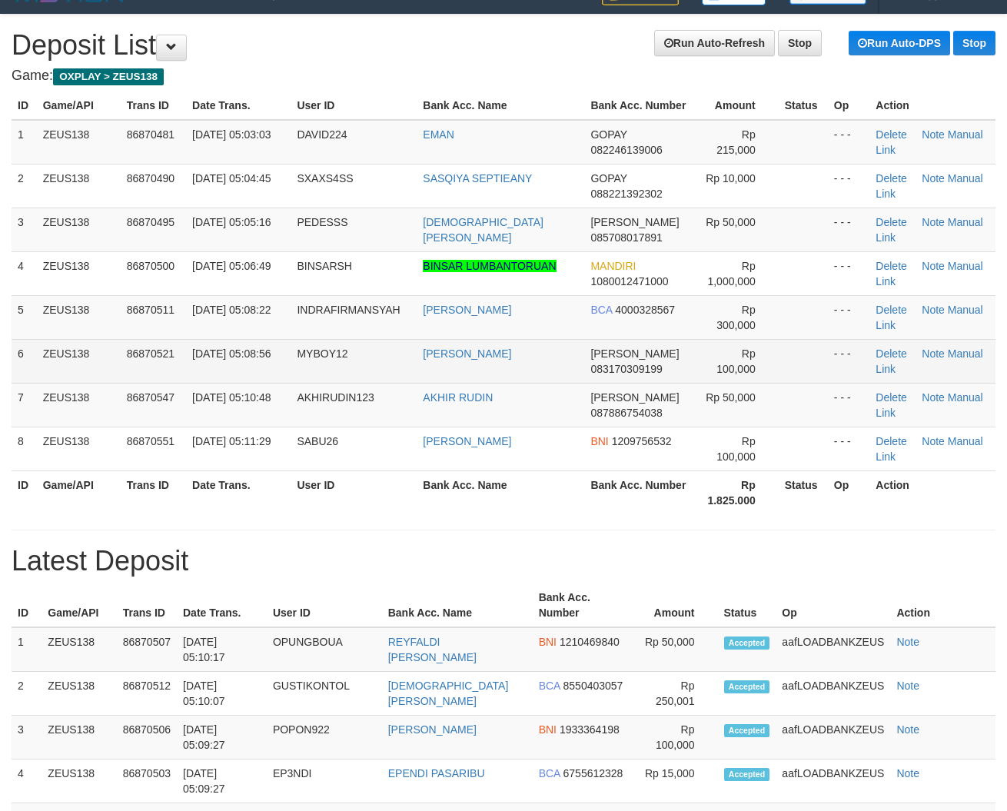
click at [566, 383] on td "[PERSON_NAME]" at bounding box center [501, 361] width 168 height 44
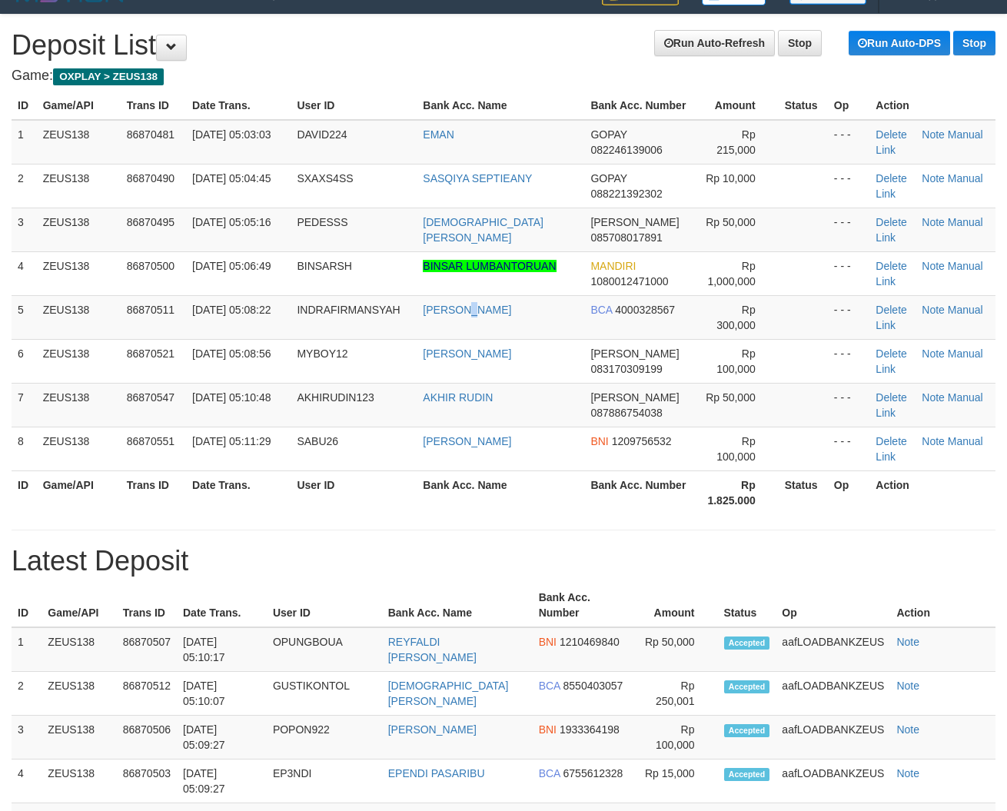
drag, startPoint x: 469, startPoint y: 336, endPoint x: 430, endPoint y: 58, distance: 280.2
click at [463, 308] on tbody "1 ZEUS138 86870481 [DATE] 05:03:03 DAVID224 EMAN GOPAY 082246139006 Rp 215,000 …" at bounding box center [504, 295] width 984 height 351
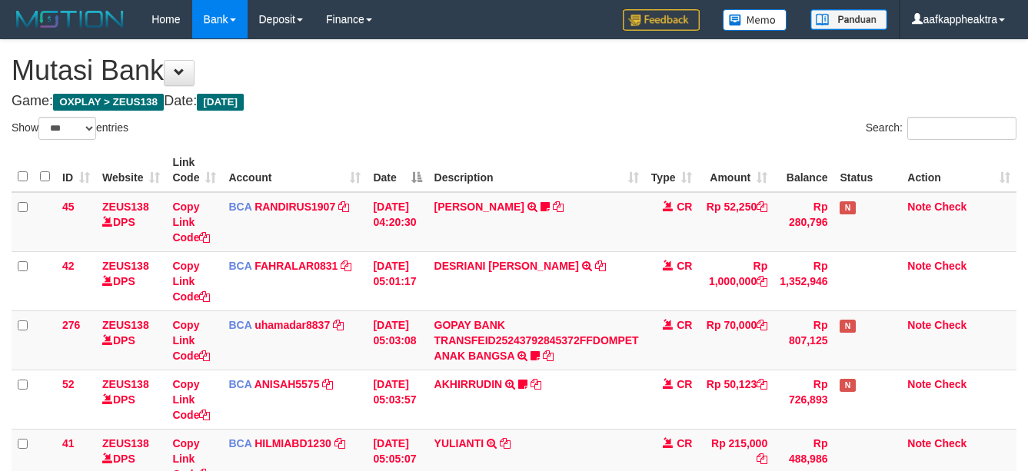
select select "***"
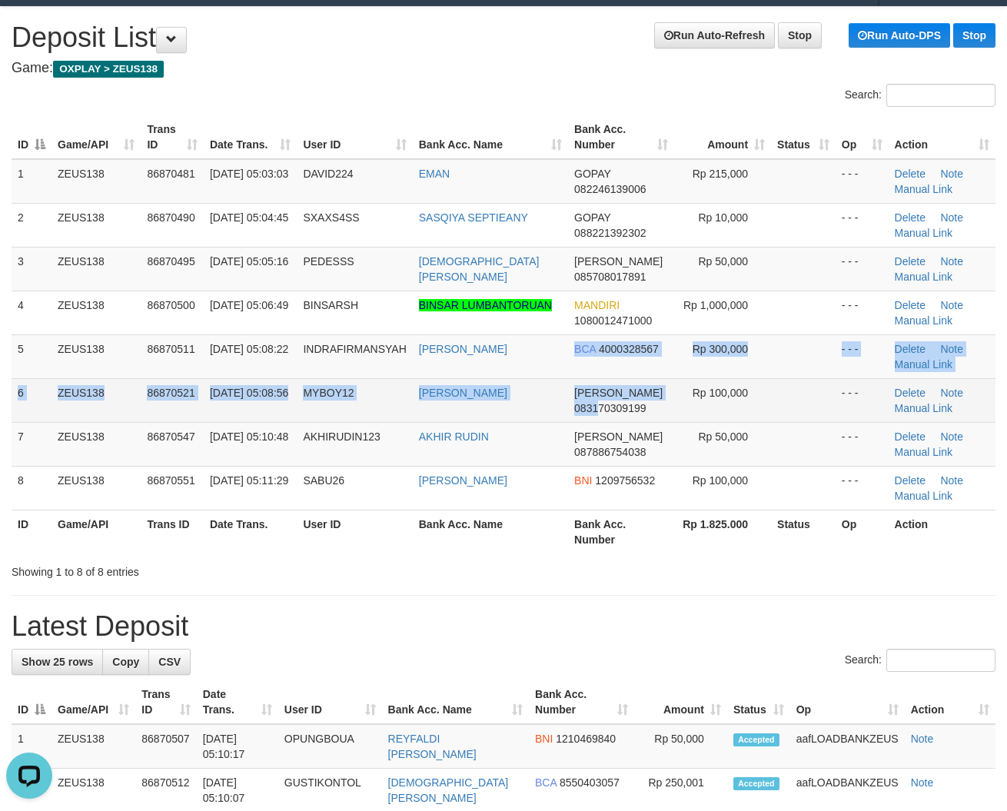
drag, startPoint x: 574, startPoint y: 400, endPoint x: 597, endPoint y: 415, distance: 27.7
click at [597, 415] on tbody "1 ZEUS138 86870481 [DATE] 05:03:03 DAVID224 EMAN GOPAY 082246139006 Rp 215,000 …" at bounding box center [504, 334] width 984 height 351
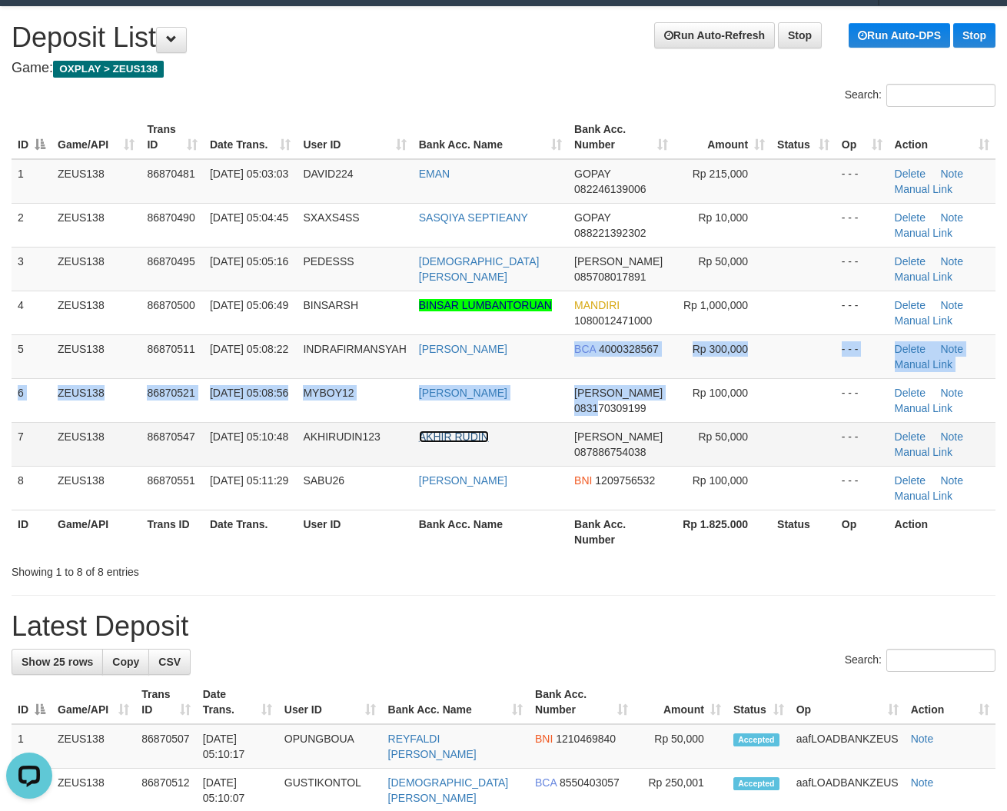
click at [480, 439] on link "AKHIR RUDIN" at bounding box center [454, 436] width 70 height 12
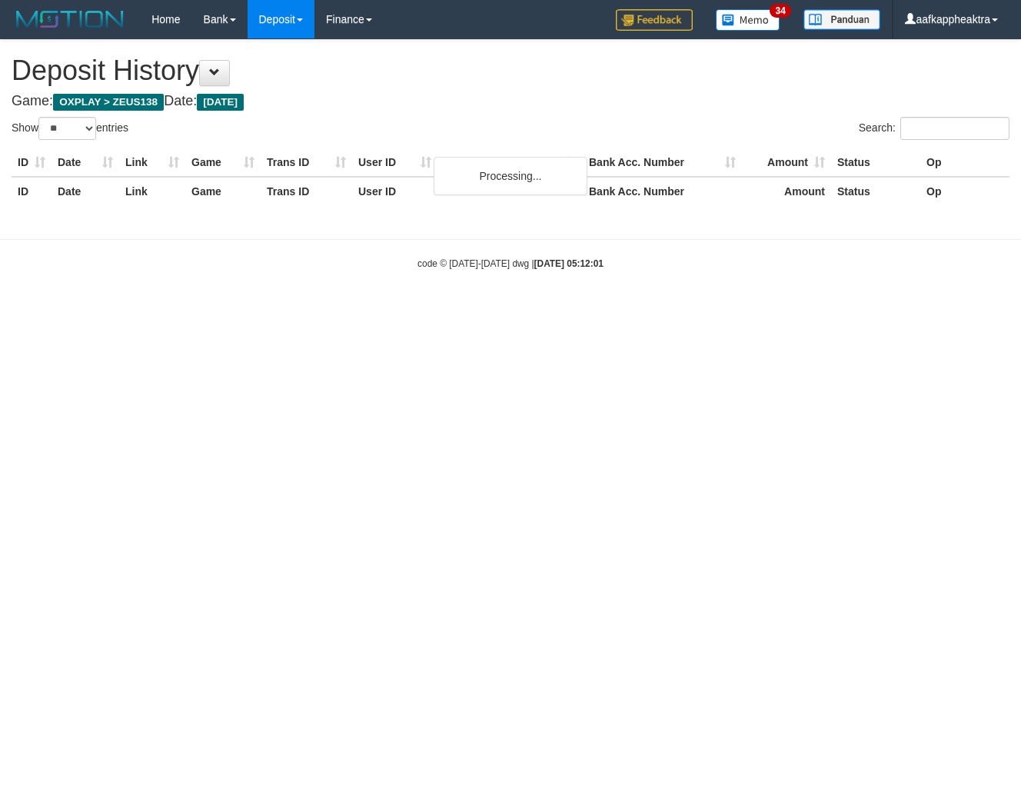
select select "**"
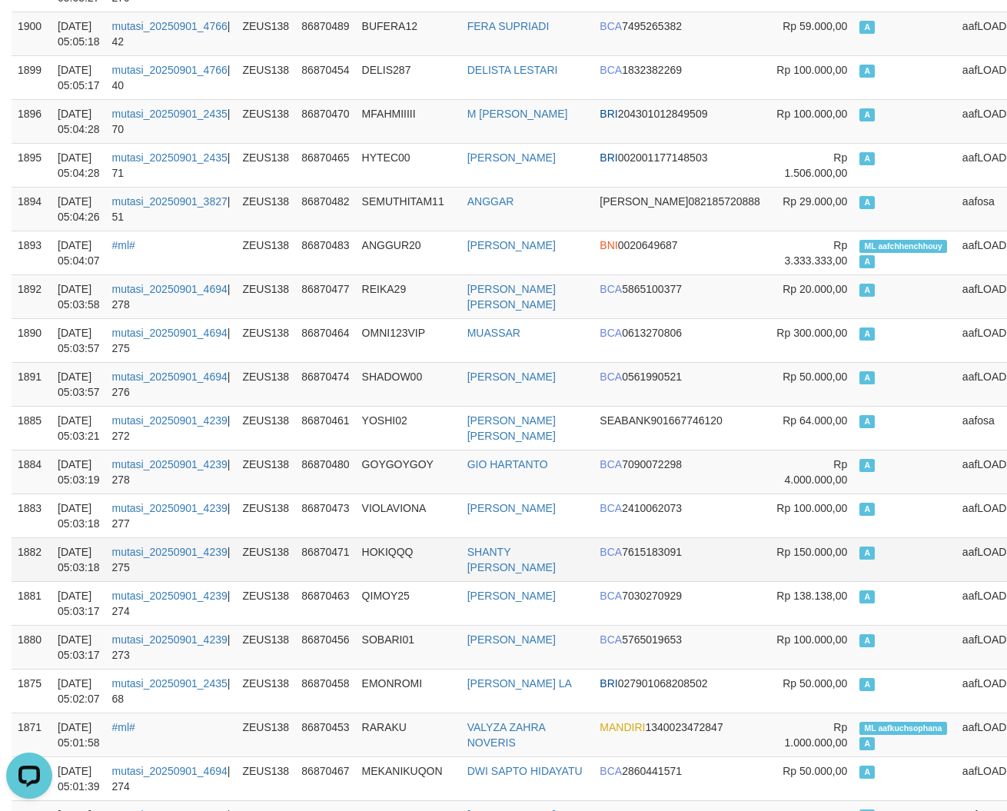
scroll to position [480, 0]
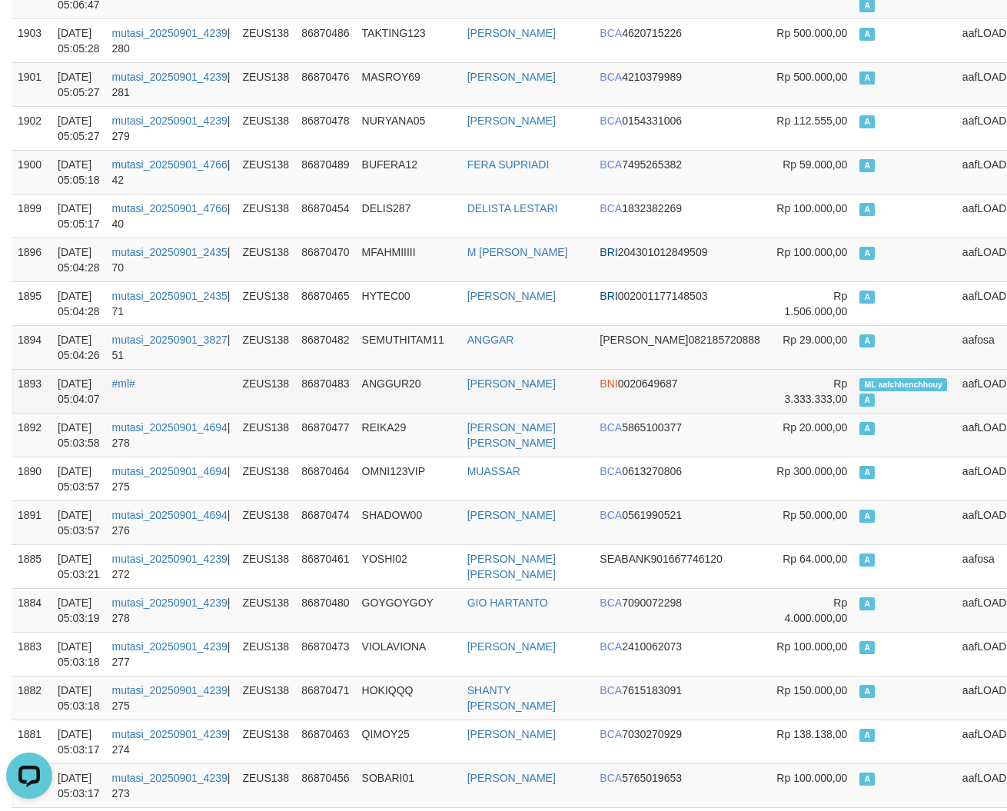
click at [339, 413] on td "86870483" at bounding box center [325, 391] width 60 height 44
drag, startPoint x: 339, startPoint y: 434, endPoint x: 355, endPoint y: 440, distance: 17.3
click at [351, 413] on td "86870483" at bounding box center [325, 391] width 60 height 44
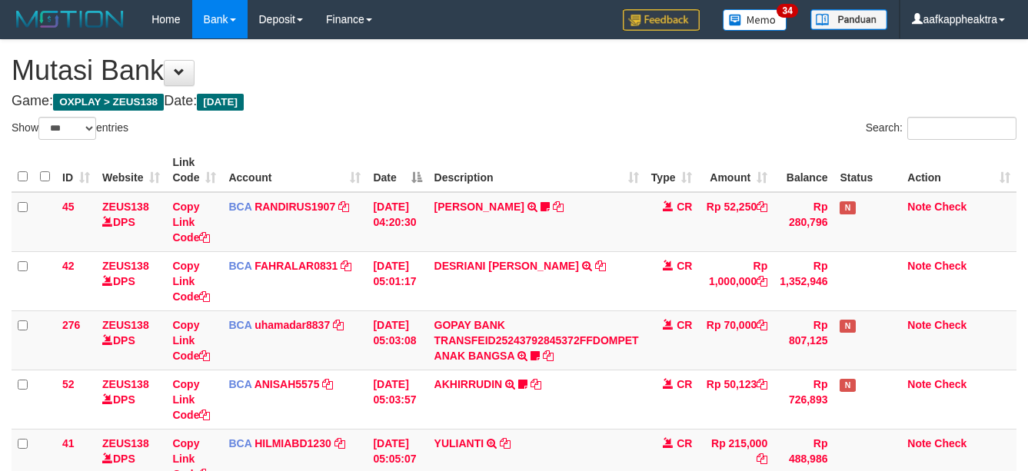
select select "***"
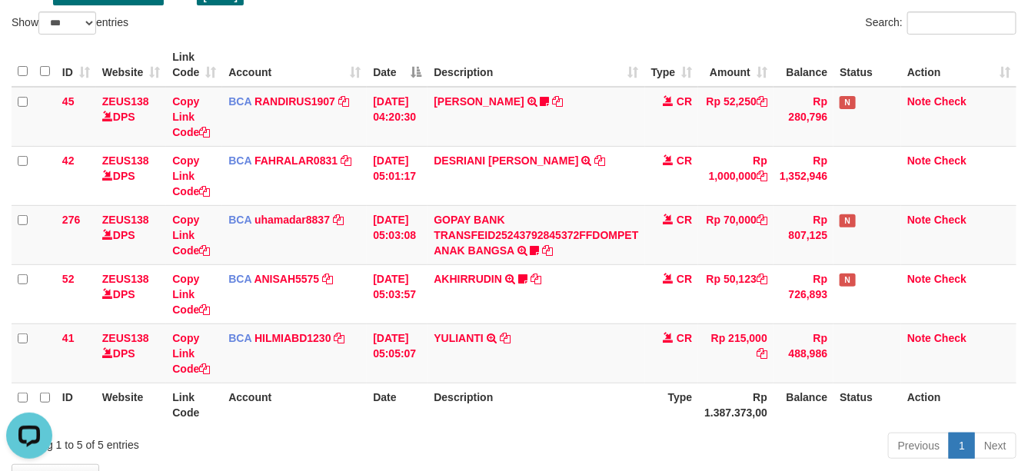
click at [716, 393] on tr "ID Website Link Code Account Date Description Type Rp 1.387.373,00 Balance Stat…" at bounding box center [514, 405] width 1005 height 44
click at [699, 393] on th "Type" at bounding box center [672, 405] width 54 height 44
click at [593, 396] on th "Description" at bounding box center [535, 405] width 217 height 44
click at [590, 371] on td "YULIANTI TRSF E-BANKING CR 0109/FTSCY/WS95051 215000.002025090189518818 TRFDN-Y…" at bounding box center [535, 353] width 217 height 59
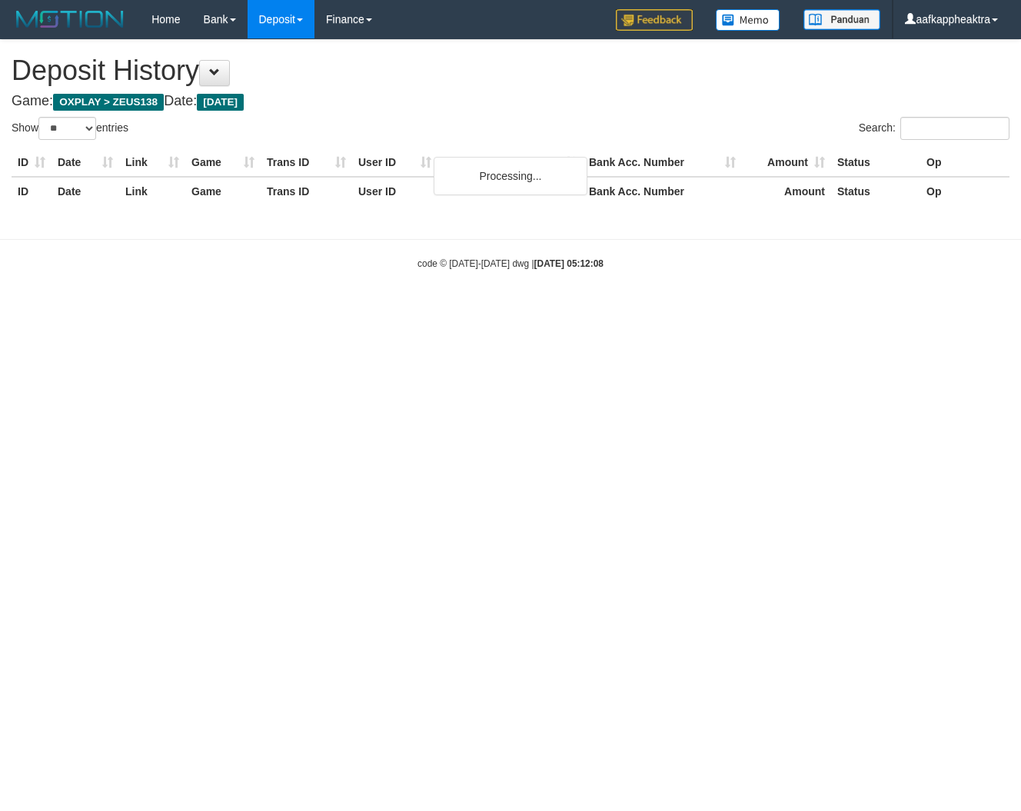
select select "**"
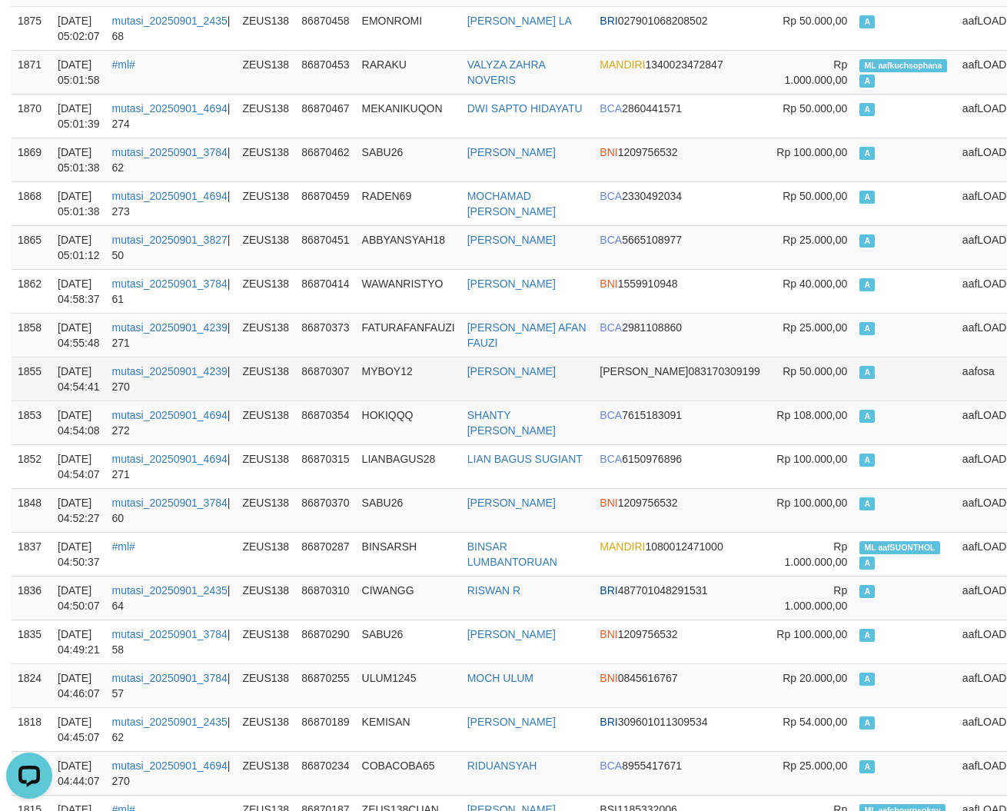
scroll to position [1441, 0]
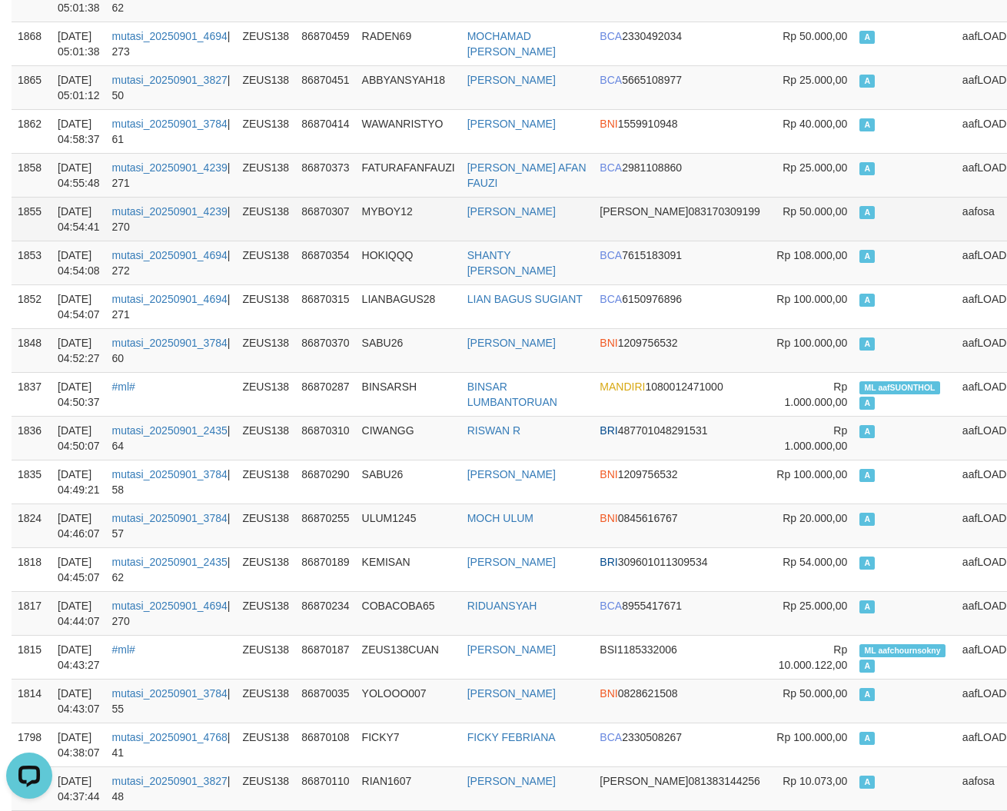
drag, startPoint x: 394, startPoint y: 231, endPoint x: 394, endPoint y: 244, distance: 13.1
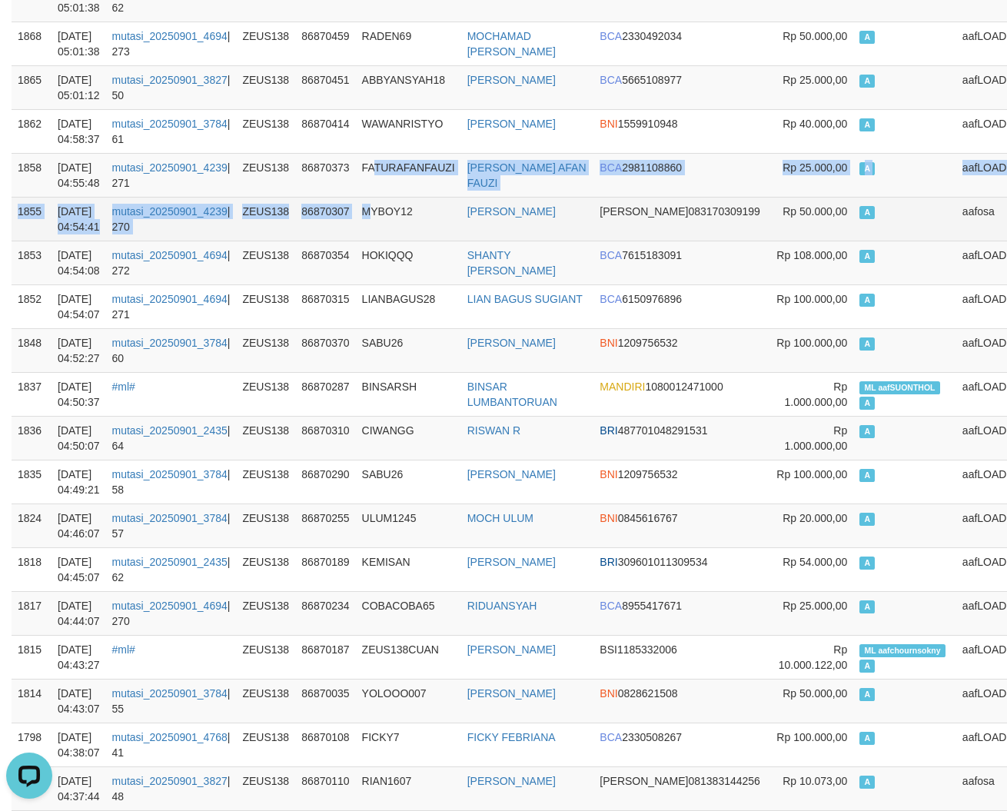
click at [393, 241] on td "MYBOY12" at bounding box center [408, 219] width 105 height 44
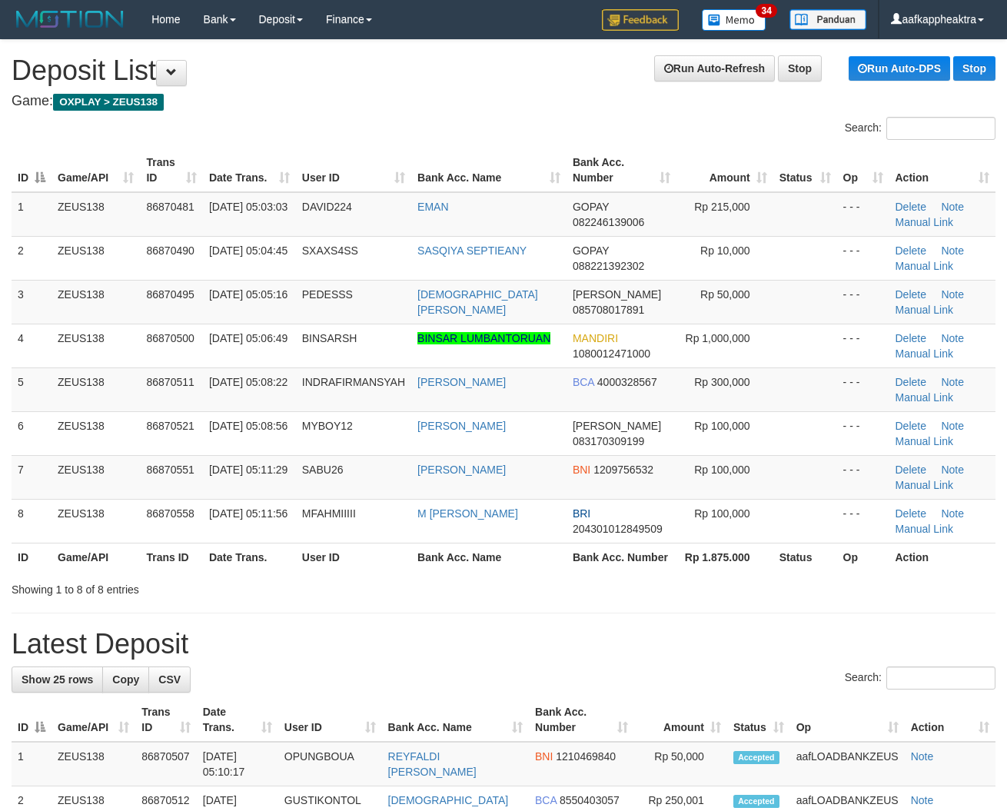
scroll to position [33, 0]
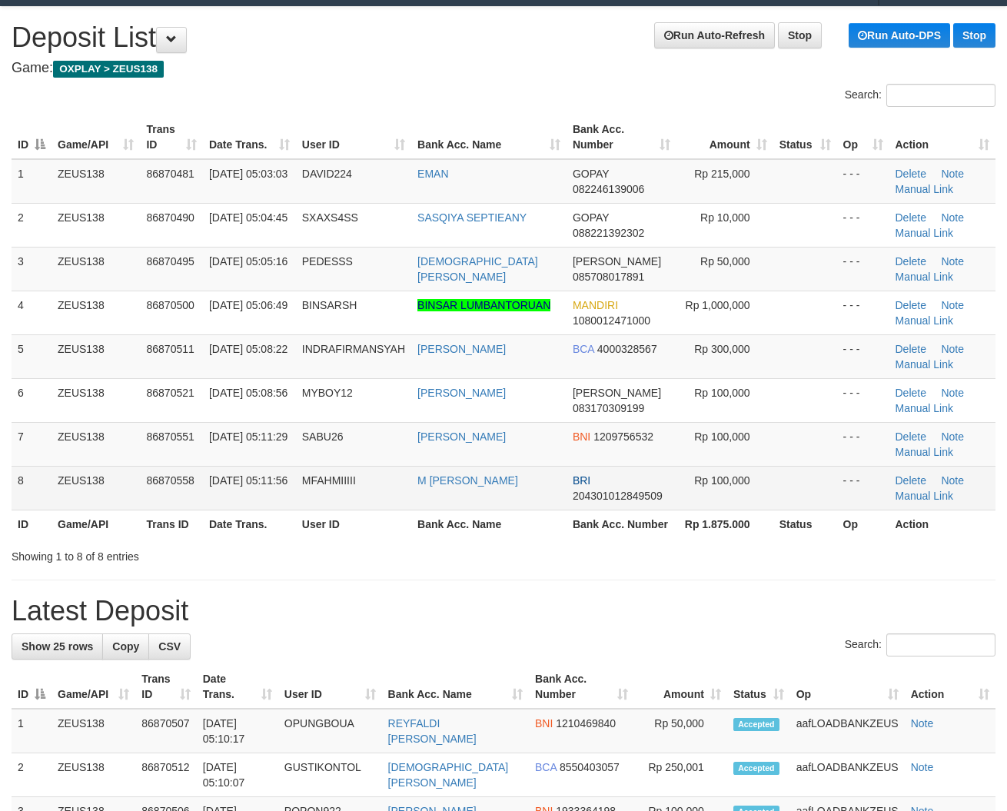
click at [452, 464] on td "ACHMAD RIYANTO" at bounding box center [488, 444] width 155 height 44
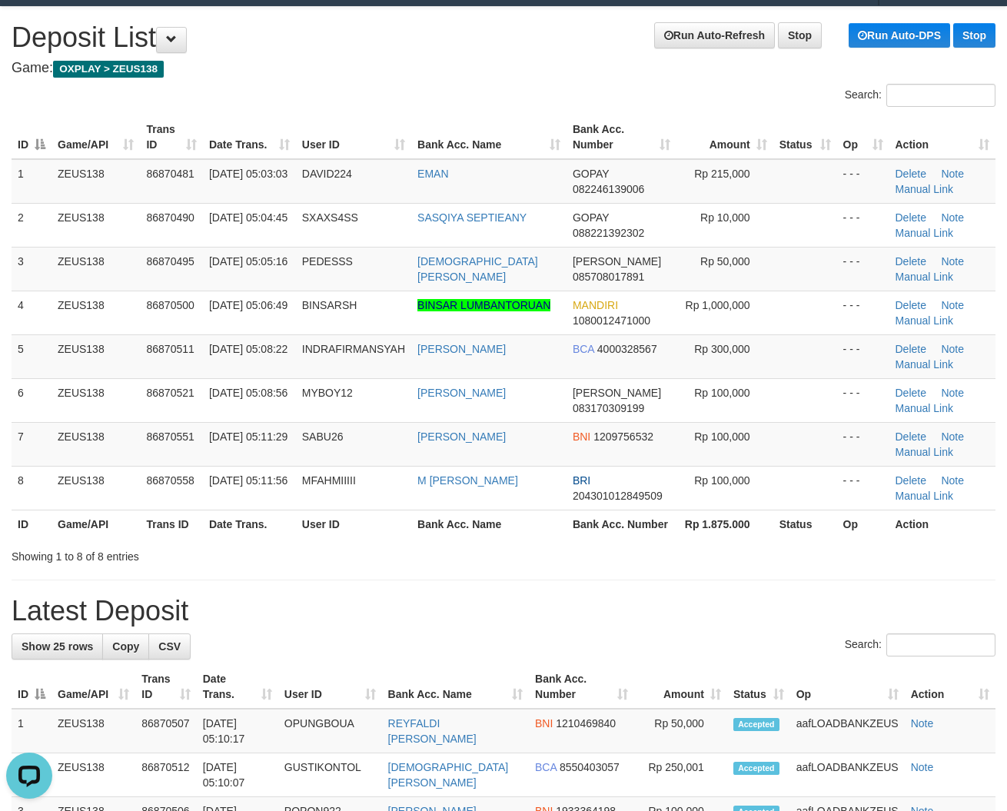
scroll to position [0, 0]
click at [327, 510] on th "User ID" at bounding box center [353, 524] width 115 height 28
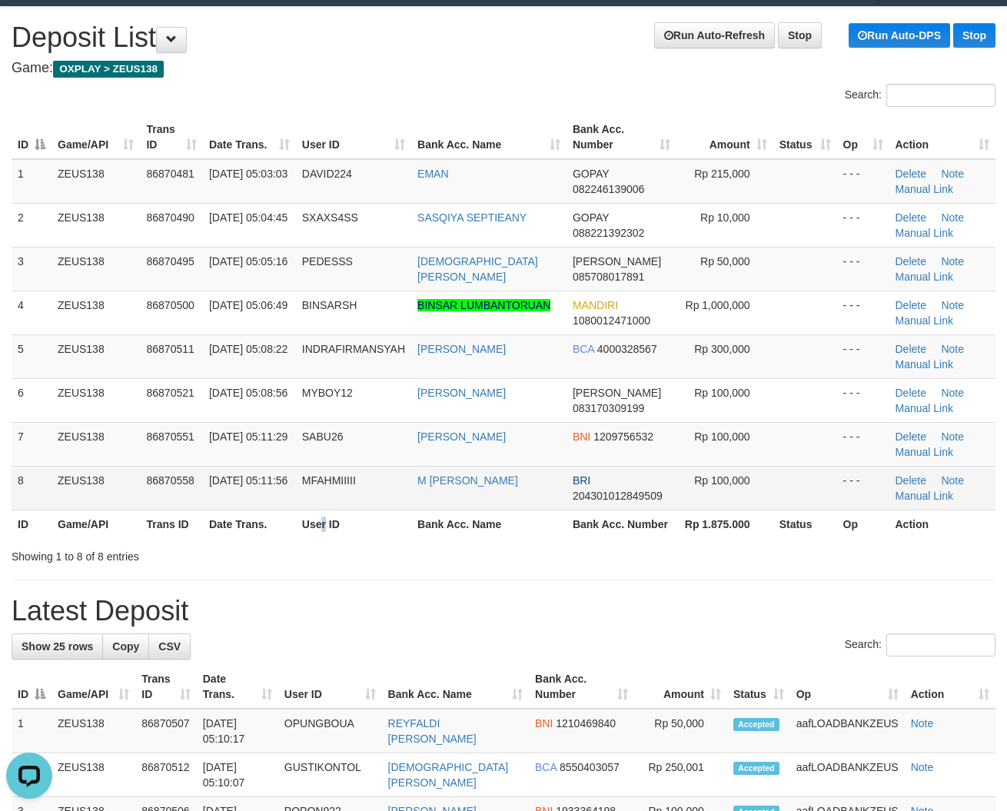
click at [263, 475] on td "01/09/2025 05:11:56" at bounding box center [249, 488] width 93 height 44
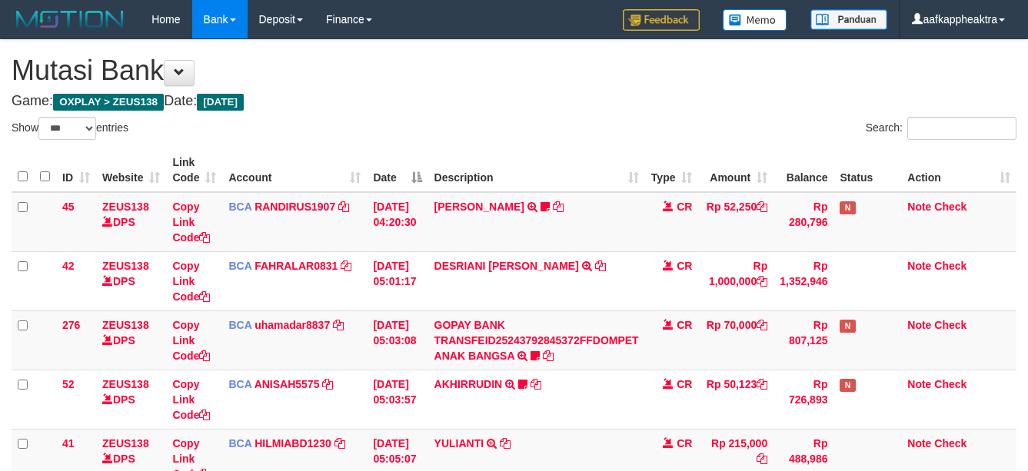
select select "***"
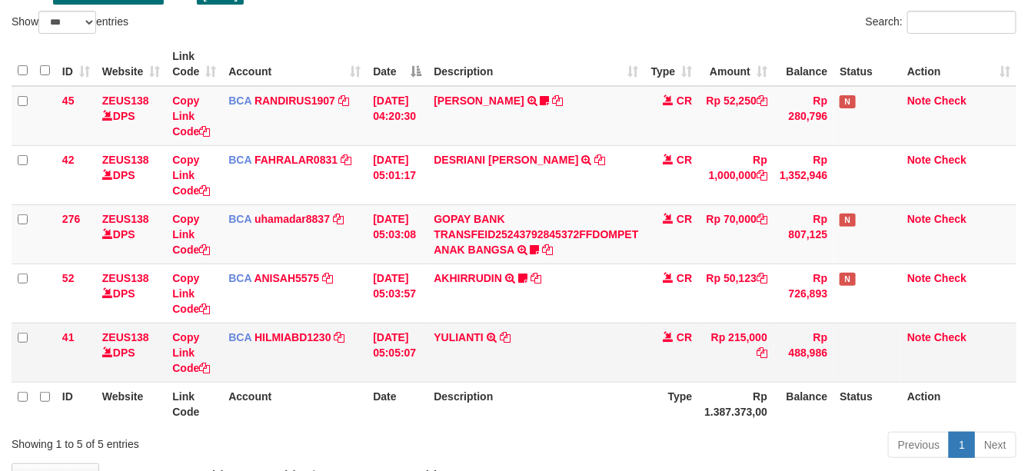
click at [521, 331] on td "YULIANTI TRSF E-BANKING CR 0109/FTSCY/WS95051 215000.002025090189518818 TRFDN-Y…" at bounding box center [535, 352] width 217 height 59
drag, startPoint x: 558, startPoint y: 346, endPoint x: 616, endPoint y: 362, distance: 60.6
click at [542, 361] on td "YULIANTI TRSF E-BANKING CR 0109/FTSCY/WS95051 215000.002025090189518818 TRFDN-Y…" at bounding box center [535, 352] width 217 height 59
click at [543, 432] on div "Previous 1 Next" at bounding box center [728, 446] width 577 height 33
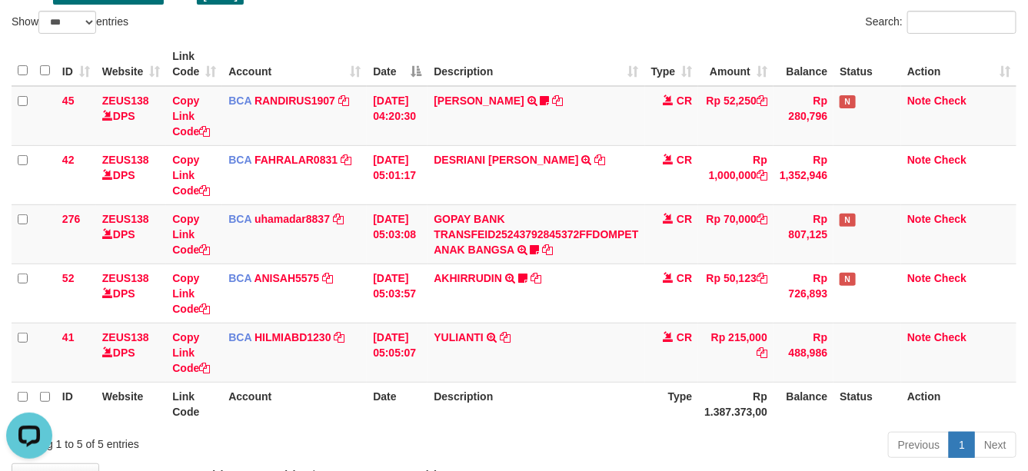
click at [593, 410] on th "Description" at bounding box center [535, 404] width 217 height 44
click at [577, 411] on th "Description" at bounding box center [535, 404] width 217 height 44
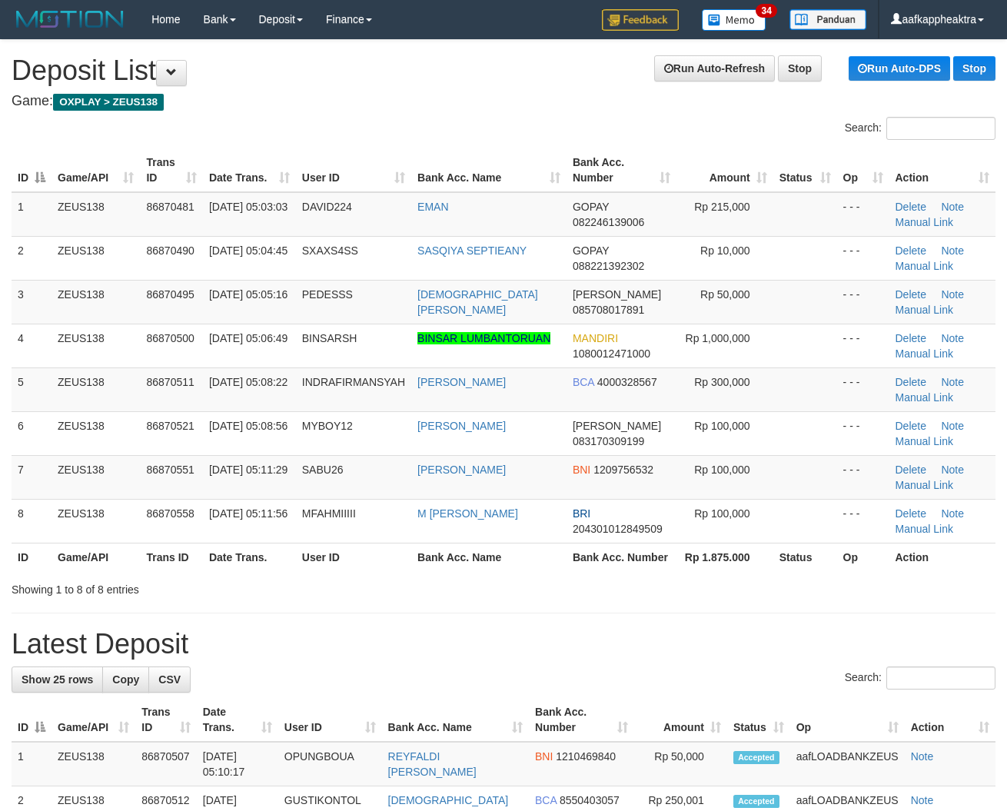
scroll to position [33, 0]
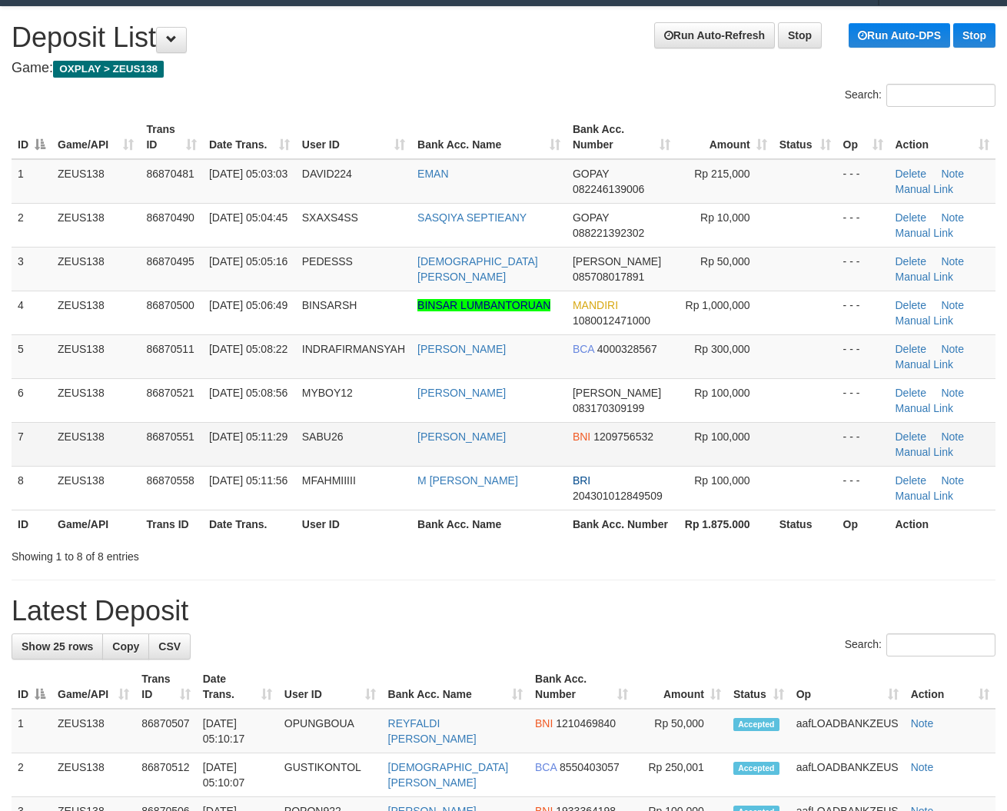
click at [79, 463] on td "ZEUS138" at bounding box center [96, 444] width 88 height 44
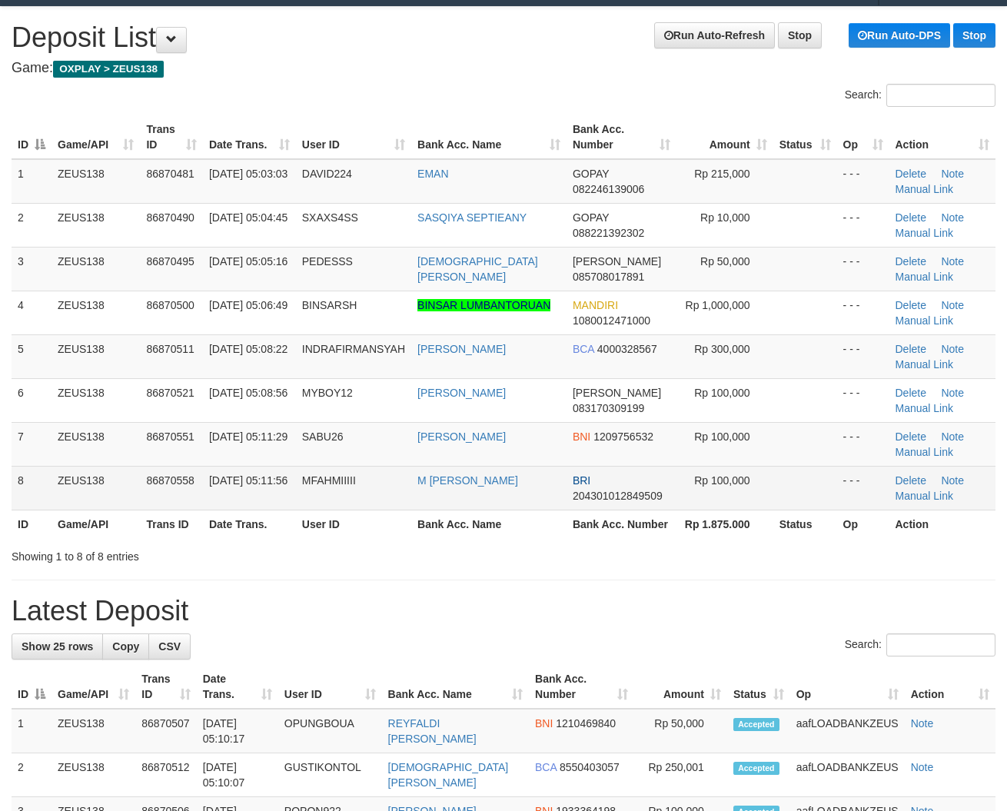
click at [63, 471] on td "ZEUS138" at bounding box center [96, 488] width 88 height 44
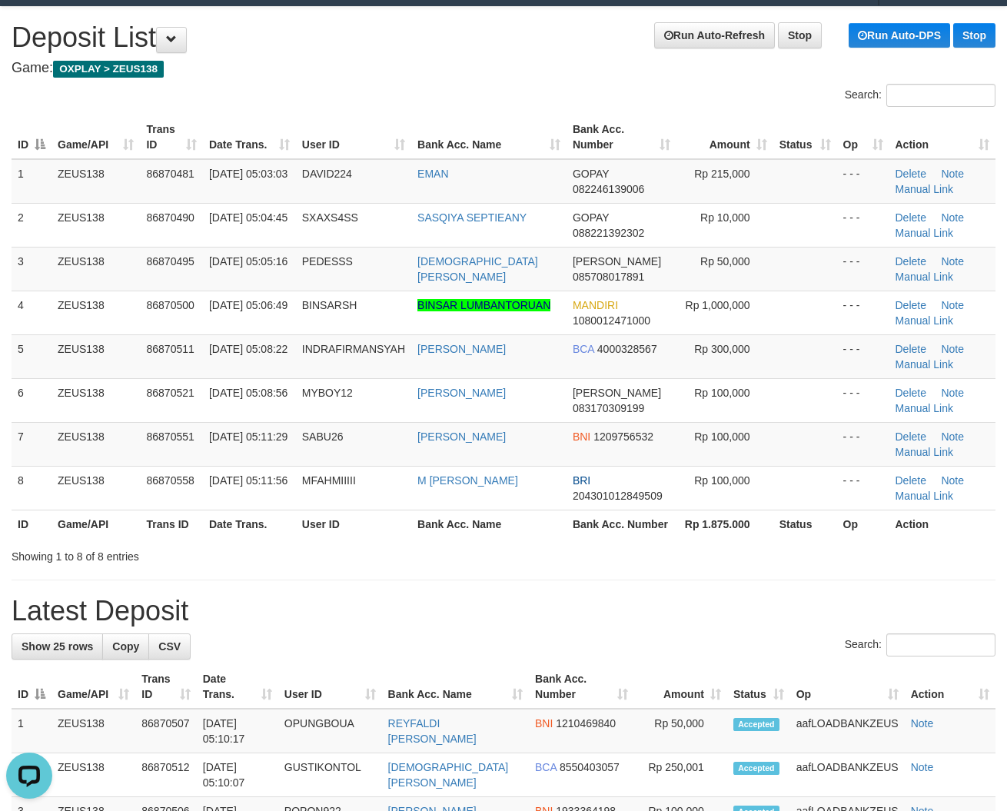
scroll to position [0, 0]
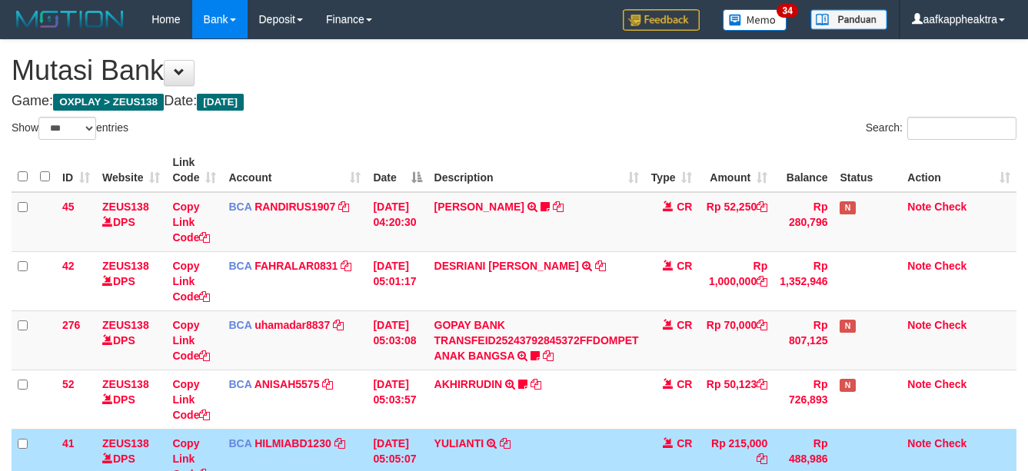
select select "***"
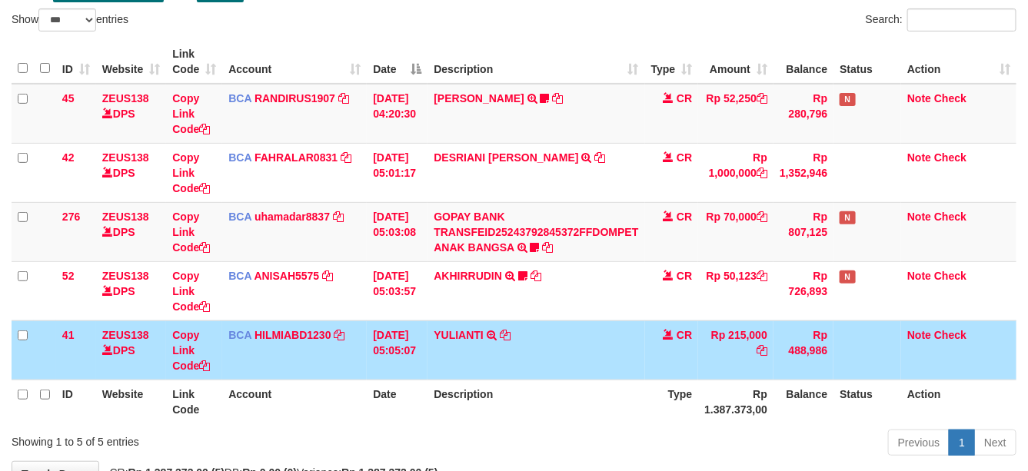
drag, startPoint x: 450, startPoint y: 354, endPoint x: 621, endPoint y: 362, distance: 171.6
click at [434, 354] on td "YULIANTI TRSF E-BANKING CR 0109/FTSCY/WS95051 215000.002025090189518818 TRFDN-Y…" at bounding box center [535, 350] width 217 height 59
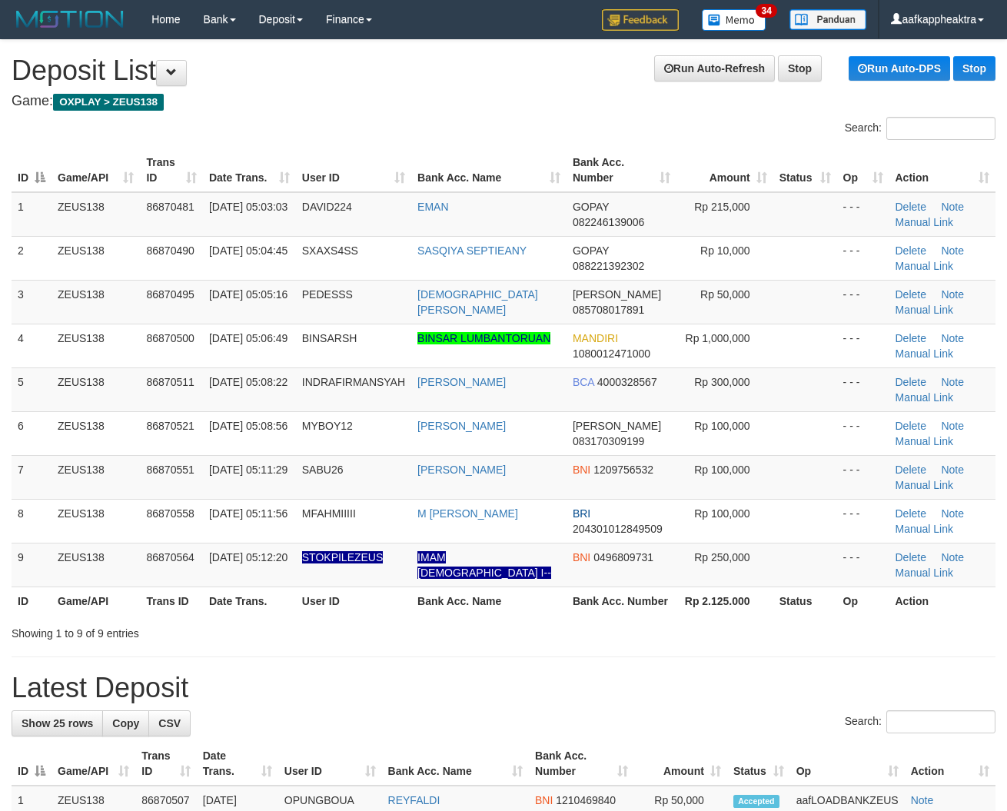
click at [260, 464] on span "[DATE] 05:11:29" at bounding box center [248, 470] width 78 height 12
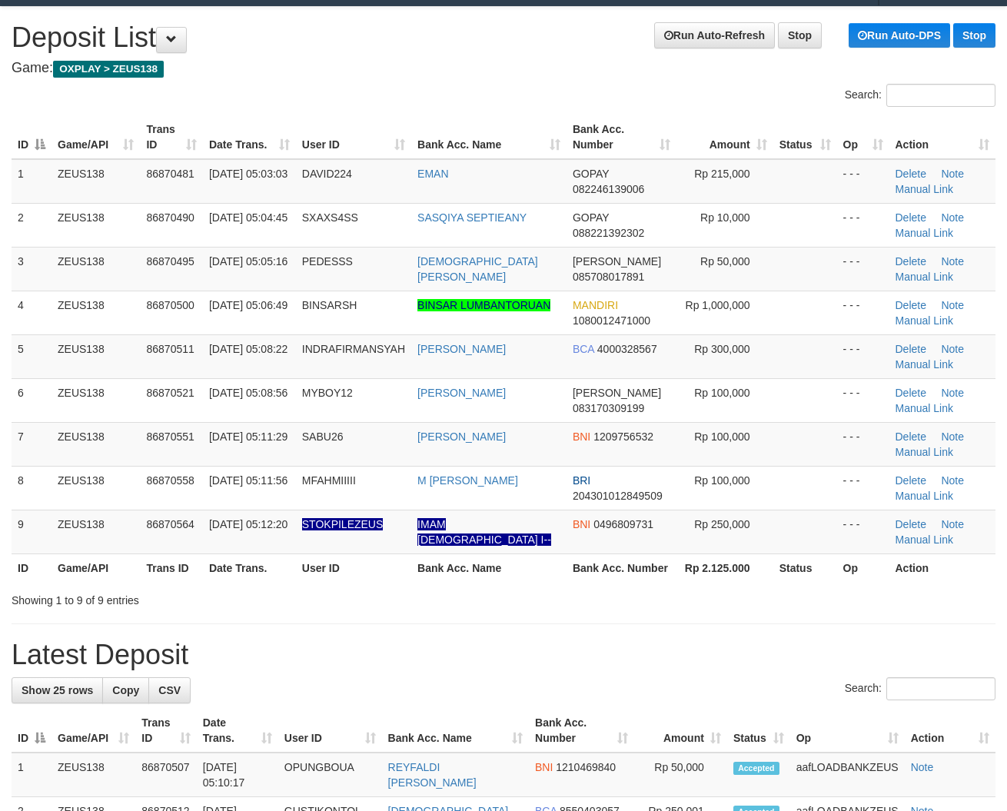
click at [244, 444] on td "01/09/2025 05:11:29" at bounding box center [249, 444] width 93 height 44
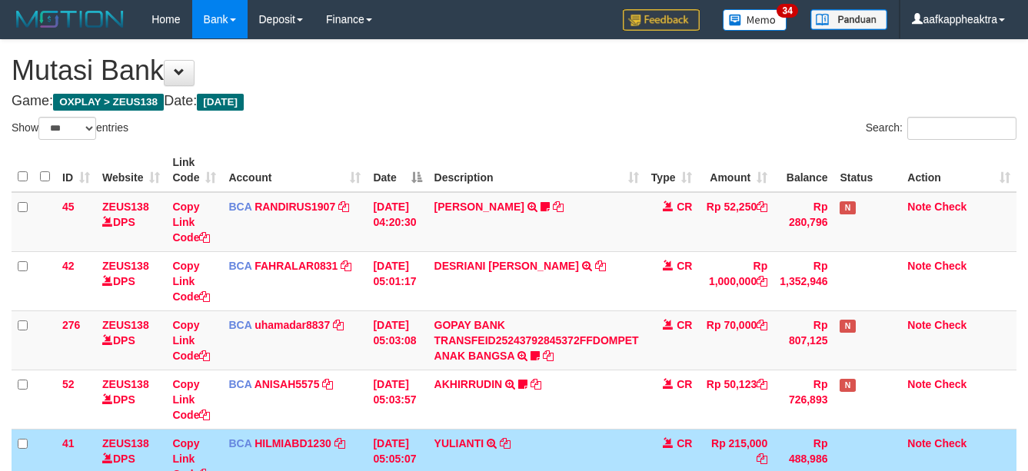
select select "***"
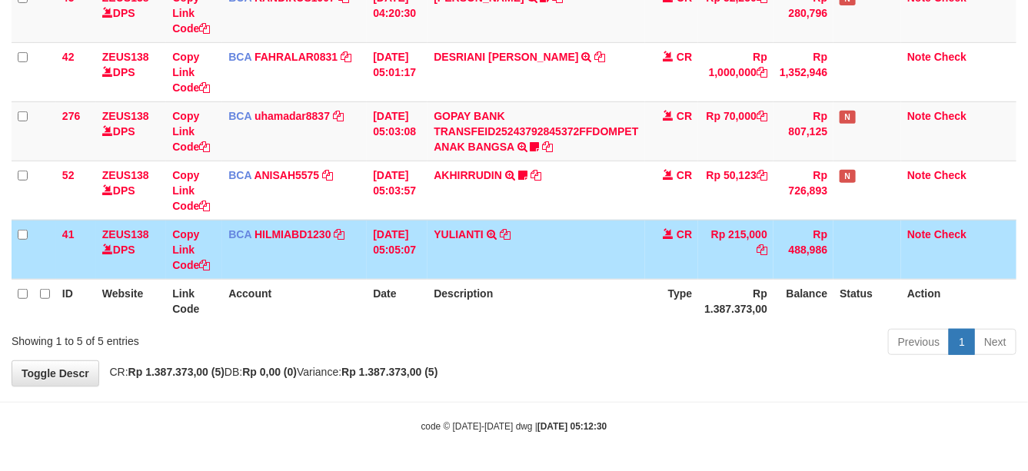
scroll to position [210, 0]
click at [440, 365] on div "**********" at bounding box center [514, 107] width 1028 height 555
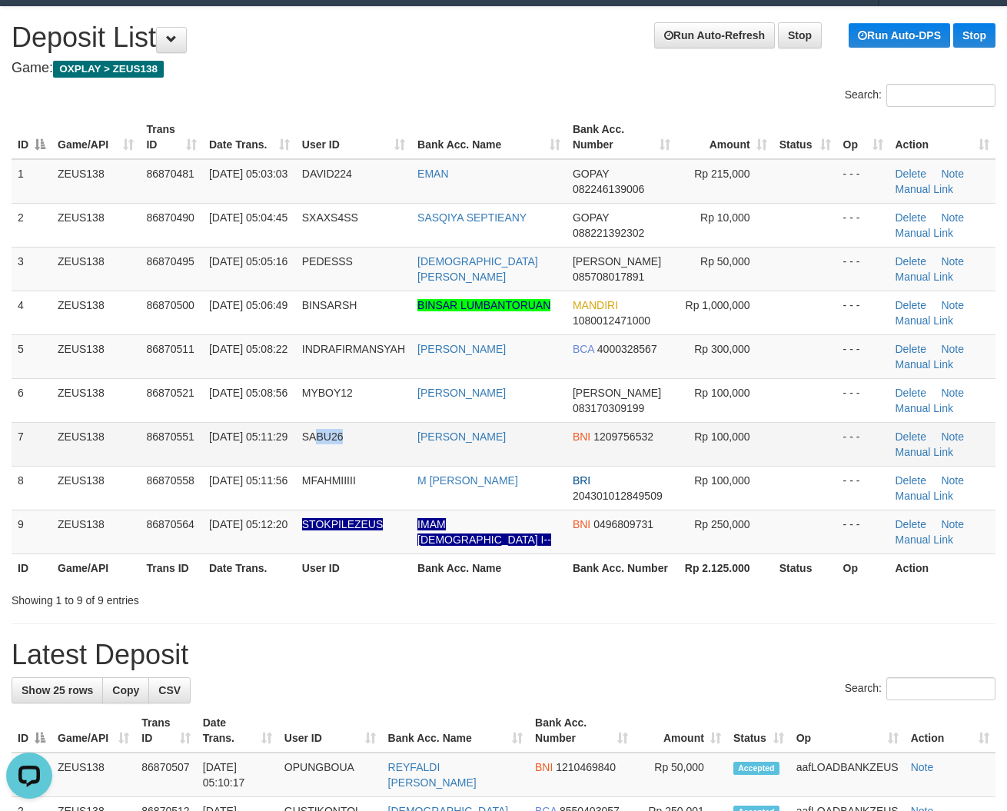
click at [343, 457] on td "SABU26" at bounding box center [353, 444] width 115 height 44
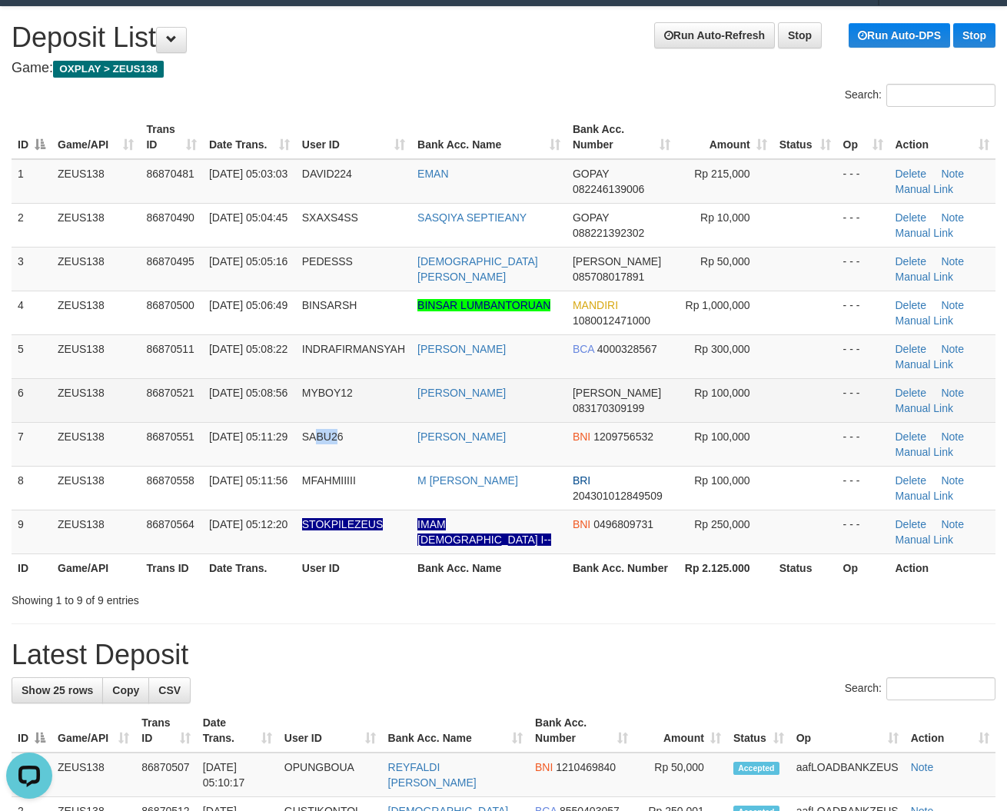
drag, startPoint x: 212, startPoint y: 417, endPoint x: 52, endPoint y: 410, distance: 160.0
click at [212, 417] on td "01/09/2025 05:08:56" at bounding box center [249, 400] width 93 height 44
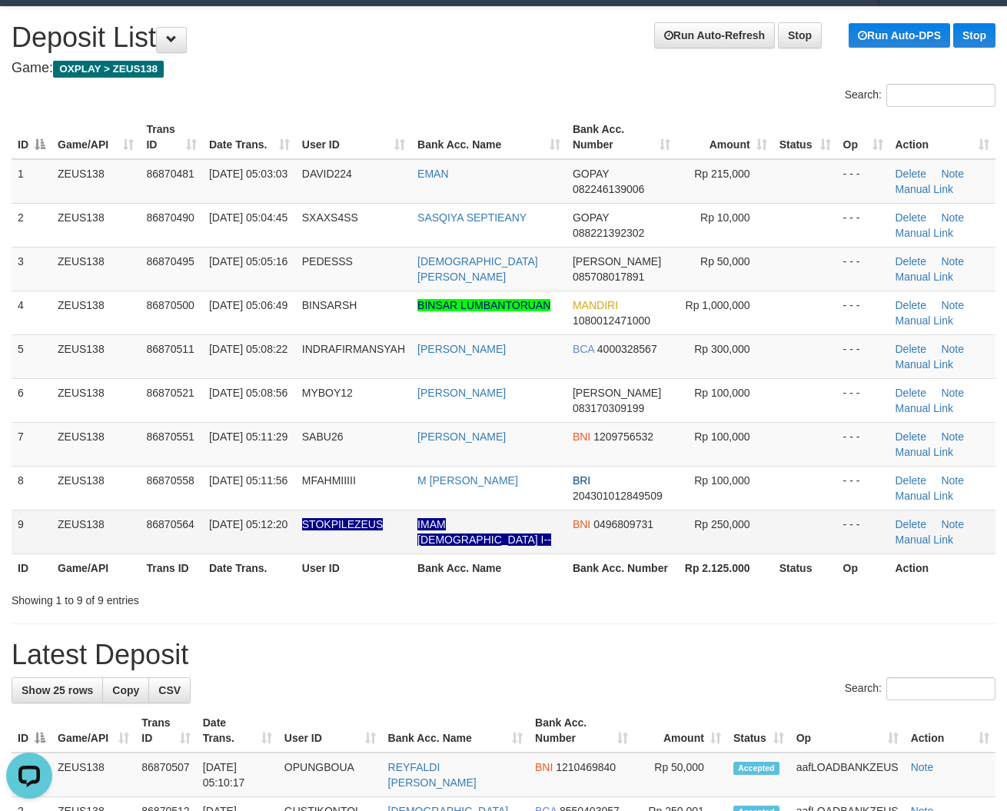
click at [540, 517] on td "IMAM SYAFI I--" at bounding box center [488, 532] width 155 height 44
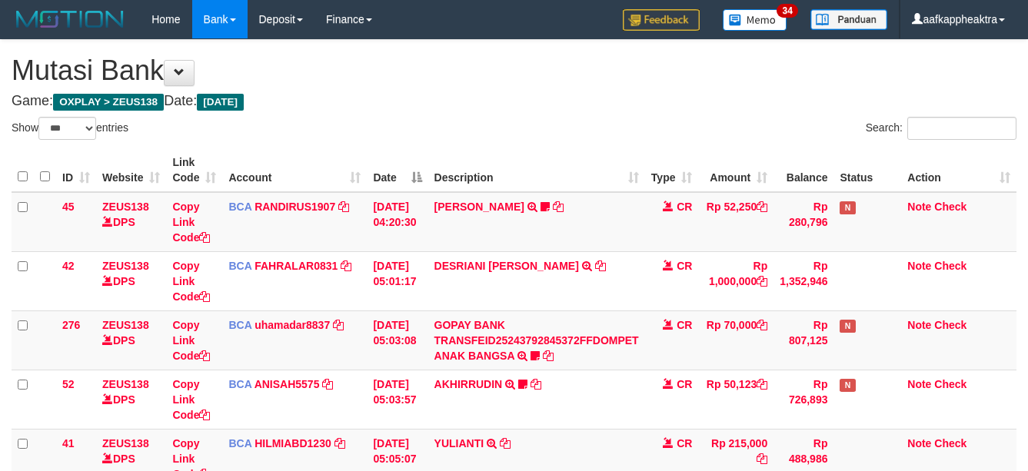
select select "***"
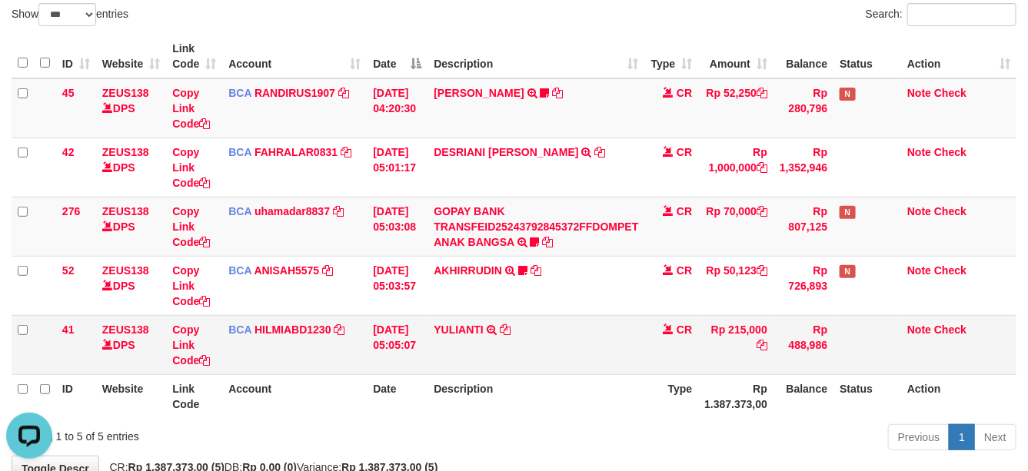
scroll to position [210, 0]
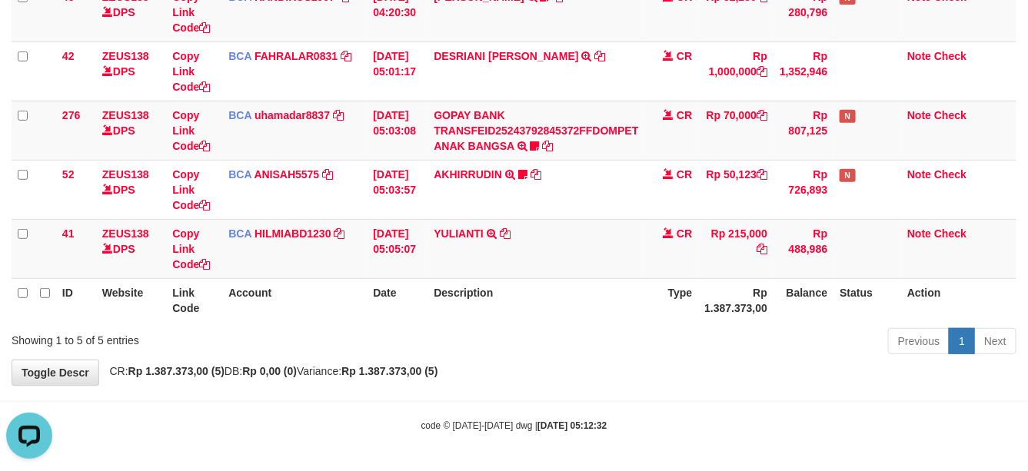
drag, startPoint x: 528, startPoint y: 361, endPoint x: 619, endPoint y: 360, distance: 90.7
click at [528, 361] on div "**********" at bounding box center [514, 107] width 1028 height 555
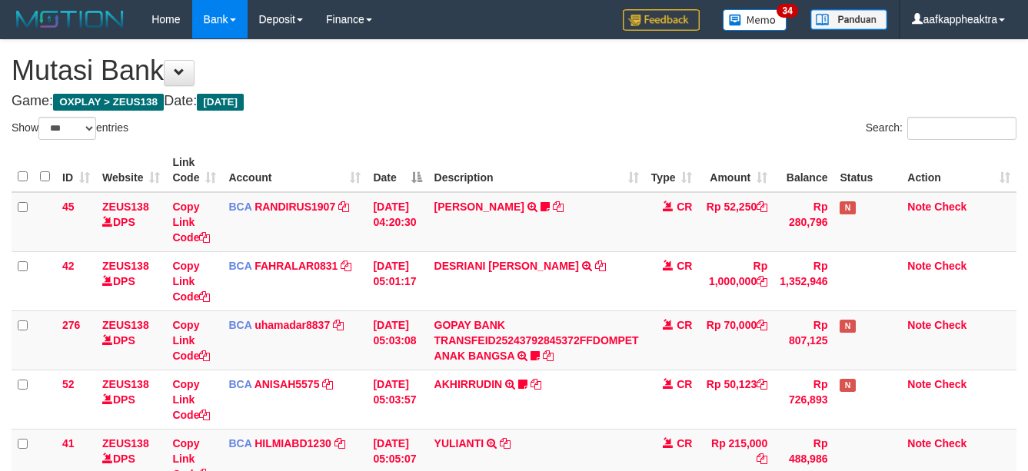
select select "***"
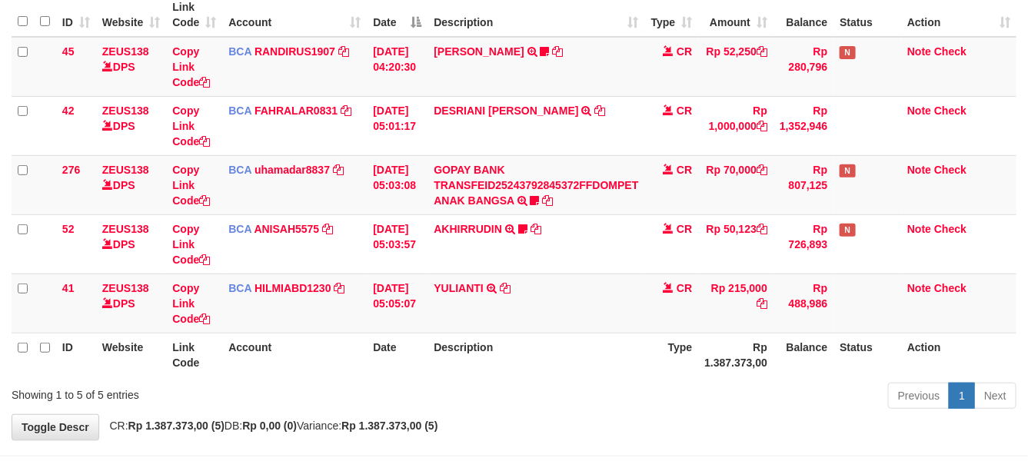
drag, startPoint x: 0, startPoint y: 0, endPoint x: 631, endPoint y: 341, distance: 717.1
click at [611, 339] on th "Description" at bounding box center [535, 355] width 217 height 44
click at [613, 340] on th "Description" at bounding box center [535, 355] width 217 height 44
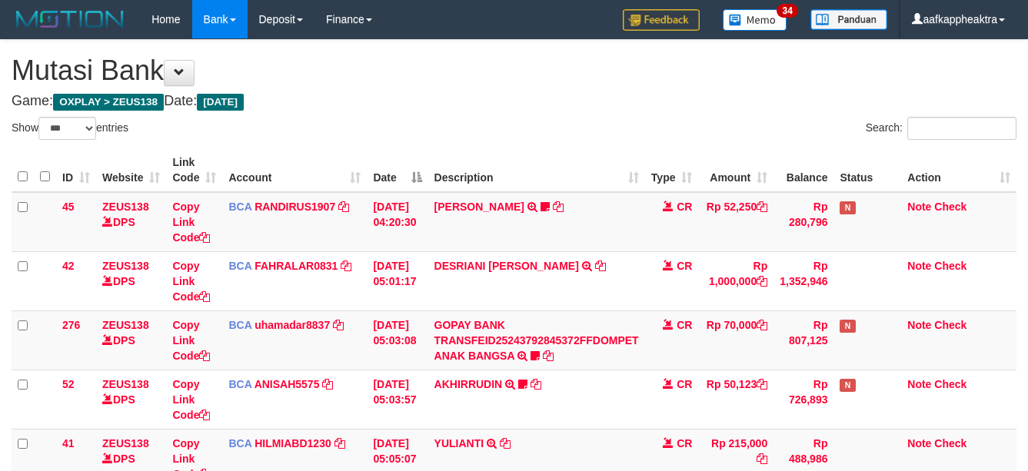
select select "***"
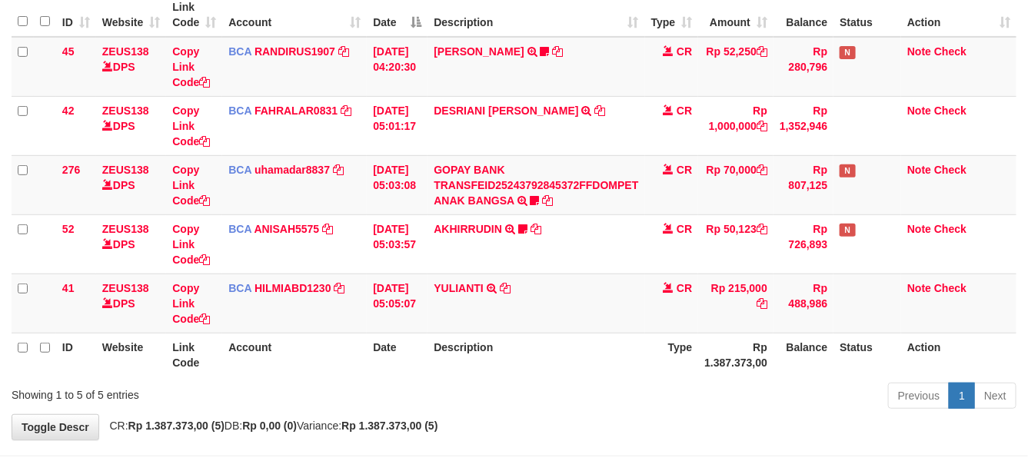
click at [567, 335] on th "Description" at bounding box center [535, 355] width 217 height 44
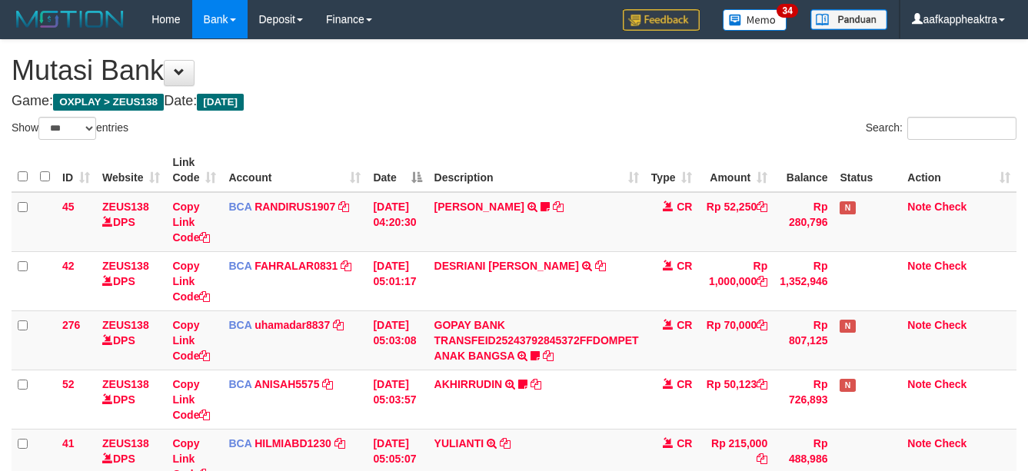
select select "***"
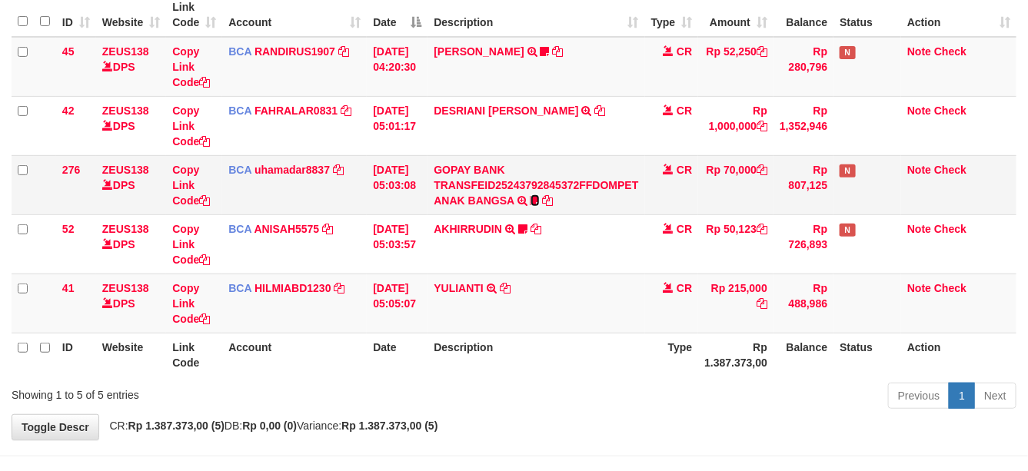
click at [540, 204] on icon at bounding box center [534, 200] width 9 height 11
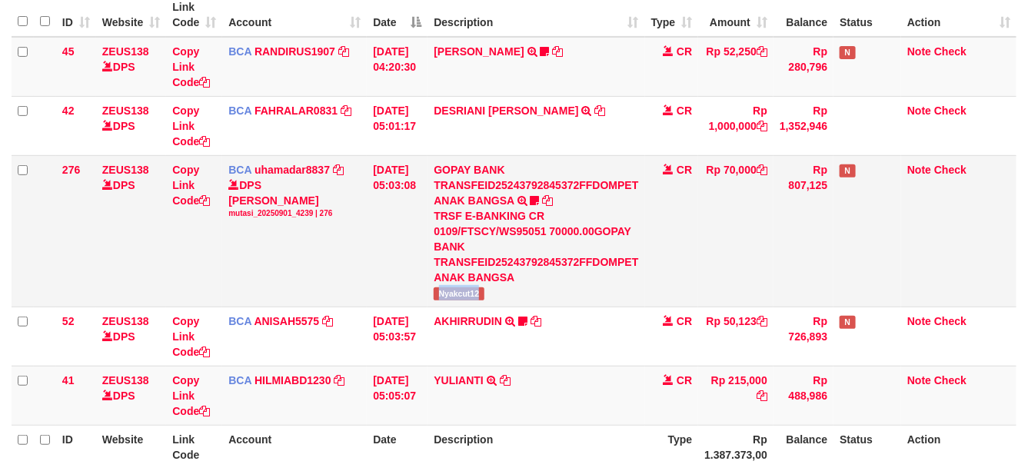
drag, startPoint x: 433, startPoint y: 297, endPoint x: 489, endPoint y: 294, distance: 56.2
click at [489, 294] on td "GOPAY BANK TRANSFEID25243792845372FFDOMPET ANAK BANGSA TRSF E-BANKING CR 0109/F…" at bounding box center [535, 230] width 217 height 151
copy span "Nyakcut12"
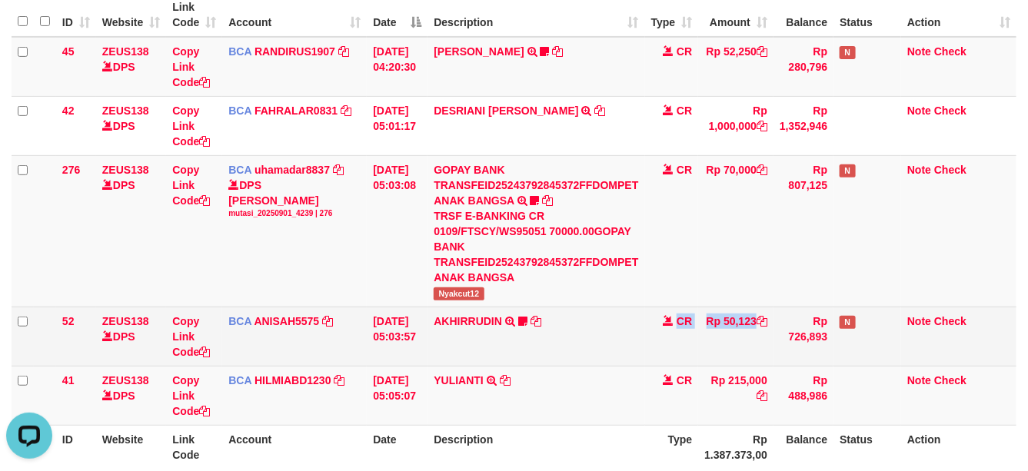
drag, startPoint x: 710, startPoint y: 361, endPoint x: 690, endPoint y: 361, distance: 20.0
click at [685, 363] on tr "52 ZEUS138 DPS Copy Link Code BCA ANISAH5575 DPS [PERSON_NAME] mutasi_20250901_…" at bounding box center [514, 336] width 1005 height 59
drag, startPoint x: 588, startPoint y: 351, endPoint x: 816, endPoint y: 358, distance: 227.7
click at [588, 351] on td "AKHIRRUDIN TRSF E-BANKING CR 0109/FTSCY/WS95051 50123.002025090167917904 TRFDN-…" at bounding box center [535, 336] width 217 height 59
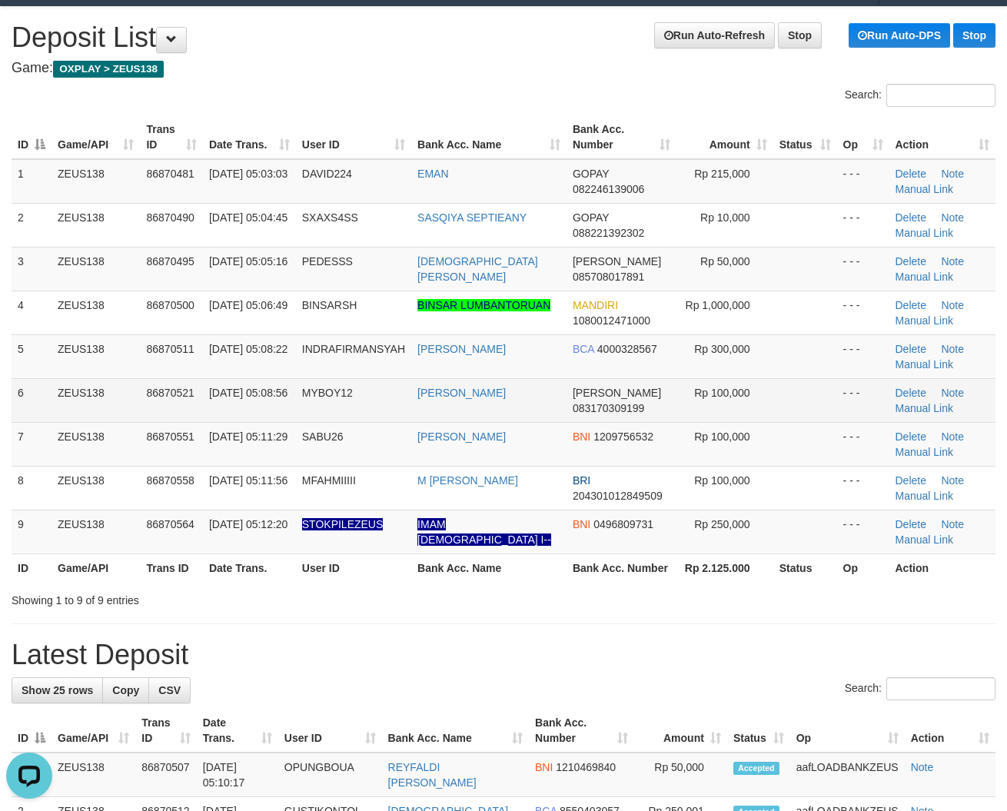
click at [626, 413] on tr "6 ZEUS138 86870521 01/09/2025 05:08:56 MYBOY12 BOBBY ALIYUS DANA 083170309199 R…" at bounding box center [504, 400] width 984 height 44
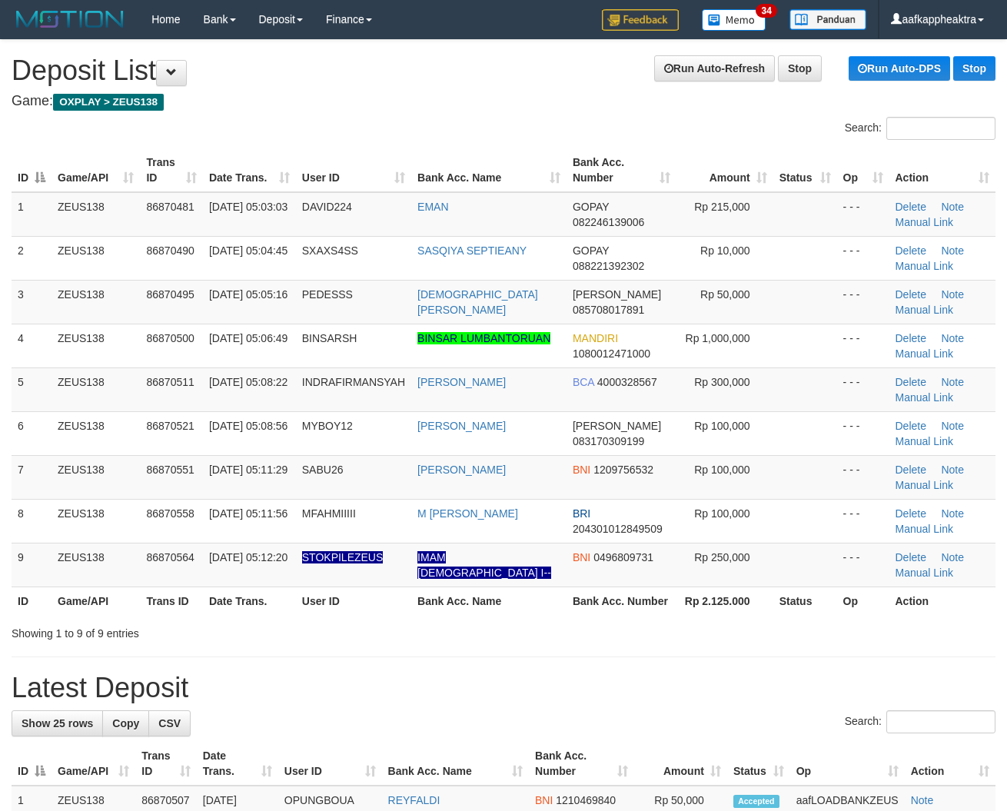
scroll to position [33, 0]
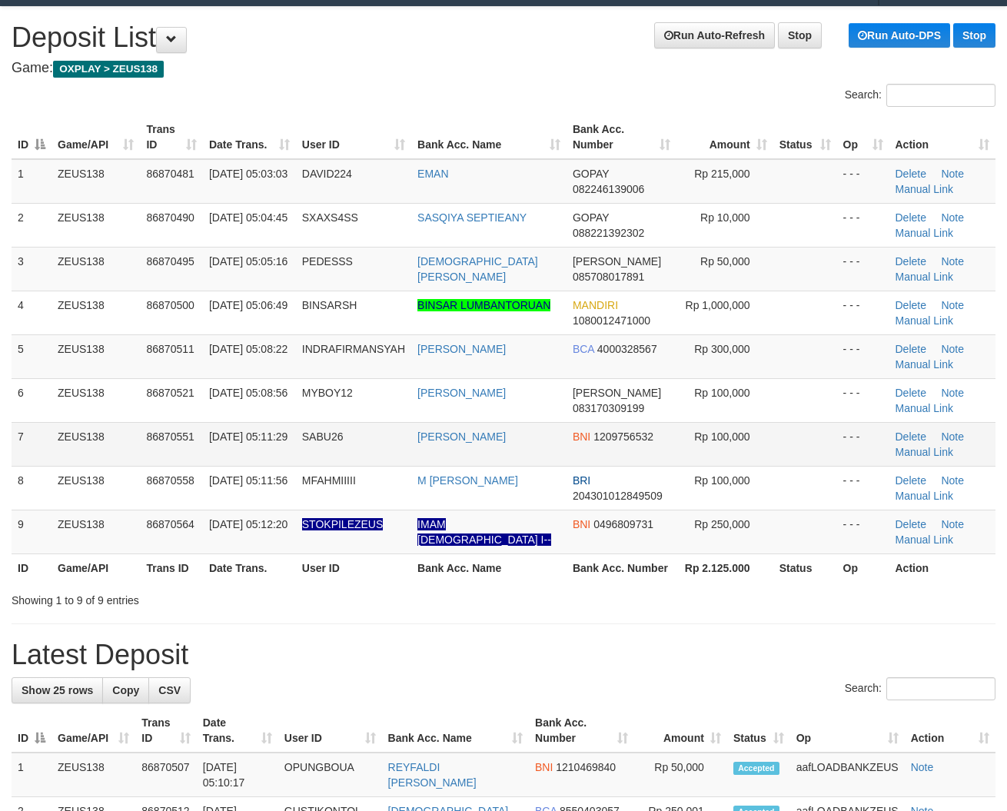
click at [484, 425] on td "[PERSON_NAME]" at bounding box center [488, 444] width 155 height 44
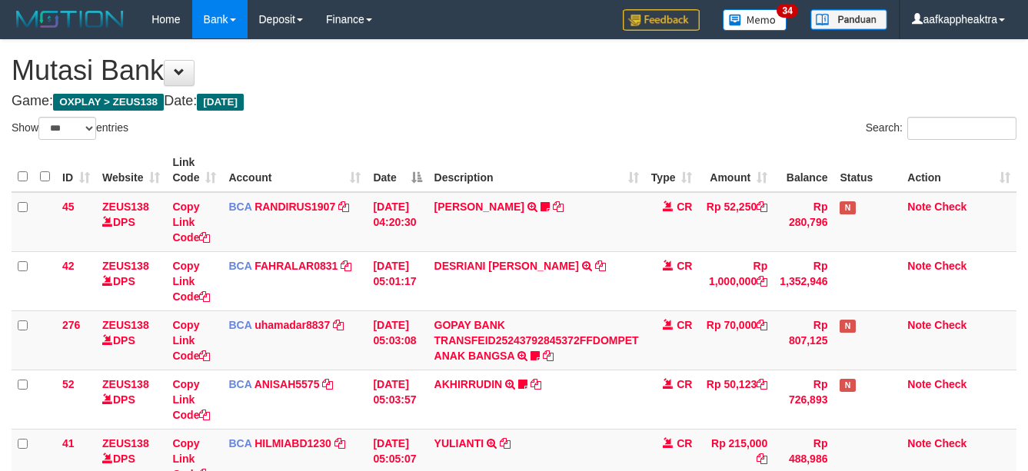
select select "***"
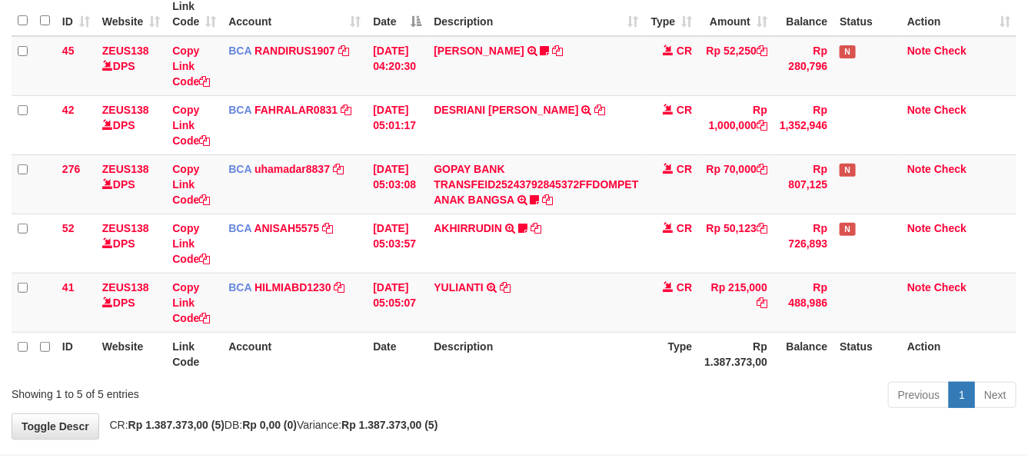
scroll to position [210, 0]
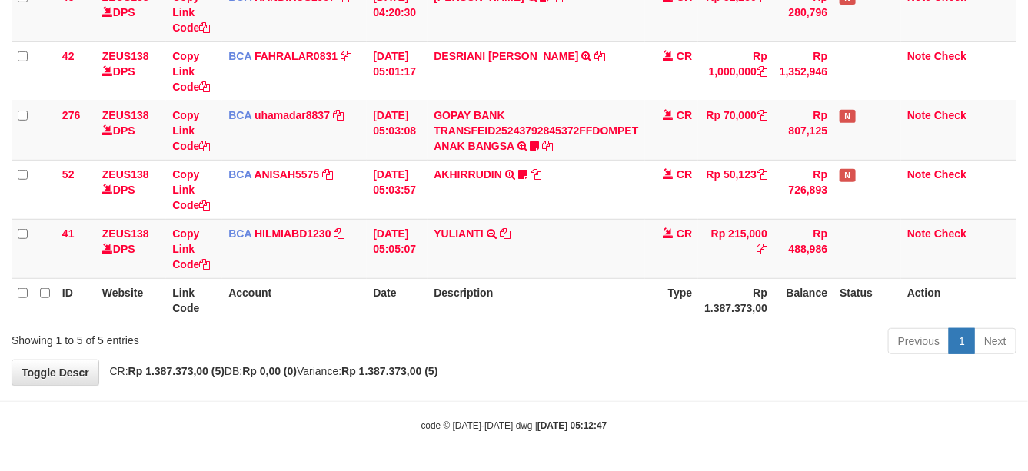
click at [593, 370] on div "**********" at bounding box center [514, 107] width 1028 height 555
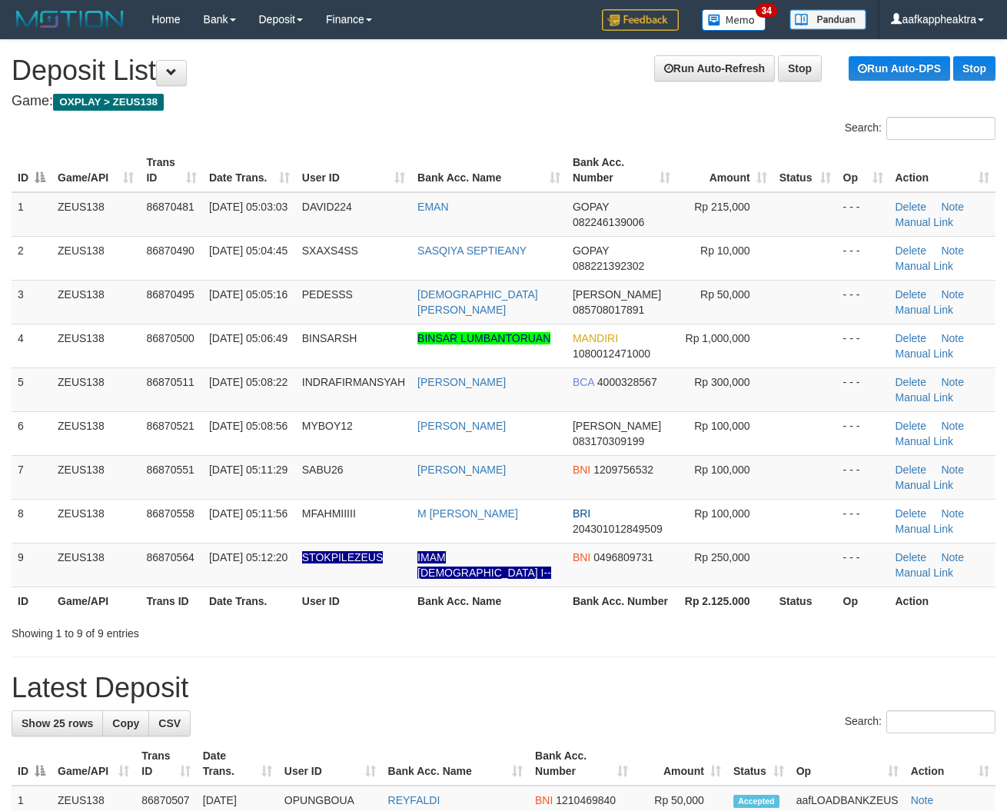
scroll to position [33, 0]
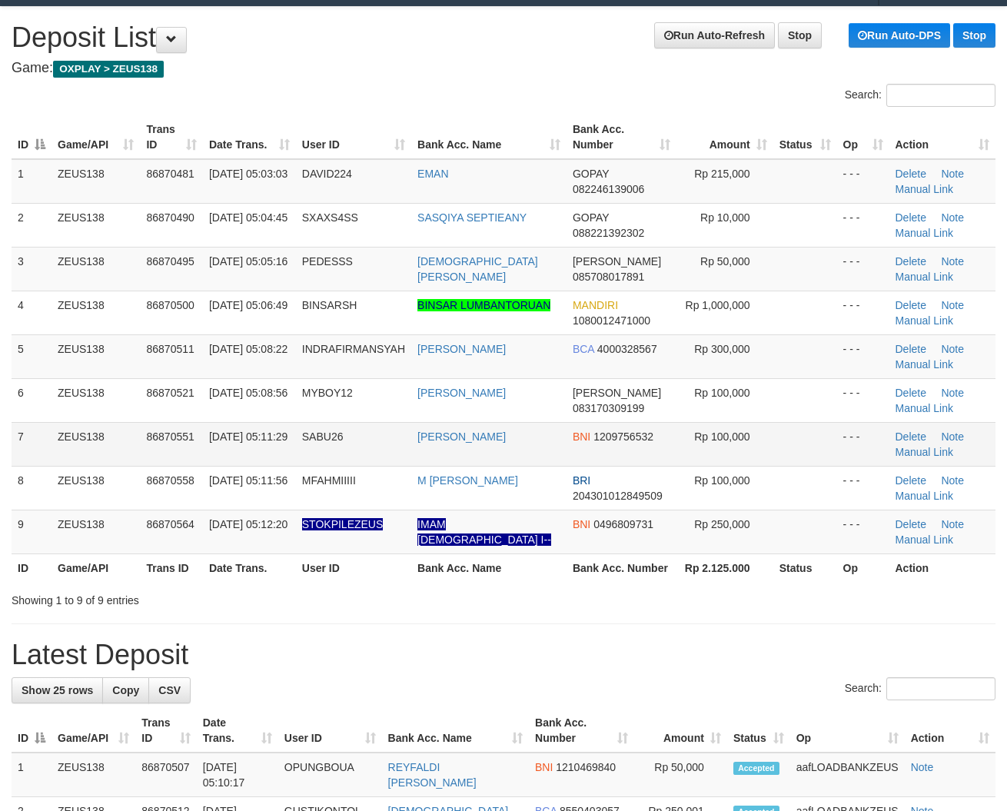
click at [398, 424] on tbody "1 ZEUS138 86870481 01/09/2025 05:03:03 DAVID224 EMAN GOPAY 082246139006 Rp 215,…" at bounding box center [504, 356] width 984 height 395
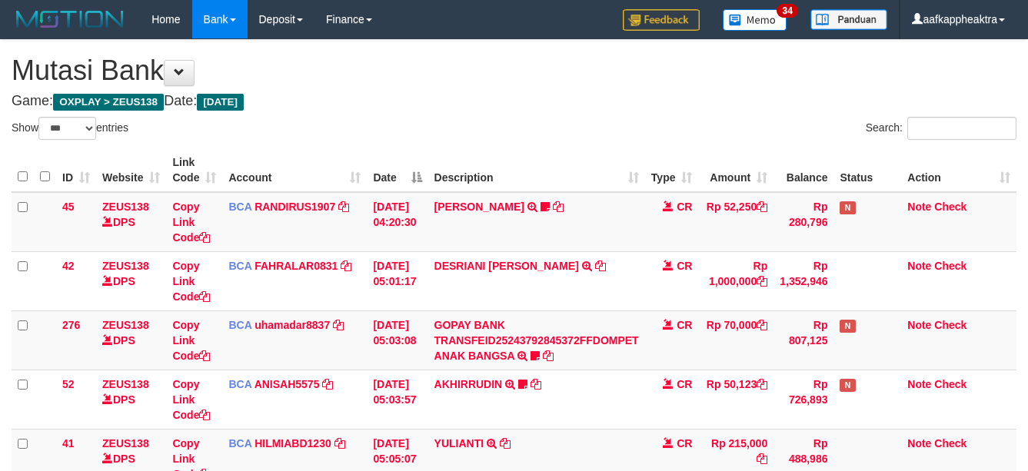
select select "***"
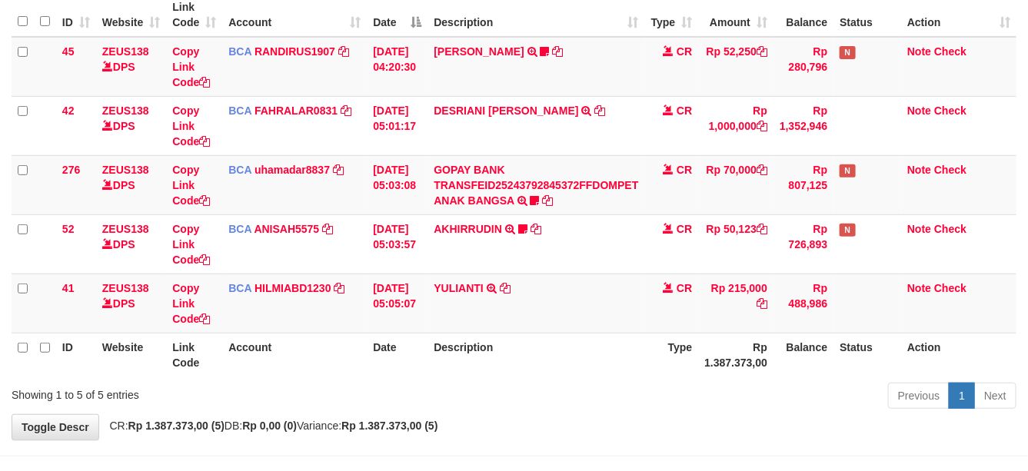
click at [513, 301] on table "ID Website Link Code Account Date Description Type Amount Balance Status Action…" at bounding box center [514, 185] width 1005 height 384
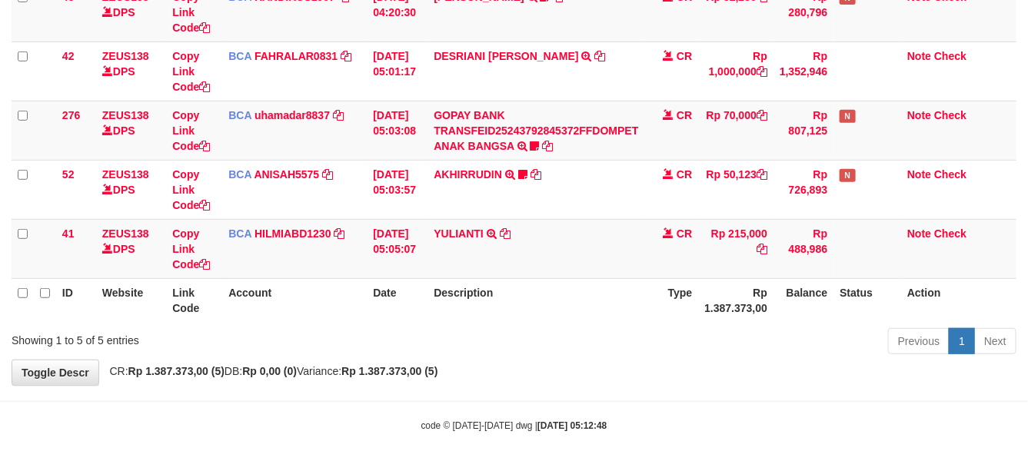
click at [513, 302] on th "Description" at bounding box center [535, 300] width 217 height 44
drag, startPoint x: 519, startPoint y: 294, endPoint x: 531, endPoint y: 292, distance: 12.4
click at [520, 294] on th "Description" at bounding box center [535, 300] width 217 height 44
click at [523, 294] on th "Description" at bounding box center [535, 300] width 217 height 44
click at [535, 289] on th "Description" at bounding box center [535, 300] width 217 height 44
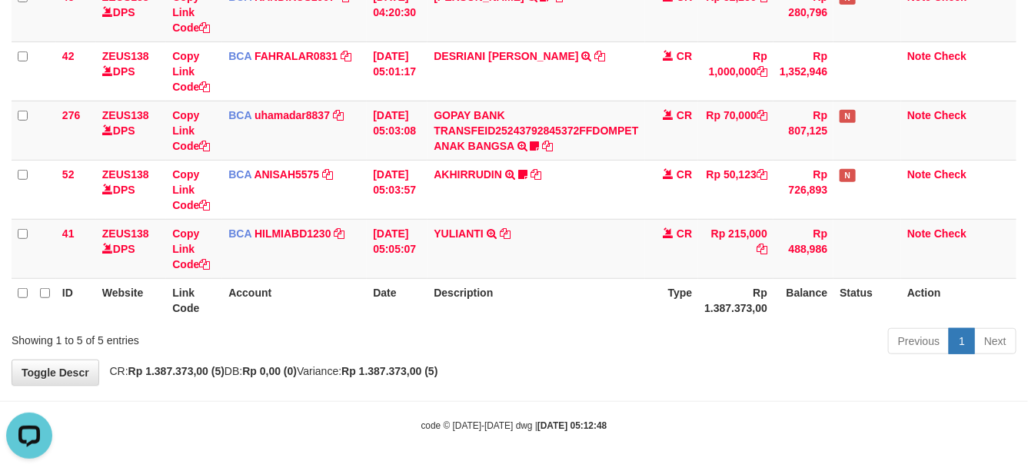
click at [542, 294] on th "Description" at bounding box center [535, 300] width 217 height 44
drag, startPoint x: 544, startPoint y: 297, endPoint x: 1038, endPoint y: 340, distance: 495.4
click at [546, 297] on th "Description" at bounding box center [535, 300] width 217 height 44
drag, startPoint x: 558, startPoint y: 307, endPoint x: 585, endPoint y: 301, distance: 27.6
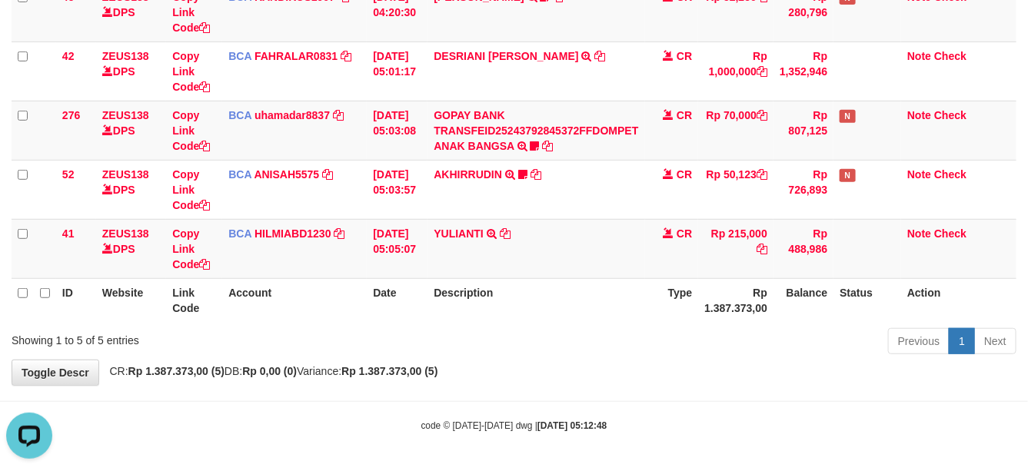
click at [559, 307] on th "Description" at bounding box center [535, 300] width 217 height 44
click at [592, 297] on th "Description" at bounding box center [535, 300] width 217 height 44
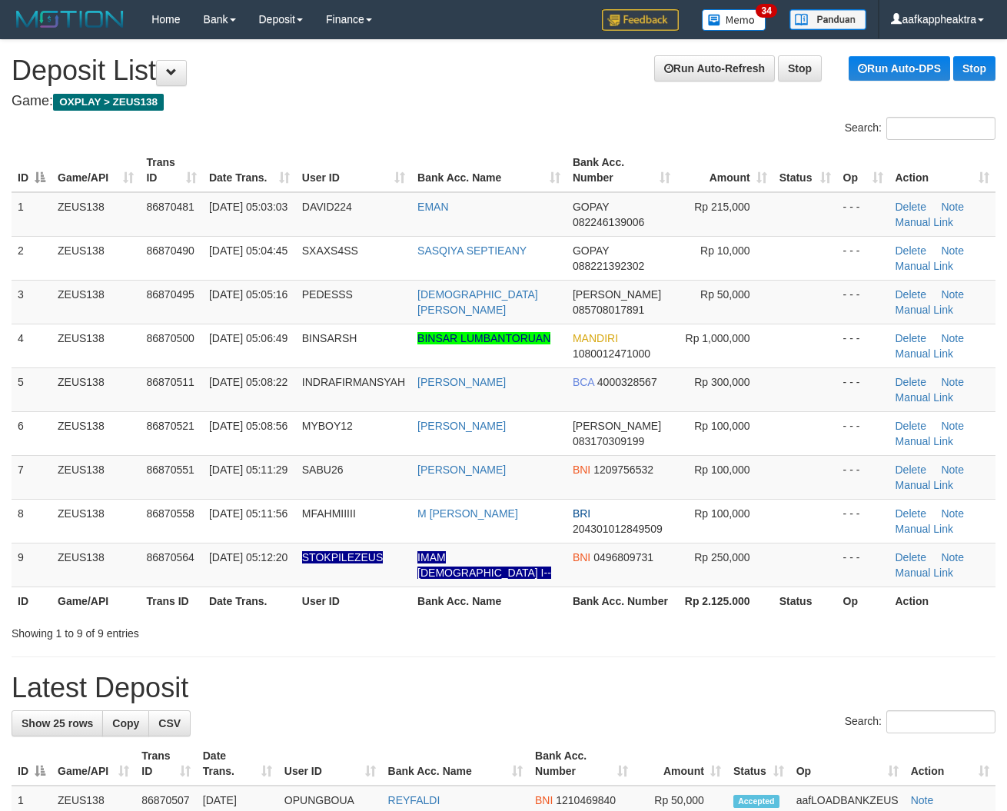
scroll to position [33, 0]
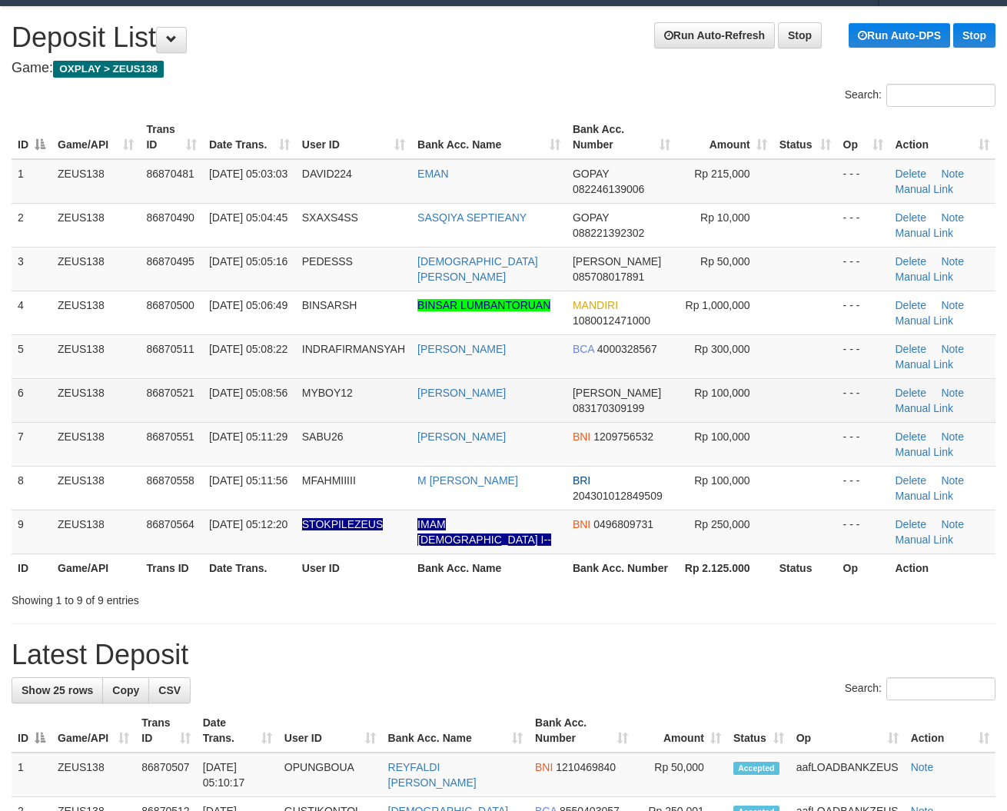
click at [285, 388] on td "[DATE] 05:08:56" at bounding box center [249, 400] width 93 height 44
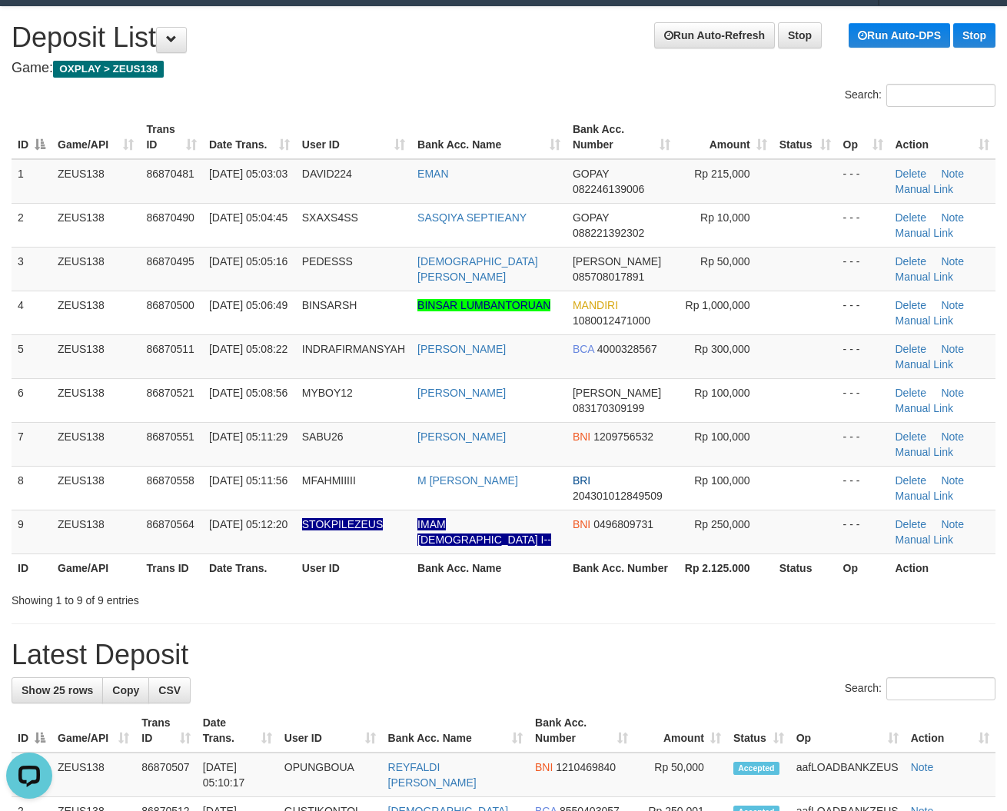
scroll to position [0, 0]
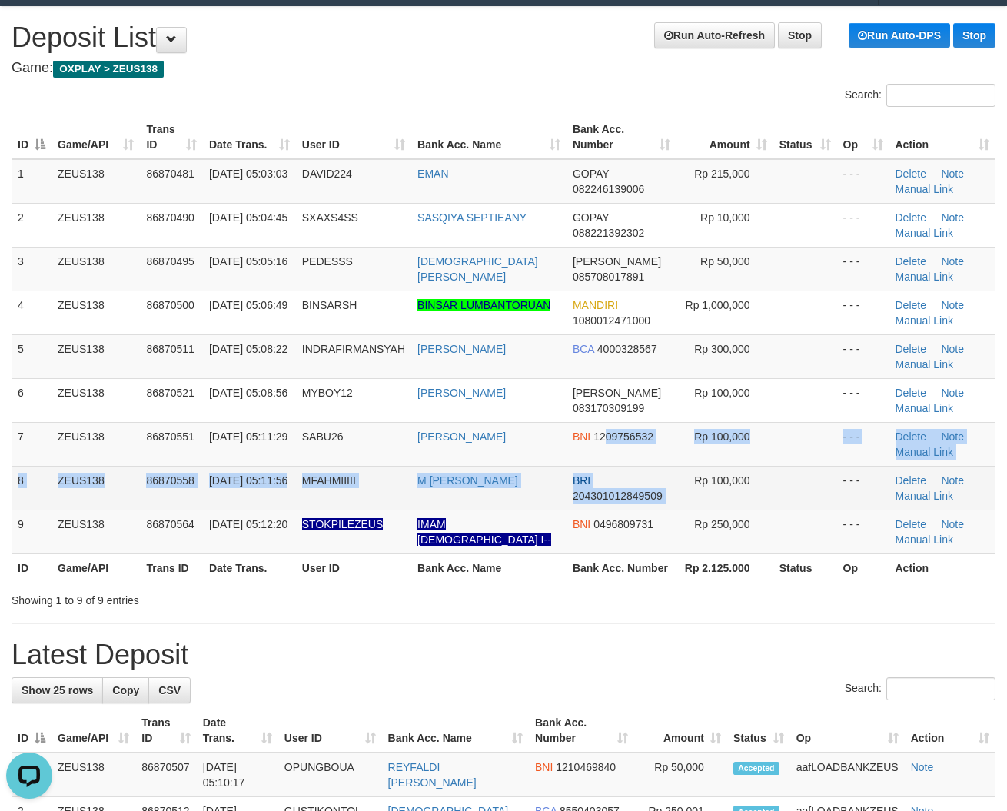
click at [684, 488] on tbody "1 ZEUS138 86870481 [DATE] 05:03:03 DAVID224 EMAN GOPAY 082246139006 Rp 215,000 …" at bounding box center [504, 356] width 984 height 395
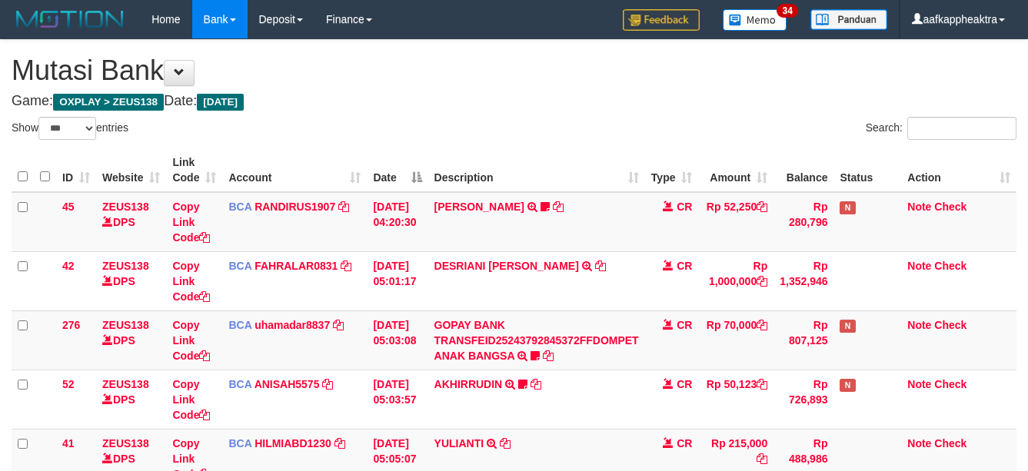
select select "***"
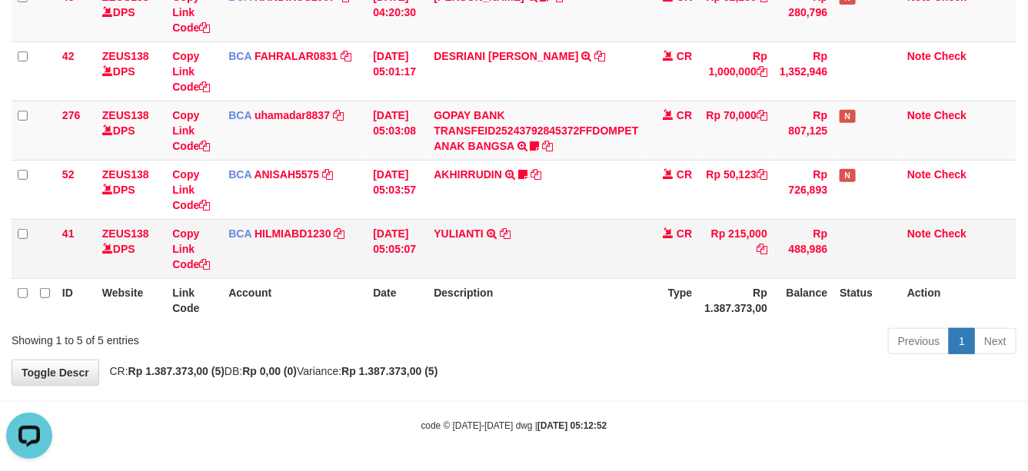
click at [600, 271] on td "YULIANTI TRSF E-BANKING CR 0109/FTSCY/WS95051 215000.002025090189518818 TRFDN-Y…" at bounding box center [535, 248] width 217 height 59
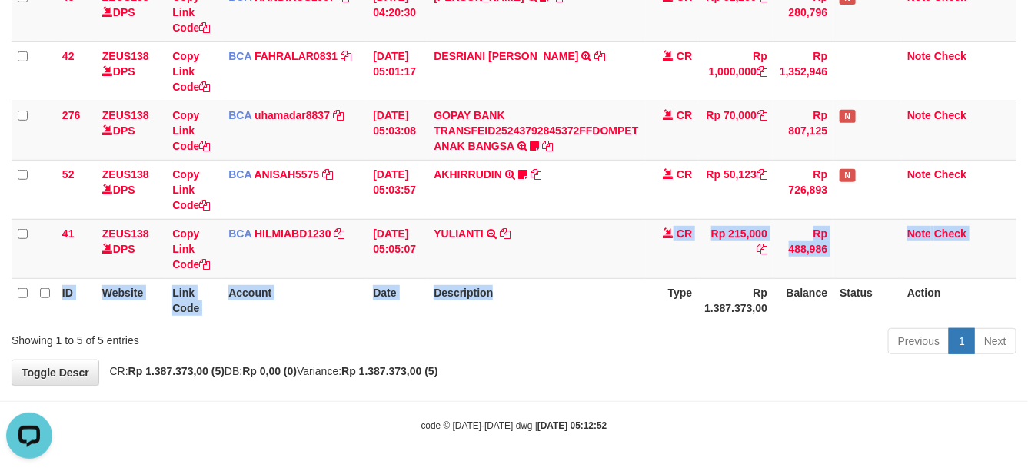
click at [593, 284] on table "ID Website Link Code Account Date Description Type Amount Balance Status Action…" at bounding box center [514, 131] width 1005 height 384
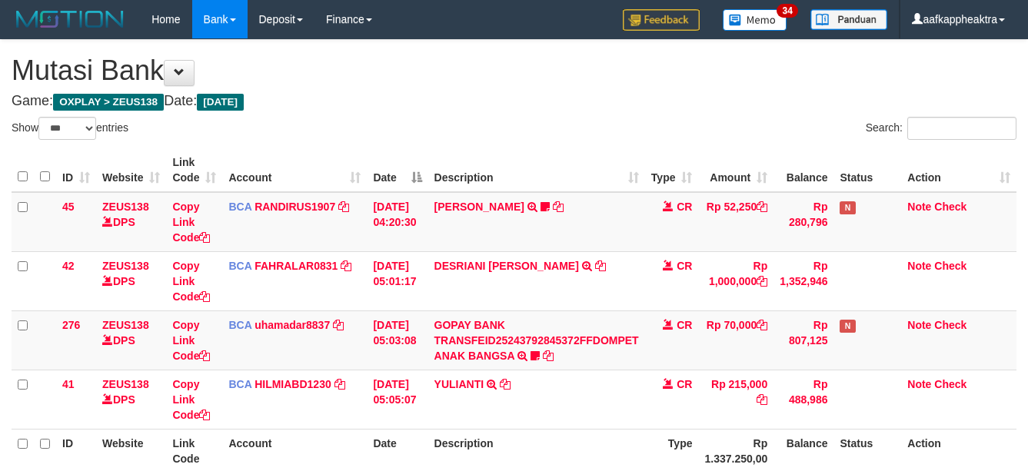
select select "***"
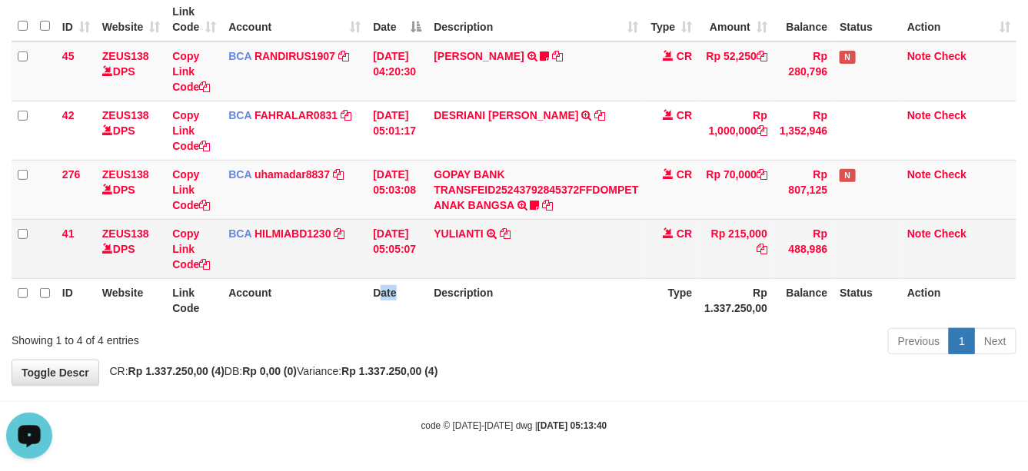
drag, startPoint x: 398, startPoint y: 294, endPoint x: 448, endPoint y: 274, distance: 54.1
click at [427, 279] on th "Date" at bounding box center [397, 300] width 61 height 44
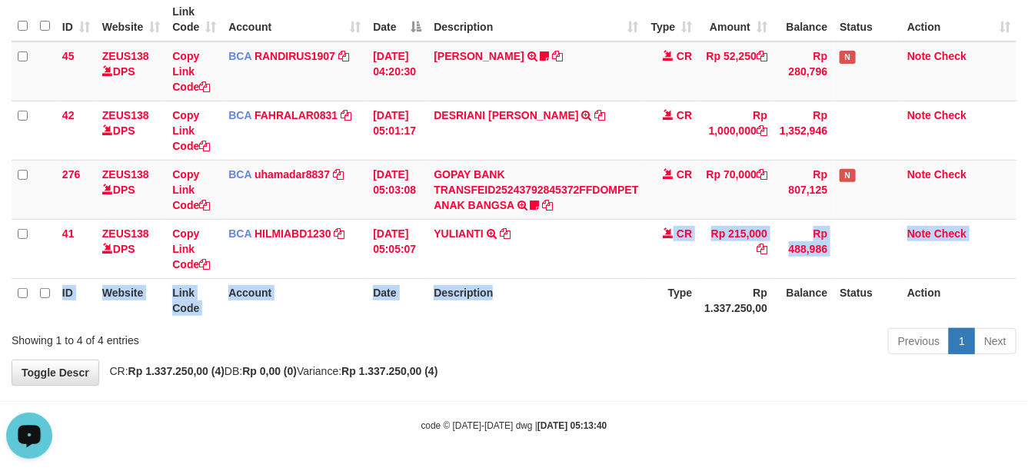
click at [532, 293] on table "ID Website Link Code Account Date Description Type Amount Balance Status Action…" at bounding box center [514, 160] width 1005 height 324
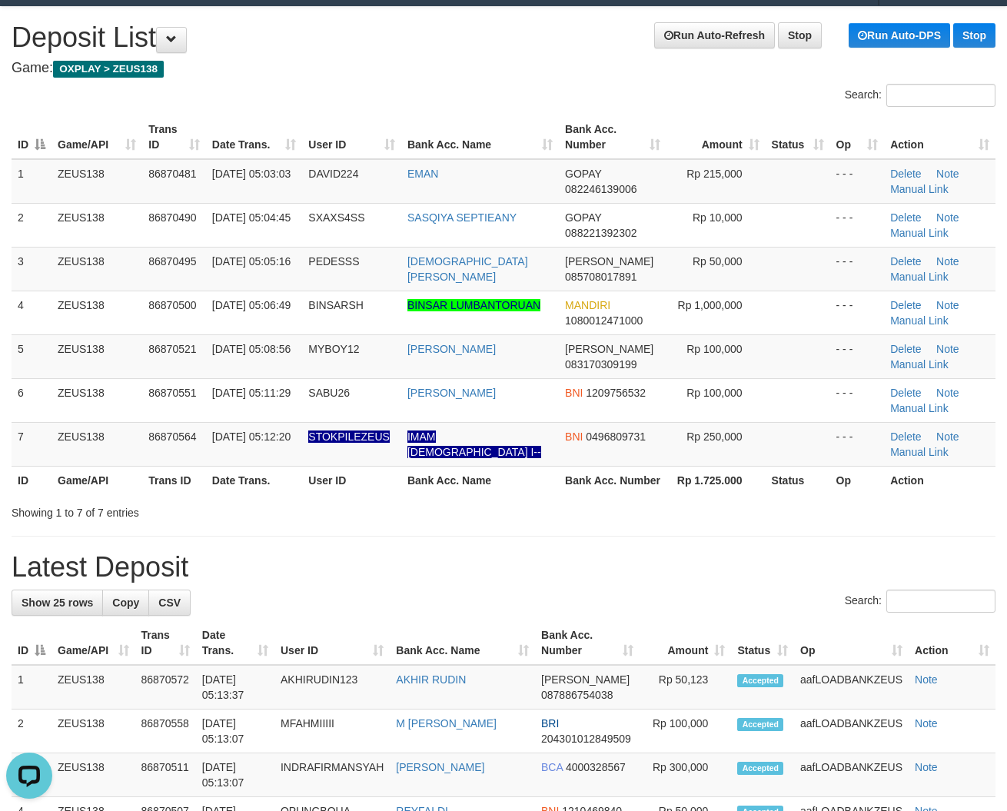
drag, startPoint x: 356, startPoint y: 485, endPoint x: 278, endPoint y: 489, distance: 77.7
click at [337, 488] on th "User ID" at bounding box center [351, 480] width 99 height 28
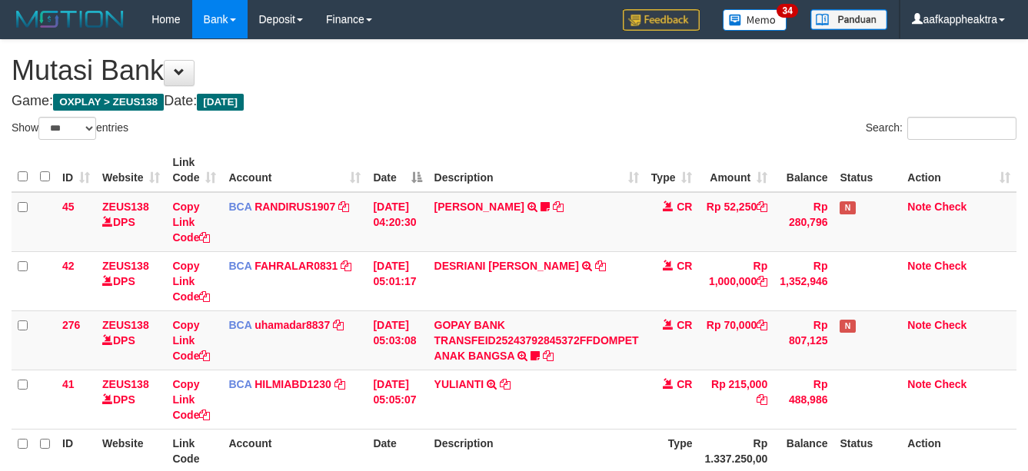
select select "***"
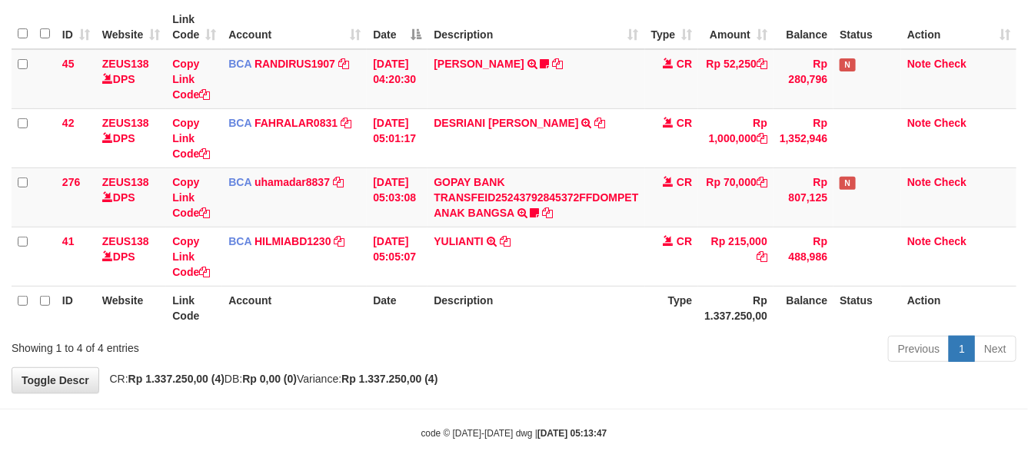
drag, startPoint x: 470, startPoint y: 361, endPoint x: 497, endPoint y: 356, distance: 27.4
click at [470, 361] on div "Previous 1 Next" at bounding box center [728, 350] width 577 height 33
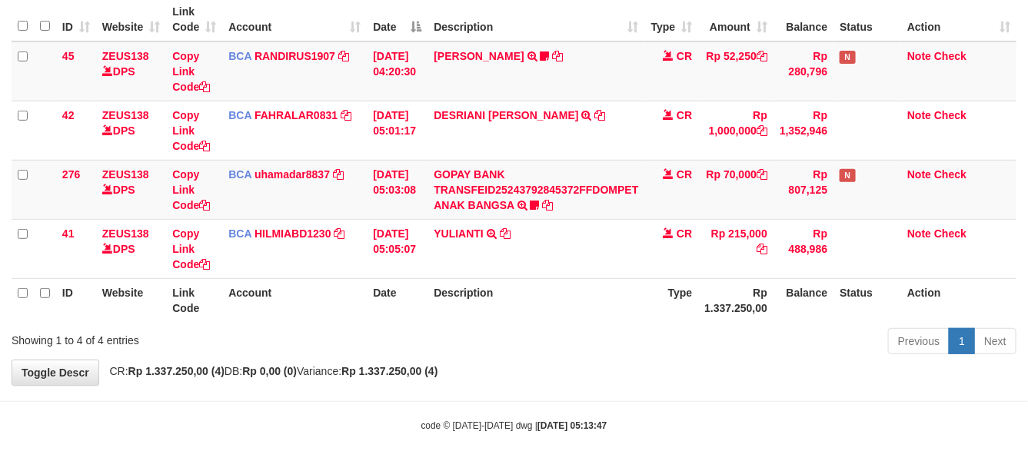
click at [955, 431] on div "code © 2012-2018 dwg | 2025/09/01 05:13:47" at bounding box center [514, 424] width 1028 height 15
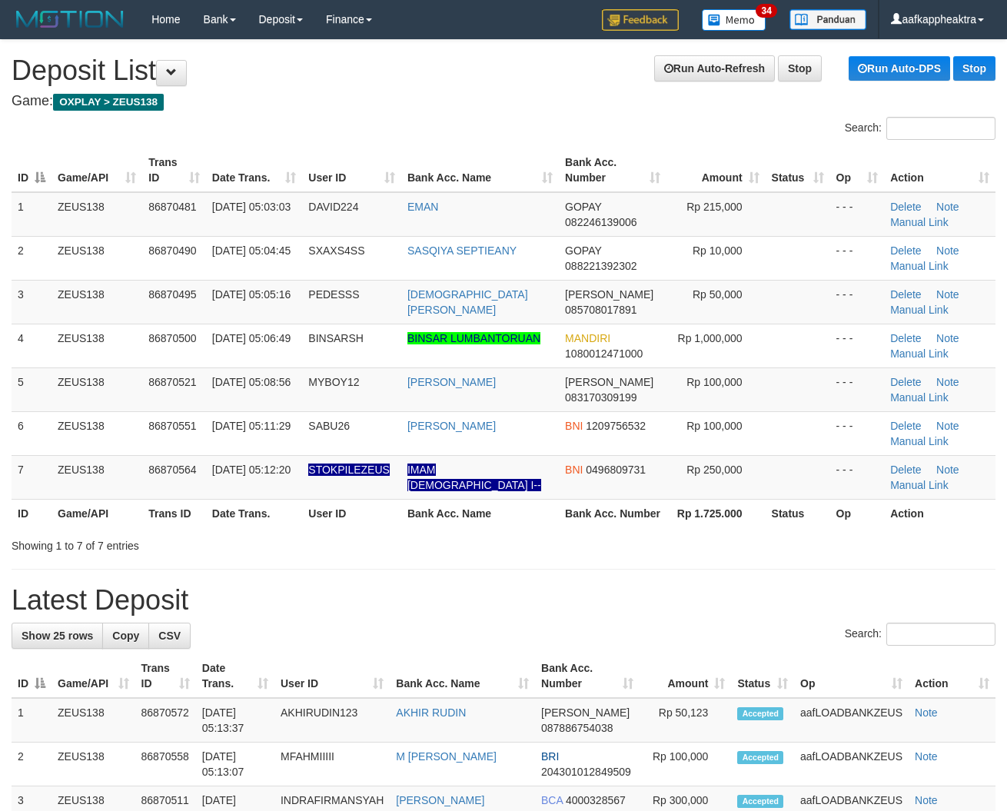
scroll to position [33, 0]
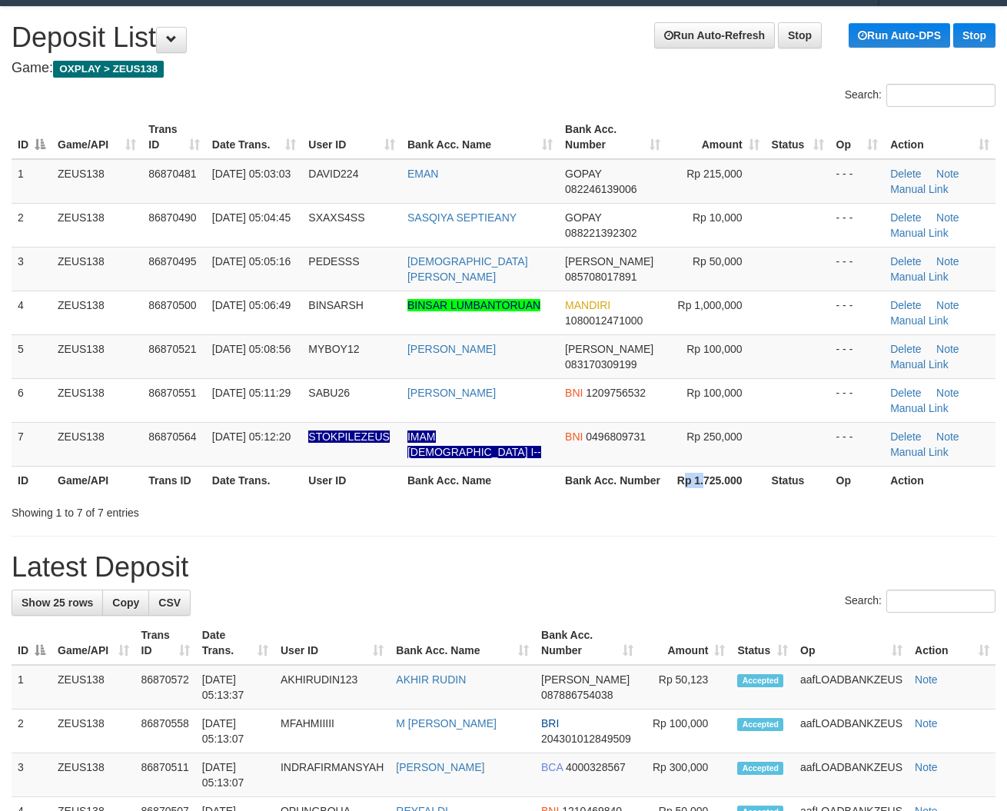
drag, startPoint x: 703, startPoint y: 500, endPoint x: 1, endPoint y: 438, distance: 705.3
click at [694, 494] on th "Rp 1.725.000" at bounding box center [715, 480] width 99 height 28
drag, startPoint x: 535, startPoint y: 489, endPoint x: 9, endPoint y: 434, distance: 528.6
click at [528, 489] on th "Bank Acc. Name" at bounding box center [480, 480] width 158 height 28
drag, startPoint x: 680, startPoint y: 479, endPoint x: 354, endPoint y: 470, distance: 326.0
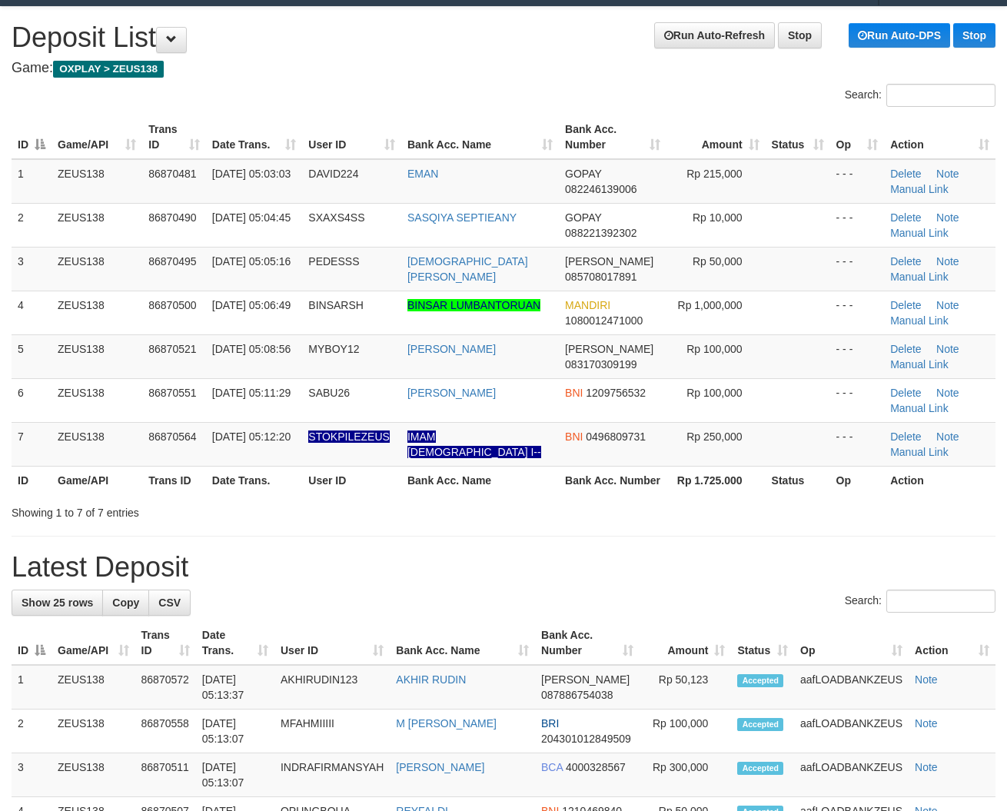
click at [680, 480] on th "Rp 1.725.000" at bounding box center [715, 480] width 99 height 28
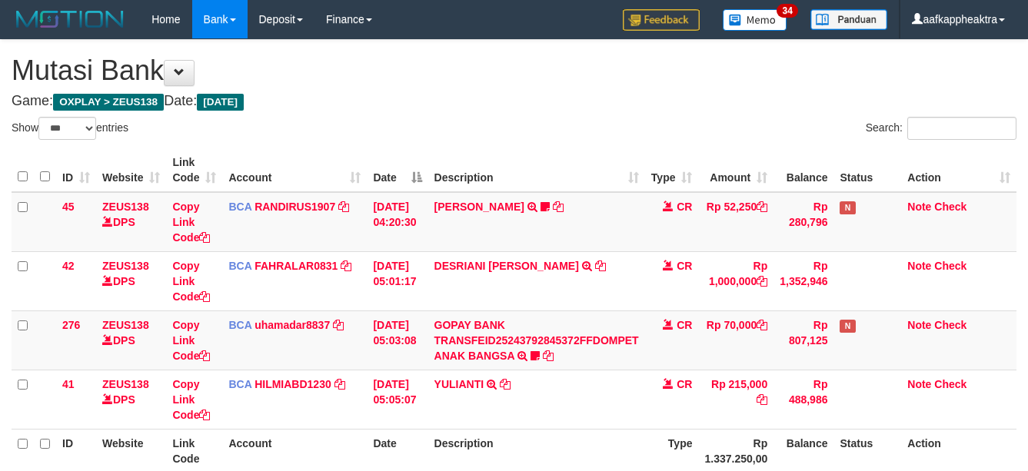
select select "***"
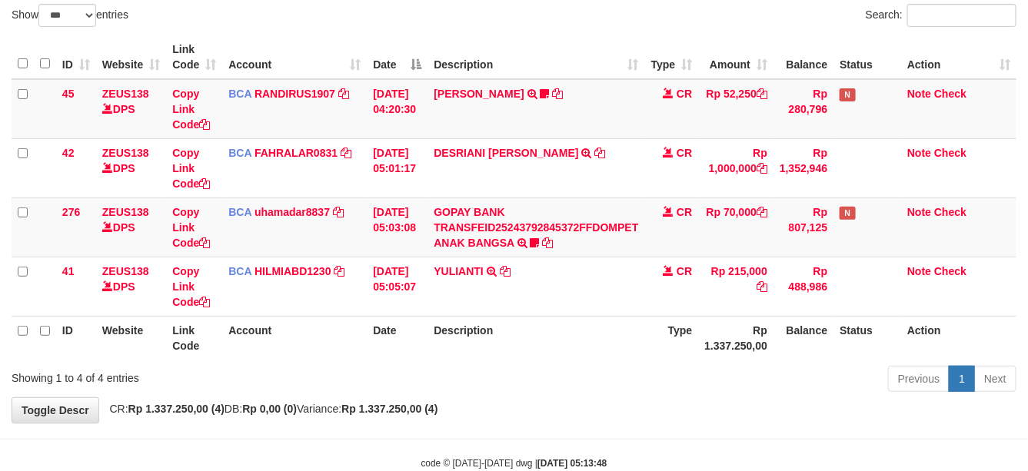
click at [754, 384] on div "Previous 1 Next" at bounding box center [728, 380] width 577 height 33
click at [723, 381] on div "Previous 1 Next" at bounding box center [728, 380] width 577 height 33
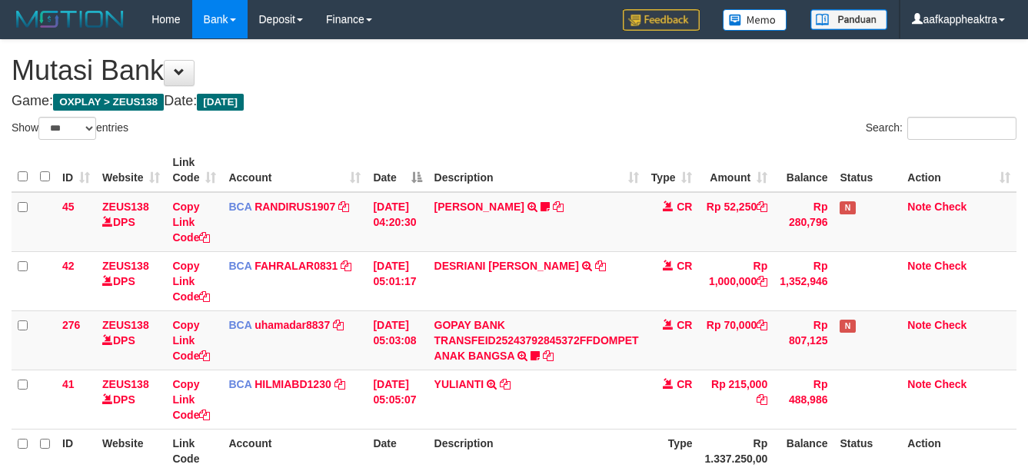
select select "***"
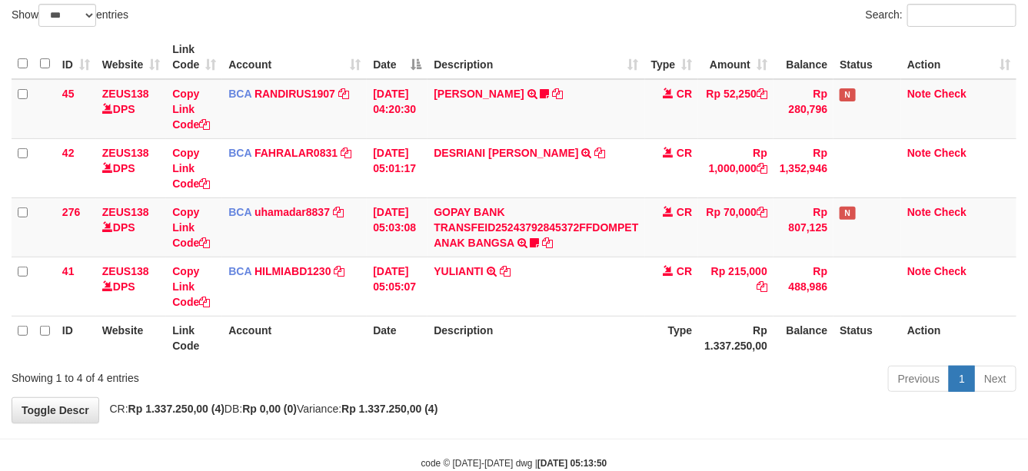
click at [679, 409] on div "**********" at bounding box center [514, 175] width 1028 height 496
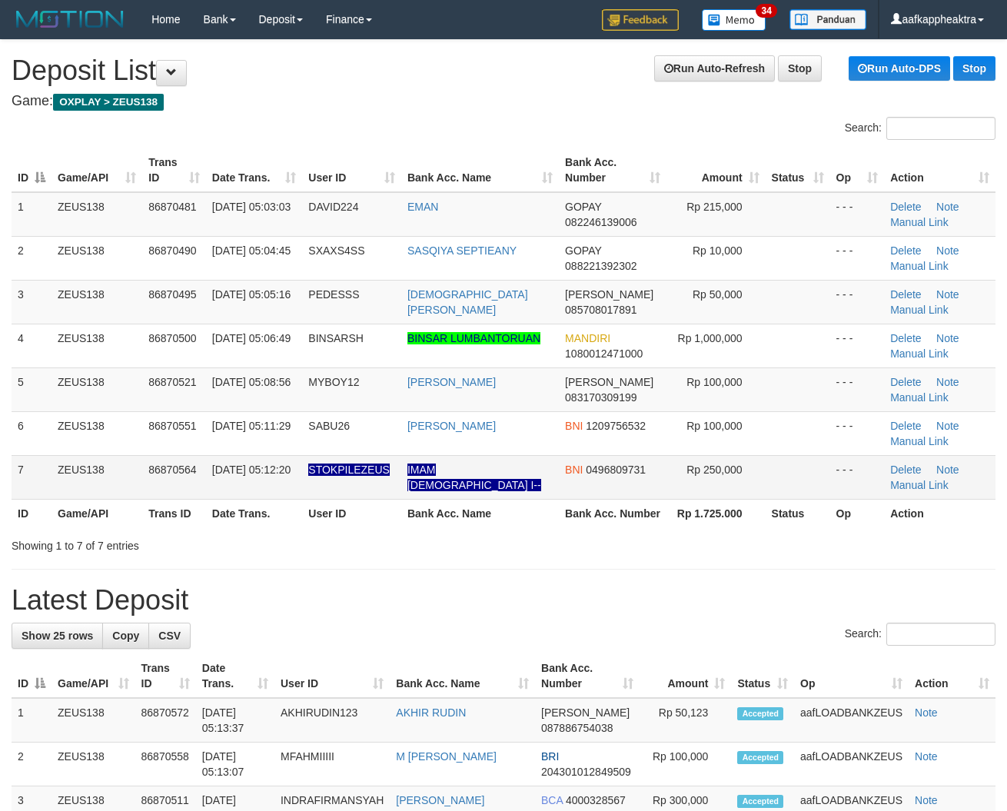
scroll to position [33, 0]
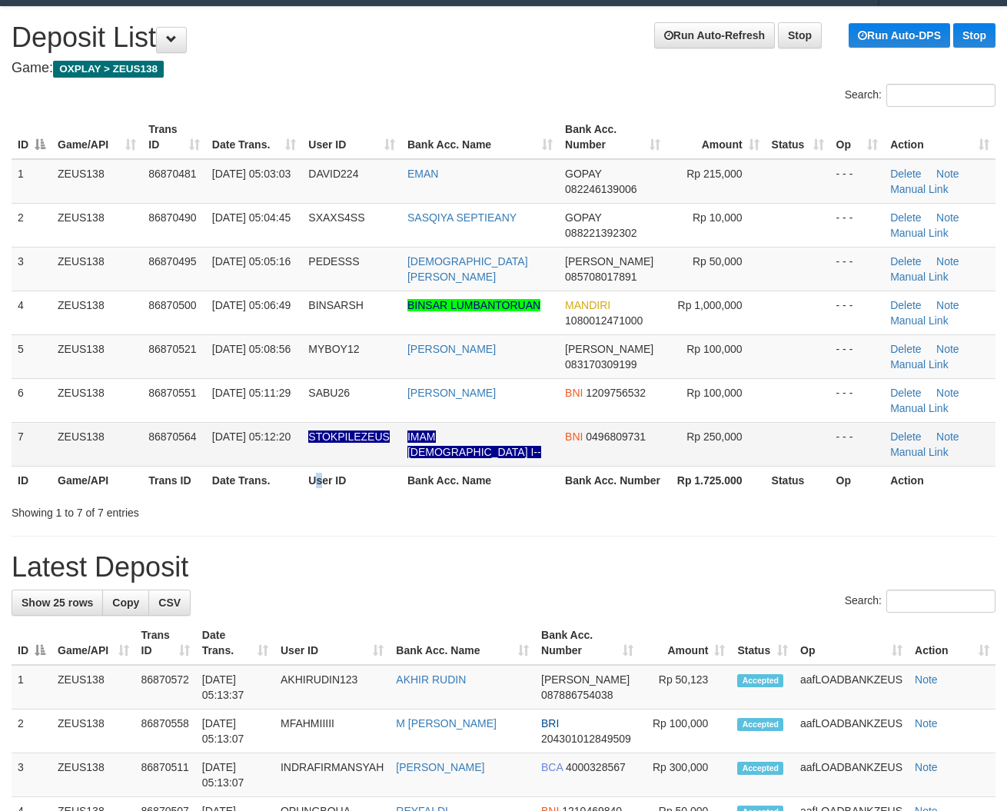
click at [323, 474] on th "User ID" at bounding box center [351, 480] width 99 height 28
drag, startPoint x: 429, startPoint y: 450, endPoint x: 8, endPoint y: 454, distance: 421.3
click at [367, 470] on table "ID Game/API Trans ID Date Trans. User ID Bank Acc. Name Bank Acc. Number Amount…" at bounding box center [504, 304] width 984 height 379
drag, startPoint x: 331, startPoint y: 438, endPoint x: 0, endPoint y: 429, distance: 330.7
click at [315, 443] on td "STOKPILEZEUS" at bounding box center [351, 444] width 99 height 44
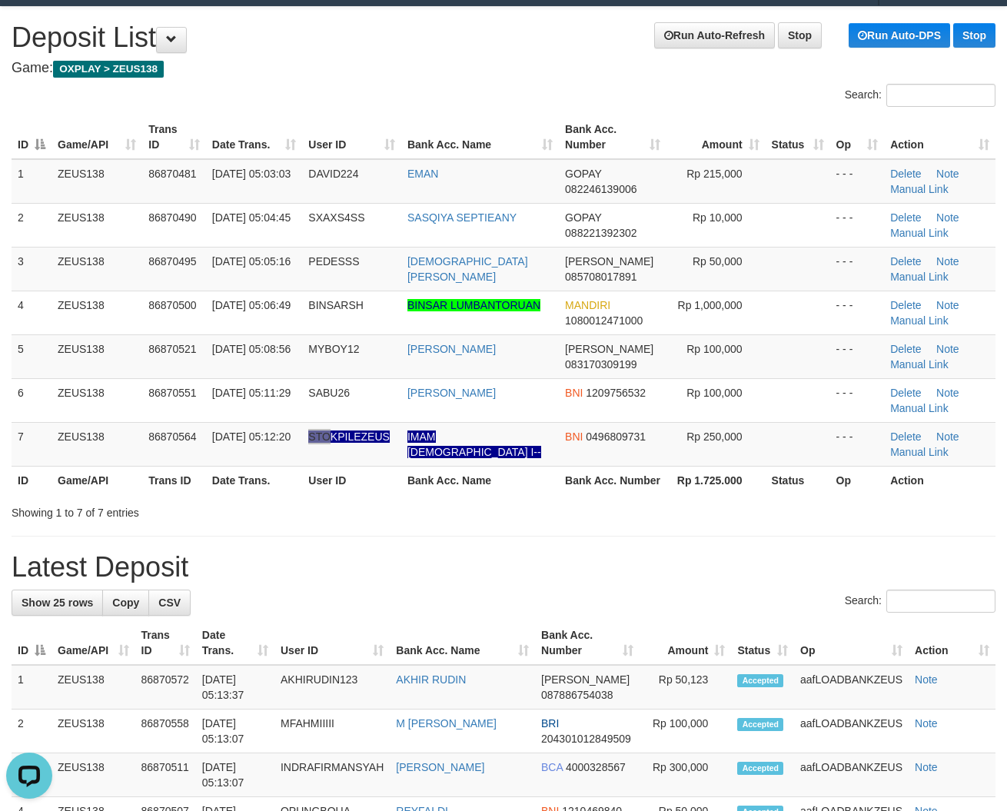
scroll to position [0, 0]
drag, startPoint x: 442, startPoint y: 460, endPoint x: 0, endPoint y: 431, distance: 442.9
click at [440, 461] on td "IMAM SYAFI I--" at bounding box center [480, 444] width 158 height 44
drag, startPoint x: 397, startPoint y: 430, endPoint x: 27, endPoint y: 424, distance: 370.6
click at [339, 440] on td "STOKPILEZEUS" at bounding box center [351, 444] width 99 height 44
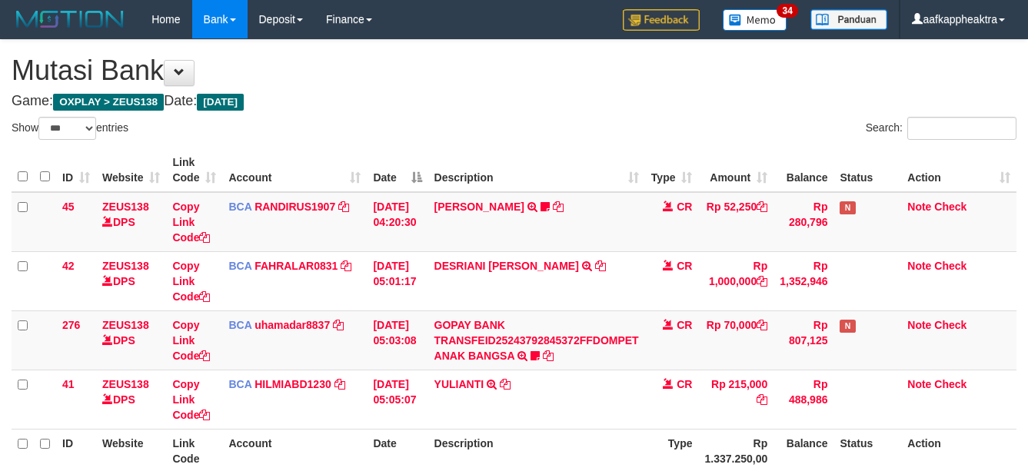
select select "***"
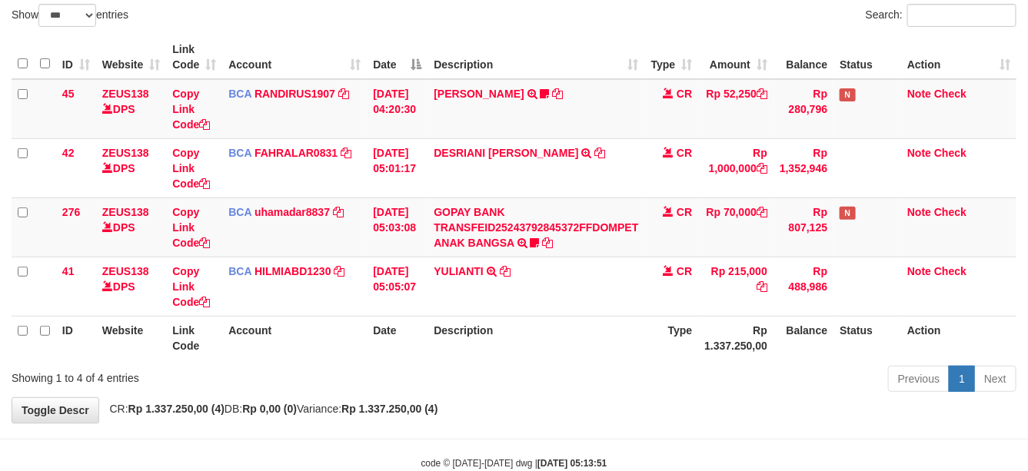
drag, startPoint x: 0, startPoint y: 0, endPoint x: 953, endPoint y: 419, distance: 1041.2
click at [627, 397] on div "Previous 1 Next" at bounding box center [728, 380] width 577 height 33
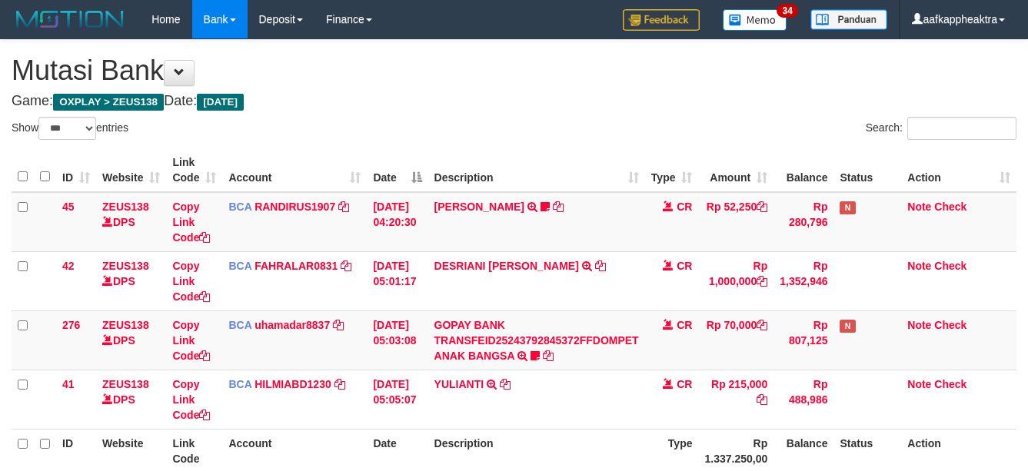
select select "***"
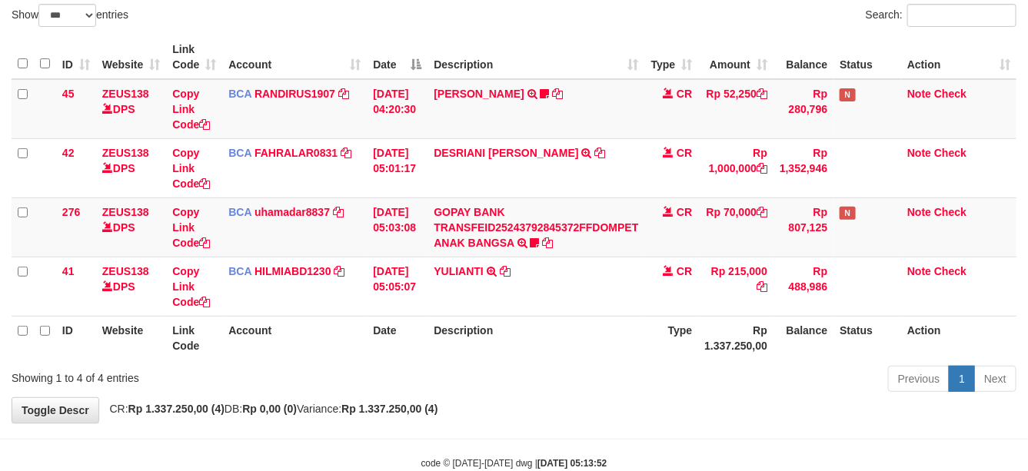
drag, startPoint x: 544, startPoint y: 371, endPoint x: 570, endPoint y: 362, distance: 27.7
click at [548, 371] on div "Previous 1 Next" at bounding box center [728, 380] width 577 height 33
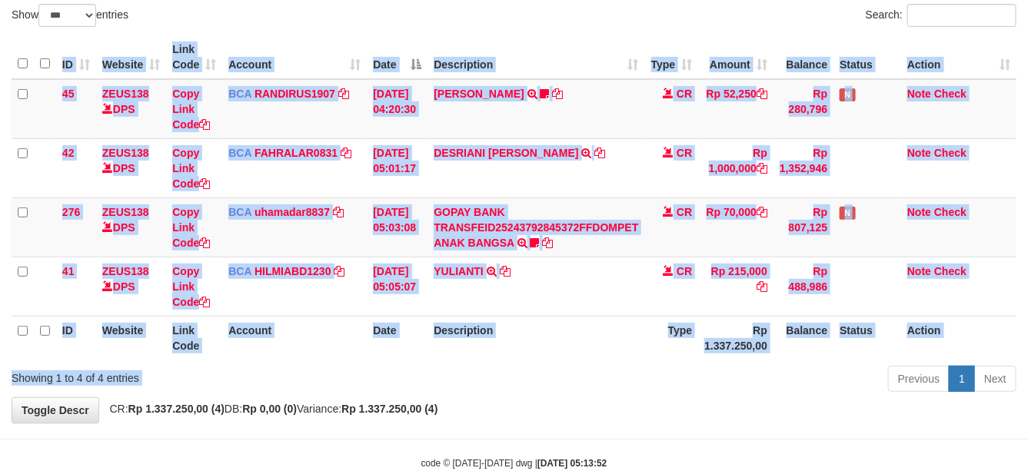
drag, startPoint x: 570, startPoint y: 362, endPoint x: 955, endPoint y: 394, distance: 386.5
click at [559, 366] on div "Show ** ** ** *** entries Search: ID Website Link Code Account Date Description…" at bounding box center [514, 201] width 1005 height 394
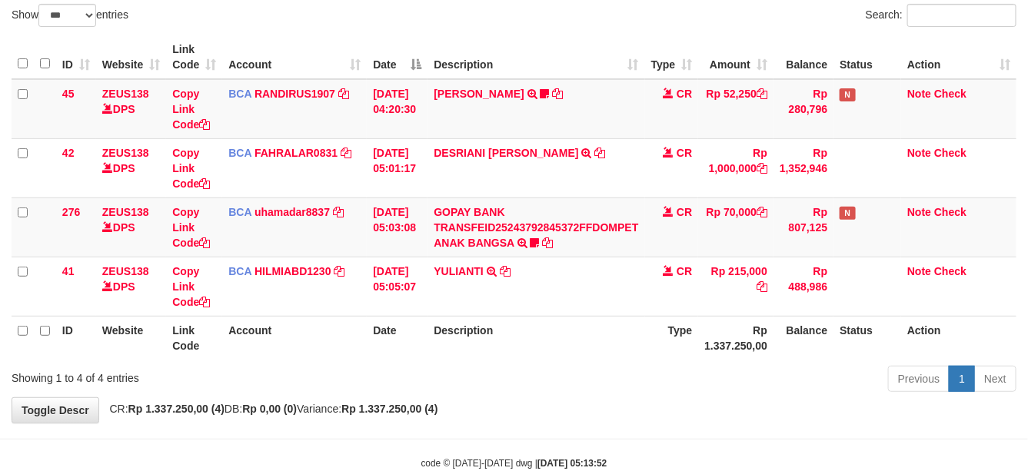
click at [636, 398] on div "**********" at bounding box center [514, 175] width 1028 height 496
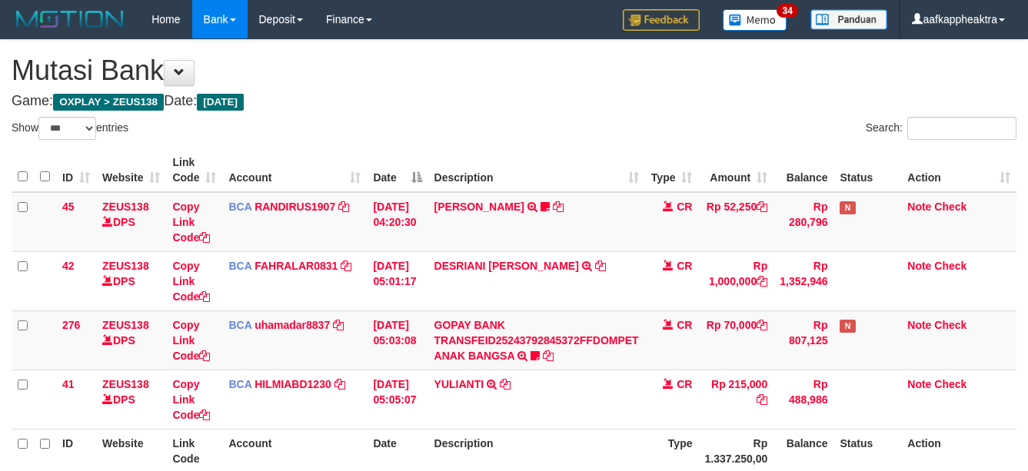
select select "***"
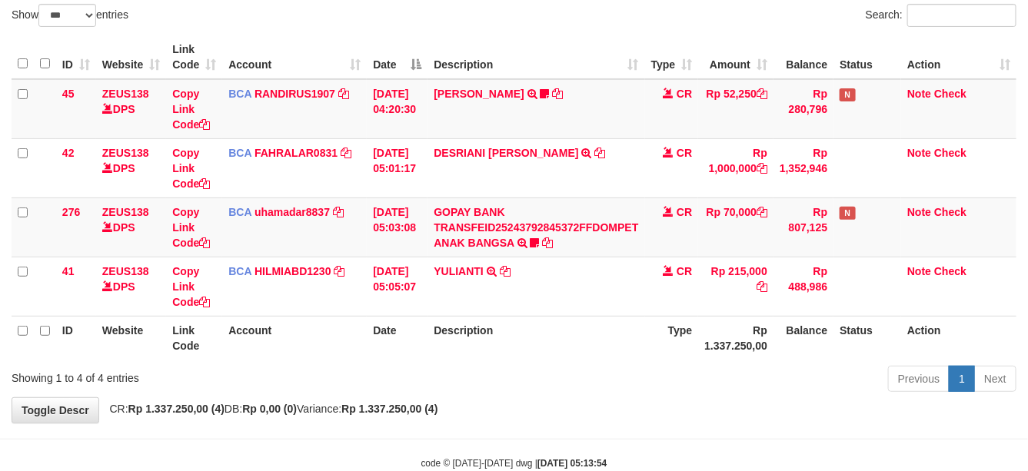
drag, startPoint x: 612, startPoint y: 367, endPoint x: 621, endPoint y: 367, distance: 9.2
click at [620, 367] on div "Previous 1 Next" at bounding box center [728, 380] width 577 height 33
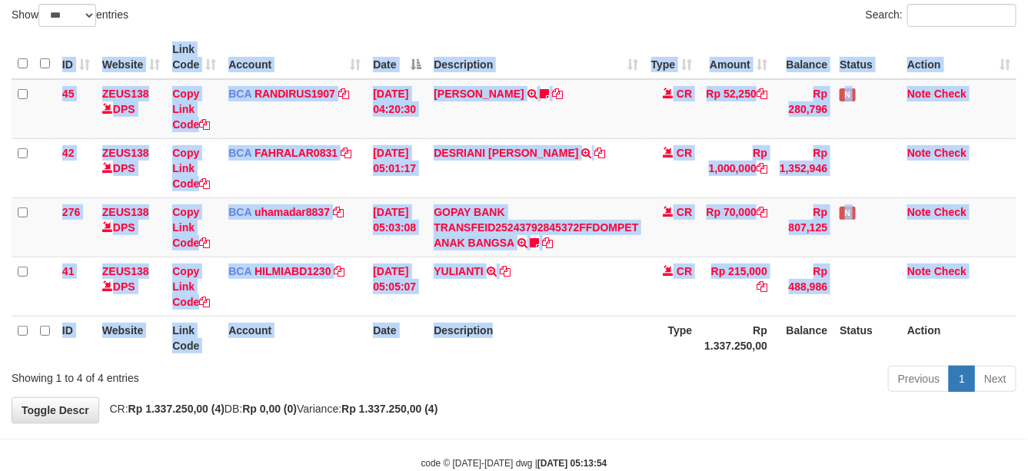
drag, startPoint x: 636, startPoint y: 361, endPoint x: 1035, endPoint y: 404, distance: 400.5
click at [636, 367] on div "Show ** ** ** *** entries Search: ID Website Link Code Account Date Description…" at bounding box center [514, 201] width 1005 height 394
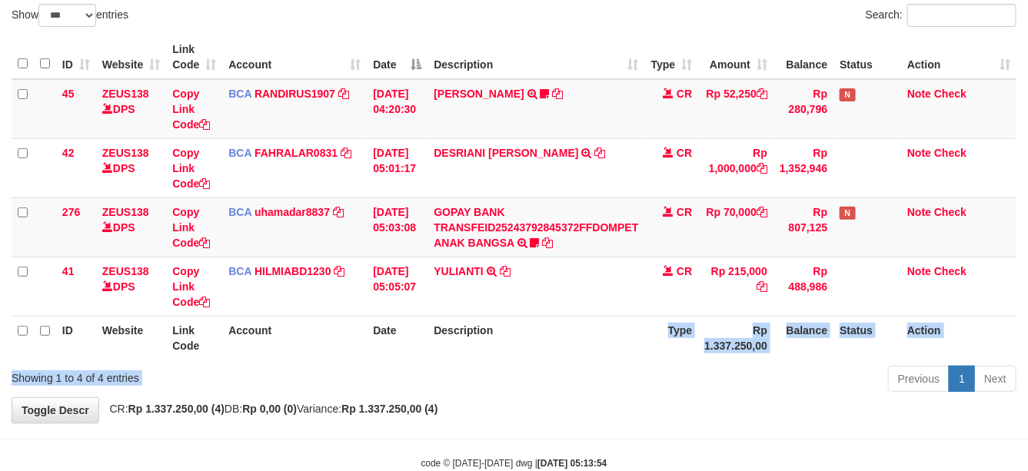
click at [646, 382] on div "Previous 1 Next" at bounding box center [728, 380] width 577 height 33
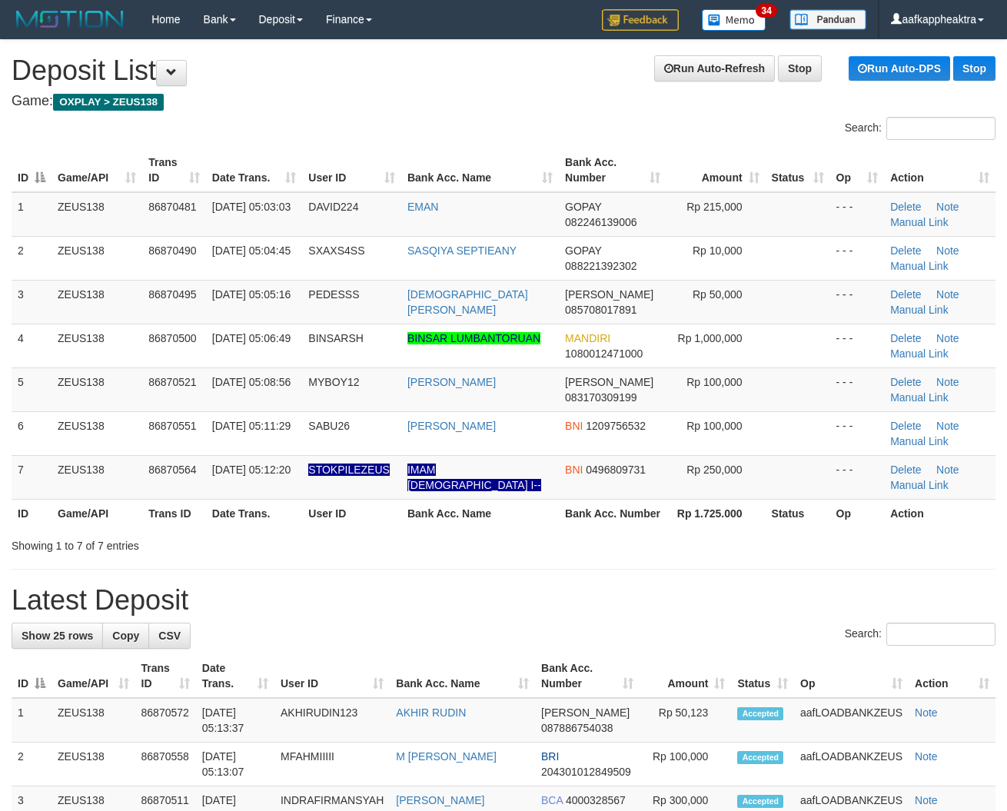
scroll to position [33, 0]
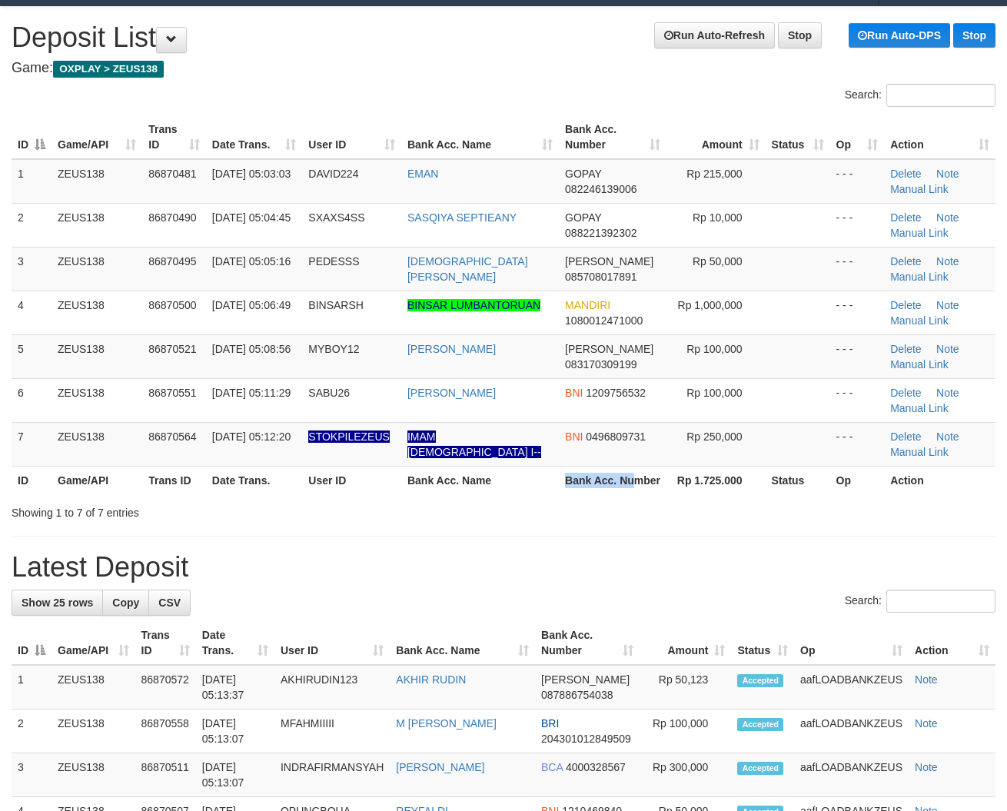
click at [577, 494] on tr "ID Game/API Trans ID Date Trans. User ID Bank Acc. Name Bank Acc. Number Rp 1.7…" at bounding box center [504, 480] width 984 height 28
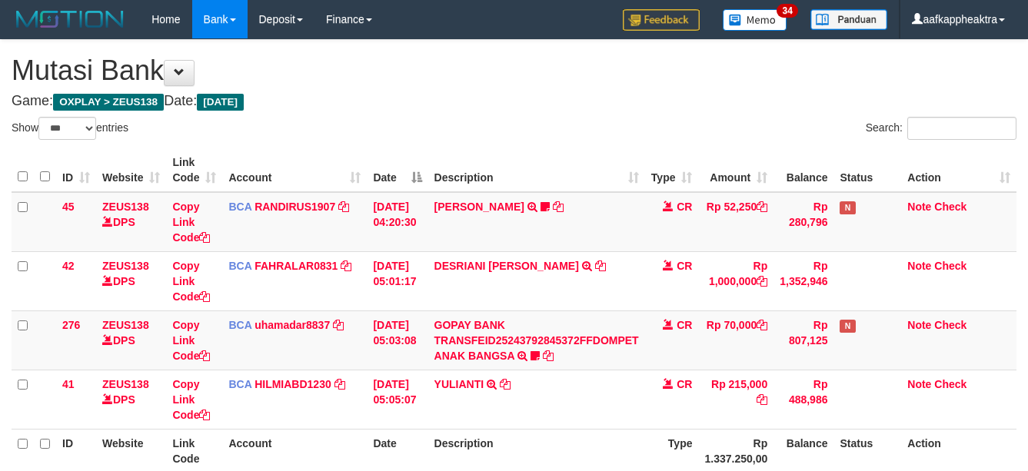
select select "***"
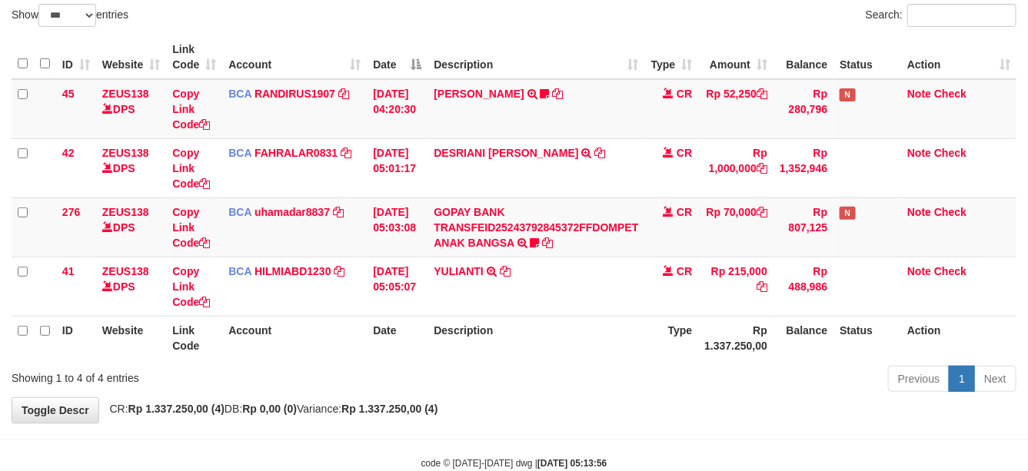
click at [660, 367] on div "Previous 1 Next" at bounding box center [728, 380] width 577 height 33
click at [650, 367] on div "Previous 1 Next" at bounding box center [728, 380] width 577 height 33
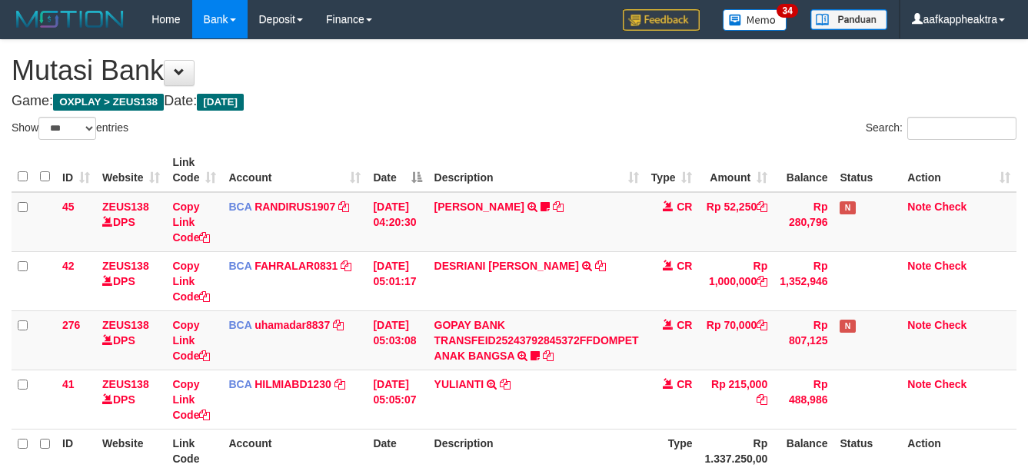
select select "***"
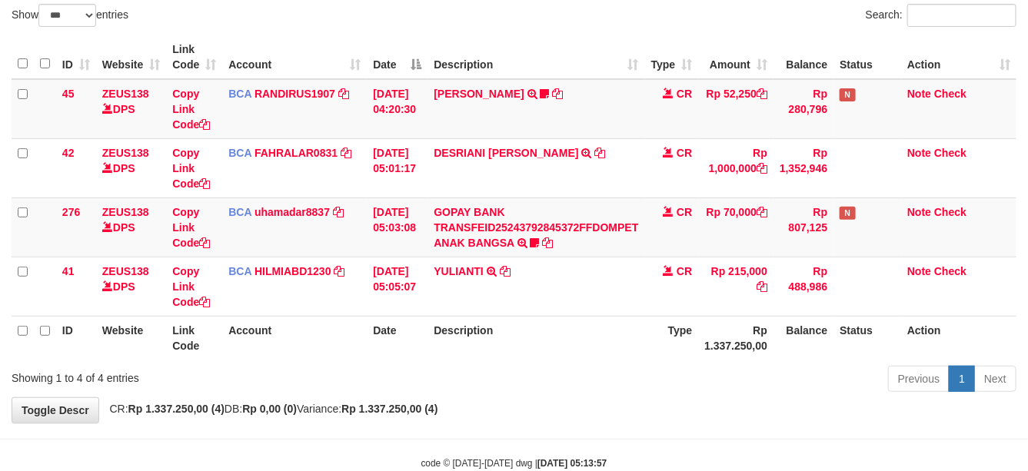
click at [593, 377] on div "Previous 1 Next" at bounding box center [728, 380] width 577 height 33
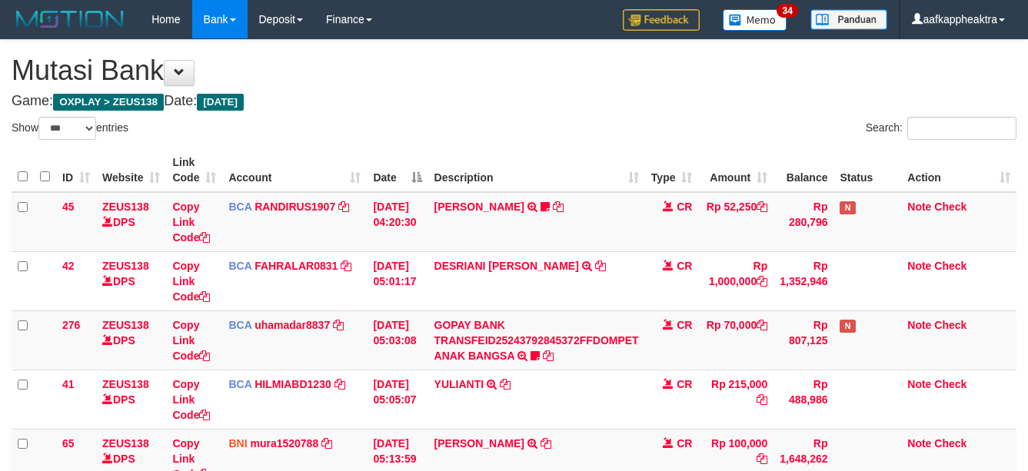
select select "***"
click at [626, 363] on div "ID Website Link Code Account Date Description Type Amount Balance Status Action…" at bounding box center [514, 370] width 1028 height 452
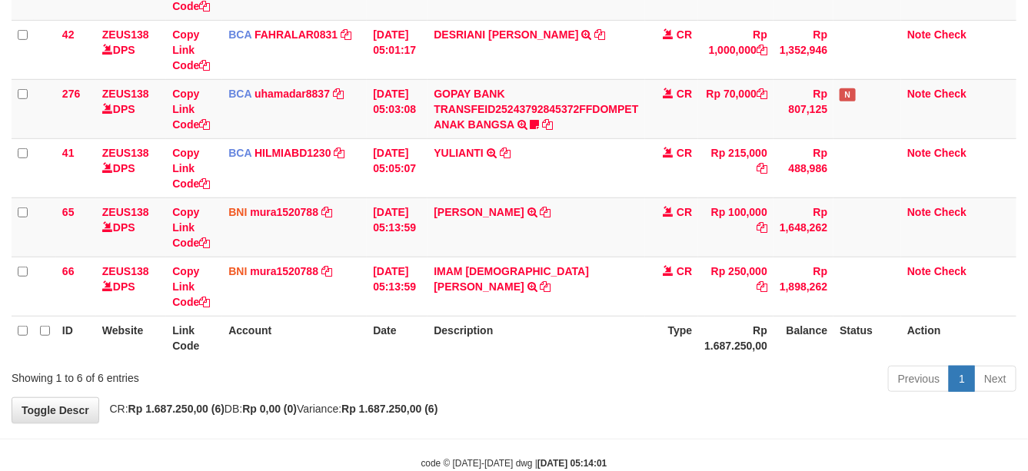
click at [623, 354] on th "Description" at bounding box center [535, 338] width 217 height 44
click at [621, 352] on th "Description" at bounding box center [535, 338] width 217 height 44
click at [624, 352] on th "Description" at bounding box center [535, 338] width 217 height 44
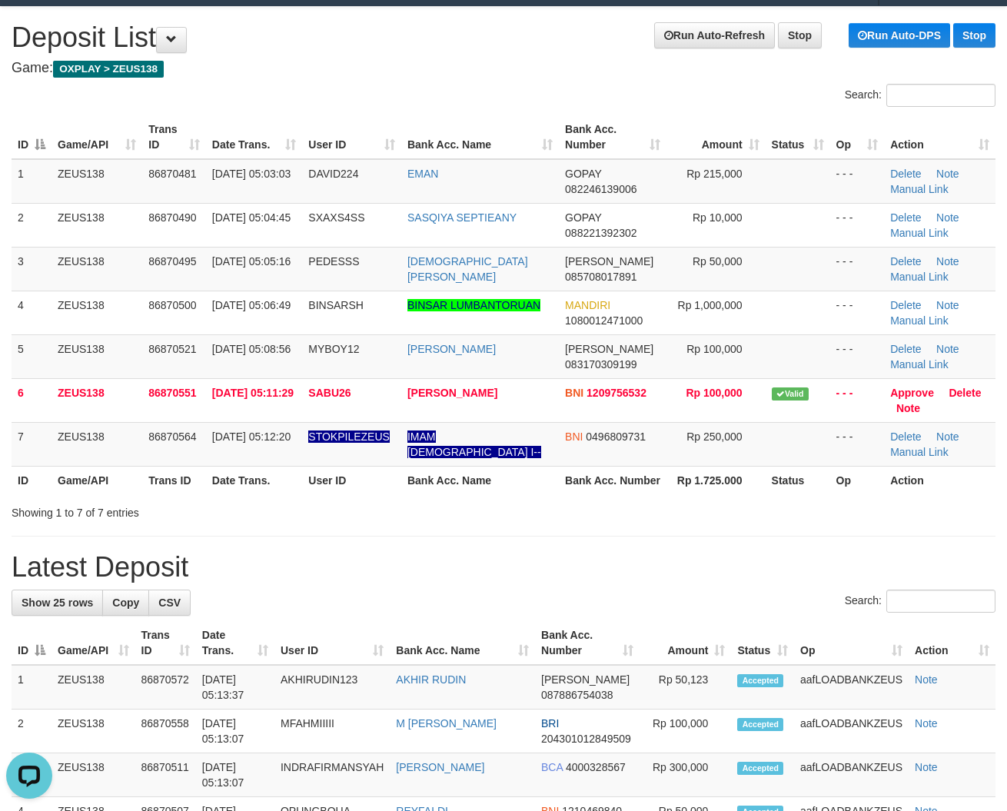
click at [469, 494] on tr "ID Game/API Trans ID Date Trans. User ID Bank Acc. Name Bank Acc. Number Rp 1.7…" at bounding box center [504, 480] width 984 height 28
click at [916, 448] on link "Manual Link" at bounding box center [919, 452] width 58 height 12
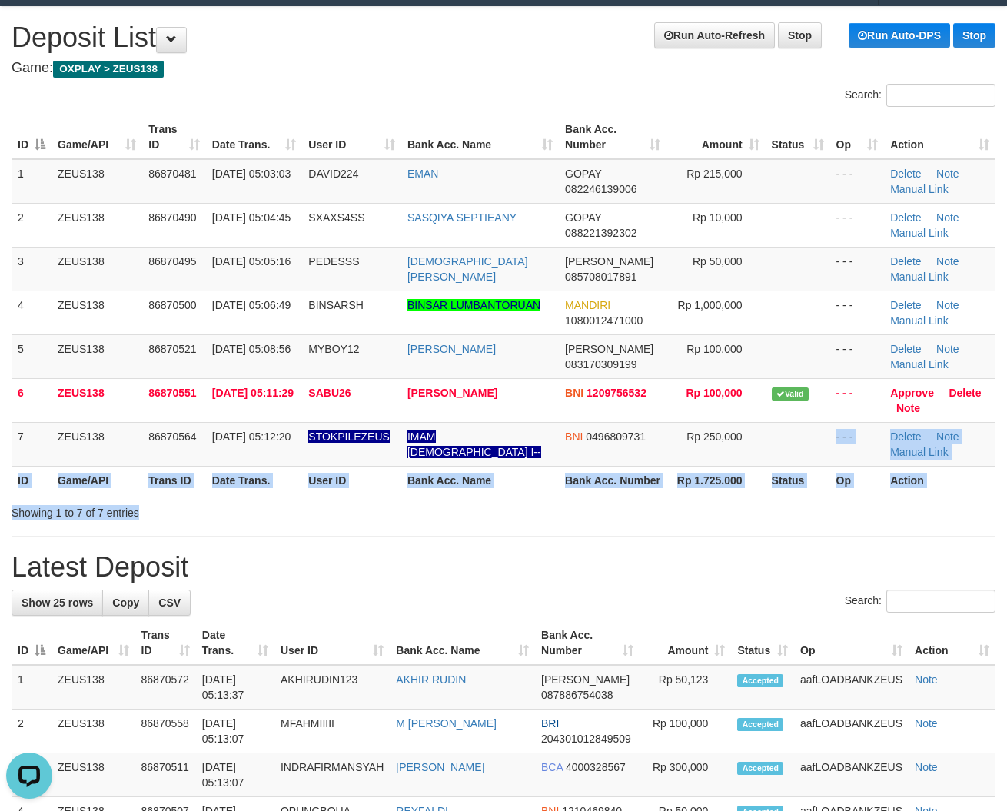
click at [936, 520] on div "Search: ID Game/API Trans ID Date Trans. User ID Bank Acc. Name Bank Acc. Numbe…" at bounding box center [504, 302] width 984 height 437
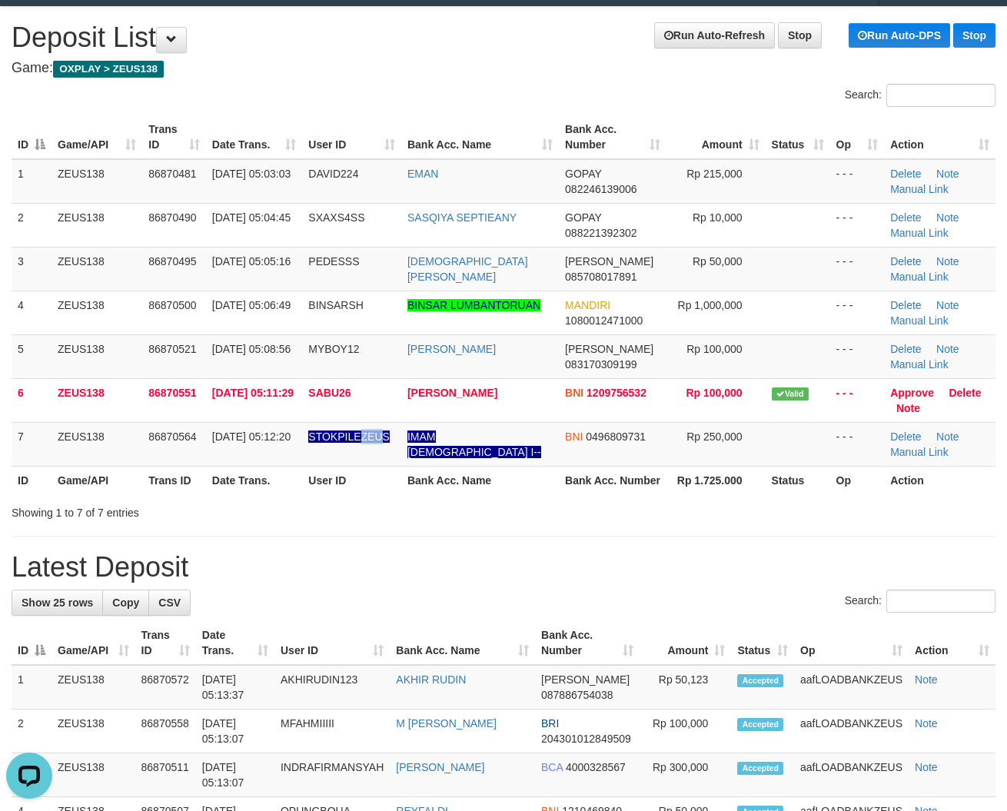
drag, startPoint x: 383, startPoint y: 439, endPoint x: 10, endPoint y: 467, distance: 373.8
click at [327, 457] on td "STOKPILEZEUS" at bounding box center [351, 444] width 99 height 44
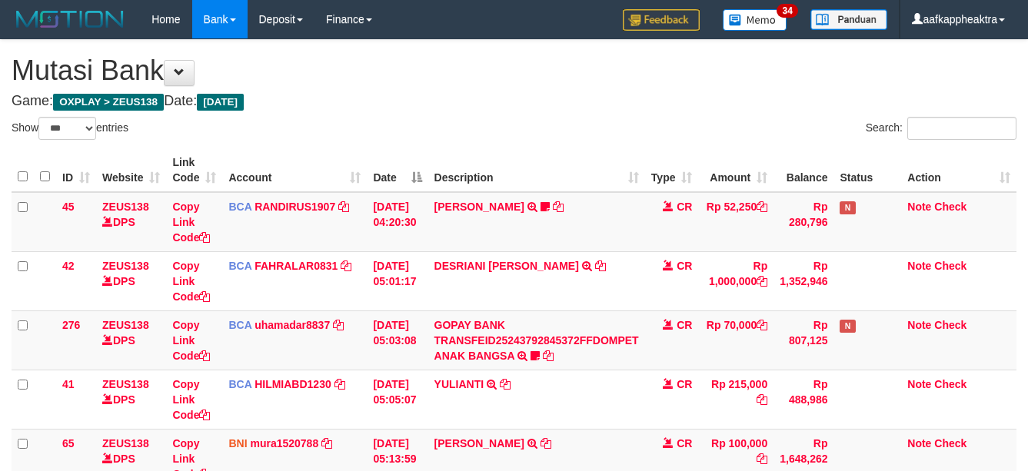
select select "***"
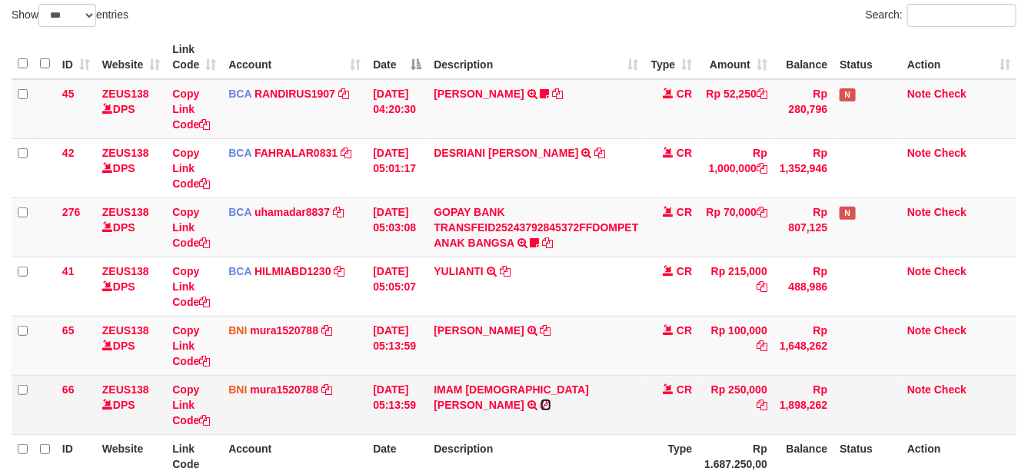
click at [540, 400] on icon at bounding box center [545, 405] width 11 height 11
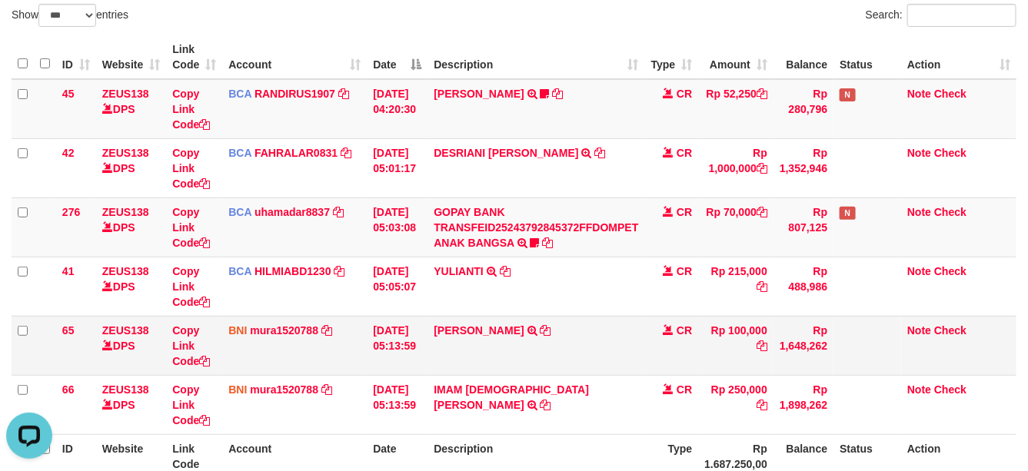
click at [562, 386] on td "IMAM SYAFI I TRANSFER DARI BPK IMAM SYAFI'I" at bounding box center [535, 404] width 217 height 59
drag, startPoint x: 612, startPoint y: 365, endPoint x: 1034, endPoint y: 396, distance: 423.1
click at [567, 374] on td "ACHMAD RIYANTO TRANSFER DARI ACHMAD RIYANTO" at bounding box center [535, 345] width 217 height 59
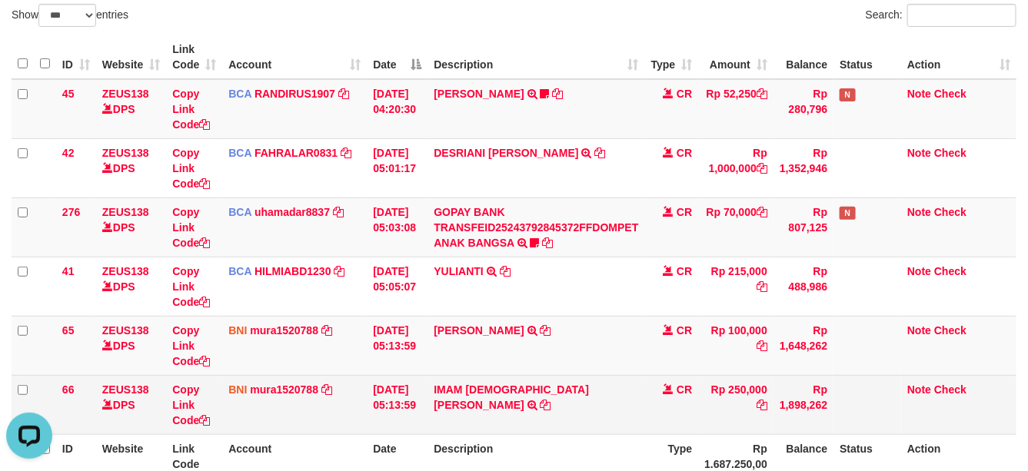
click at [592, 425] on td "IMAM SYAFI I TRANSFER DARI BPK IMAM SYAFI'I" at bounding box center [535, 404] width 217 height 59
click at [631, 408] on td "IMAM SYAFI I TRANSFER DARI BPK IMAM SYAFI'I" at bounding box center [535, 404] width 217 height 59
click at [617, 408] on td "IMAM SYAFI I TRANSFER DARI BPK IMAM SYAFI'I" at bounding box center [535, 404] width 217 height 59
drag, startPoint x: 608, startPoint y: 414, endPoint x: 597, endPoint y: 417, distance: 11.4
click at [597, 417] on td "IMAM SYAFI I TRANSFER DARI BPK IMAM SYAFI'I" at bounding box center [535, 404] width 217 height 59
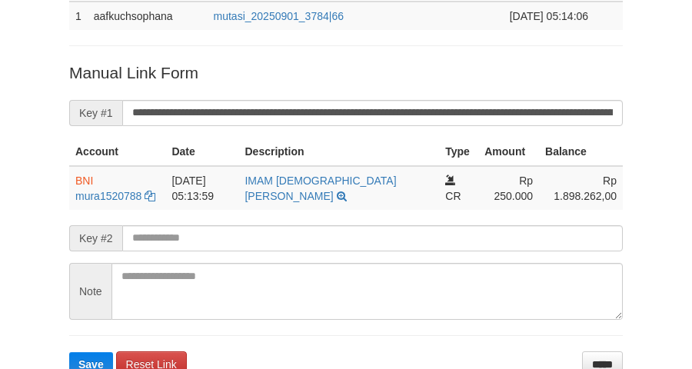
scroll to position [287, 0]
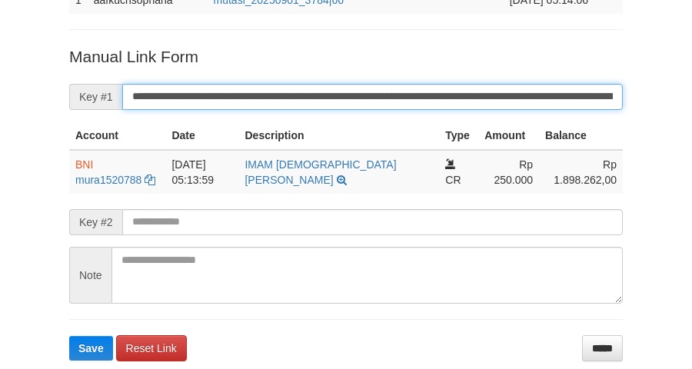
click at [225, 87] on input "**********" at bounding box center [372, 97] width 500 height 26
click at [69, 336] on button "Save" at bounding box center [91, 348] width 44 height 25
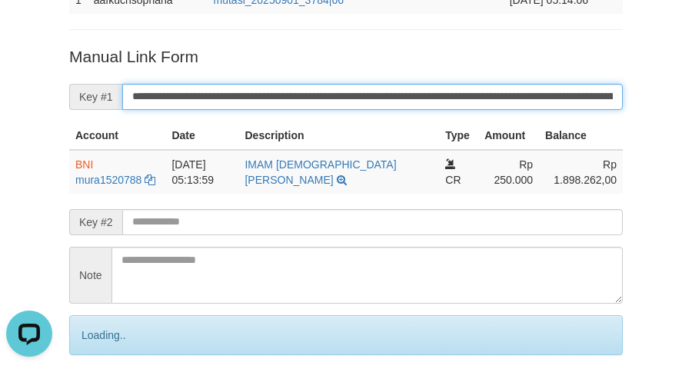
scroll to position [0, 0]
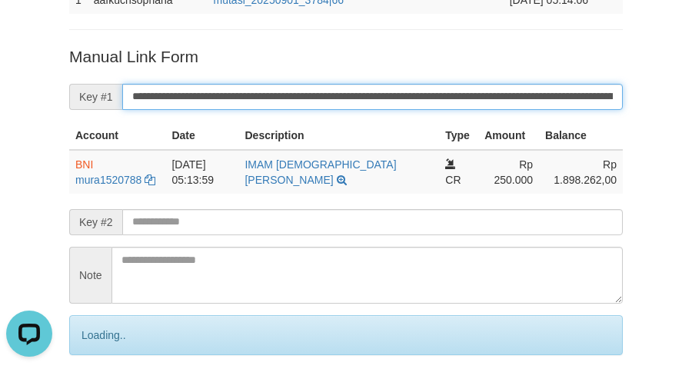
click at [225, 87] on input "**********" at bounding box center [372, 97] width 500 height 26
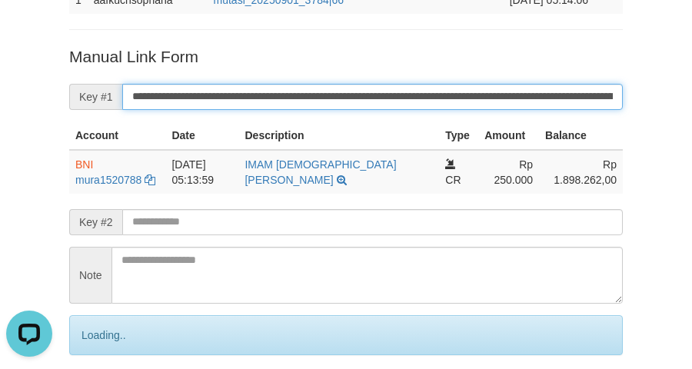
click at [227, 85] on input "**********" at bounding box center [372, 97] width 500 height 26
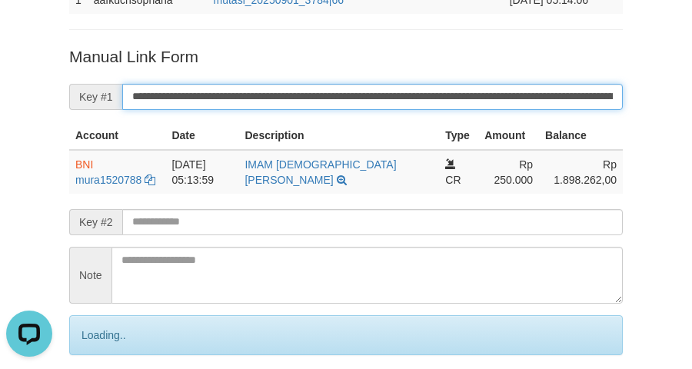
click at [227, 85] on input "**********" at bounding box center [372, 97] width 500 height 26
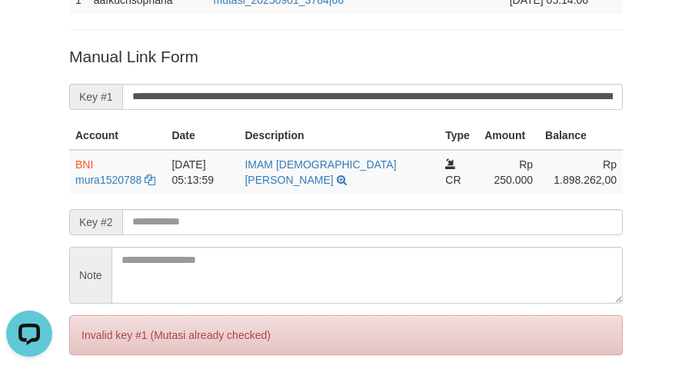
click at [48, 269] on div "Deposit Detail Game/API Trans ID Date Trans. User ID Bank Acc. Name Bank Acc. N…" at bounding box center [346, 63] width 692 height 700
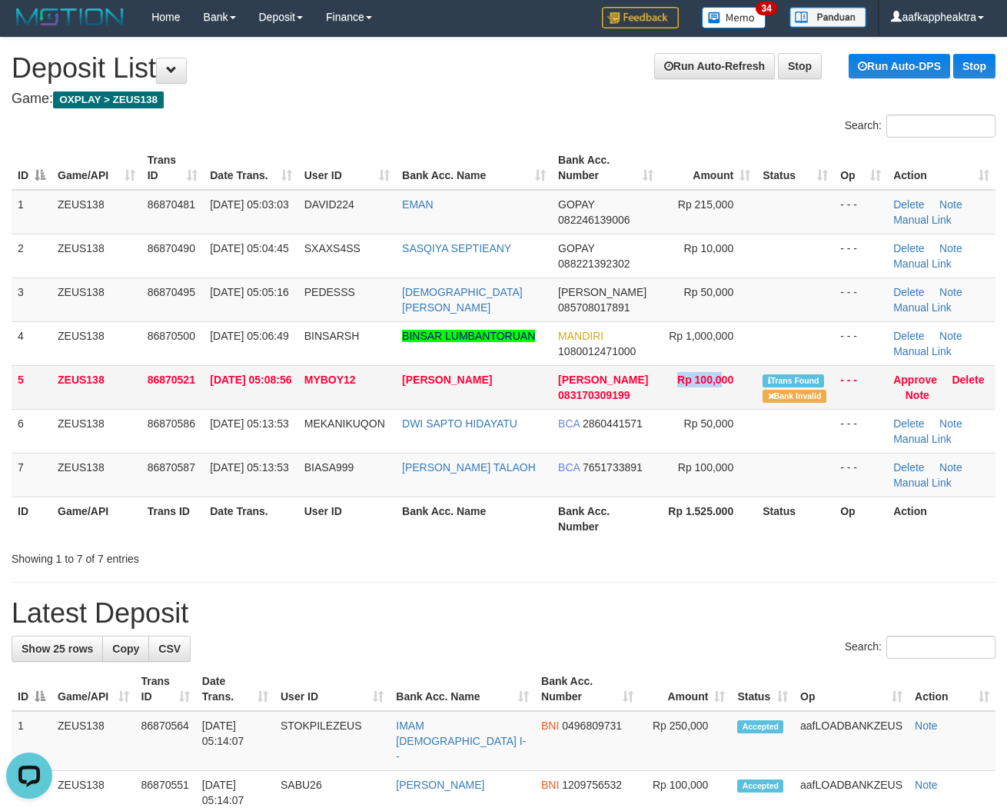
drag, startPoint x: 715, startPoint y: 400, endPoint x: 416, endPoint y: 396, distance: 299.0
click at [713, 404] on td "Rp 100,000" at bounding box center [709, 387] width 98 height 44
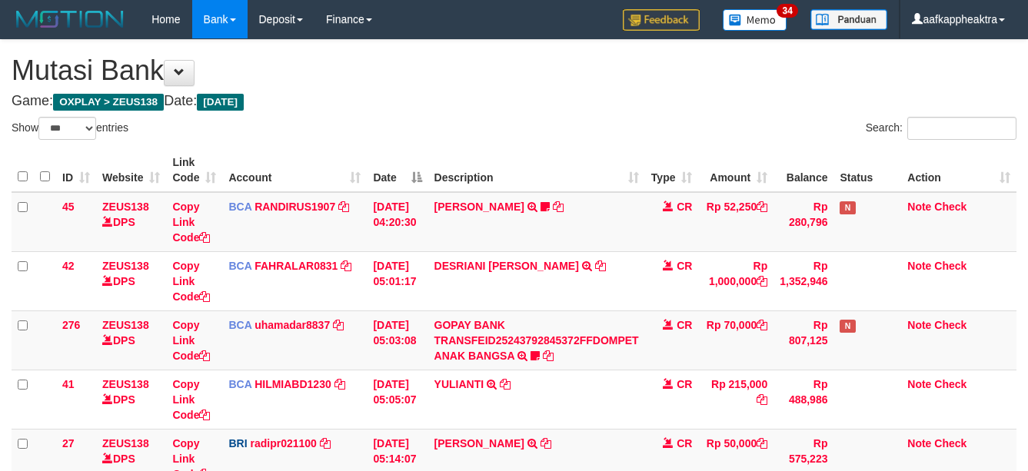
select select "***"
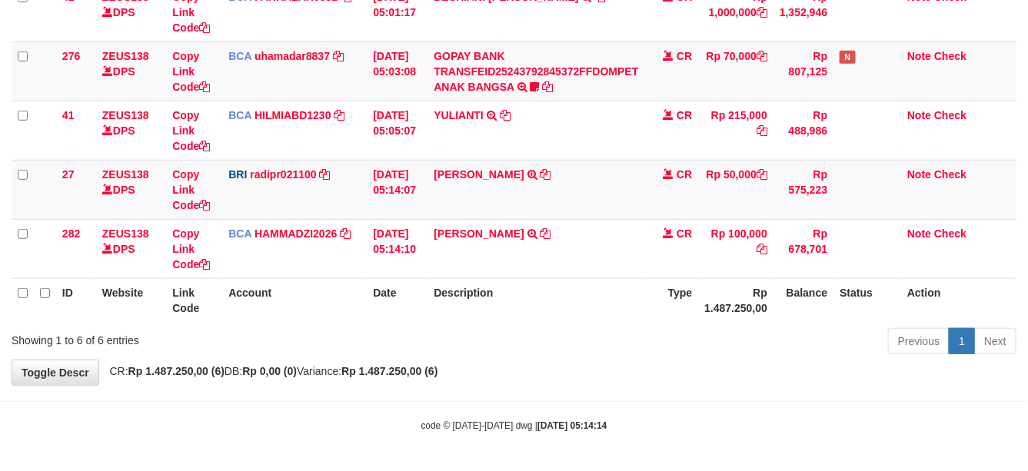
click at [553, 446] on body "Toggle navigation Home Bank Account List Mutasi Bank Search Note Mutasi Deposit…" at bounding box center [514, 101] width 1028 height 740
drag, startPoint x: 525, startPoint y: 415, endPoint x: 537, endPoint y: 412, distance: 11.9
click at [533, 415] on body "Toggle navigation Home Bank Account List Mutasi Bank Search Note Mutasi Deposit…" at bounding box center [514, 101] width 1028 height 740
click at [534, 384] on div "**********" at bounding box center [514, 78] width 1028 height 614
click at [548, 384] on div "**********" at bounding box center [514, 78] width 1028 height 614
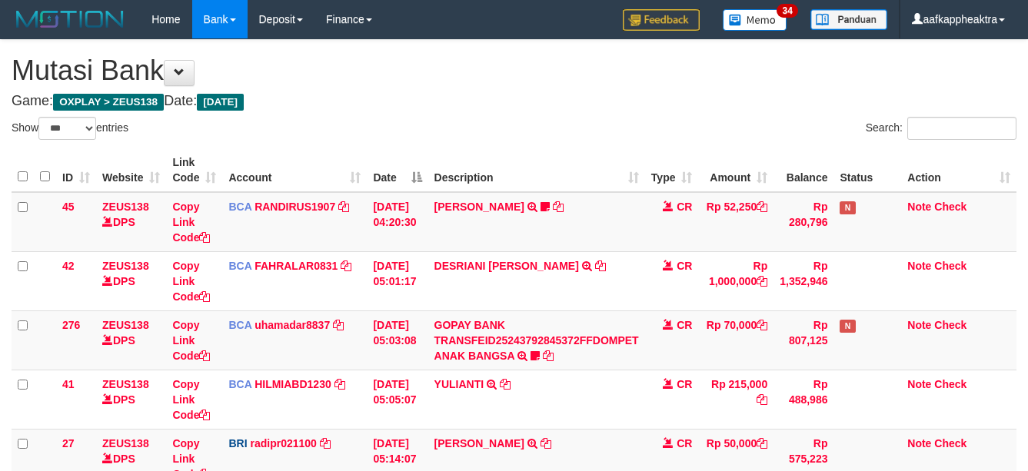
select select "***"
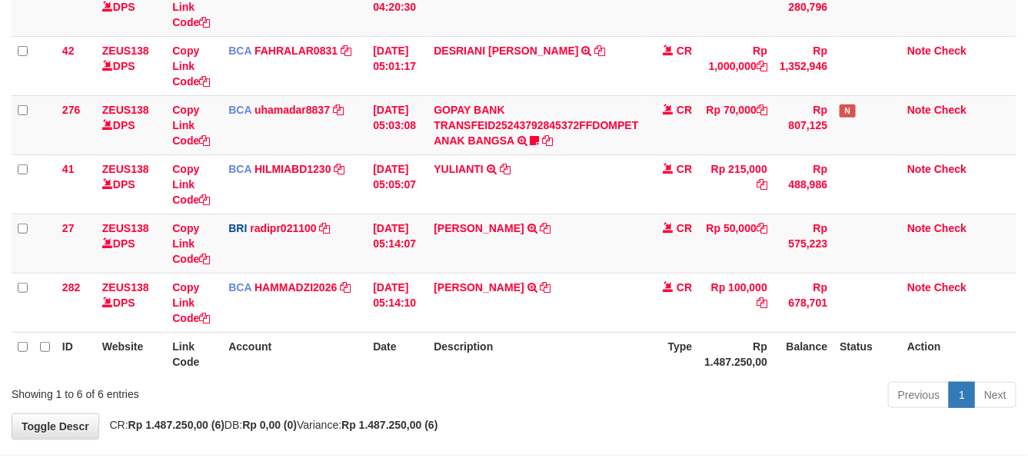
scroll to position [270, 0]
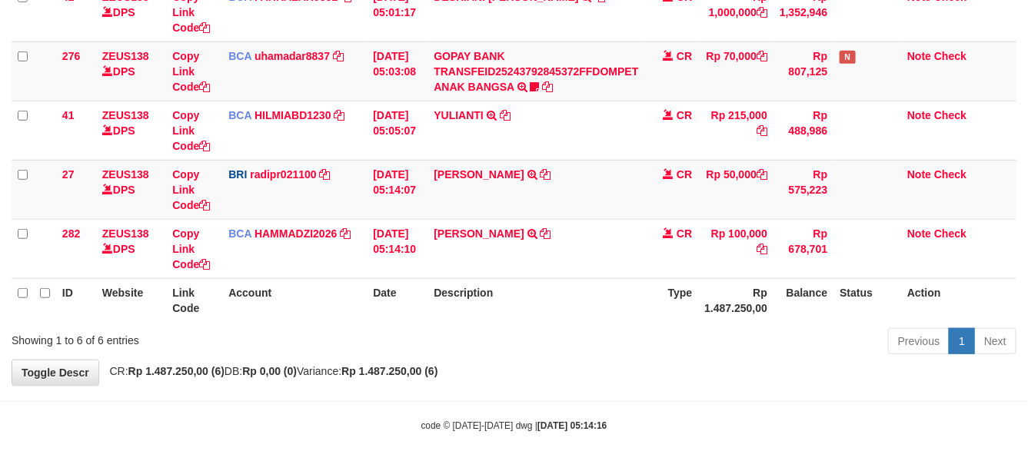
click at [550, 360] on div "**********" at bounding box center [514, 78] width 1028 height 614
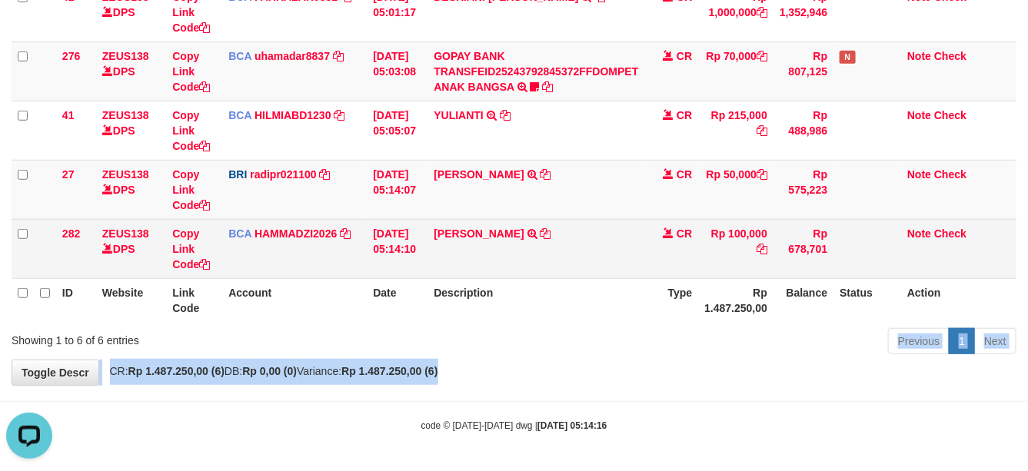
scroll to position [0, 0]
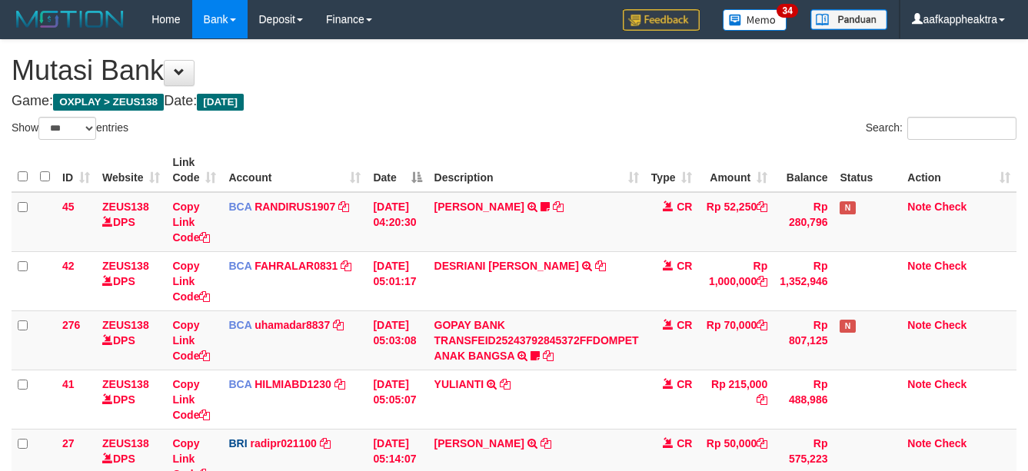
select select "***"
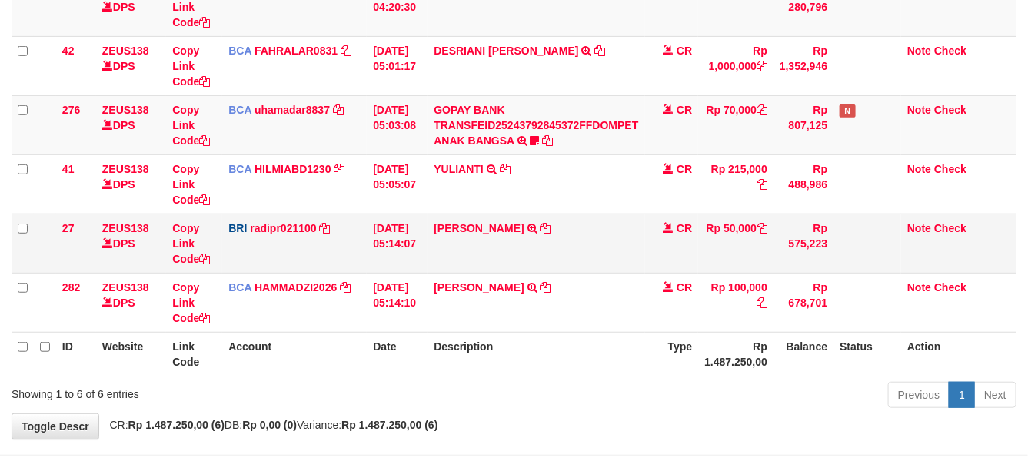
scroll to position [270, 0]
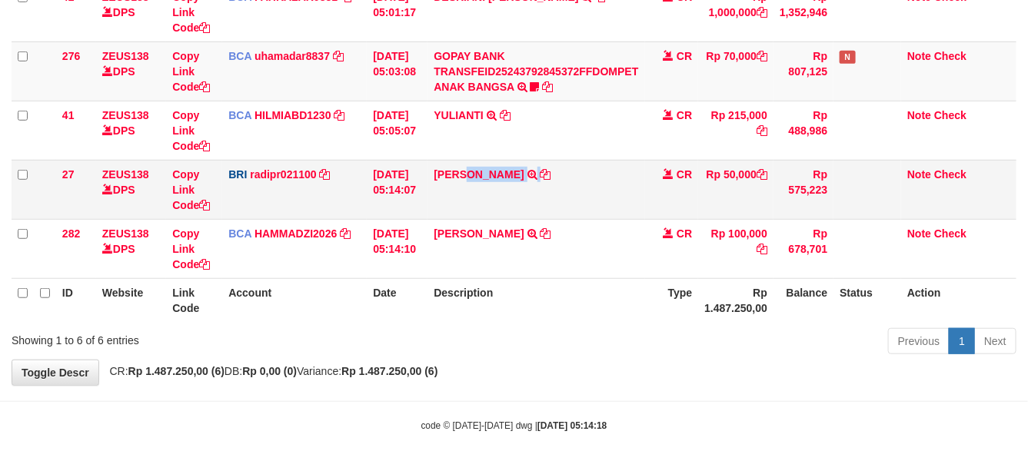
drag, startPoint x: 471, startPoint y: 162, endPoint x: 583, endPoint y: 174, distance: 112.1
click at [583, 174] on td "DANA TEGARJALERPR TRANSFER NBMB DANA TEGARJALERPR TO REYNALDI ADI PRATAMA" at bounding box center [535, 189] width 217 height 59
copy td "TEGARJALERPR"
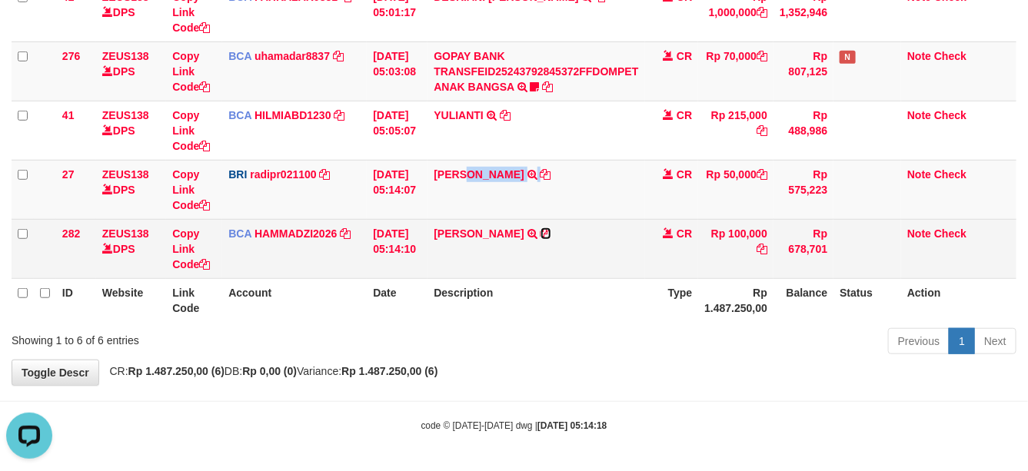
click at [540, 231] on icon at bounding box center [545, 233] width 11 height 11
copy td "TEGARJALERPR"
drag, startPoint x: 540, startPoint y: 231, endPoint x: 571, endPoint y: 239, distance: 32.4
click at [550, 234] on td "BOBBY ALIYUS TRSF E-BANKING CR 0109/FTSCY/WS95051 100000.002025090175782991 TRF…" at bounding box center [535, 248] width 217 height 59
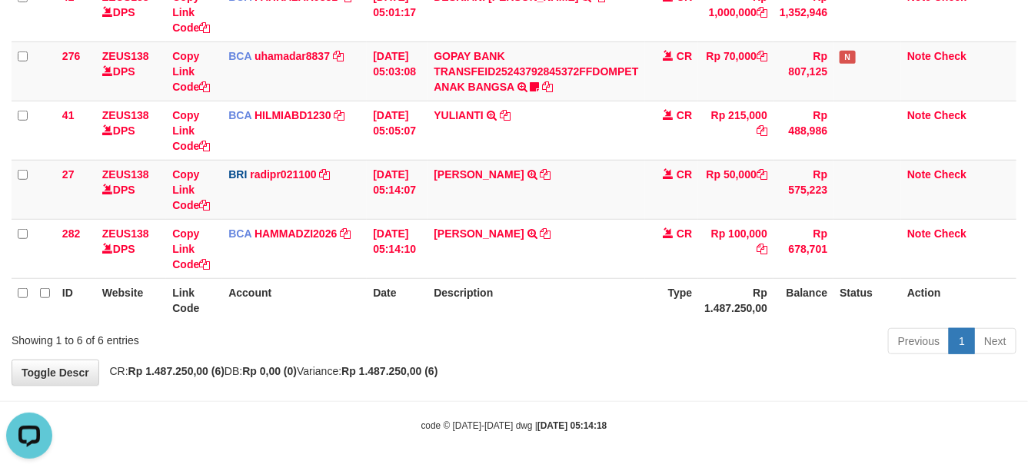
drag, startPoint x: 536, startPoint y: 384, endPoint x: 1034, endPoint y: 389, distance: 498.1
click at [537, 384] on div "**********" at bounding box center [514, 78] width 1028 height 614
click at [733, 419] on div "code © 2012-2018 dwg | 2025/09/01 05:14:18" at bounding box center [514, 424] width 1028 height 15
click at [739, 396] on body "Toggle navigation Home Bank Account List Mutasi Bank Search Note Mutasi Deposit…" at bounding box center [514, 101] width 1028 height 740
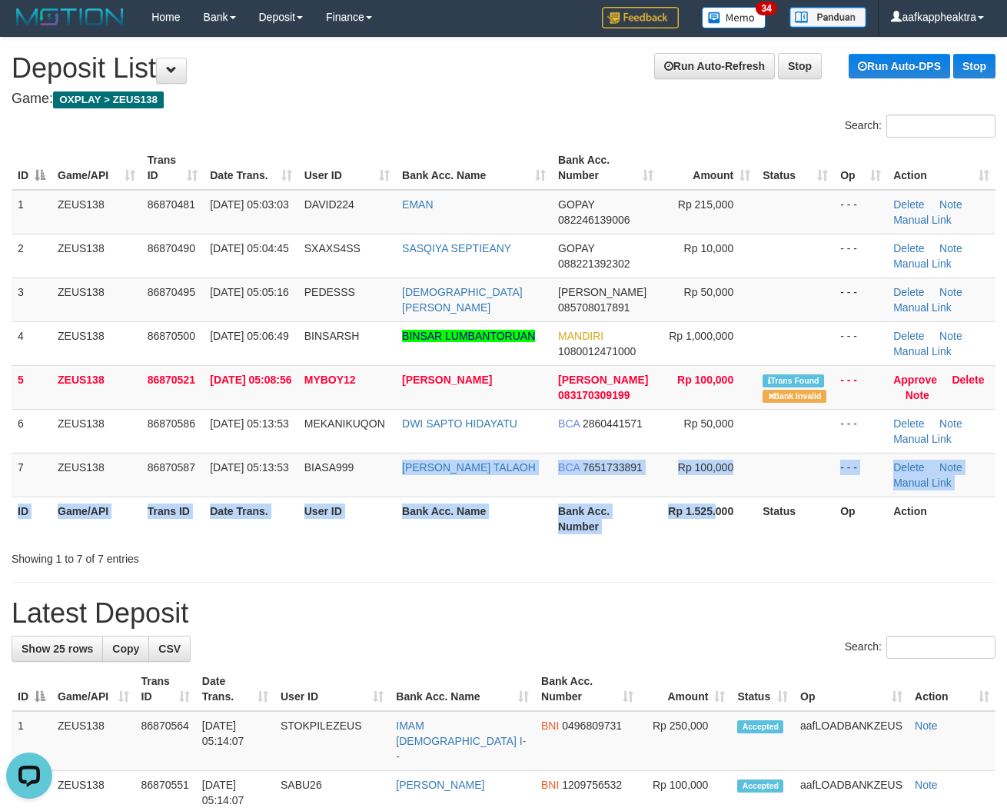
click at [712, 503] on table "ID Game/API Trans ID Date Trans. User ID Bank Acc. Name Bank Acc. Number Amount…" at bounding box center [504, 343] width 984 height 394
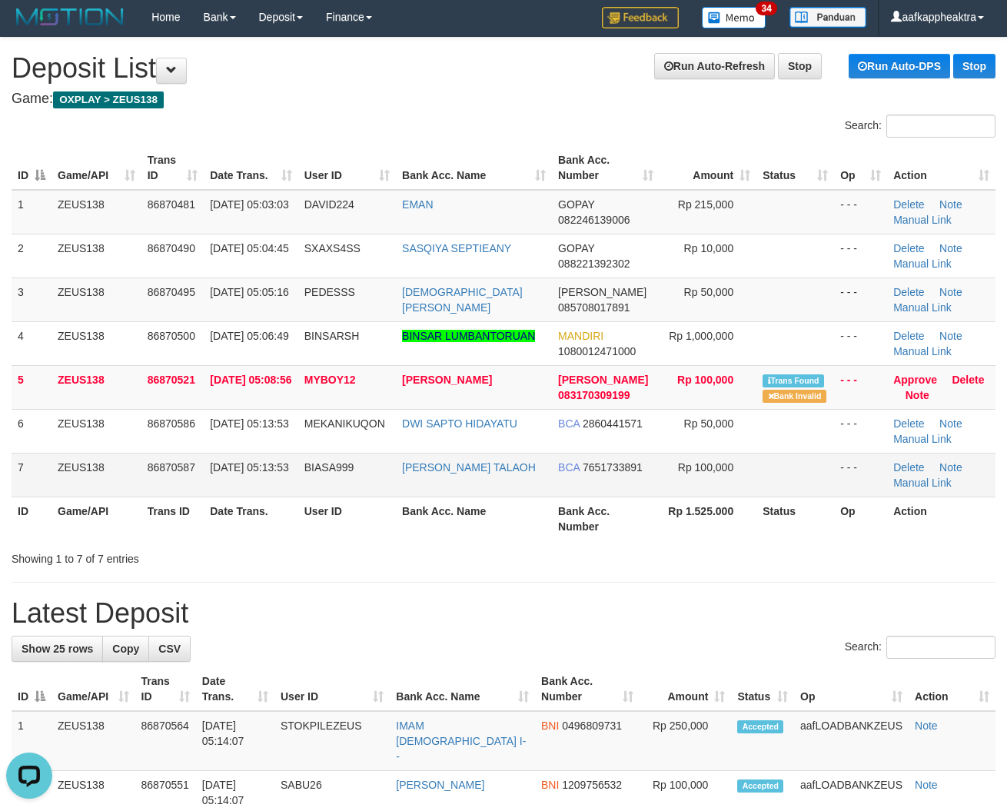
click at [613, 469] on span "7651733891" at bounding box center [613, 467] width 60 height 12
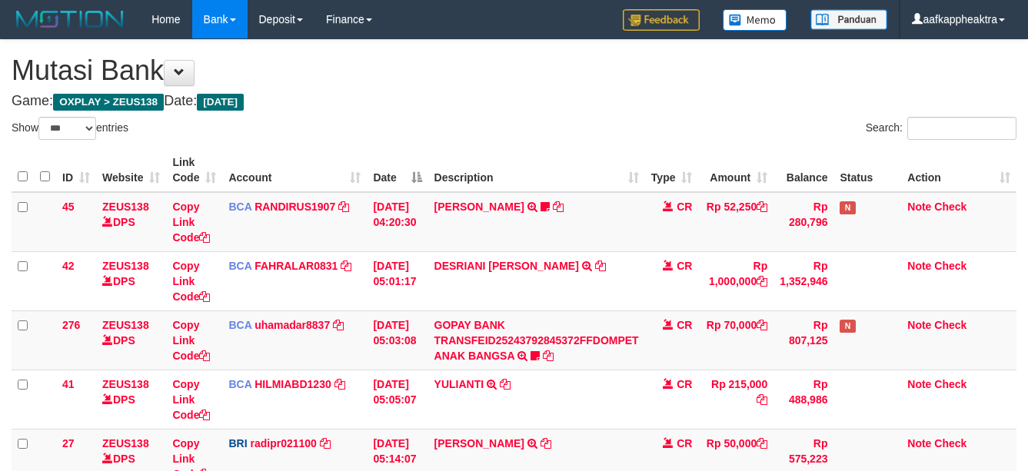
select select "***"
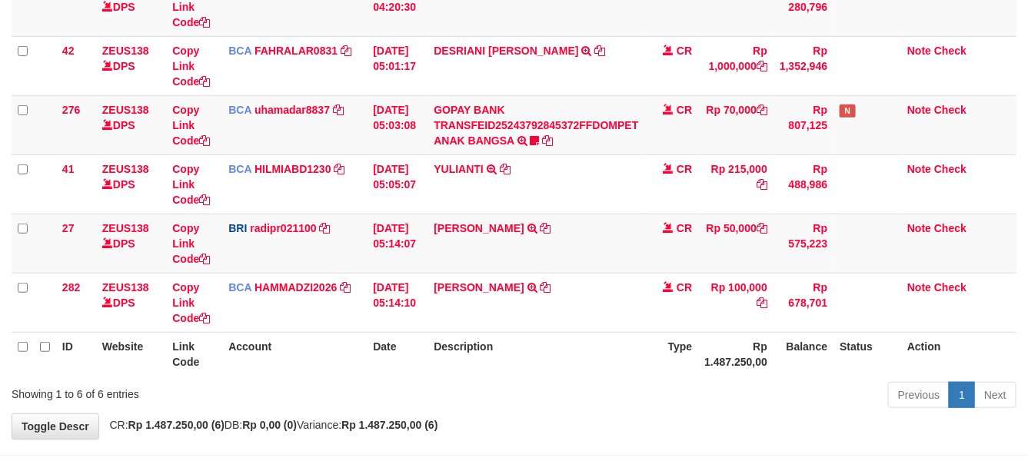
drag, startPoint x: 577, startPoint y: 360, endPoint x: 557, endPoint y: 371, distance: 22.0
click at [558, 370] on th "Description" at bounding box center [535, 354] width 217 height 44
click at [543, 371] on th "Description" at bounding box center [535, 354] width 217 height 44
click at [547, 371] on th "Description" at bounding box center [535, 354] width 217 height 44
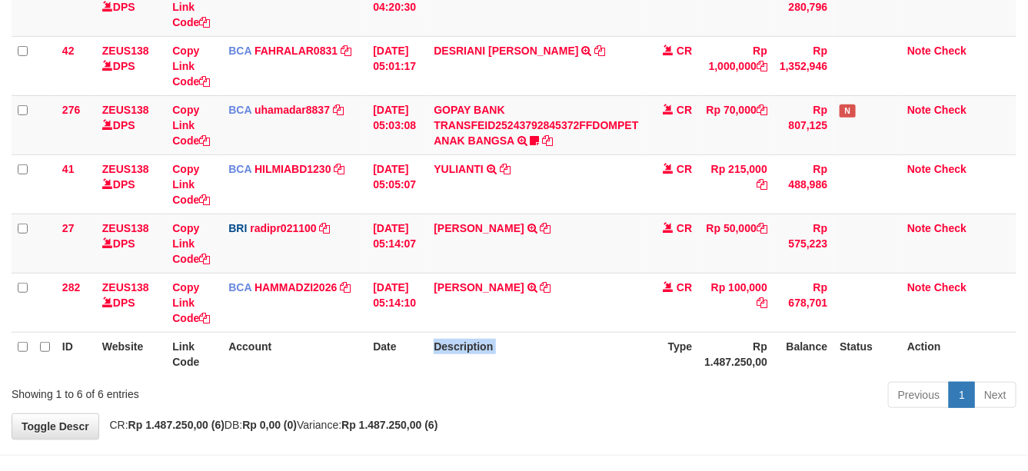
click at [547, 371] on div "**********" at bounding box center [514, 132] width 1028 height 614
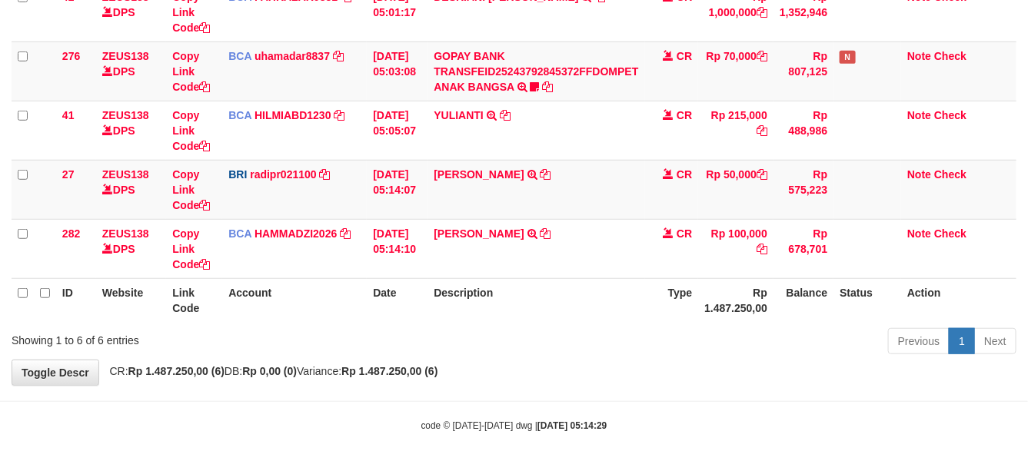
drag, startPoint x: 538, startPoint y: 371, endPoint x: 531, endPoint y: 366, distance: 8.8
click at [539, 371] on div "**********" at bounding box center [514, 78] width 1028 height 614
click at [530, 366] on div "**********" at bounding box center [514, 78] width 1028 height 614
drag, startPoint x: 530, startPoint y: 362, endPoint x: 537, endPoint y: 352, distance: 11.7
click at [536, 361] on div "**********" at bounding box center [514, 78] width 1028 height 614
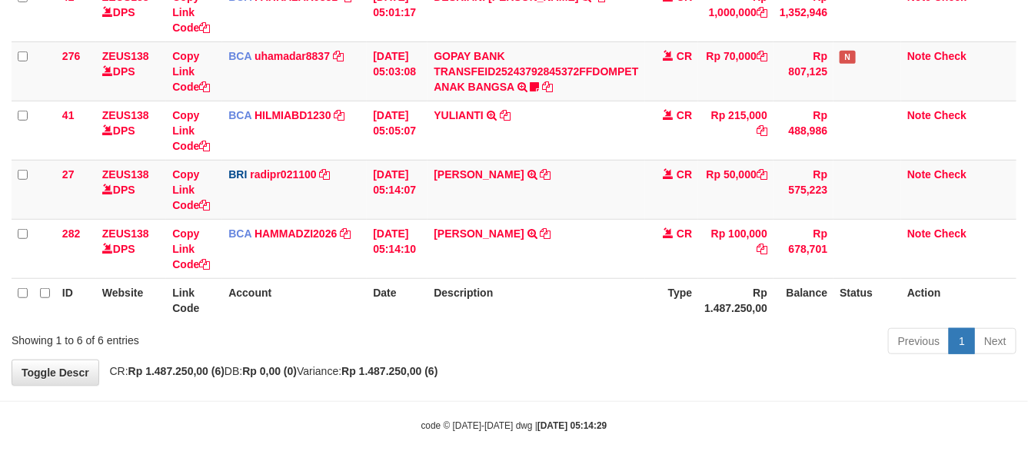
click at [542, 347] on div "Previous 1 Next" at bounding box center [728, 343] width 577 height 33
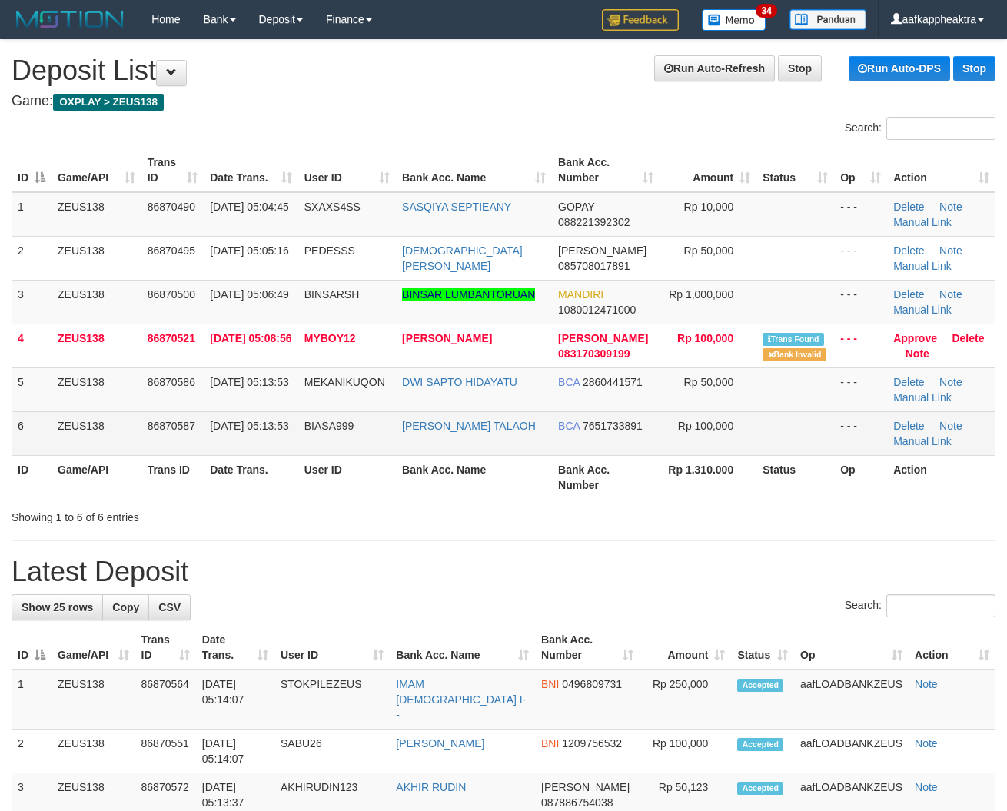
click at [385, 442] on td "BIASA999" at bounding box center [347, 433] width 98 height 44
click at [256, 440] on td "01/09/2025 05:13:53" at bounding box center [251, 433] width 95 height 44
click at [361, 438] on td "BIASA999" at bounding box center [347, 433] width 98 height 44
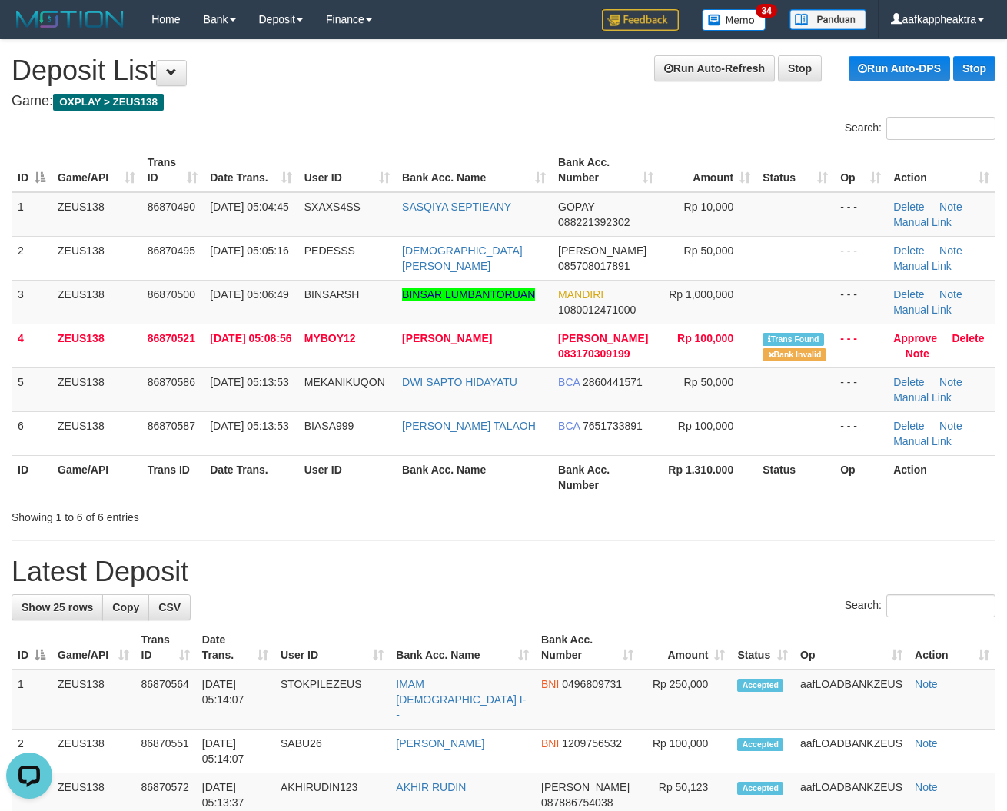
click at [629, 460] on th "Bank Acc. Number" at bounding box center [605, 477] width 107 height 44
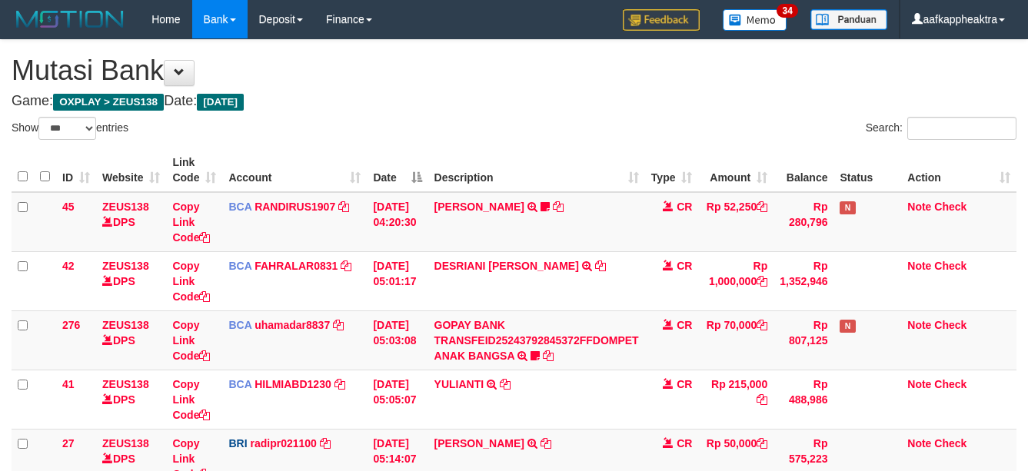
select select "***"
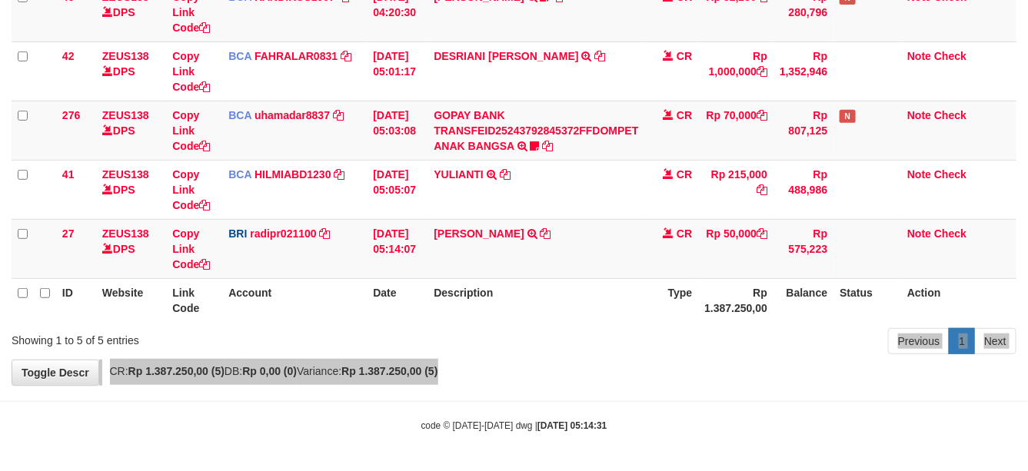
drag, startPoint x: 650, startPoint y: 364, endPoint x: 1038, endPoint y: 393, distance: 389.3
click at [653, 364] on div "**********" at bounding box center [514, 107] width 1028 height 555
click at [636, 381] on div "**********" at bounding box center [514, 107] width 1028 height 555
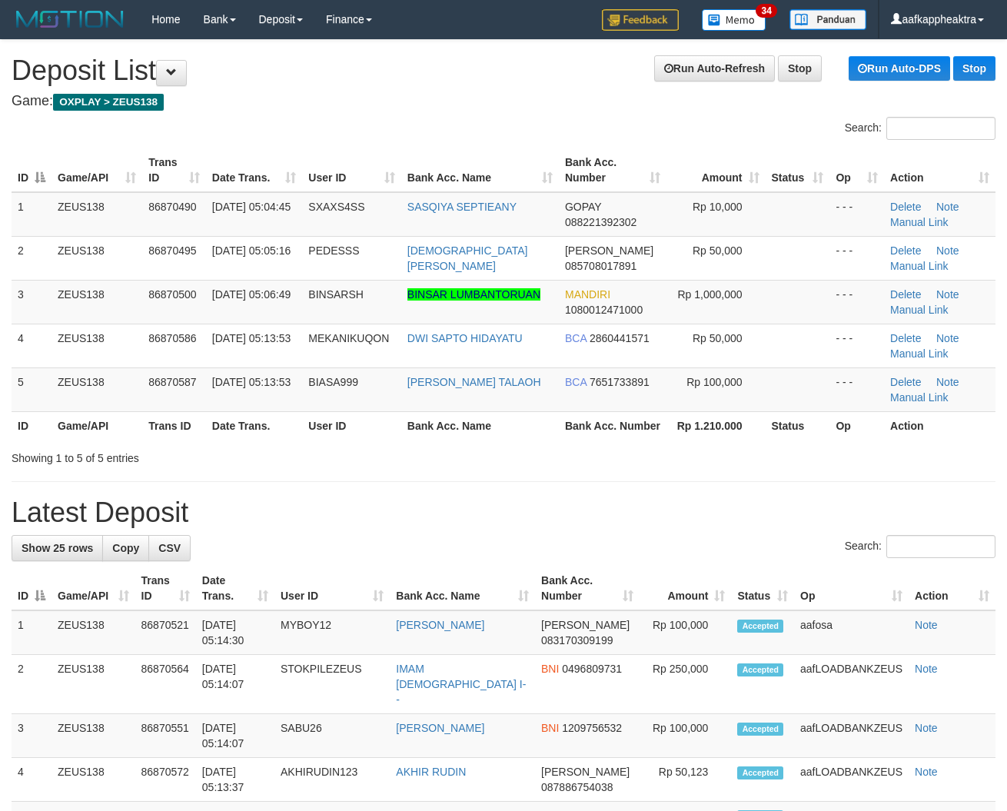
click at [416, 433] on th "Bank Acc. Name" at bounding box center [480, 425] width 158 height 28
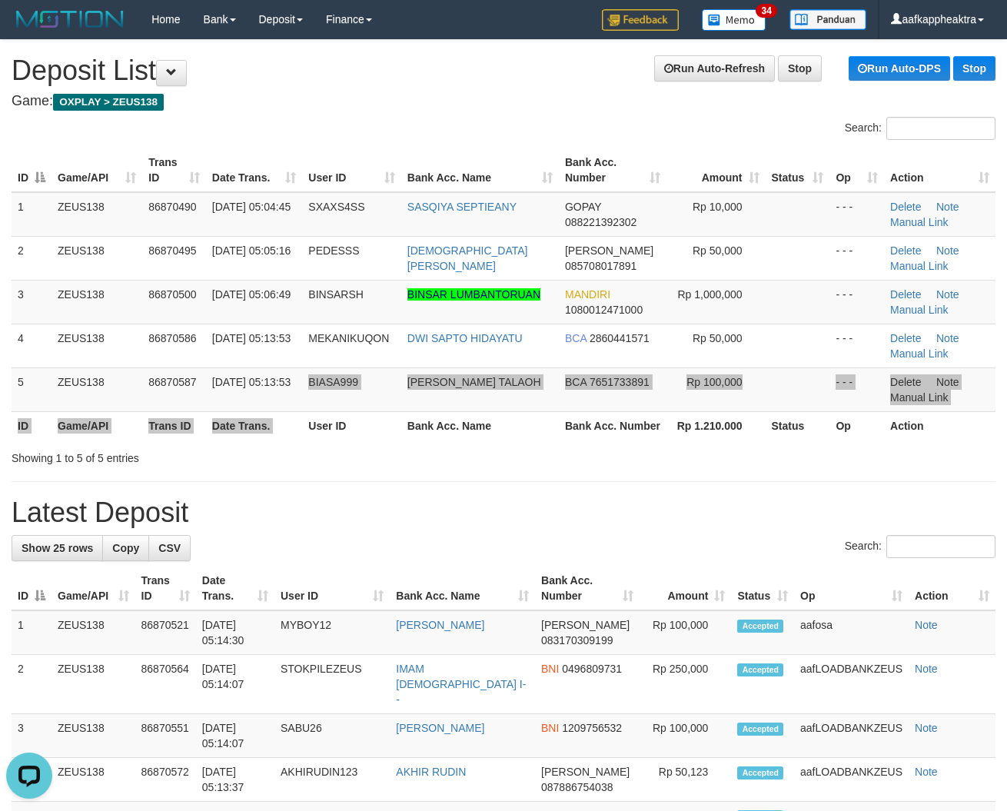
click at [308, 417] on table "ID Game/API Trans ID Date Trans. User ID Bank Acc. Name Bank Acc. Number Amount…" at bounding box center [504, 293] width 984 height 291
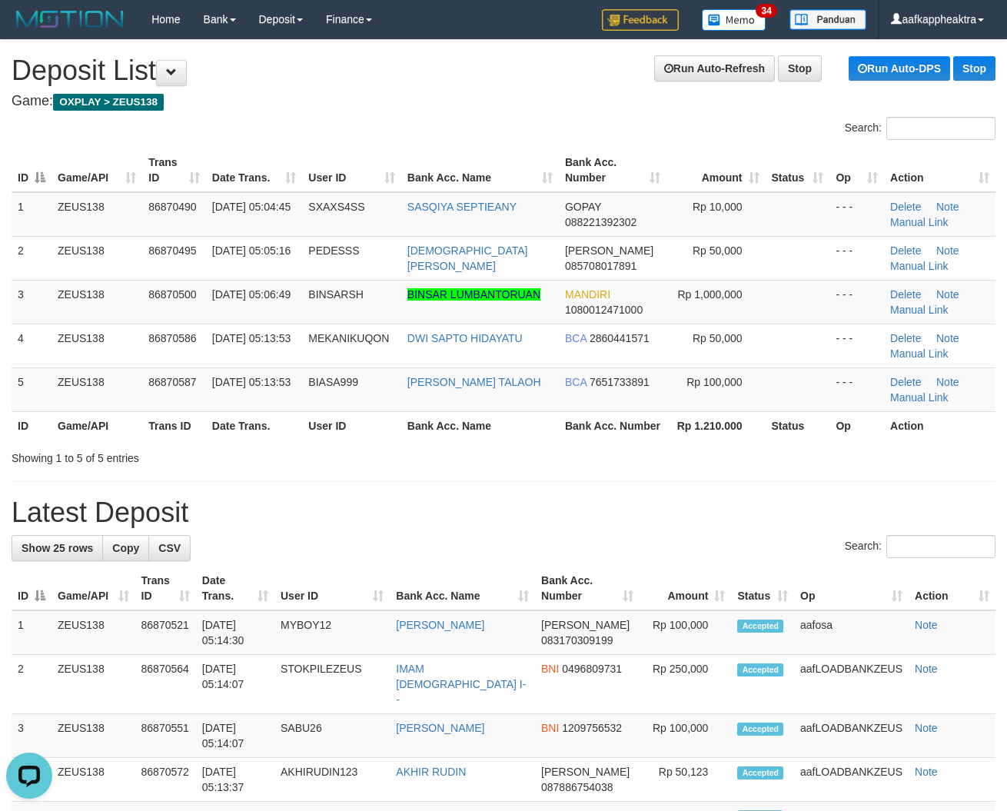
drag, startPoint x: 296, startPoint y: 374, endPoint x: 1, endPoint y: 377, distance: 295.2
click at [277, 386] on td "01/09/2025 05:13:53" at bounding box center [254, 389] width 97 height 44
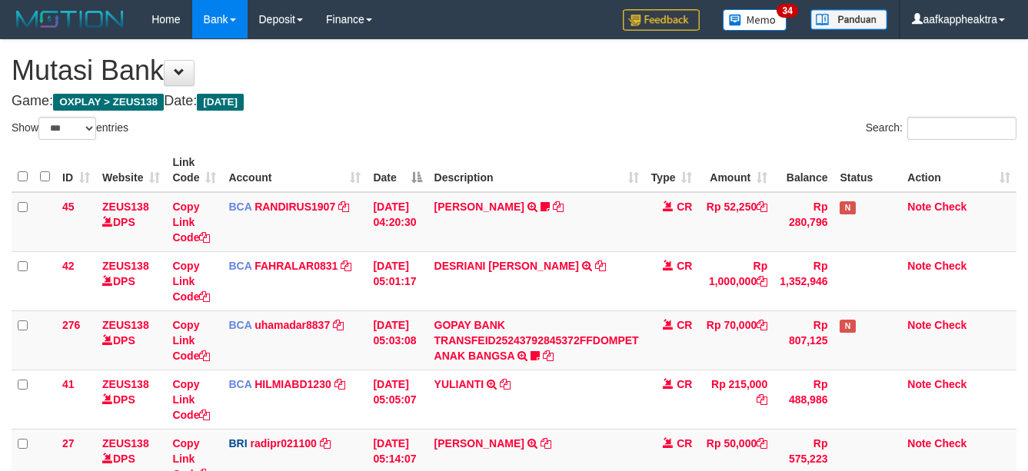
select select "***"
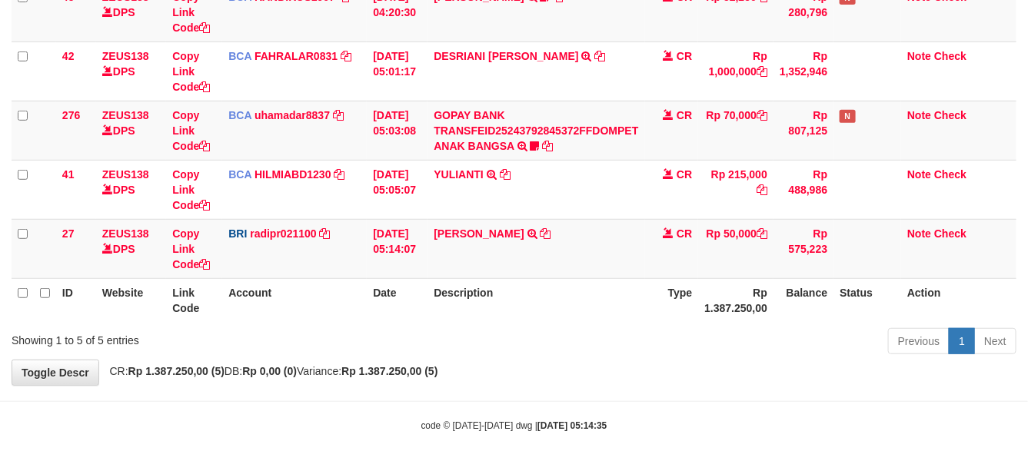
click at [527, 329] on div "Previous 1 Next" at bounding box center [728, 343] width 577 height 33
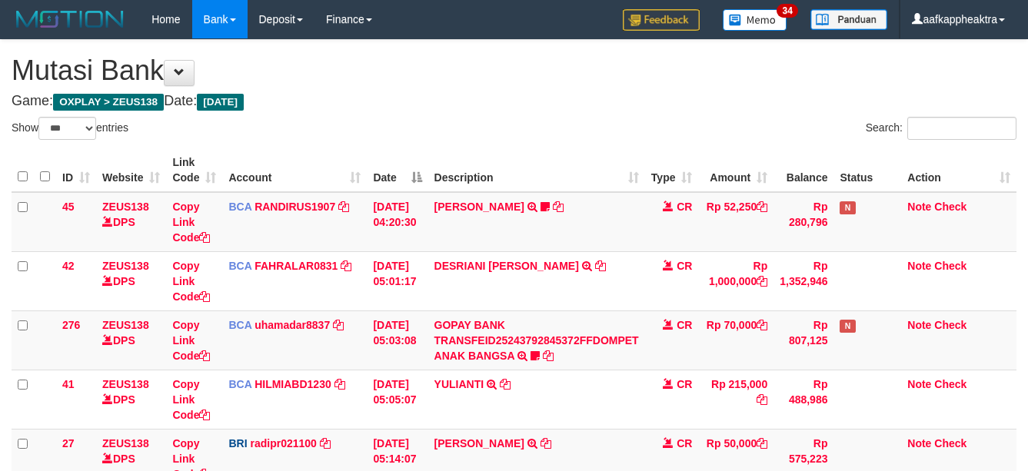
select select "***"
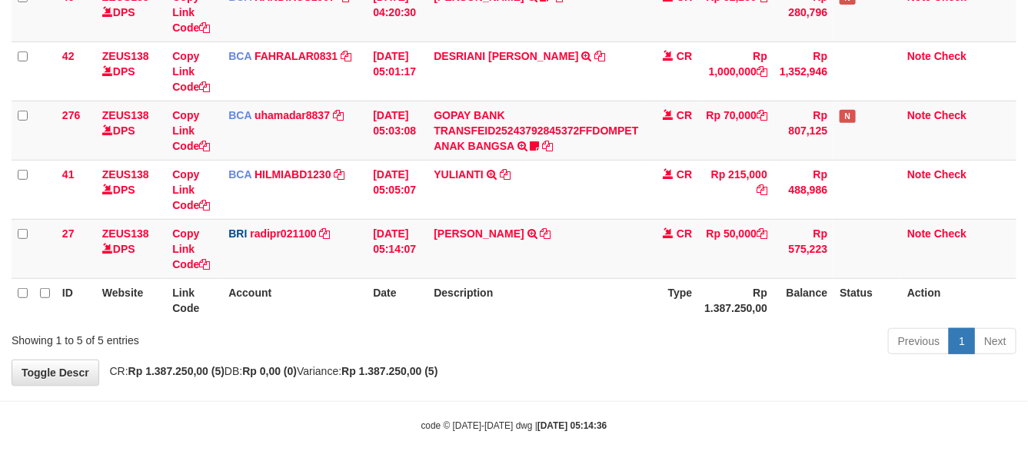
click at [438, 274] on td "DANA TEGARJALERPR TRANSFER NBMB DANA TEGARJALERPR TO REYNALDI ADI PRATAMA" at bounding box center [535, 248] width 217 height 59
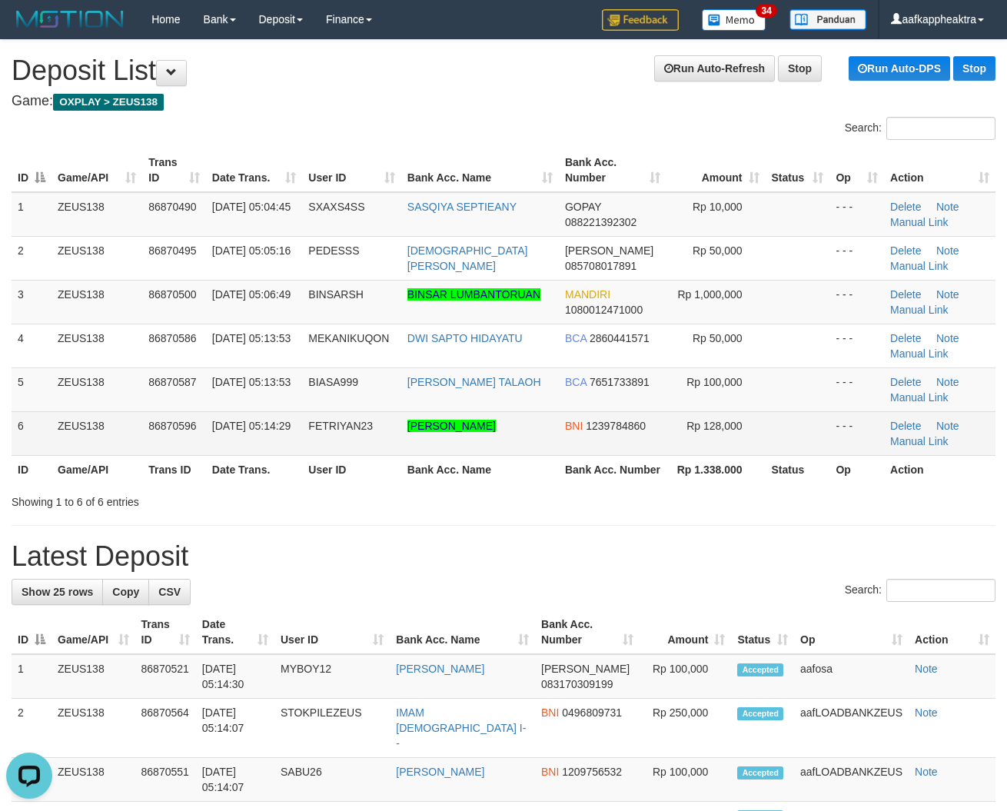
click at [244, 450] on td "01/09/2025 05:14:29" at bounding box center [254, 433] width 97 height 44
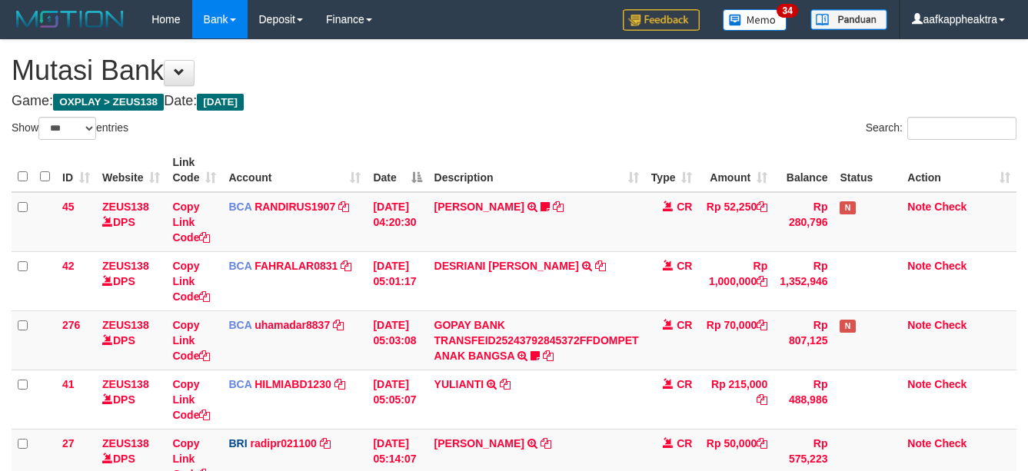
select select "***"
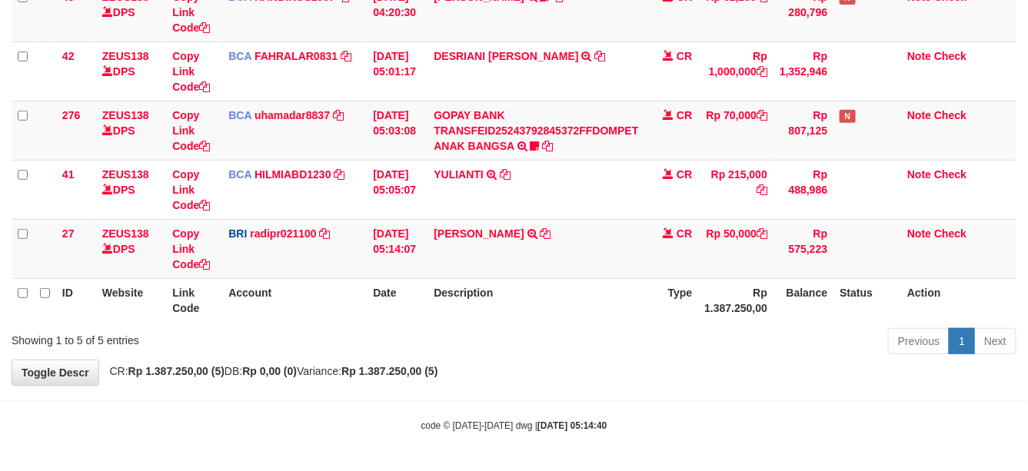
click at [577, 334] on div "Previous 1 Next" at bounding box center [728, 343] width 577 height 33
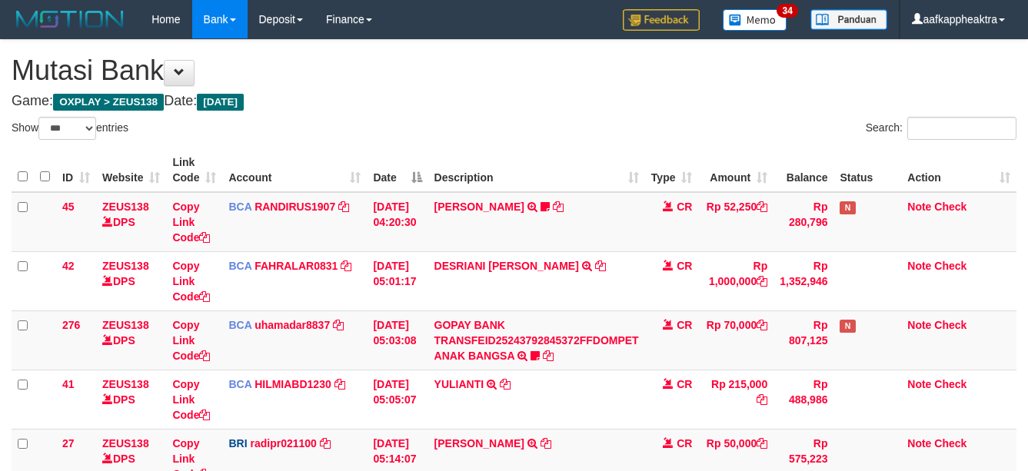
select select "***"
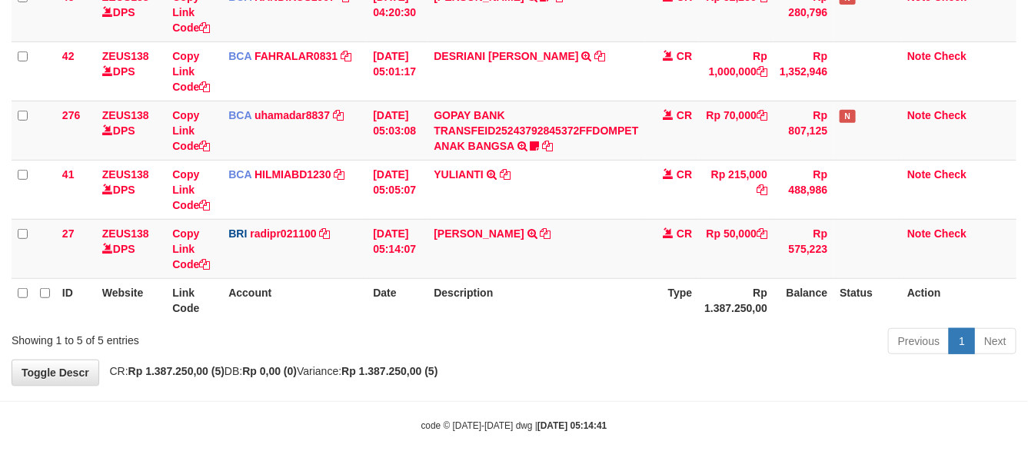
click at [732, 339] on div "Previous 1 Next" at bounding box center [728, 343] width 577 height 33
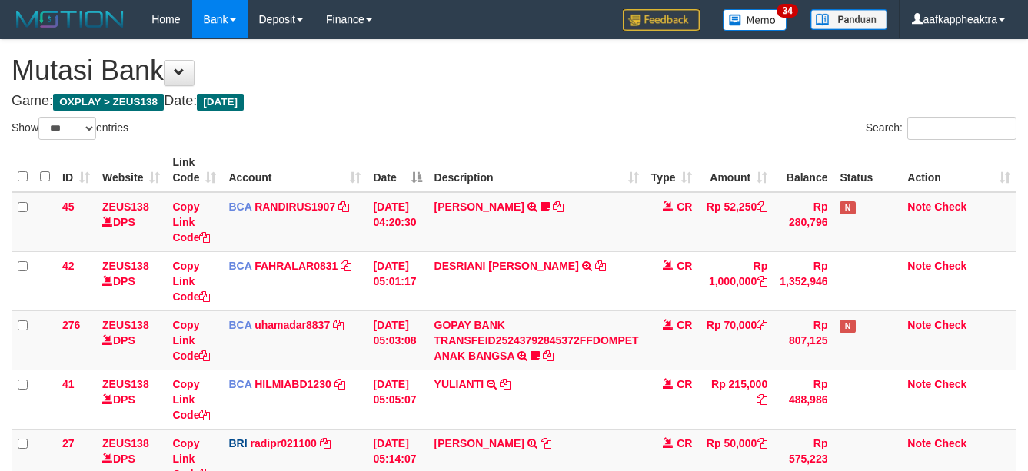
select select "***"
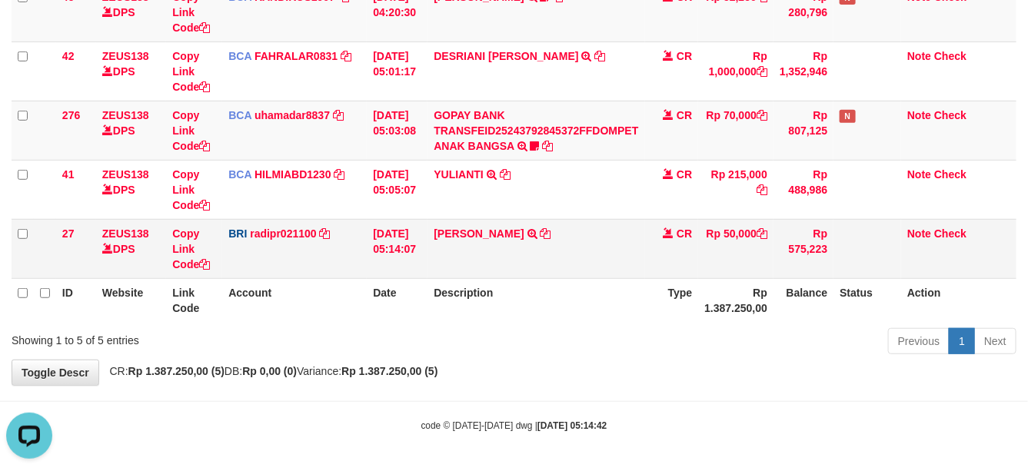
click at [540, 263] on td "[PERSON_NAME] TRANSFER NBMB [PERSON_NAME] TO [PERSON_NAME]" at bounding box center [535, 248] width 217 height 59
drag, startPoint x: 567, startPoint y: 298, endPoint x: 593, endPoint y: 301, distance: 26.2
click at [590, 304] on th "Description" at bounding box center [535, 300] width 217 height 44
click at [589, 309] on th "Description" at bounding box center [535, 300] width 217 height 44
click at [585, 304] on th "Description" at bounding box center [535, 300] width 217 height 44
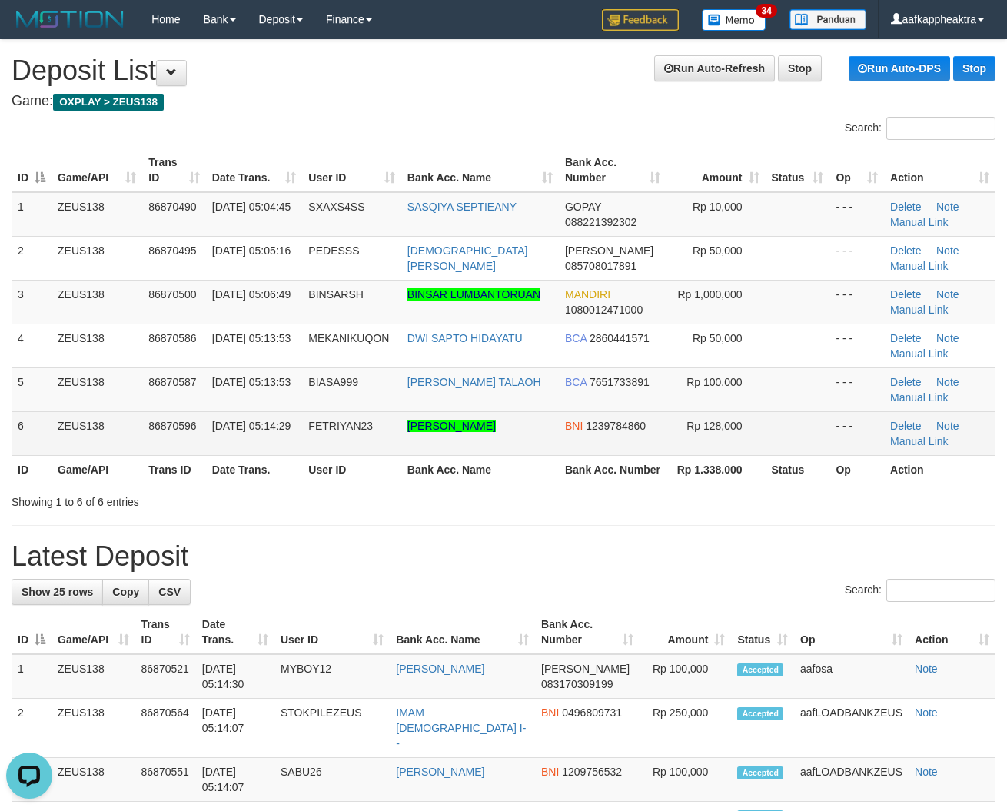
click at [394, 416] on td "FETRIYAN23" at bounding box center [351, 433] width 98 height 44
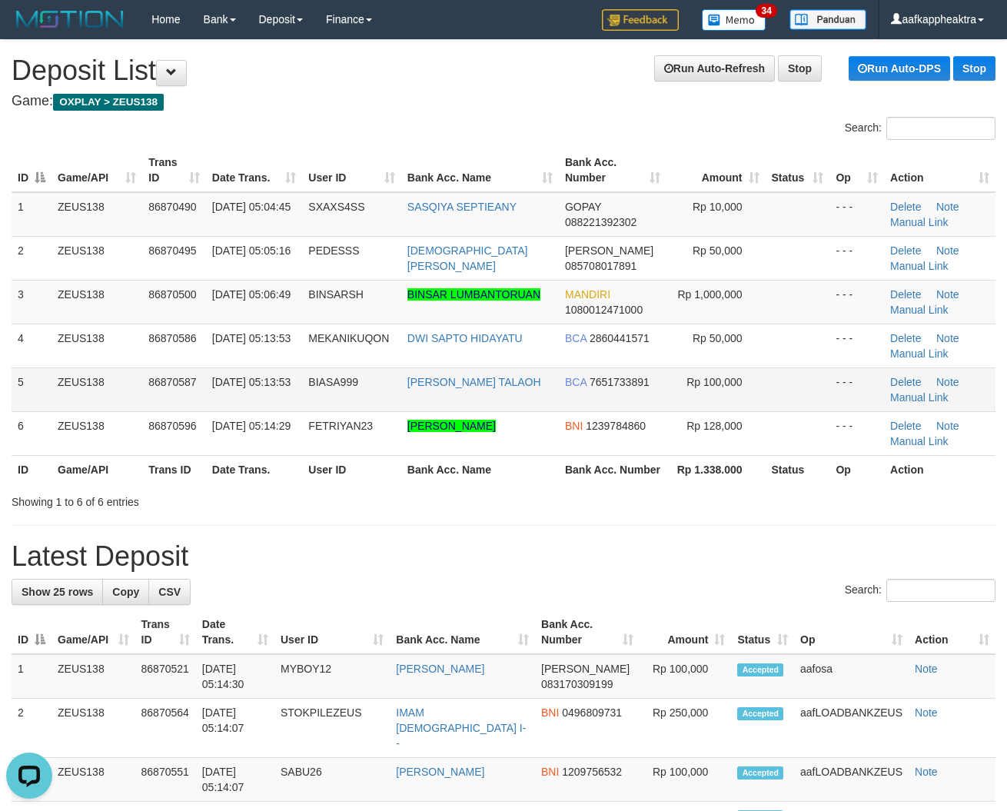
drag, startPoint x: 536, startPoint y: 436, endPoint x: 12, endPoint y: 387, distance: 526.6
click at [516, 446] on td "FETRIYAN NOR RAHMAN" at bounding box center [480, 433] width 158 height 44
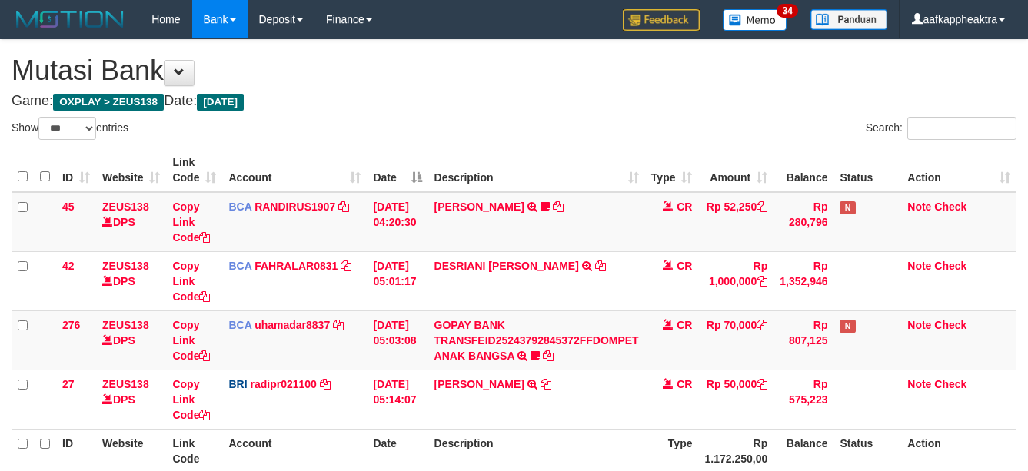
select select "***"
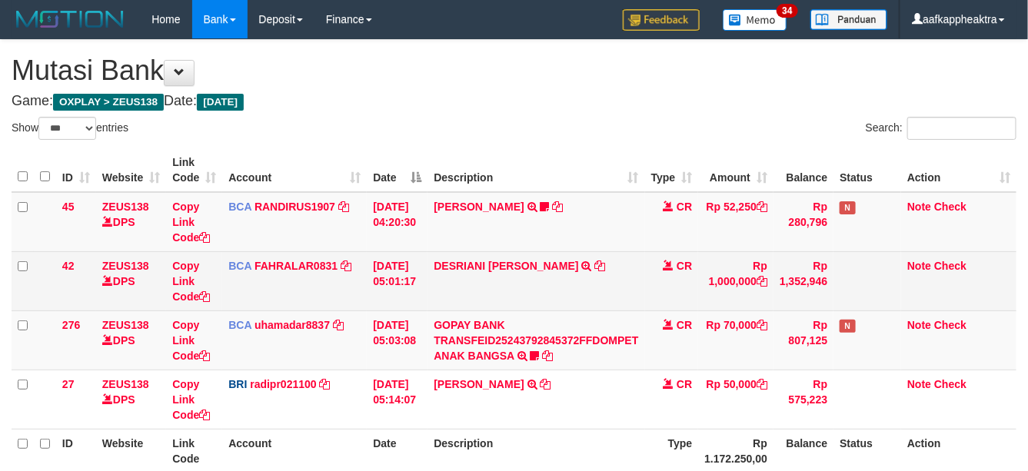
click at [567, 305] on td "DESRIANI NATALIS T TRSF E-BANKING CR 0109/FTSCY/WS95271 1000000.00DESRIANI NATA…" at bounding box center [535, 280] width 217 height 59
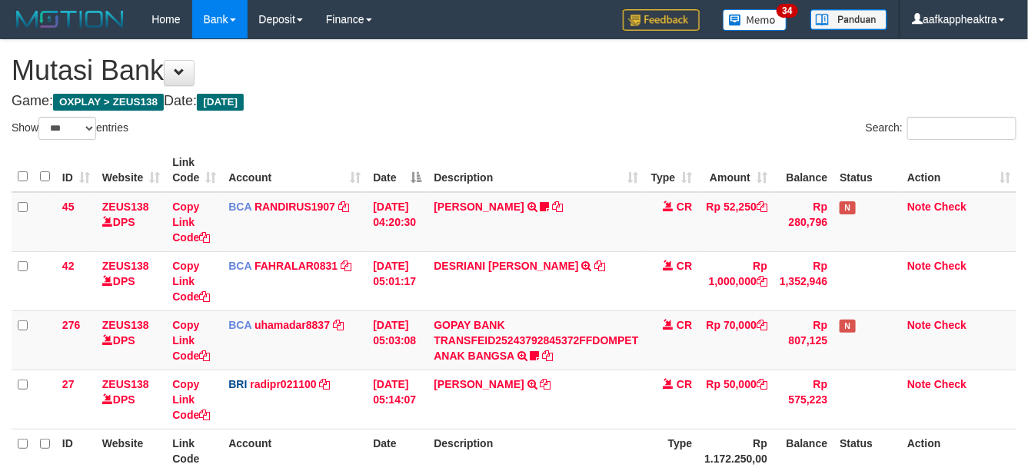
scroll to position [151, 0]
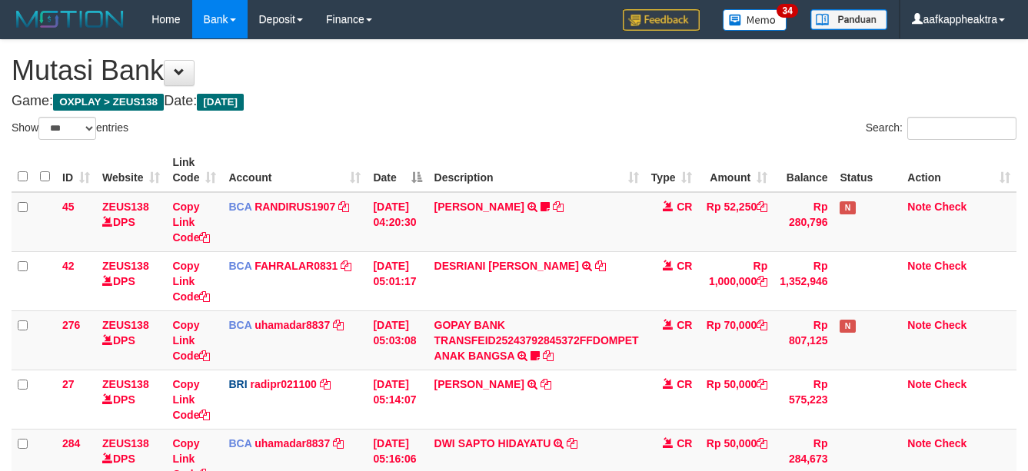
select select "***"
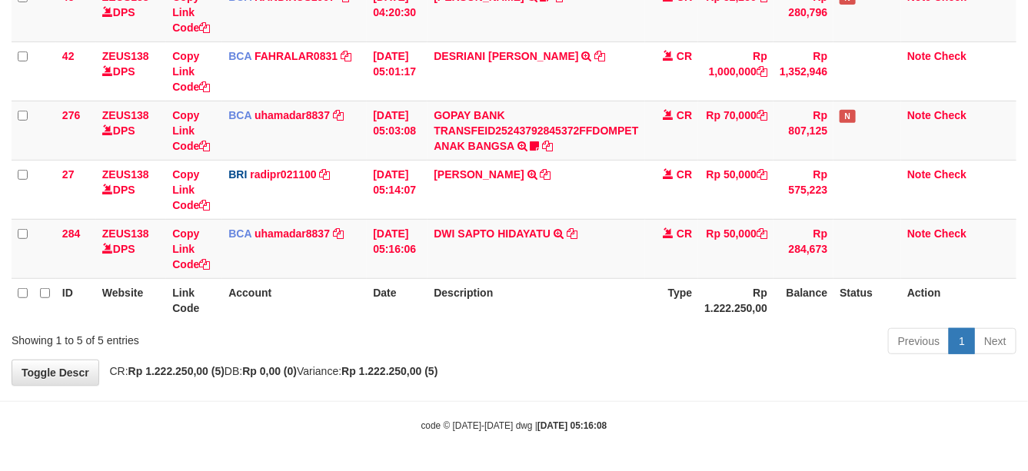
drag, startPoint x: 574, startPoint y: 312, endPoint x: 590, endPoint y: 316, distance: 15.8
click at [586, 315] on th "Description" at bounding box center [535, 300] width 217 height 44
click at [600, 315] on th "Description" at bounding box center [535, 300] width 217 height 44
click at [597, 317] on th "Description" at bounding box center [535, 300] width 217 height 44
click at [590, 321] on th "Description" at bounding box center [535, 300] width 217 height 44
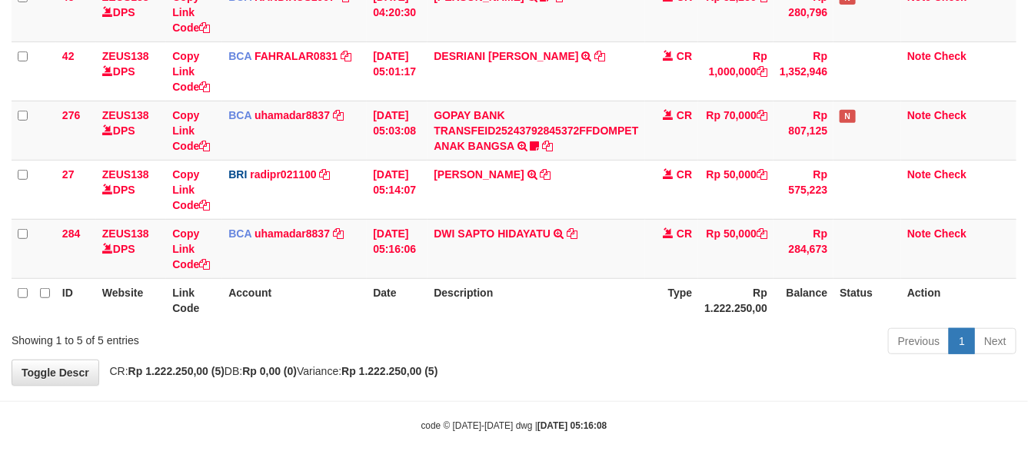
click at [586, 321] on th "Description" at bounding box center [535, 300] width 217 height 44
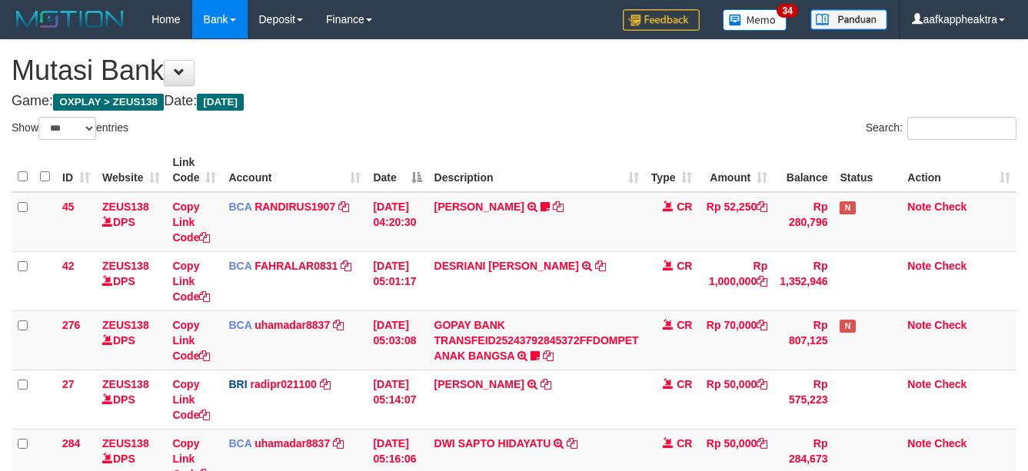
select select "***"
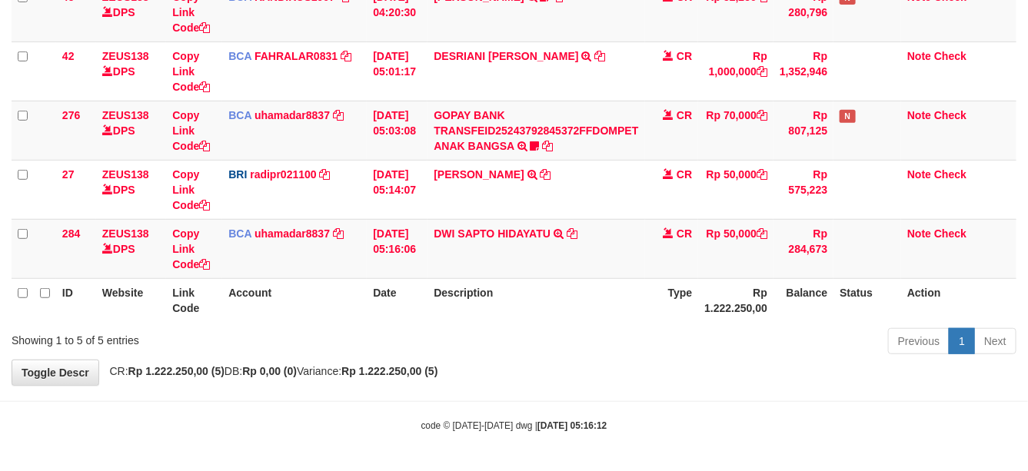
click at [570, 307] on th "Description" at bounding box center [535, 300] width 217 height 44
click at [577, 288] on th "Description" at bounding box center [535, 300] width 217 height 44
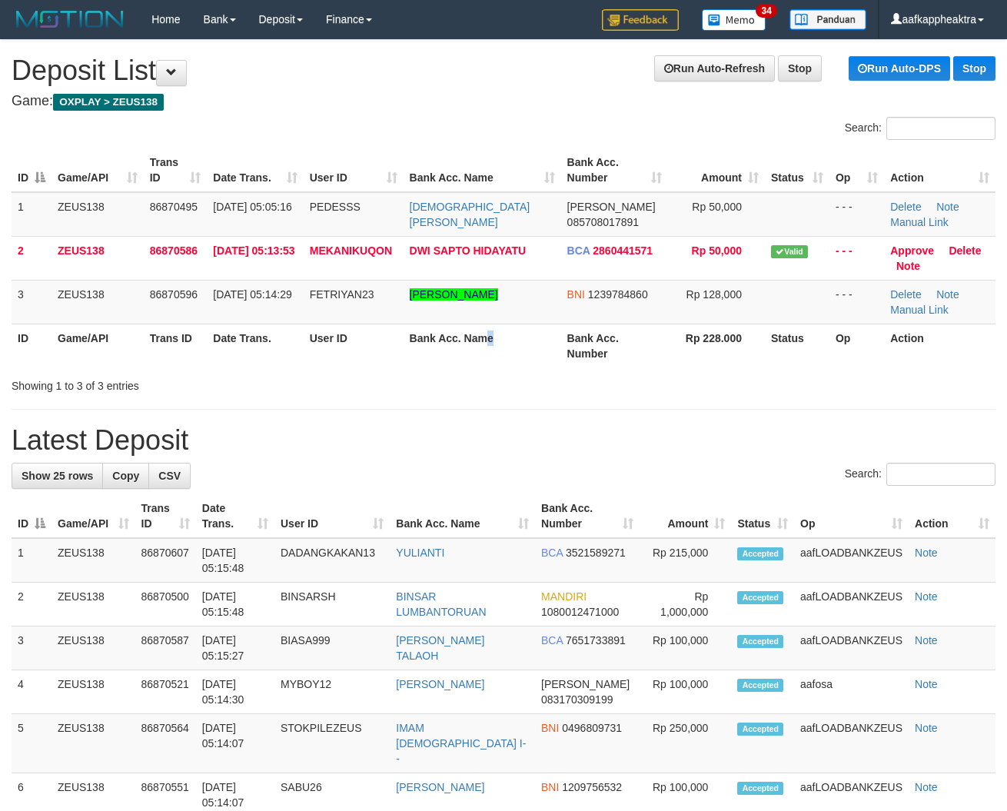
click at [500, 354] on th "Bank Acc. Name" at bounding box center [483, 346] width 158 height 44
click at [655, 356] on th "Bank Acc. Number" at bounding box center [614, 346] width 107 height 44
click at [656, 358] on th "Bank Acc. Number" at bounding box center [614, 346] width 107 height 44
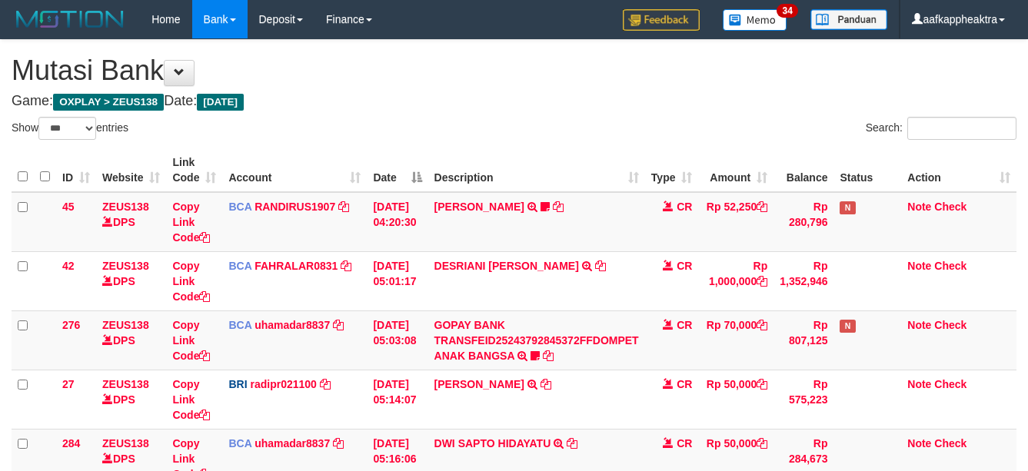
select select "***"
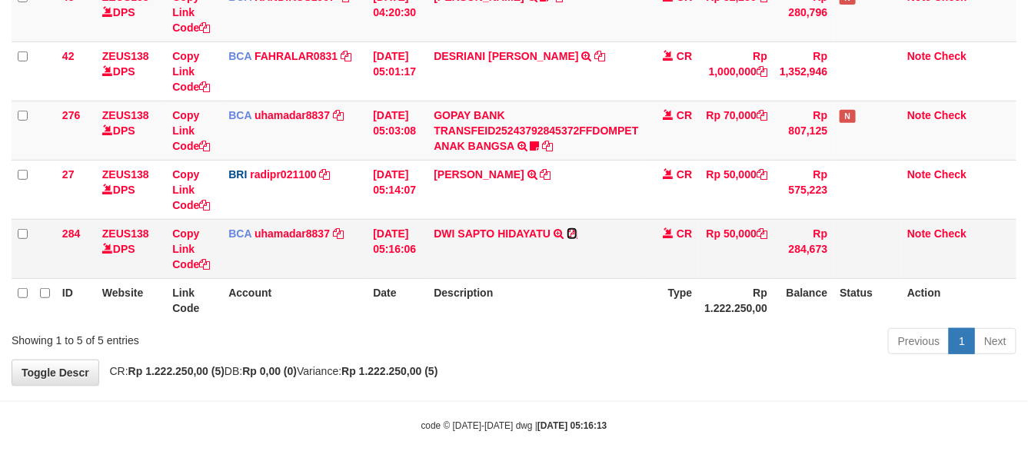
click at [577, 237] on icon at bounding box center [572, 233] width 11 height 11
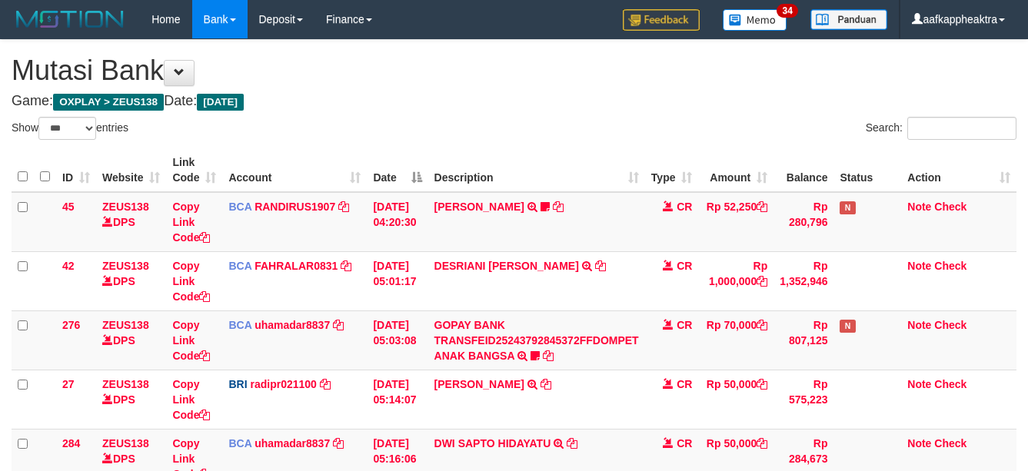
select select "***"
drag, startPoint x: 0, startPoint y: 0, endPoint x: 638, endPoint y: 228, distance: 677.6
click at [640, 370] on td "[PERSON_NAME] TRANSFER NBMB [PERSON_NAME] TO [PERSON_NAME]" at bounding box center [535, 399] width 217 height 59
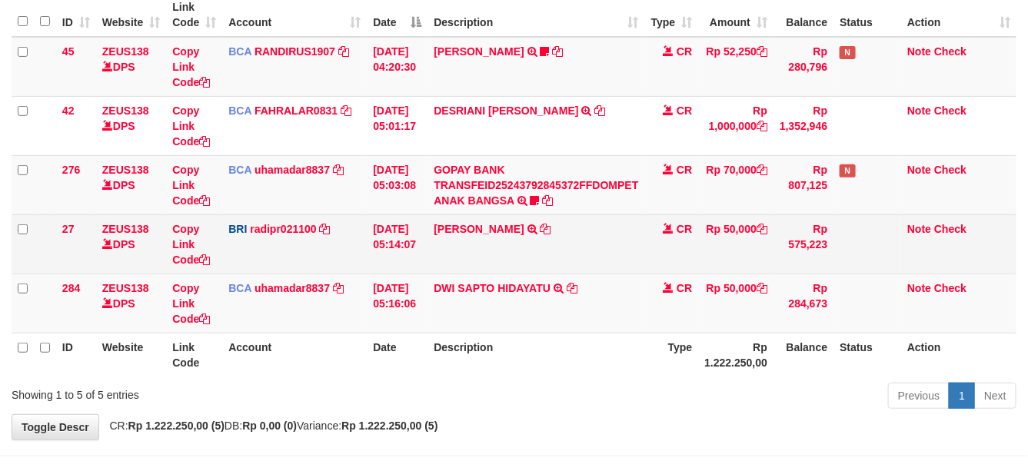
click at [631, 228] on td "[PERSON_NAME] TRANSFER NBMB [PERSON_NAME] TO [PERSON_NAME]" at bounding box center [535, 243] width 217 height 59
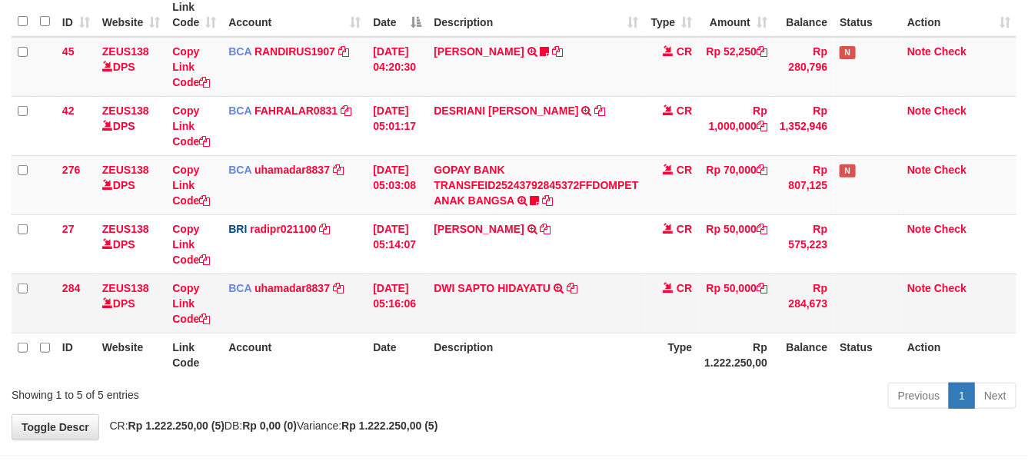
click at [631, 229] on td "[PERSON_NAME] TRANSFER NBMB [PERSON_NAME] TO [PERSON_NAME]" at bounding box center [535, 243] width 217 height 59
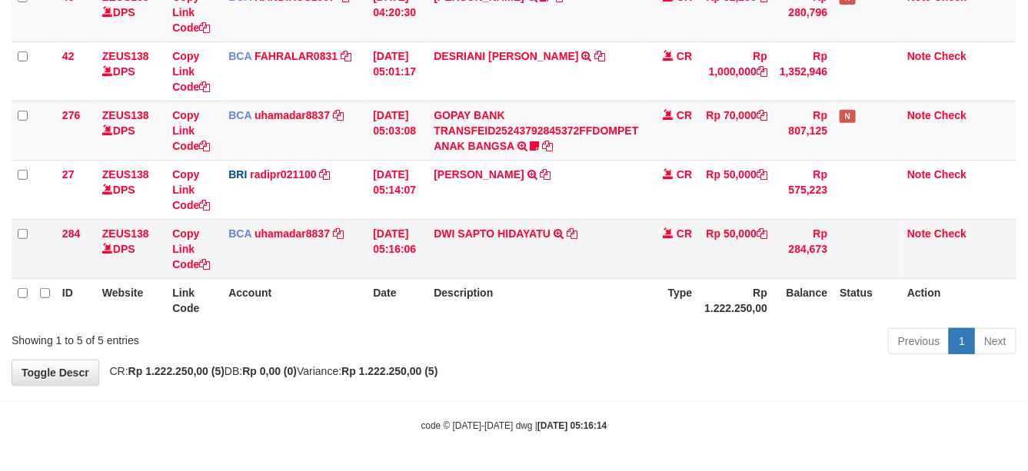
click at [629, 232] on td "DWI SAPTO HIDAYATU TRSF E-BANKING CR 0109/FTSCY/WS95031 50000.00DWI SAPTO HIDAY…" at bounding box center [535, 248] width 217 height 59
click at [630, 233] on td "DWI SAPTO HIDAYATU TRSF E-BANKING CR 0109/FTSCY/WS95031 50000.00DWI SAPTO HIDAY…" at bounding box center [535, 248] width 217 height 59
click at [620, 241] on td "DWI SAPTO HIDAYATU TRSF E-BANKING CR 0109/FTSCY/WS95031 50000.00DWI SAPTO HIDAY…" at bounding box center [535, 248] width 217 height 59
click at [550, 277] on td "DWI SAPTO HIDAYATU TRSF E-BANKING CR 0109/FTSCY/WS95031 50000.00DWI SAPTO HIDAY…" at bounding box center [535, 248] width 217 height 59
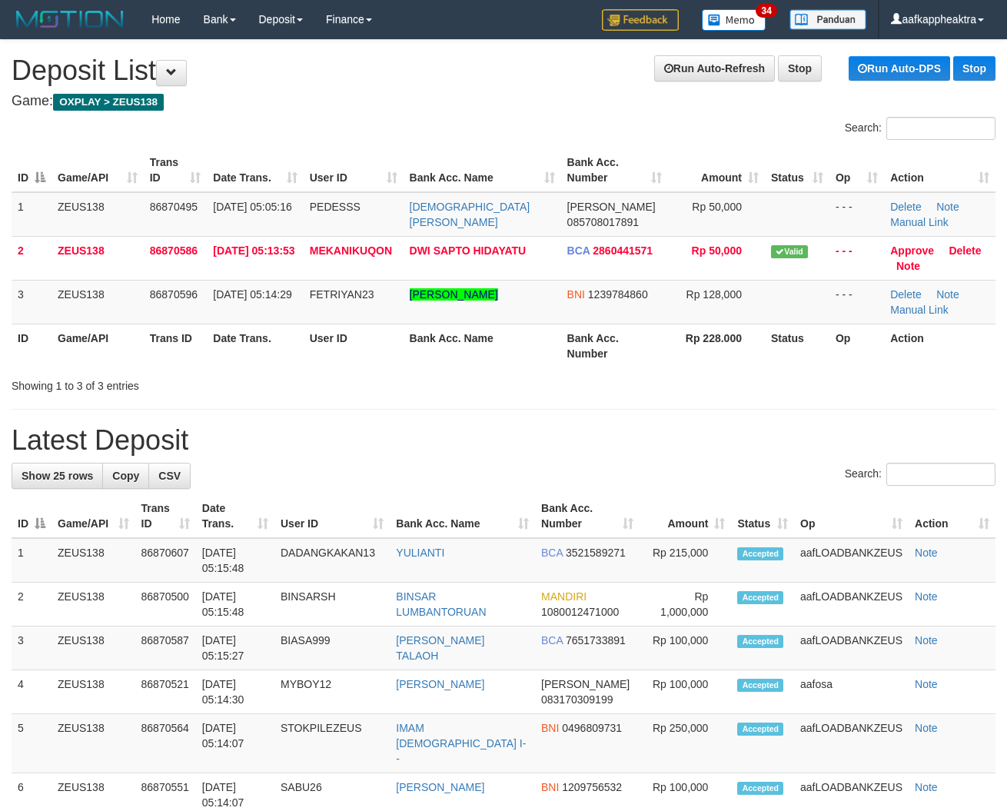
click at [536, 375] on div "Search: ID Game/API Trans ID Date Trans. User ID Bank Acc. Name Bank Acc. Numbe…" at bounding box center [504, 255] width 984 height 277
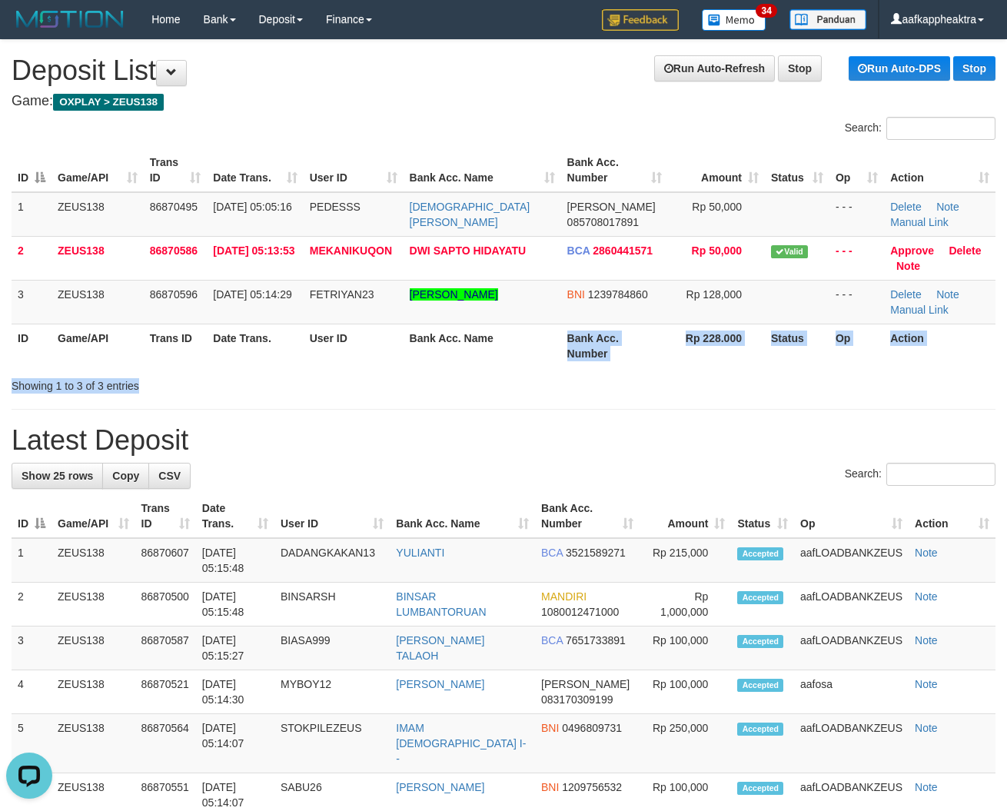
drag, startPoint x: 529, startPoint y: 431, endPoint x: 355, endPoint y: 433, distance: 173.7
click at [521, 434] on h1 "Latest Deposit" at bounding box center [504, 440] width 984 height 31
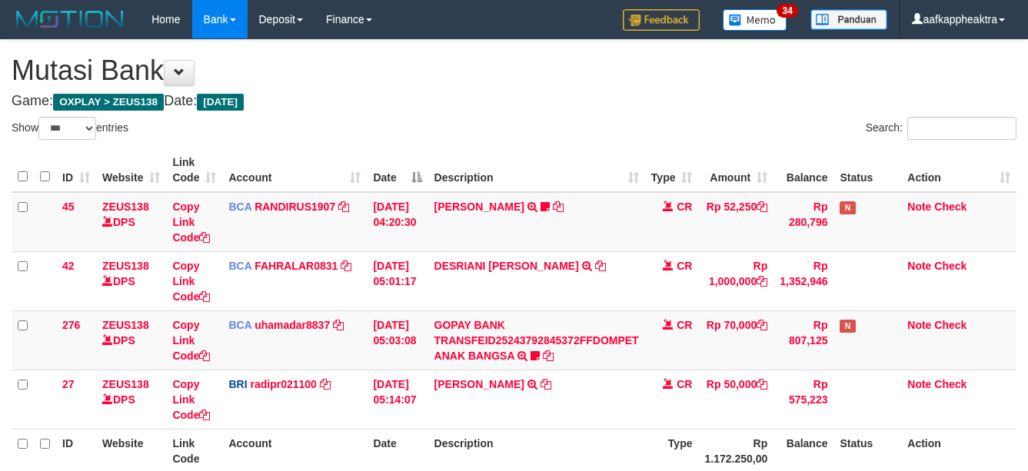
select select "***"
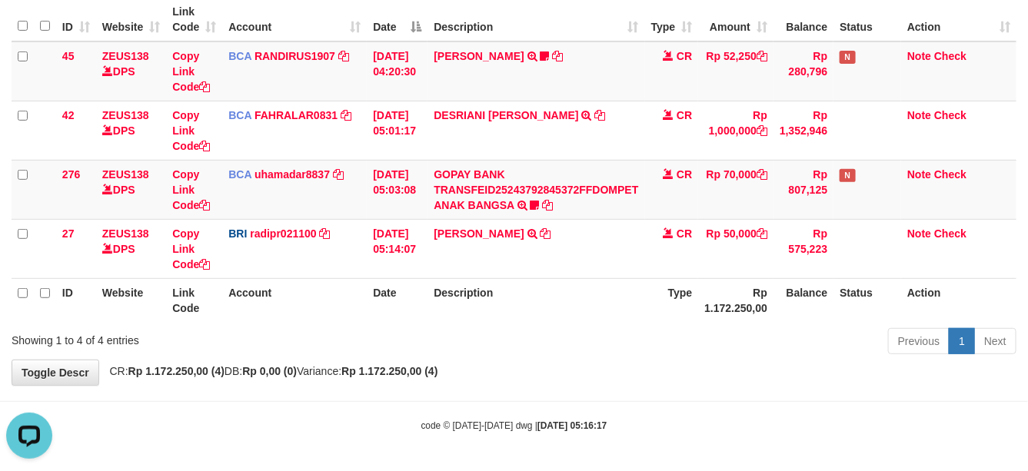
click at [620, 289] on th "Description" at bounding box center [535, 300] width 217 height 44
click at [605, 294] on th "Description" at bounding box center [535, 300] width 217 height 44
click at [590, 278] on th "Description" at bounding box center [535, 300] width 217 height 44
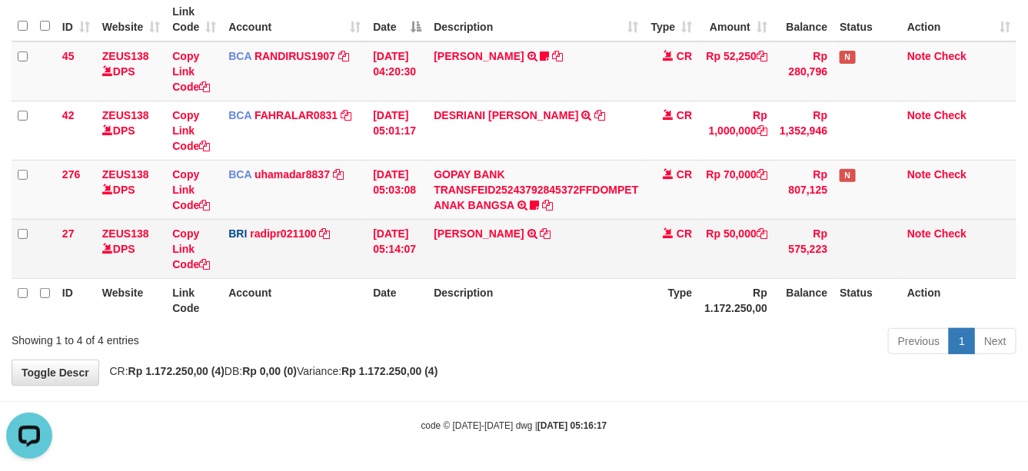
click at [558, 273] on td "[PERSON_NAME] TRANSFER NBMB [PERSON_NAME] TO [PERSON_NAME]" at bounding box center [535, 248] width 217 height 59
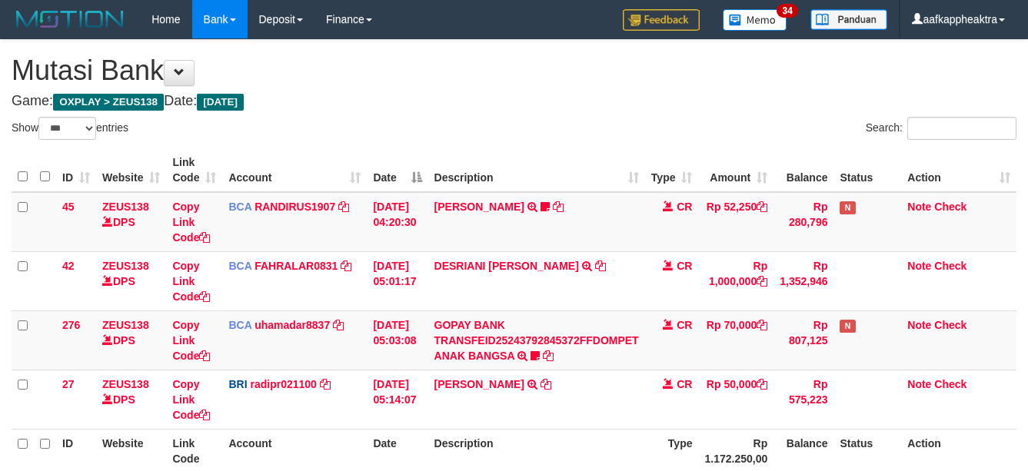
select select "***"
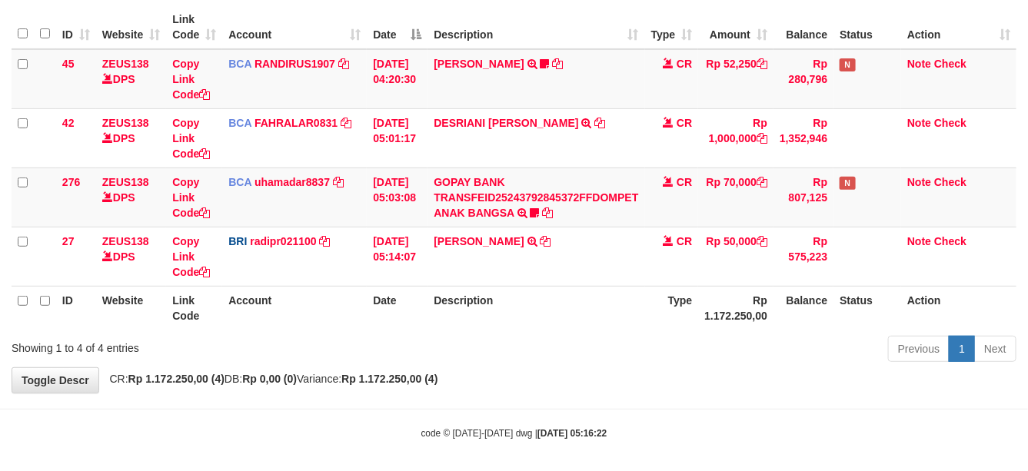
drag, startPoint x: 0, startPoint y: 0, endPoint x: 815, endPoint y: 315, distance: 873.7
click at [527, 293] on th "Description" at bounding box center [535, 308] width 217 height 44
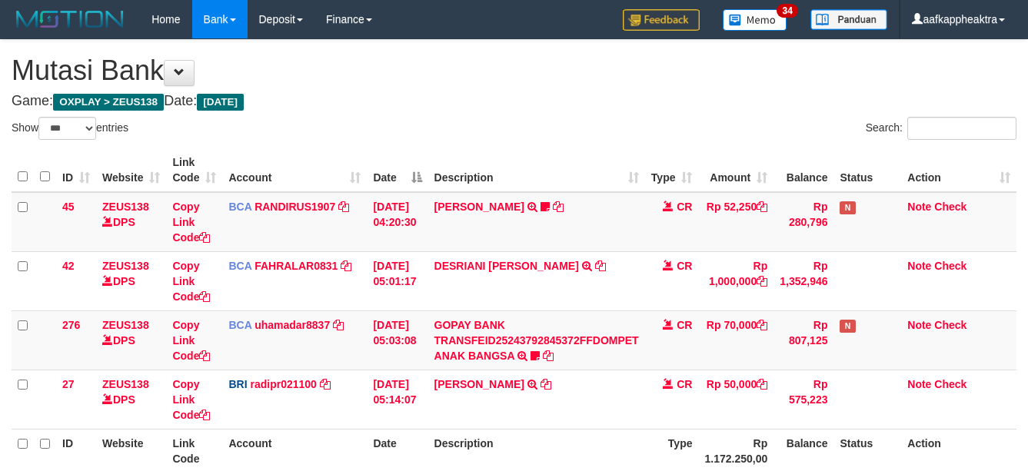
select select "***"
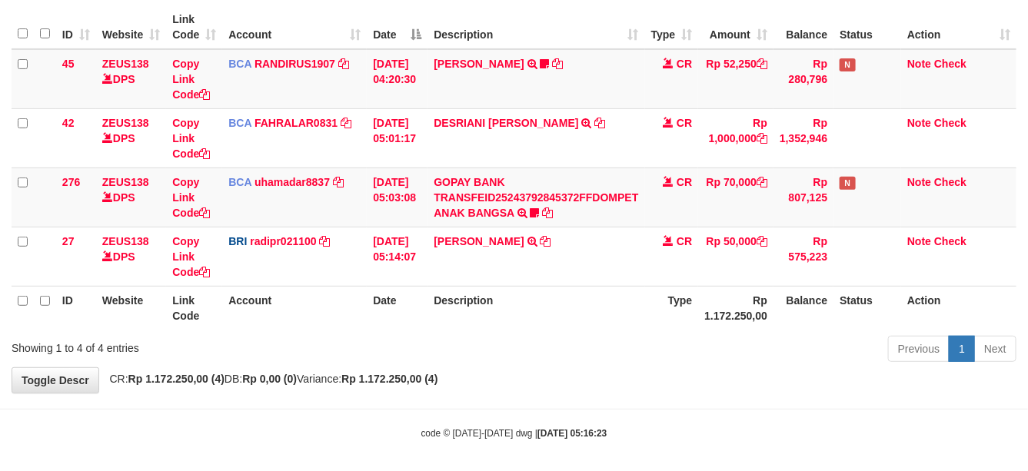
click at [527, 319] on th "Description" at bounding box center [535, 308] width 217 height 44
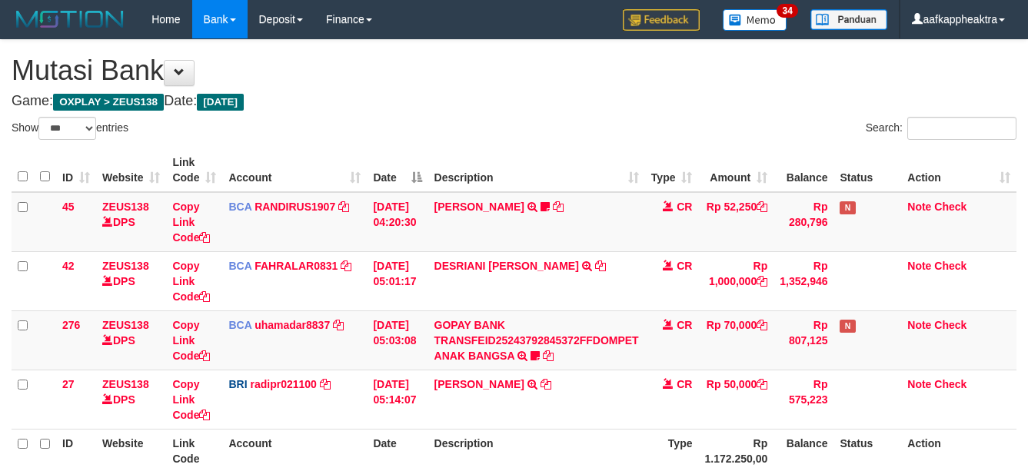
select select "***"
click at [527, 429] on th "Description" at bounding box center [535, 451] width 217 height 44
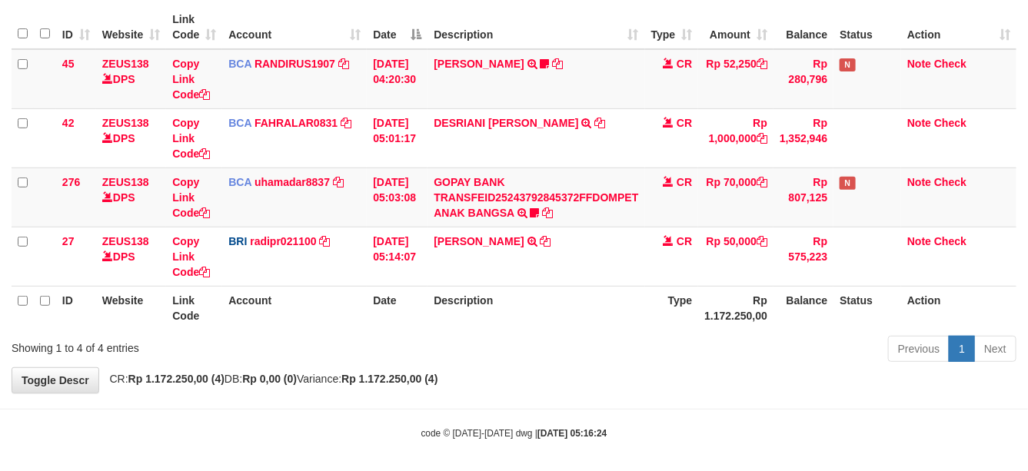
click at [628, 304] on th "Description" at bounding box center [535, 308] width 217 height 44
click at [627, 304] on th "Description" at bounding box center [535, 308] width 217 height 44
click at [625, 304] on th "Description" at bounding box center [535, 308] width 217 height 44
click at [627, 304] on th "Description" at bounding box center [535, 308] width 217 height 44
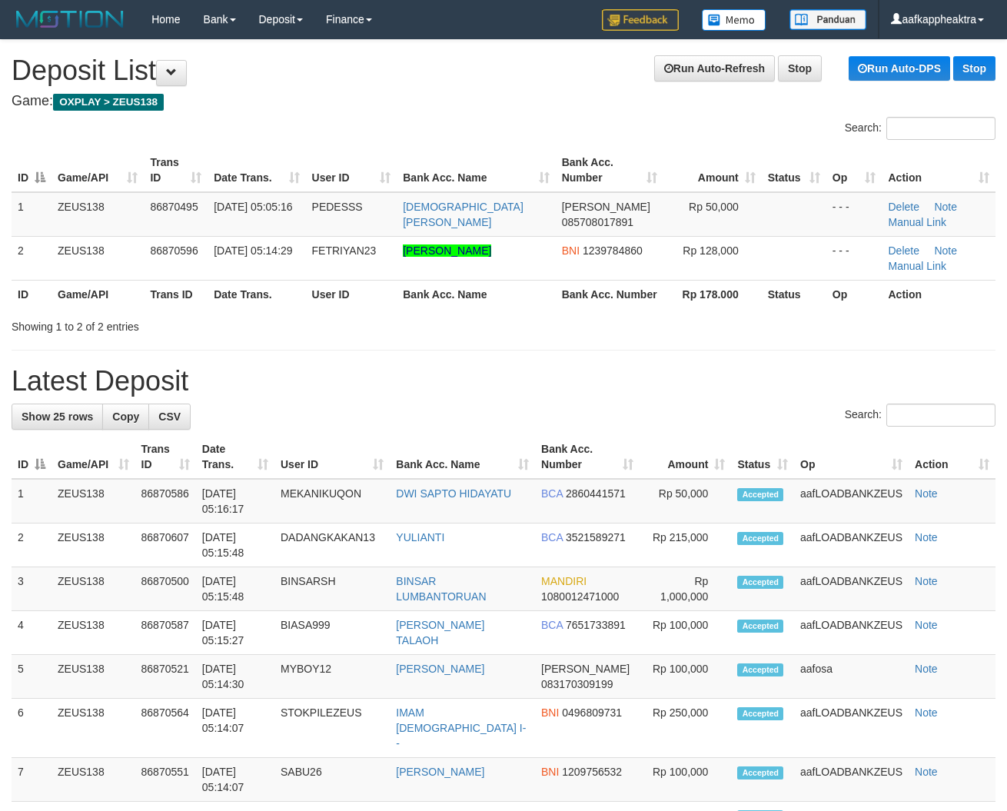
drag, startPoint x: 546, startPoint y: 425, endPoint x: 361, endPoint y: 409, distance: 185.2
click at [543, 425] on div "Search:" at bounding box center [504, 417] width 984 height 27
drag, startPoint x: 620, startPoint y: 469, endPoint x: 138, endPoint y: 405, distance: 486.2
click at [620, 469] on th "Bank Acc. Number" at bounding box center [587, 457] width 105 height 44
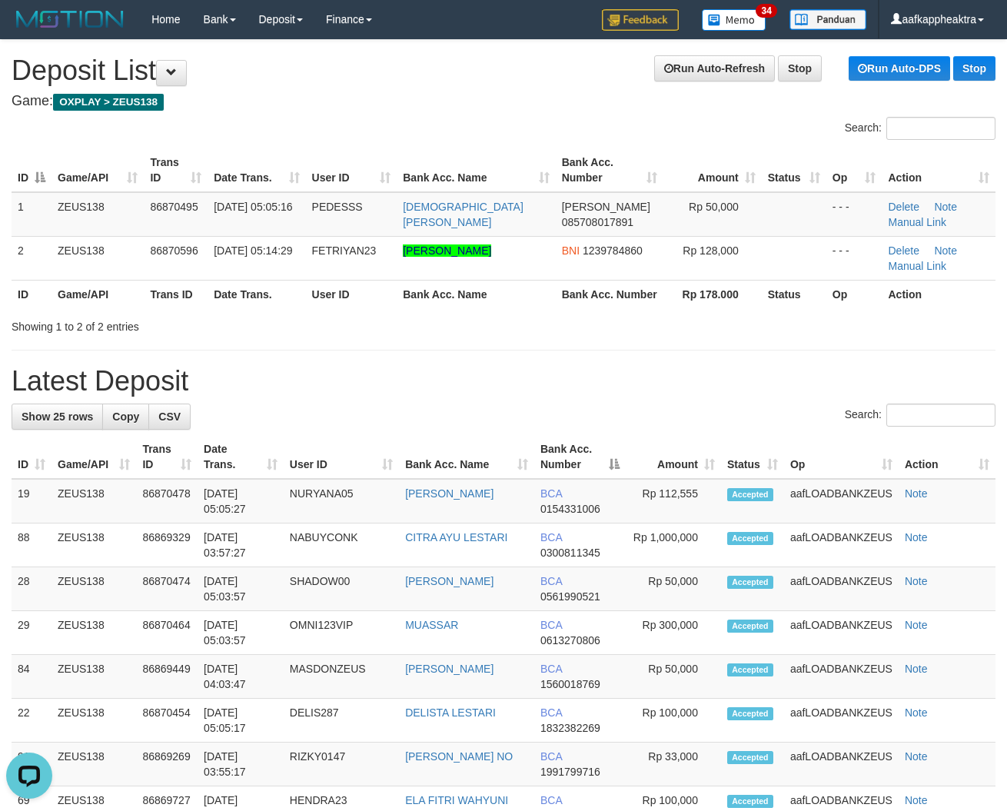
drag, startPoint x: 523, startPoint y: 375, endPoint x: 164, endPoint y: 361, distance: 360.0
drag, startPoint x: 705, startPoint y: 480, endPoint x: 617, endPoint y: 469, distance: 88.4
click at [704, 479] on th "Amount" at bounding box center [673, 457] width 95 height 44
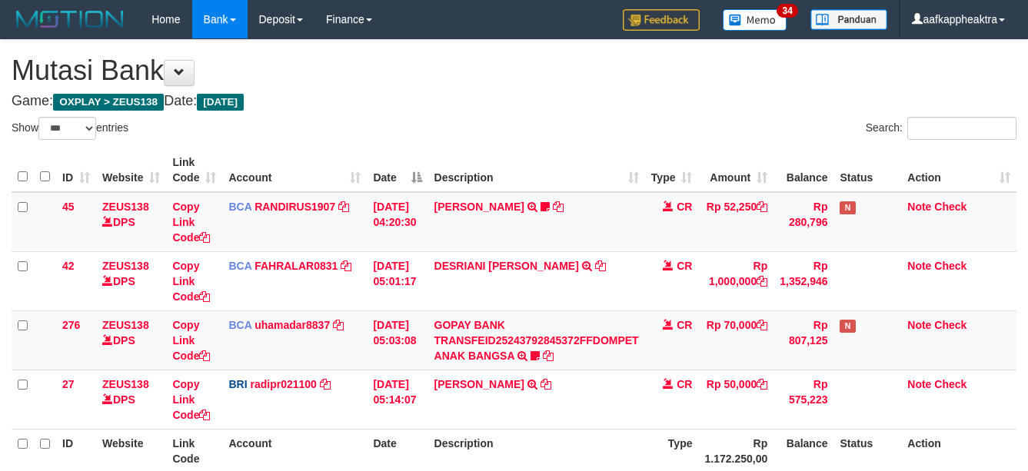
select select "***"
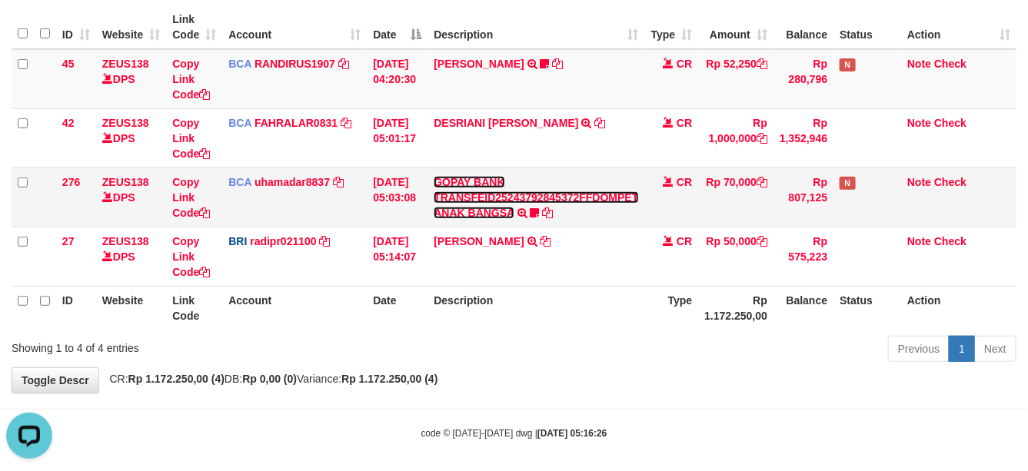
click at [498, 212] on link "GOPAY BANK TRANSFEID25243792845372FFDOMPET ANAK BANGSA" at bounding box center [536, 197] width 204 height 43
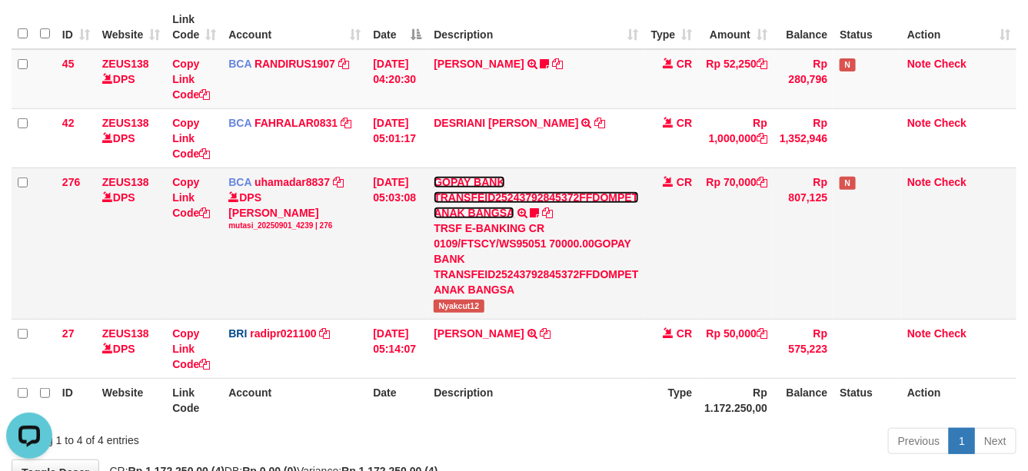
click at [482, 213] on link "GOPAY BANK TRANSFEID25243792845372FFDOMPET ANAK BANGSA" at bounding box center [536, 197] width 204 height 43
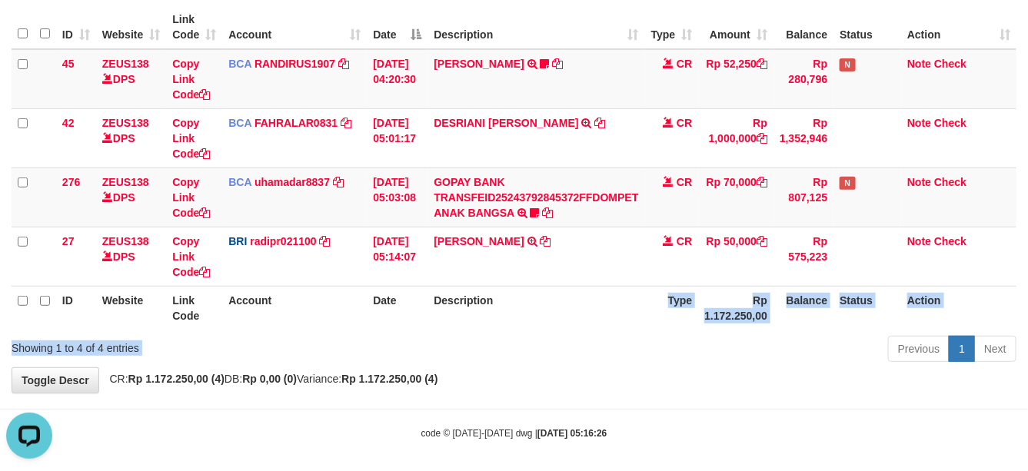
click at [531, 334] on div "Show ** ** ** *** entries Search: ID Website Link Code Account Date Description…" at bounding box center [514, 171] width 1005 height 394
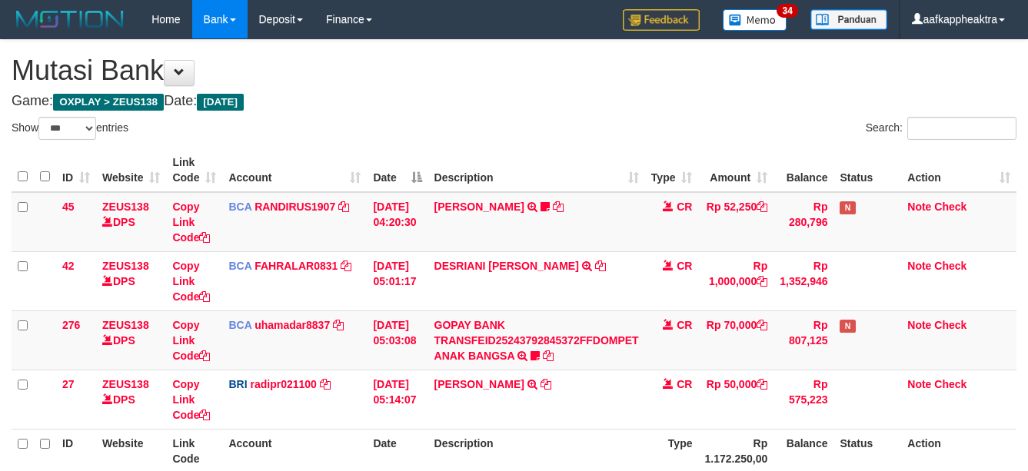
select select "***"
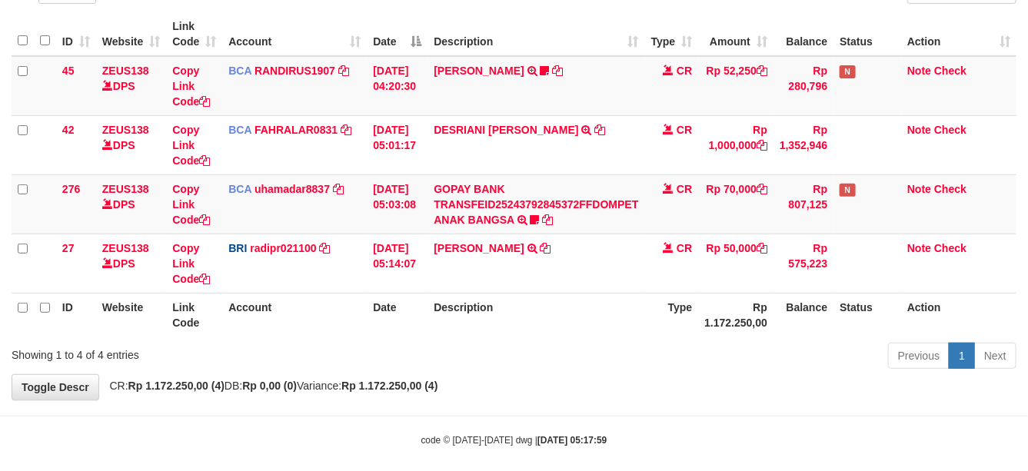
click at [530, 319] on th "Description" at bounding box center [535, 315] width 217 height 44
click at [547, 321] on th "Description" at bounding box center [535, 315] width 217 height 44
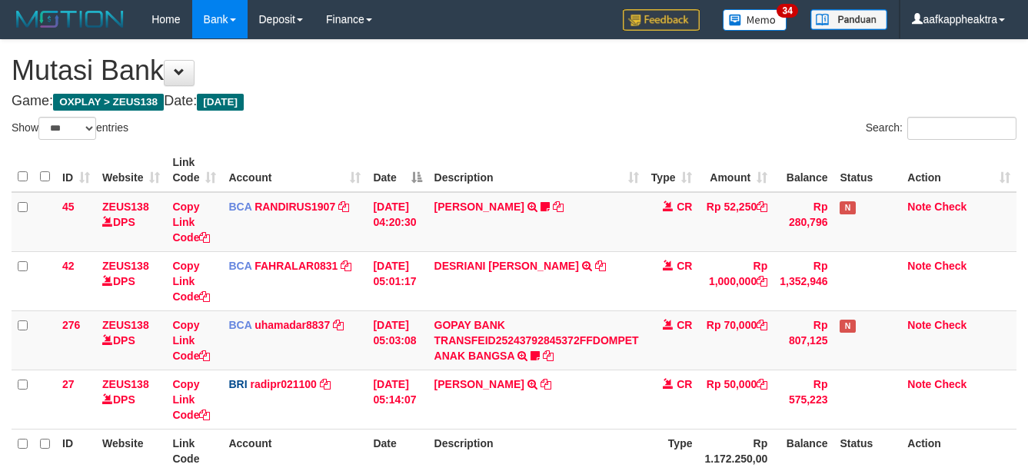
select select "***"
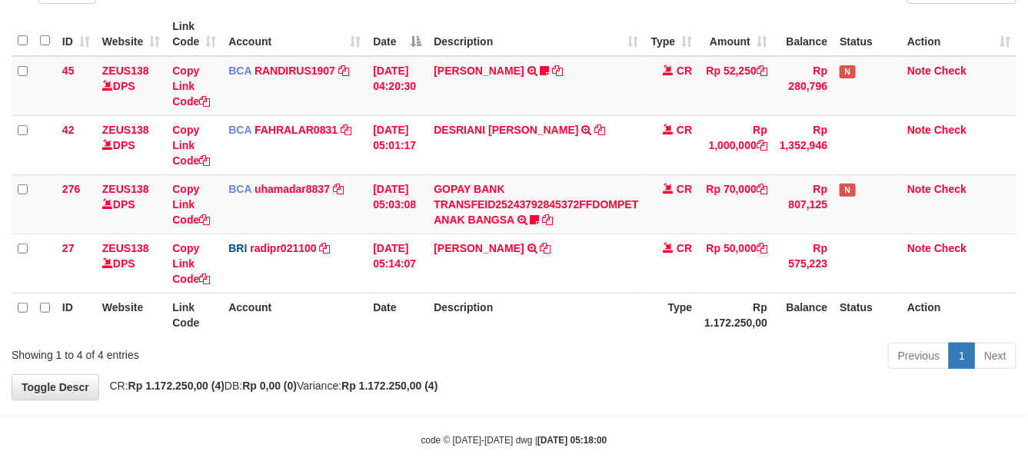
click at [700, 356] on div "Previous 1 Next" at bounding box center [728, 357] width 577 height 33
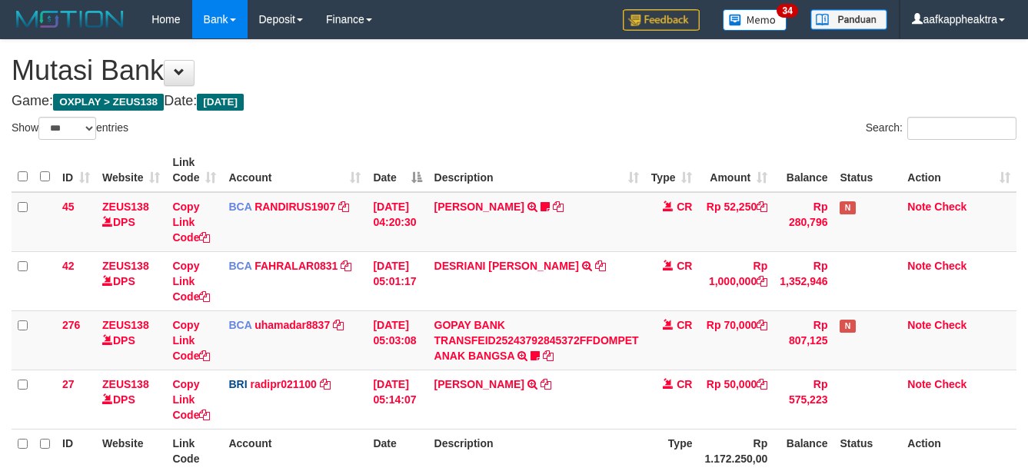
select select "***"
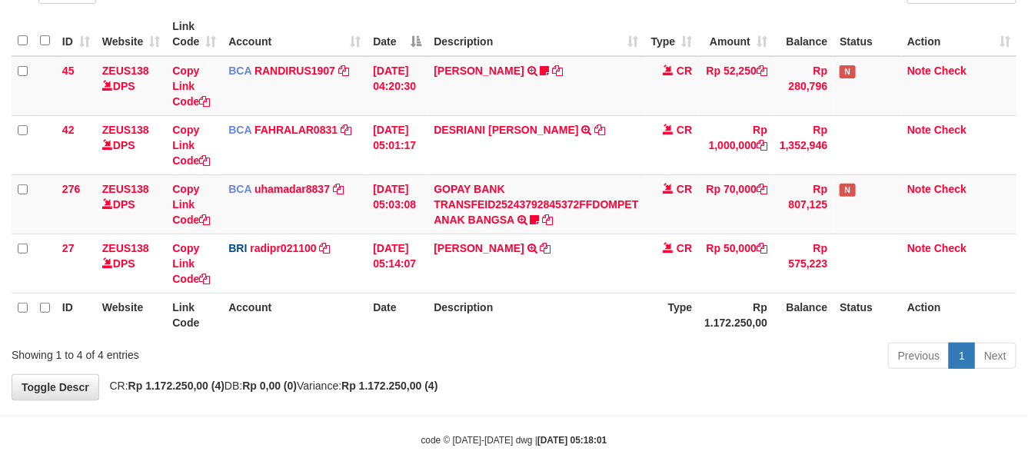
click at [543, 344] on div "Previous 1 Next" at bounding box center [728, 357] width 577 height 33
click at [854, 400] on div "**********" at bounding box center [514, 152] width 1028 height 496
click at [853, 400] on div "**********" at bounding box center [514, 152] width 1028 height 496
drag, startPoint x: 852, startPoint y: 385, endPoint x: 986, endPoint y: 394, distance: 134.8
click at [844, 385] on div "**********" at bounding box center [514, 152] width 1028 height 496
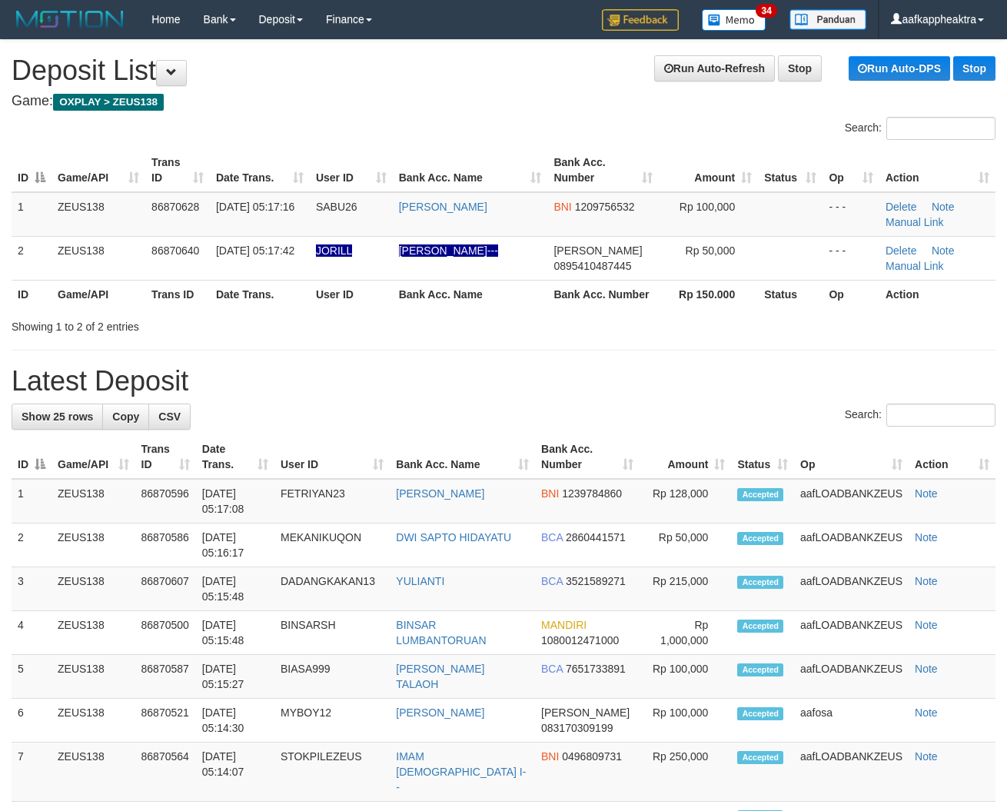
click at [669, 456] on th "Amount" at bounding box center [685, 457] width 91 height 44
click at [673, 461] on th "Amount" at bounding box center [685, 457] width 91 height 44
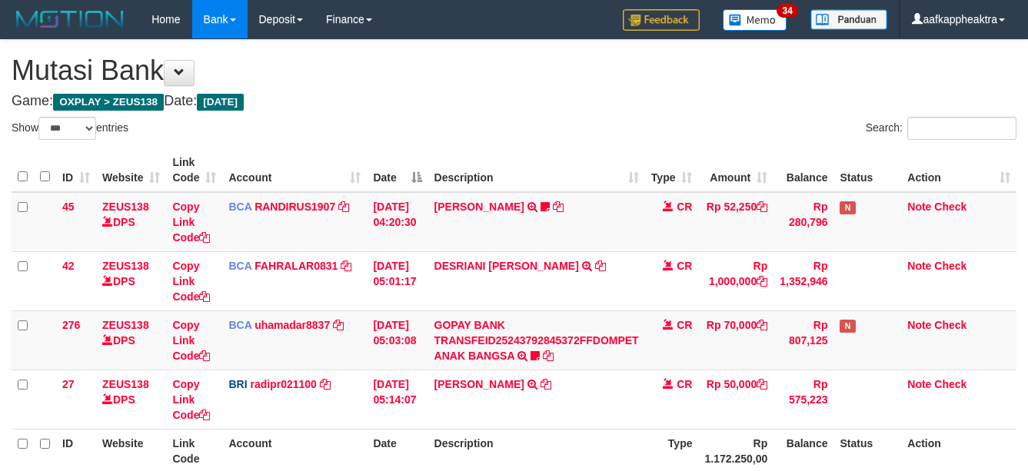
select select "***"
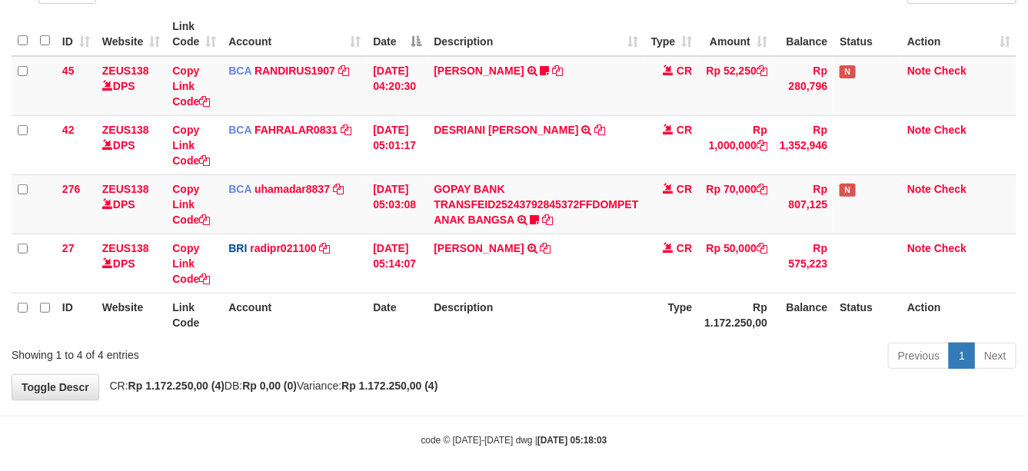
click at [775, 373] on div "Previous 1 Next" at bounding box center [728, 357] width 577 height 33
click at [778, 363] on div "Previous 1 Next" at bounding box center [728, 357] width 577 height 33
click at [777, 363] on div "Previous 1 Next" at bounding box center [728, 357] width 577 height 33
drag, startPoint x: 776, startPoint y: 363, endPoint x: 763, endPoint y: 354, distance: 16.2
click at [773, 363] on div "Previous 1 Next" at bounding box center [728, 357] width 577 height 33
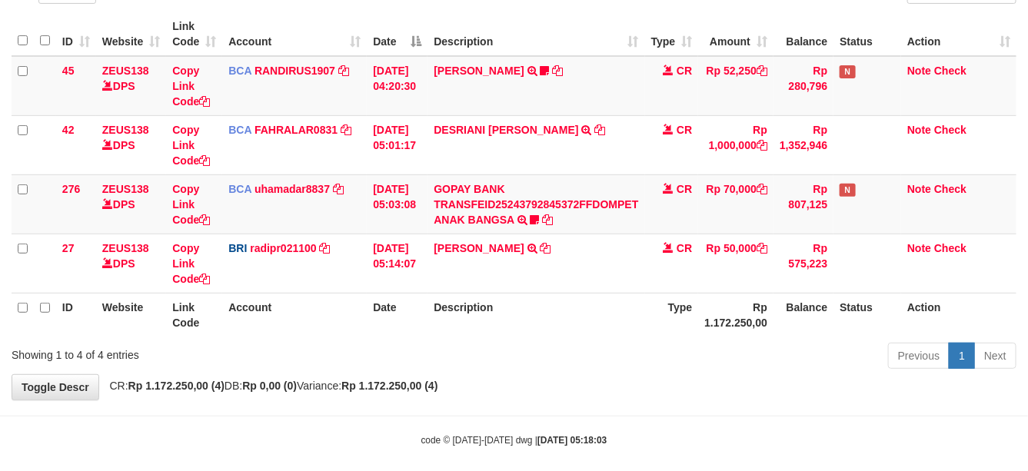
click at [761, 354] on div "Previous 1 Next" at bounding box center [728, 357] width 577 height 33
click at [761, 346] on div "Previous 1 Next" at bounding box center [728, 357] width 577 height 33
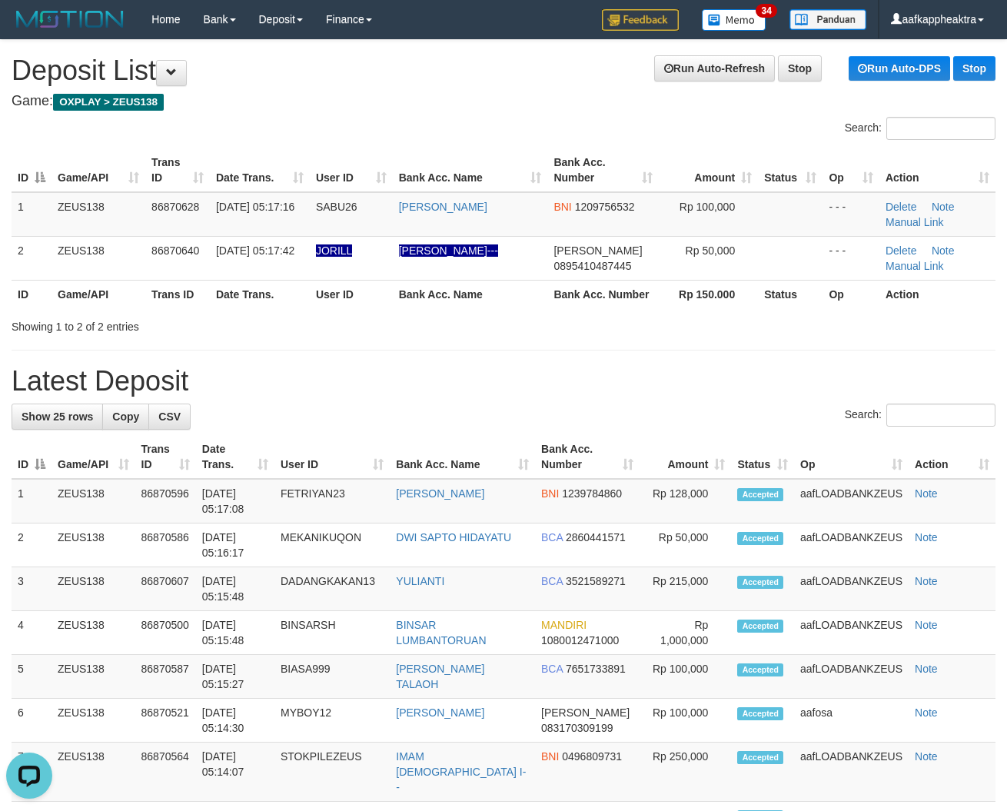
click at [483, 447] on tr "ID Game/API Trans ID Date Trans. User ID Bank Acc. Name Bank Acc. Number Amount…" at bounding box center [504, 457] width 984 height 44
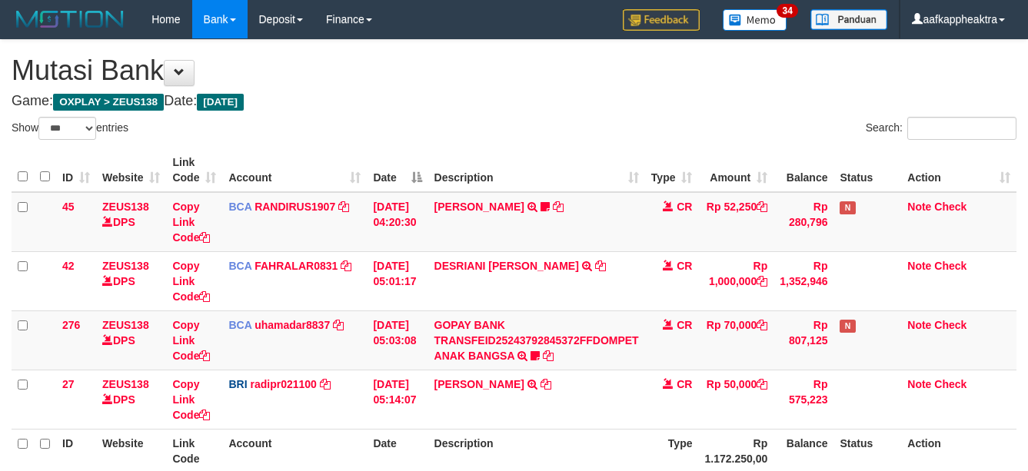
select select "***"
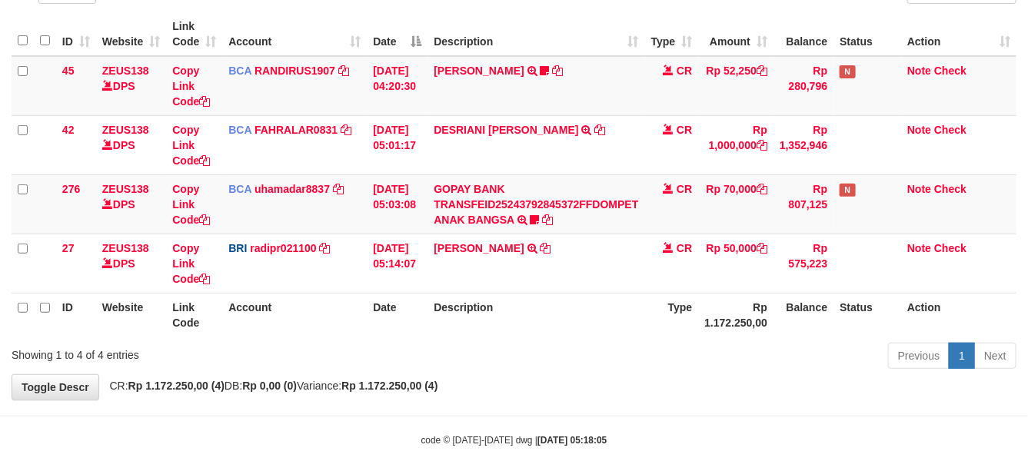
click at [573, 307] on th "Description" at bounding box center [535, 315] width 217 height 44
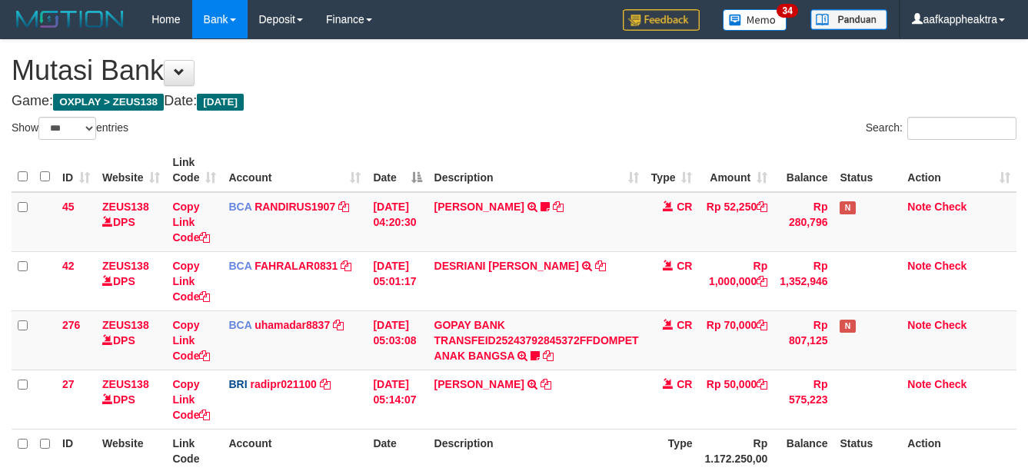
select select "***"
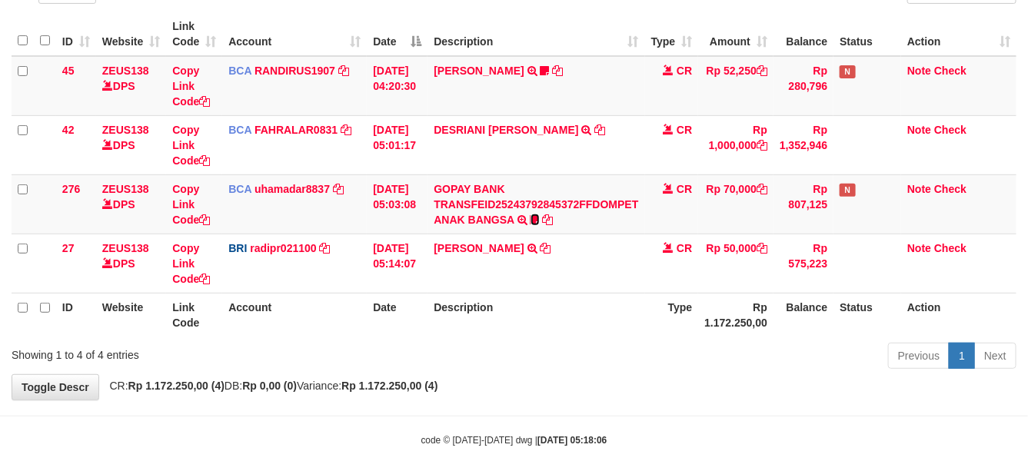
click at [537, 220] on icon at bounding box center [534, 219] width 9 height 11
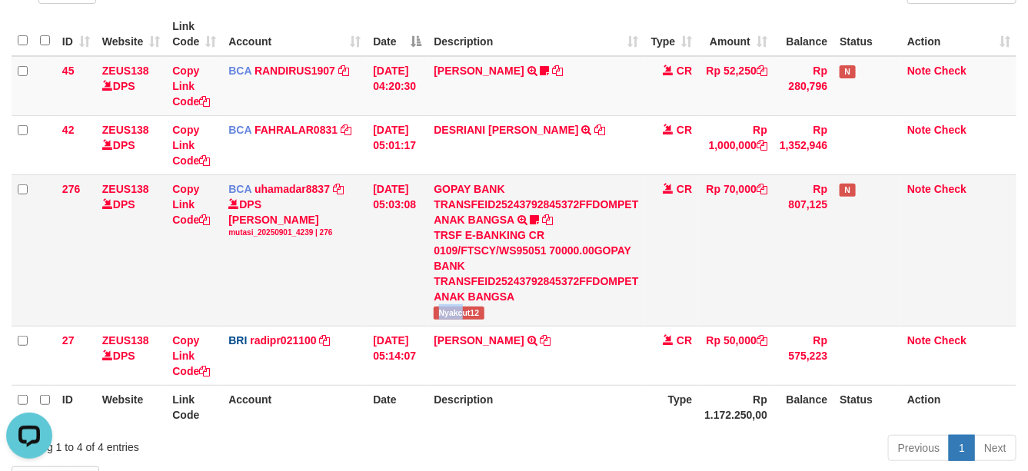
scroll to position [0, 0]
drag, startPoint x: 447, startPoint y: 316, endPoint x: 513, endPoint y: 317, distance: 66.9
click at [513, 317] on td "GOPAY BANK TRANSFEID25243792845372FFDOMPET ANAK BANGSA TRSF E-BANKING CR 0109/F…" at bounding box center [535, 249] width 217 height 151
copy span "Nyakcut12"
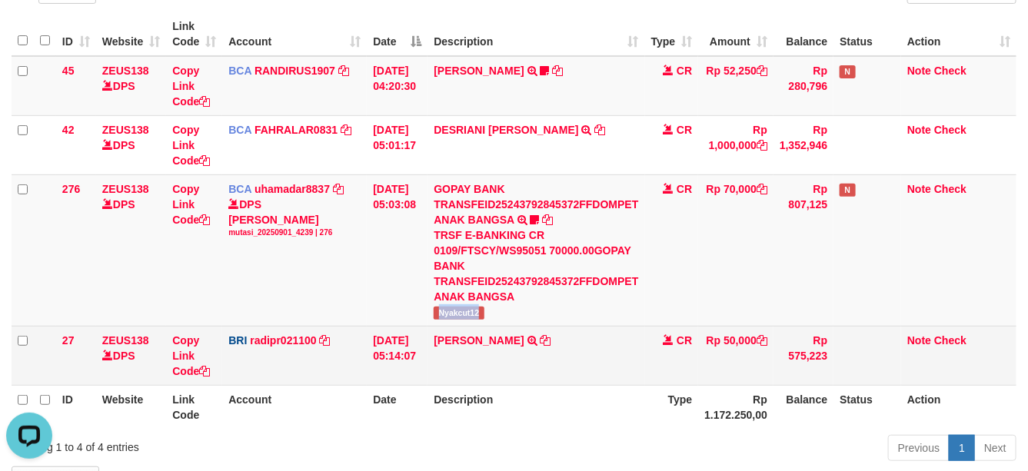
drag, startPoint x: 553, startPoint y: 347, endPoint x: 1040, endPoint y: 386, distance: 488.1
click at [553, 347] on td "DANA TEGARJALERPR TRANSFER NBMB DANA TEGARJALERPR TO REYNALDI ADI PRATAMA" at bounding box center [535, 355] width 217 height 59
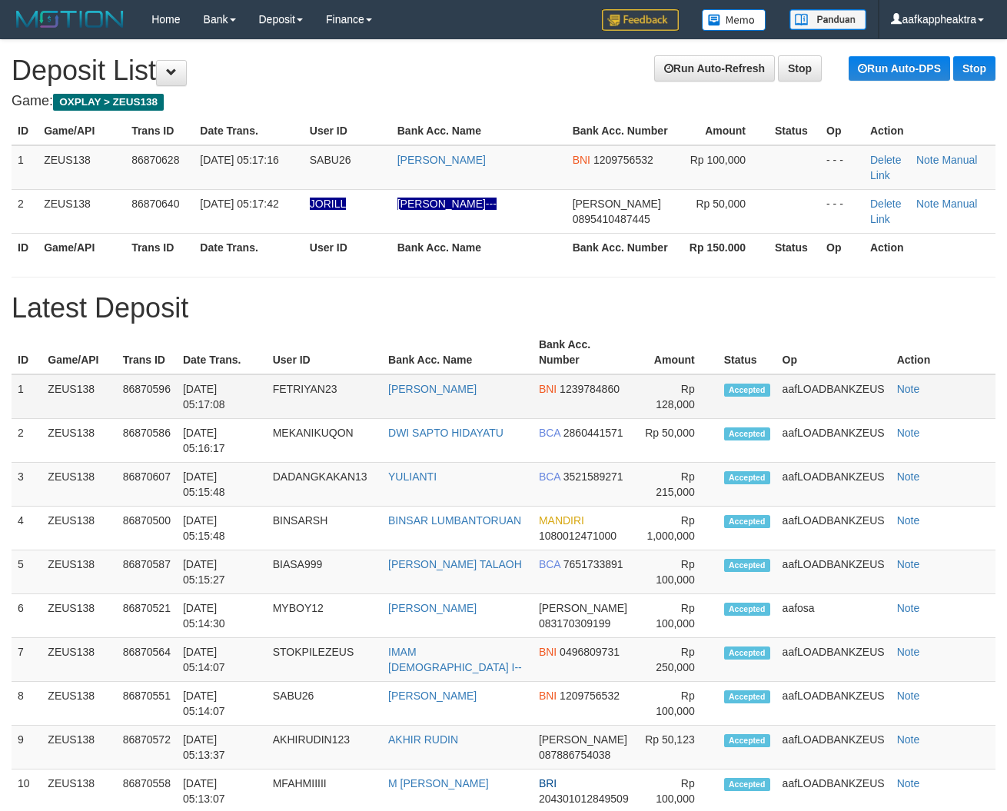
click at [462, 413] on td "FETRIYAN NOR RAHMAN" at bounding box center [457, 396] width 151 height 45
click at [523, 413] on td "FETRIYAN NOR RAHMAN" at bounding box center [457, 396] width 151 height 45
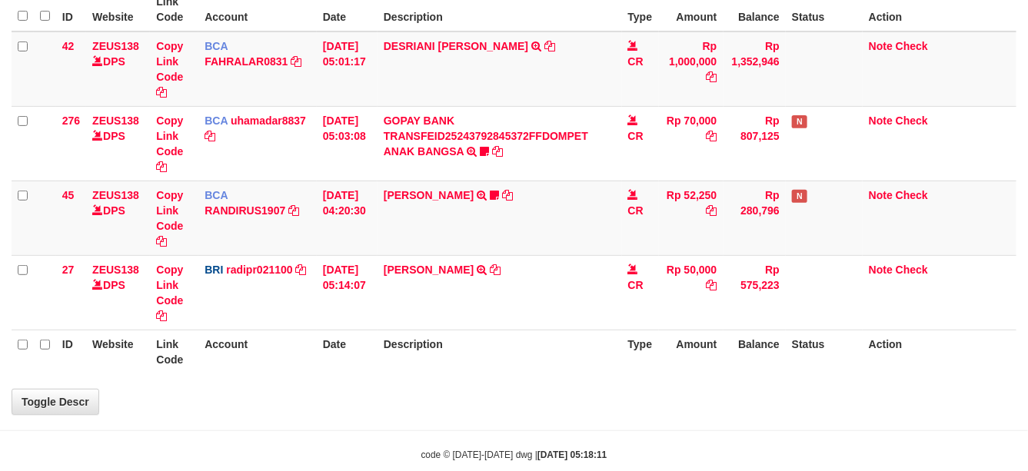
select select "***"
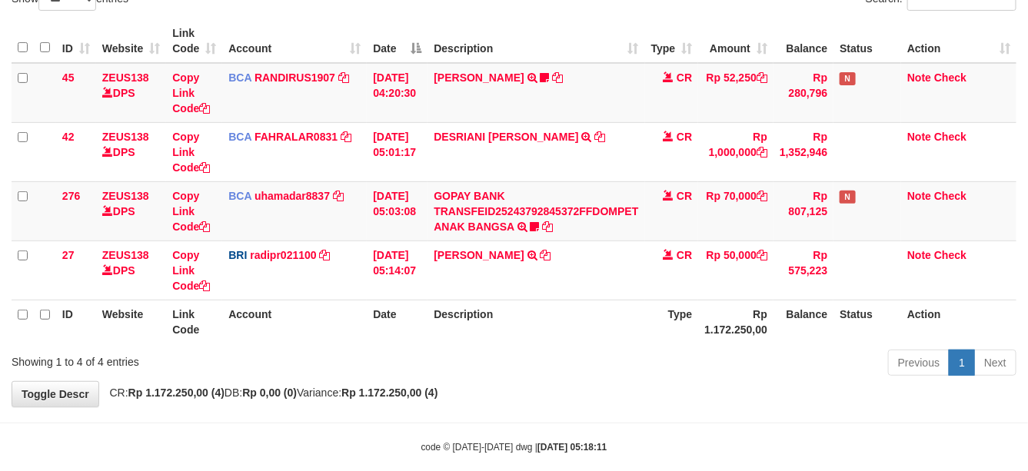
drag, startPoint x: 693, startPoint y: 354, endPoint x: 671, endPoint y: 354, distance: 22.3
click at [670, 354] on div "Previous 1 Next" at bounding box center [728, 364] width 577 height 33
drag, startPoint x: 671, startPoint y: 354, endPoint x: 706, endPoint y: 347, distance: 35.3
click at [675, 354] on div "Previous 1 Next" at bounding box center [728, 364] width 577 height 33
